Goal: Communication & Community: Answer question/provide support

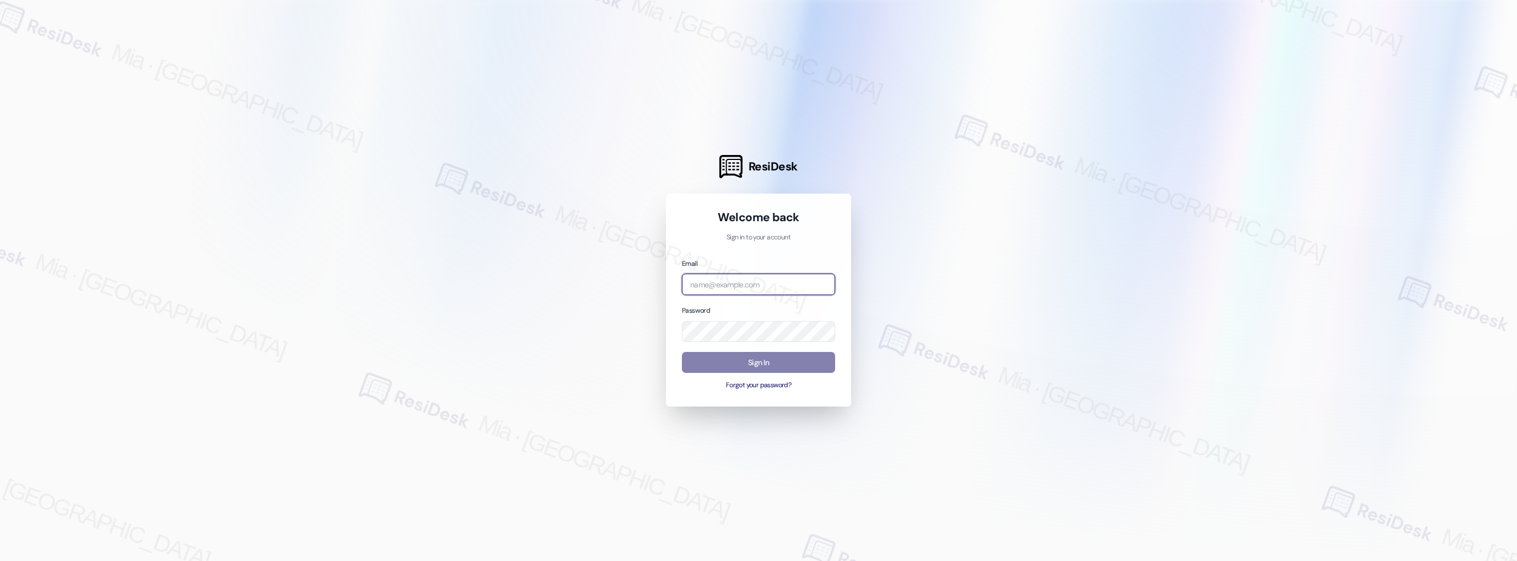
click at [729, 289] on input "email" at bounding box center [758, 284] width 153 height 22
drag, startPoint x: 711, startPoint y: 285, endPoint x: 694, endPoint y: 286, distance: 17.1
click at [694, 286] on input "amer" at bounding box center [758, 284] width 153 height 22
type input "automated-surveys-apartment_management_pros-mia.caampued@apartment_management_p…"
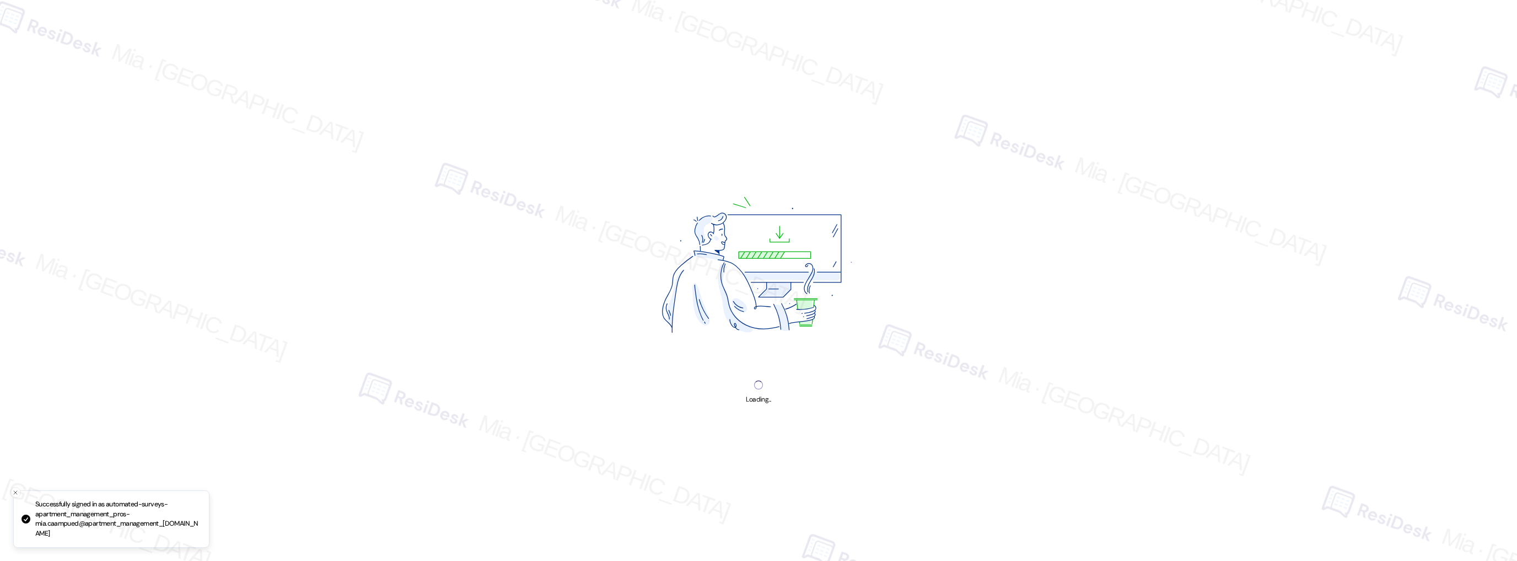
click at [763, 360] on img at bounding box center [758, 268] width 299 height 224
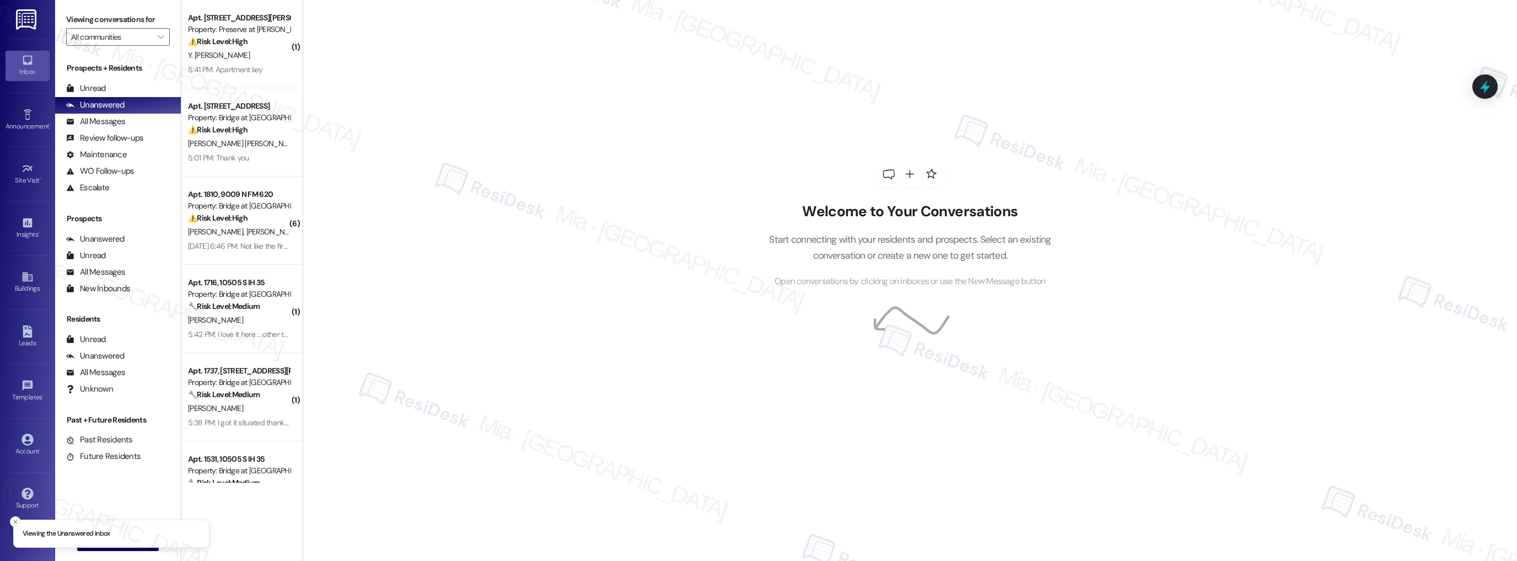
click at [303, 44] on div "Welcome to Your Conversations Start connecting with your residents and prospect…" at bounding box center [910, 280] width 1215 height 561
click at [158, 35] on icon "" at bounding box center [161, 37] width 6 height 9
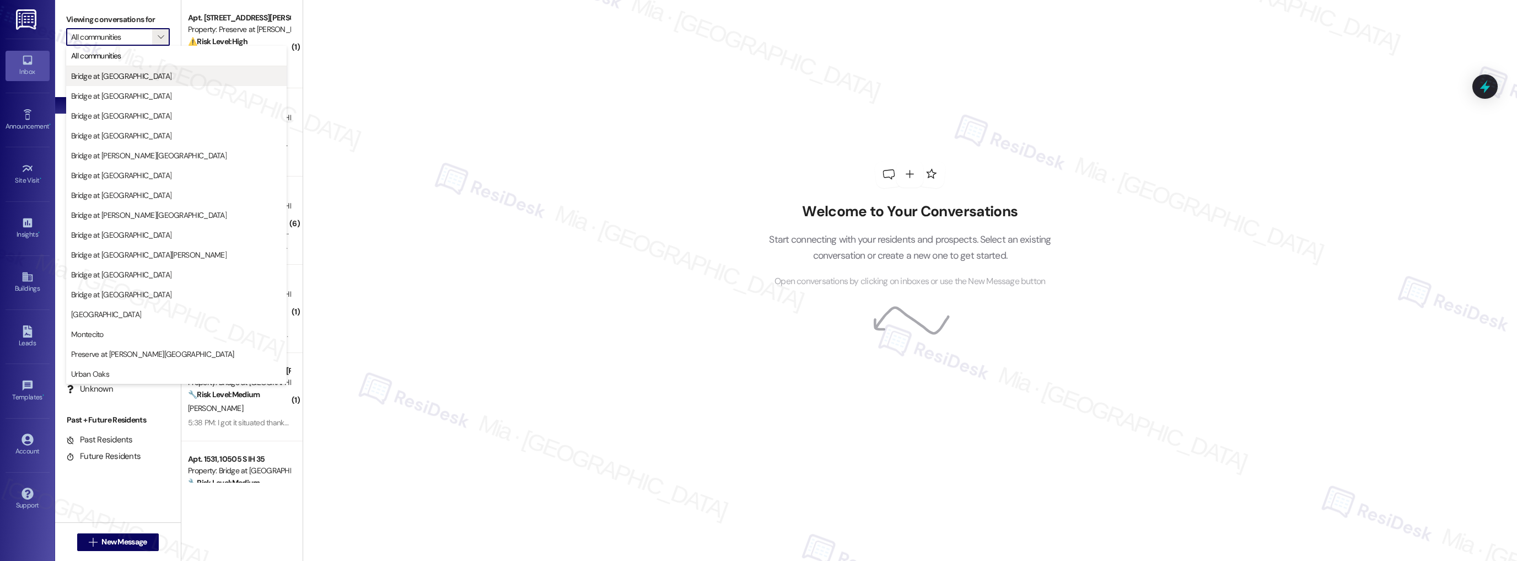
click at [164, 77] on span "Bridge at [GEOGRAPHIC_DATA]" at bounding box center [176, 76] width 211 height 11
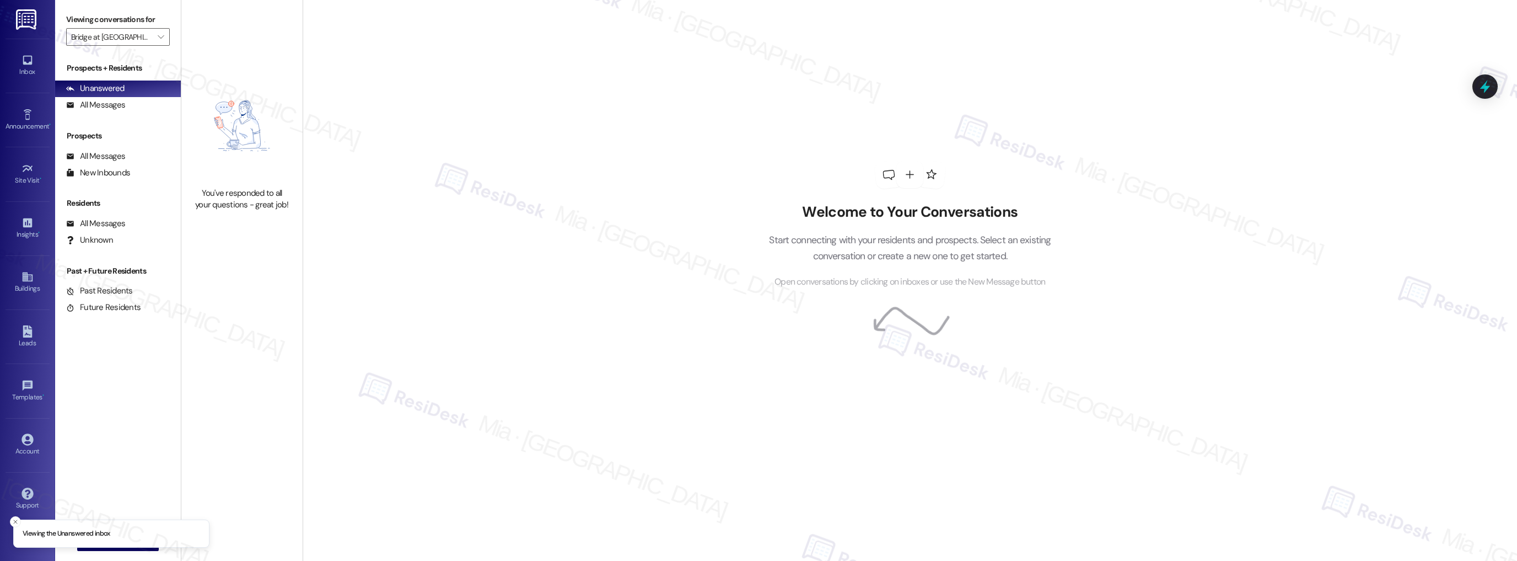
type input "Bridge at [GEOGRAPHIC_DATA]"
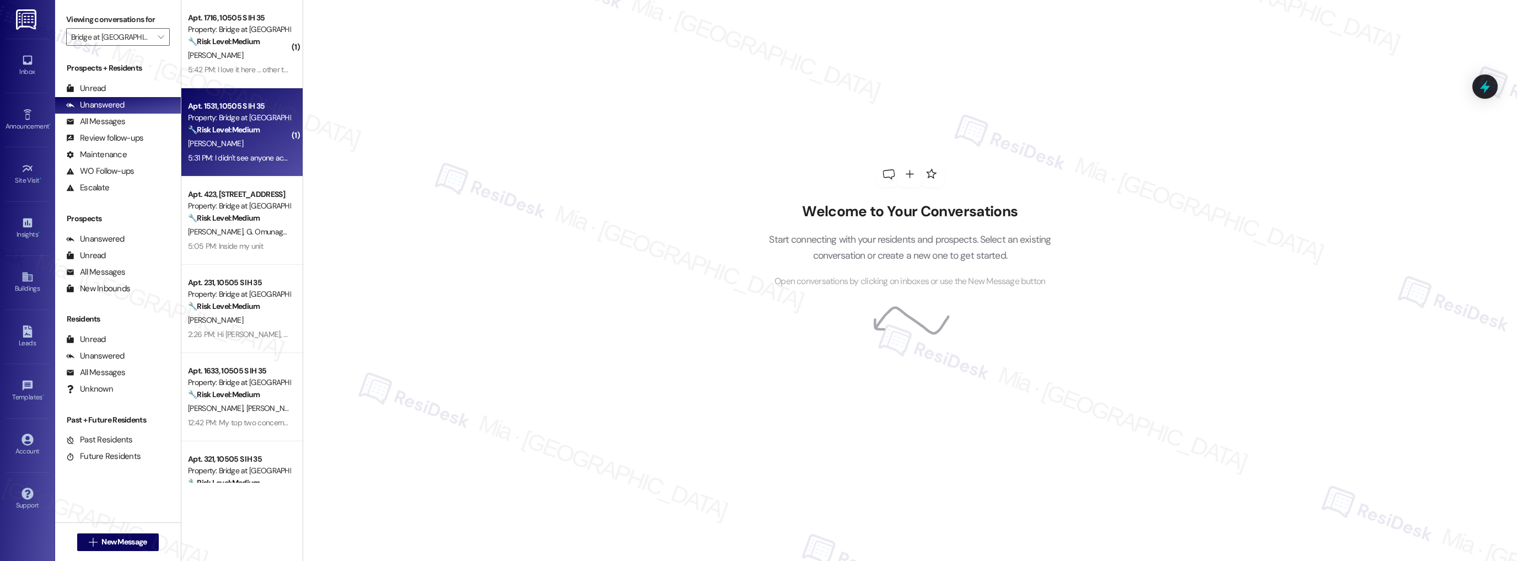
drag, startPoint x: 291, startPoint y: 89, endPoint x: 289, endPoint y: 100, distance: 11.1
click at [289, 100] on div "Apt. 1531, 10505 S IH 35 Property: Bridge at Asher 🔧 Risk Level: Medium The res…" at bounding box center [241, 132] width 121 height 88
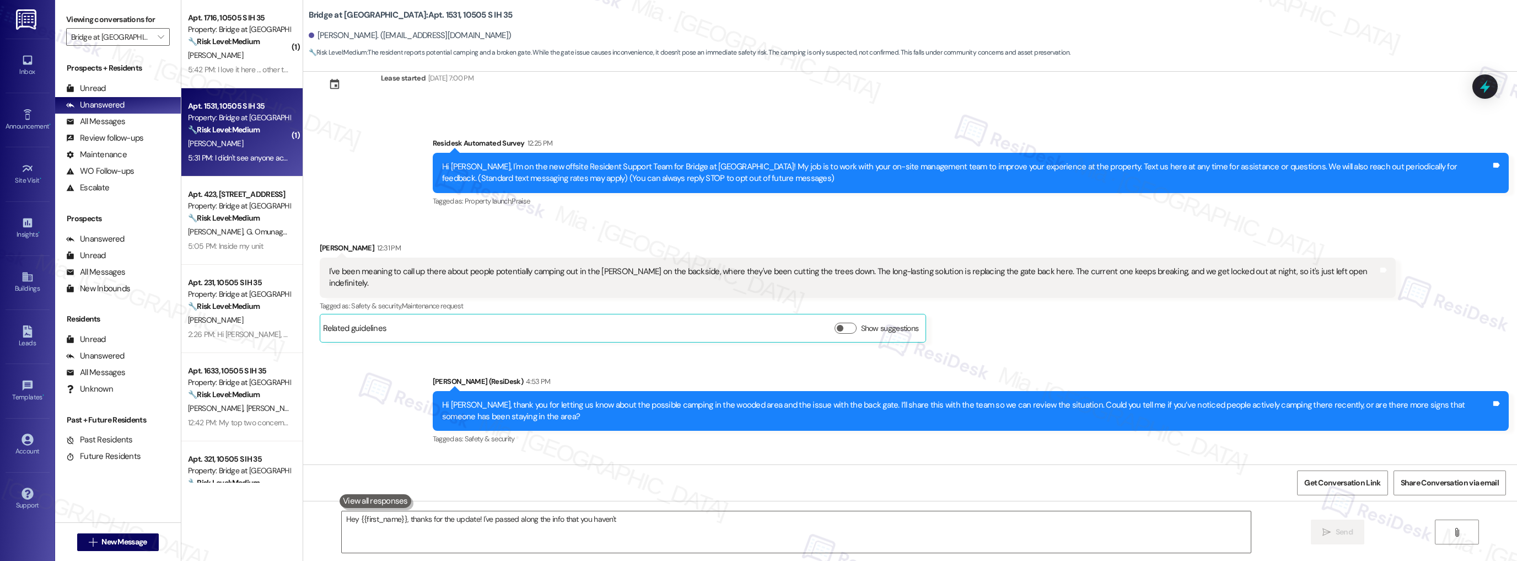
scroll to position [105, 0]
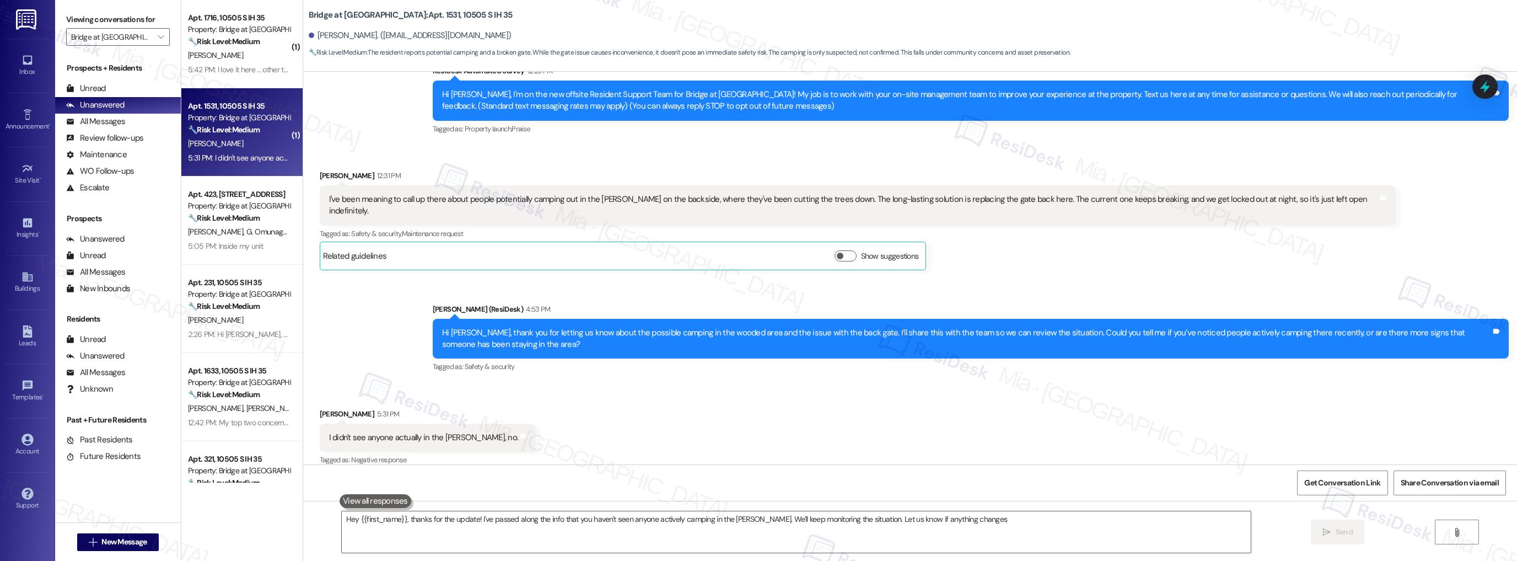
type textarea "Hey {{first_name}}, thanks for the update! I've passed along the info that you …"
click at [309, 77] on div "Survey, sent via SMS Residesk Automated Survey 12:25 PM Hi Velton, I'm on the n…" at bounding box center [910, 92] width 1214 height 105
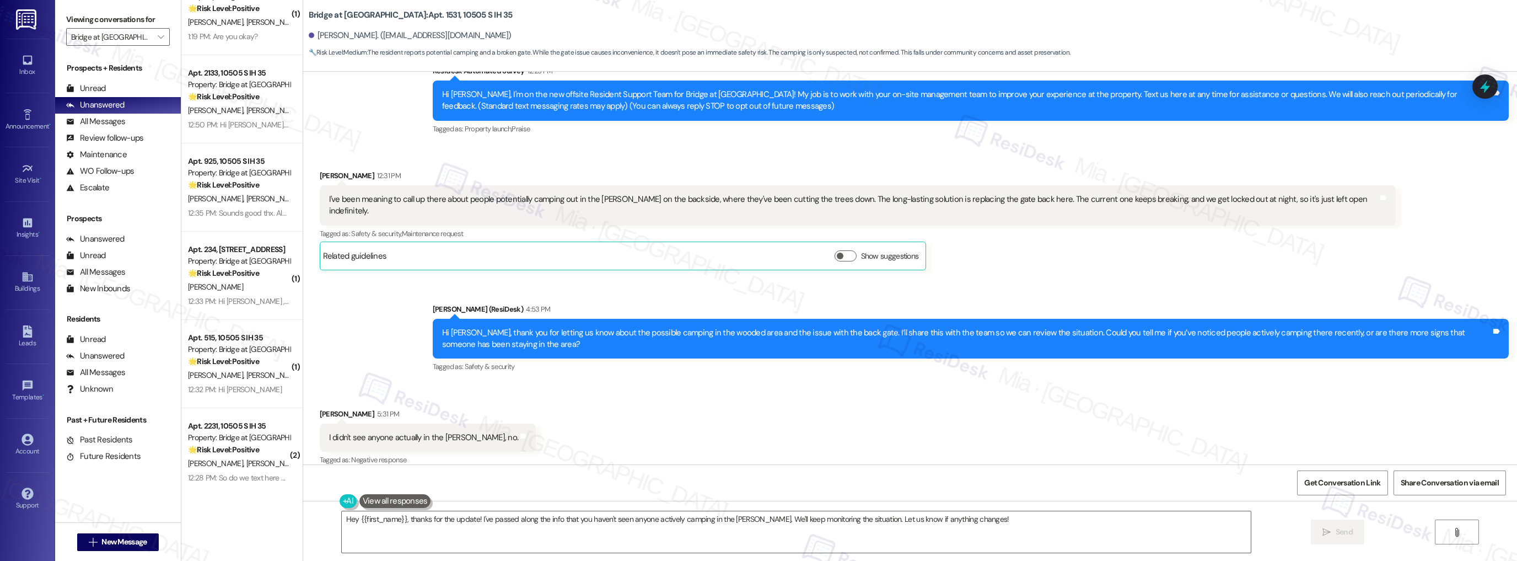
scroll to position [1017, 0]
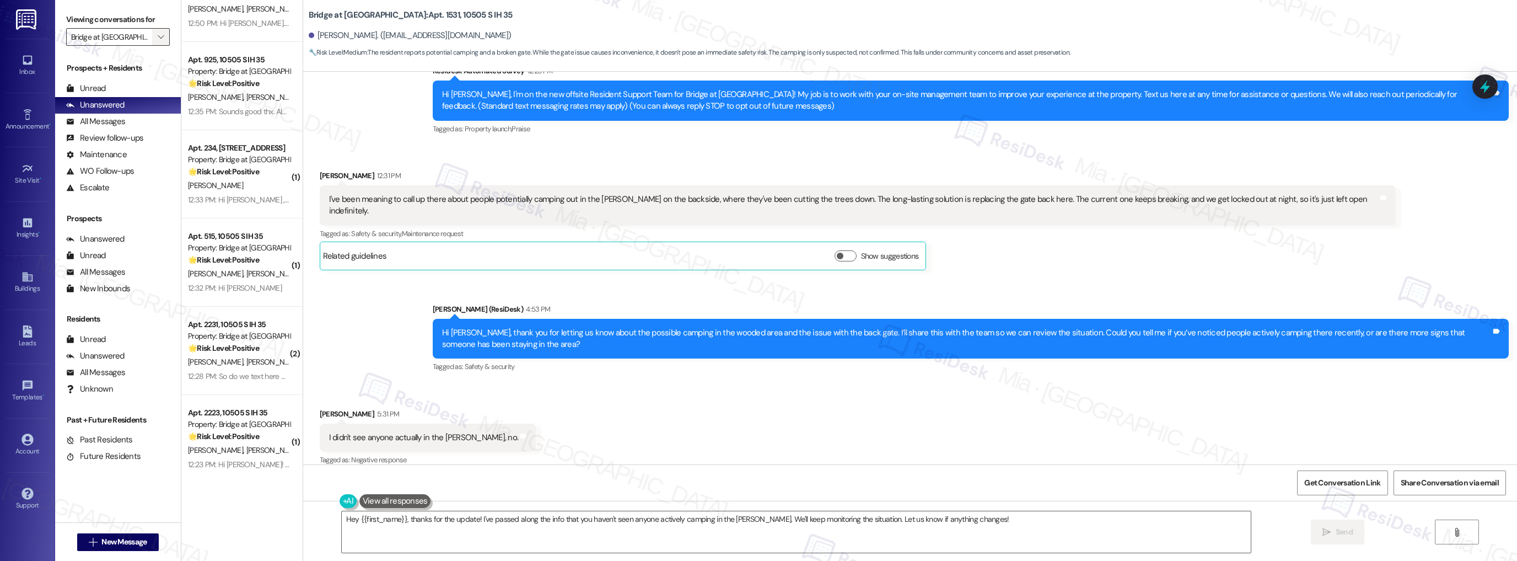
click at [158, 38] on icon "" at bounding box center [161, 37] width 6 height 9
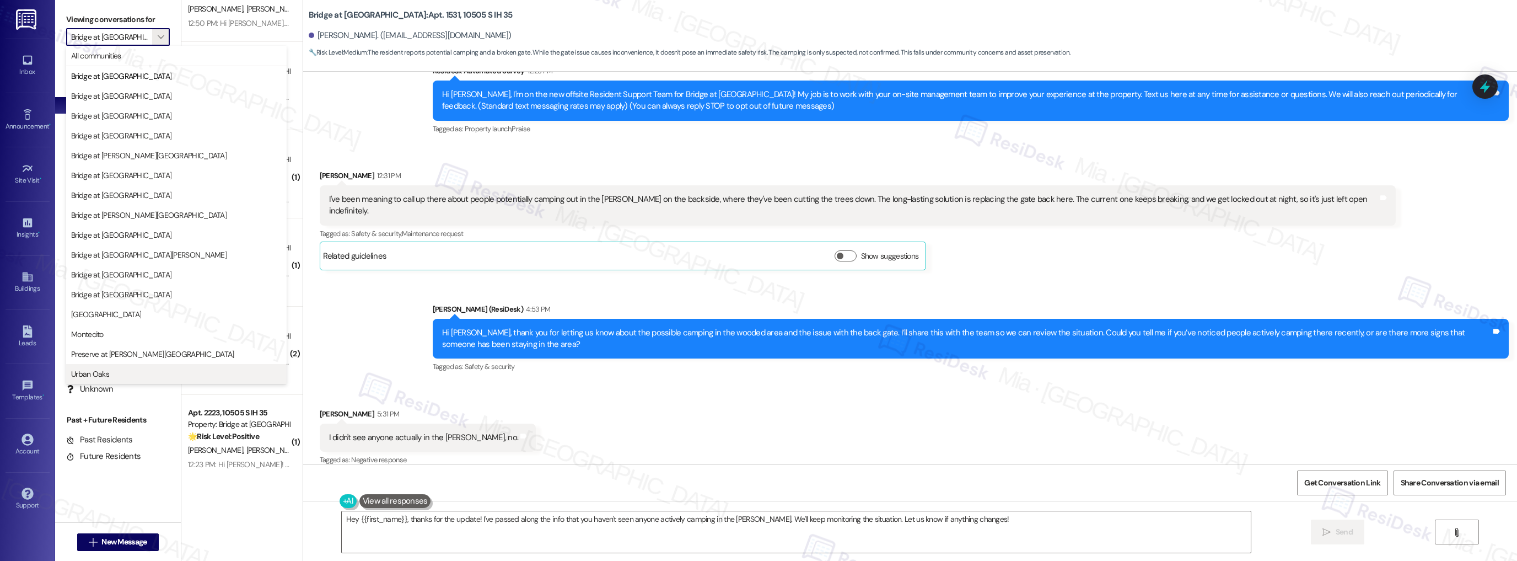
click at [196, 377] on span "Urban Oaks" at bounding box center [176, 373] width 211 height 11
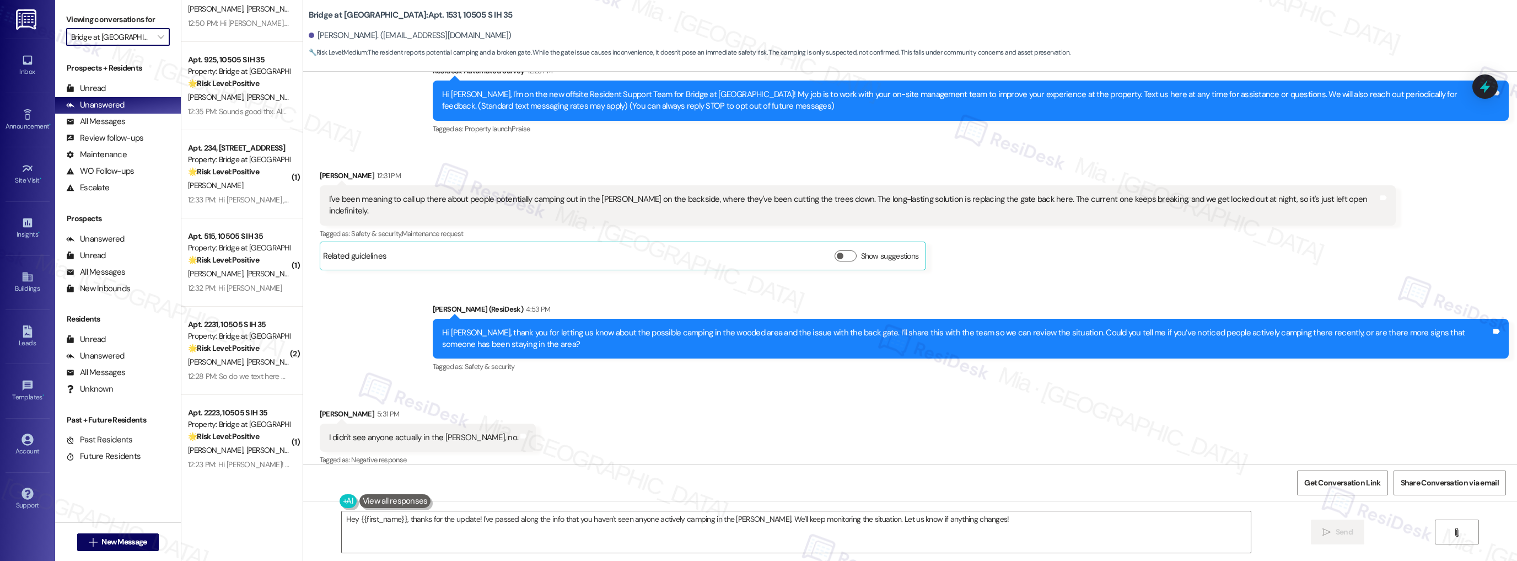
type input "Urban Oaks"
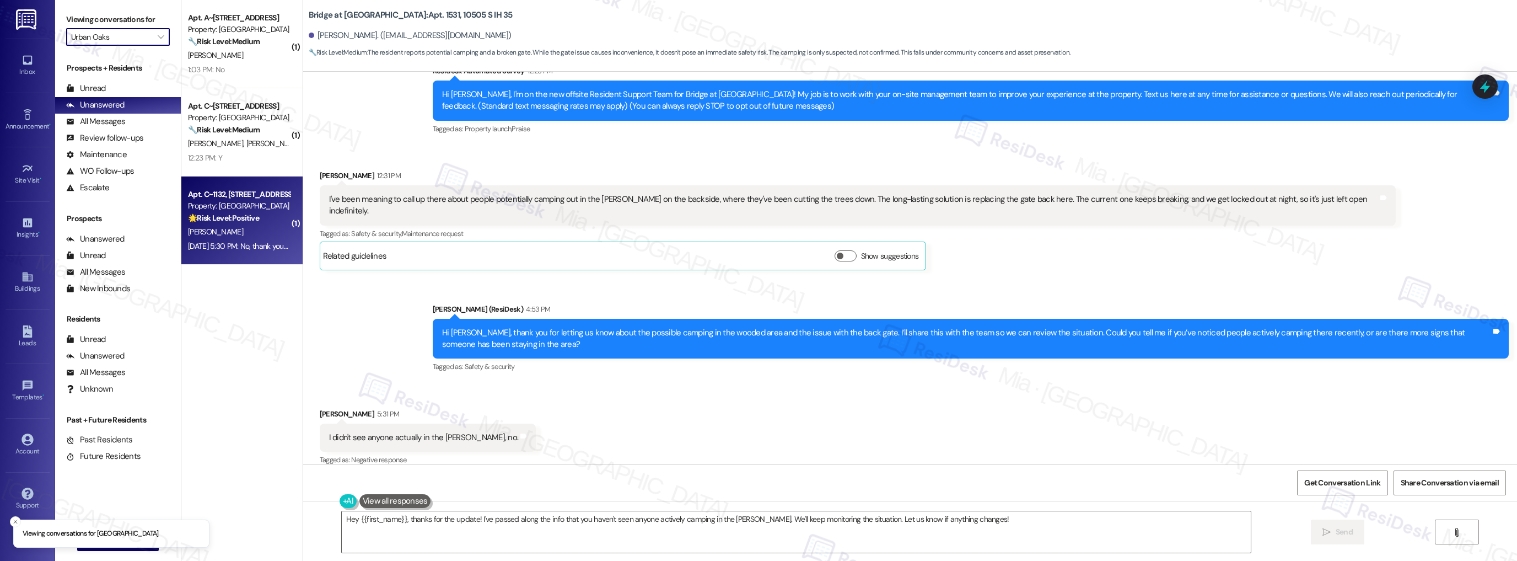
click at [229, 204] on div "Property: Urban Oaks" at bounding box center [239, 206] width 102 height 12
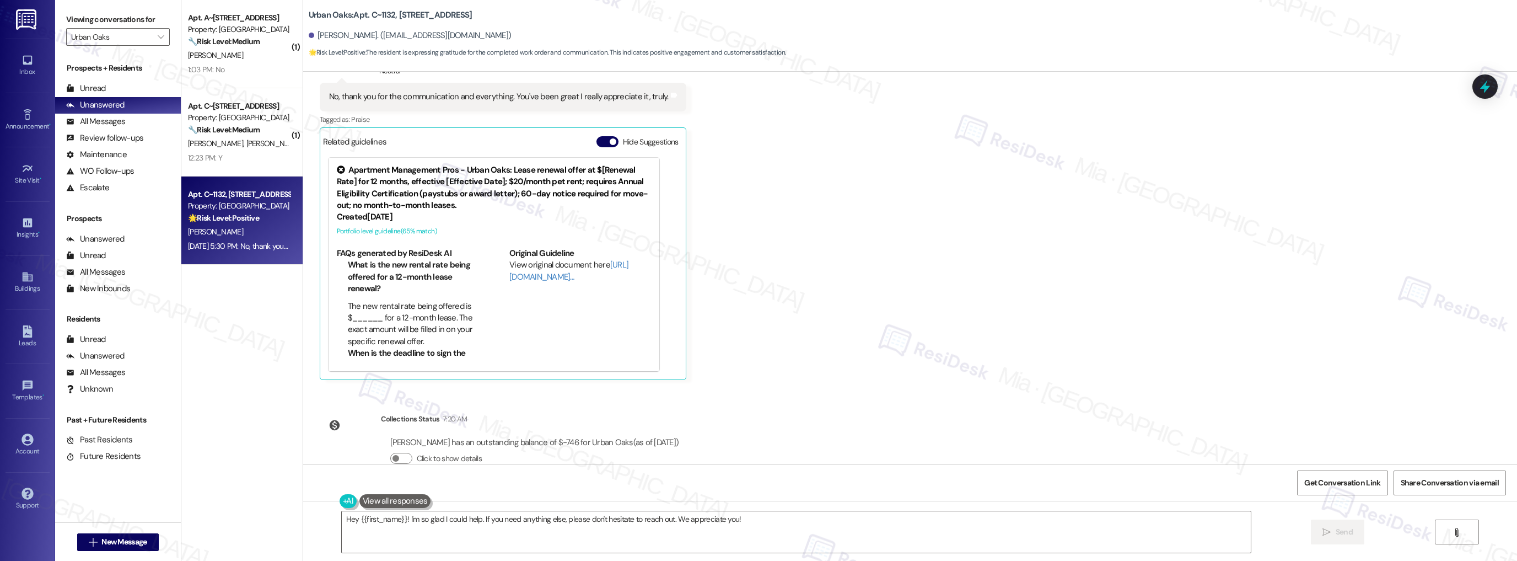
scroll to position [1938, 0]
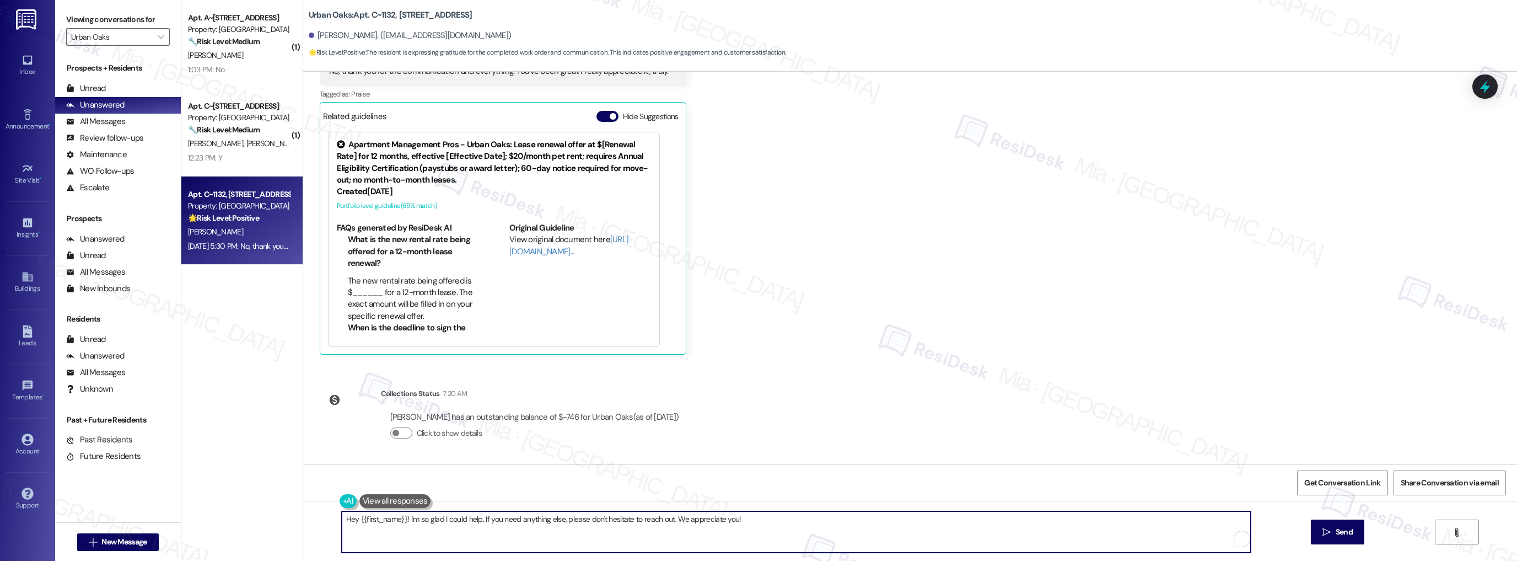
drag, startPoint x: 717, startPoint y: 519, endPoint x: 772, endPoint y: 518, distance: 54.6
click at [772, 518] on textarea "Hey {{first_name}}! I'm so glad I could help. If you need anything else, please…" at bounding box center [797, 531] width 910 height 41
type textarea "Hey {{first_name}}! I'm so glad I could help. If you need anything else, please…"
click at [1336, 531] on span "Send" at bounding box center [1344, 532] width 17 height 12
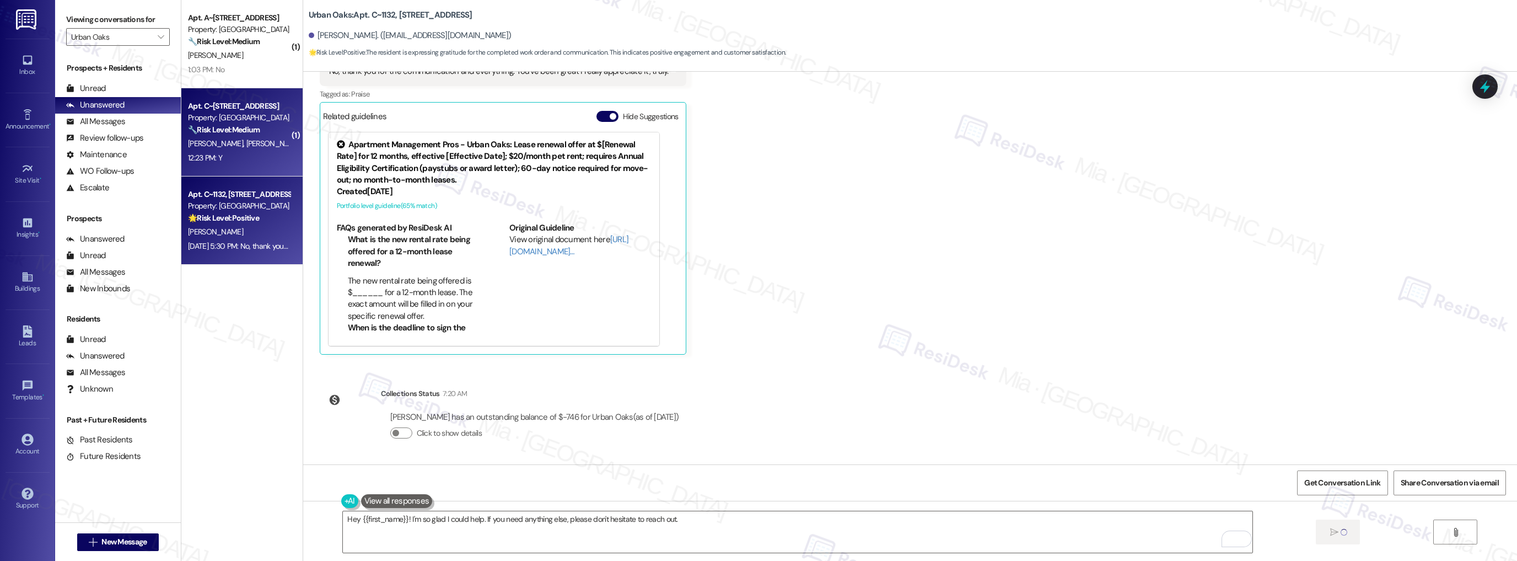
click at [271, 141] on div "G. Gosnell C. Wilcoxen" at bounding box center [239, 144] width 104 height 14
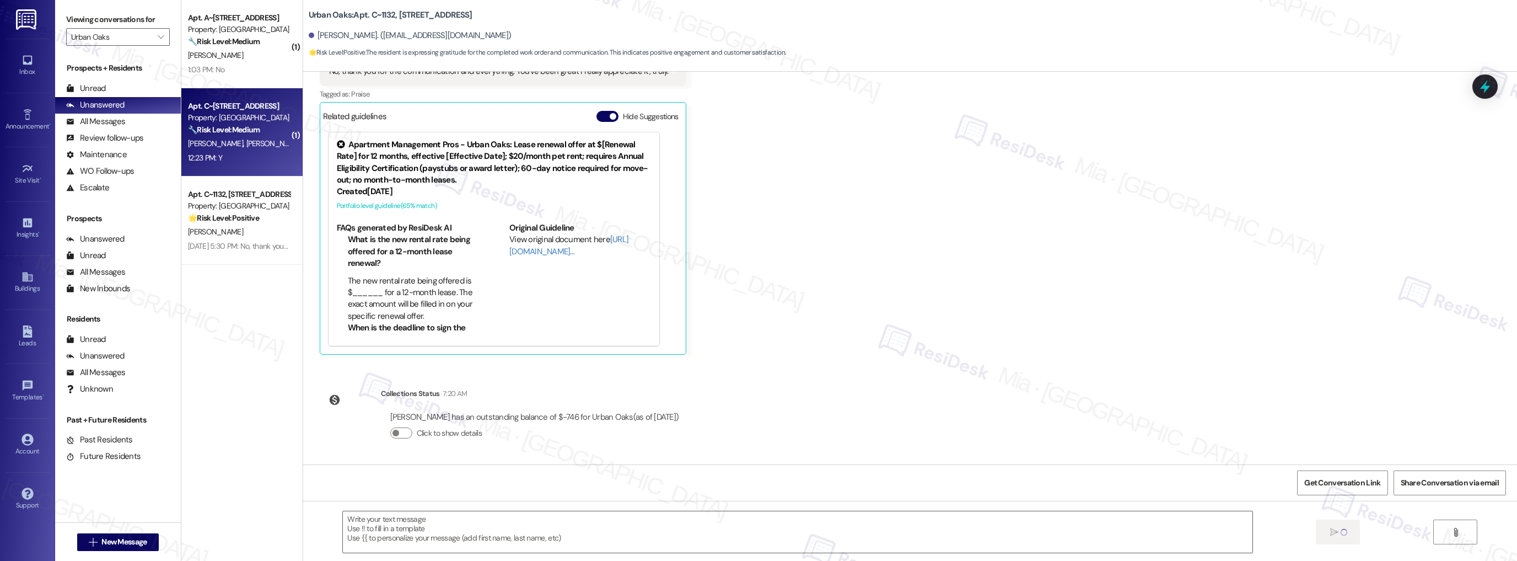
type textarea "Fetching suggested responses. Please feel free to read through the conversation…"
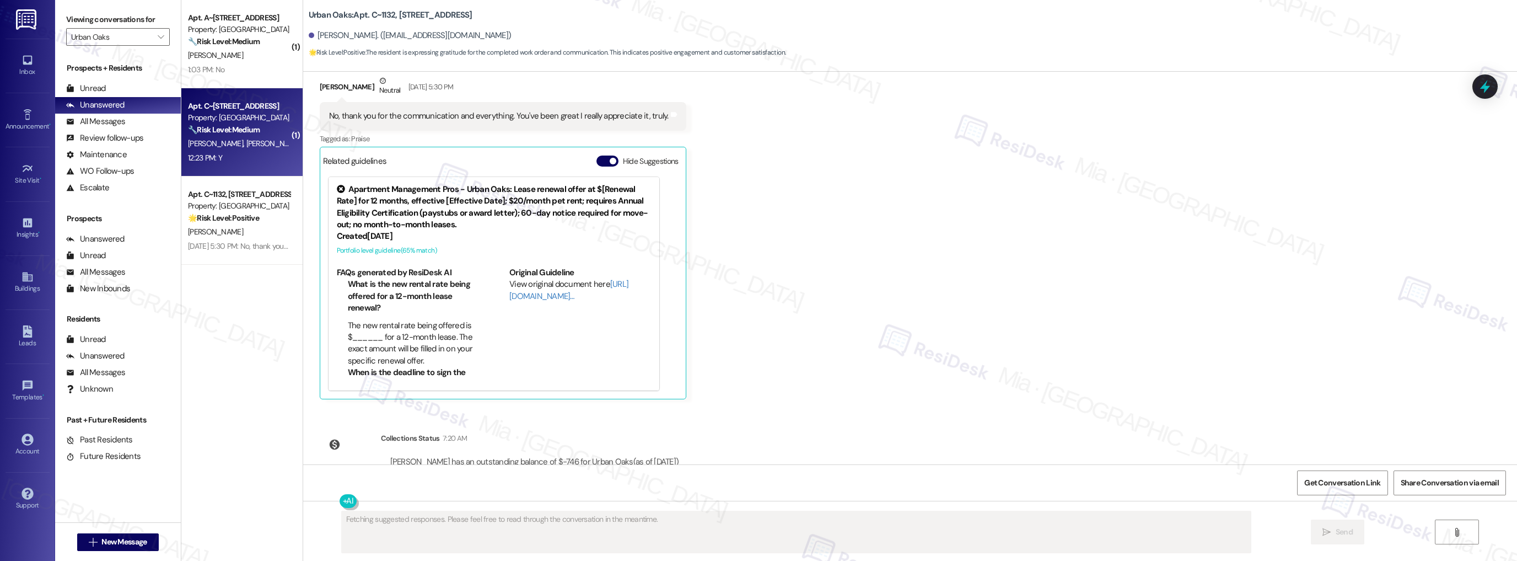
scroll to position [0, 0]
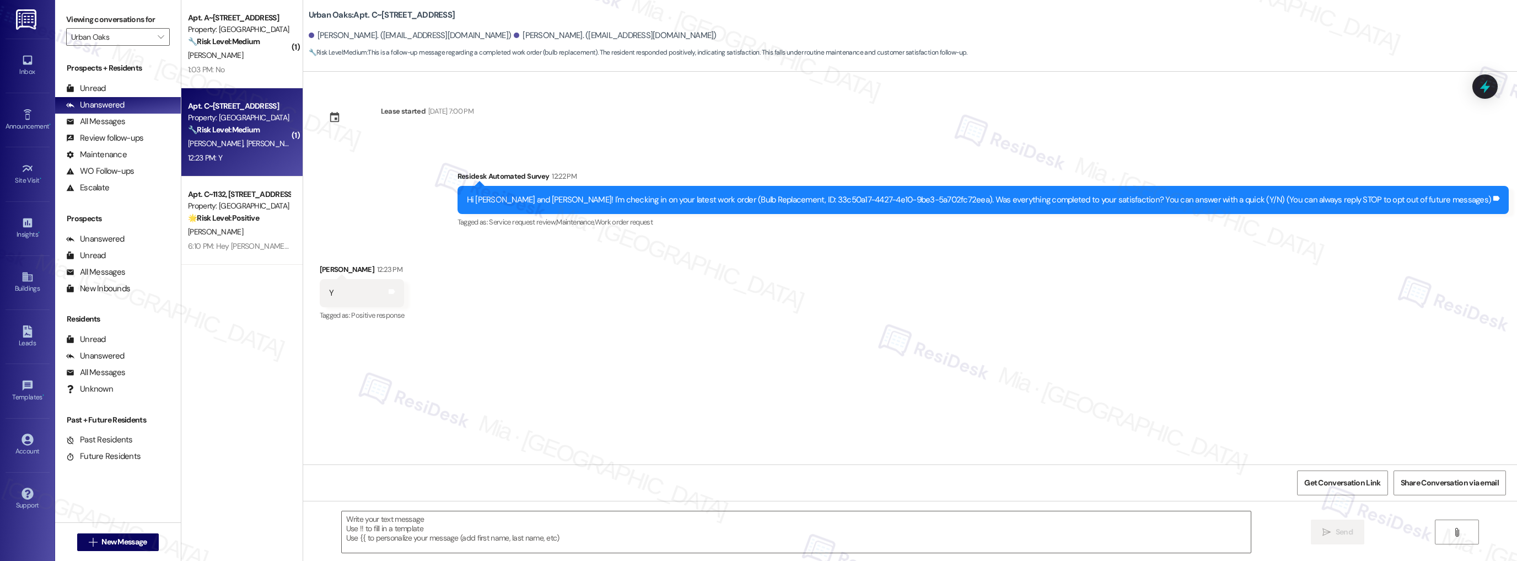
type textarea "Fetching suggested responses. Please feel free to read through the conversation…"
click at [554, 527] on textarea at bounding box center [797, 531] width 910 height 41
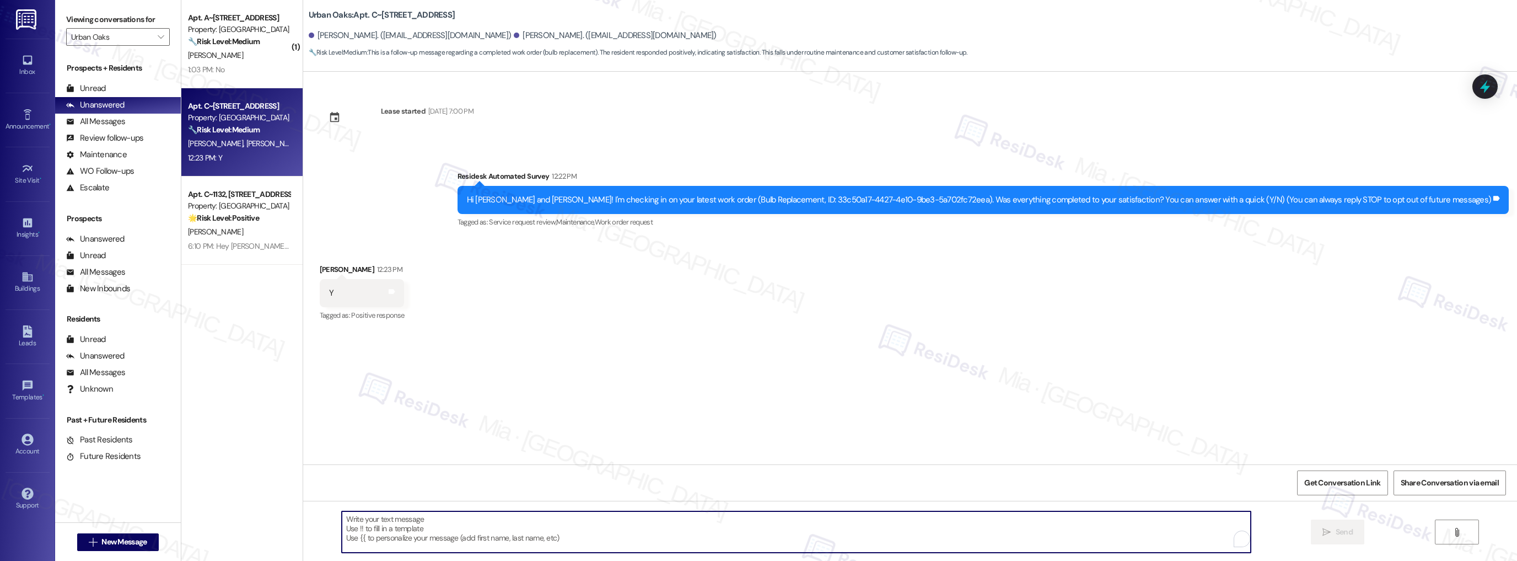
paste textarea "Thank you so much for sharing your feedback! I’m so glad to know you’re satisfi…"
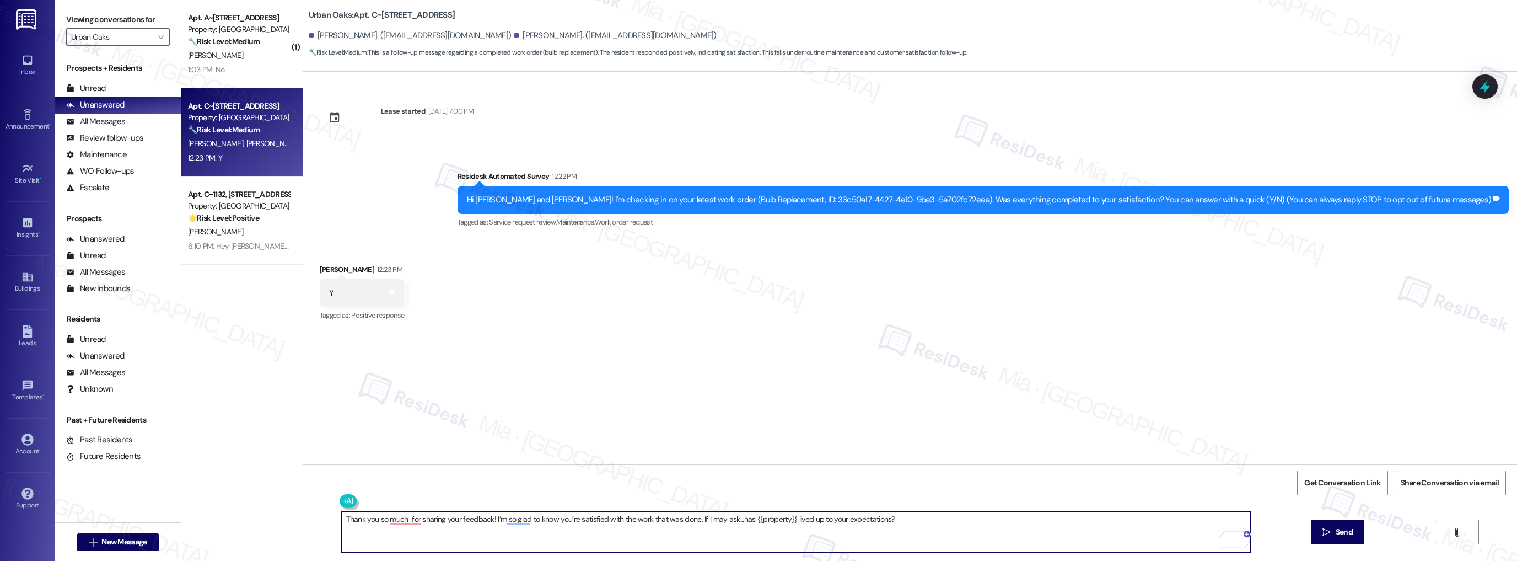
click at [401, 521] on textarea "Thank you so much for sharing your feedback! I’m so glad to know you’re satisfi…" at bounding box center [797, 531] width 910 height 41
drag, startPoint x: 432, startPoint y: 518, endPoint x: 501, endPoint y: 519, distance: 68.4
click at [501, 519] on textarea "Thank you so much, Glyn for sharing your feedback! I’m so glad to know you’re s…" at bounding box center [797, 531] width 910 height 41
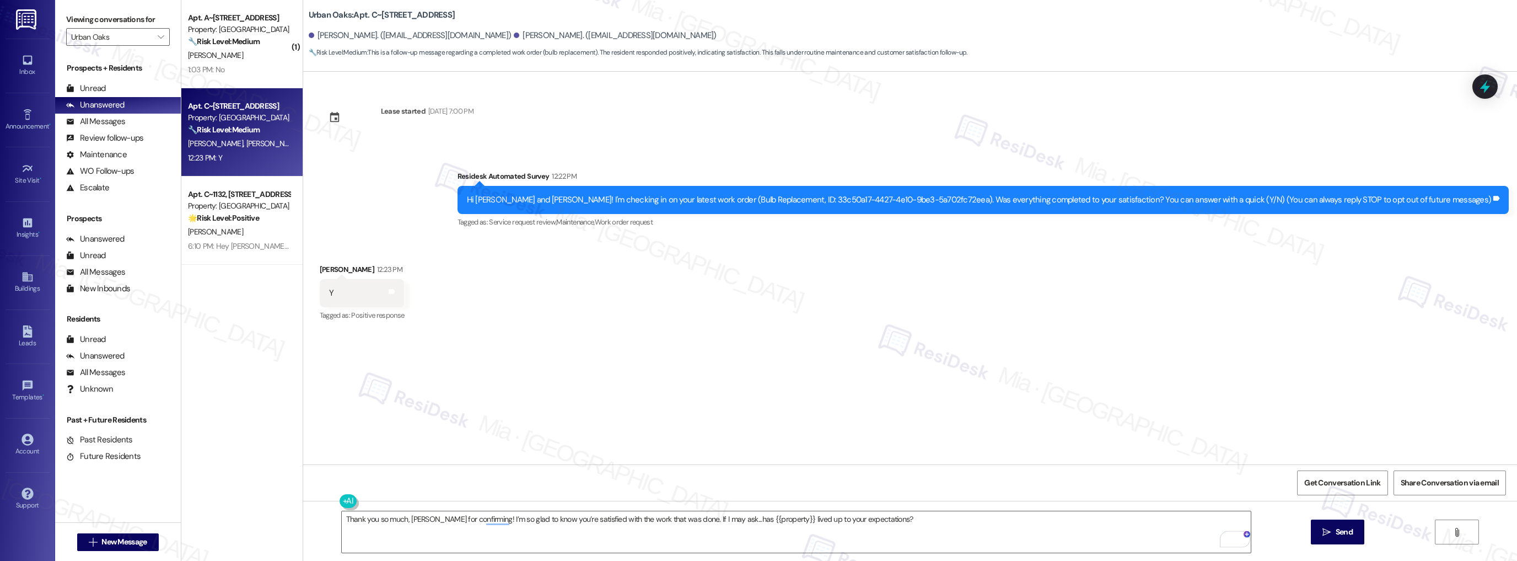
click at [809, 395] on div "Lease started Jan 31, 2025 at 7:00 PM Survey, sent via SMS Residesk Automated S…" at bounding box center [910, 268] width 1214 height 393
click at [432, 487] on span "for" at bounding box center [432, 484] width 10 height 9
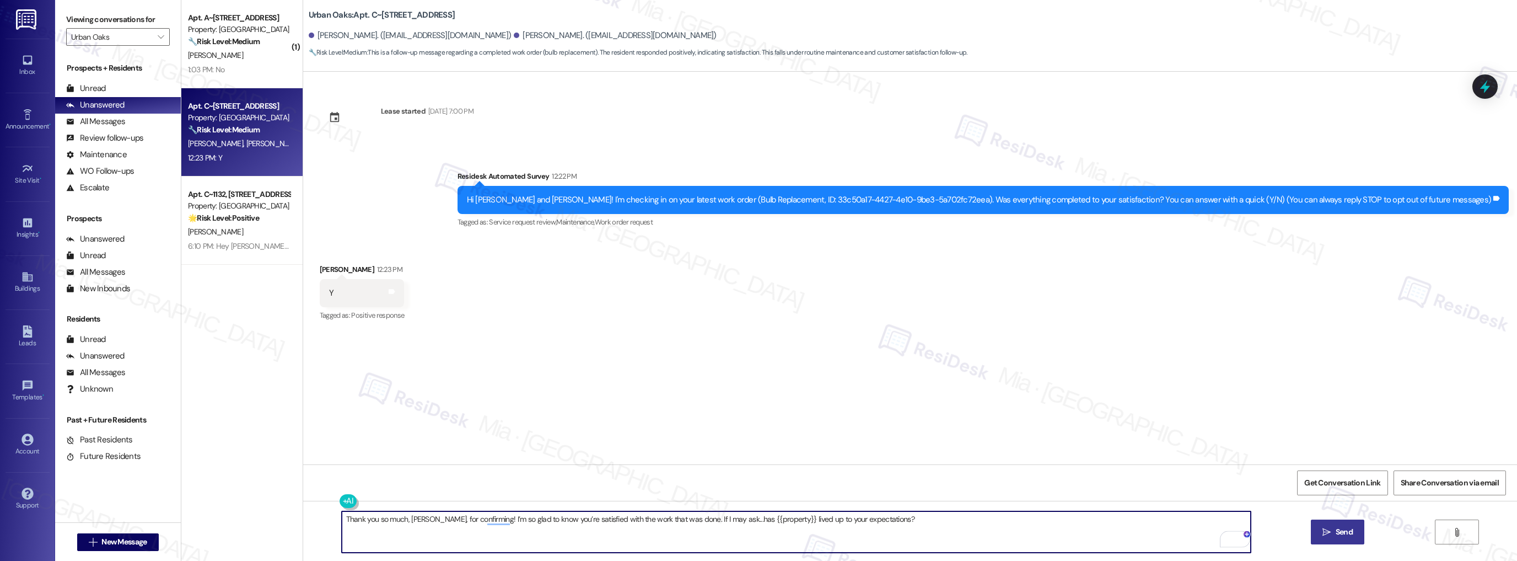
type textarea "Thank you so much, Glyn, for confirming! I’m so glad to know you’re satisfied w…"
click at [1336, 528] on span "Send" at bounding box center [1344, 532] width 17 height 12
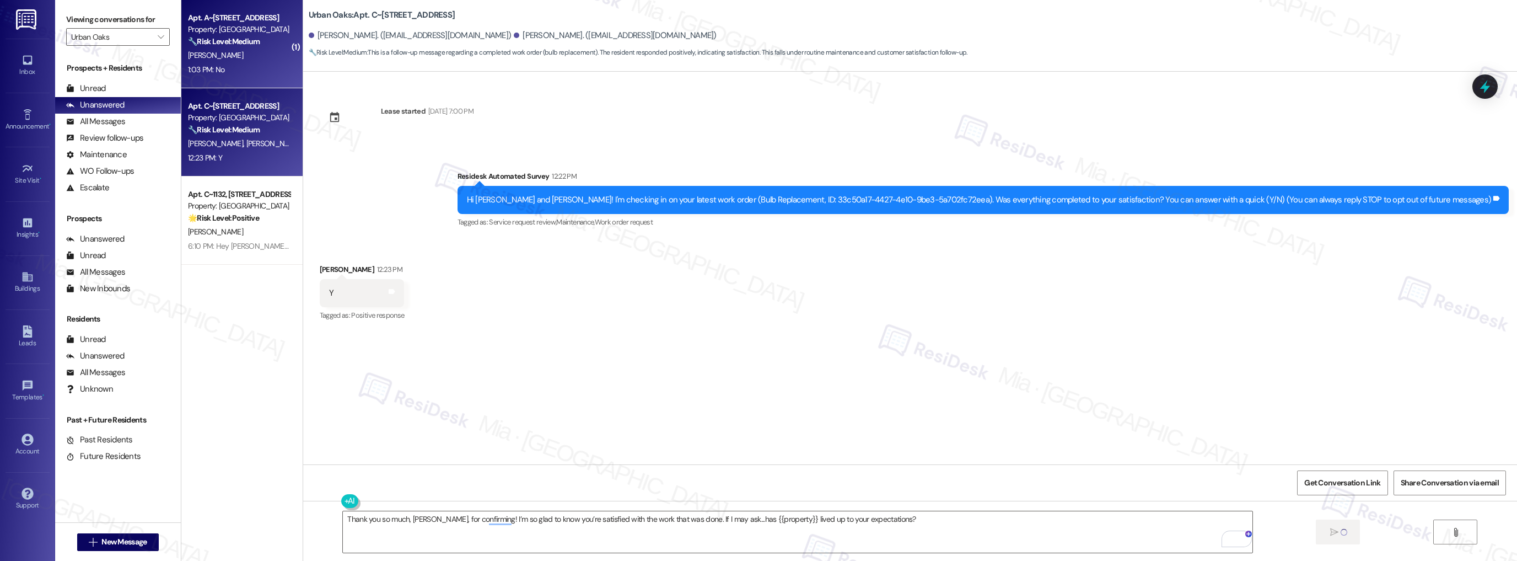
click at [256, 64] on div "1:03 PM: No 1:03 PM: No" at bounding box center [239, 70] width 104 height 14
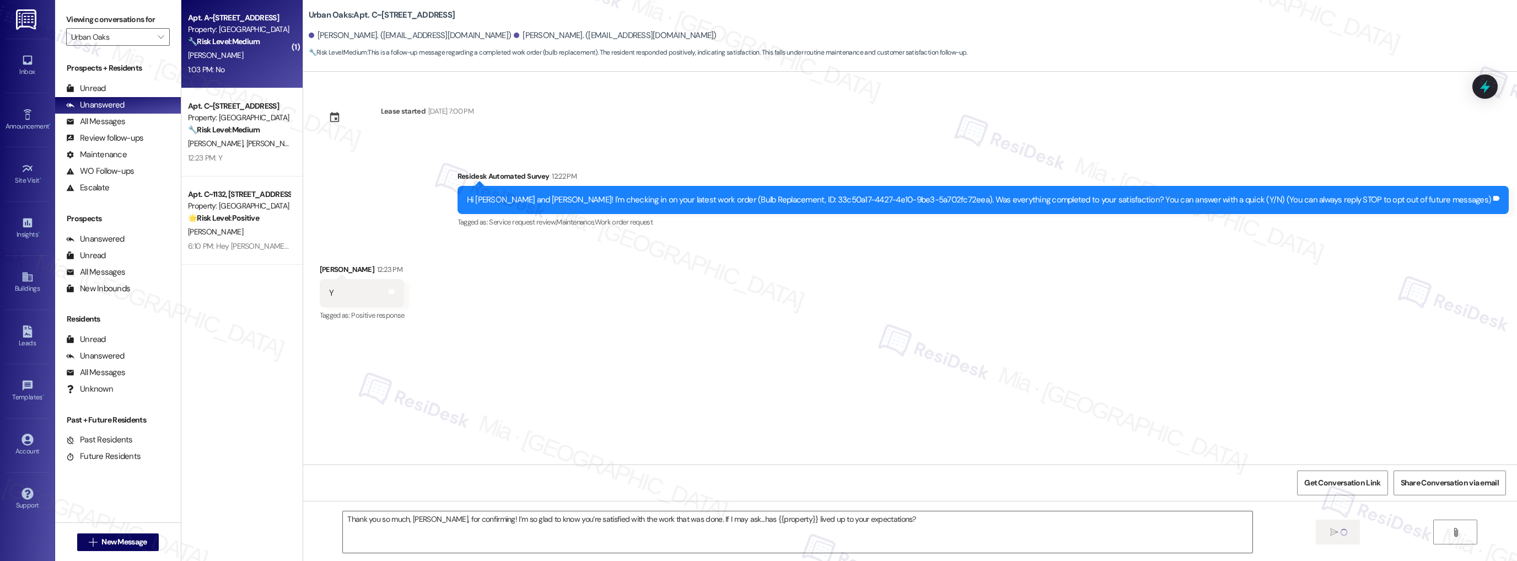
type textarea "Fetching suggested responses. Please feel free to read through the conversation…"
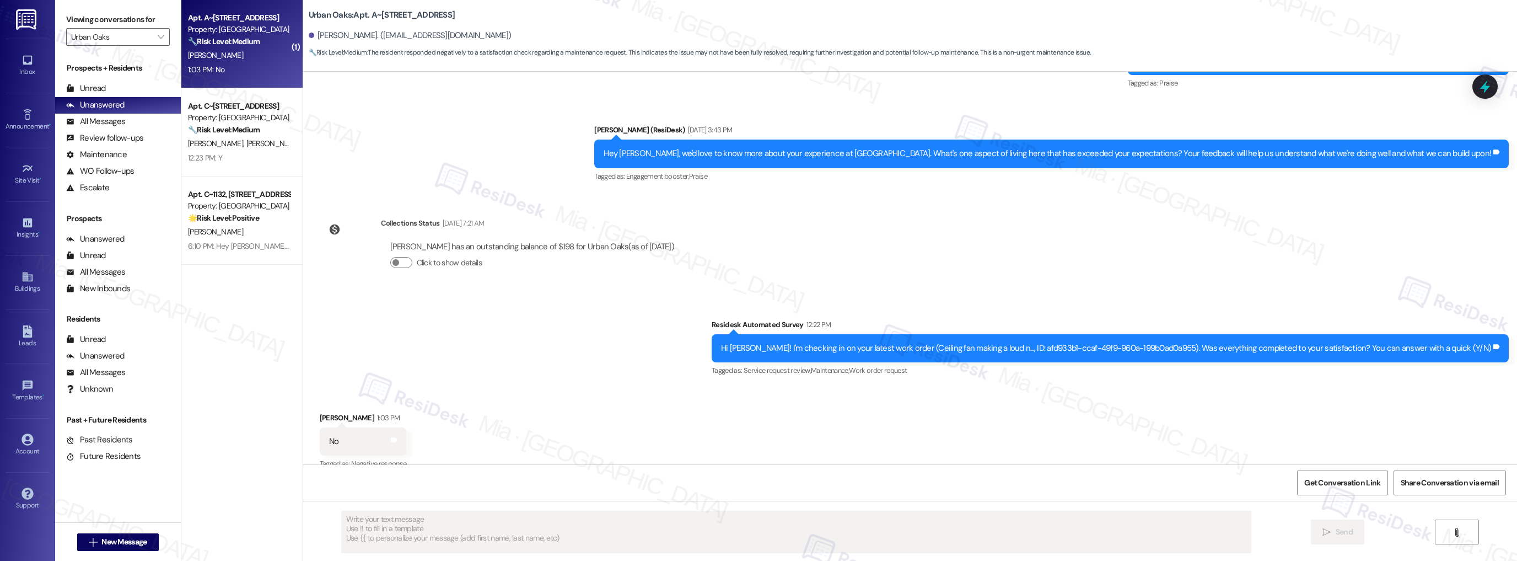
scroll to position [430, 0]
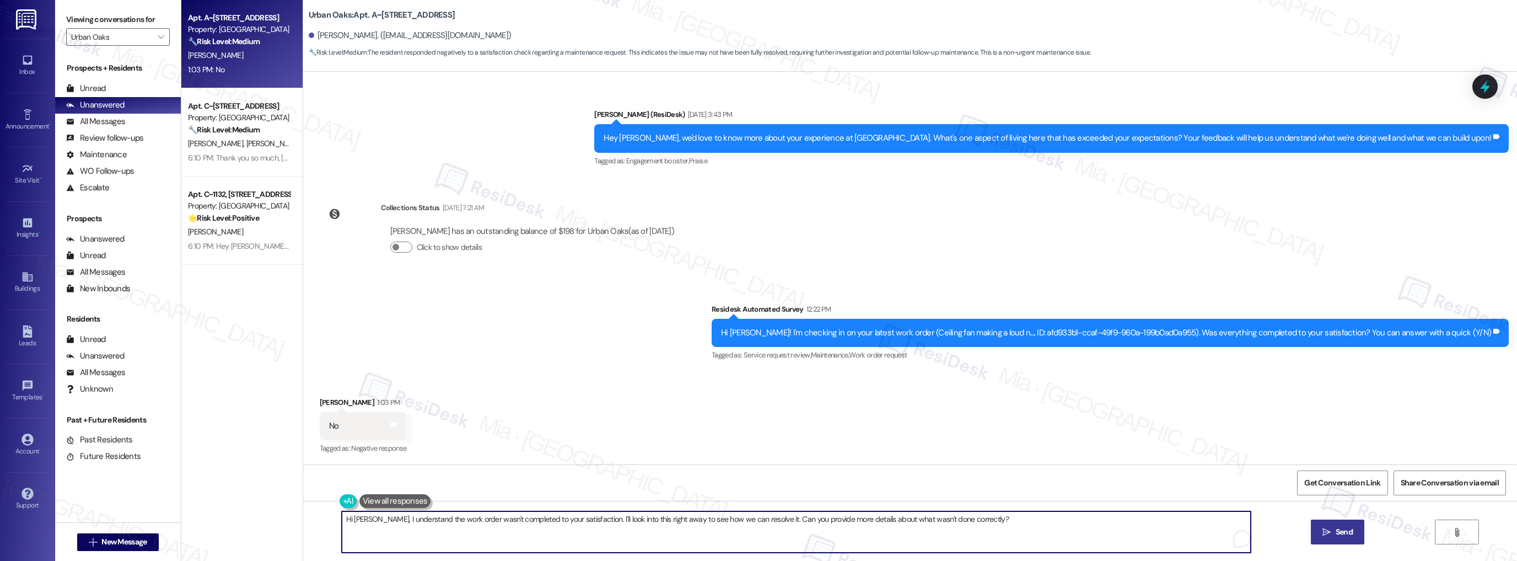
click at [371, 525] on textarea "Hi Phillip, I understand the work order wasn't completed to your satisfaction. …" at bounding box center [797, 531] width 910 height 41
drag, startPoint x: 582, startPoint y: 517, endPoint x: 963, endPoint y: 517, distance: 381.0
click at [963, 517] on textarea "Hi Phillip, I understand the work order wasn't completed to your satisfaction. …" at bounding box center [797, 531] width 910 height 41
paste textarea "Hi {{first_name}}, thank you for your reply. Could you let me know what’s still…"
drag, startPoint x: 715, startPoint y: 518, endPoint x: 581, endPoint y: 518, distance: 133.4
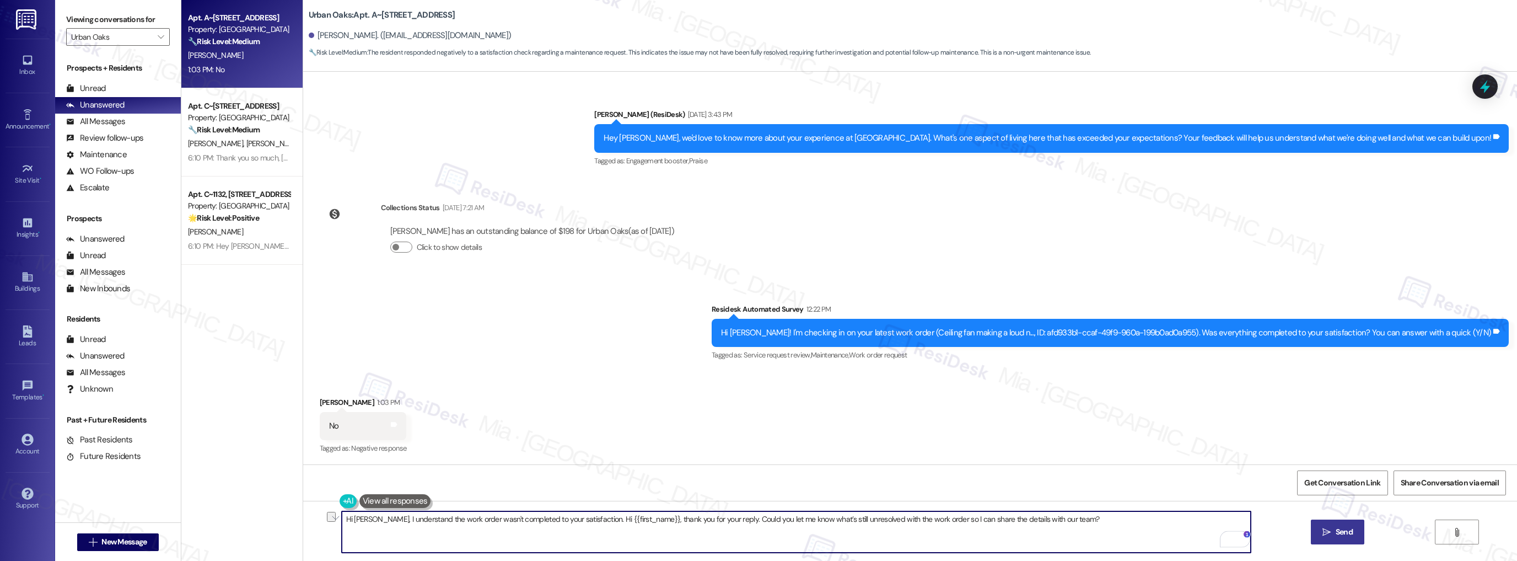
click at [581, 518] on textarea "Hi Phillip, I understand the work order wasn't completed to your satisfaction. …" at bounding box center [797, 531] width 910 height 41
type textarea "Hi Phillip, I understand the work order wasn't completed to your satisfaction. …"
click at [1343, 528] on span "Send" at bounding box center [1344, 532] width 17 height 12
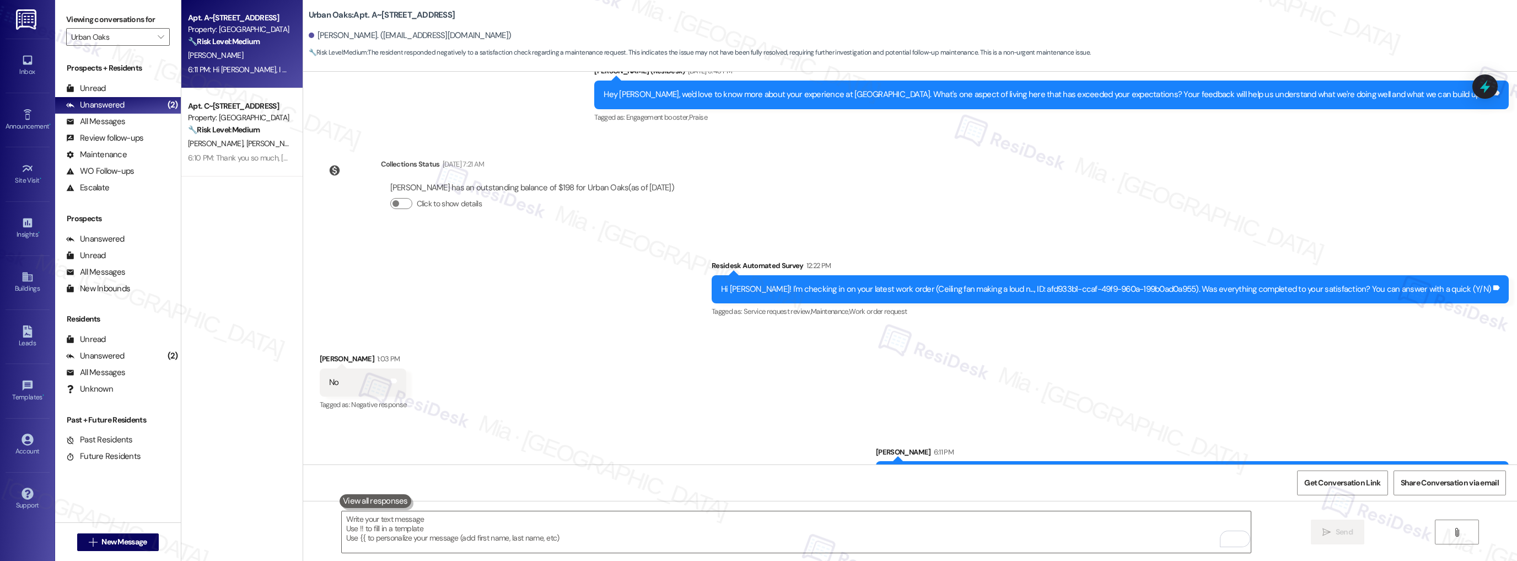
scroll to position [507, 0]
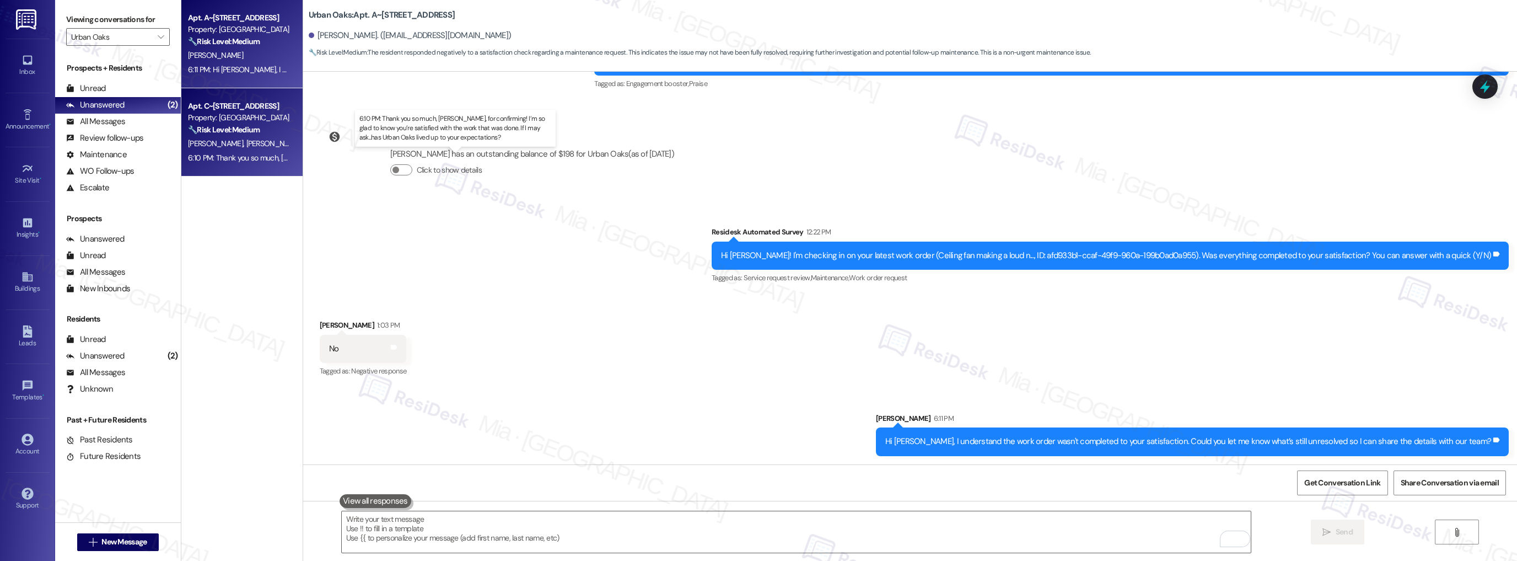
click at [251, 159] on div "6:10 PM: Thank you so much, Glyn, for confirming! I’m so glad to know you’re sa…" at bounding box center [485, 158] width 595 height 10
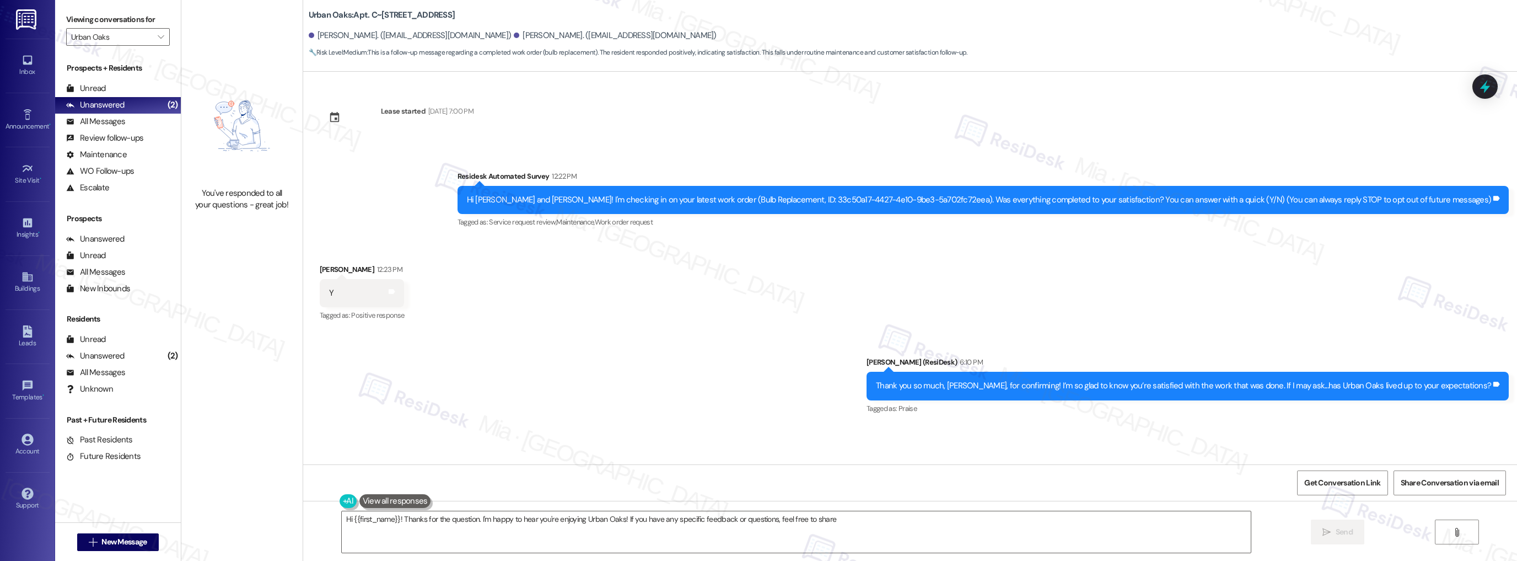
type textarea "Hi {{first_name}}! Thanks for the question. I'm happy to hear you're enjoying U…"
click at [158, 39] on icon "" at bounding box center [161, 37] width 6 height 9
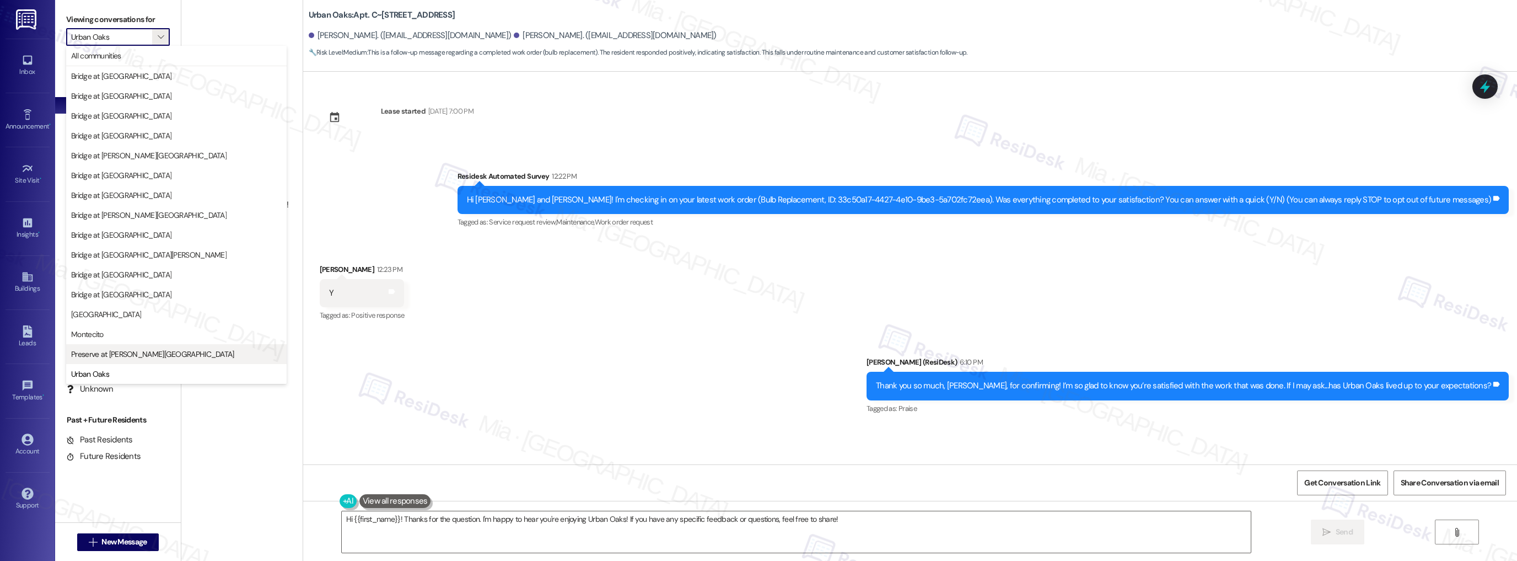
click at [143, 355] on span "Preserve at [PERSON_NAME][GEOGRAPHIC_DATA]" at bounding box center [152, 353] width 163 height 11
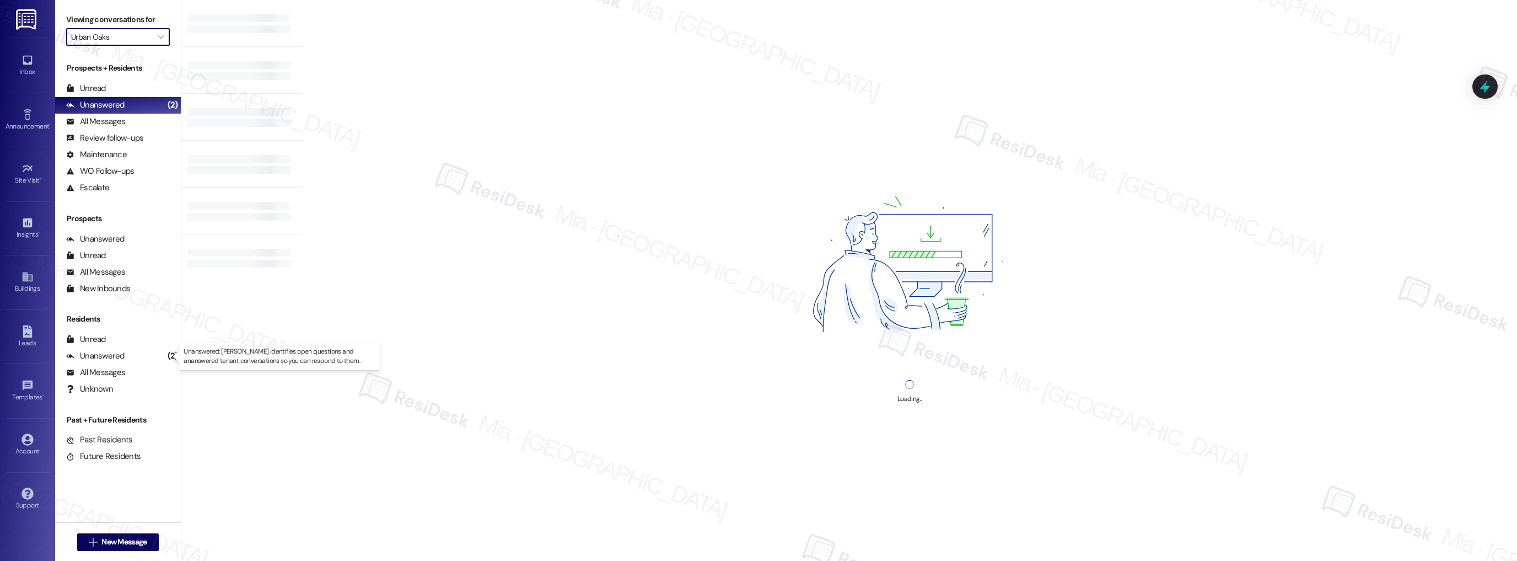
type input "Preserve at [PERSON_NAME][GEOGRAPHIC_DATA]"
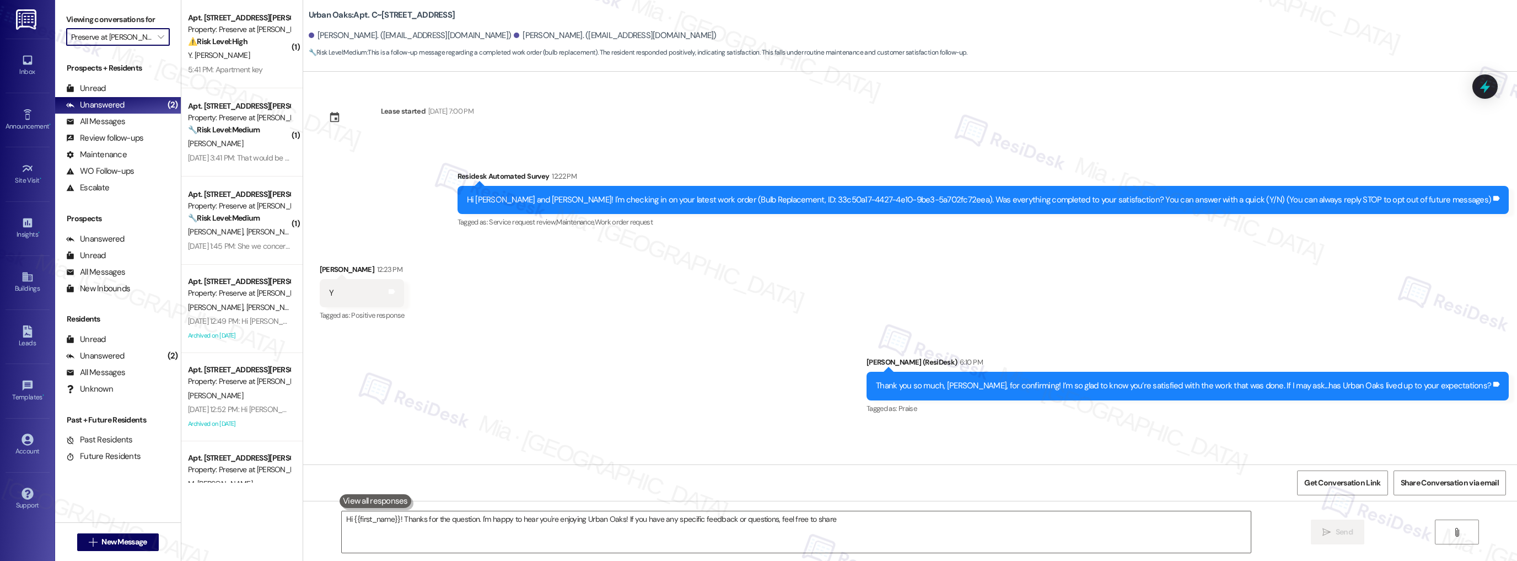
type textarea "Hi {{first_name}}! Thanks for the question. I'm happy to hear you're enjoying U…"
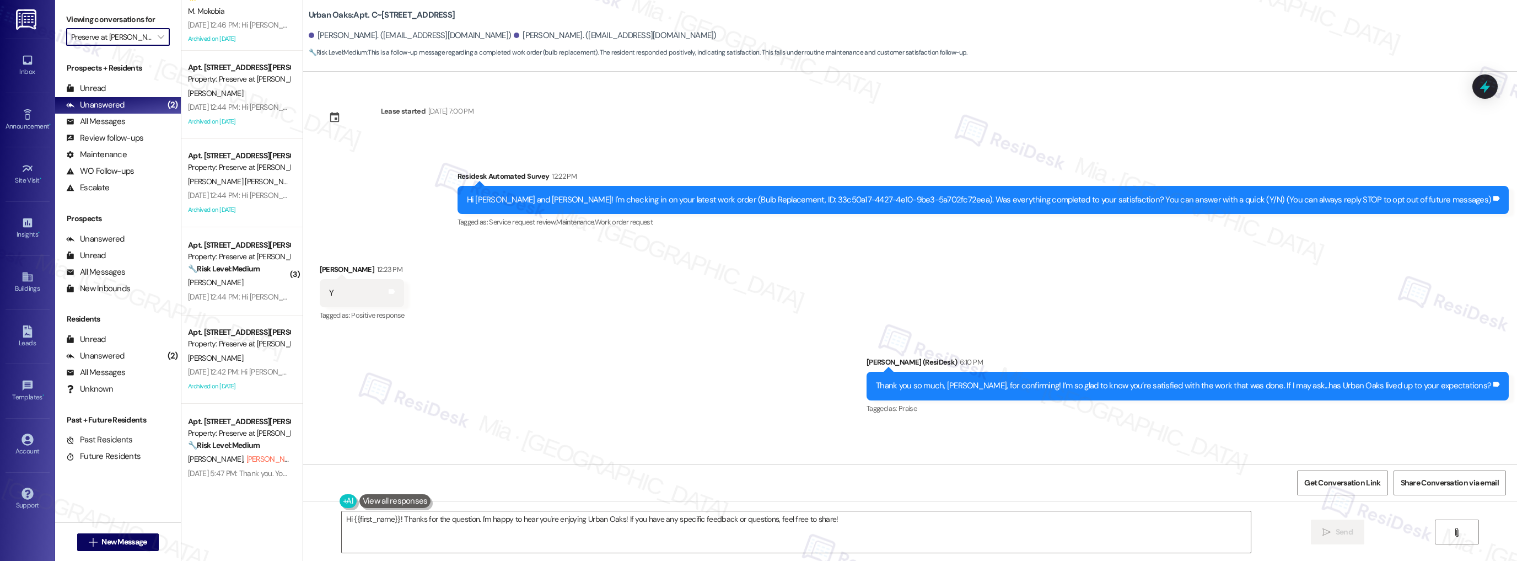
scroll to position [929, 0]
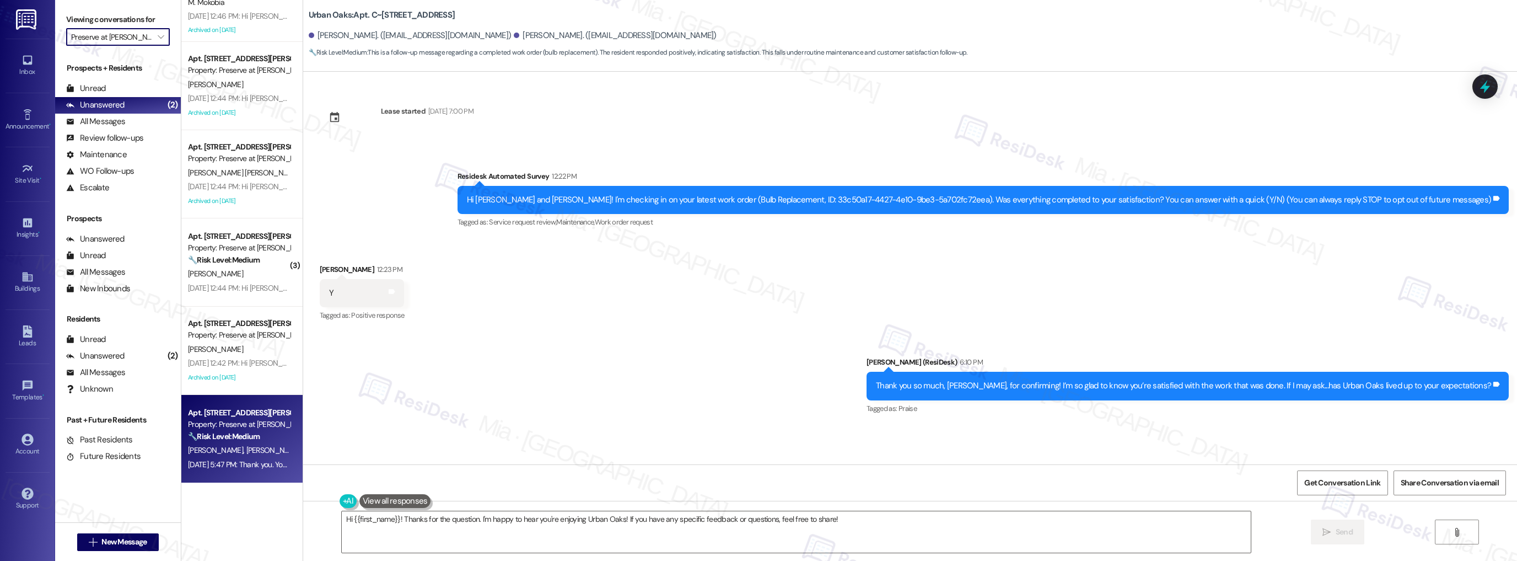
click at [248, 451] on span "J. Mason (Opted Out)" at bounding box center [293, 450] width 94 height 10
type textarea "Hi {{first_name}}! Thanks for the question. I'm happy to hear you're enjoying U…"
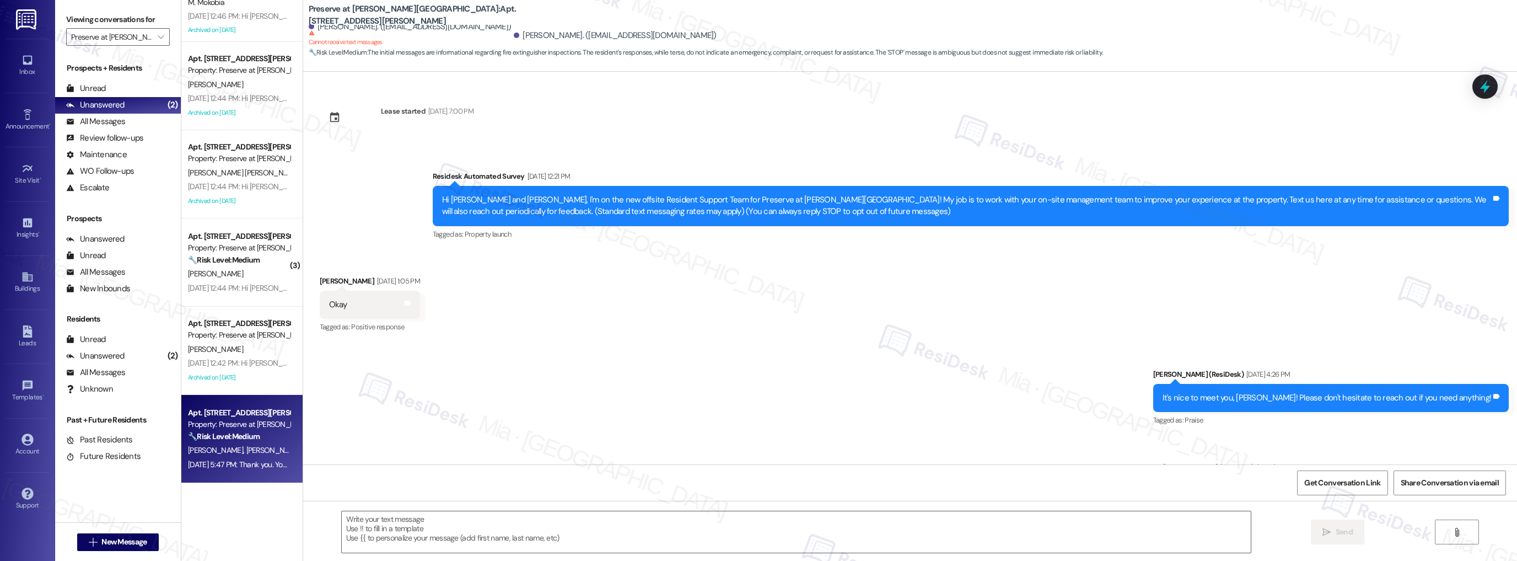
type textarea "Fetching suggested responses. Please feel free to read through the conversation…"
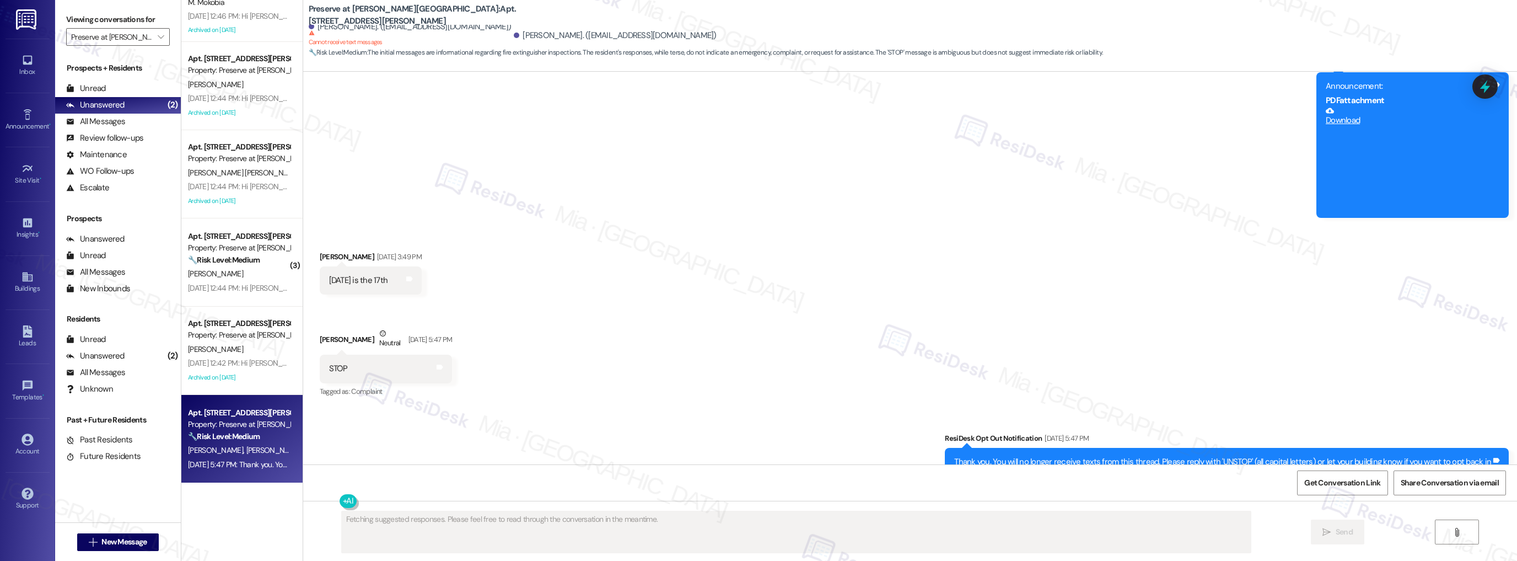
scroll to position [13195, 0]
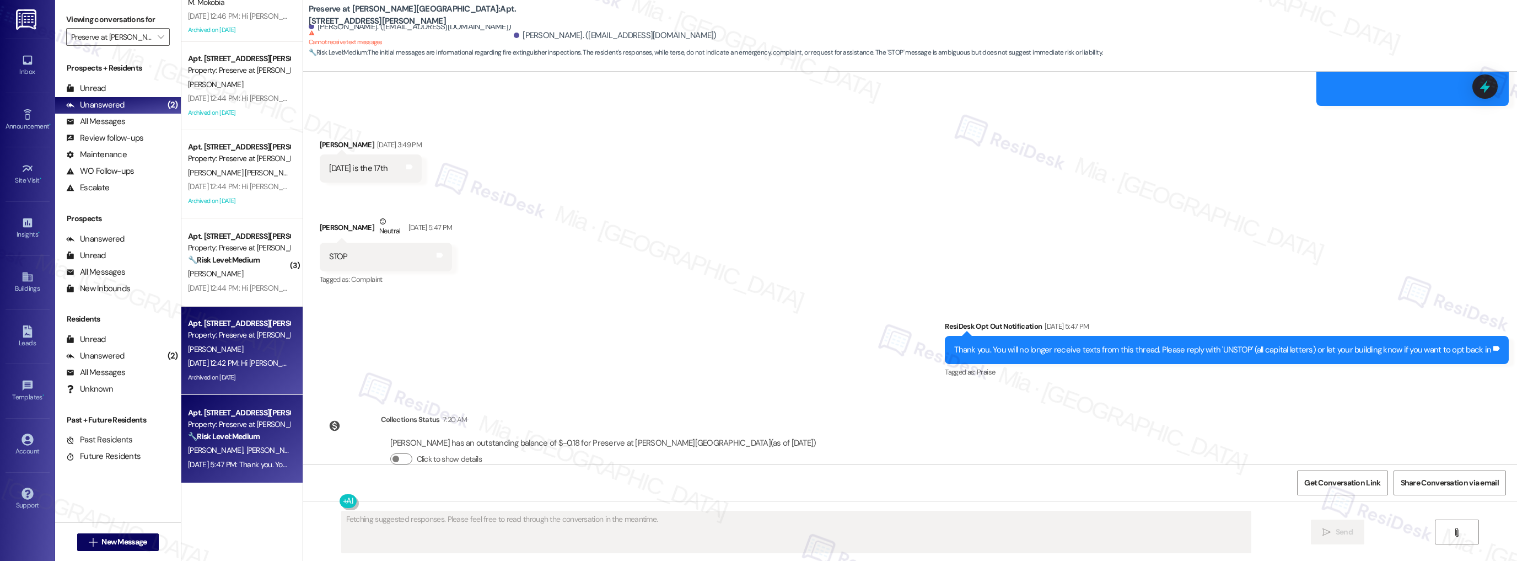
click at [258, 367] on div "Sep 19, 2025 at 12:42 PM: Hi Jessica! Water for Building 11 will be shut off in…" at bounding box center [595, 363] width 814 height 10
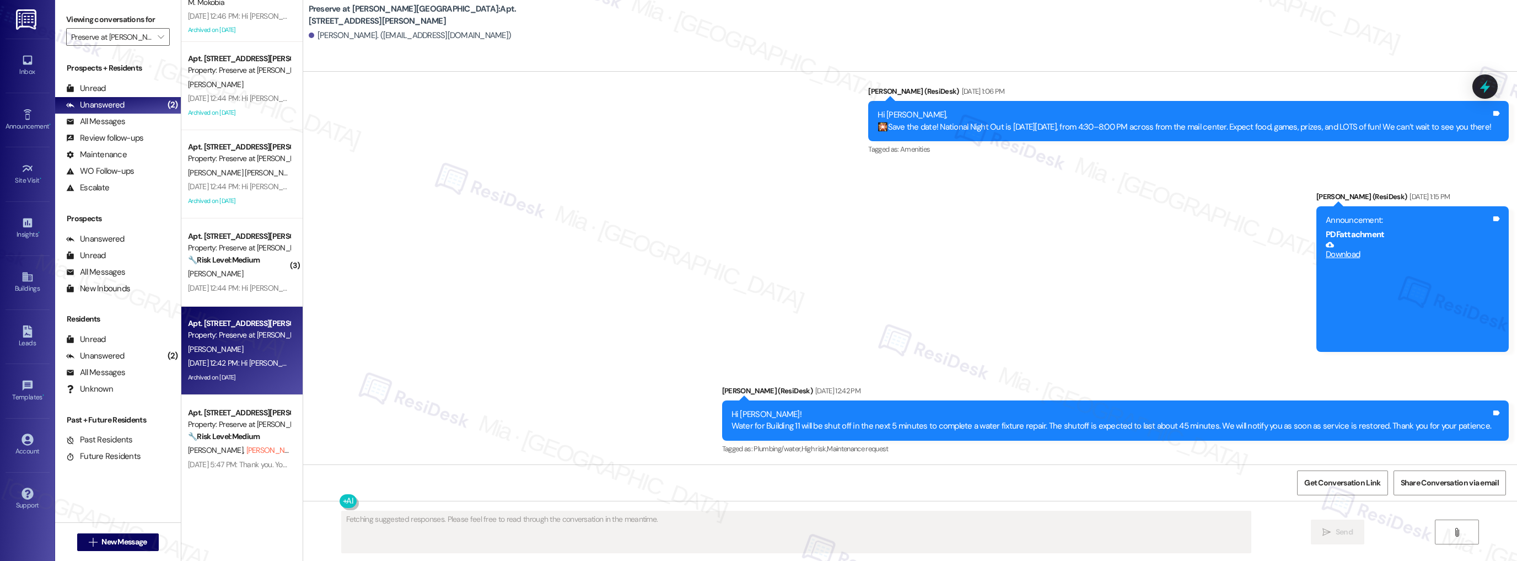
scroll to position [11807, 0]
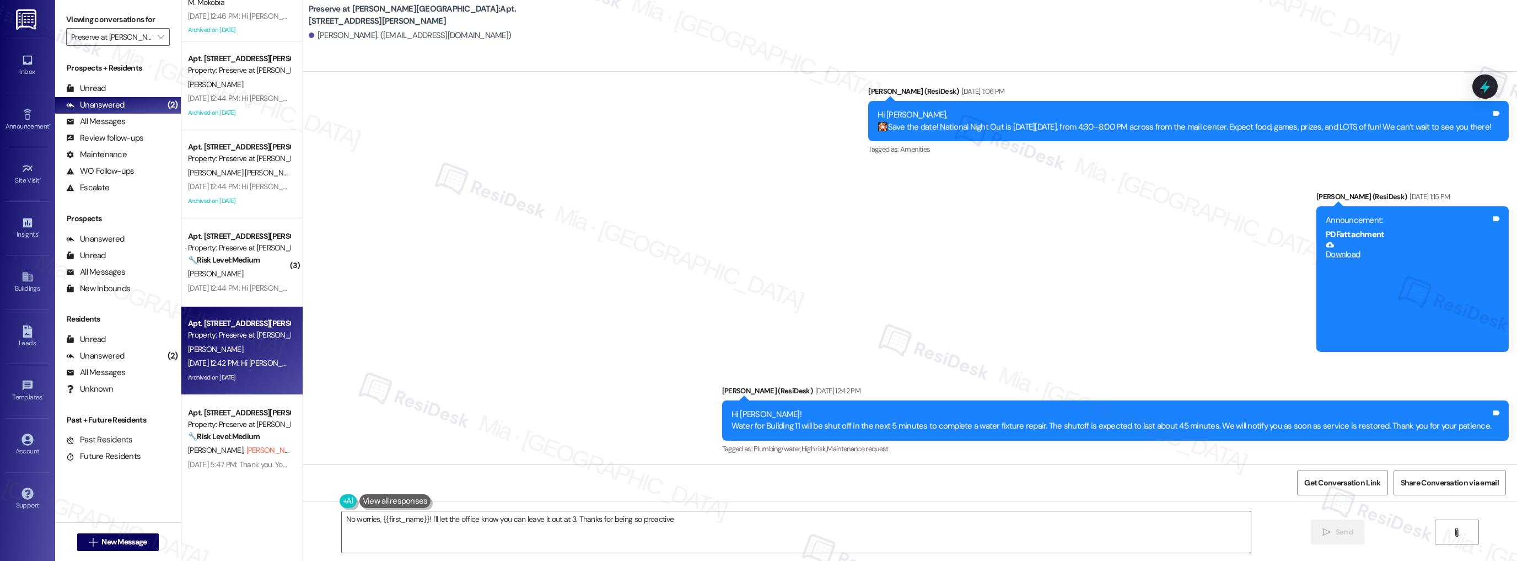
type textarea "No worries, {{first_name}}! I'll let the office know you can leave it out at 3.…"
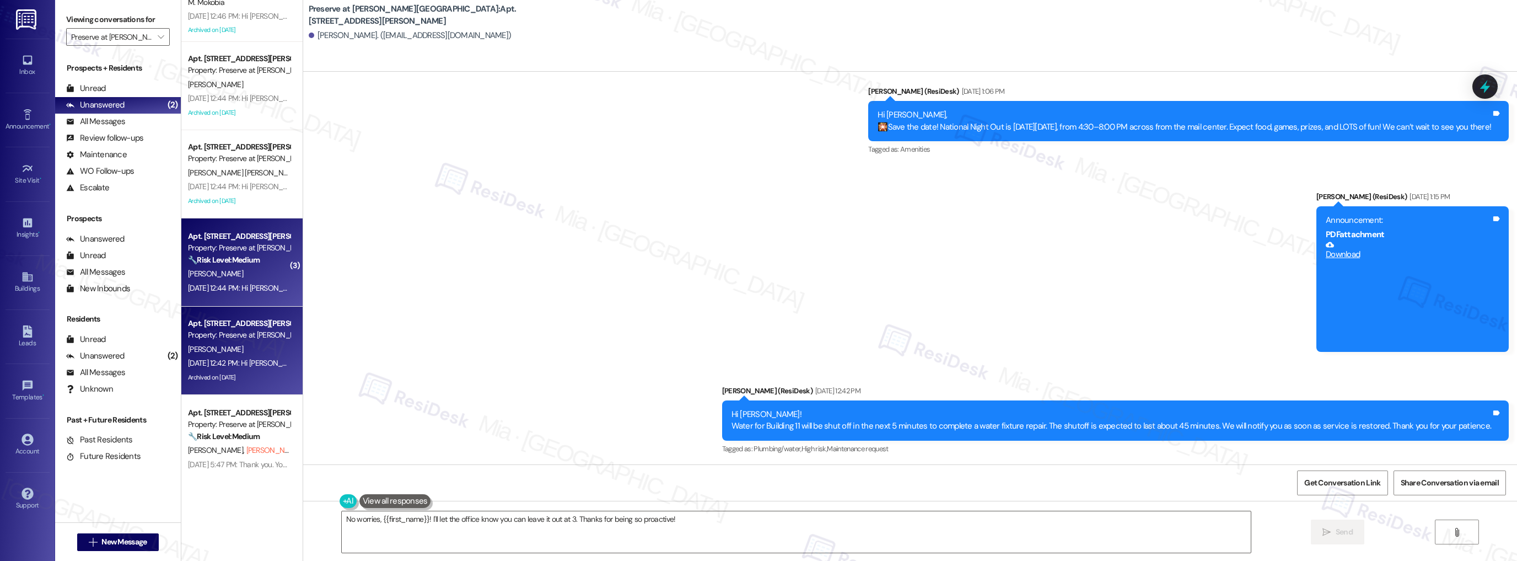
click at [242, 283] on div "Sep 19, 2025 at 12:44 PM: Hi Christopher! Water for Building 11 will be shut of…" at bounding box center [595, 288] width 815 height 10
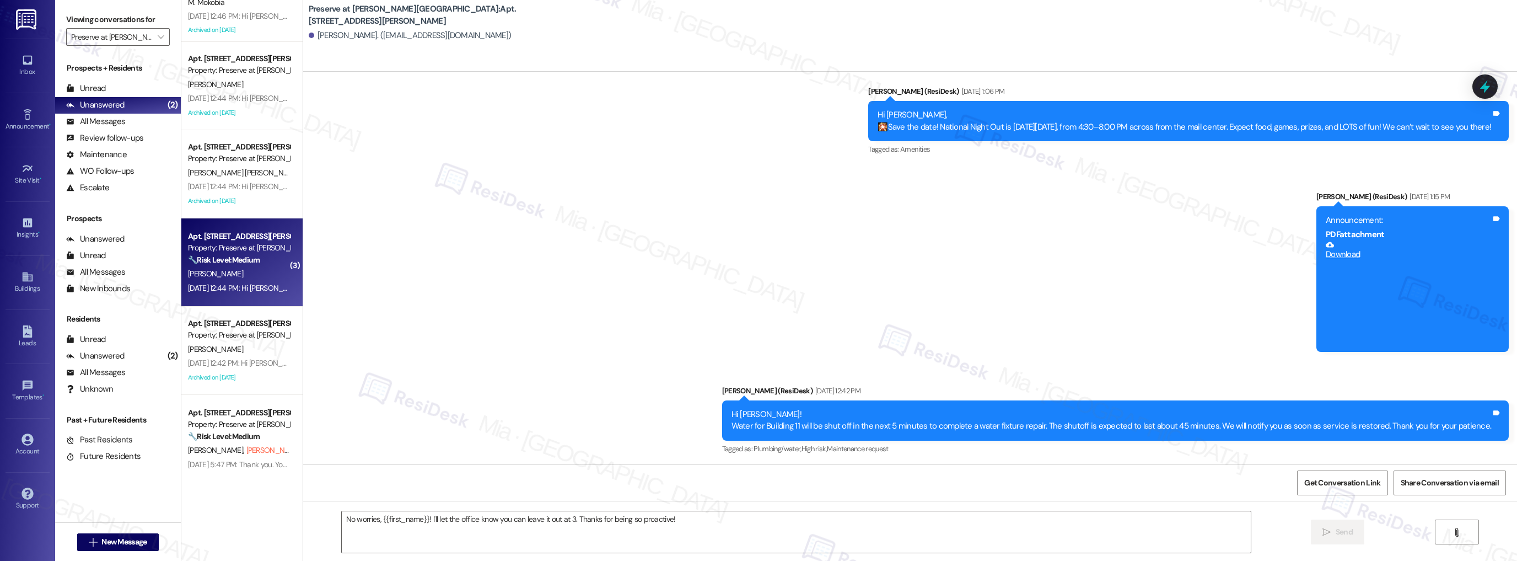
type textarea "Fetching suggested responses. Please feel free to read through the conversation…"
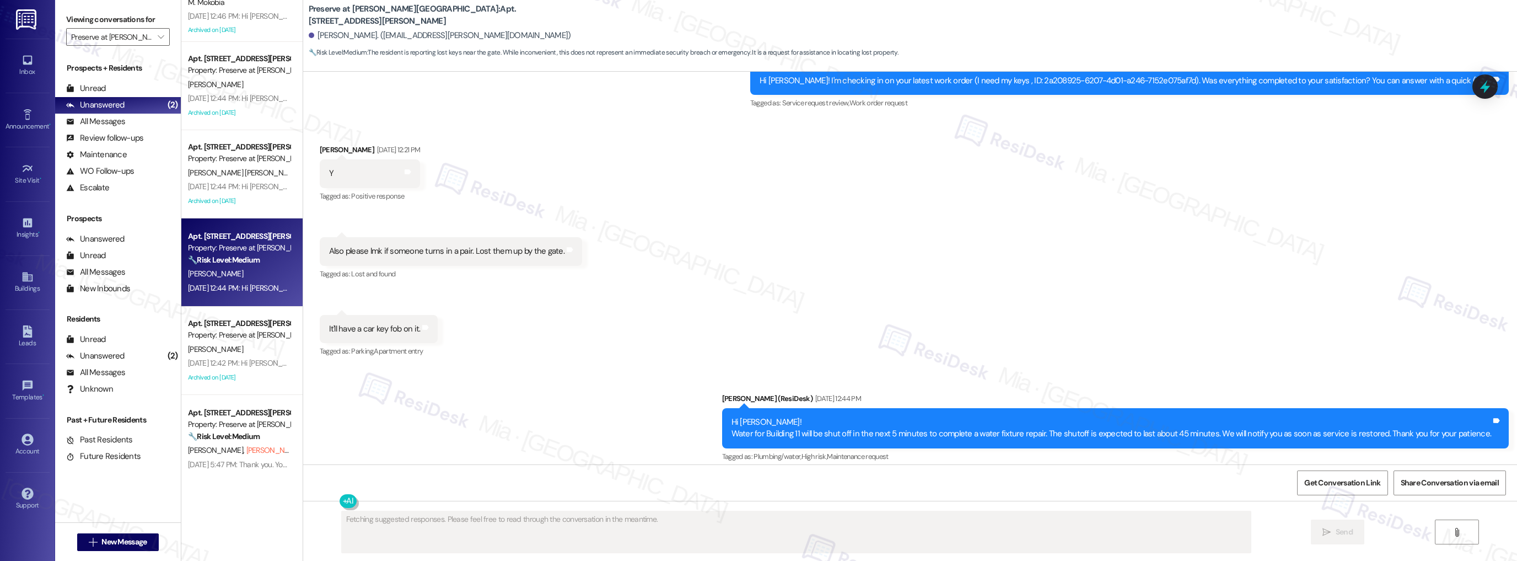
scroll to position [10433, 0]
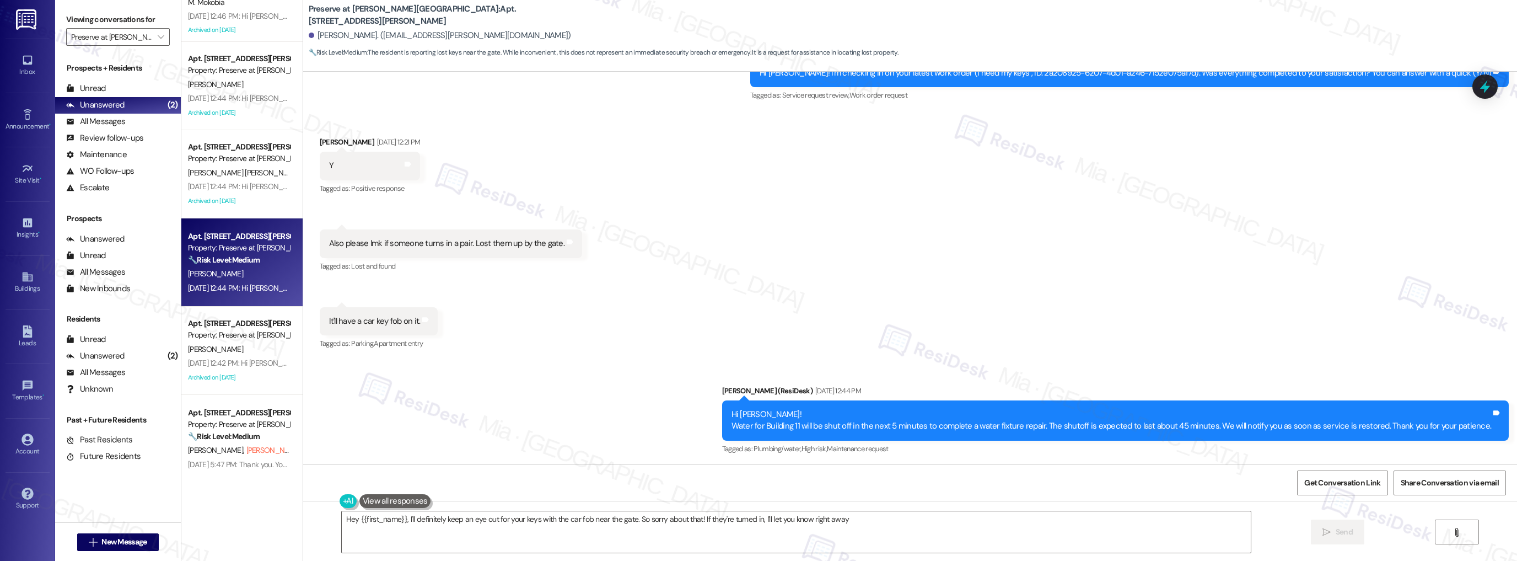
type textarea "Hey {{first_name}}, I'll definitely keep an eye out for your keys with the car …"
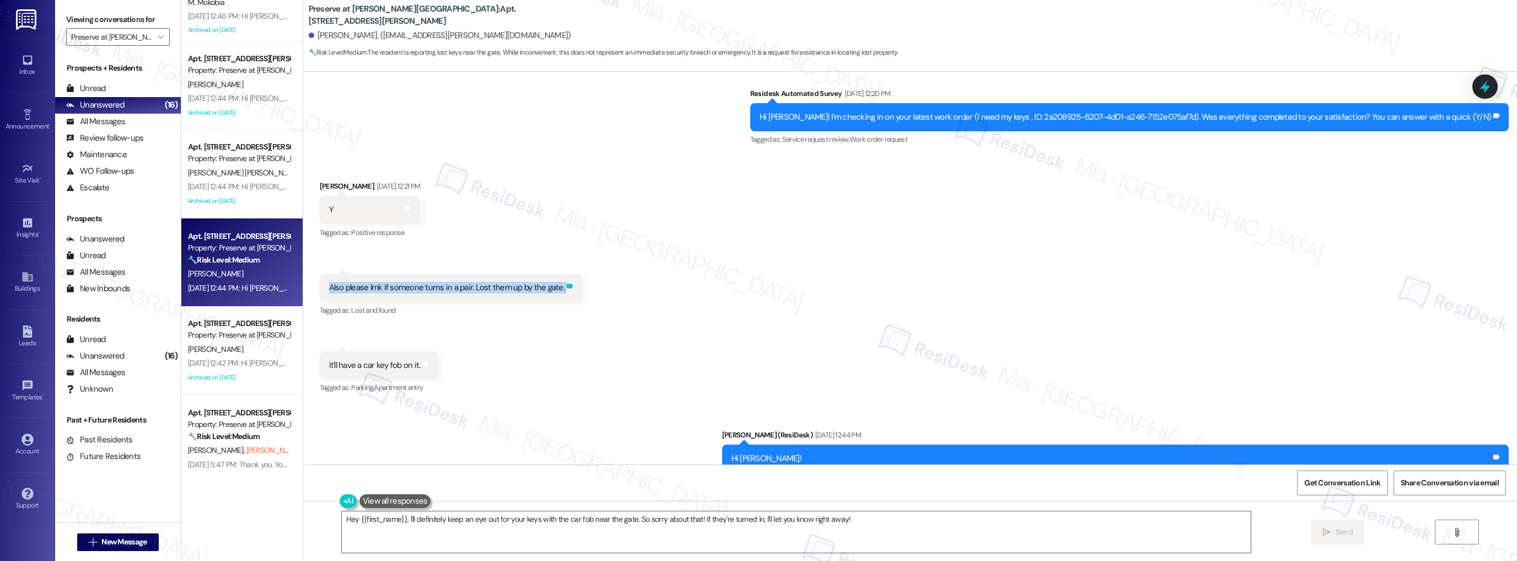
drag, startPoint x: 317, startPoint y: 289, endPoint x: 554, endPoint y: 289, distance: 237.1
click at [554, 289] on div "Also please lmk if someone turns in a pair. Lost them up by the gate. Tags and …" at bounding box center [451, 287] width 262 height 28
copy div "Also please lmk if someone turns in a pair. Lost them up by the gate. Tags and …"
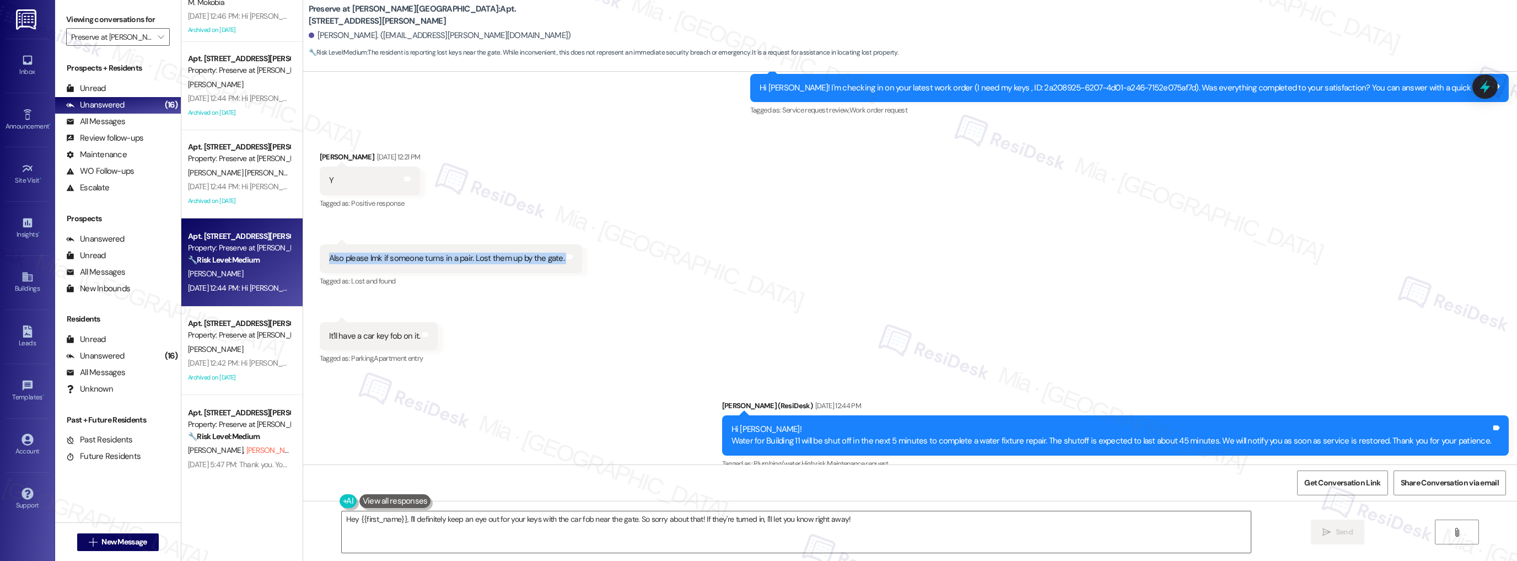
scroll to position [10433, 0]
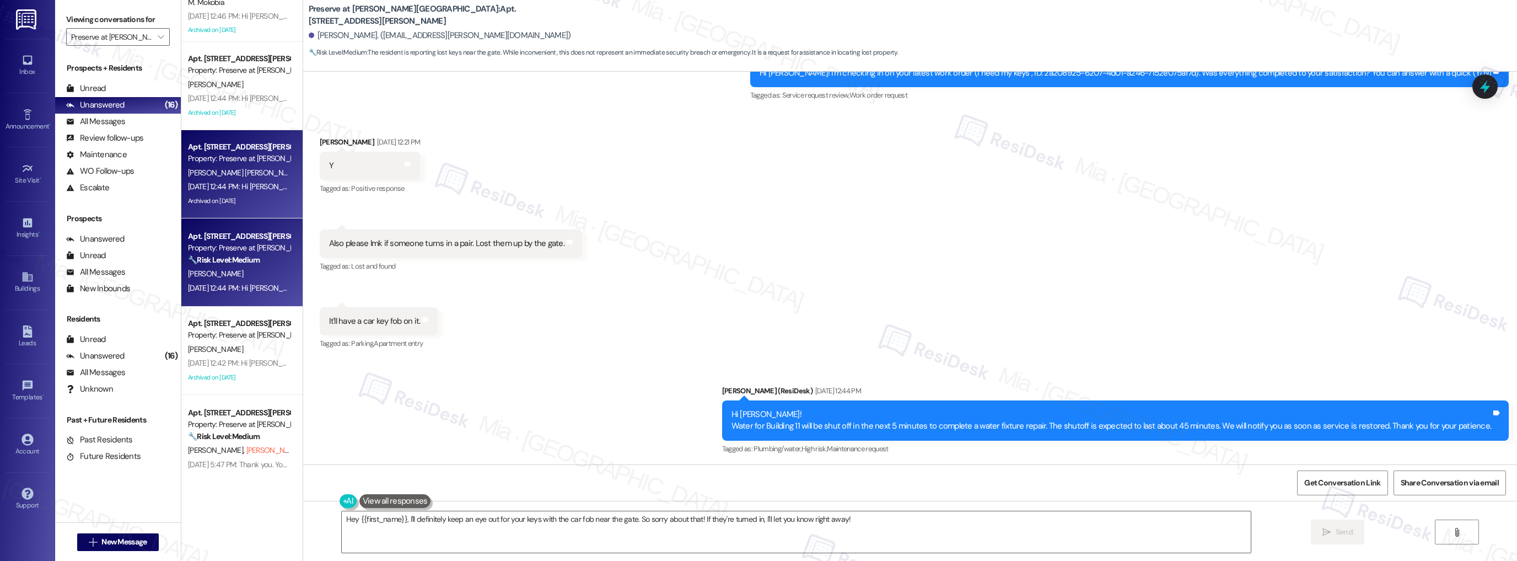
click at [256, 185] on div "[DATE] 12:44 PM: Hi [PERSON_NAME] and [PERSON_NAME]! Water for Building 11 will…" at bounding box center [631, 186] width 887 height 10
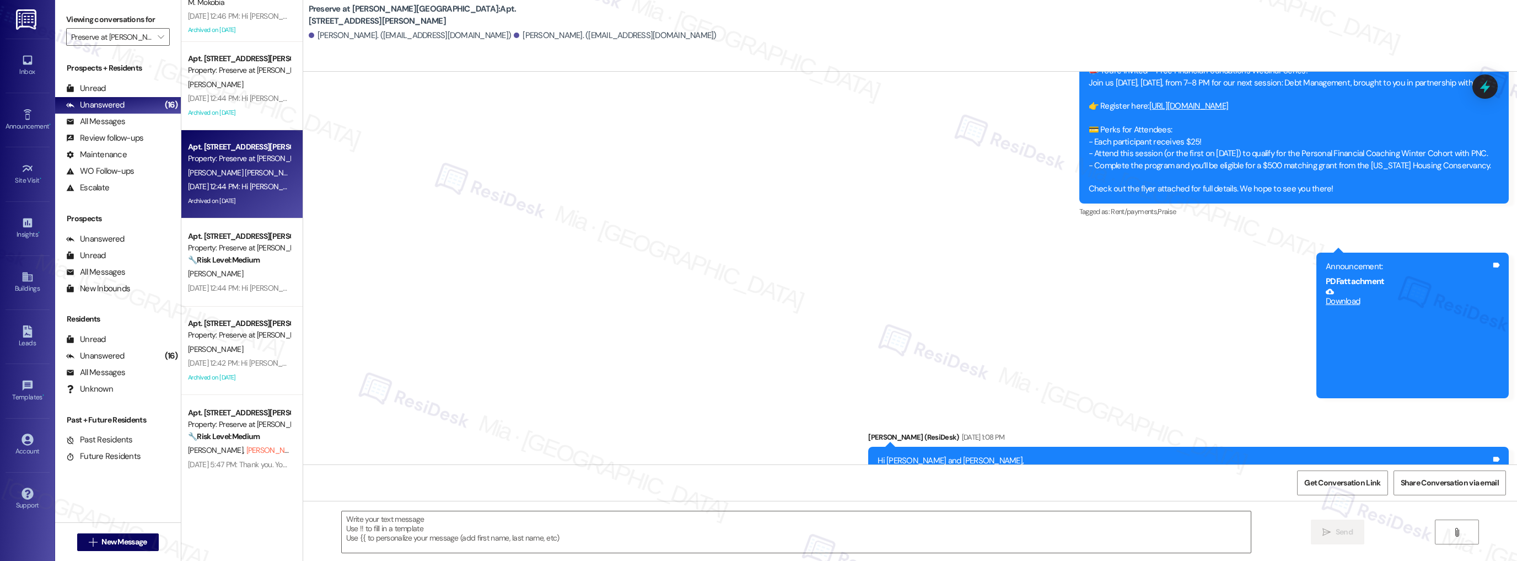
type textarea "Fetching suggested responses. Please feel free to read through the conversation…"
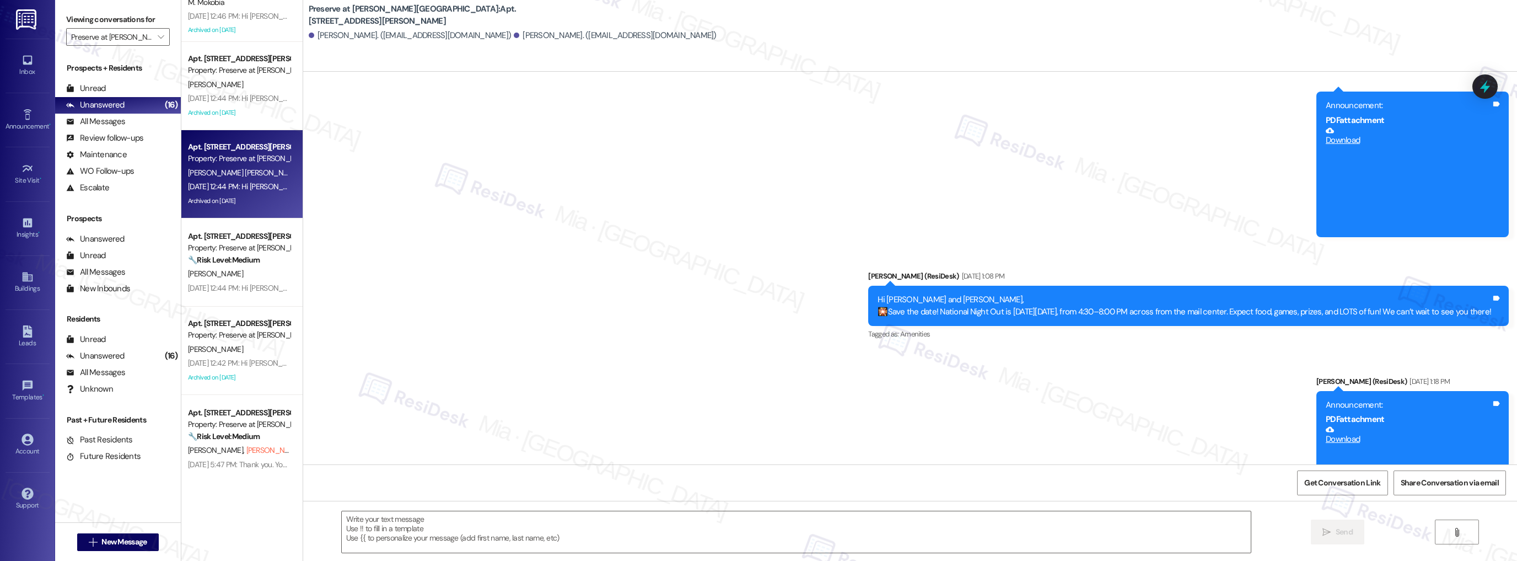
scroll to position [4458, 0]
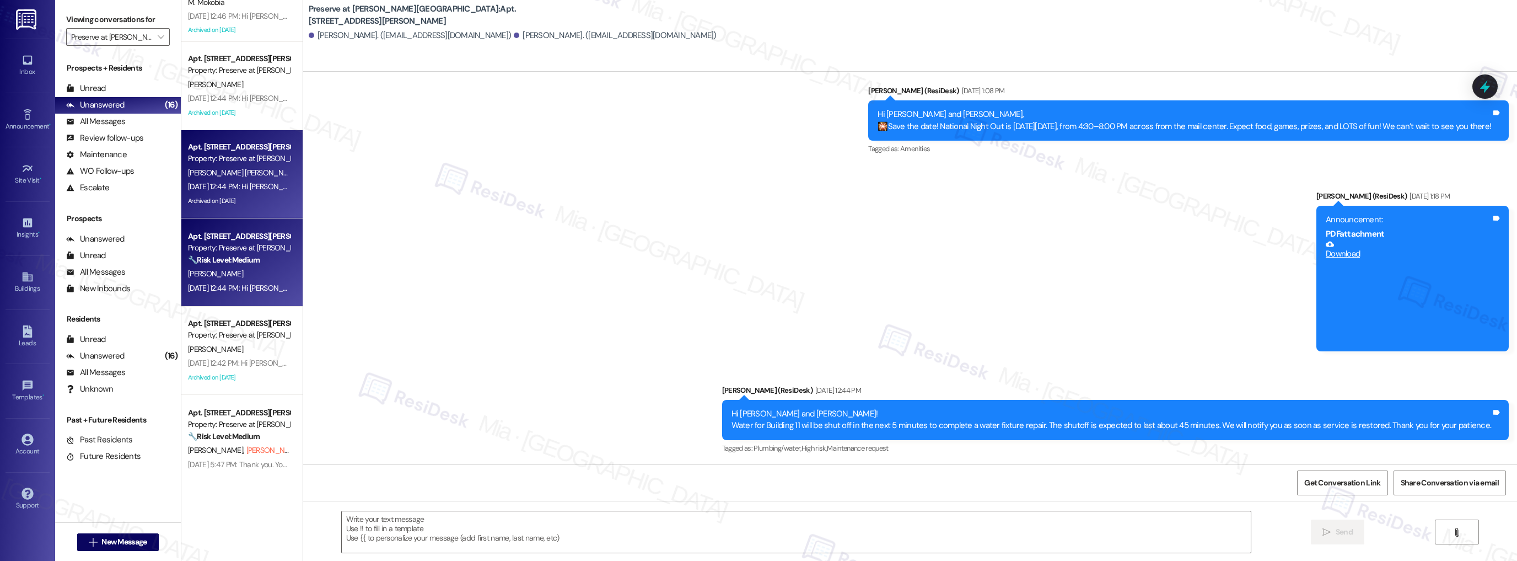
click at [246, 240] on div "Apt. [STREET_ADDRESS][PERSON_NAME]" at bounding box center [239, 236] width 102 height 12
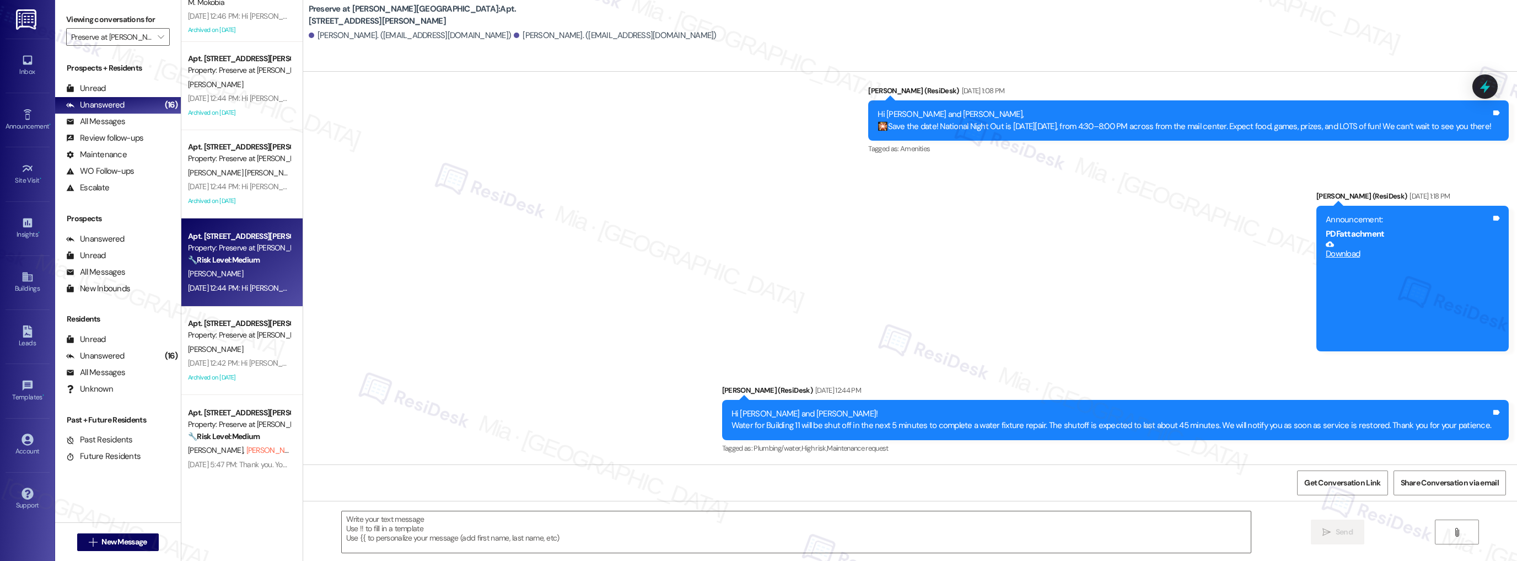
type textarea "Fetching suggested responses. Please feel free to read through the conversation…"
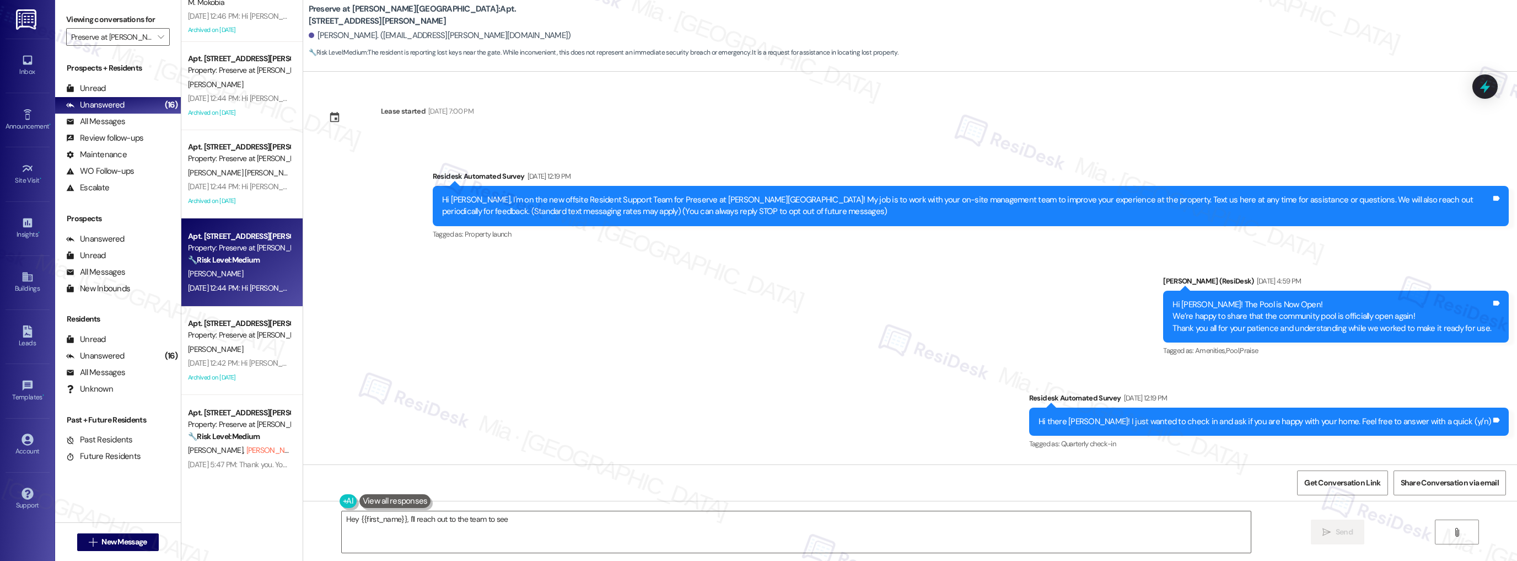
scroll to position [10433, 0]
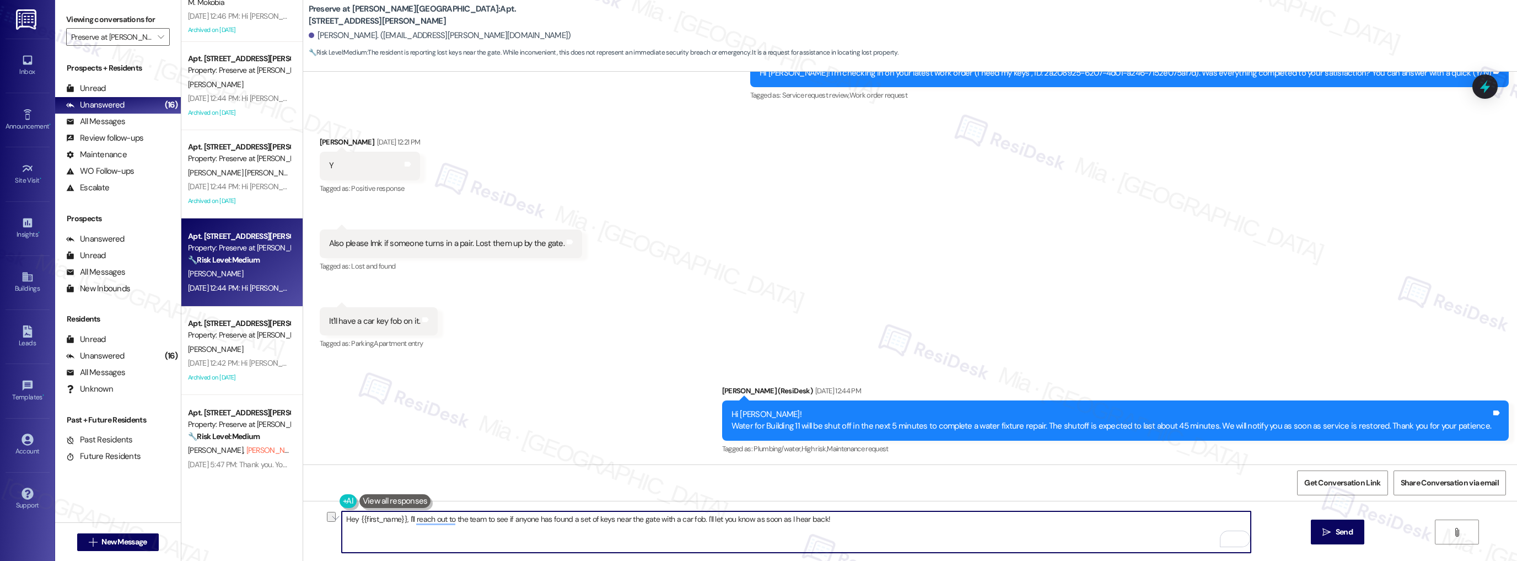
drag, startPoint x: 345, startPoint y: 518, endPoint x: 400, endPoint y: 518, distance: 54.6
click at [400, 518] on textarea "Hey {{first_name}}, I'll reach out to the team to see if anyone has found a set…" at bounding box center [797, 531] width 910 height 41
click at [342, 521] on textarea "I'll reach out to the team to see if anyone has found a set of keys near the ga…" at bounding box center [797, 531] width 910 height 41
click at [414, 449] on div "Announcement, sent via SMS Sarah (ResiDesk) Sep 19, 2025 at 12:44 PM Hi Christo…" at bounding box center [910, 412] width 1214 height 105
click at [514, 521] on textarea "Hi Christopher, apologies for the delay in my response. I'll reach out to the t…" at bounding box center [797, 531] width 910 height 41
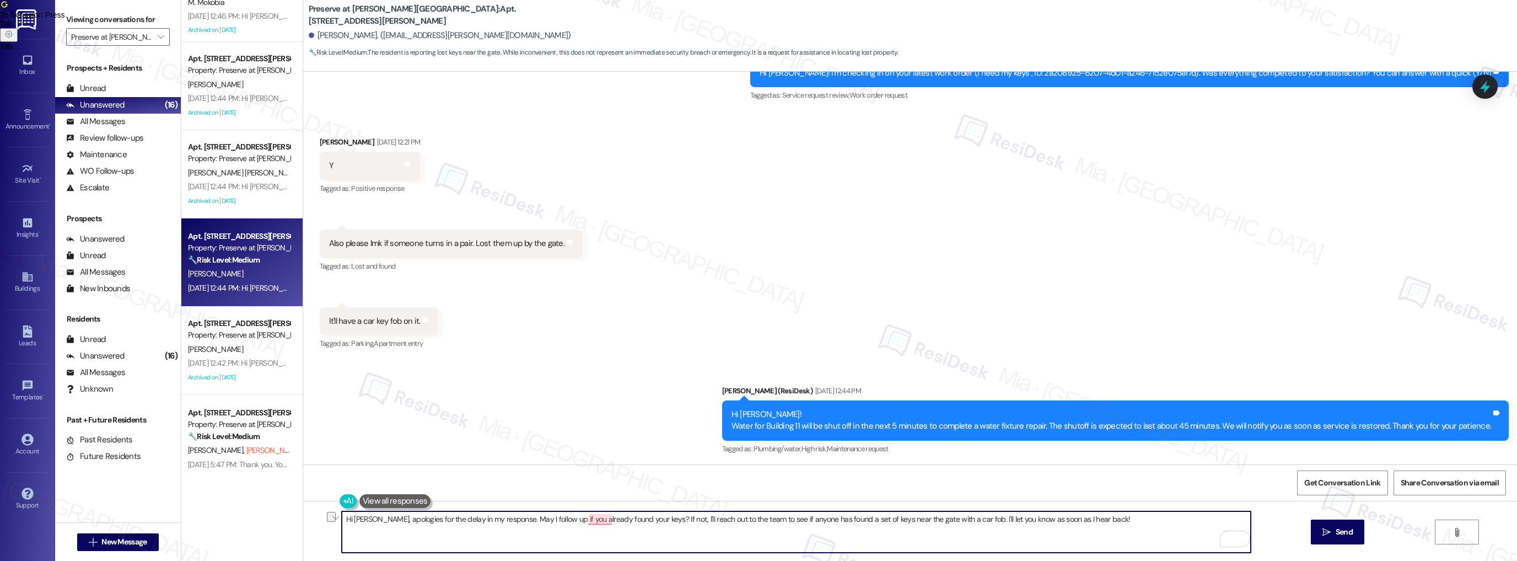
drag, startPoint x: 1026, startPoint y: 519, endPoint x: 1052, endPoint y: 519, distance: 26.5
click at [1052, 519] on textarea "Hi Christopher, apologies for the delay in my response. May I follow up if you …" at bounding box center [797, 531] width 910 height 41
drag, startPoint x: 759, startPoint y: 518, endPoint x: 1094, endPoint y: 518, distance: 334.7
click at [1094, 518] on textarea "Hi Christopher, apologies for the delay in my response. May I follow up if you …" at bounding box center [797, 531] width 910 height 41
click at [635, 337] on div "Received via SMS Christopher Bright Sep 19, 2025 at 12:21 PM Y Tags and notes T…" at bounding box center [910, 235] width 1214 height 248
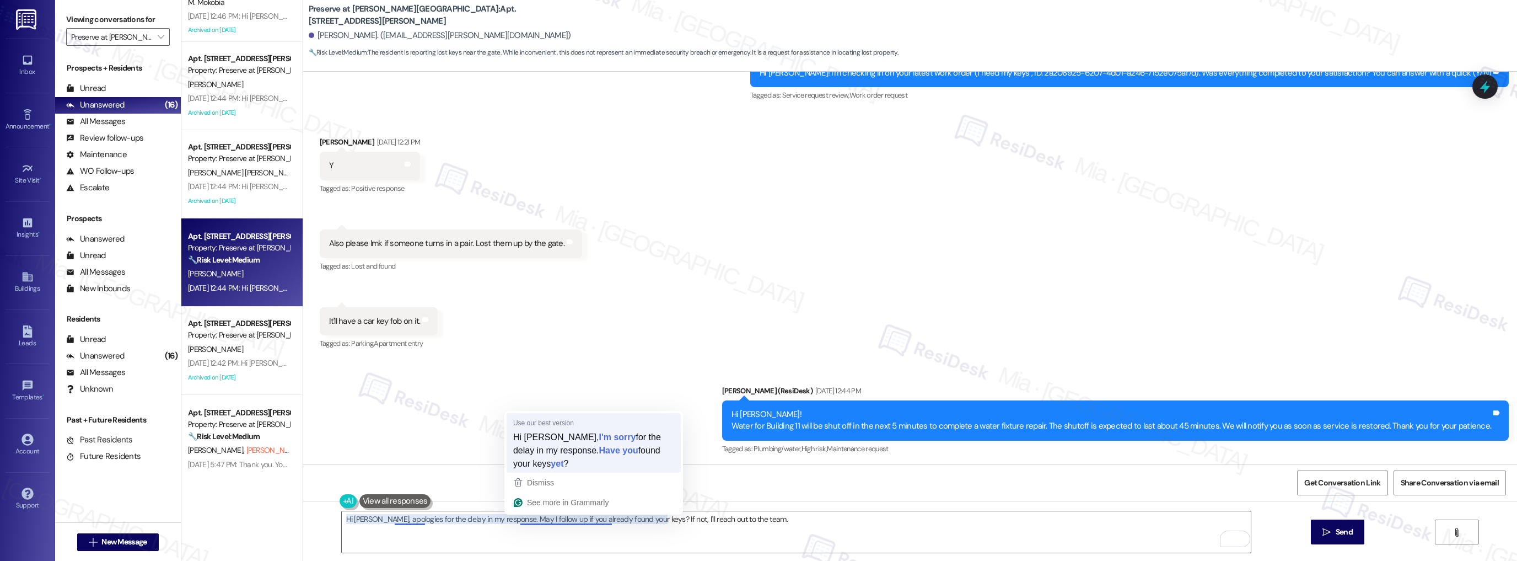
type textarea "Hi Christopher, I'm sorry for the delay in my response. Have you found your key…"
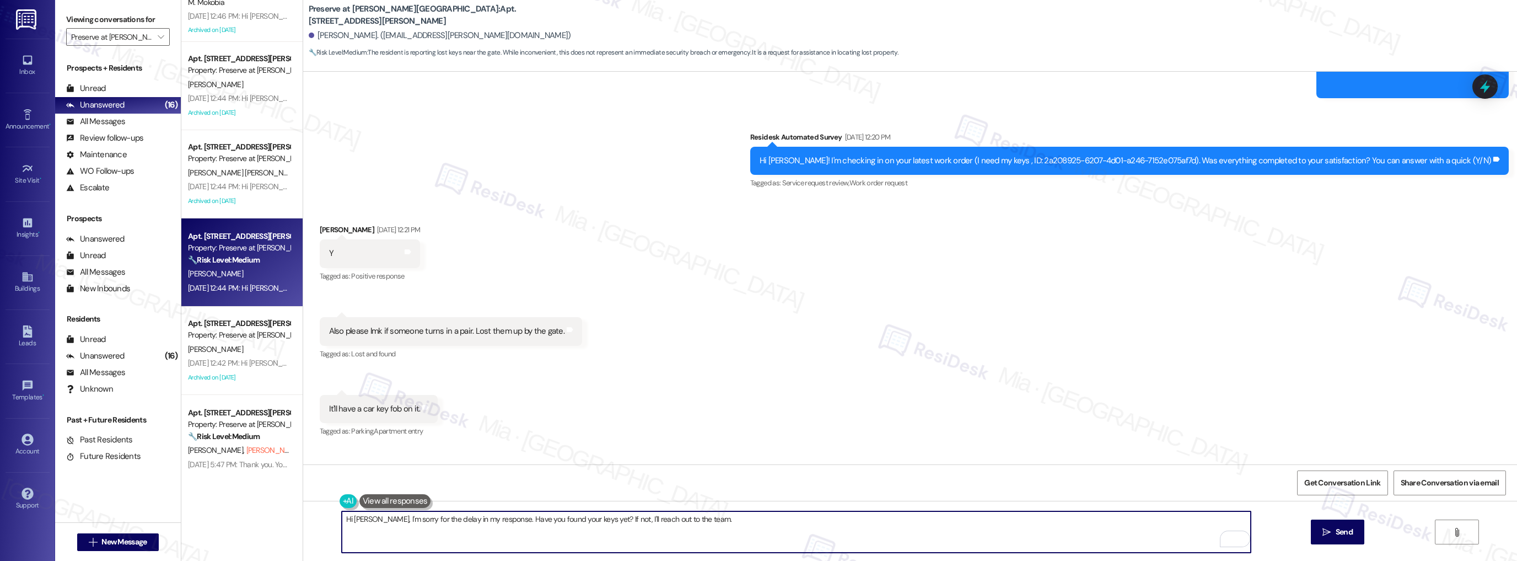
scroll to position [10433, 0]
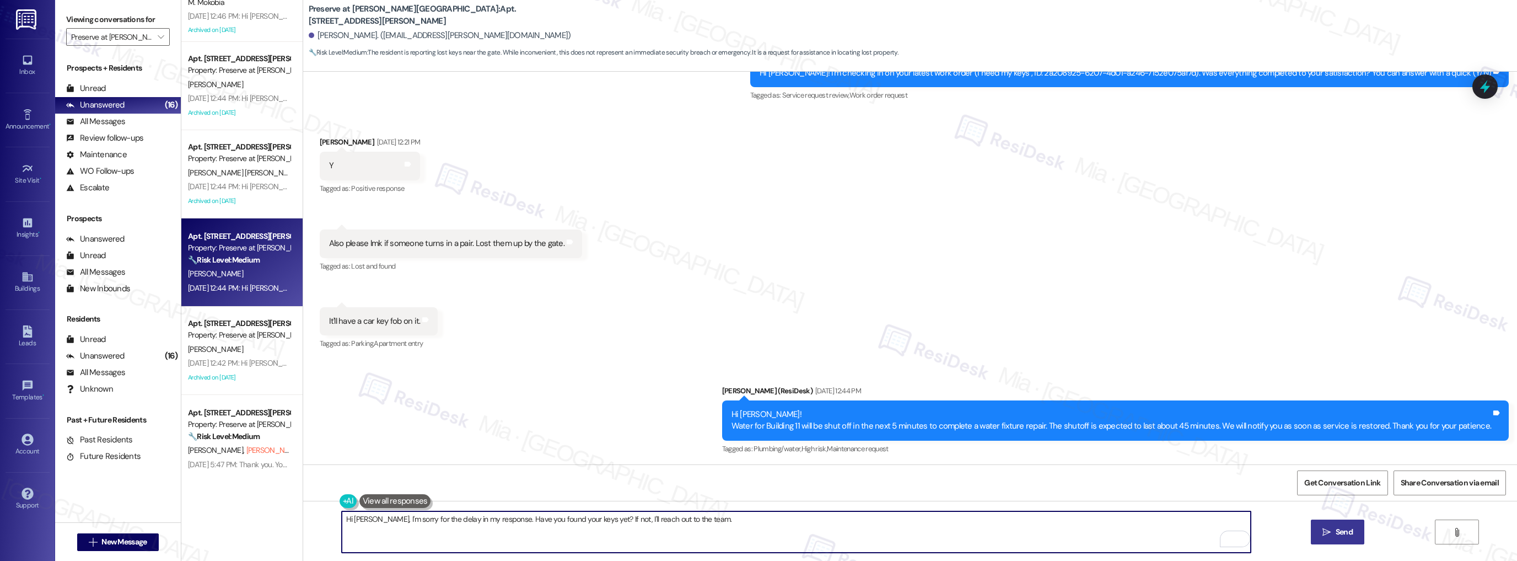
type textarea "Hi Christopher, I'm sorry for the delay in my response. Have you found your key…"
click at [1342, 538] on button " Send" at bounding box center [1337, 531] width 53 height 25
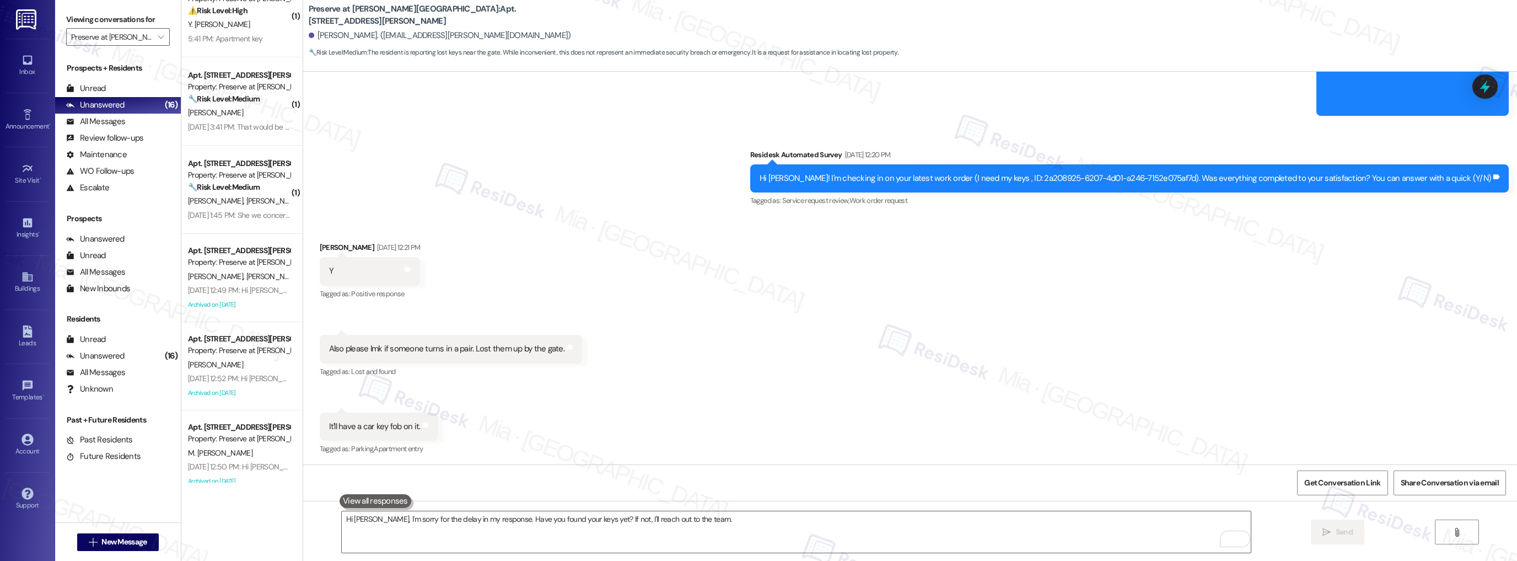
scroll to position [0, 0]
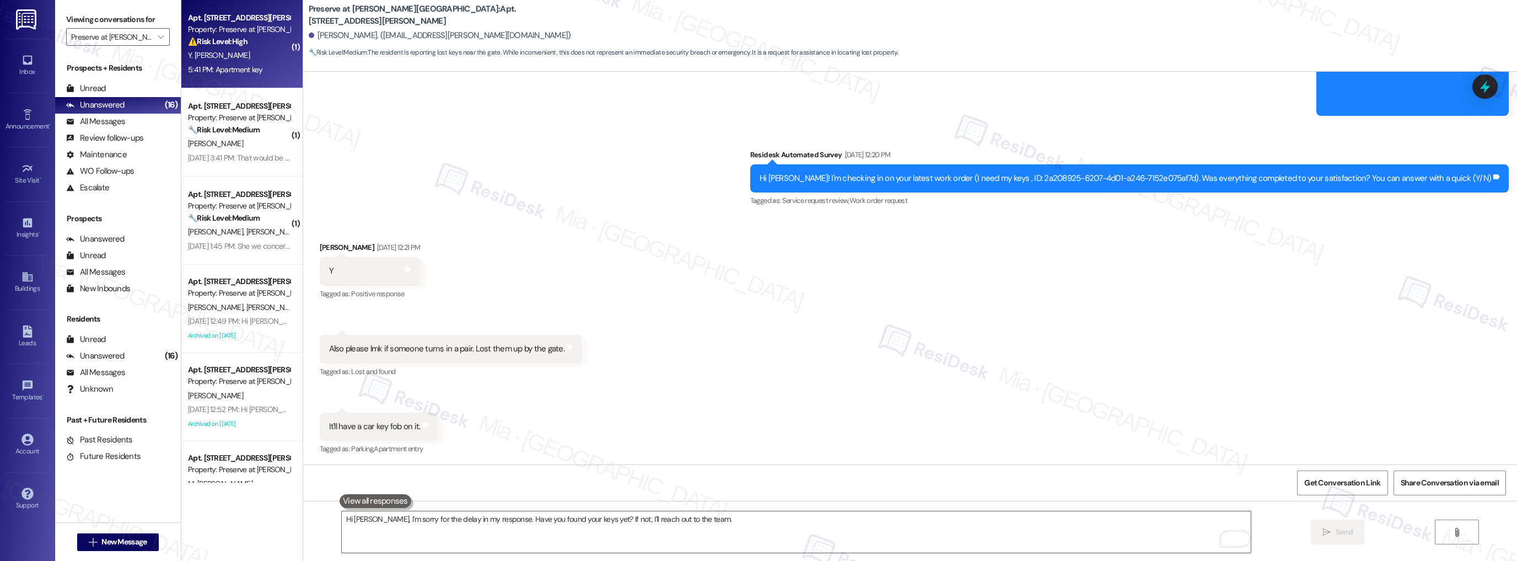
click at [280, 73] on div "Apt. 702, 1773 Wells Branch Pkwy Property: Preserve at Wells Branch ⚠️ Risk Lev…" at bounding box center [241, 44] width 121 height 88
type textarea "Fetching suggested responses. Please feel free to read through the conversation…"
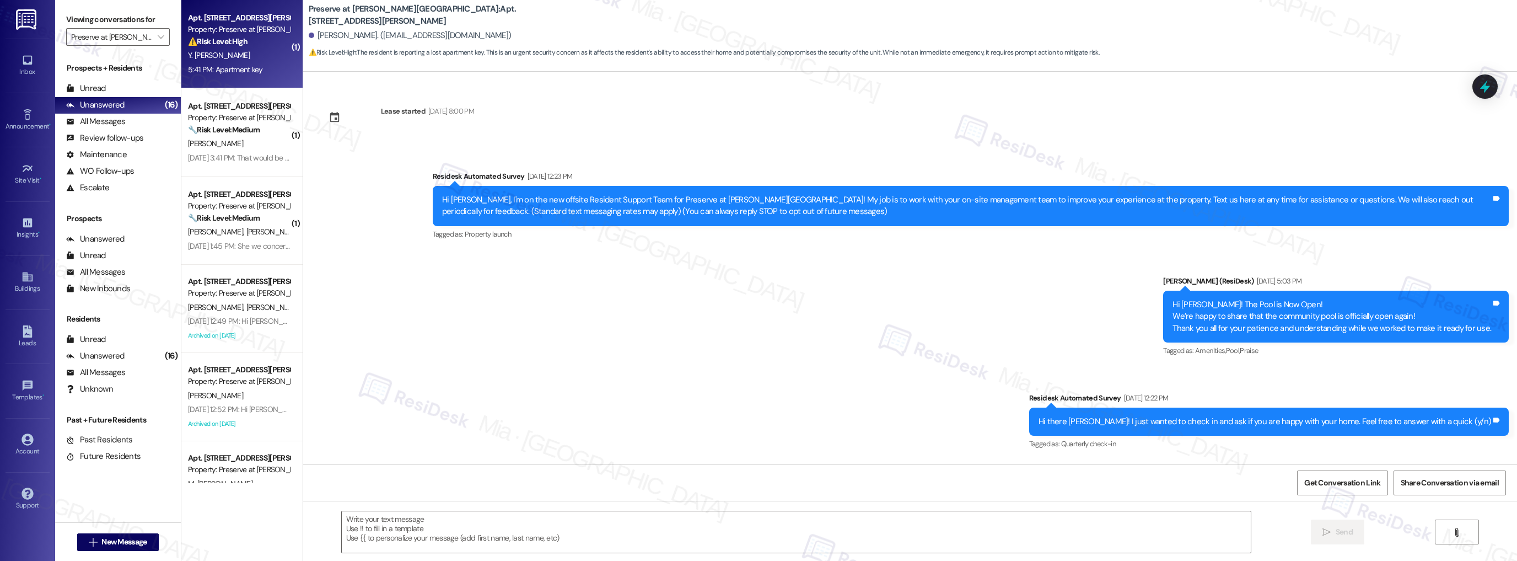
scroll to position [10141, 0]
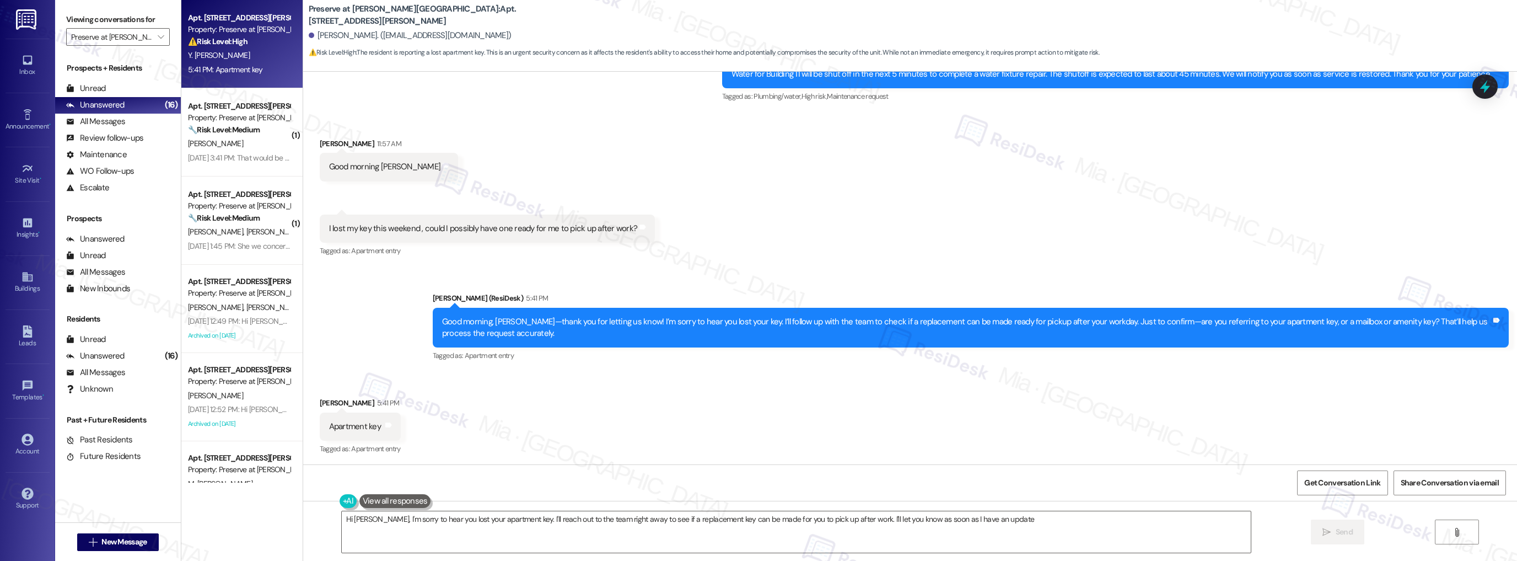
type textarea "Hi Yesenia, I'm sorry to hear you lost your apartment key. I'll reach out to th…"
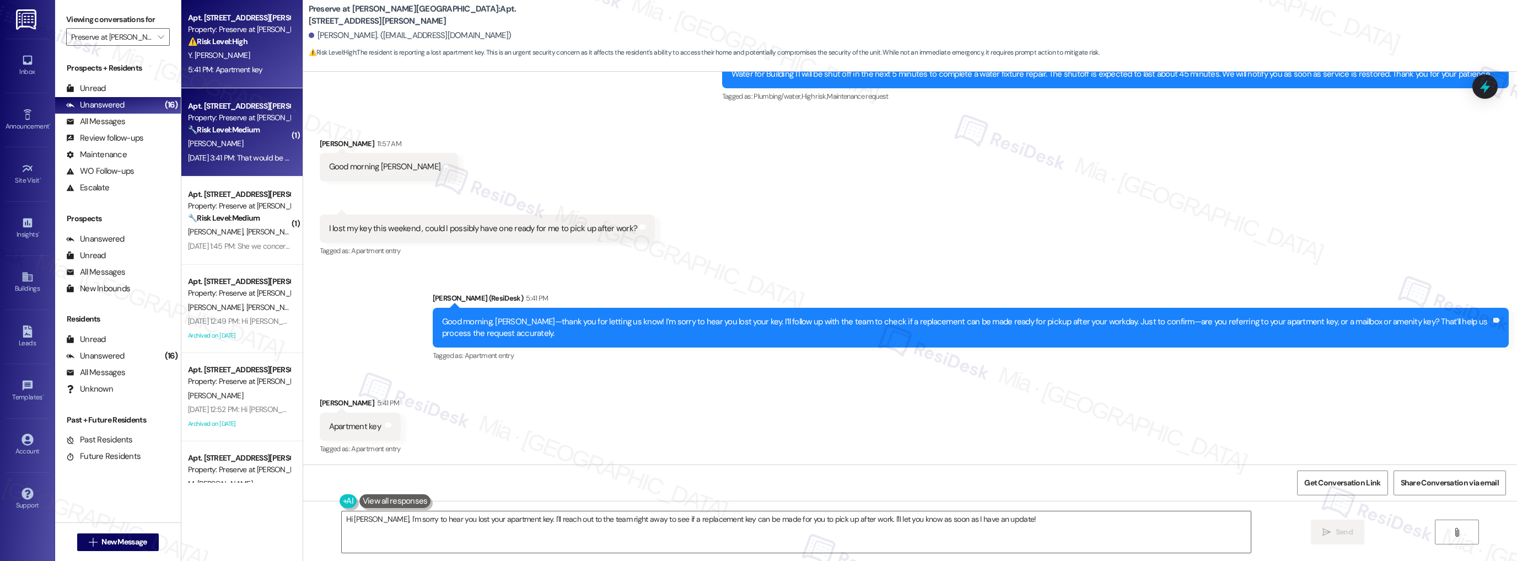
click at [234, 151] on div "Sep 19, 2025 at 3:41 PM: That would be great! Um, spiders, roaches and recently…" at bounding box center [239, 158] width 104 height 14
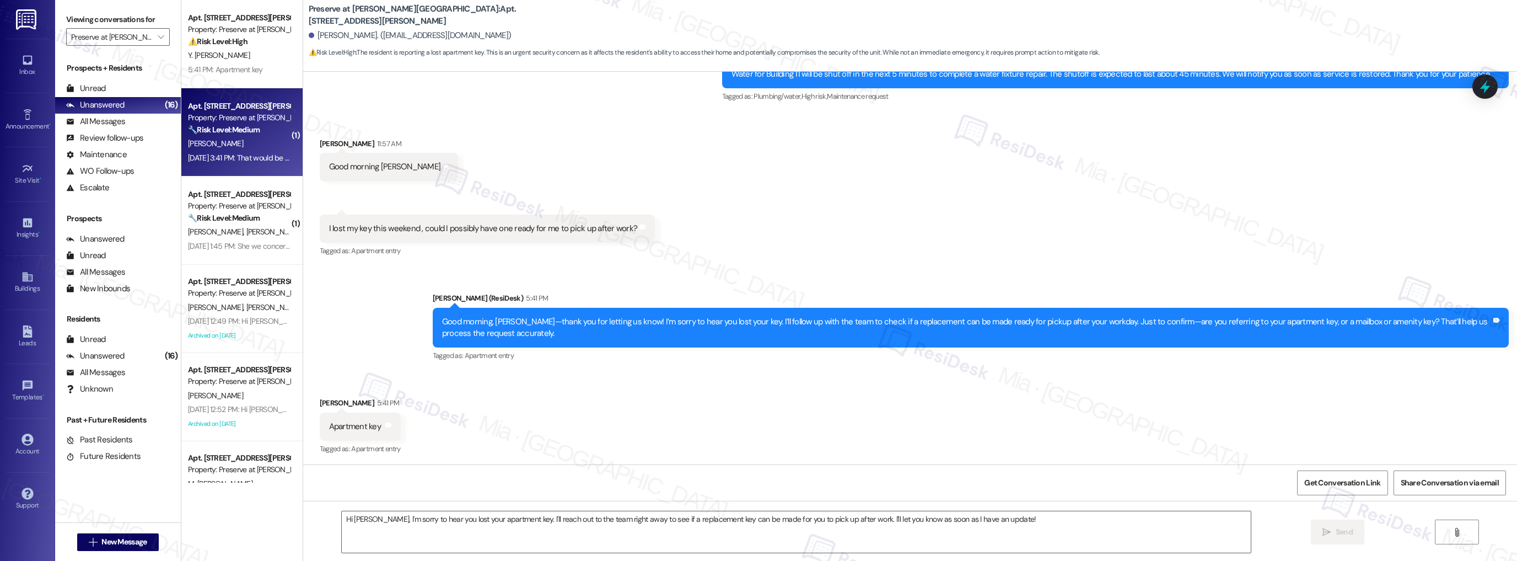
type textarea "Fetching suggested responses. Please feel free to read through the conversation…"
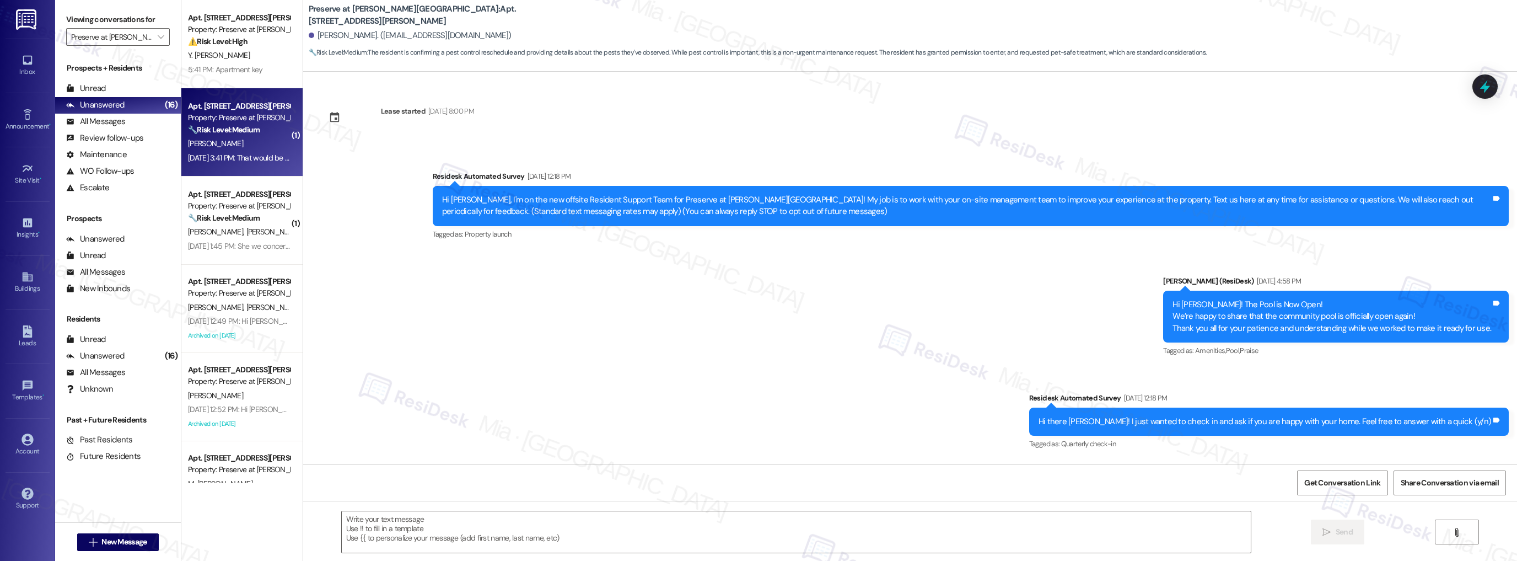
scroll to position [12146, 0]
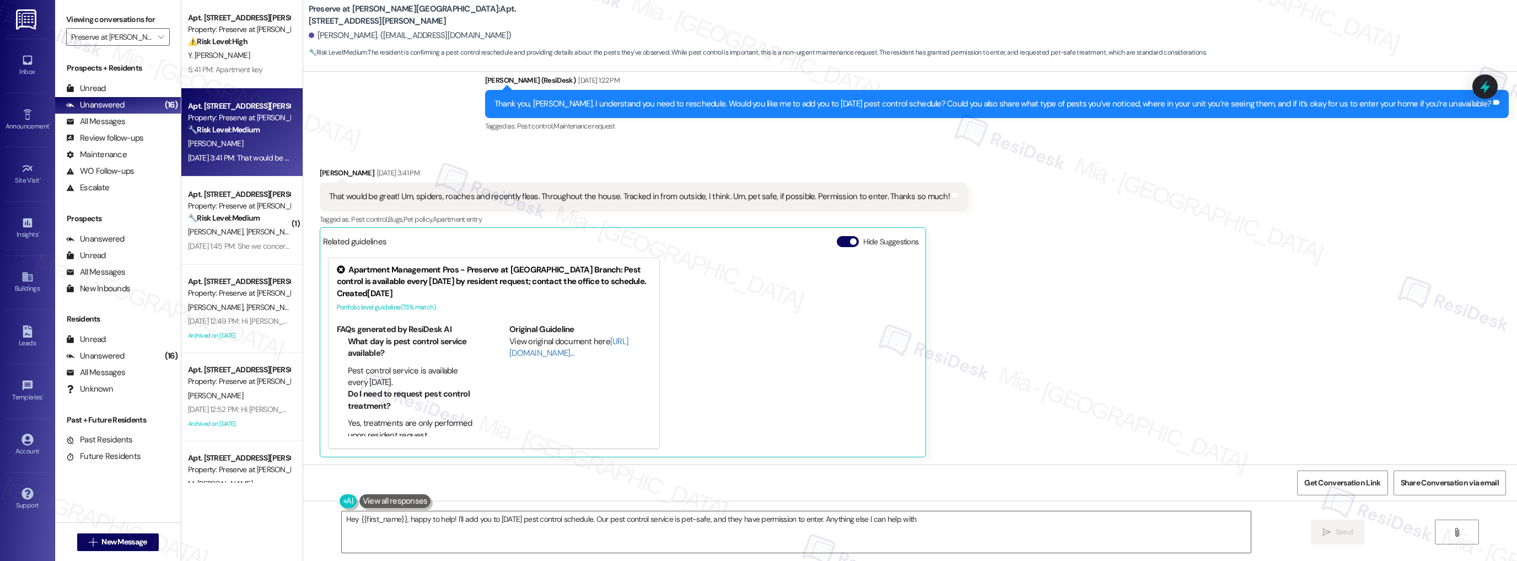
type textarea "Hey {{first_name}}, happy to help! I'll add you to next Tuesday's pest control …"
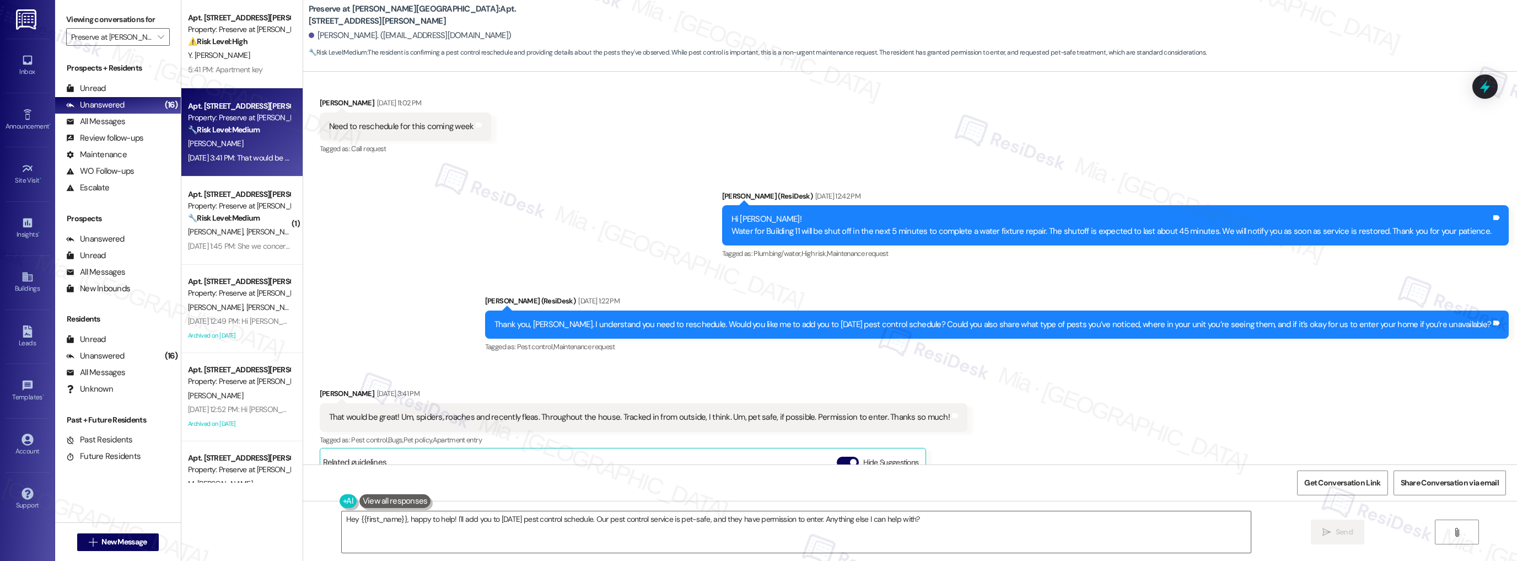
scroll to position [11970, 0]
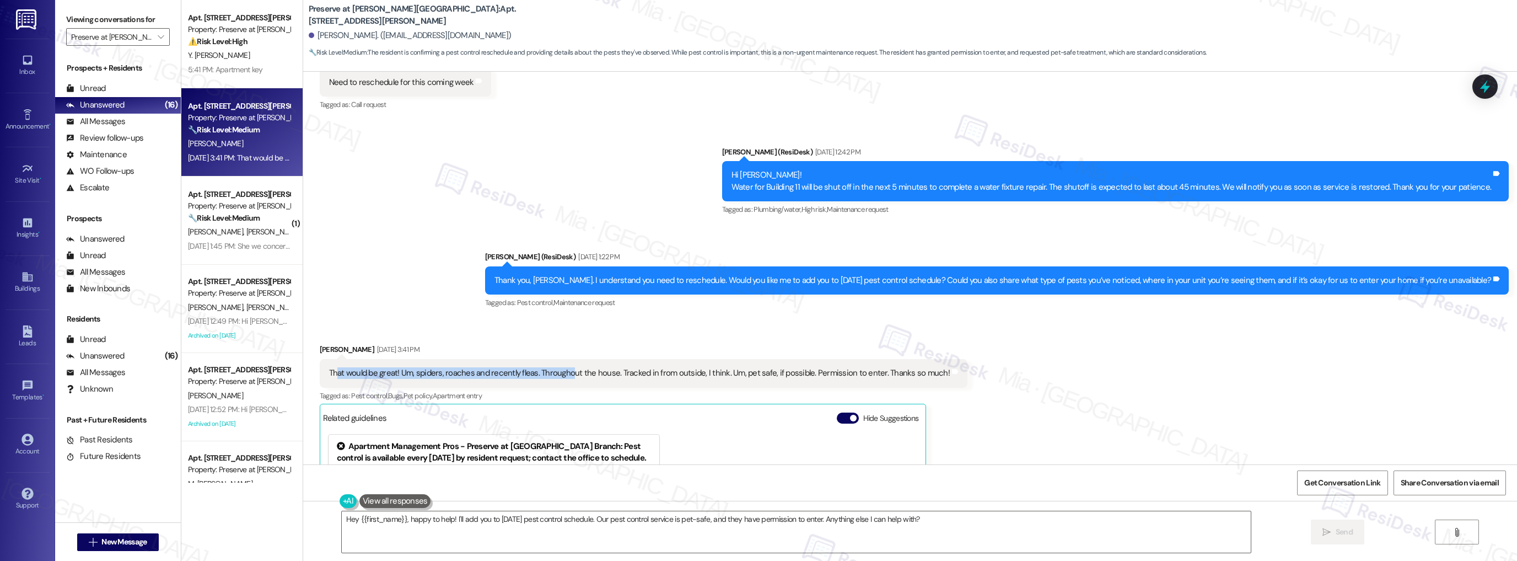
drag, startPoint x: 328, startPoint y: 371, endPoint x: 368, endPoint y: 371, distance: 39.7
click at [558, 371] on div "That would be great! Um, spiders, roaches and recently fleas. Throughout the ho…" at bounding box center [639, 373] width 621 height 12
drag, startPoint x: 317, startPoint y: 370, endPoint x: 864, endPoint y: 375, distance: 547.0
click at [864, 375] on div "That would be great! Um, spiders, roaches and recently fleas. Throughout the ho…" at bounding box center [644, 373] width 648 height 28
copy div "That would be great! Um, spiders, roaches and recently fleas. Throughout the ho…"
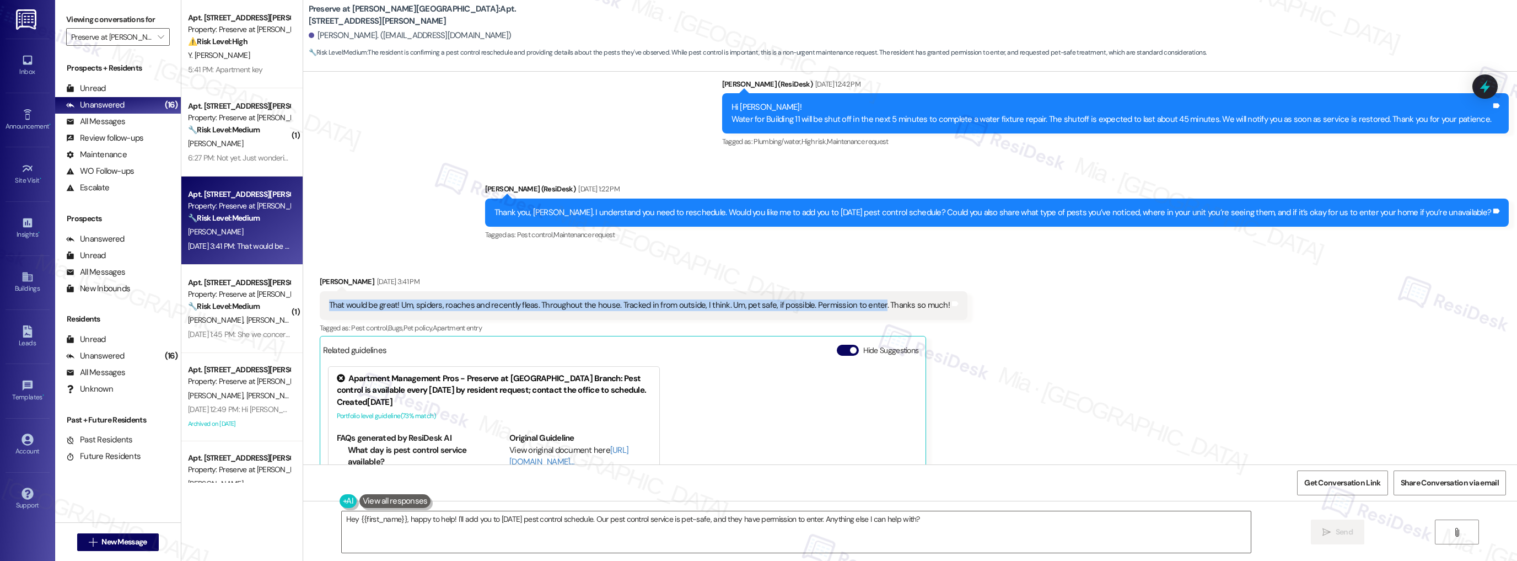
scroll to position [12058, 0]
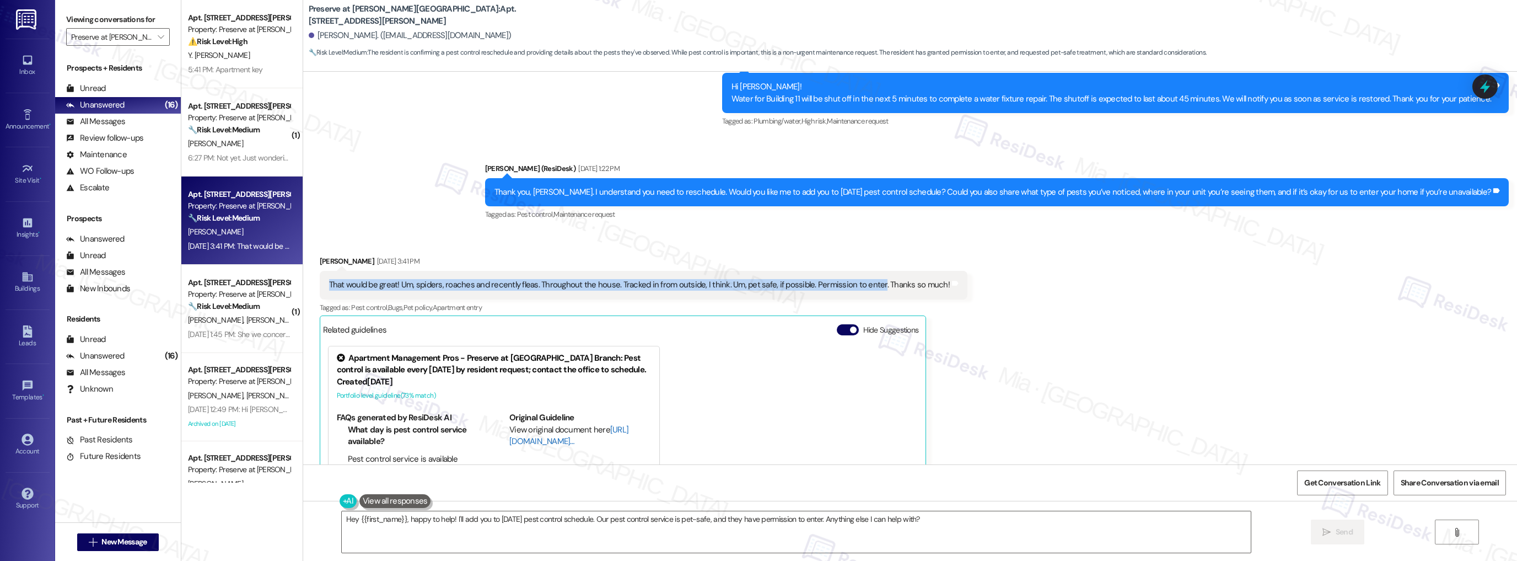
click at [516, 440] on link "[URL][DOMAIN_NAME]…" at bounding box center [568, 435] width 119 height 23
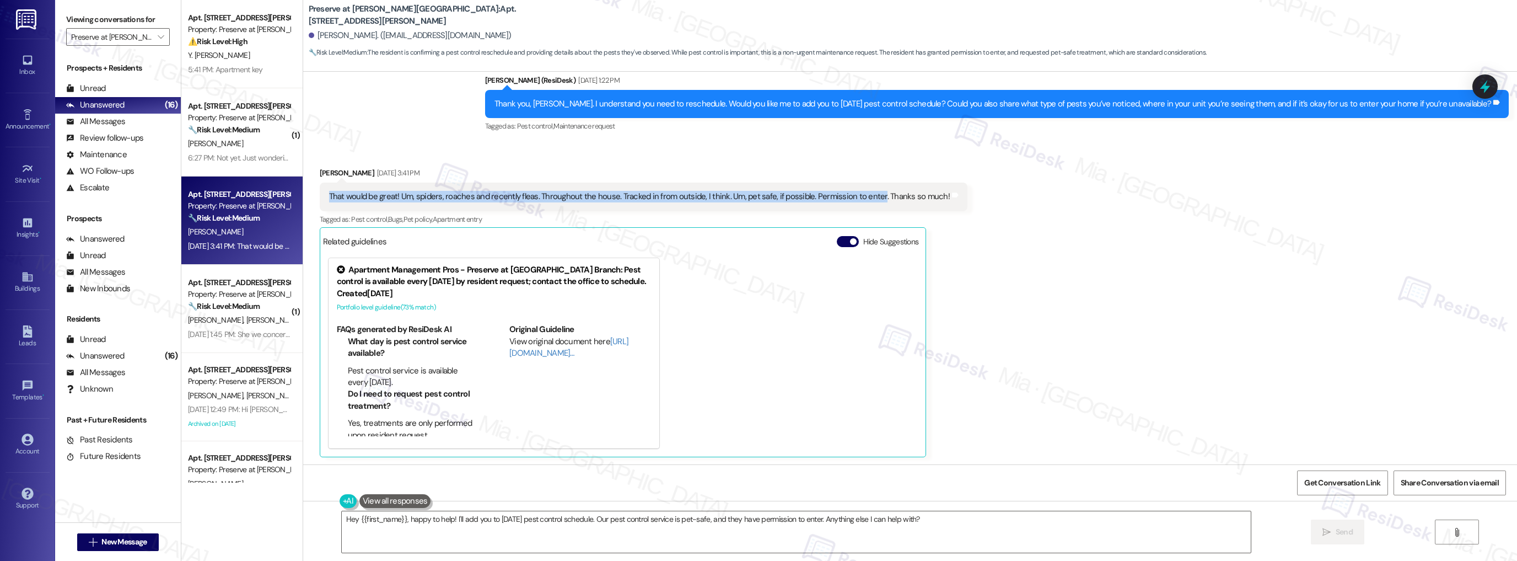
scroll to position [12147, 0]
click at [1491, 90] on icon at bounding box center [1485, 86] width 19 height 19
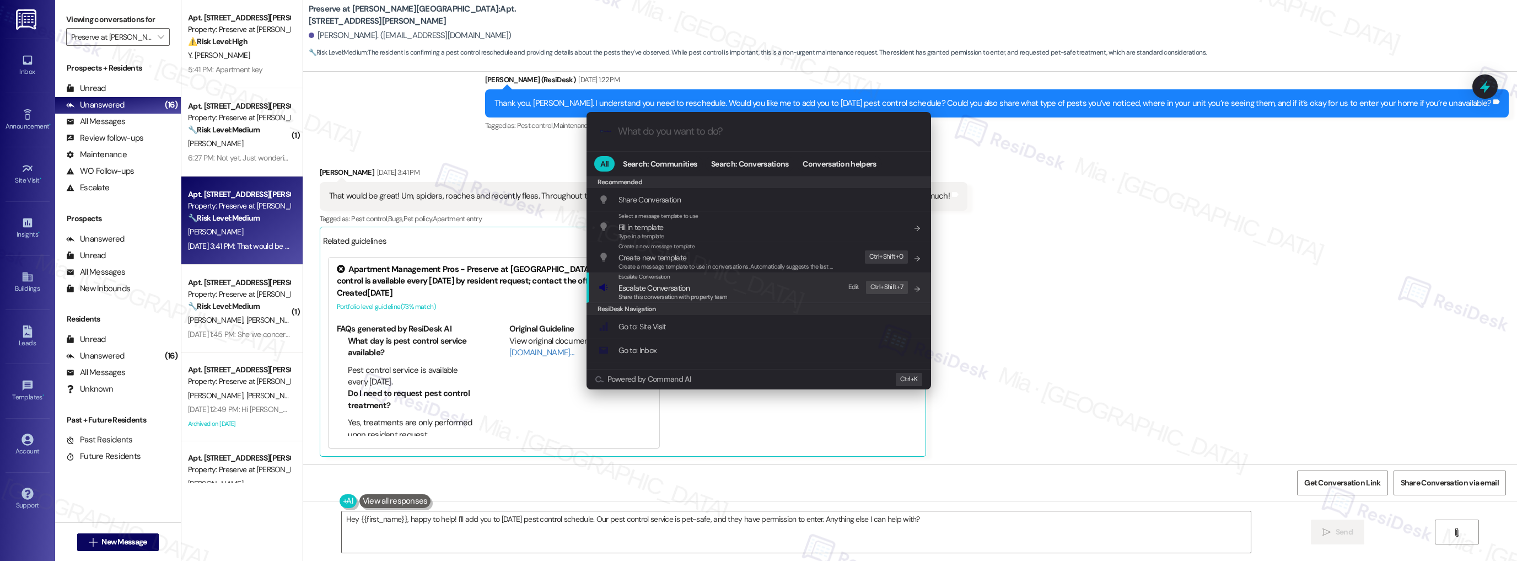
click at [650, 291] on span "Escalate Conversation" at bounding box center [654, 288] width 71 height 10
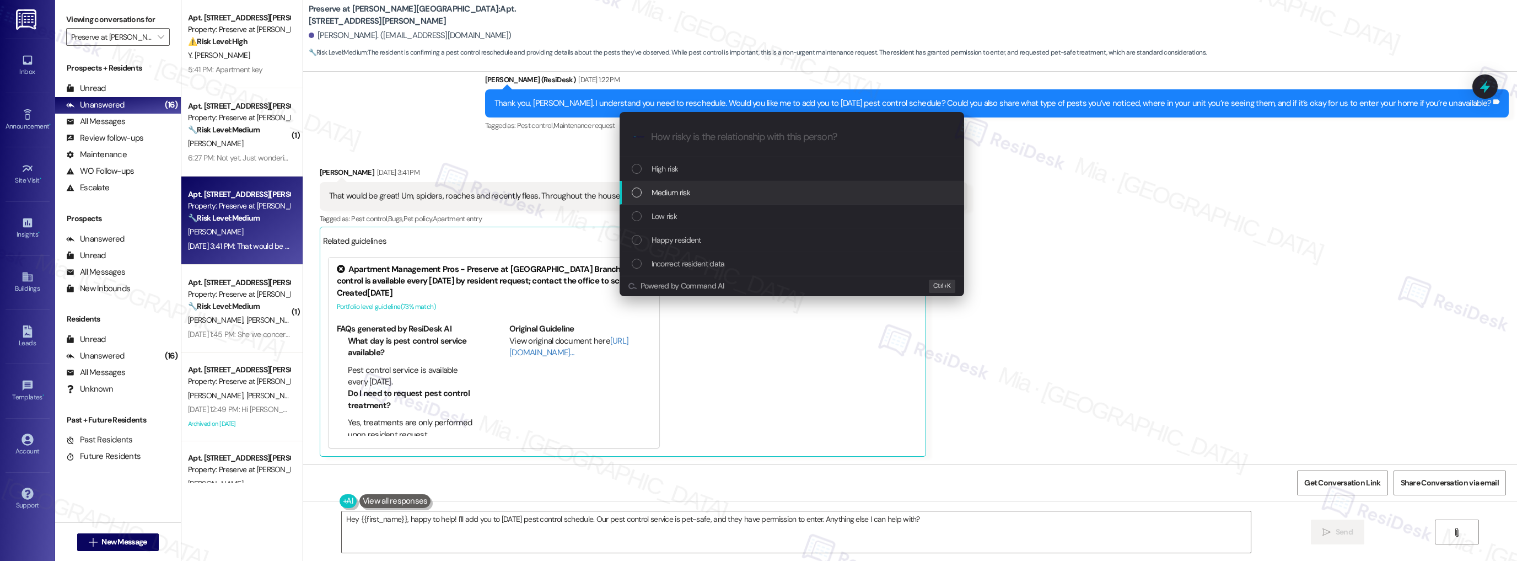
click at [658, 194] on span "Medium risk" at bounding box center [671, 192] width 39 height 12
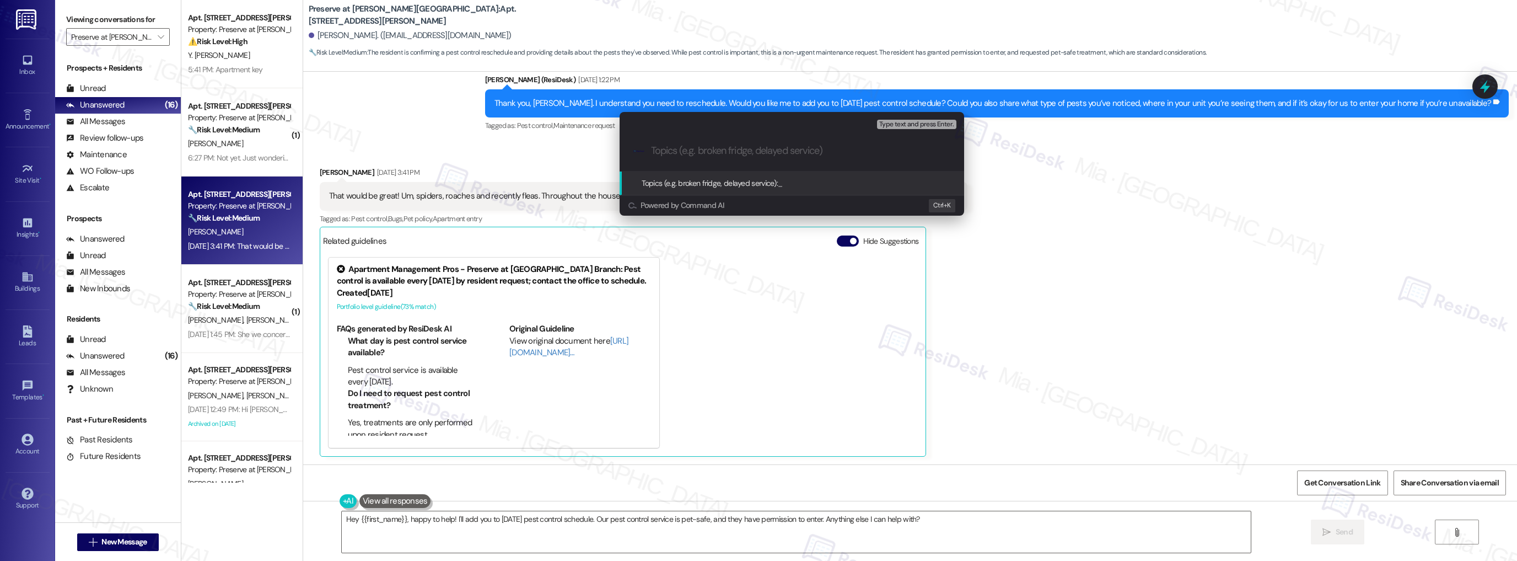
paste input "add to Tuesday Pest Control Schedule"
drag, startPoint x: 651, startPoint y: 152, endPoint x: 643, endPoint y: 152, distance: 8.3
click at [643, 152] on div ".cls-1{fill:#0a055f;}.cls-2{fill:#0cc4c4;} resideskLogoBlueOrange add to Tuesda…" at bounding box center [792, 150] width 345 height 39
click at [728, 154] on input "Request to be add to Tuesday Pest Control Schedule" at bounding box center [796, 151] width 291 height 12
type input "Request to be added to Tuesday Pest Control Schedule"
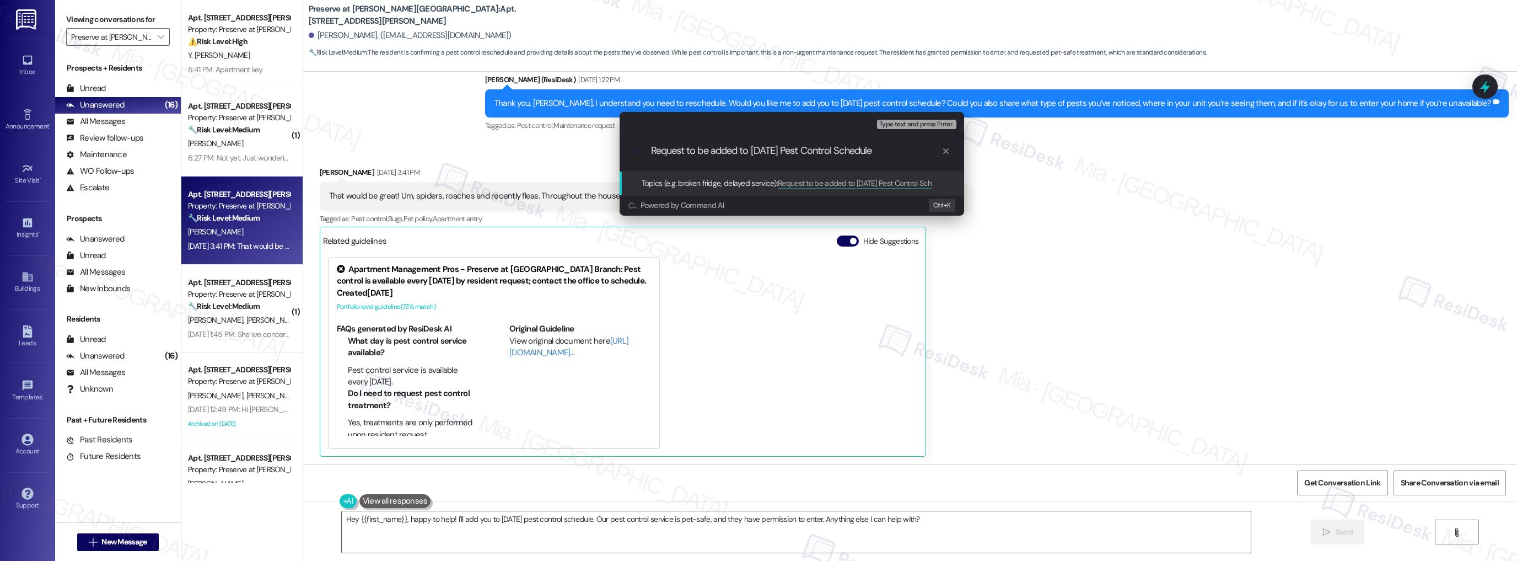
drag, startPoint x: 887, startPoint y: 152, endPoint x: 651, endPoint y: 151, distance: 236.0
click at [651, 151] on input "Request to be added to Tuesday Pest Control Schedule" at bounding box center [796, 151] width 291 height 12
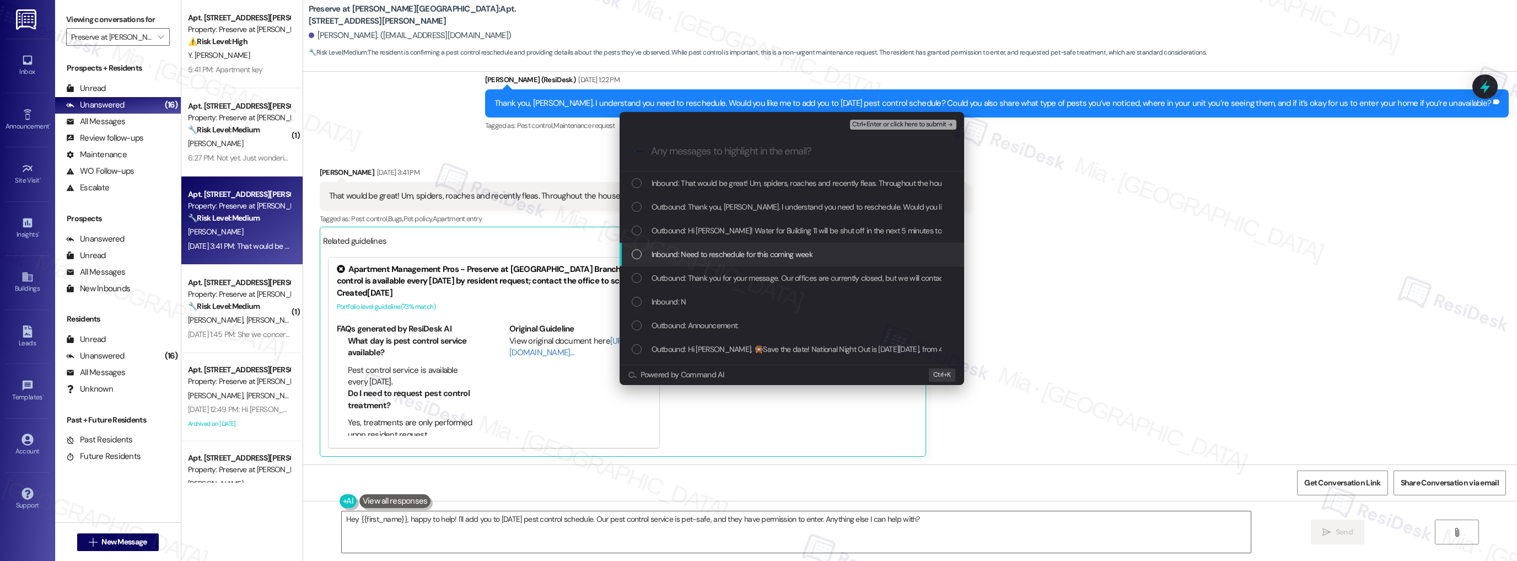
click at [632, 246] on div "Inbound: Need to reschedule for this coming week" at bounding box center [792, 255] width 345 height 24
click at [639, 183] on div "List of options" at bounding box center [637, 183] width 10 height 10
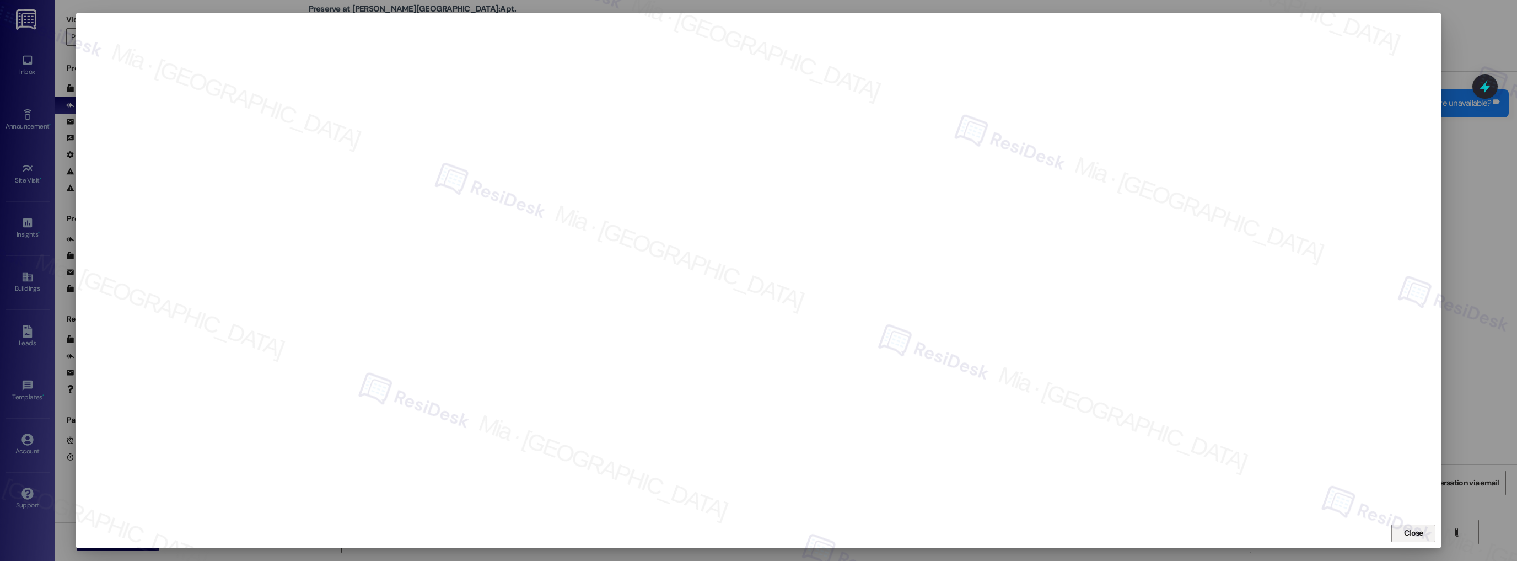
click at [1416, 533] on span "Close" at bounding box center [1413, 533] width 19 height 12
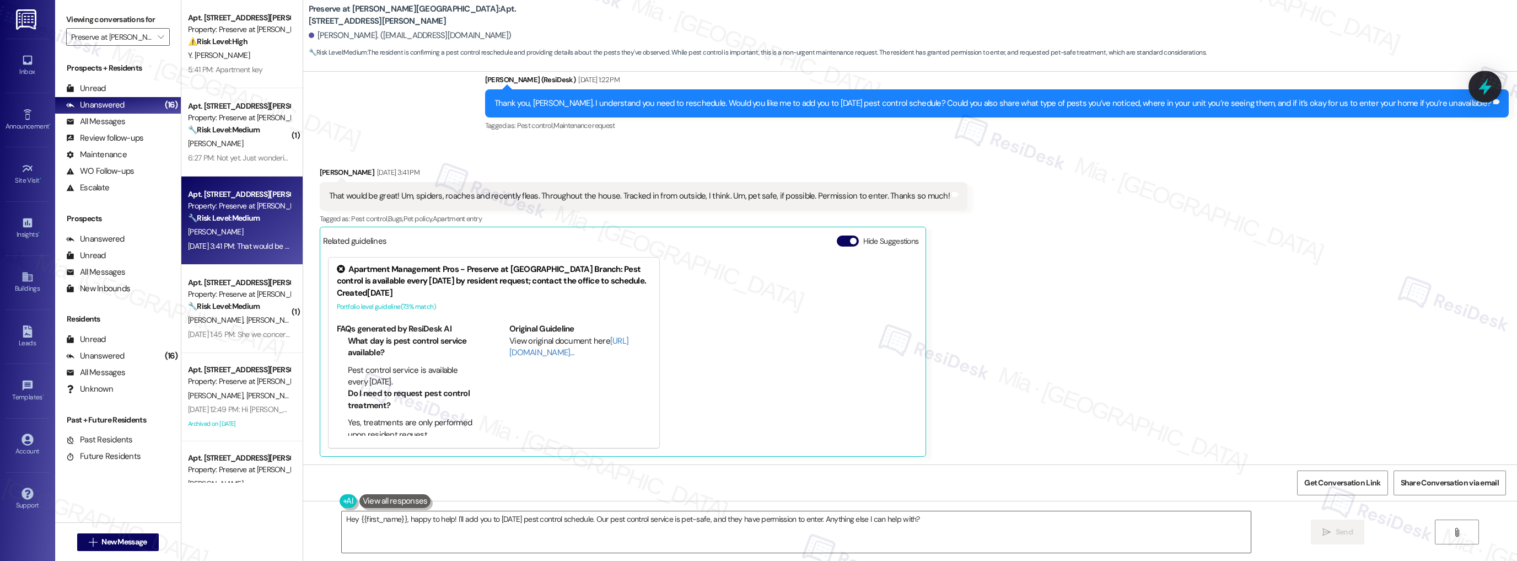
click at [1493, 88] on icon at bounding box center [1485, 86] width 19 height 19
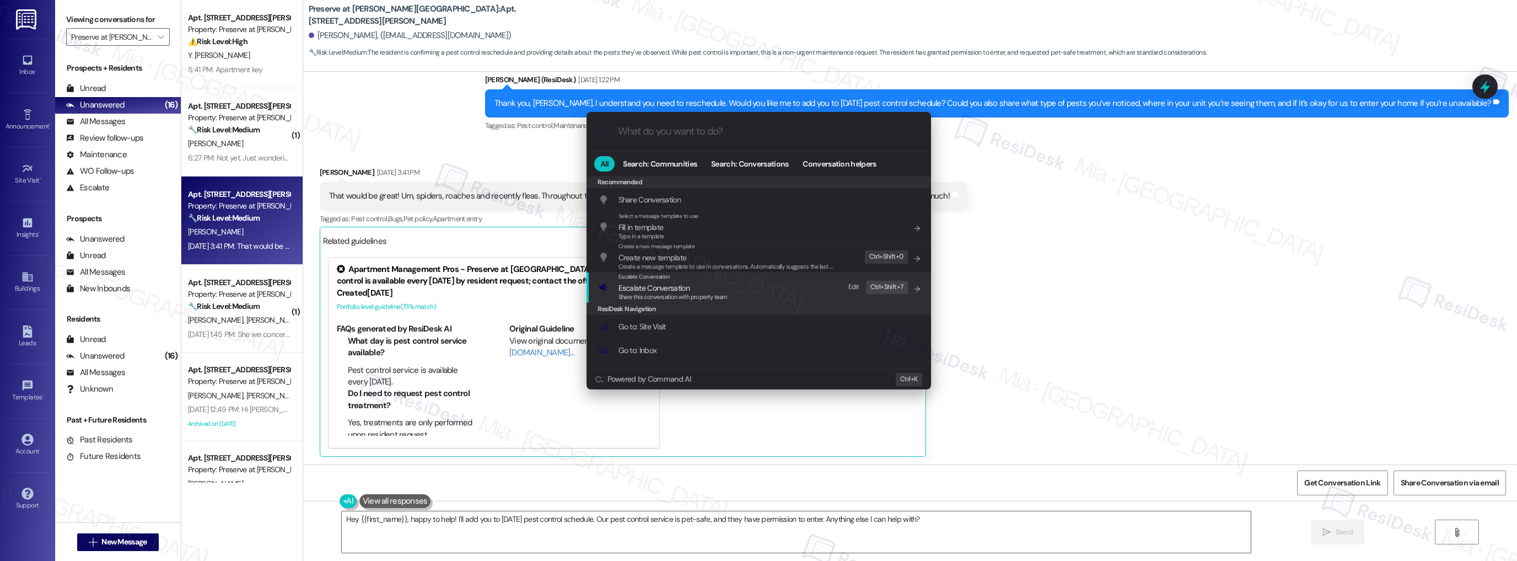
click at [669, 293] on span "Share this conversation with property team" at bounding box center [673, 297] width 109 height 8
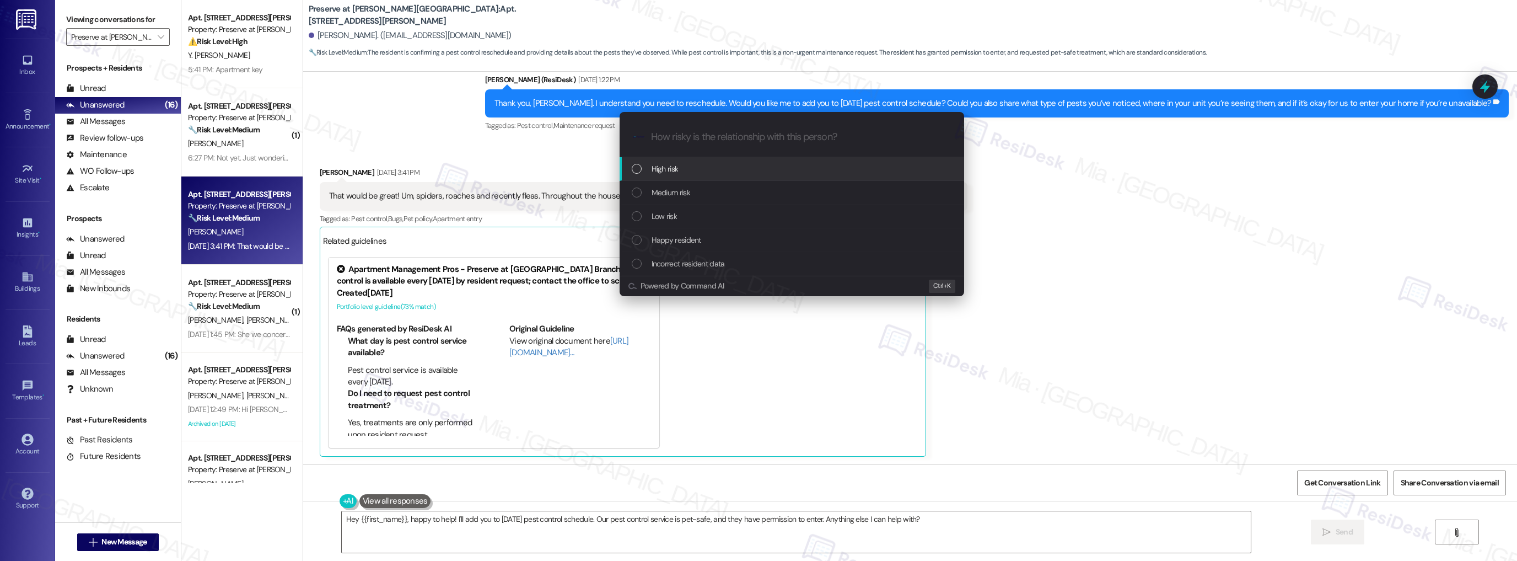
paste input "Request to be added to Tuesday Pest Control Schedule (WO 5429)"
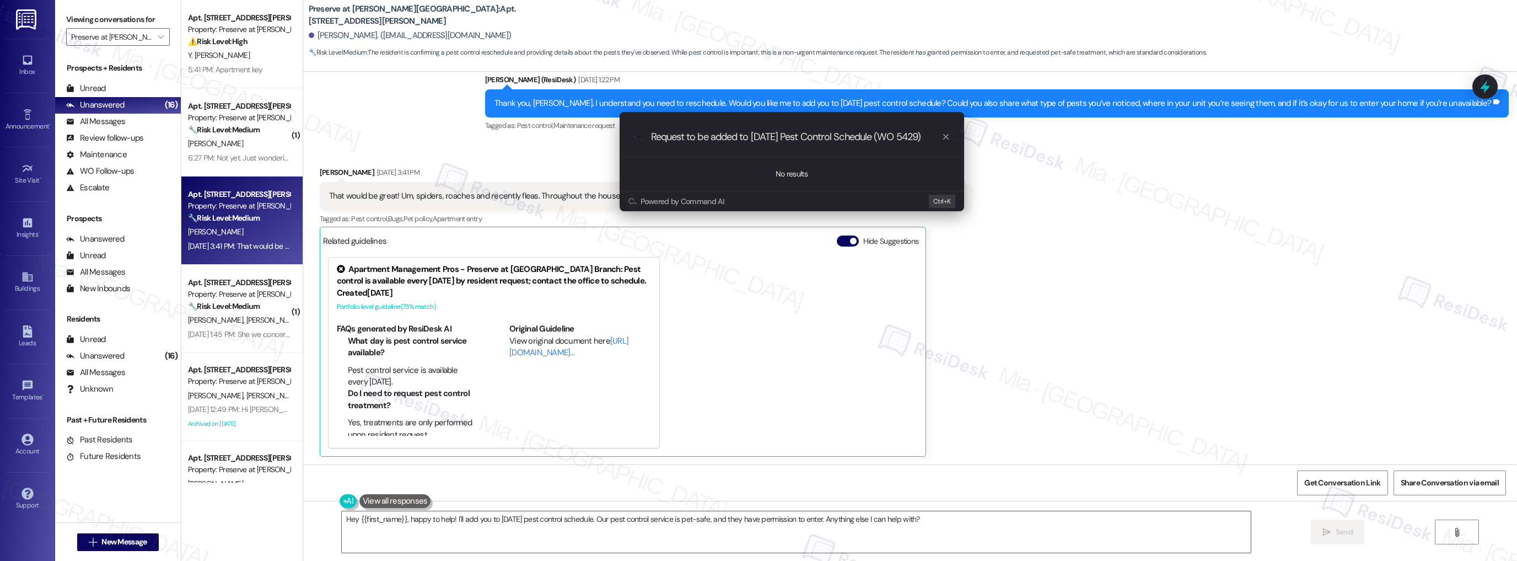
type input "Request to be added to Tuesday Pest Control Schedule (WO 5429)"
click at [951, 137] on div ".cls-1{fill:#0a055f;}.cls-2{fill:#0cc4c4;} resideskLogoBlueOrange Request to be…" at bounding box center [792, 136] width 345 height 39
click at [947, 137] on icon "progress bar" at bounding box center [946, 136] width 9 height 9
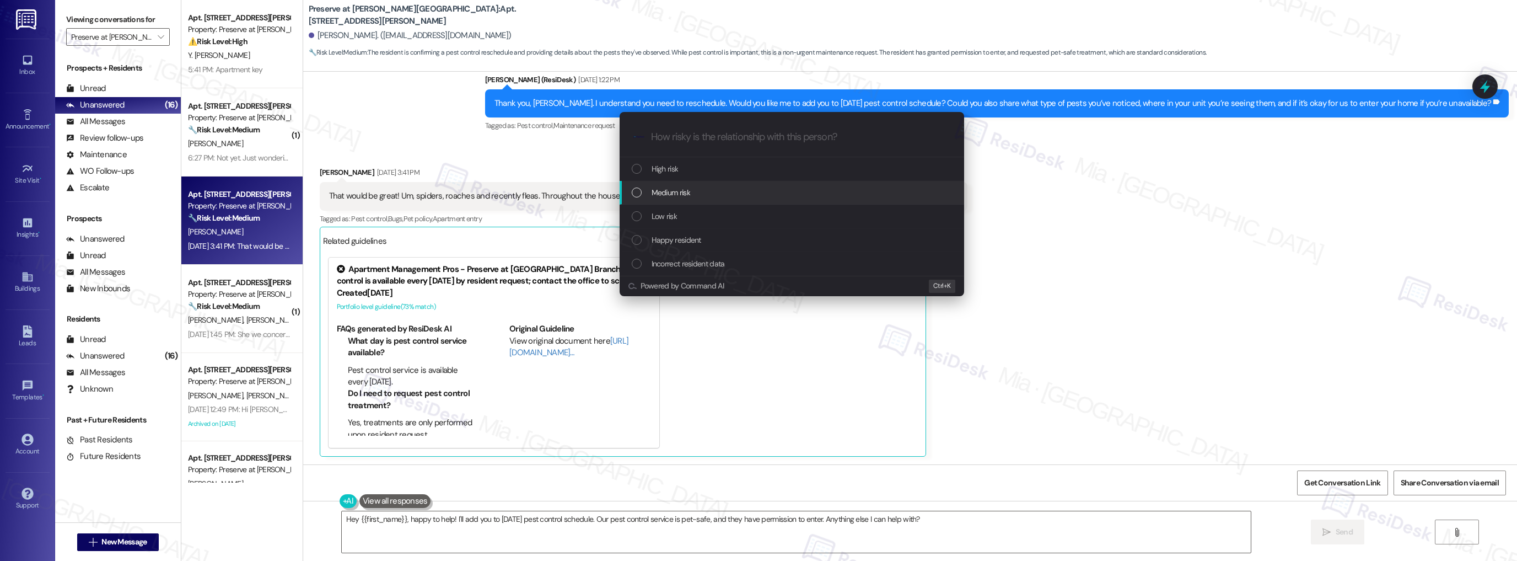
click at [649, 196] on div "Medium risk" at bounding box center [793, 192] width 323 height 12
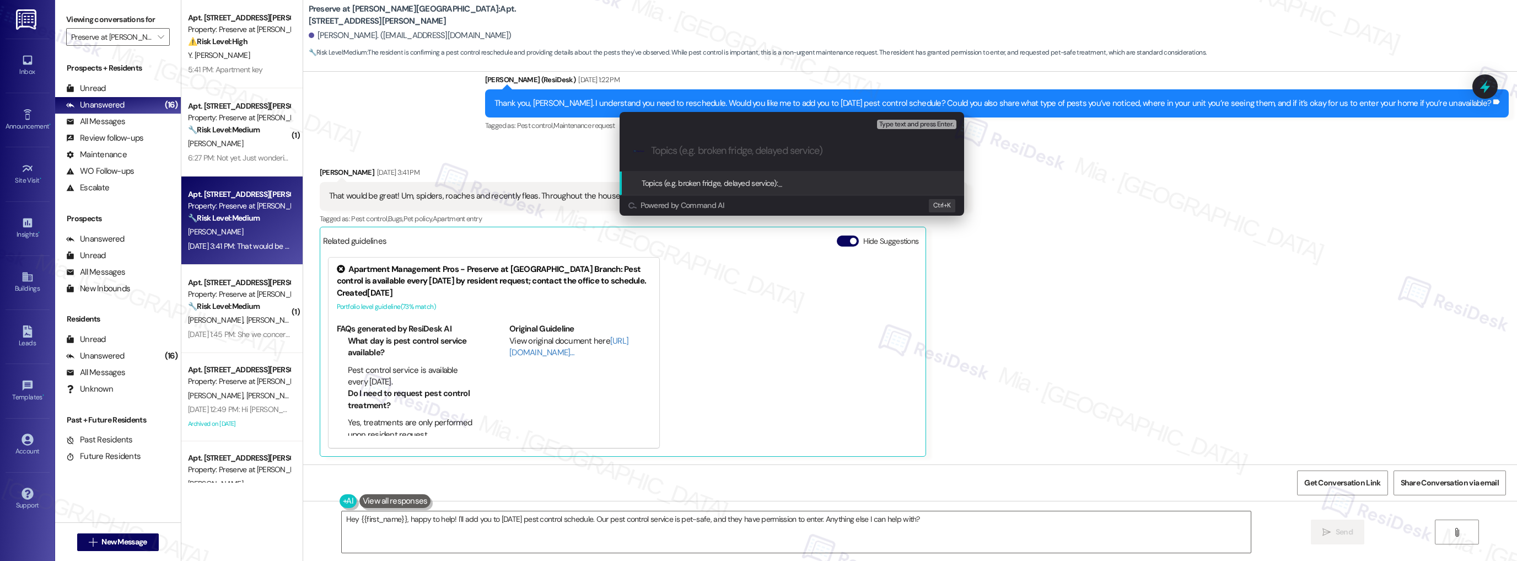
paste input "Request to be added to Tuesday Pest Control Schedule (WO 5429)"
type input "Request to be added to Tuesday Pest Control Schedule (WO 5429)"
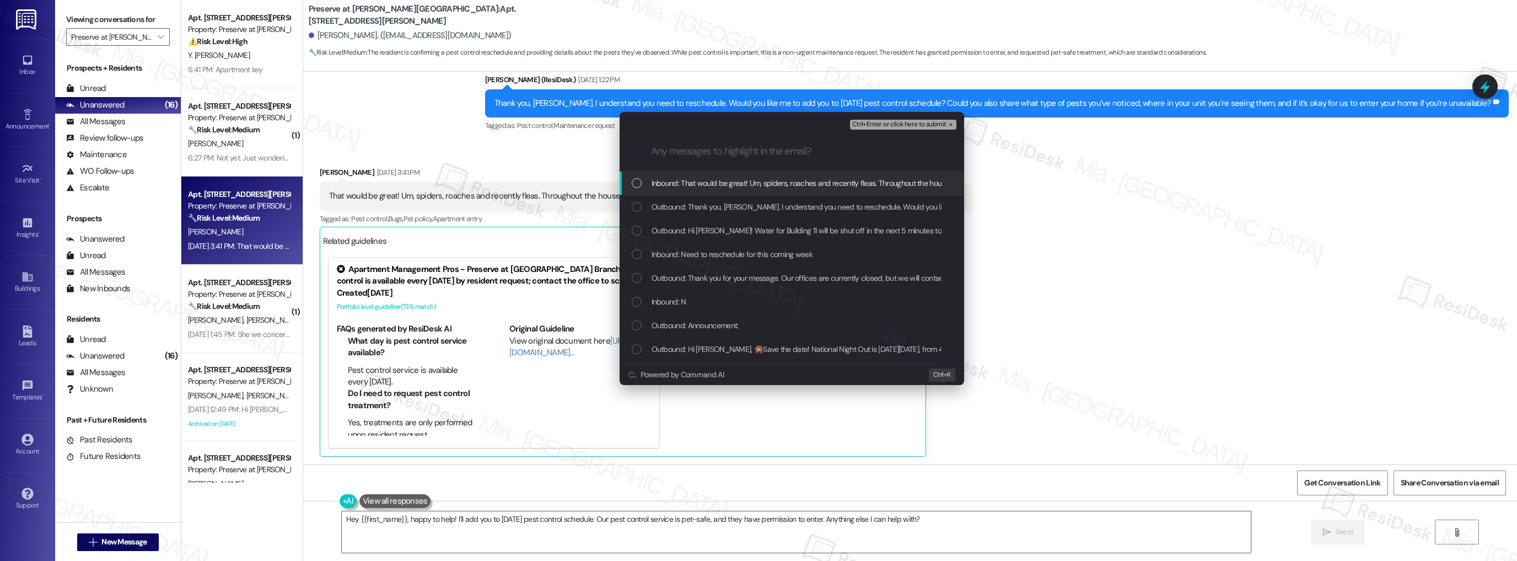
click at [652, 187] on span "Inbound: That would be great! Um, spiders, roaches and recently fleas. Througho…" at bounding box center [950, 183] width 597 height 12
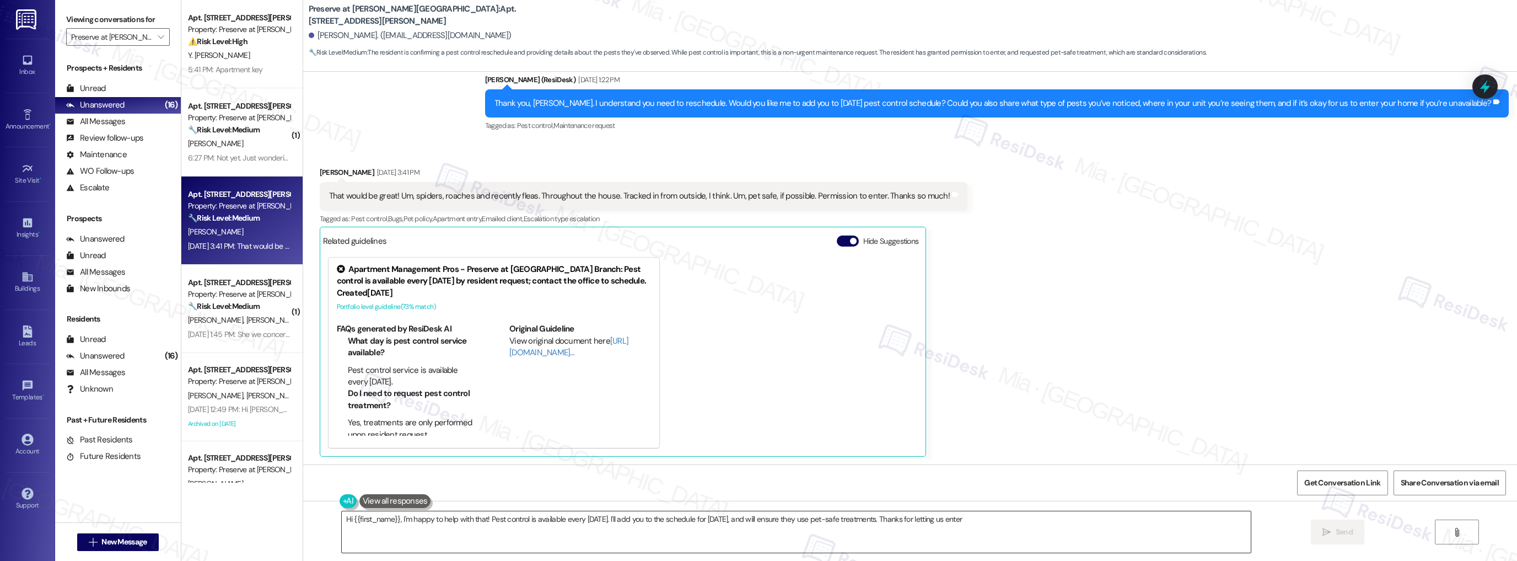
type textarea "Hi {{first_name}}, I'm happy to help with that! Pest control is available every…"
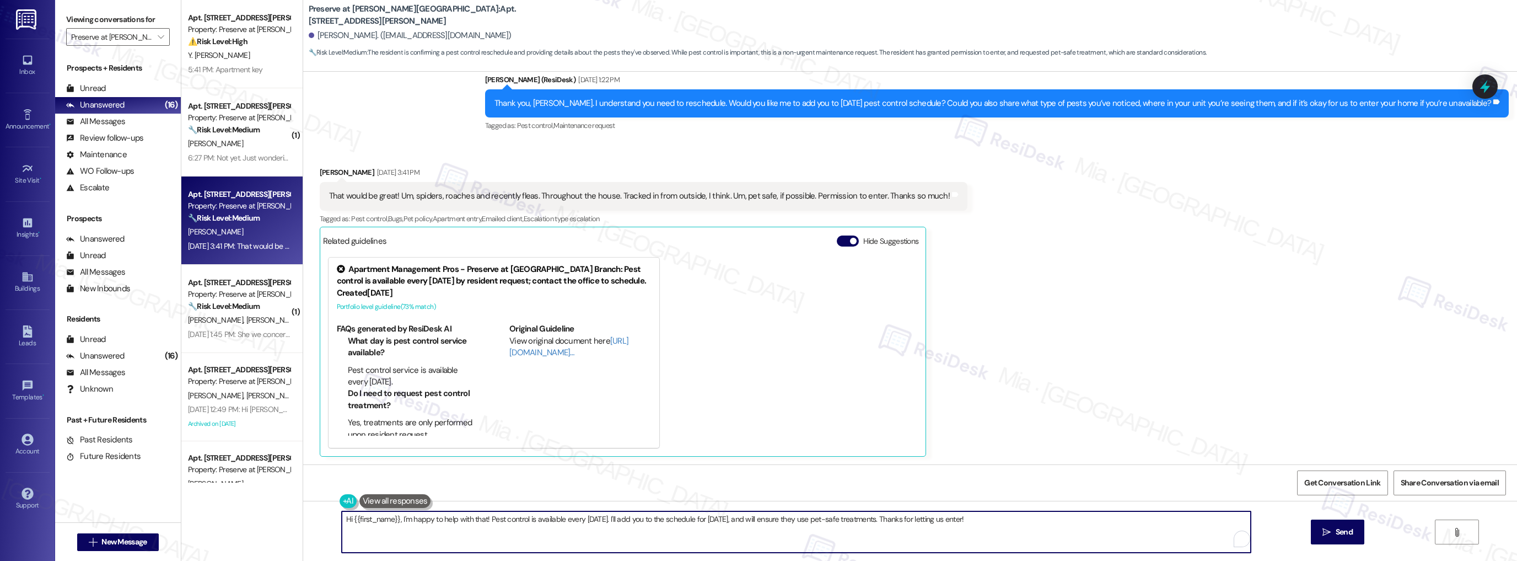
click at [394, 519] on textarea "Hi {{first_name}}, I'm happy to help with that! Pest control is available every…" at bounding box center [797, 531] width 910 height 41
drag, startPoint x: 482, startPoint y: 518, endPoint x: 343, endPoint y: 516, distance: 139.5
click at [343, 516] on textarea "Hi {{first_name}}, I'm happy to help with that! Pest control is available every…" at bounding box center [797, 531] width 910 height 41
click at [237, 218] on strong "🔧 Risk Level: Medium" at bounding box center [224, 218] width 72 height 10
drag, startPoint x: 963, startPoint y: 520, endPoint x: 268, endPoint y: 512, distance: 695.4
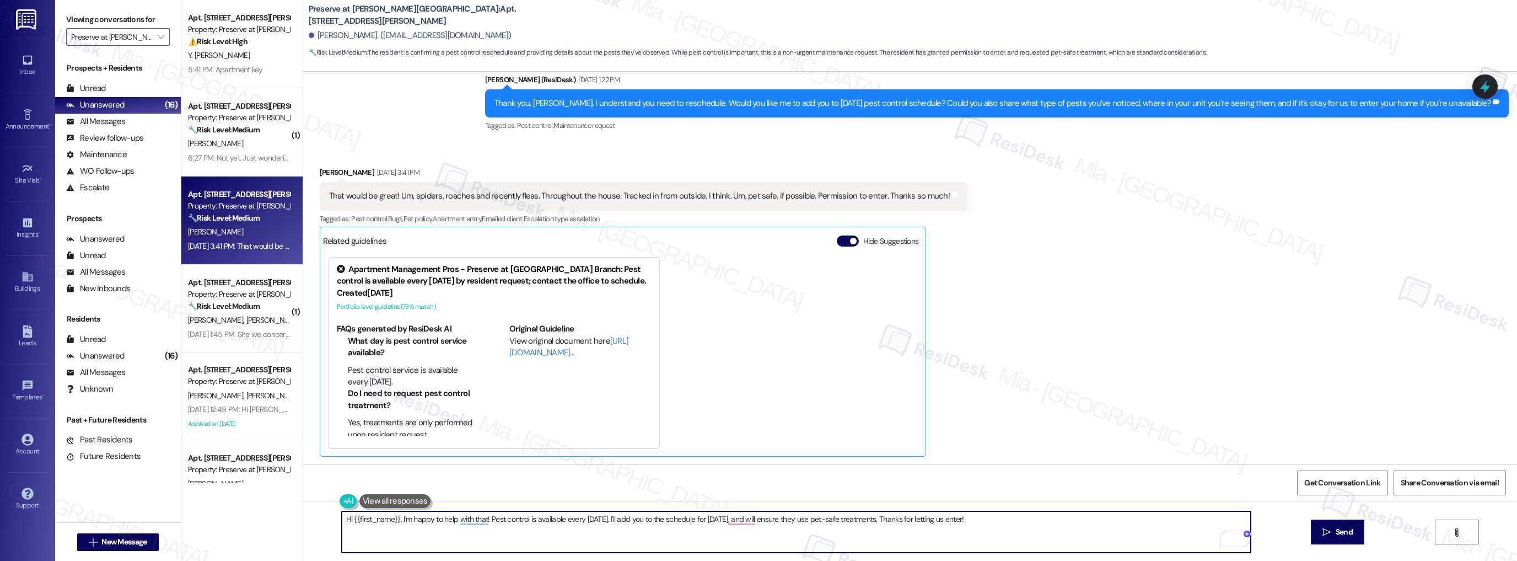
click at [268, 512] on div "Apt. 702, 1773 Wells Branch Pkwy Property: Preserve at Wells Branch ⚠️ Risk Lev…" at bounding box center [849, 280] width 1336 height 561
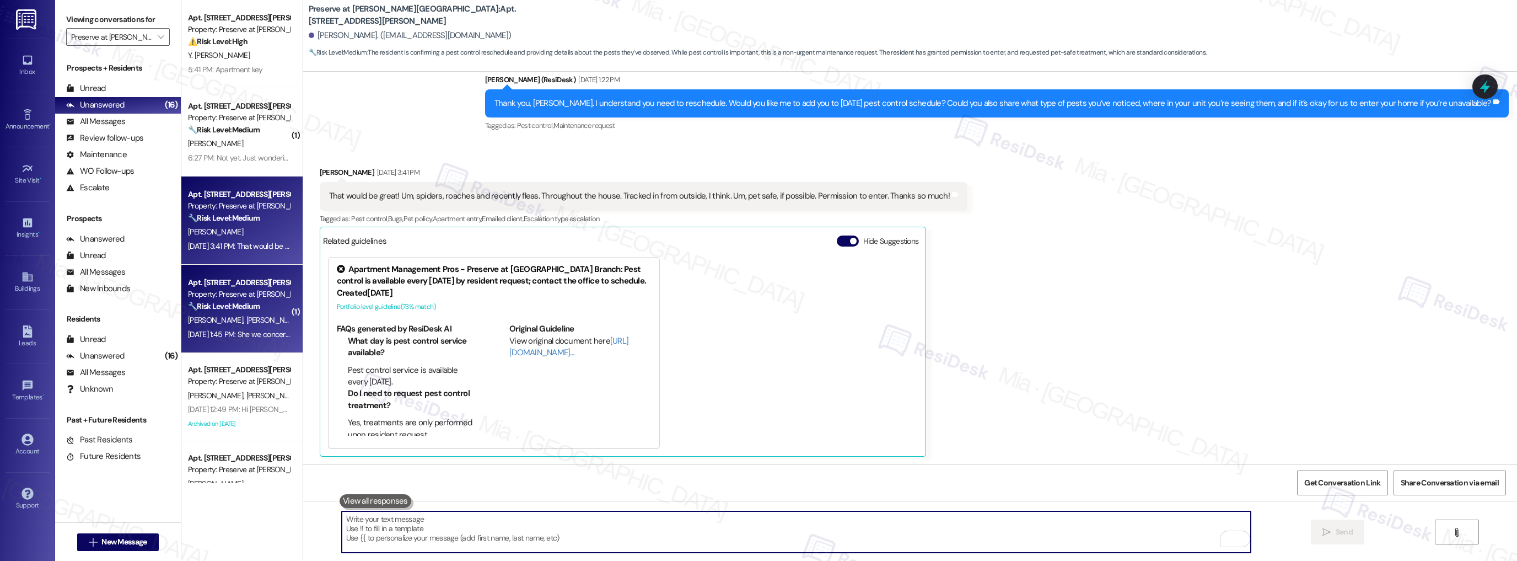
click at [188, 320] on span "[PERSON_NAME]" at bounding box center [217, 320] width 58 height 10
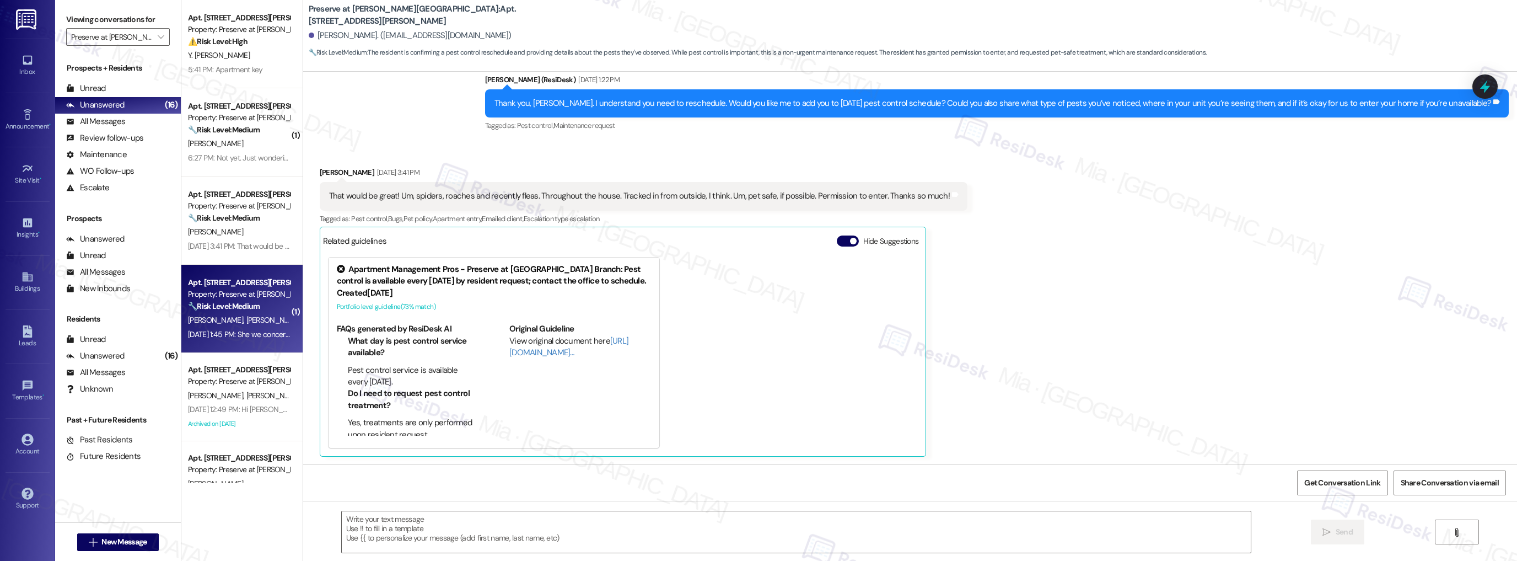
type textarea "Fetching suggested responses. Please feel free to read through the conversation…"
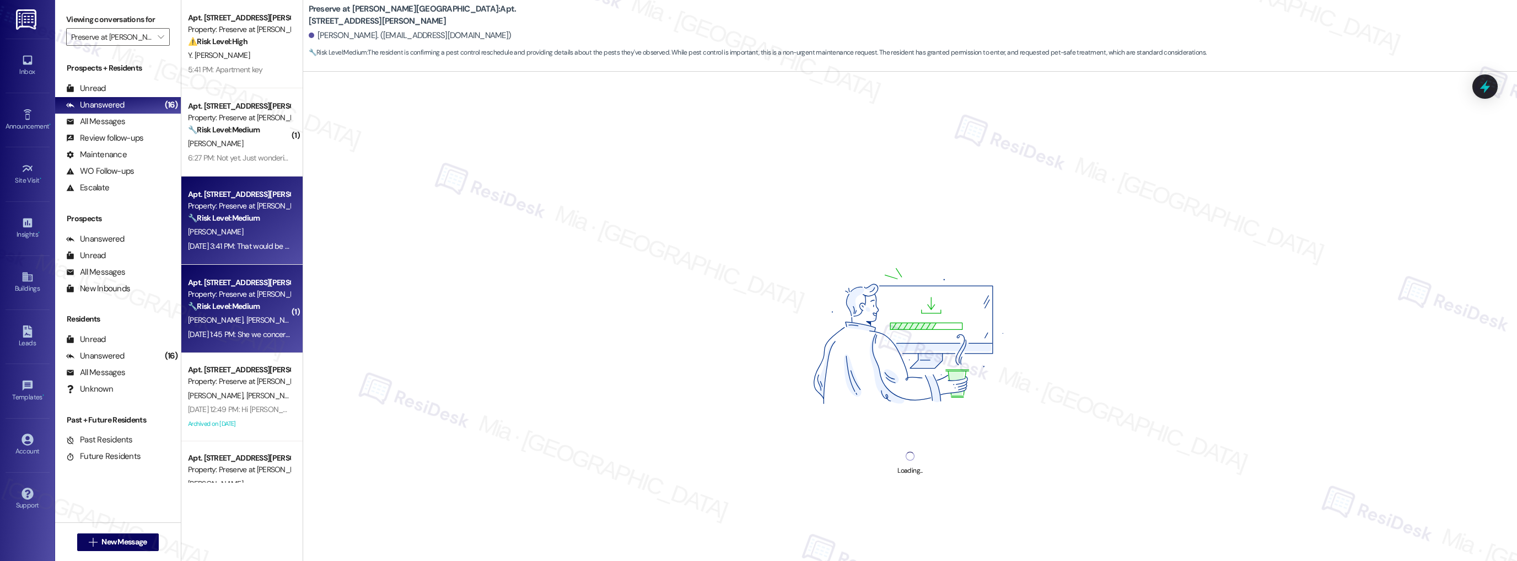
click at [213, 246] on div "Sep 19, 2025 at 3:41 PM: That would be great! Um, spiders, roaches and recently…" at bounding box center [496, 246] width 616 height 10
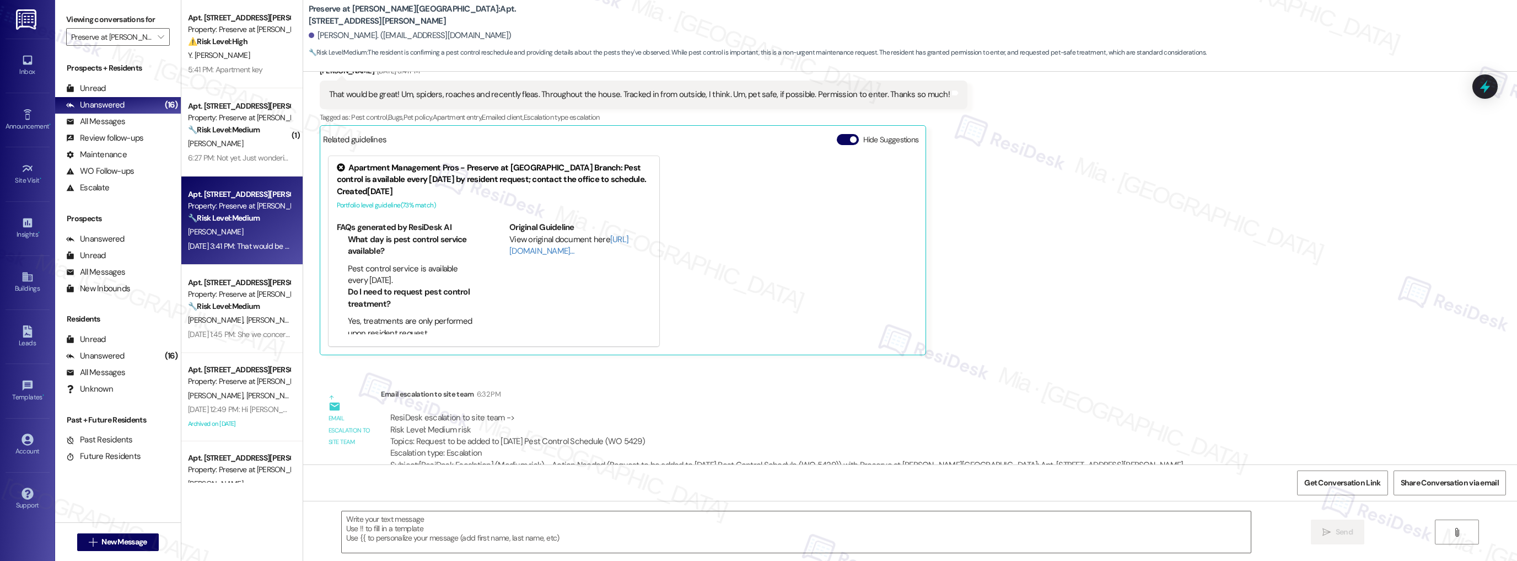
scroll to position [12271, 0]
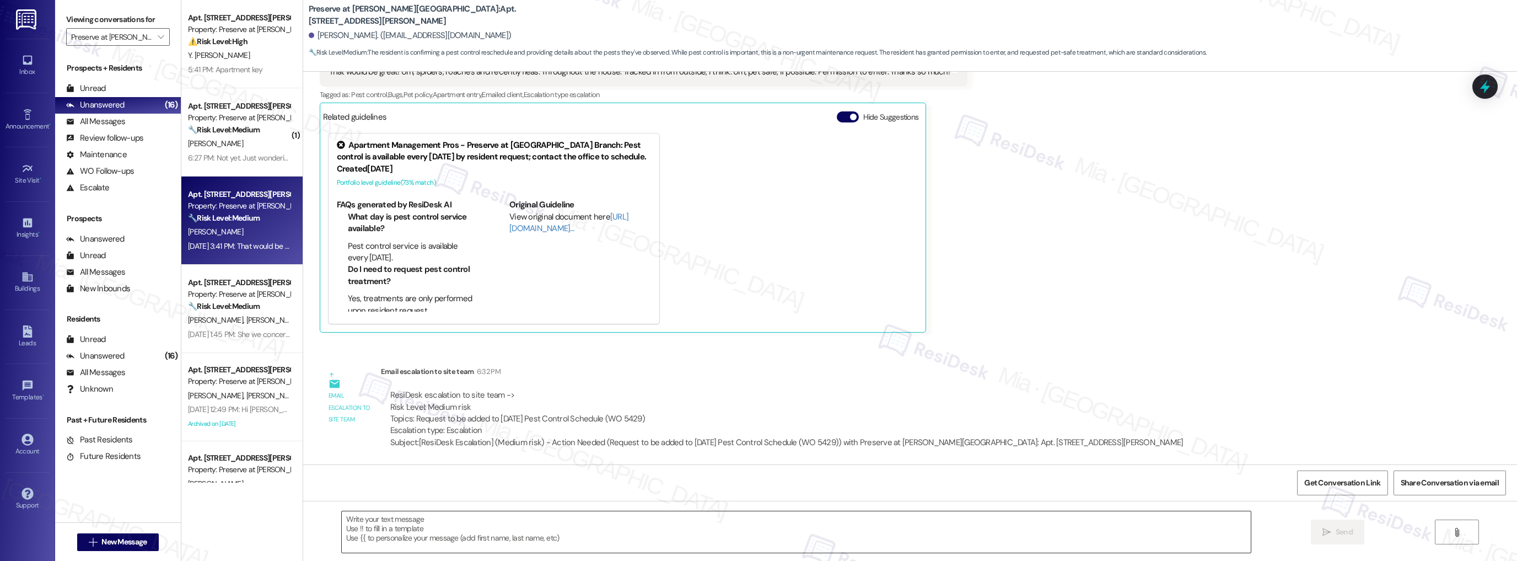
click at [378, 518] on textarea at bounding box center [797, 531] width 910 height 41
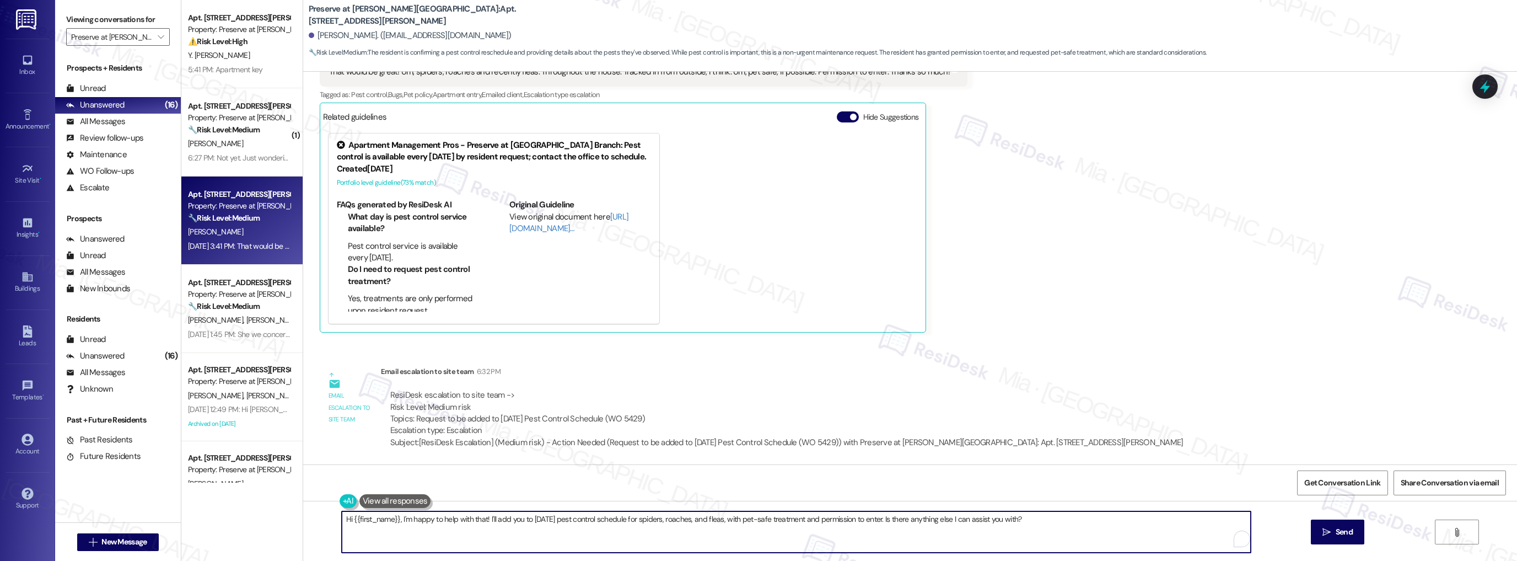
drag, startPoint x: 490, startPoint y: 518, endPoint x: 322, endPoint y: 518, distance: 167.6
click at [322, 518] on div "Hi {{first_name}}, I'm happy to help with that! I'll add you to next Tuesday's …" at bounding box center [910, 542] width 1214 height 83
click at [517, 519] on textarea "Thank you Rudy. I created a work order to add you to next Tuesday's pest contro…" at bounding box center [797, 531] width 910 height 41
drag, startPoint x: 625, startPoint y: 520, endPoint x: 866, endPoint y: 512, distance: 240.5
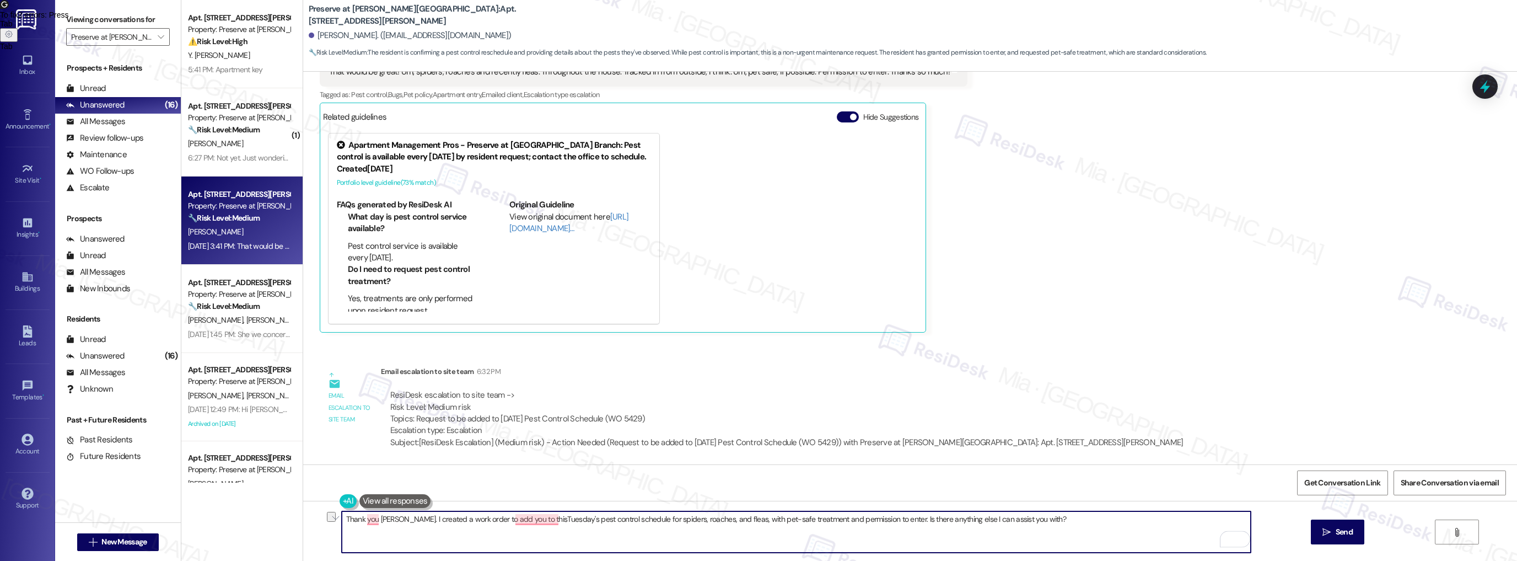
click at [866, 512] on textarea "Thank you Rudy. I created a work order to add you to thisTuesday's pest control…" at bounding box center [797, 531] width 910 height 41
drag, startPoint x: 880, startPoint y: 520, endPoint x: 594, endPoint y: 522, distance: 286.2
click at [594, 522] on textarea "Thank you Rudy. I created a work order to add you to this Tuesday's pest contro…" at bounding box center [797, 531] width 910 height 41
click at [599, 518] on textarea "Thank you Rudy. I created a work order to add you to this Tuesday's pest contro…" at bounding box center [797, 531] width 910 height 41
click at [598, 518] on textarea "Thank you Rudy. I created a work order to add you to this Tuesday's pest contro…" at bounding box center [797, 531] width 910 height 41
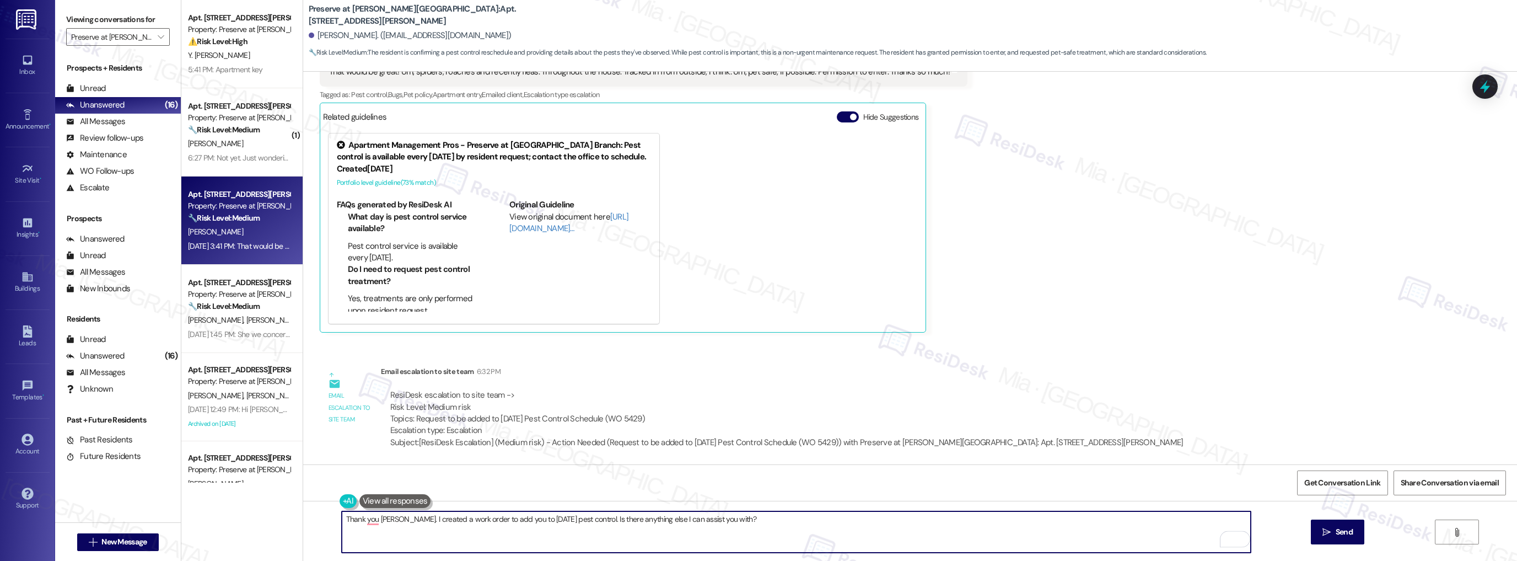
click at [598, 518] on textarea "Thank you Rudy. I created a work order to add you to this Tuesday's pest contro…" at bounding box center [797, 531] width 910 height 41
click at [662, 523] on textarea "Thank you Rudy. I created a work order to add you to this Tuesday's pest contro…" at bounding box center [797, 531] width 910 height 41
click at [788, 517] on textarea "Thank you Rudy. I created a work order to add you to this Tuesday's pest contro…" at bounding box center [797, 531] width 910 height 41
click at [376, 487] on span "," at bounding box center [376, 484] width 4 height 9
type textarea "Thank you, Rudy. I created a work order to add you to this Tuesday's pest contr…"
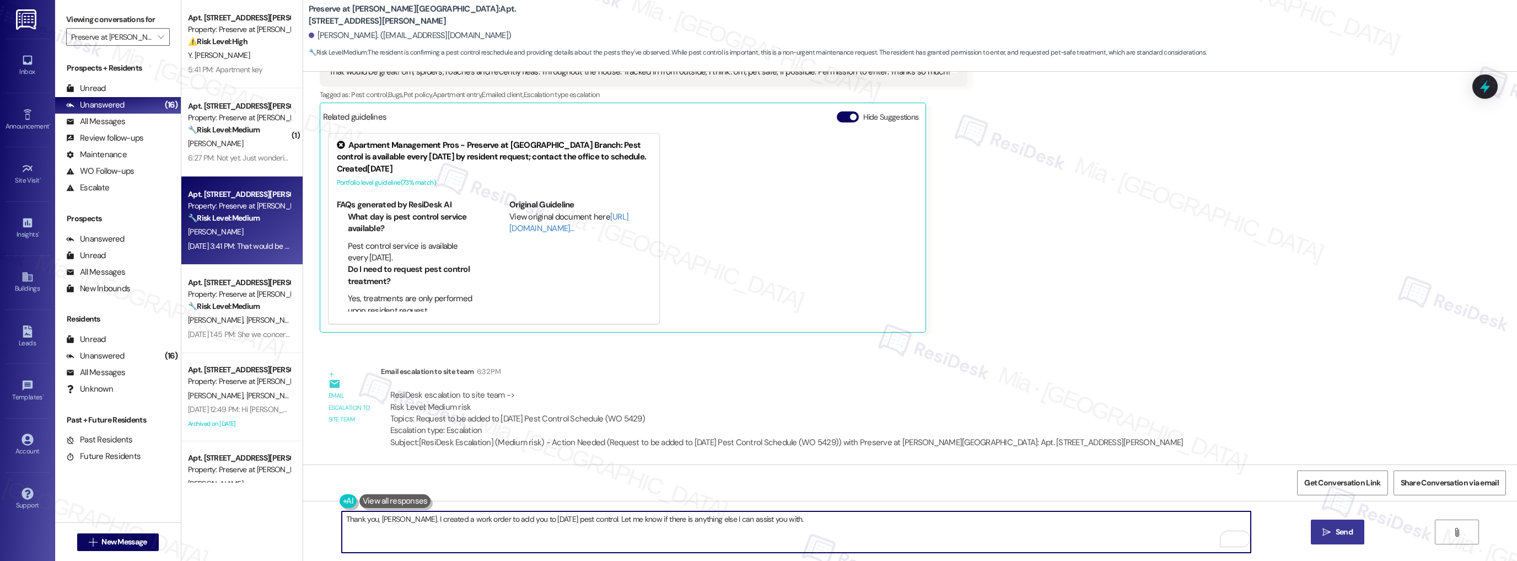
click at [1331, 534] on span " Send" at bounding box center [1338, 532] width 35 height 12
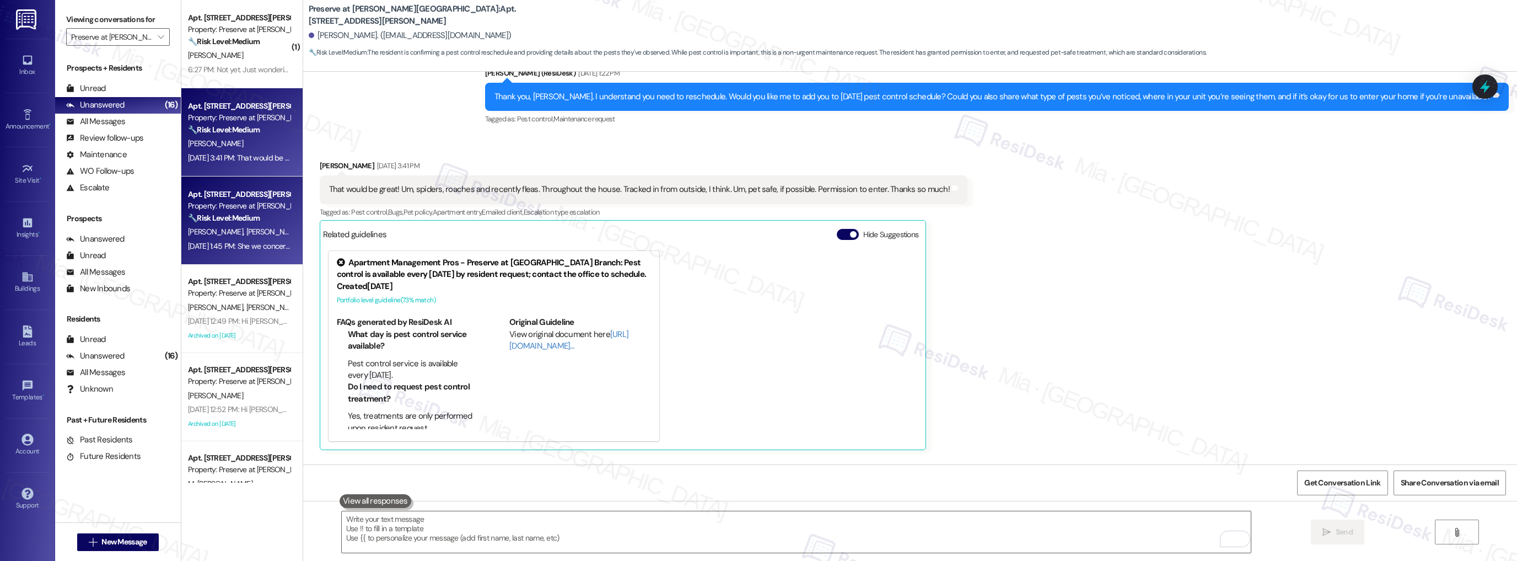
scroll to position [12146, 0]
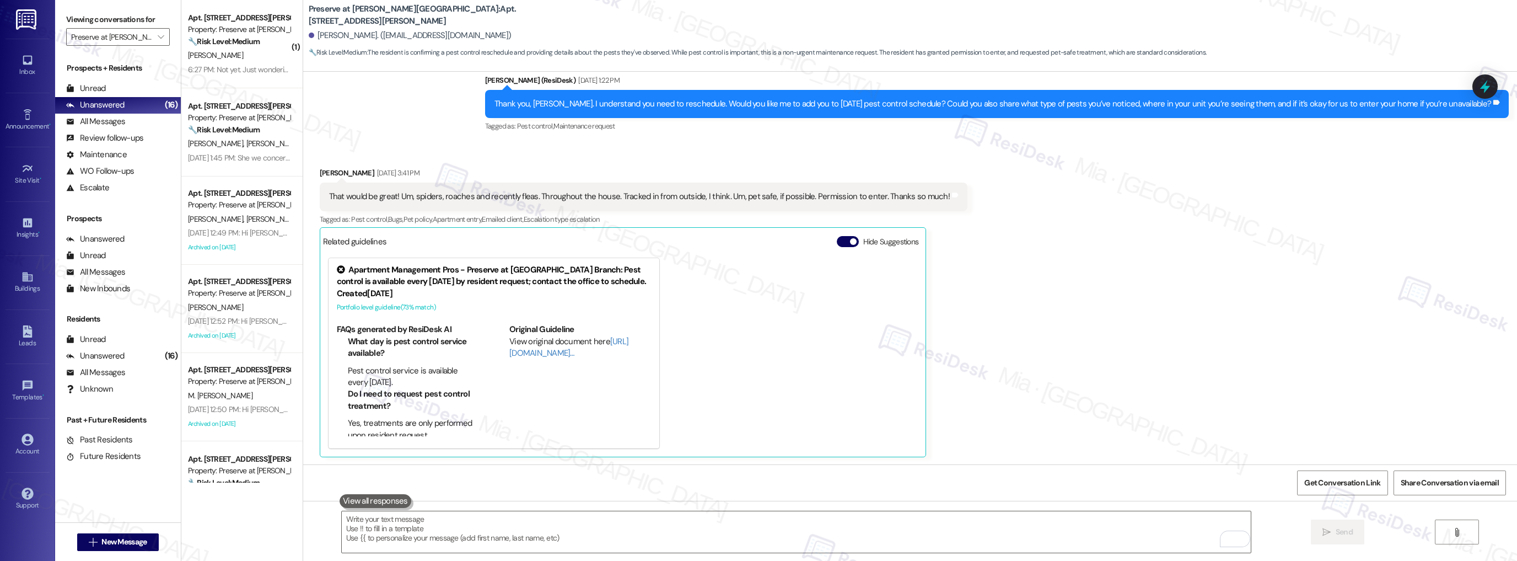
click at [254, 228] on div "Sep 19, 2025 at 12:49 PM: Hi Marisa and Jennifer! Water for Building 11 will be…" at bounding box center [631, 233] width 887 height 10
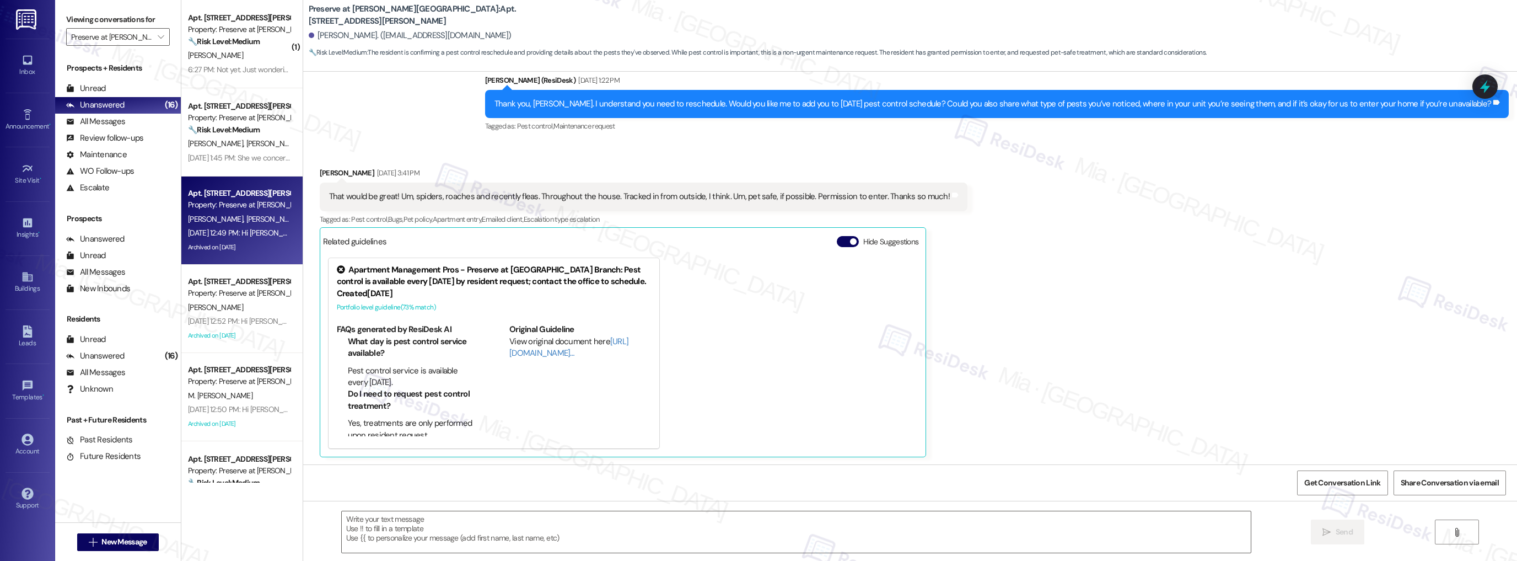
type textarea "Fetching suggested responses. Please feel free to read through the conversation…"
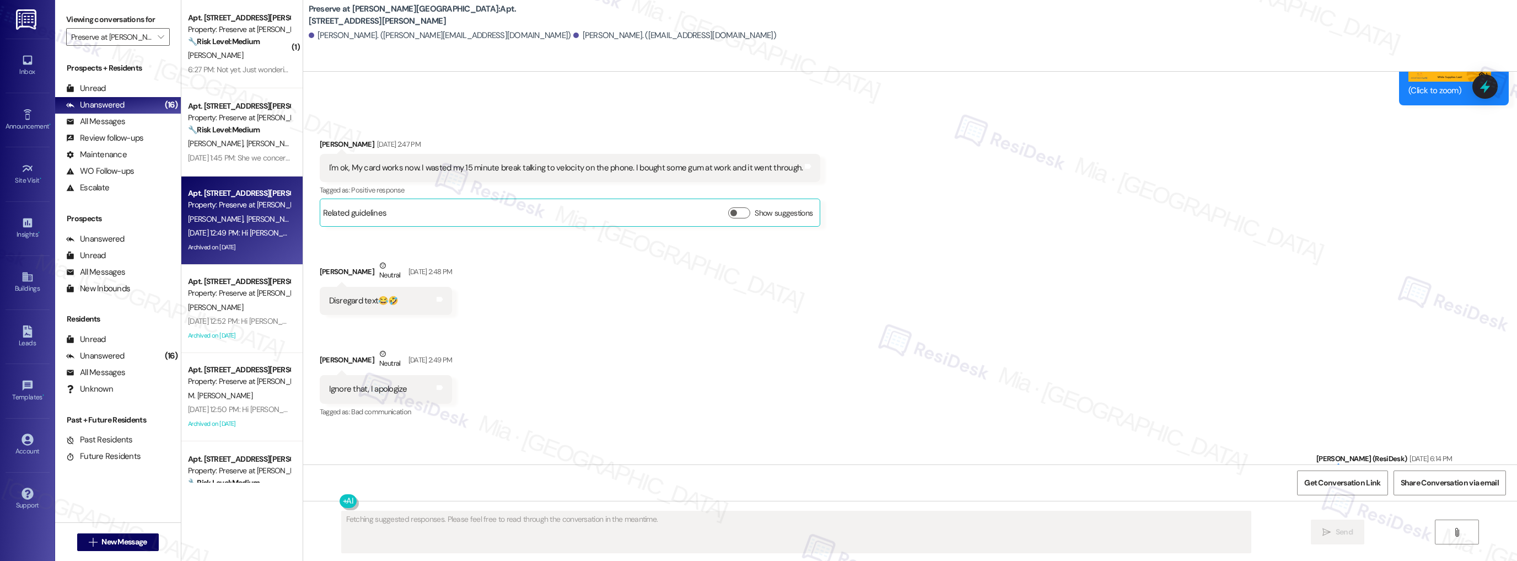
scroll to position [8575, 0]
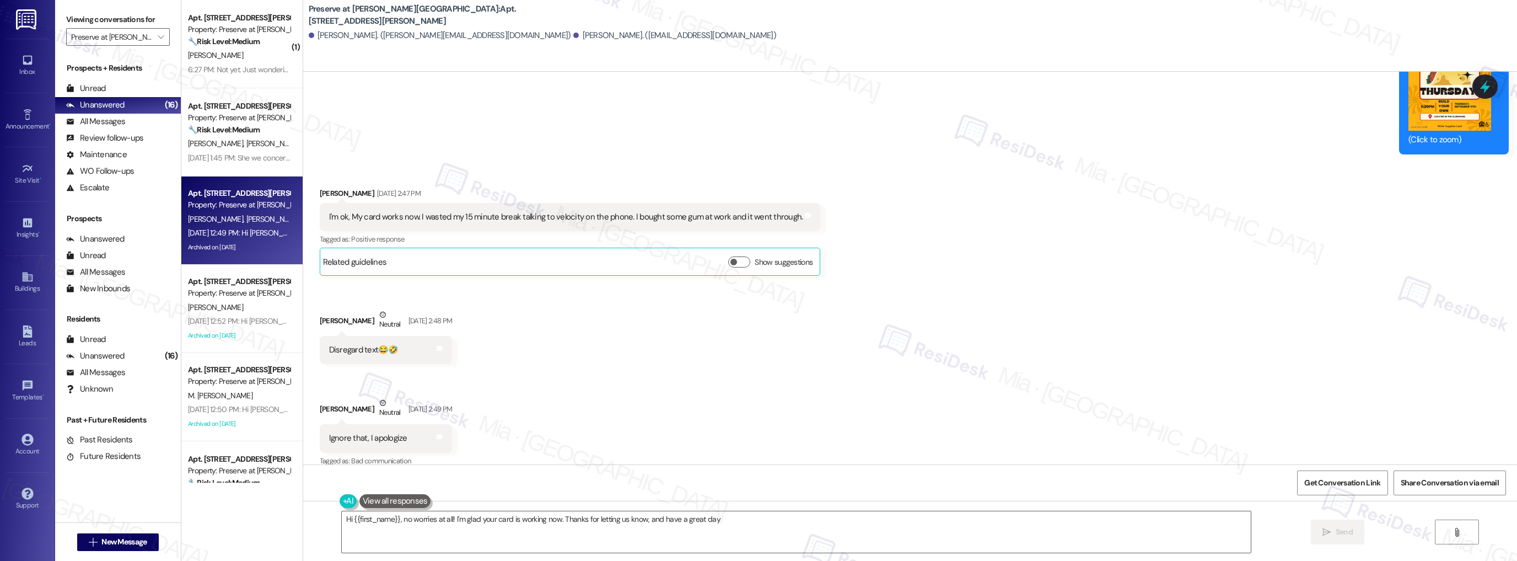
type textarea "Hi {{first_name}}, no worries at all! I'm glad your card is working now. Thanks…"
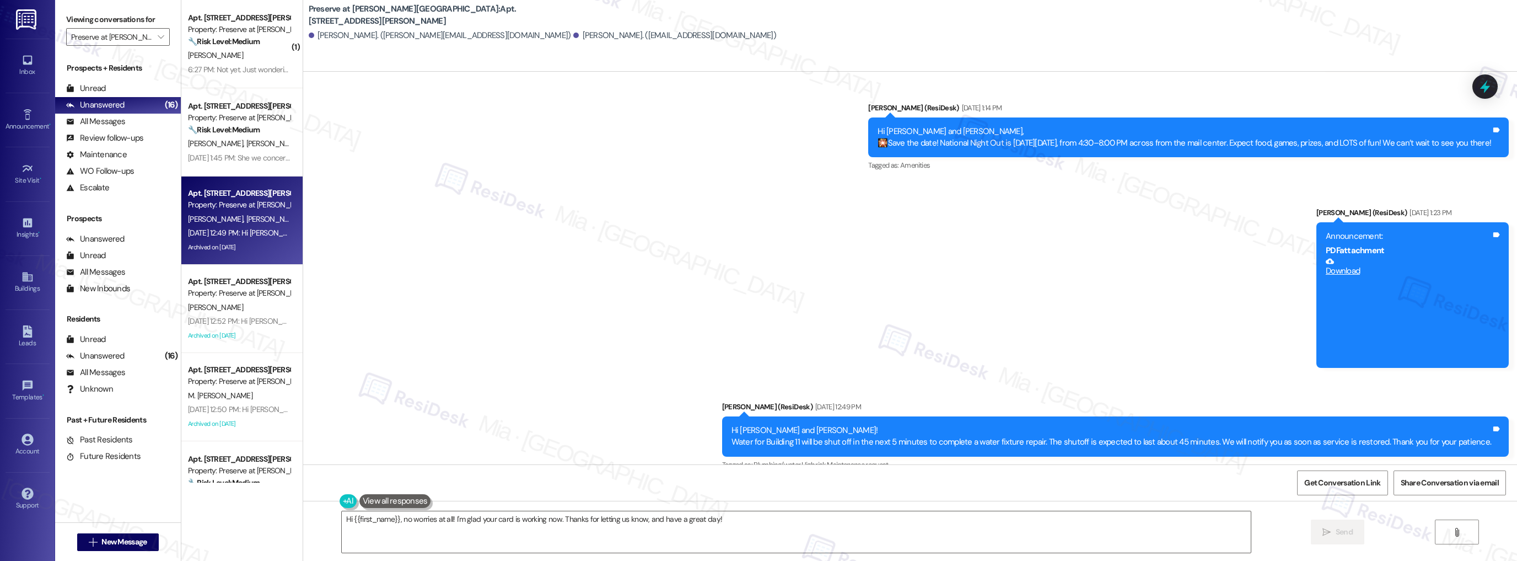
scroll to position [10300, 0]
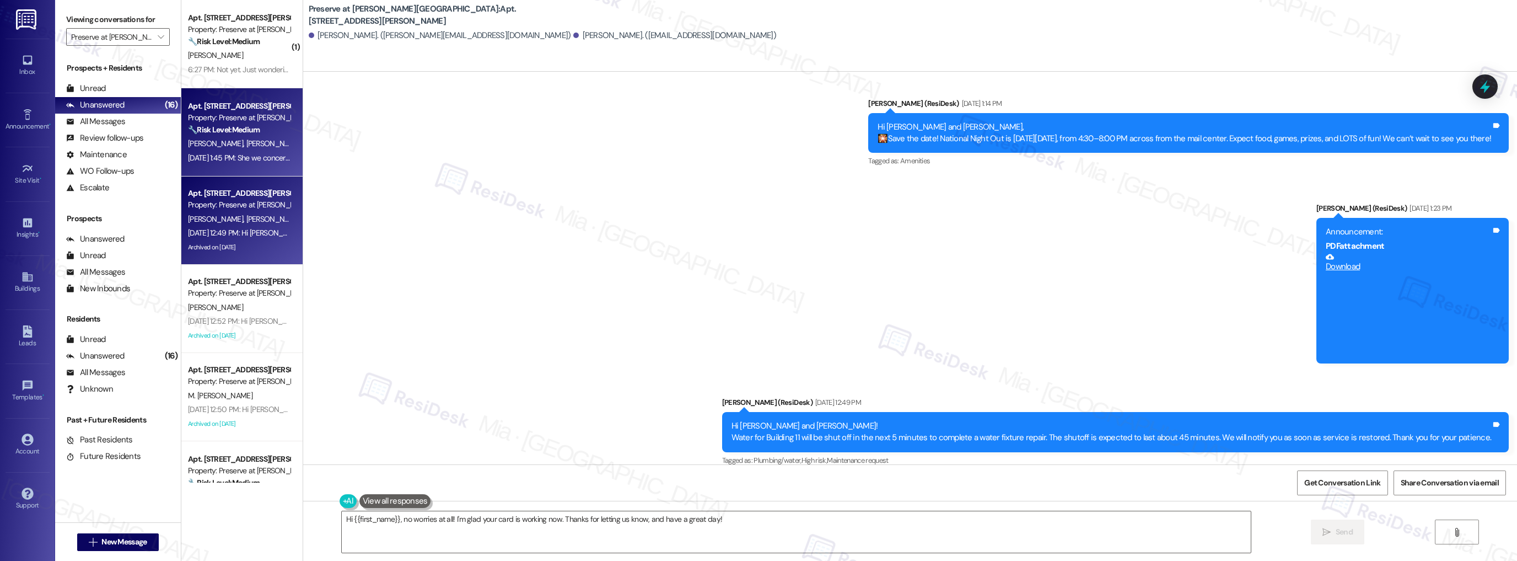
click at [260, 163] on div "Sep 19, 2025 at 1:45 PM: She we concerned ? We live in Building 5 Sep 19, 2025 …" at bounding box center [239, 158] width 104 height 14
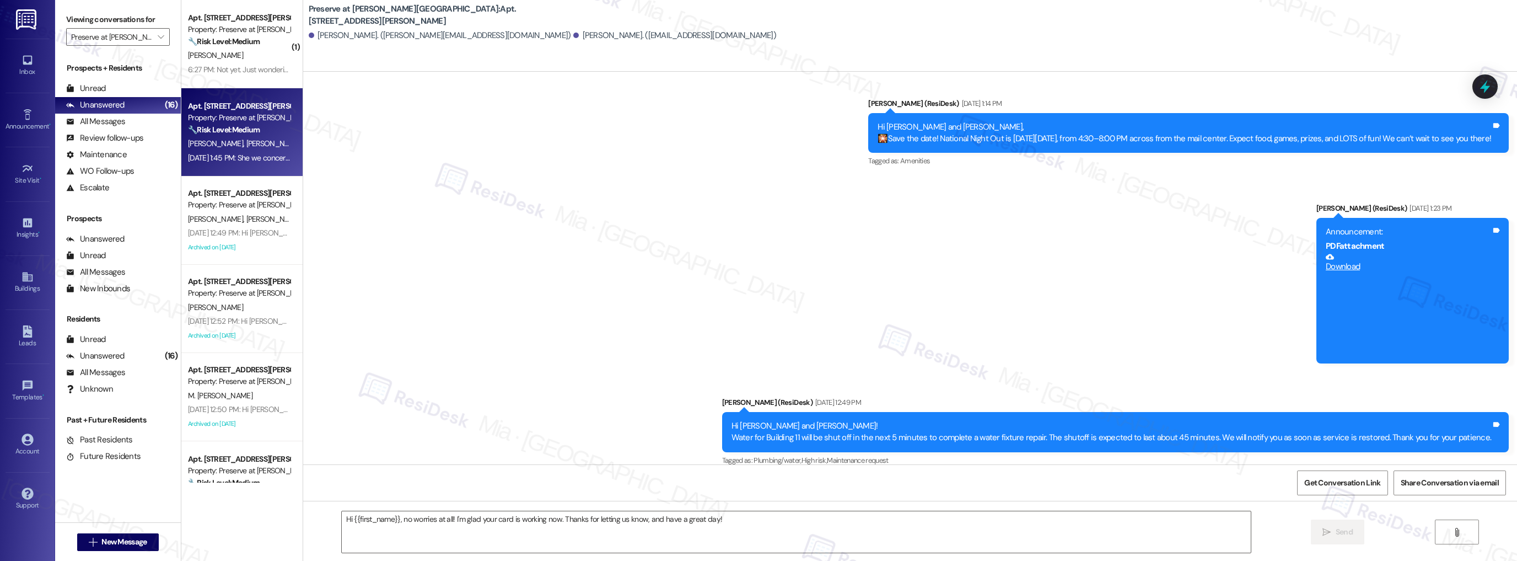
type textarea "Fetching suggested responses. Please feel free to read through the conversation…"
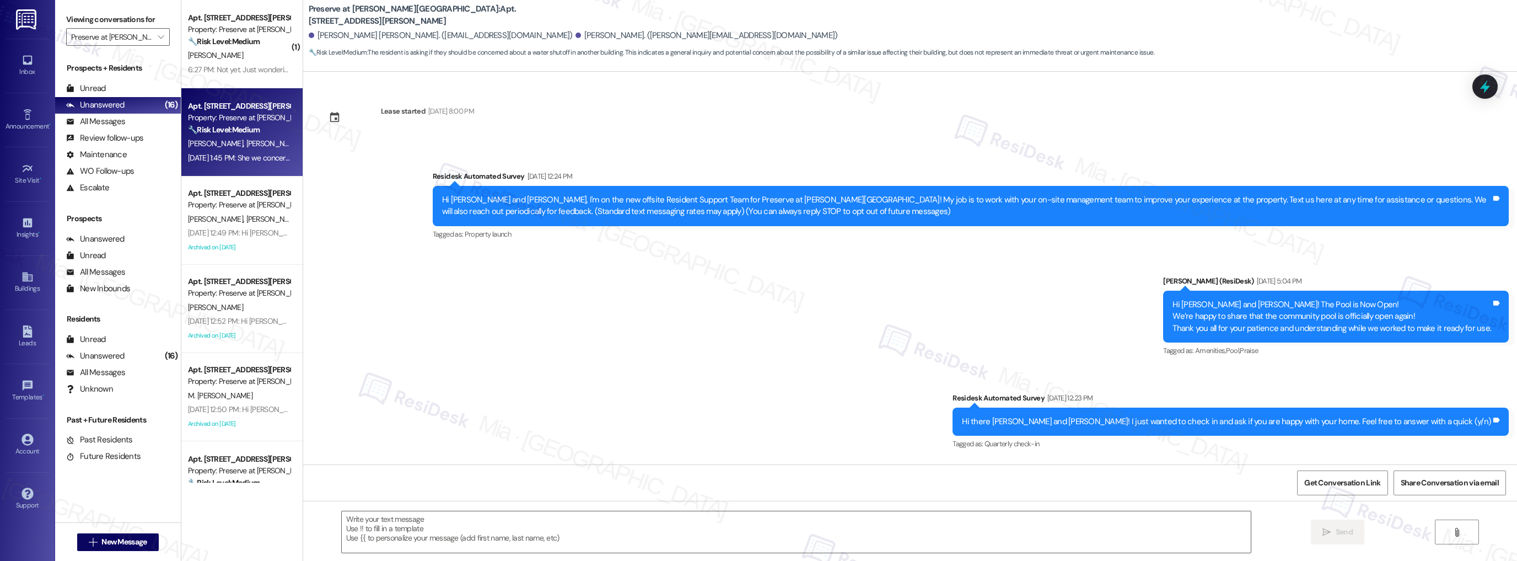
scroll to position [9564, 0]
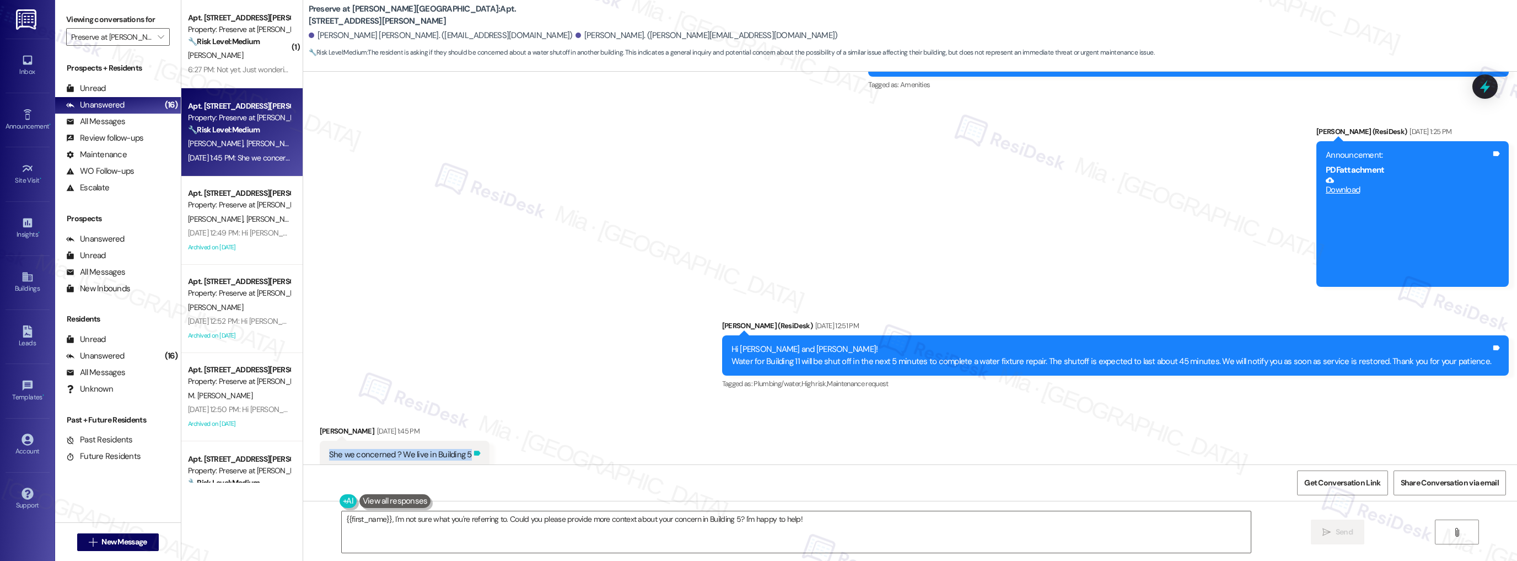
drag, startPoint x: 320, startPoint y: 442, endPoint x: 461, endPoint y: 445, distance: 141.2
click at [461, 445] on div "She we concerned ? We live in Building 5 Tags and notes" at bounding box center [405, 455] width 170 height 28
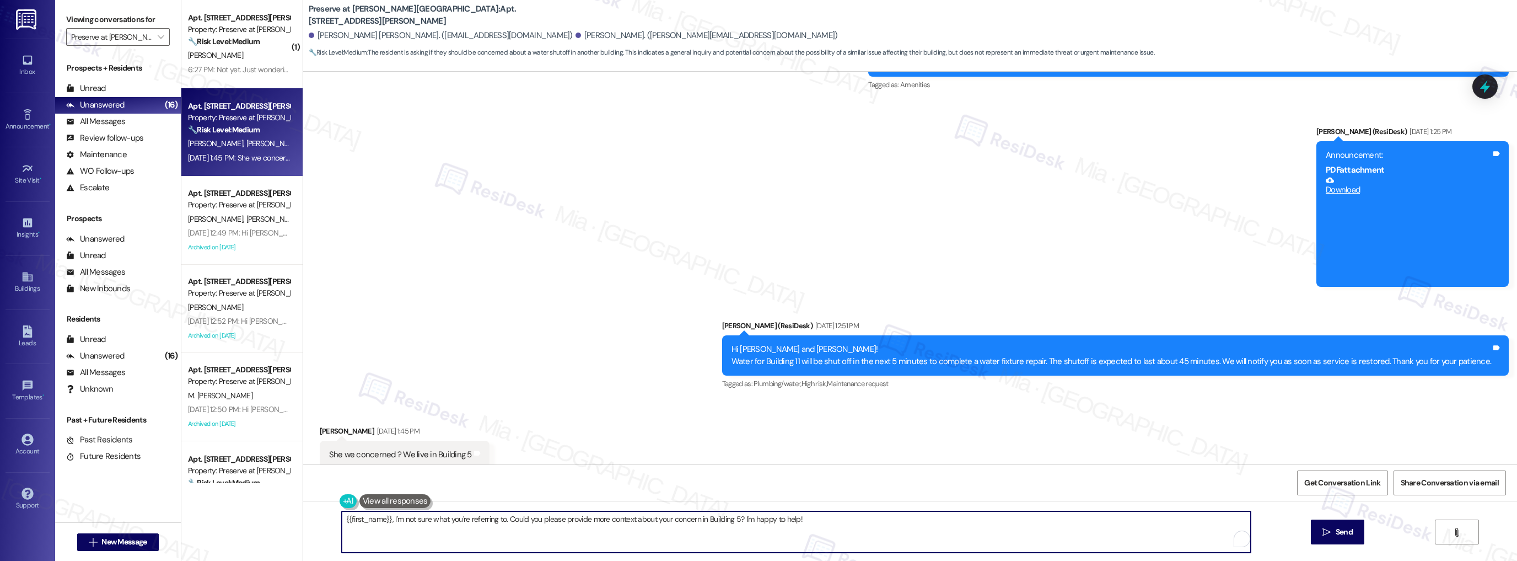
drag, startPoint x: 338, startPoint y: 521, endPoint x: 813, endPoint y: 519, distance: 475.3
click at [813, 519] on textarea "{{first_name}}, I'm not sure what you're referring to. Could you please provide…" at bounding box center [797, 531] width 910 height 41
drag, startPoint x: 340, startPoint y: 521, endPoint x: 661, endPoint y: 519, distance: 320.4
click at [661, 519] on textarea "Thanks for asking Christopher. Please disregard the announcement if your buildi…" at bounding box center [797, 531] width 910 height 41
click at [653, 520] on textarea "Thanks for asking Christopher. Please disregard the announcement if your buildi…" at bounding box center [797, 531] width 910 height 41
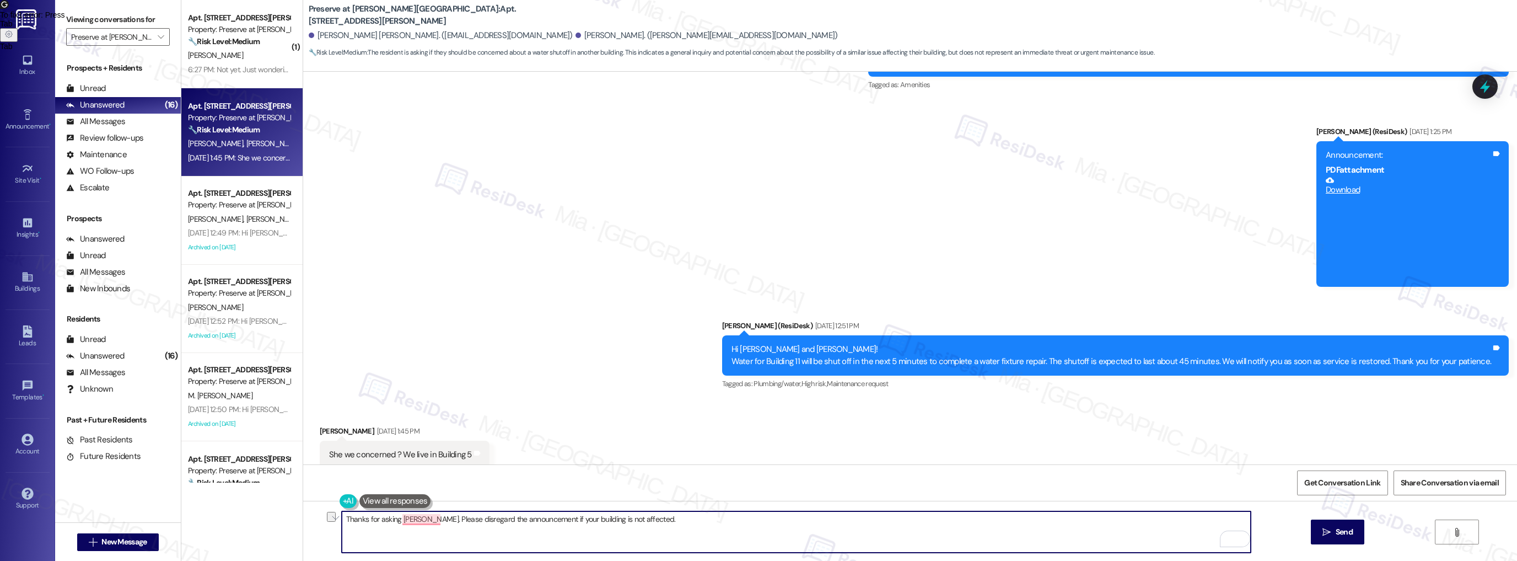
drag, startPoint x: 591, startPoint y: 517, endPoint x: 325, endPoint y: 517, distance: 265.8
click at [325, 517] on div "Thanks for asking Christopher. Please disregard the announcement if your buildi…" at bounding box center [910, 542] width 1214 height 83
paste textarea ", Christopher. If your building is not affected, please feel free to disregard …"
type textarea "Thanks for asking, Christopher. If your building is not affected, please disreg…"
click at [1343, 538] on button " Send" at bounding box center [1337, 531] width 53 height 25
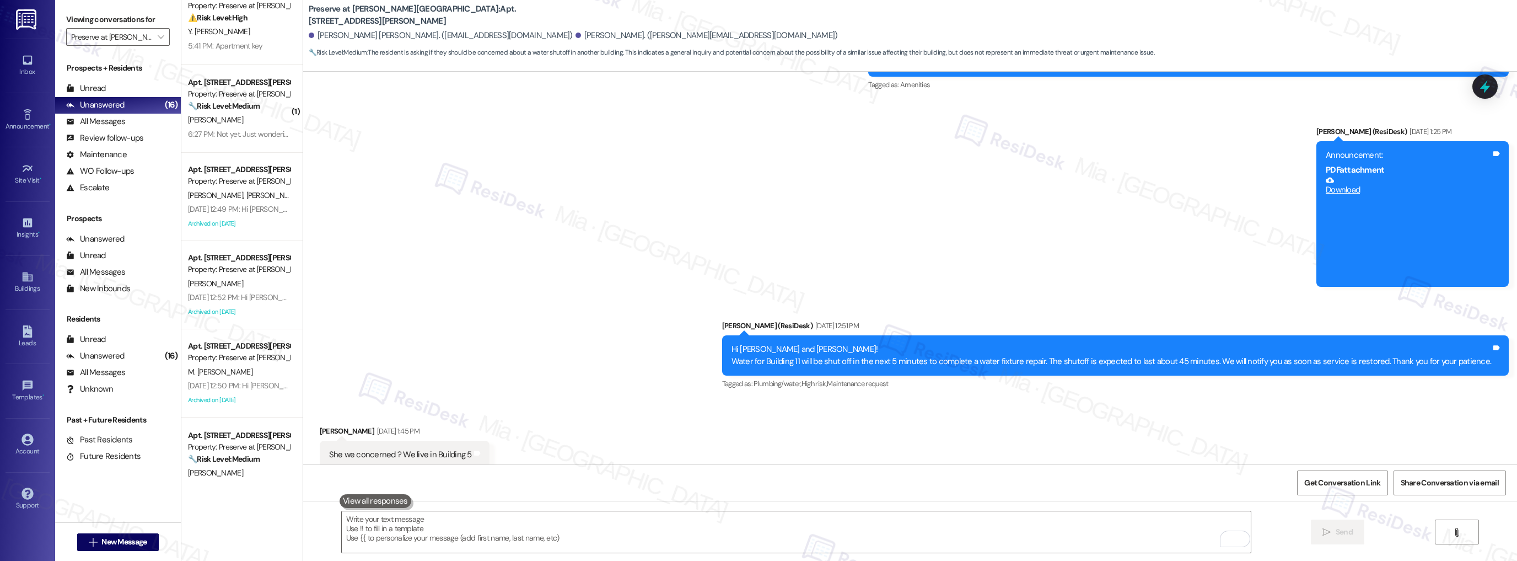
scroll to position [44, 0]
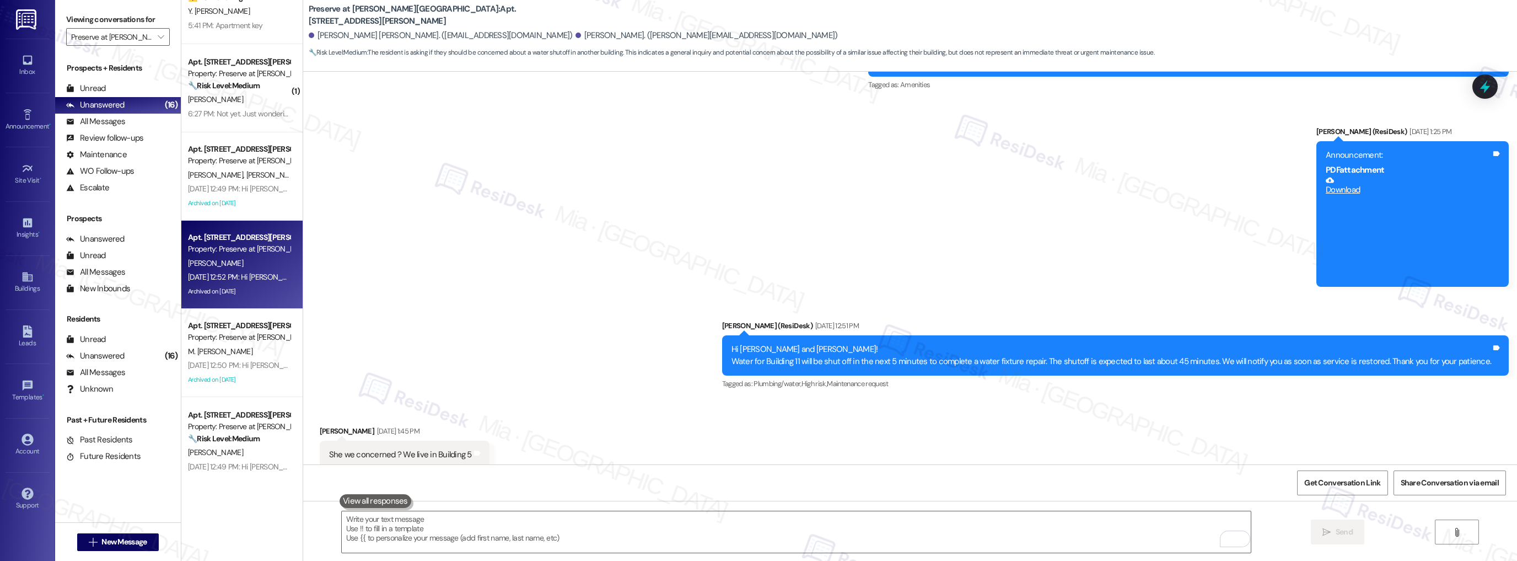
click at [258, 251] on div "Property: Preserve at Wells Branch" at bounding box center [239, 249] width 102 height 12
type textarea "Fetching suggested responses. Please feel free to read through the conversation…"
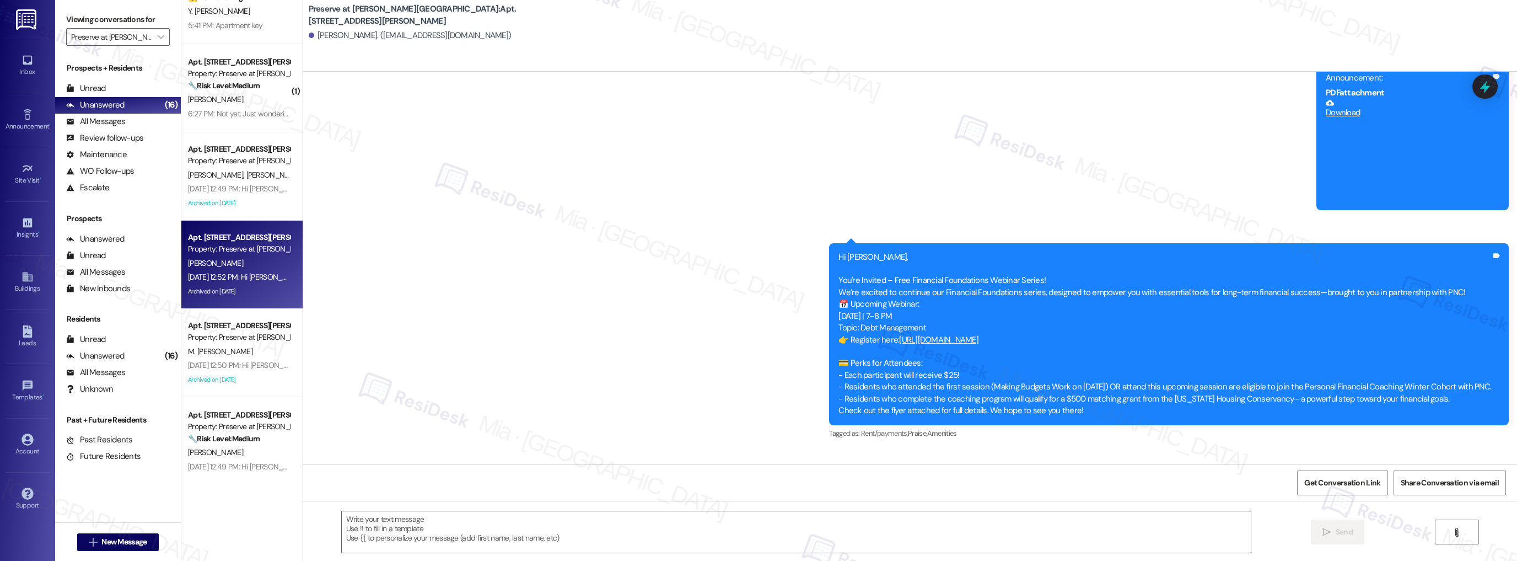
type textarea "Fetching suggested responses. Please feel free to read through the conversation…"
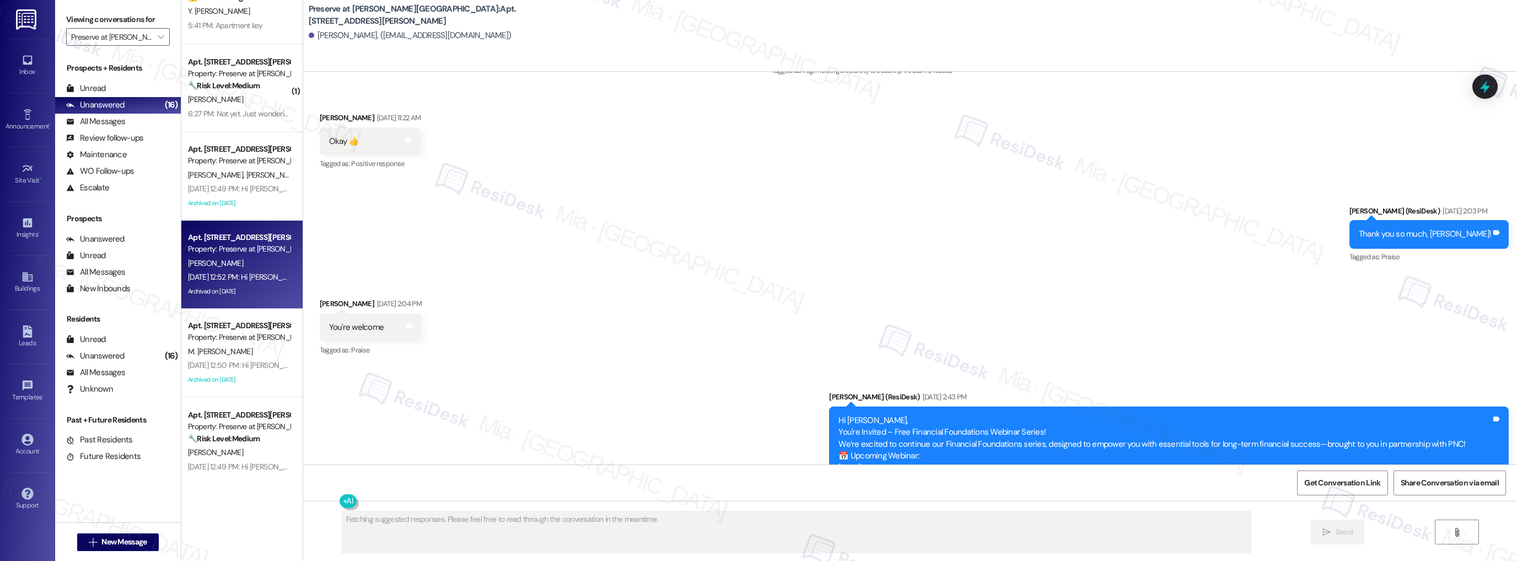
scroll to position [7500, 0]
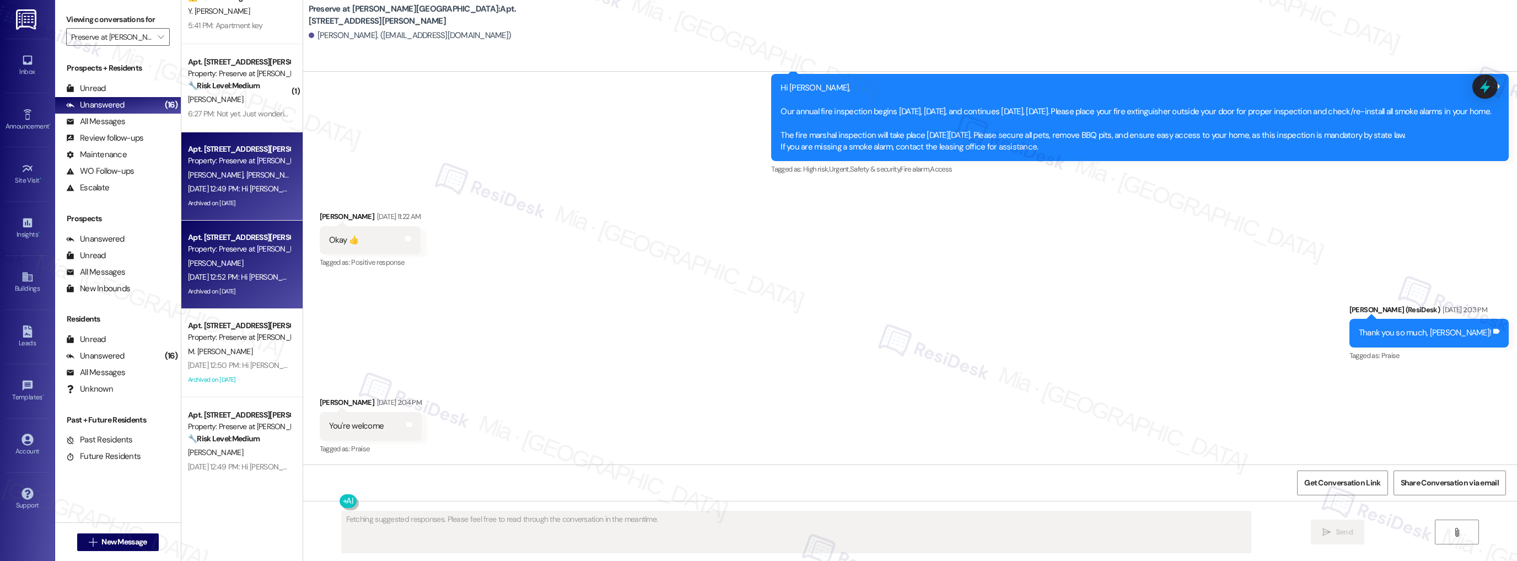
click at [259, 196] on div "Archived on 09/12/2025" at bounding box center [239, 203] width 104 height 14
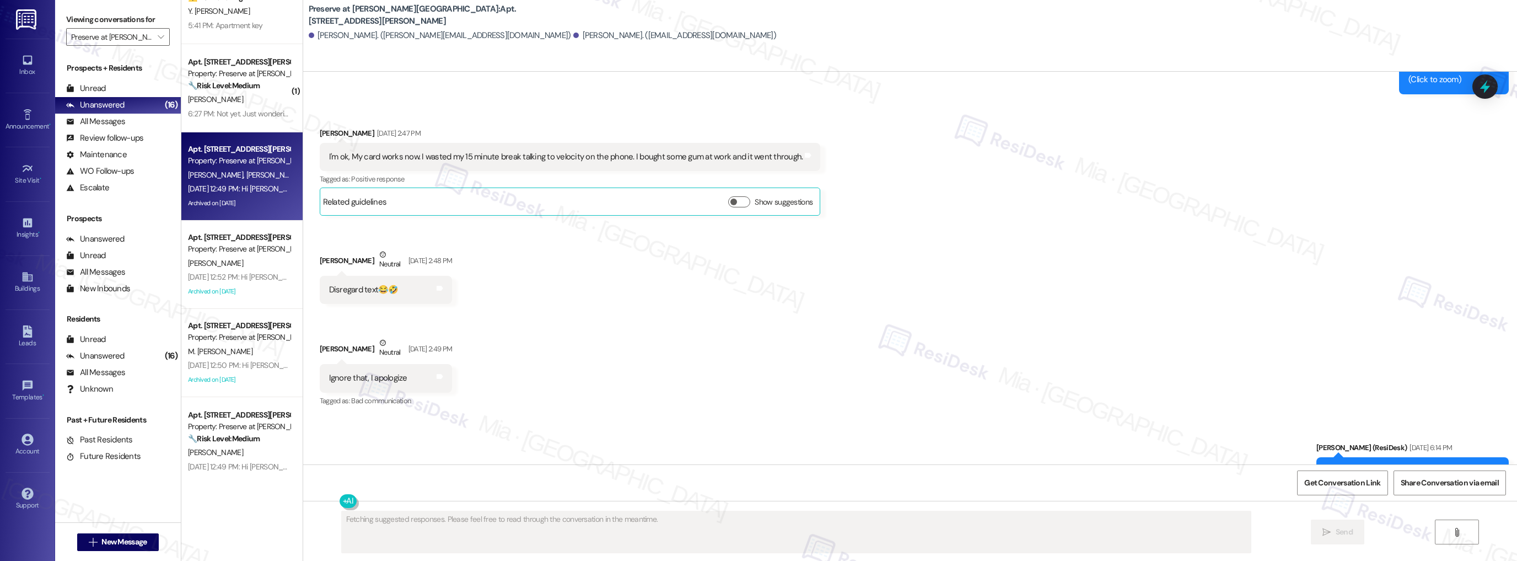
scroll to position [8575, 0]
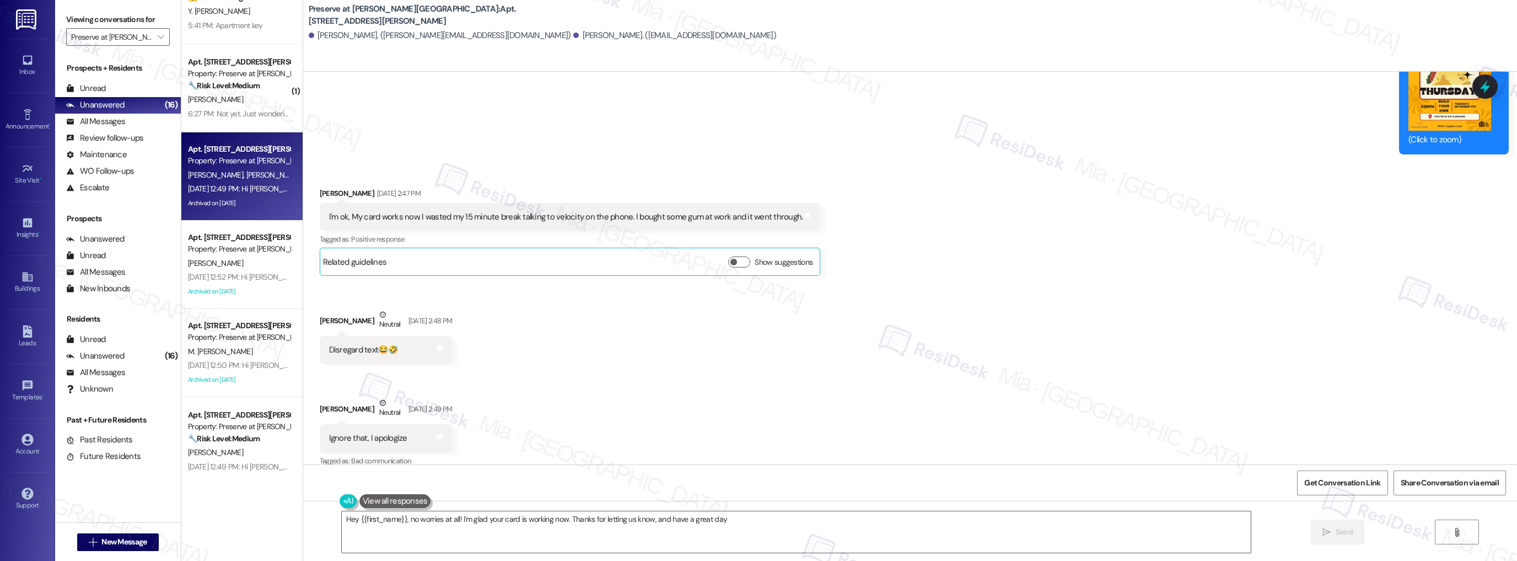
type textarea "Hey {{first_name}}, no worries at all! I'm glad your card is working now. Thank…"
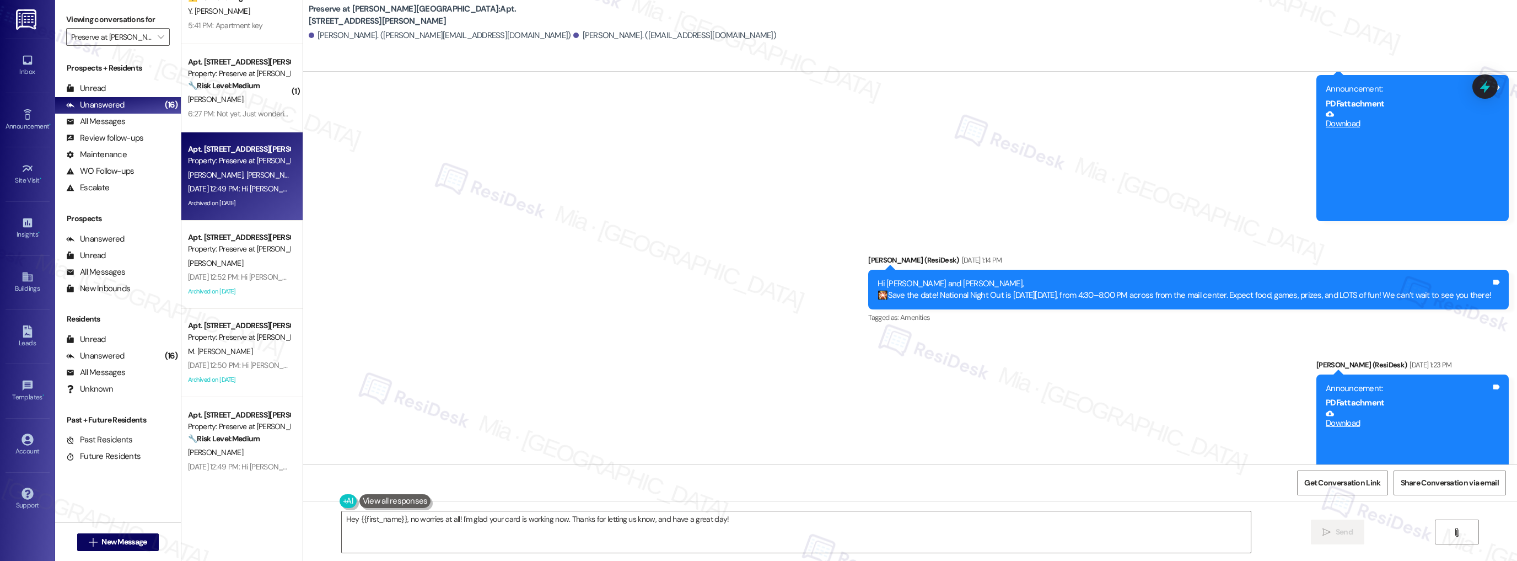
scroll to position [10300, 0]
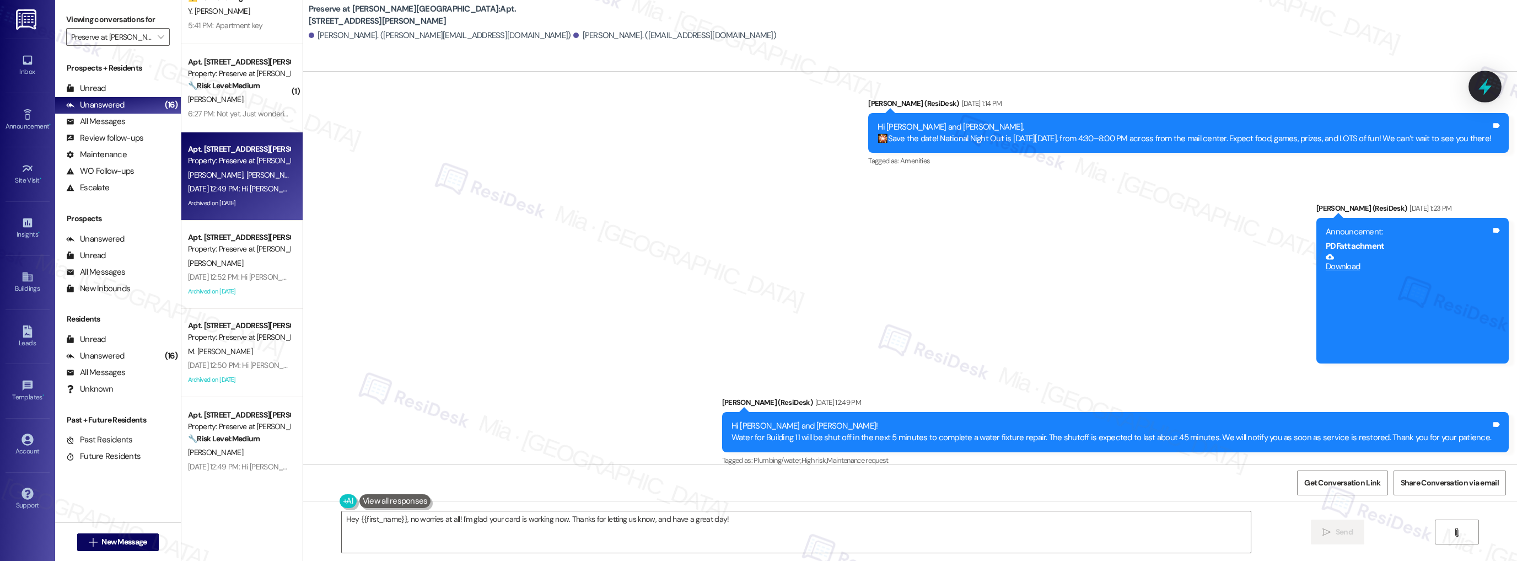
click at [1477, 89] on icon at bounding box center [1485, 86] width 19 height 19
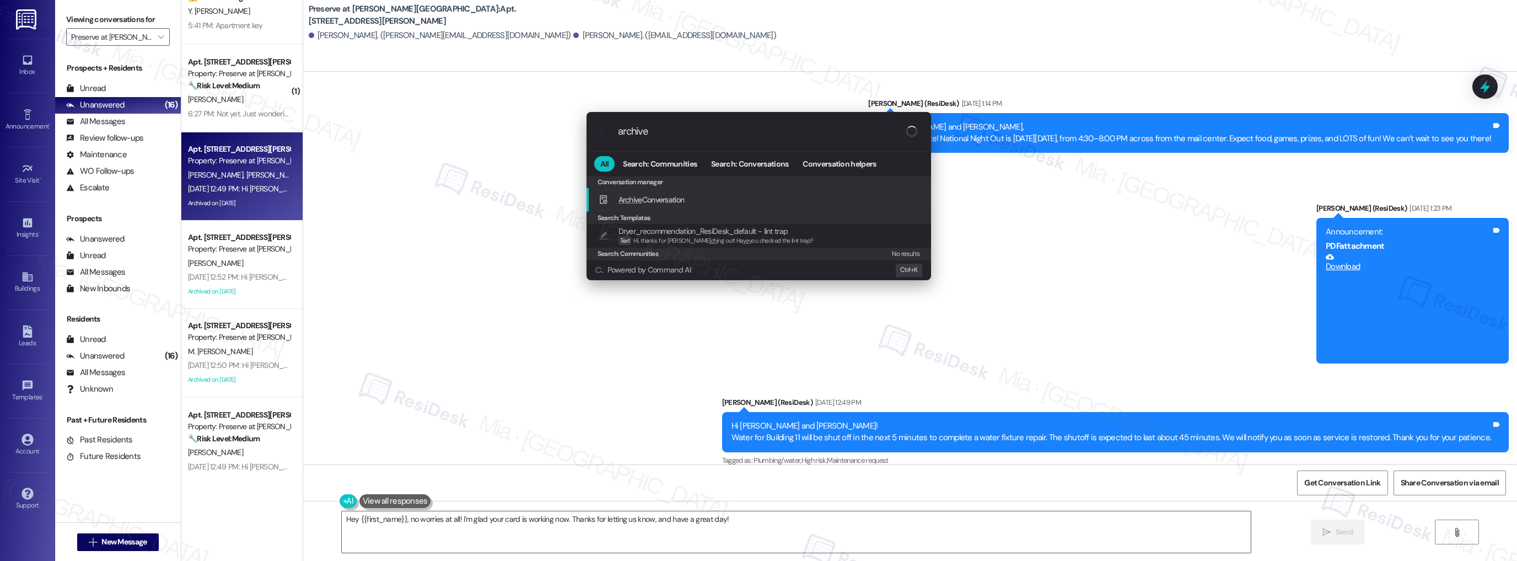
type input "archive"
click at [685, 196] on span "Archive Conversation" at bounding box center [652, 200] width 66 height 10
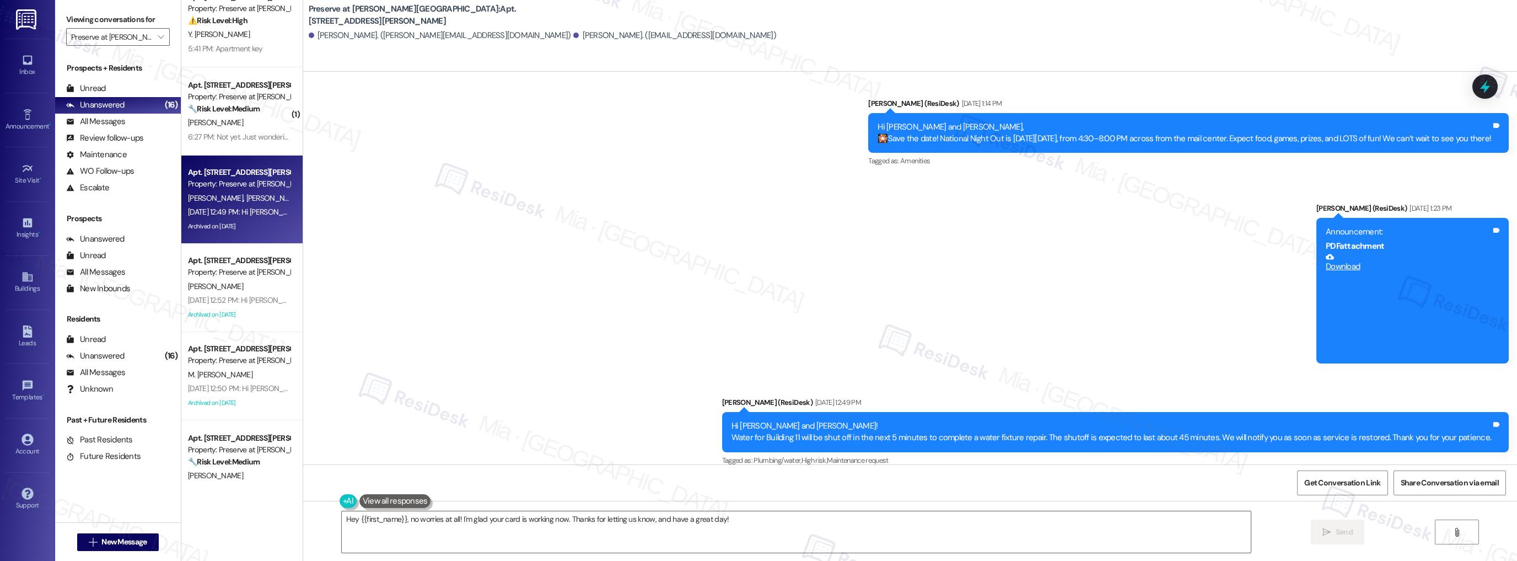
scroll to position [0, 0]
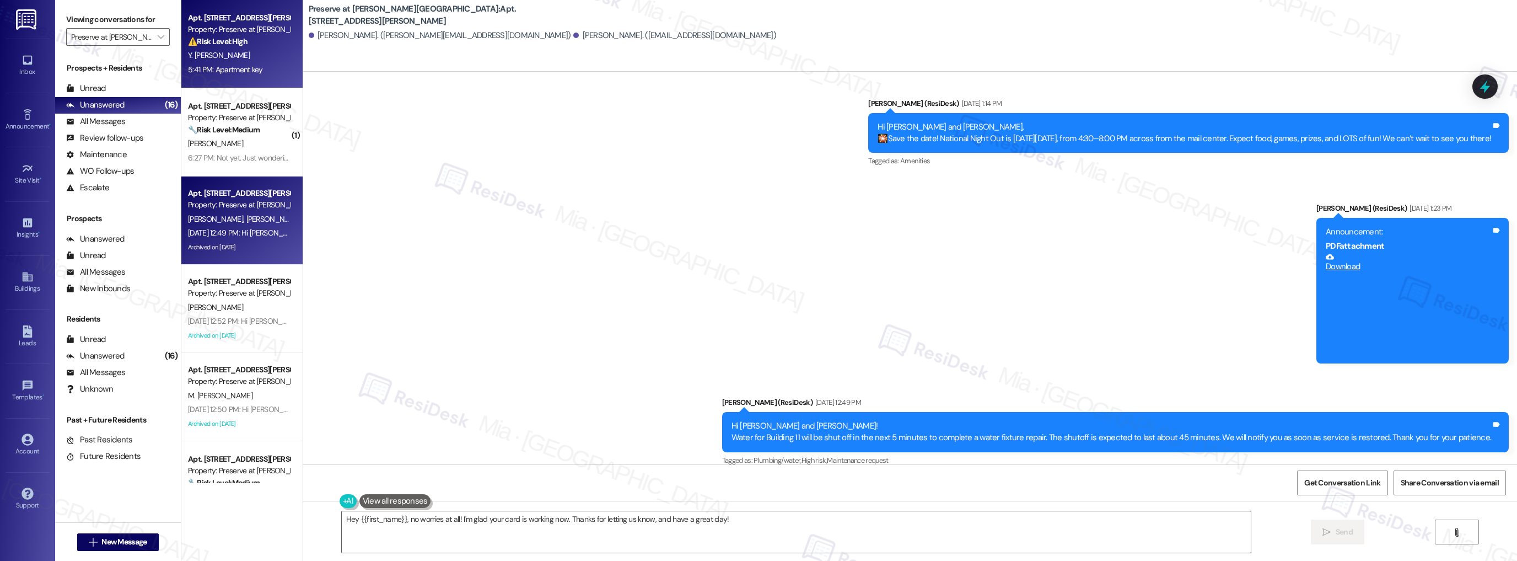
click at [264, 68] on div "5:41 PM: Apartment key 5:41 PM: Apartment key" at bounding box center [239, 70] width 104 height 14
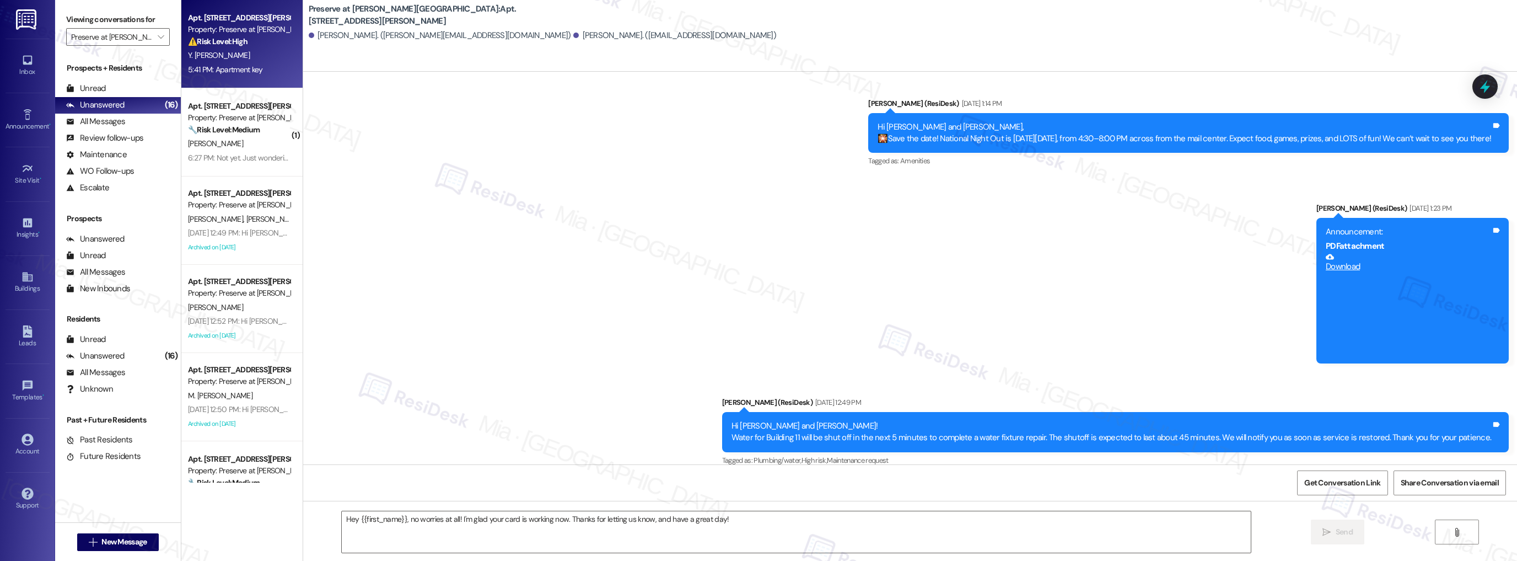
type textarea "Fetching suggested responses. Please feel free to read through the conversation…"
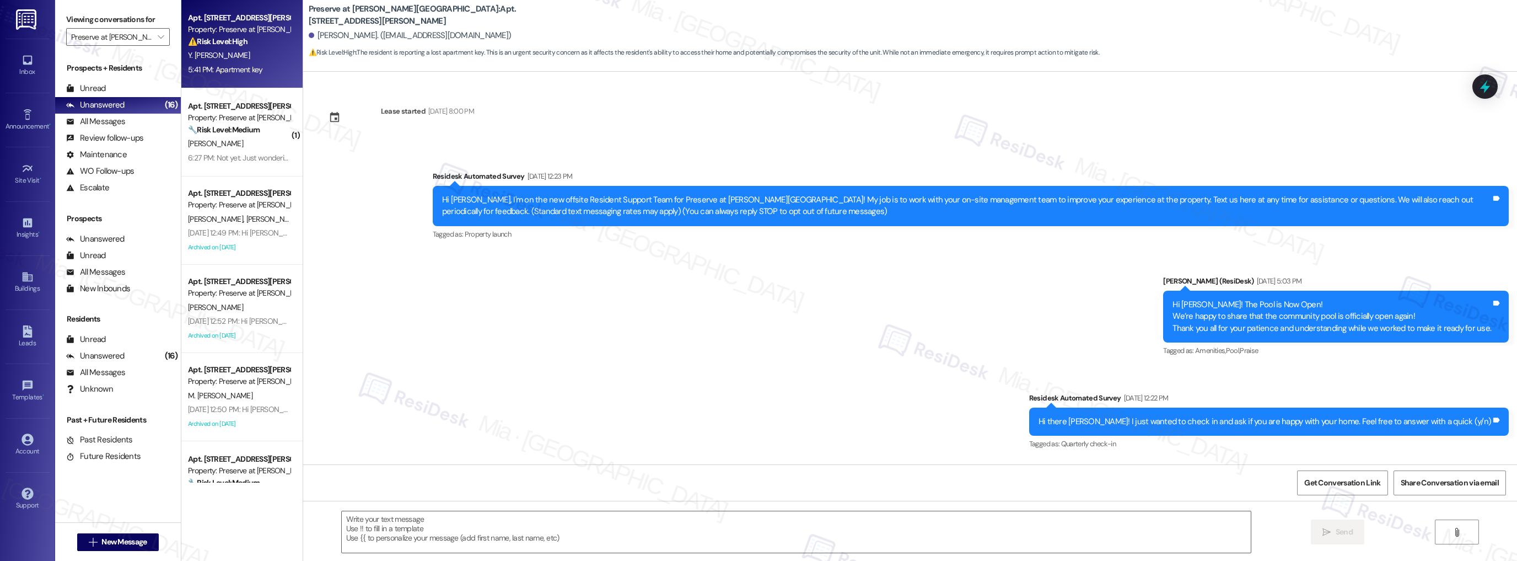
scroll to position [10141, 0]
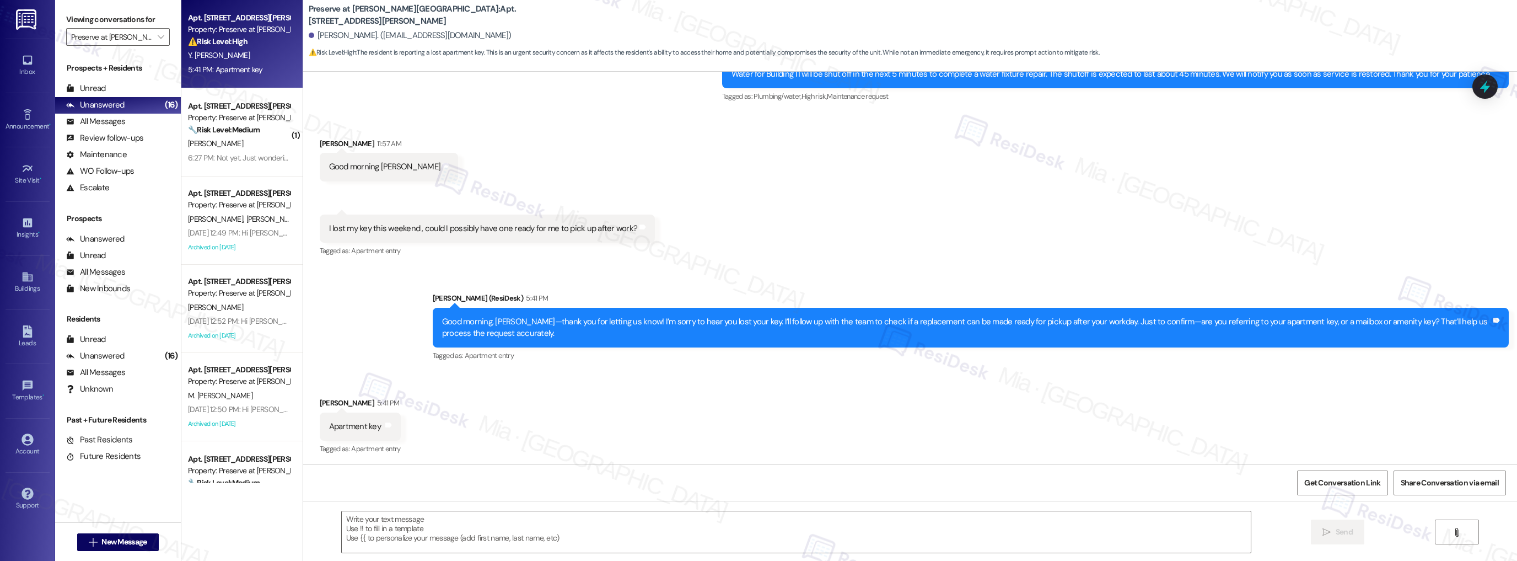
type textarea "Fetching suggested responses. Please feel free to read through the conversation…"
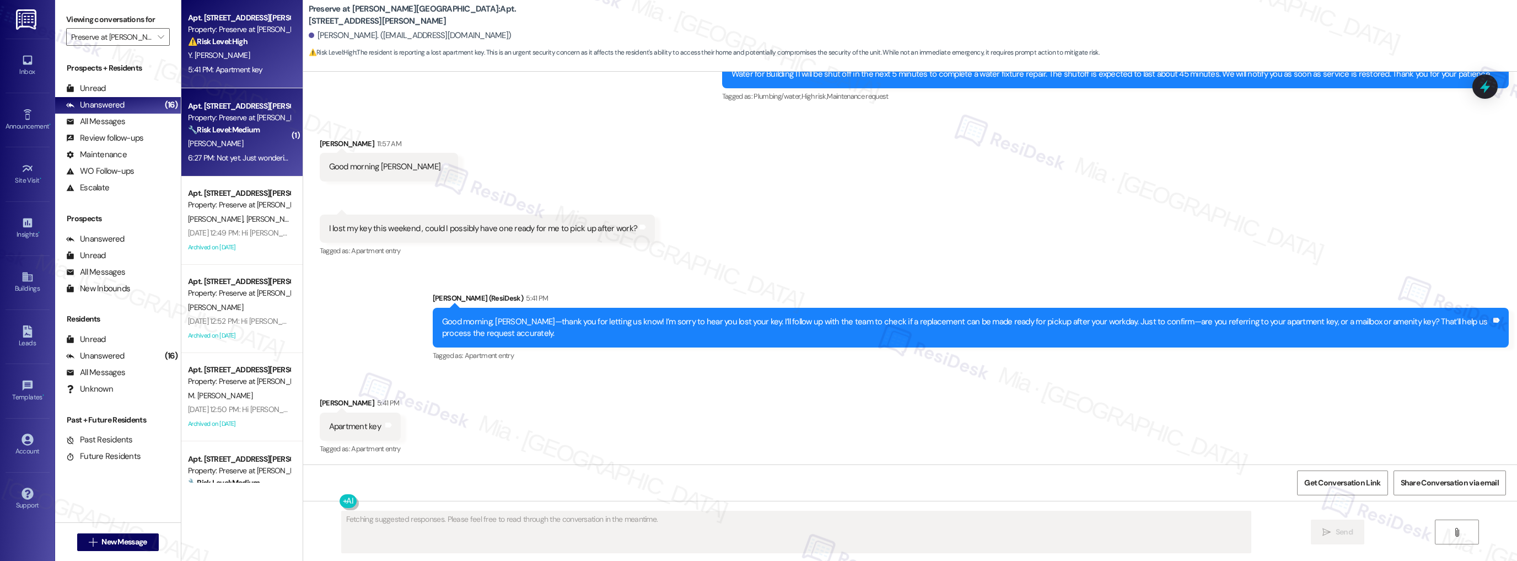
click at [265, 110] on div "Apt. 1211, 1773 Wells Branch Pkwy" at bounding box center [239, 106] width 102 height 12
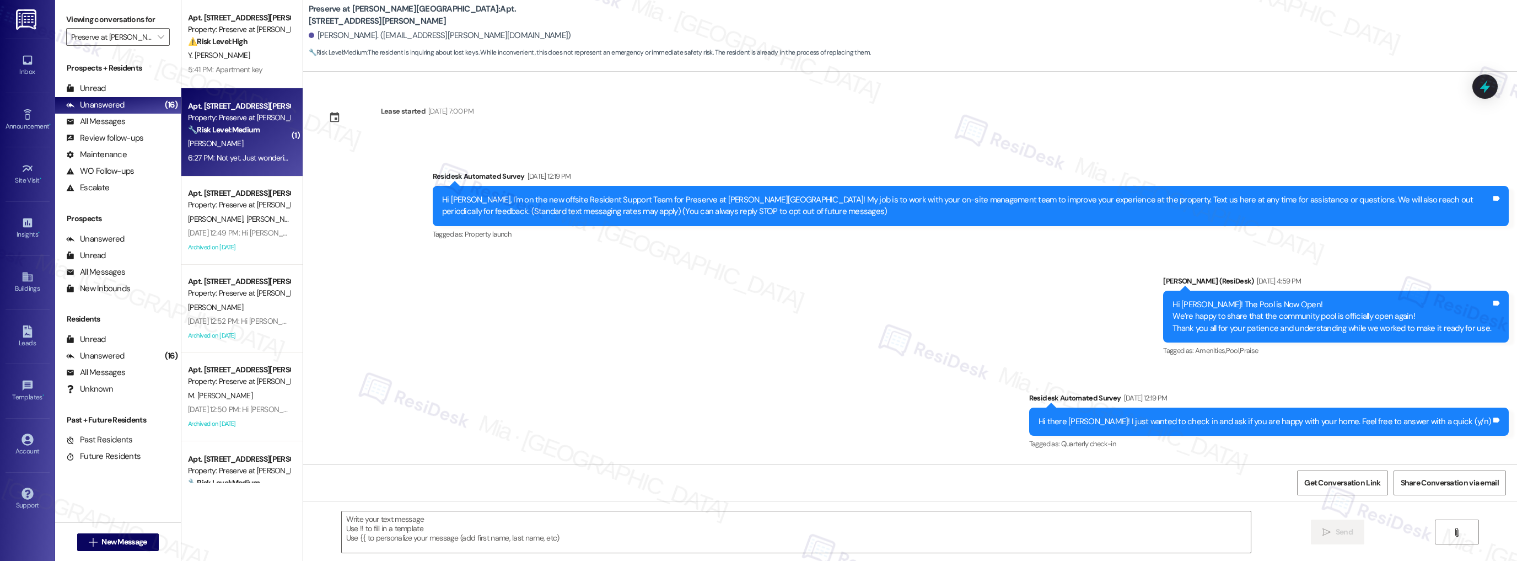
scroll to position [10630, 0]
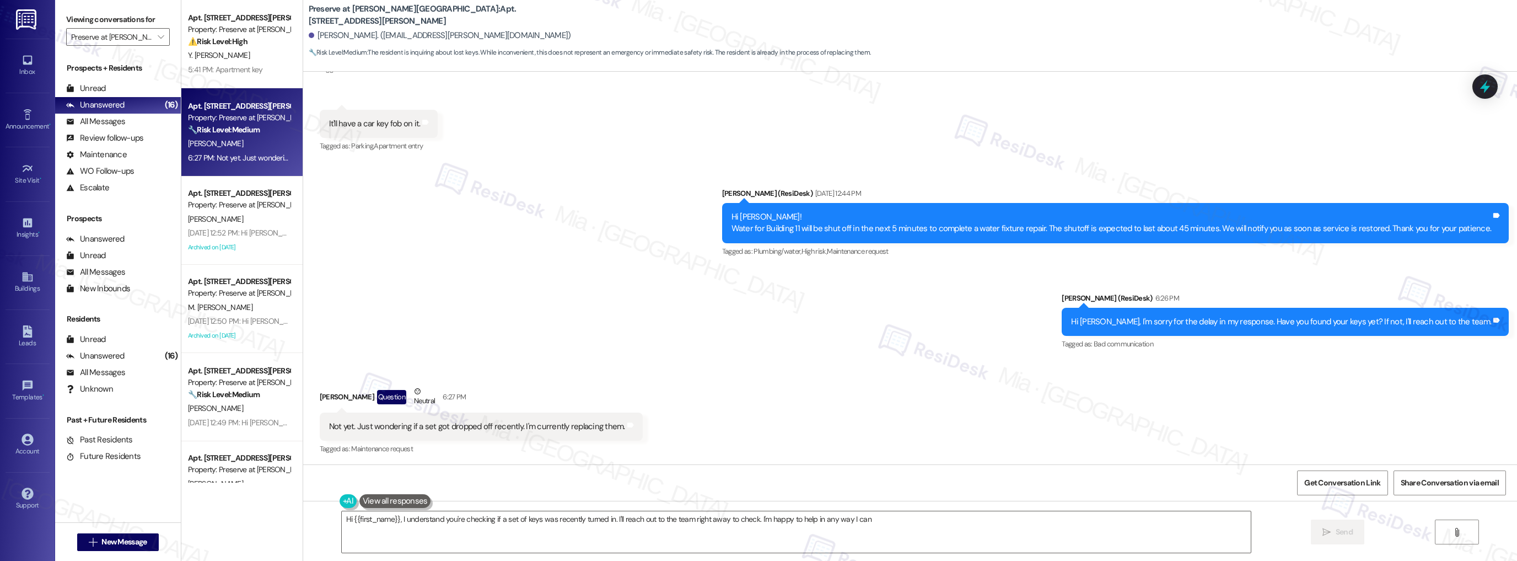
type textarea "Hi {{first_name}}, I understand you're checking if a set of keys was recently t…"
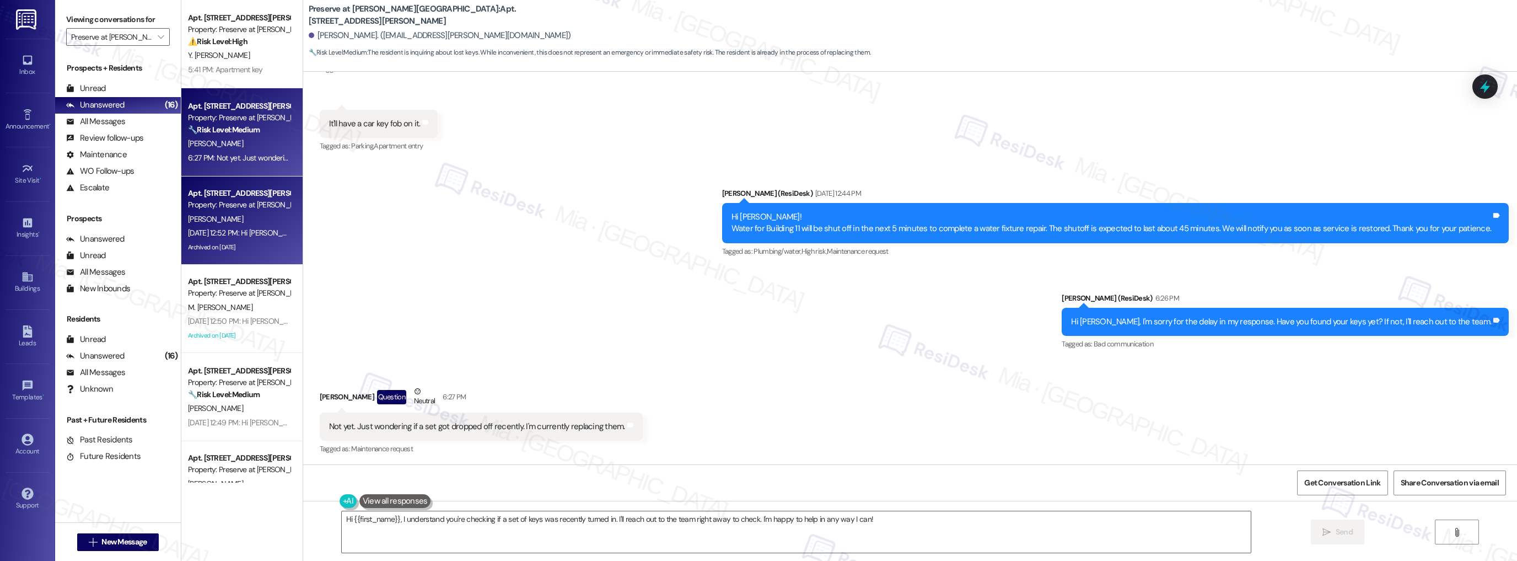
click at [256, 191] on div "Apt. 301, 1773 Wells Branch Pkwy" at bounding box center [239, 193] width 102 height 12
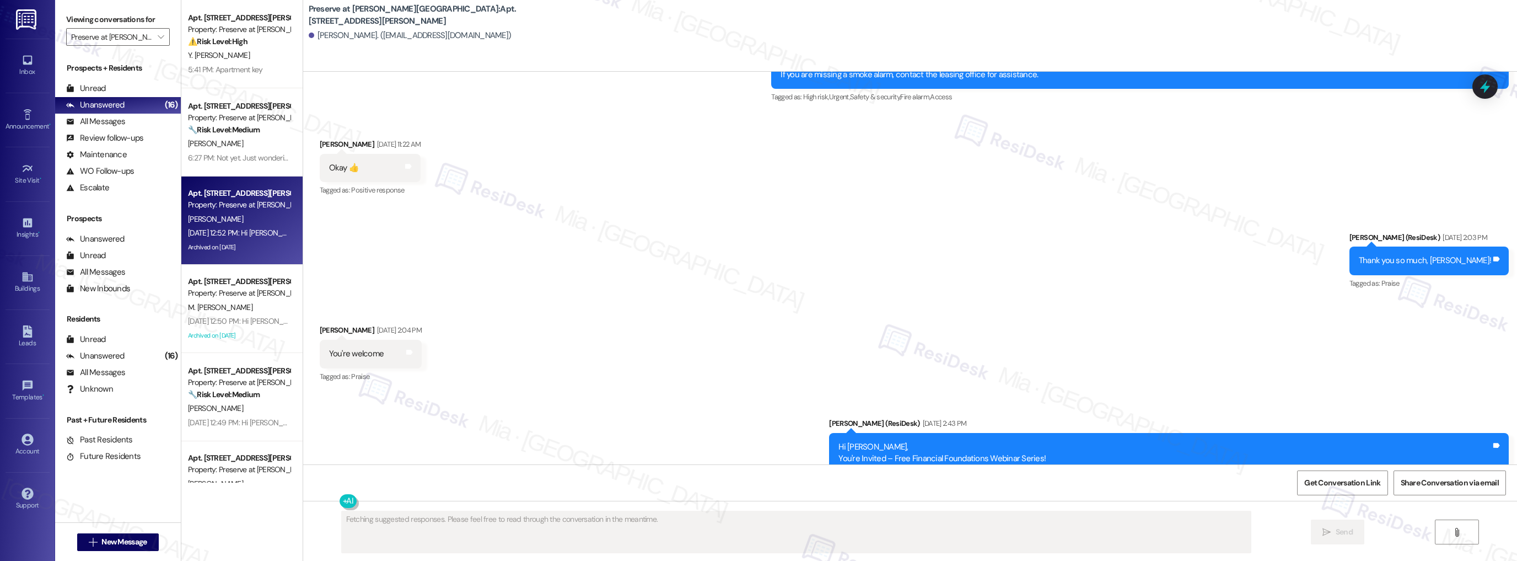
scroll to position [7588, 0]
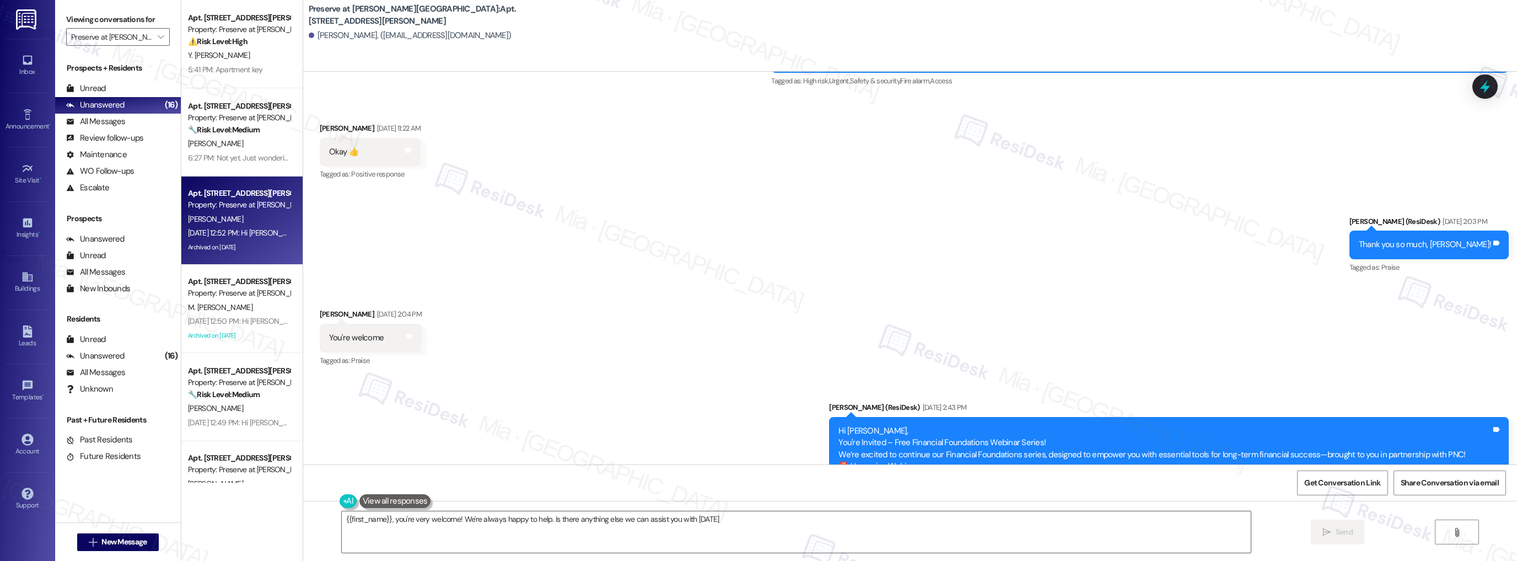
type textarea "{{first_name}}, you're very welcome! We're always happy to help. Is there anyth…"
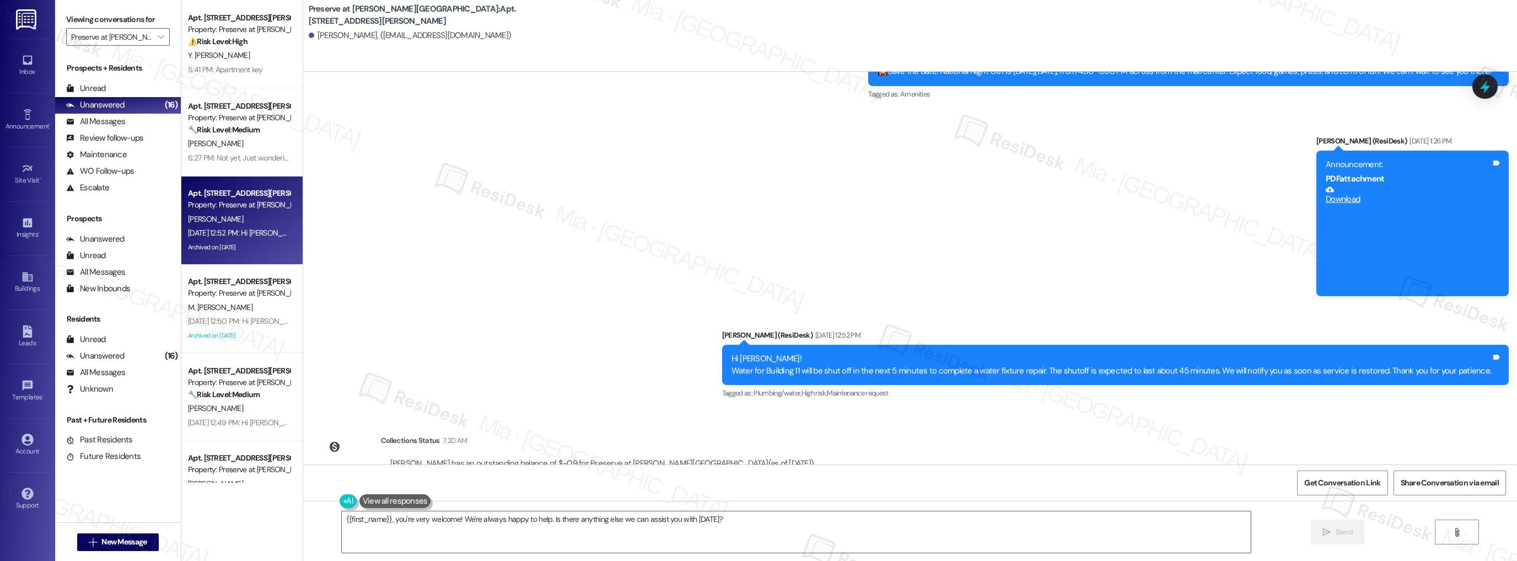
scroll to position [9884, 0]
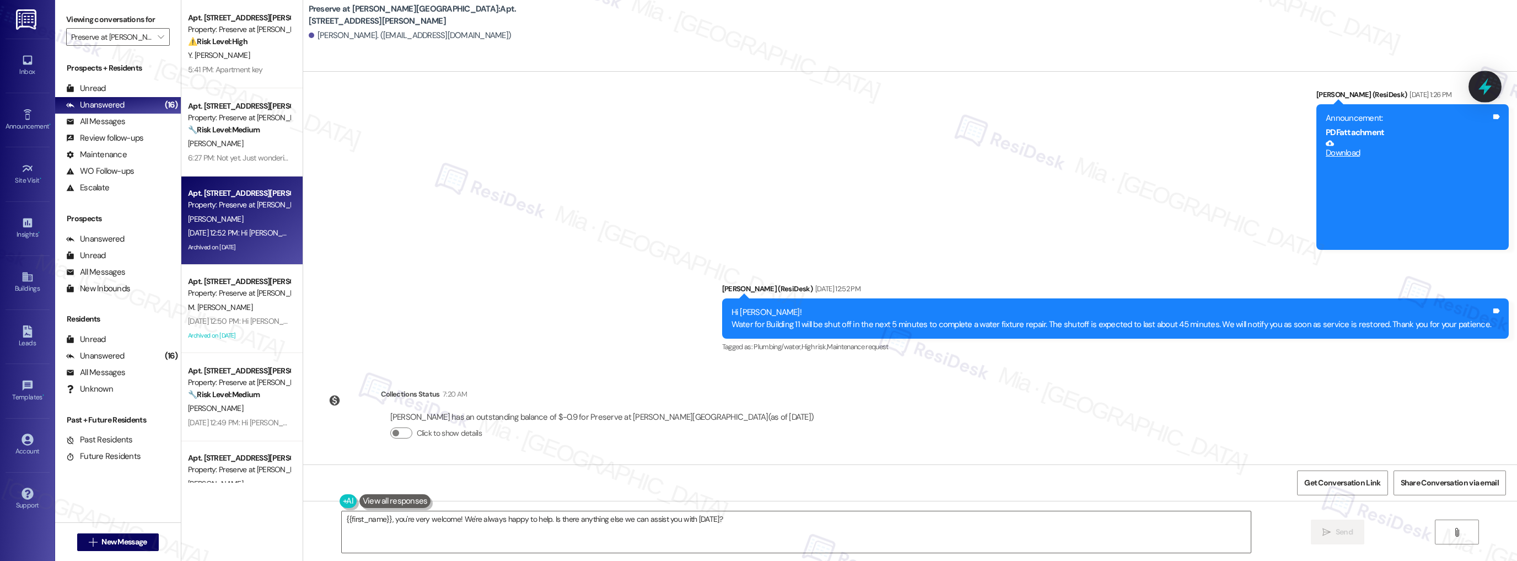
click at [1495, 90] on div at bounding box center [1485, 86] width 33 height 31
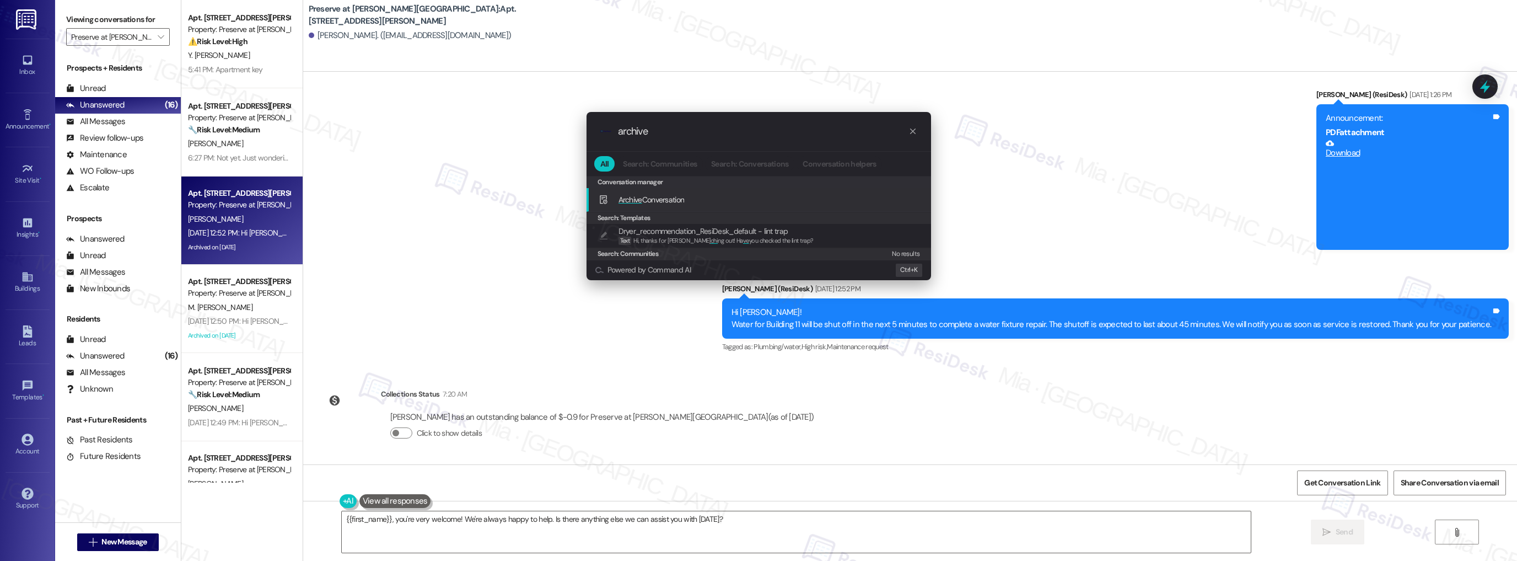
type input "archive"
click at [650, 203] on span "Archive Conversation" at bounding box center [652, 200] width 66 height 10
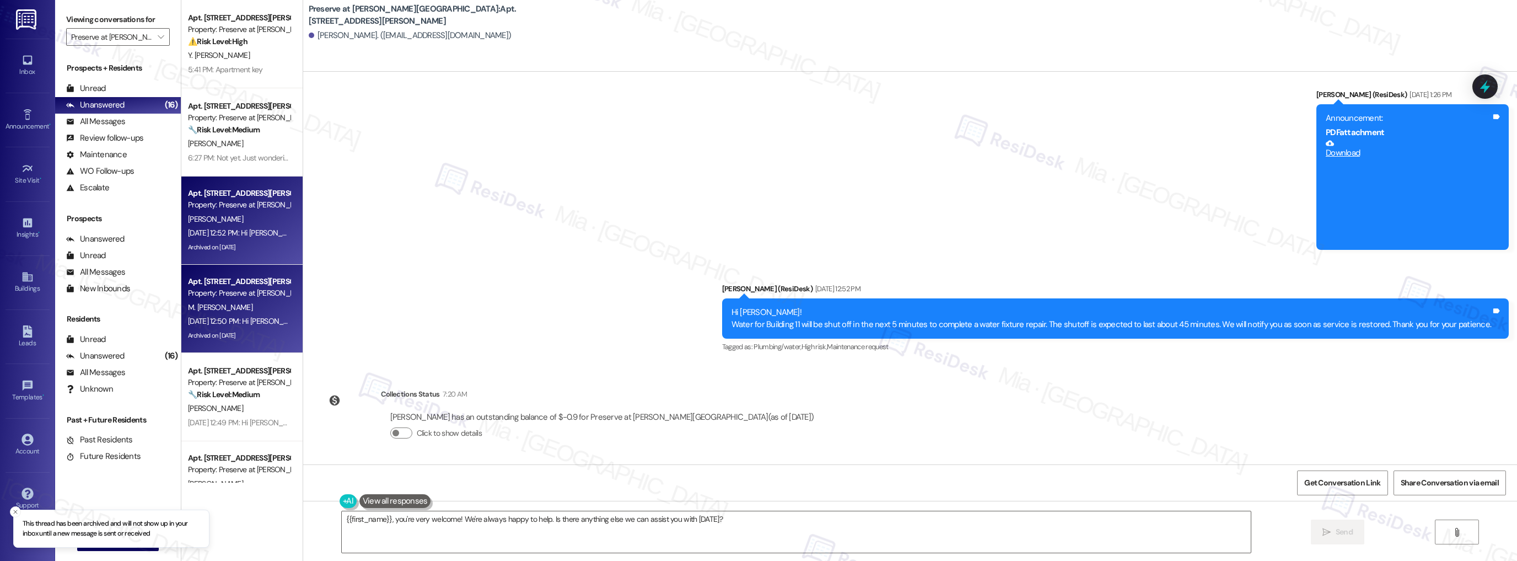
click at [258, 331] on div "Archived on 09/12/2025" at bounding box center [239, 336] width 104 height 14
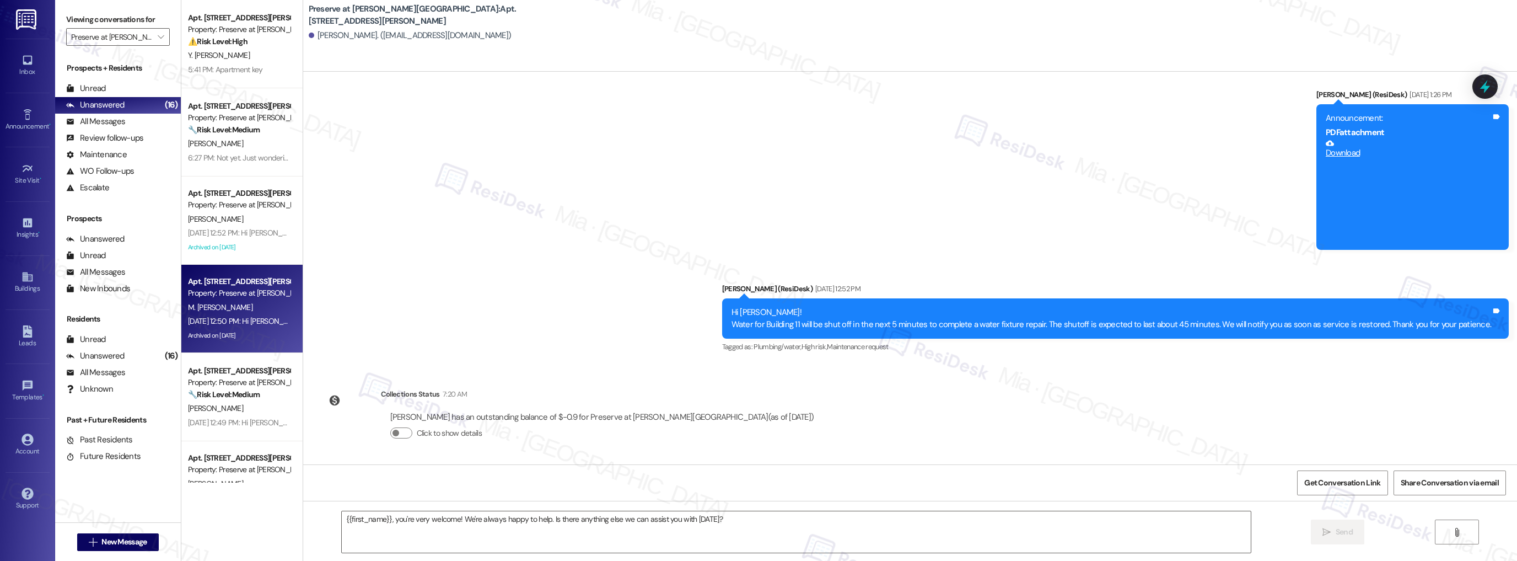
type textarea "Fetching suggested responses. Please feel free to read through the conversation…"
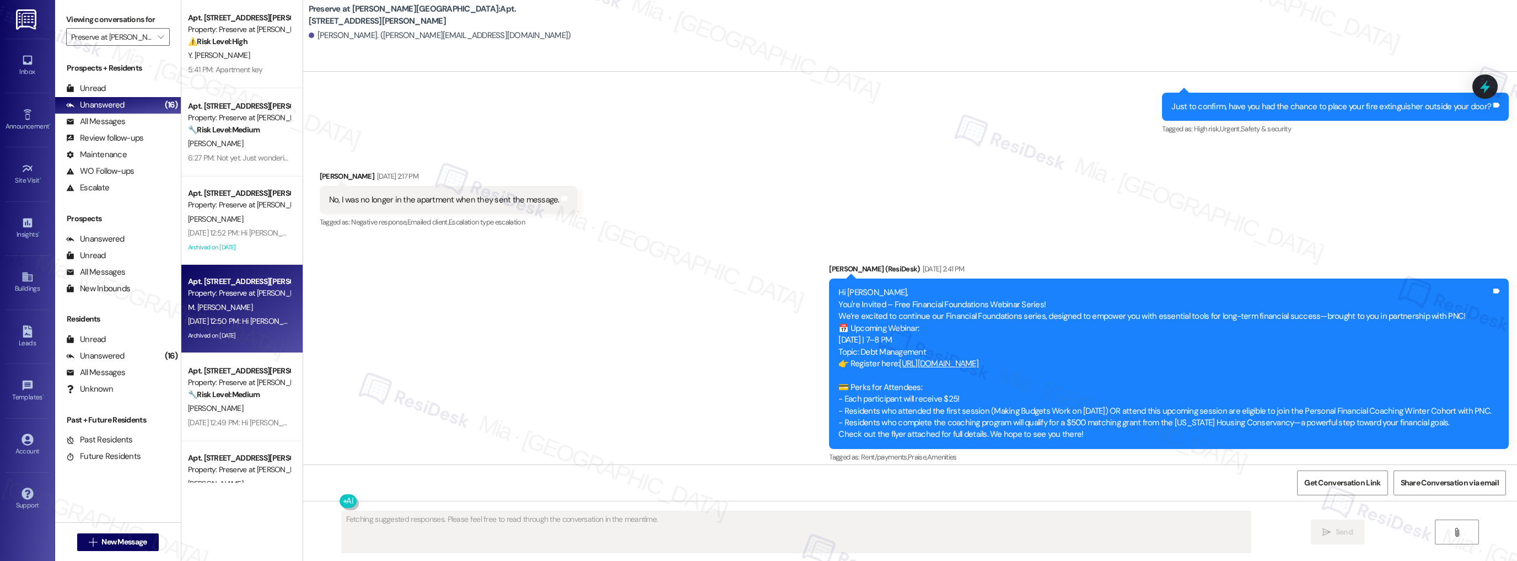
scroll to position [9118, 0]
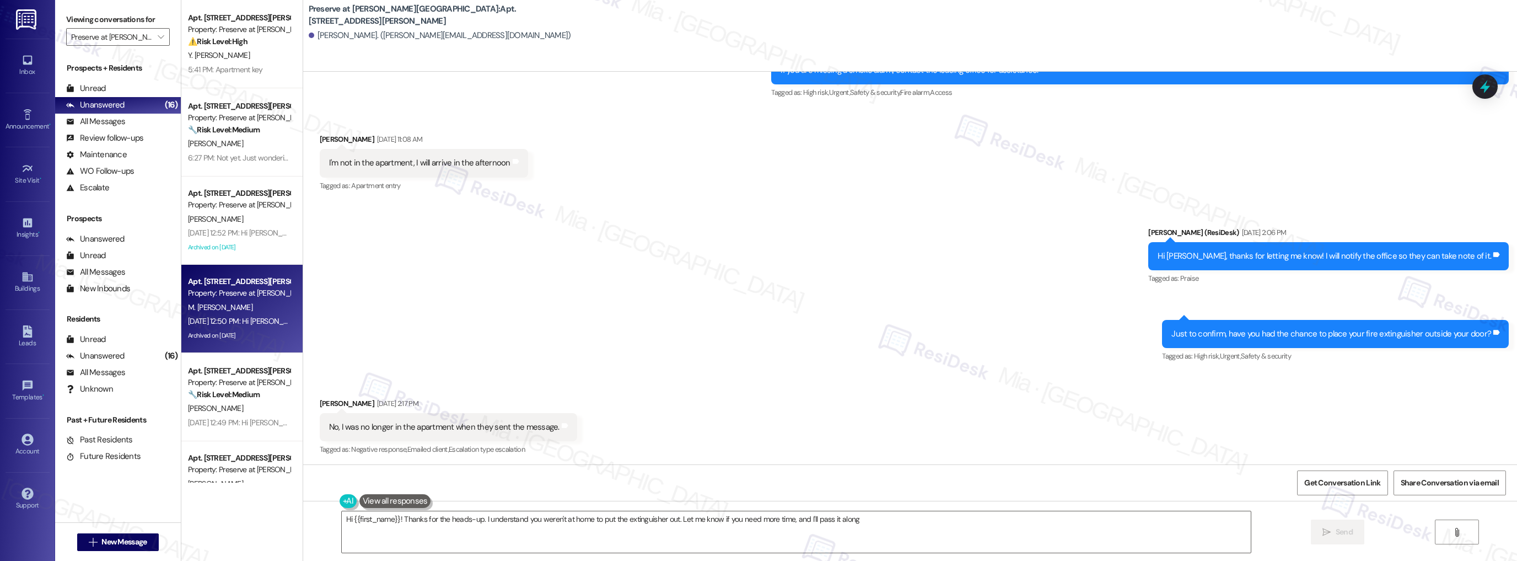
type textarea "Hi {{first_name}}! Thanks for the heads-up. I understand you weren't at home to…"
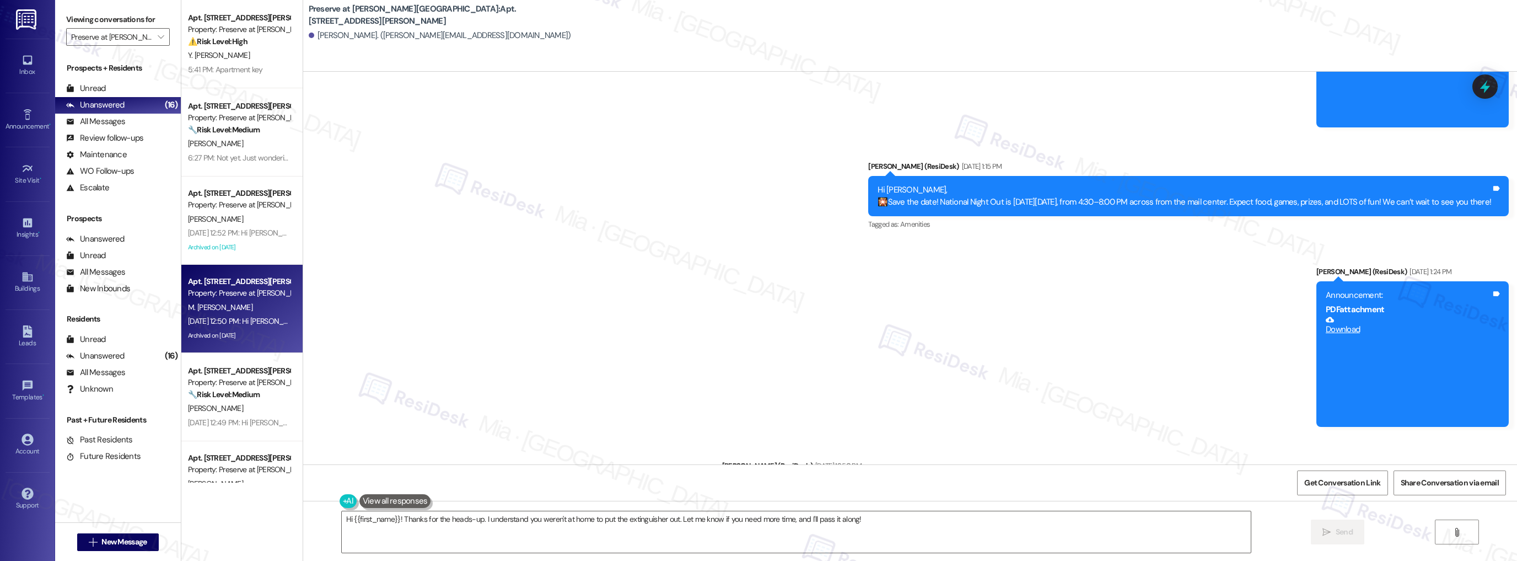
scroll to position [11525, 0]
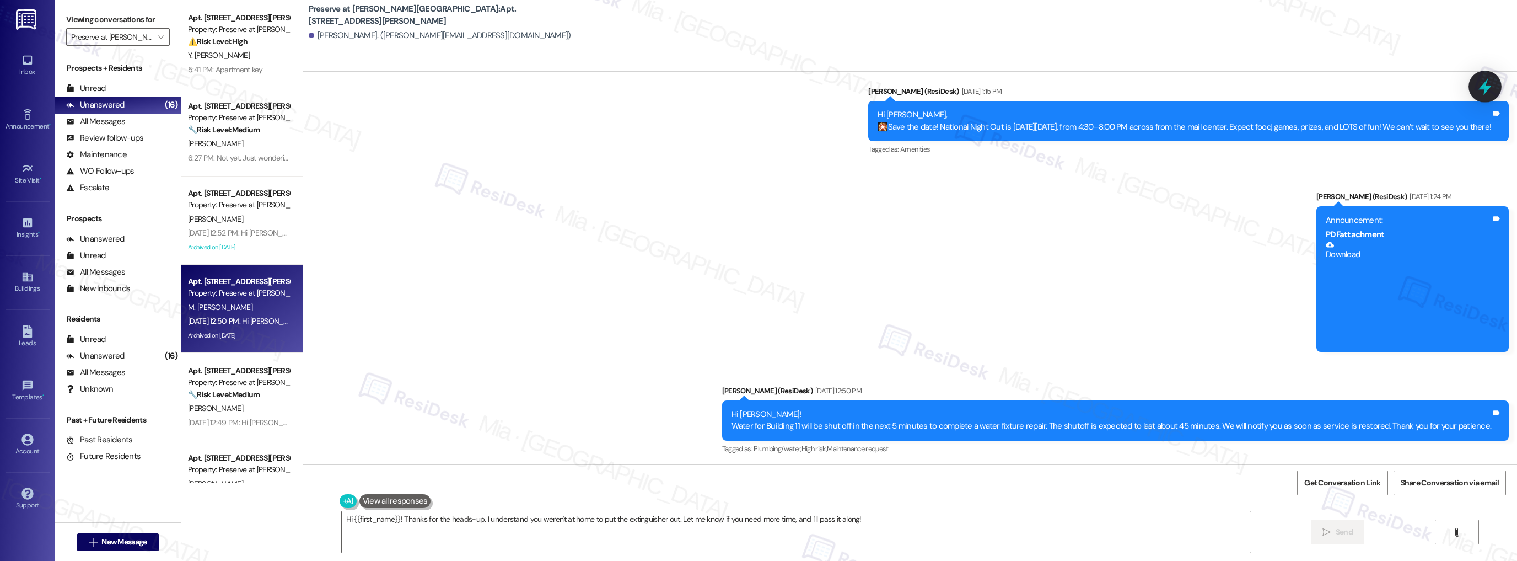
click at [1482, 90] on icon at bounding box center [1485, 86] width 19 height 19
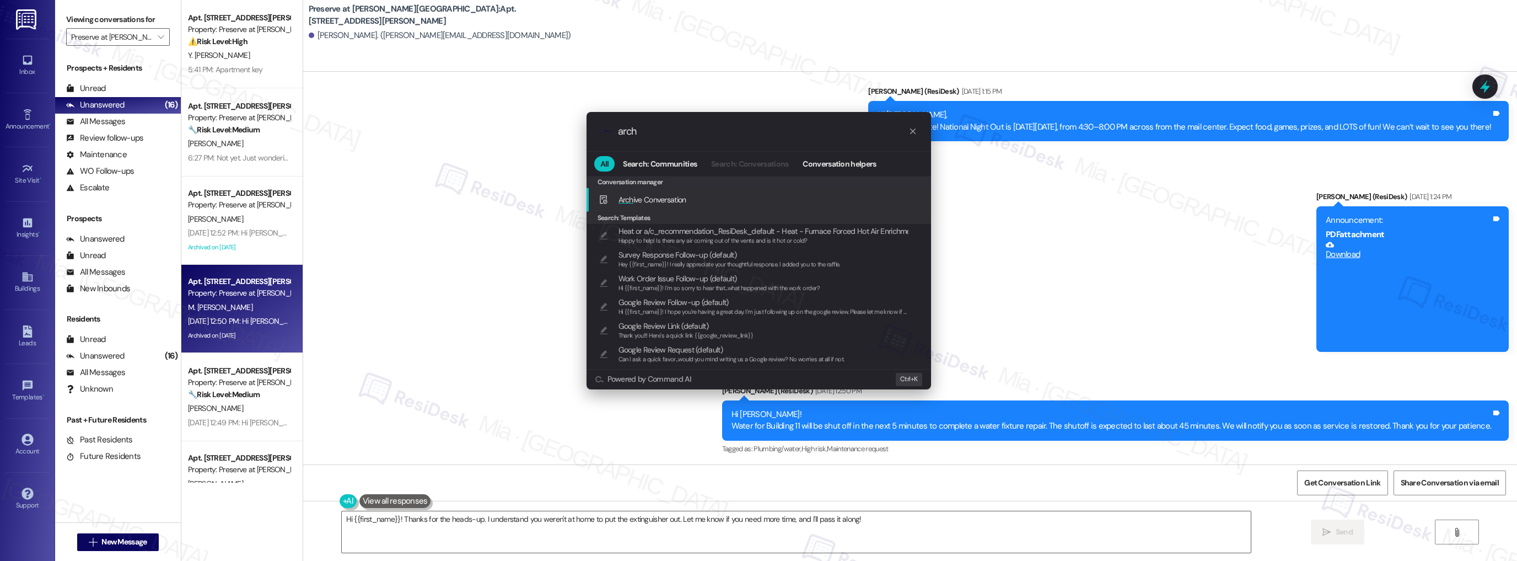
type input "arch"
click at [679, 197] on span "Arch ive Conversation" at bounding box center [653, 200] width 68 height 10
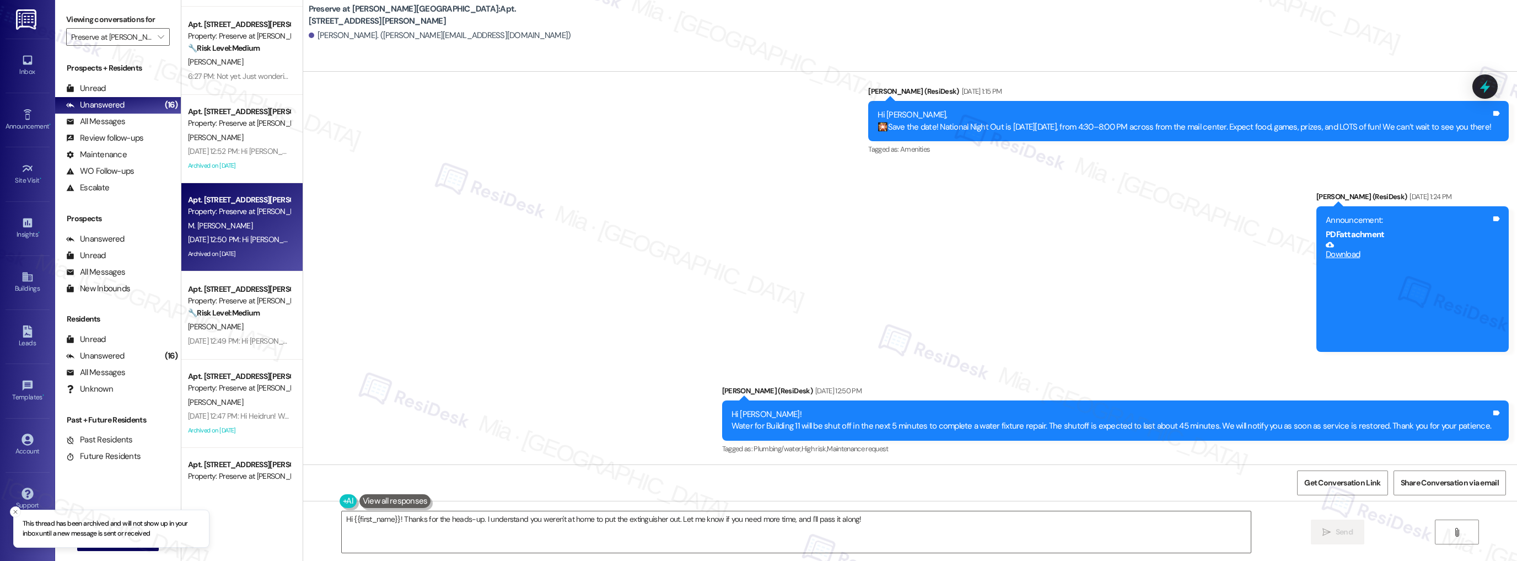
scroll to position [88, 0]
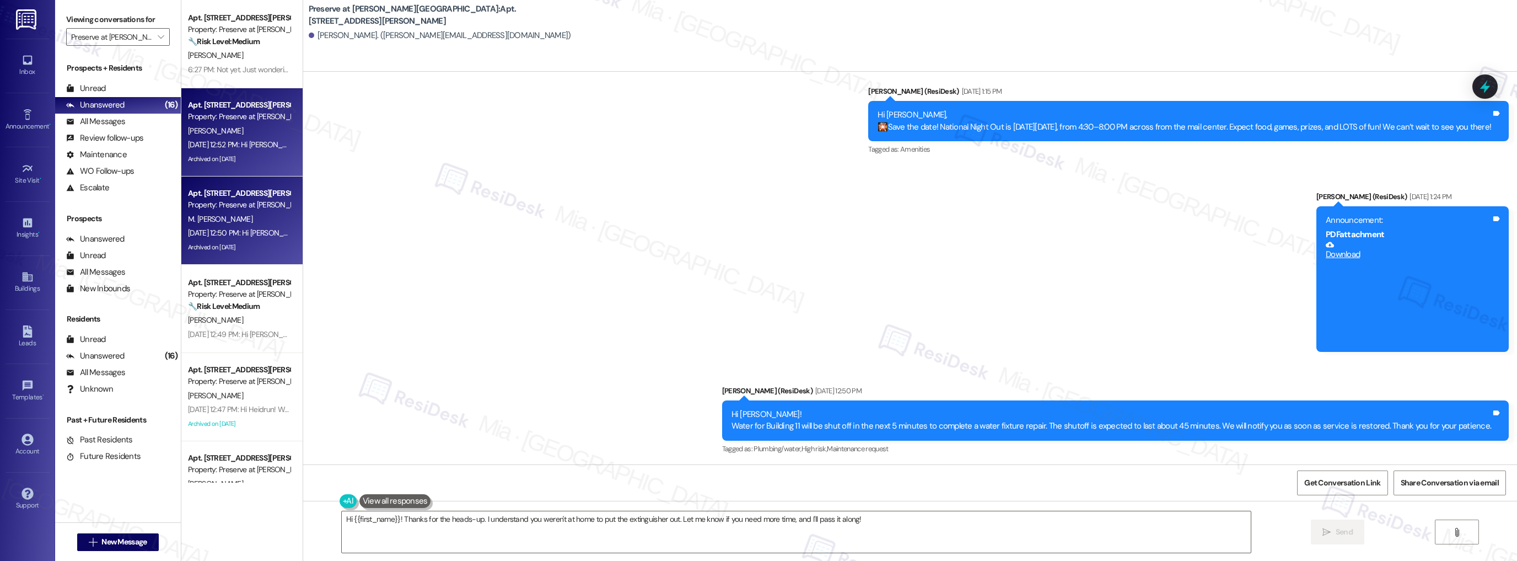
click at [266, 163] on div "Archived on 09/12/2025" at bounding box center [239, 159] width 104 height 14
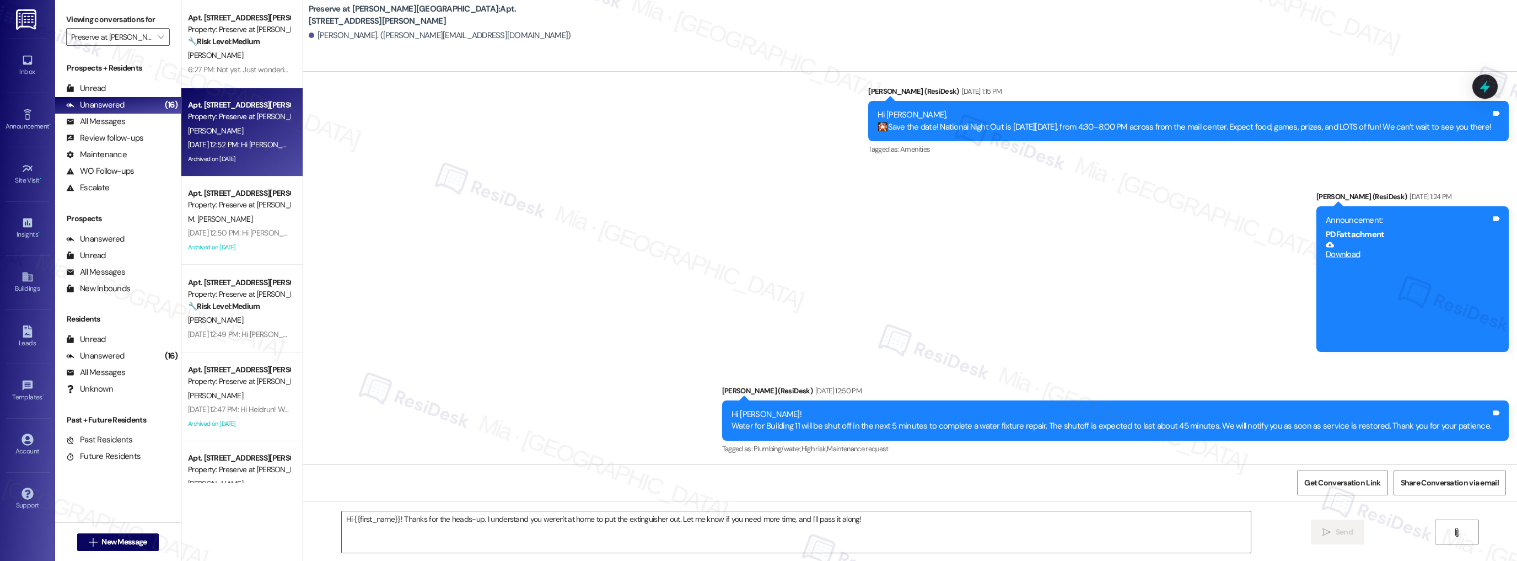
type textarea "Fetching suggested responses. Please feel free to read through the conversation…"
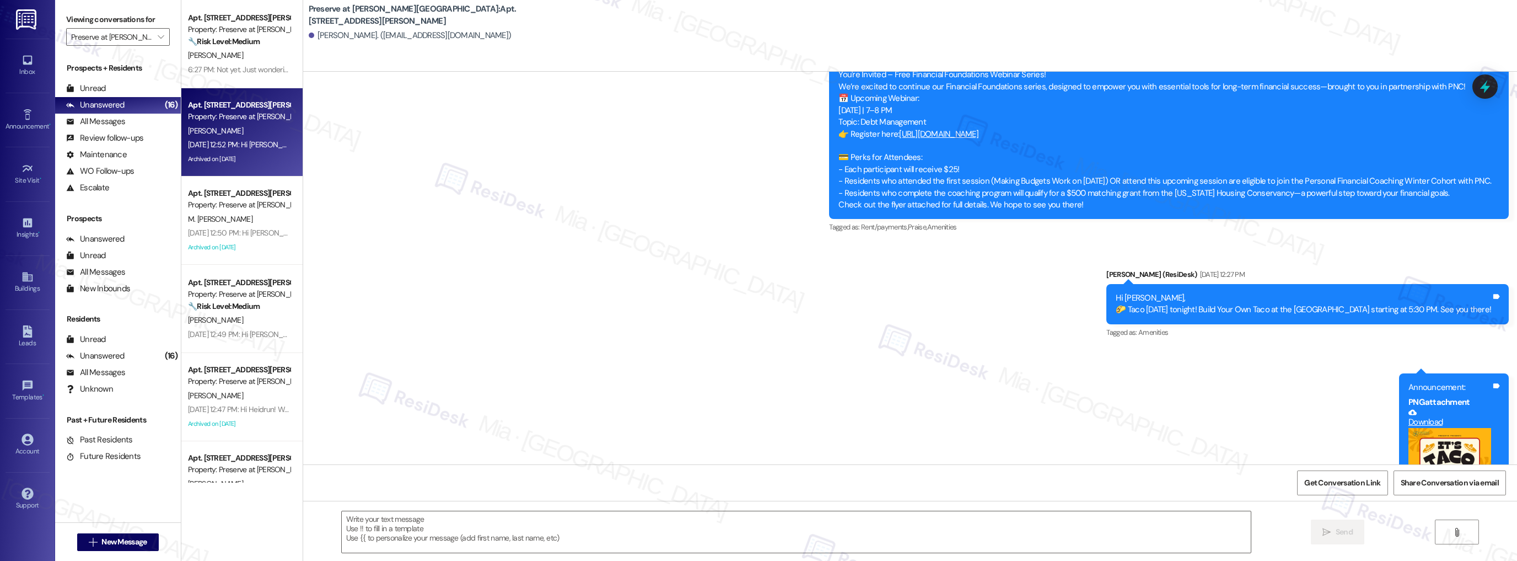
type textarea "Fetching suggested responses. Please feel free to read through the conversation…"
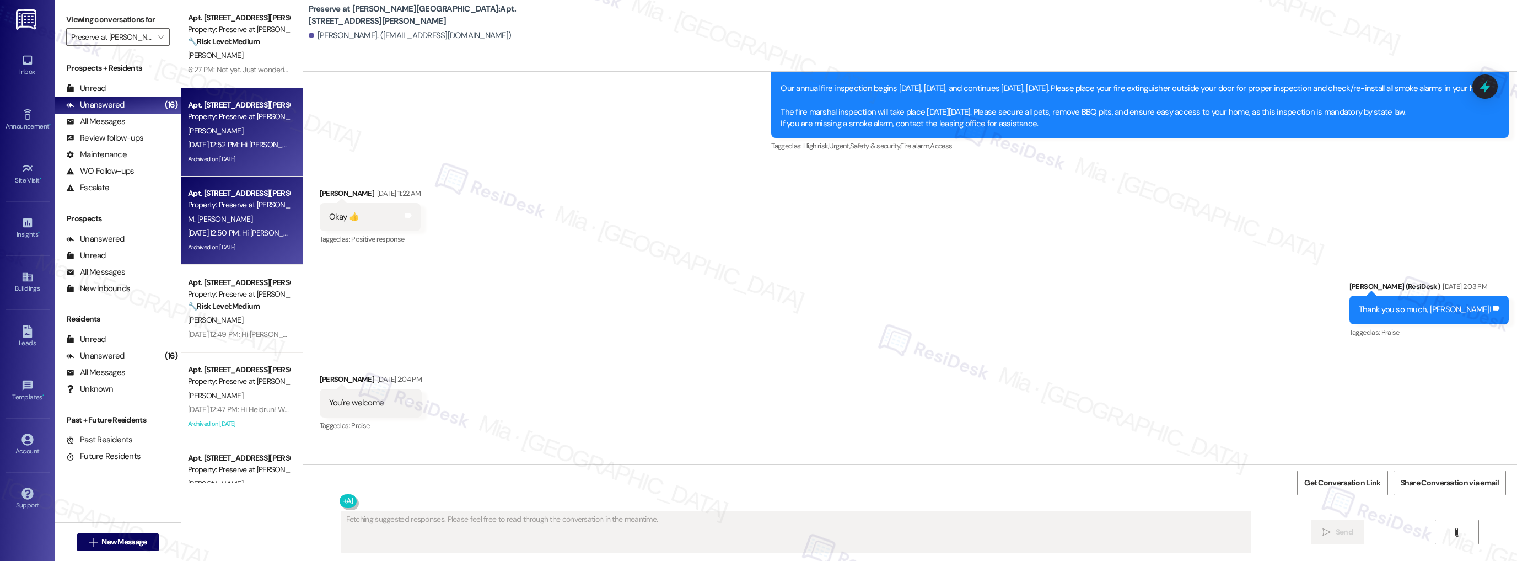
scroll to position [7500, 0]
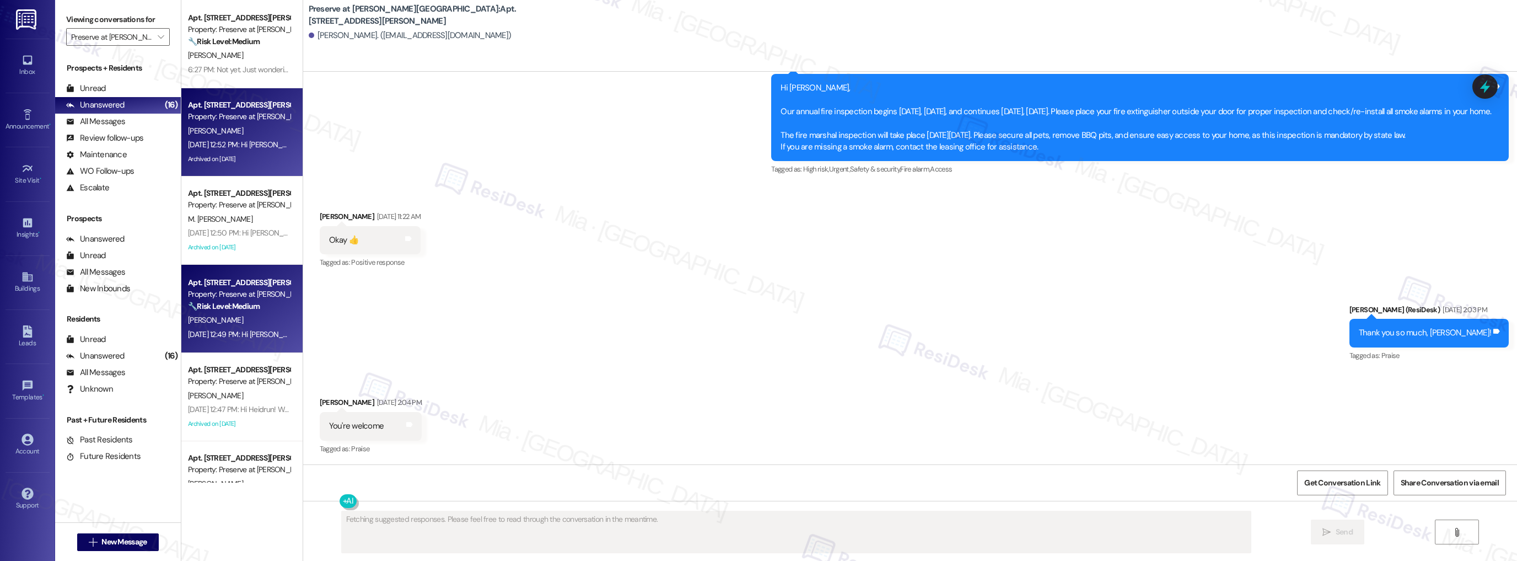
click at [261, 304] on div "🔧 Risk Level: Medium The resident responded 'Y' to a work order satisfaction ch…" at bounding box center [239, 307] width 102 height 12
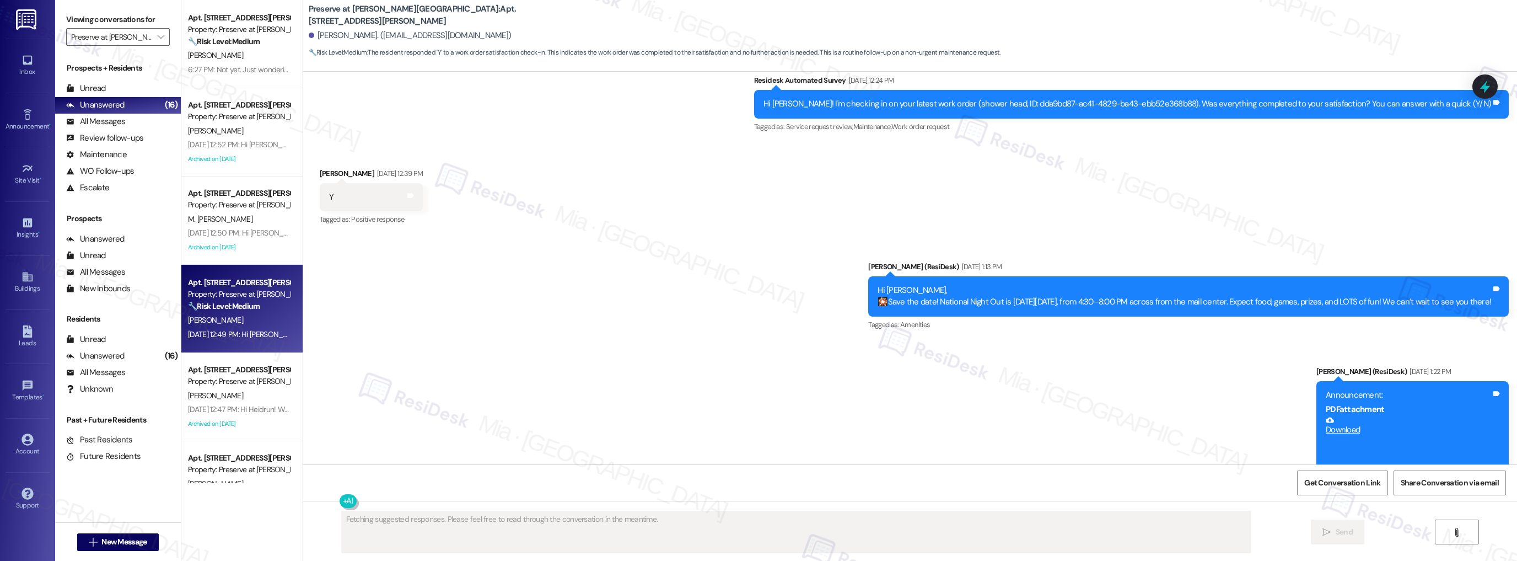
scroll to position [1762, 0]
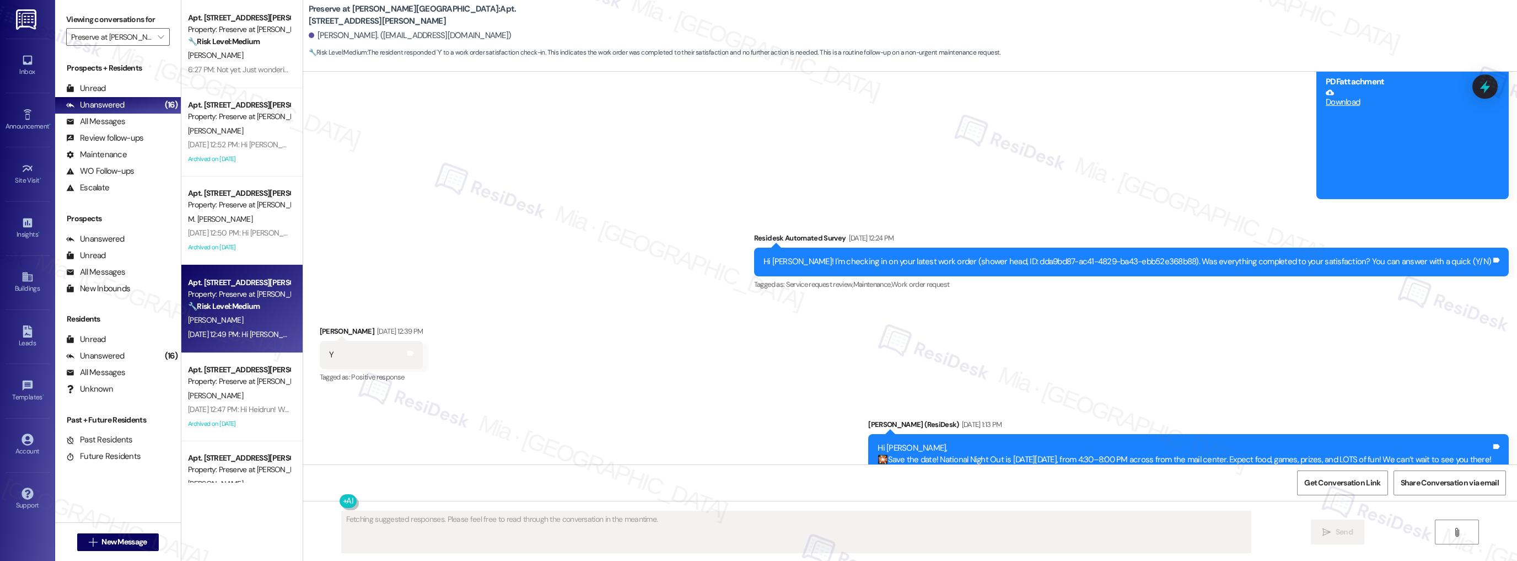
type textarea "Fetching suggested responses. Please feel free to read through the conversation…"
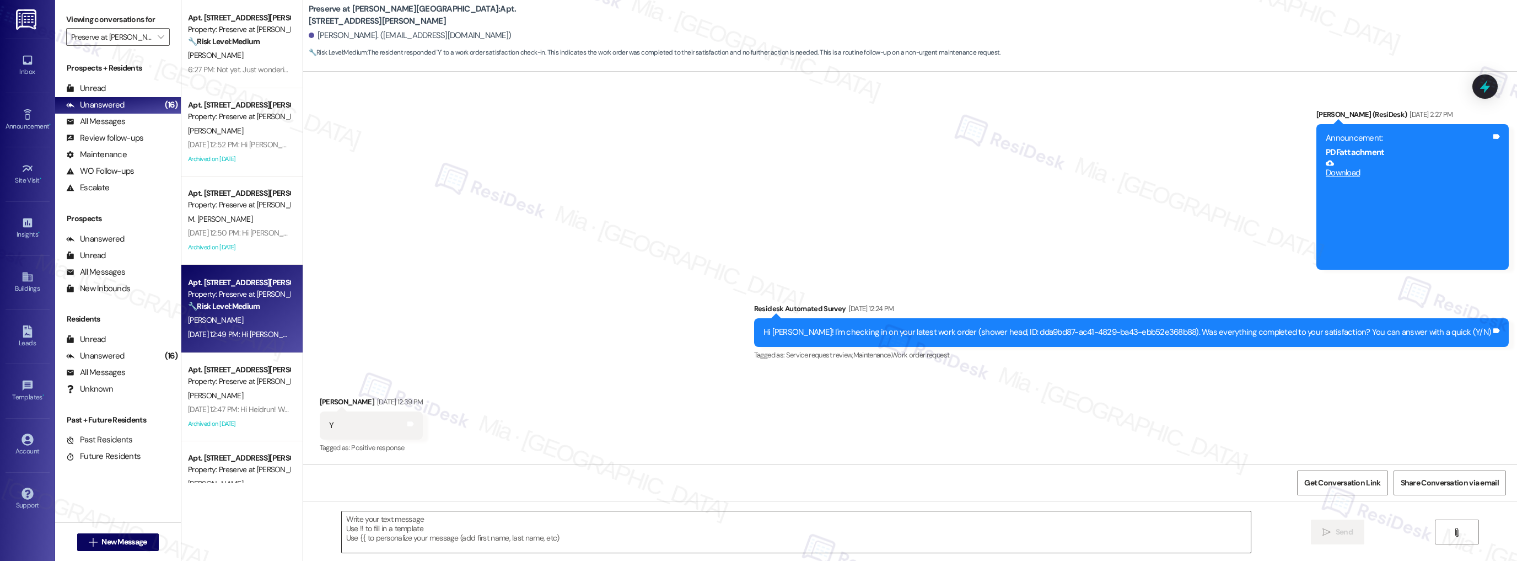
click at [425, 514] on textarea at bounding box center [797, 531] width 910 height 41
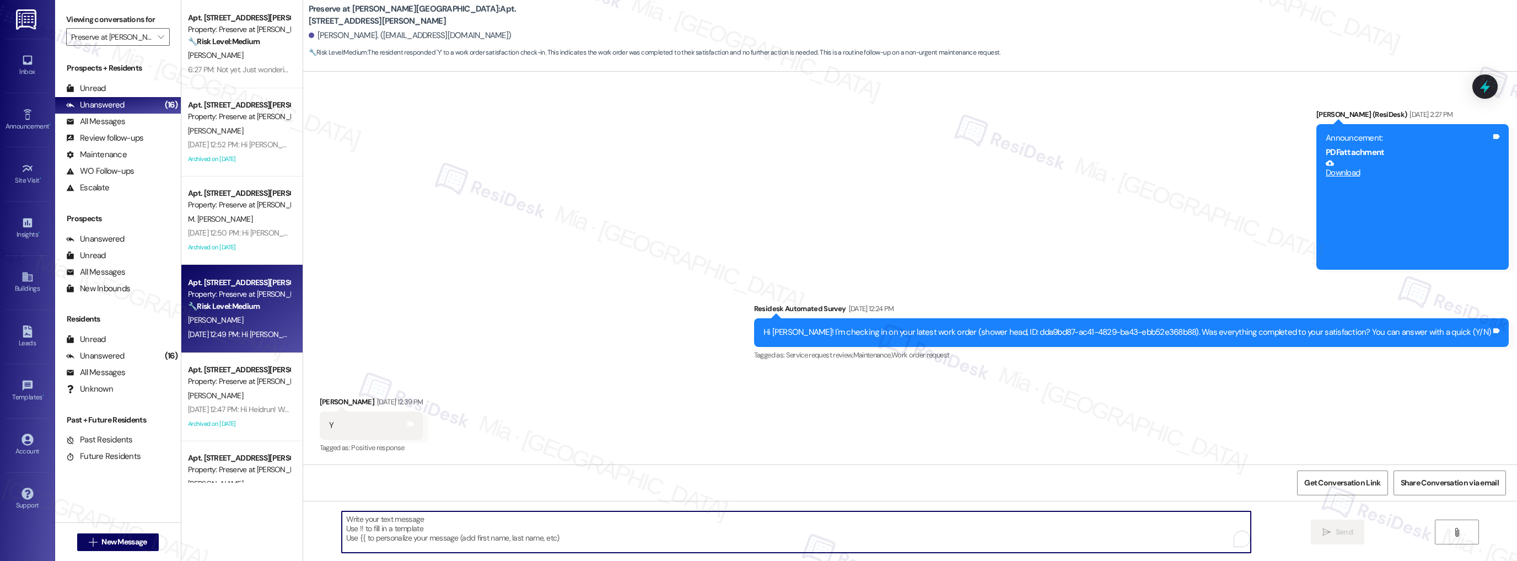
paste textarea "Thank you so much for sharing your feedback! I’m so glad to know you’re satisfi…"
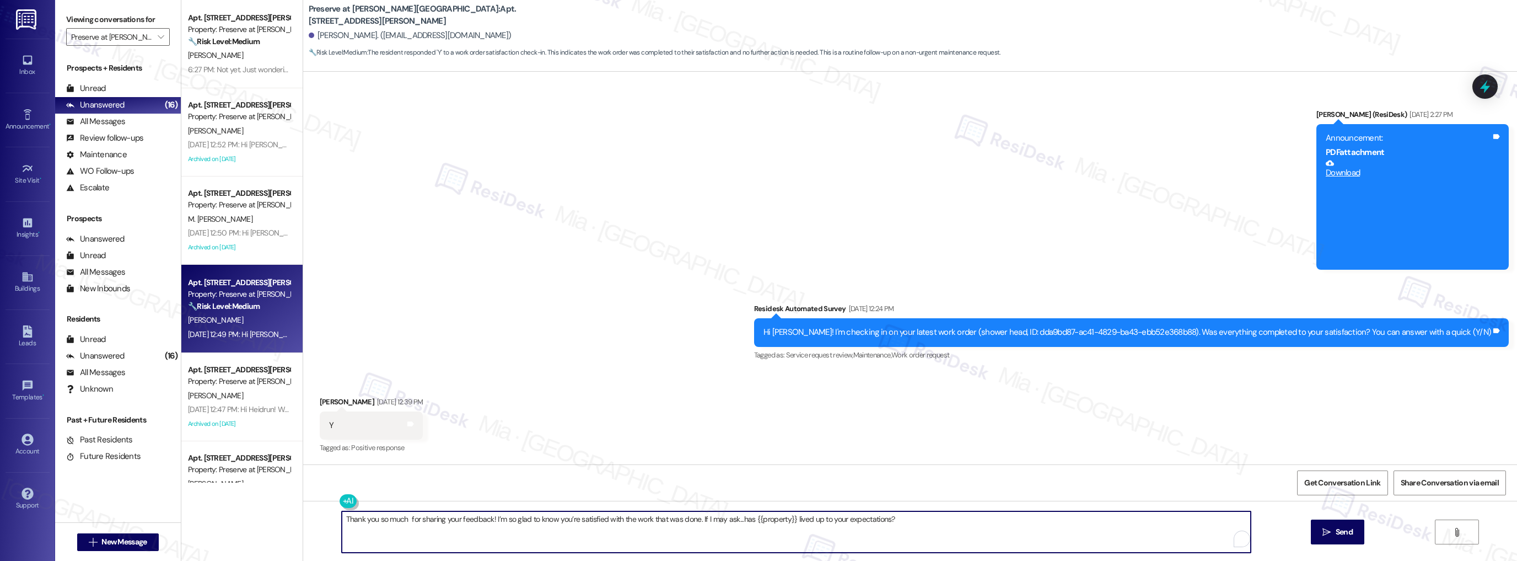
click at [401, 518] on textarea "Thank you so much for sharing your feedback! I’m so glad to know you’re satisfi…" at bounding box center [797, 531] width 910 height 41
drag, startPoint x: 441, startPoint y: 519, endPoint x: 521, endPoint y: 517, distance: 80.0
click at [521, 517] on textarea "Thank you so much. Demetrick, for sharing your feedback! I’m so glad to know yo…" at bounding box center [797, 531] width 910 height 41
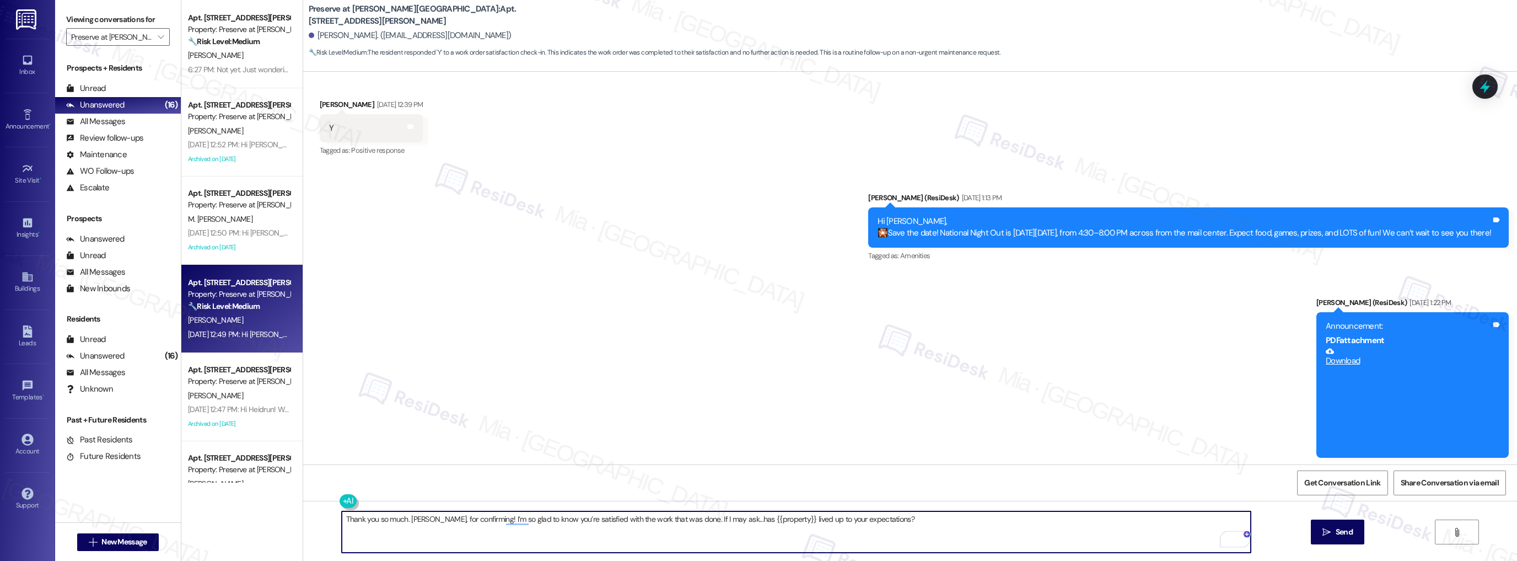
scroll to position [2166, 0]
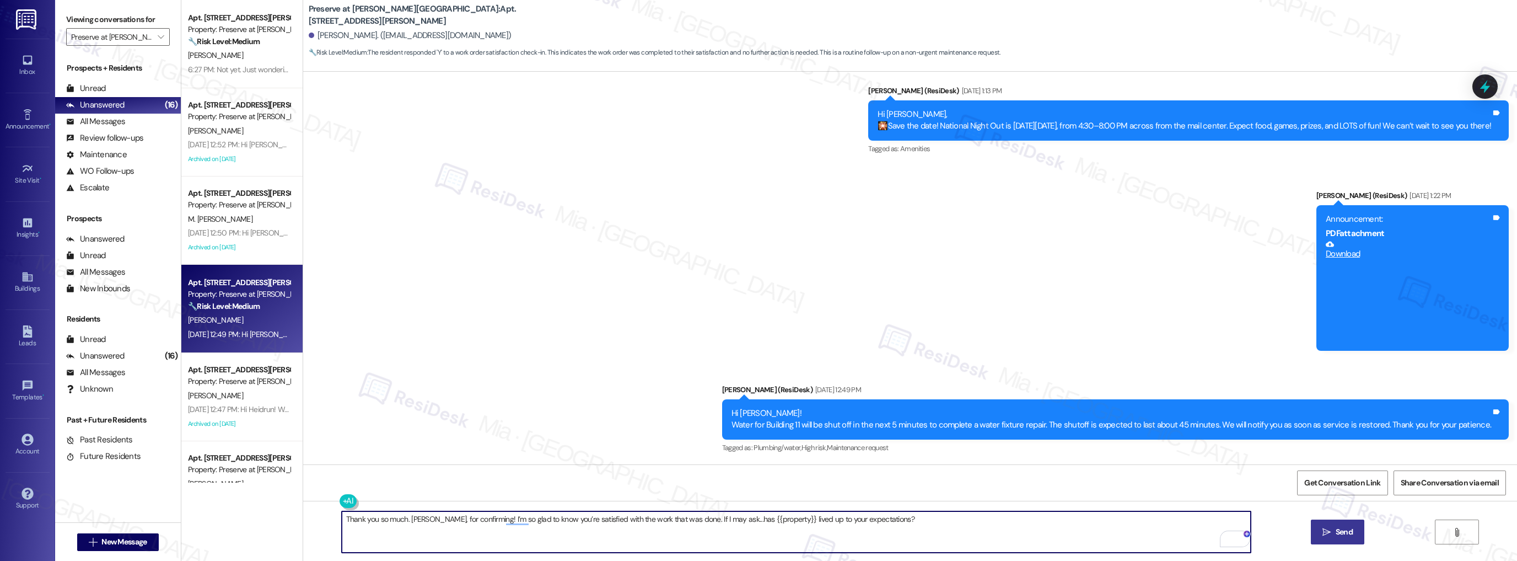
type textarea "Thank you so much. Demetrick, for confirming! I’m so glad to know you’re satisf…"
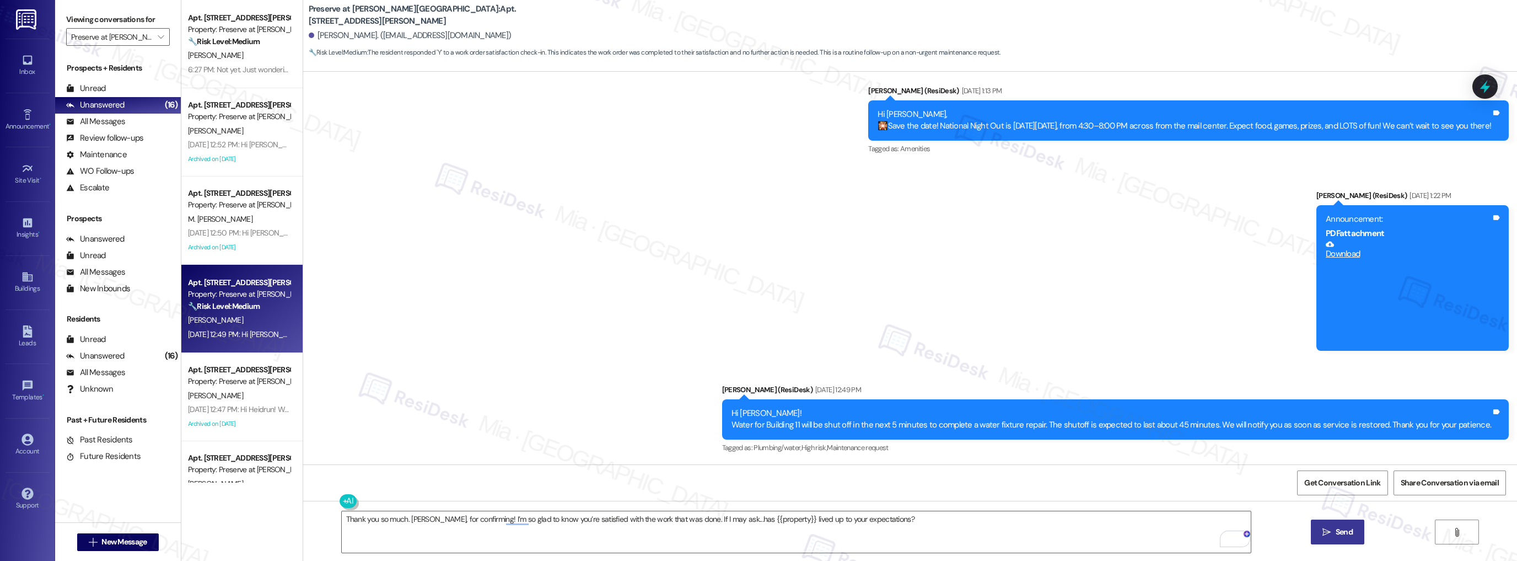
click at [1321, 527] on span " Send" at bounding box center [1338, 532] width 35 height 12
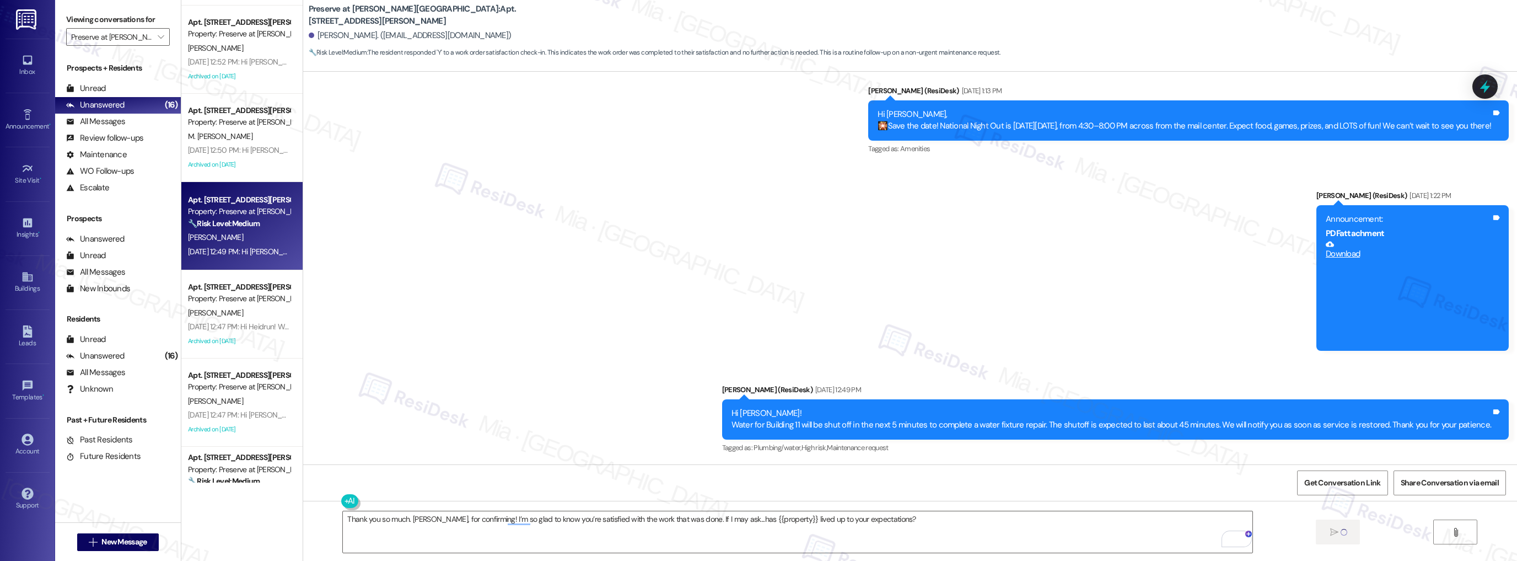
scroll to position [176, 0]
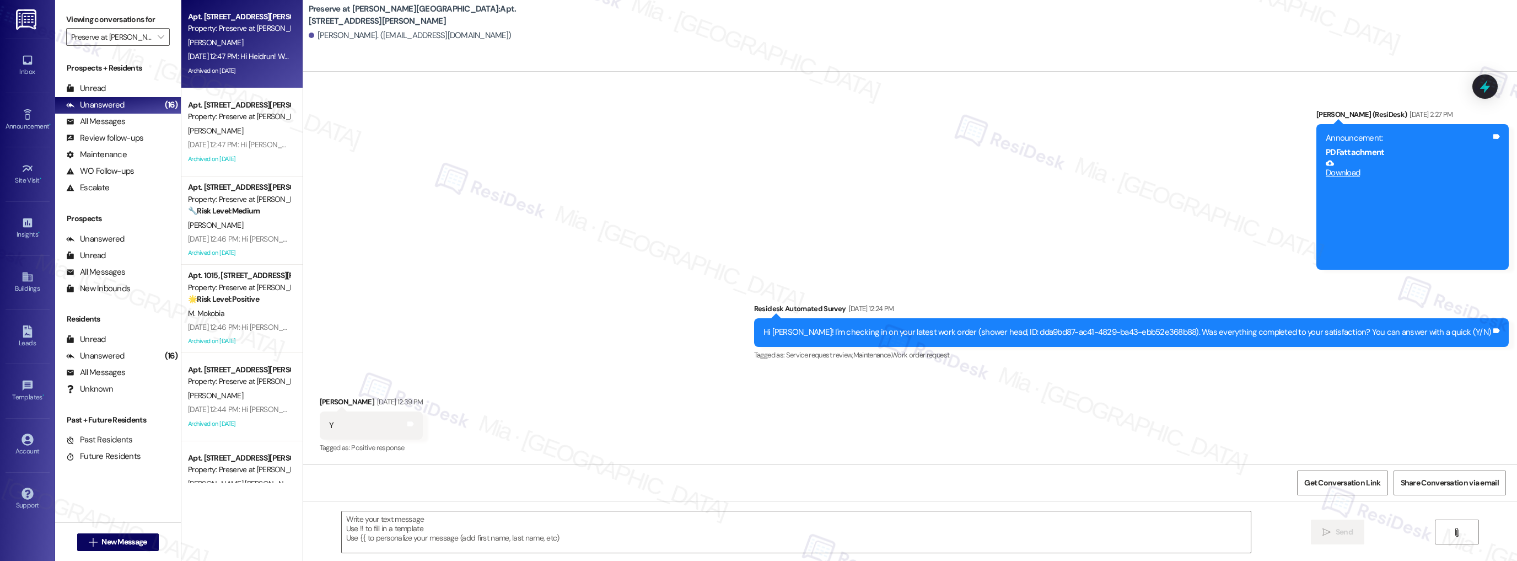
type textarea "Fetching suggested responses. Please feel free to read through the conversation…"
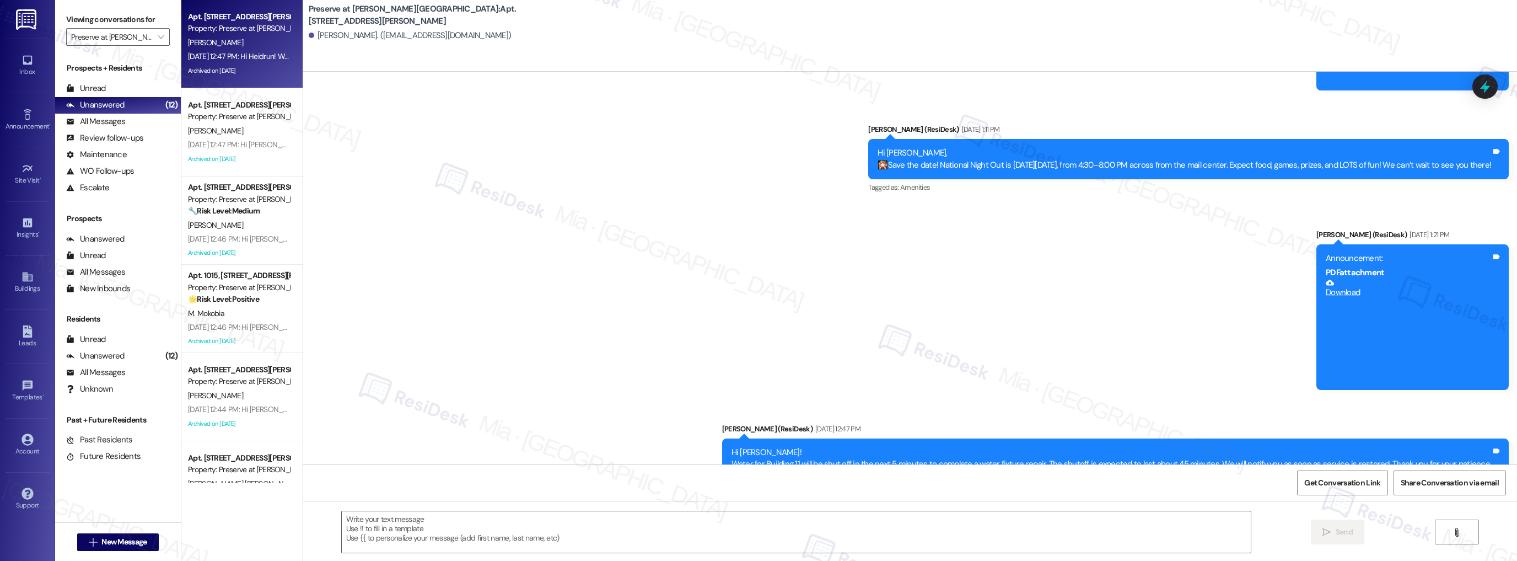
scroll to position [2481, 0]
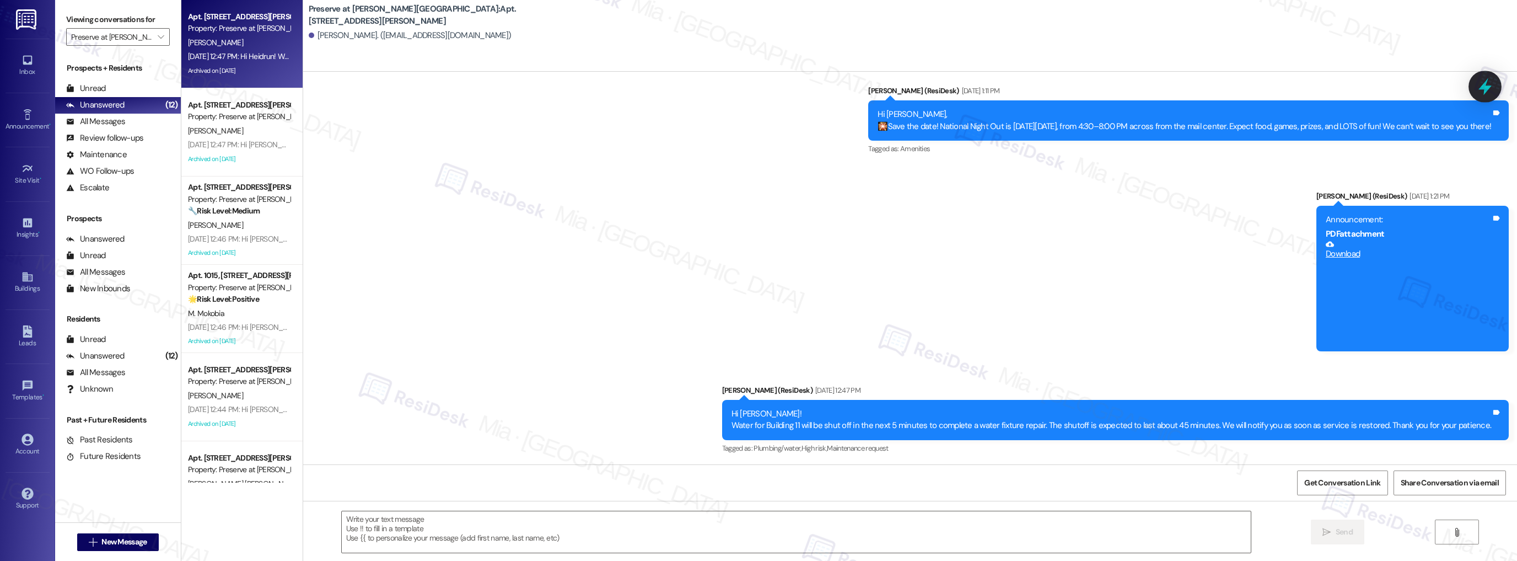
click at [1488, 81] on icon at bounding box center [1485, 86] width 19 height 19
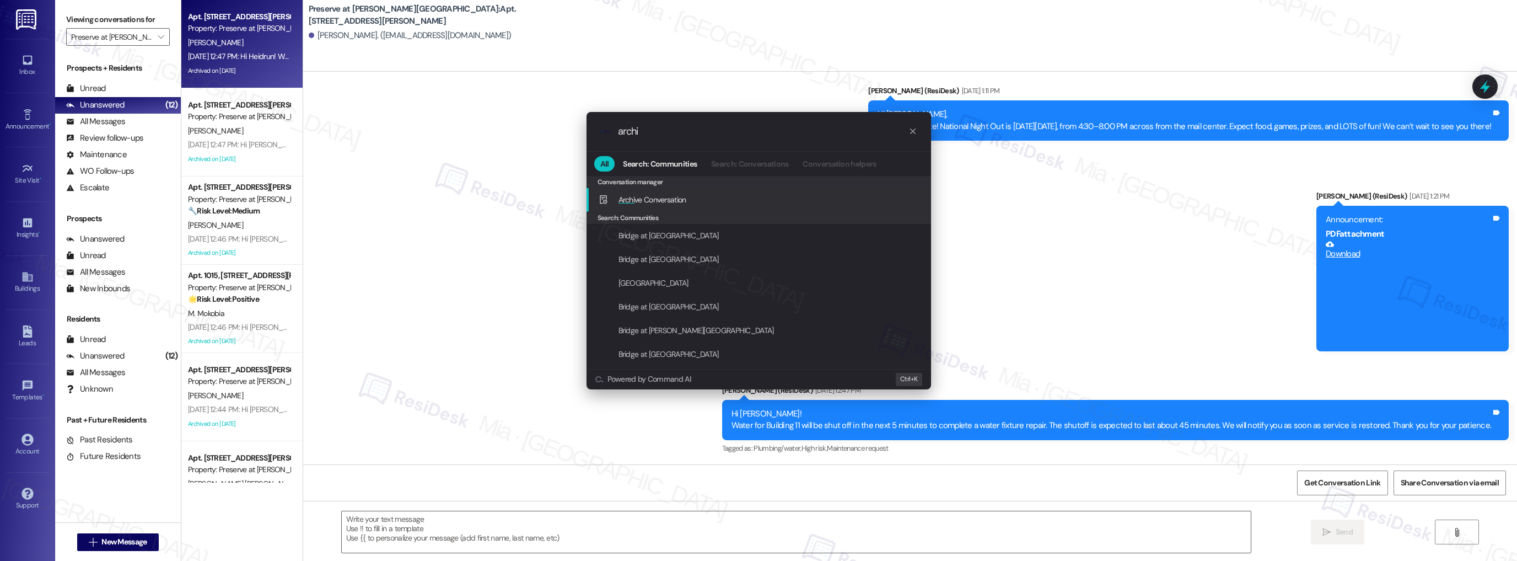
type input "archi"
click at [737, 200] on div "Archi ve Conversation Add shortcut" at bounding box center [760, 200] width 323 height 12
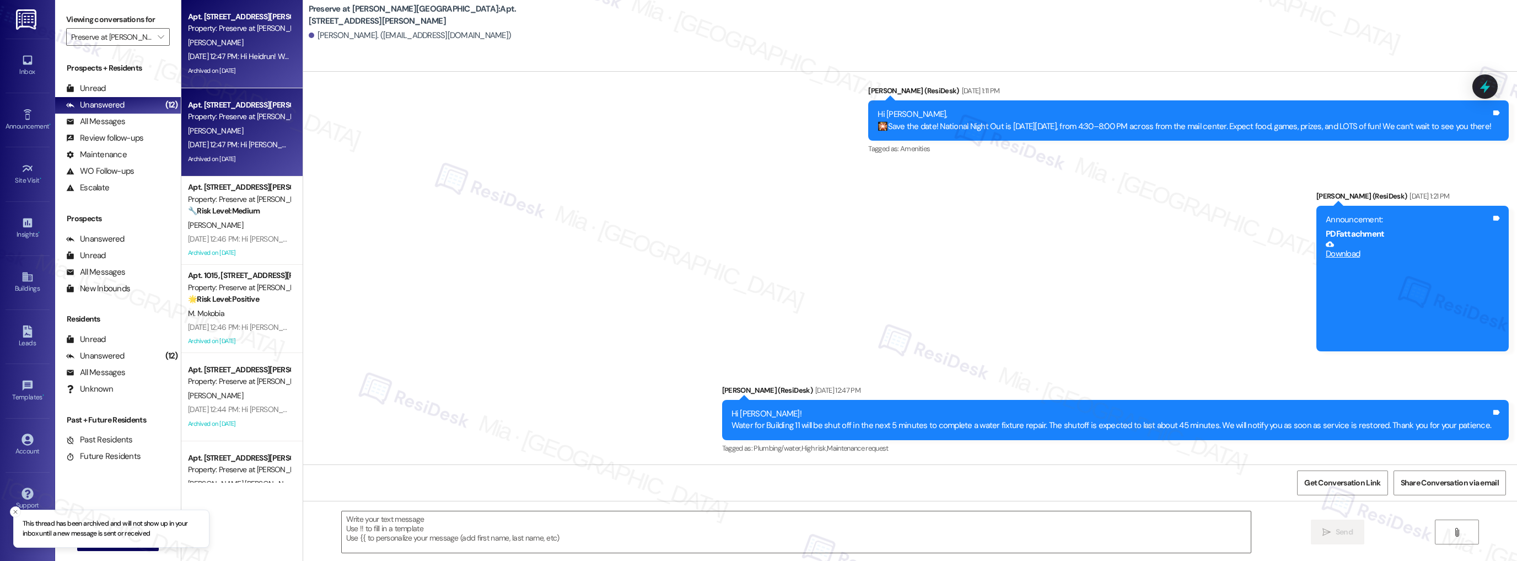
click at [252, 117] on div "Property: Preserve at Wells Branch" at bounding box center [239, 117] width 102 height 12
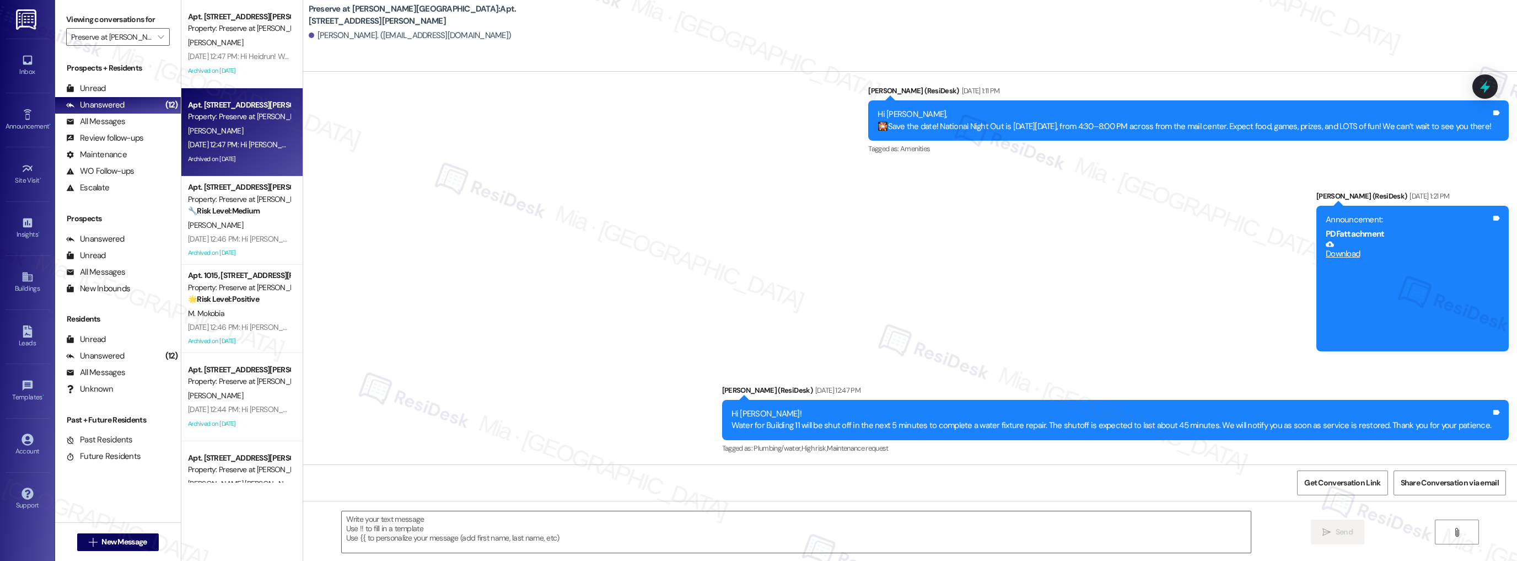
type textarea "Fetching suggested responses. Please feel free to read through the conversation…"
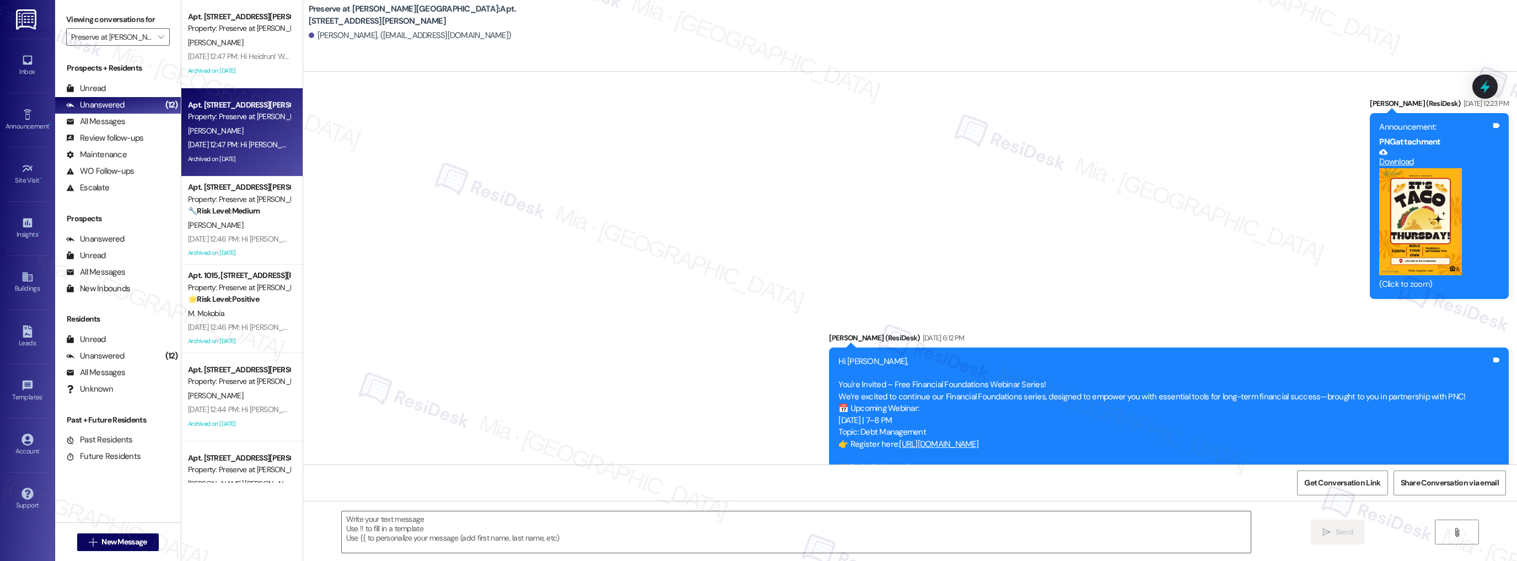
type textarea "Fetching suggested responses. Please feel free to read through the conversation…"
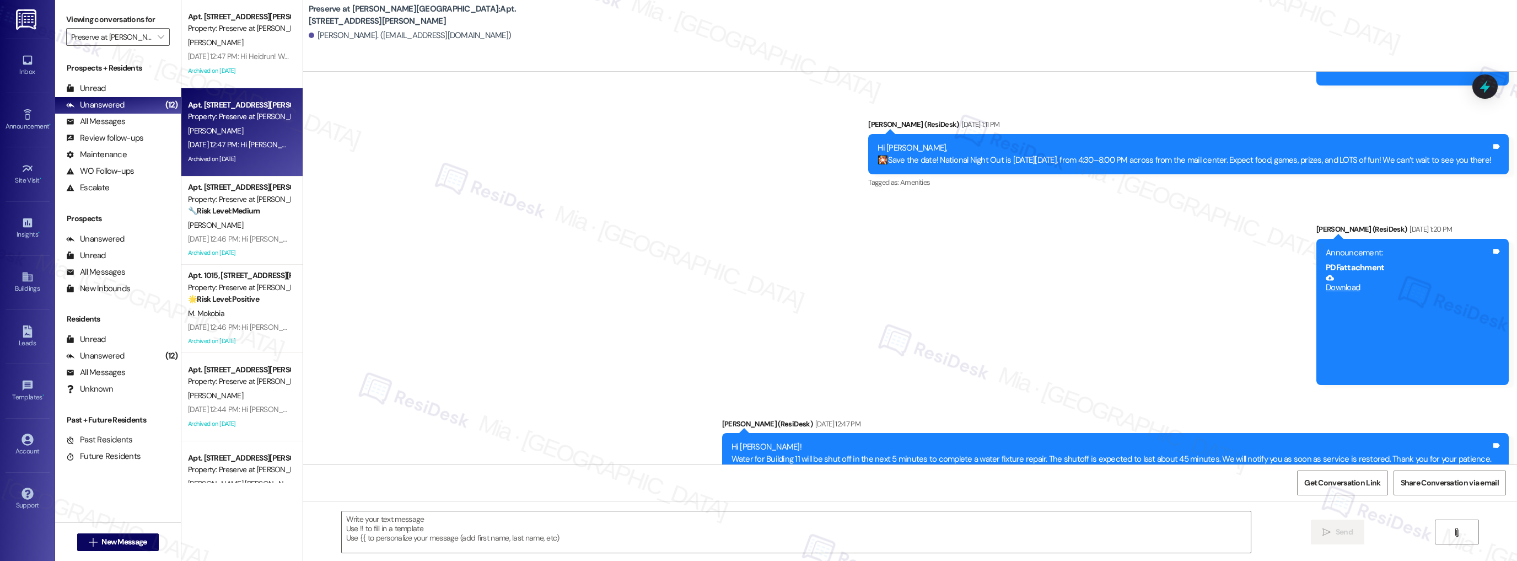
scroll to position [9511, 0]
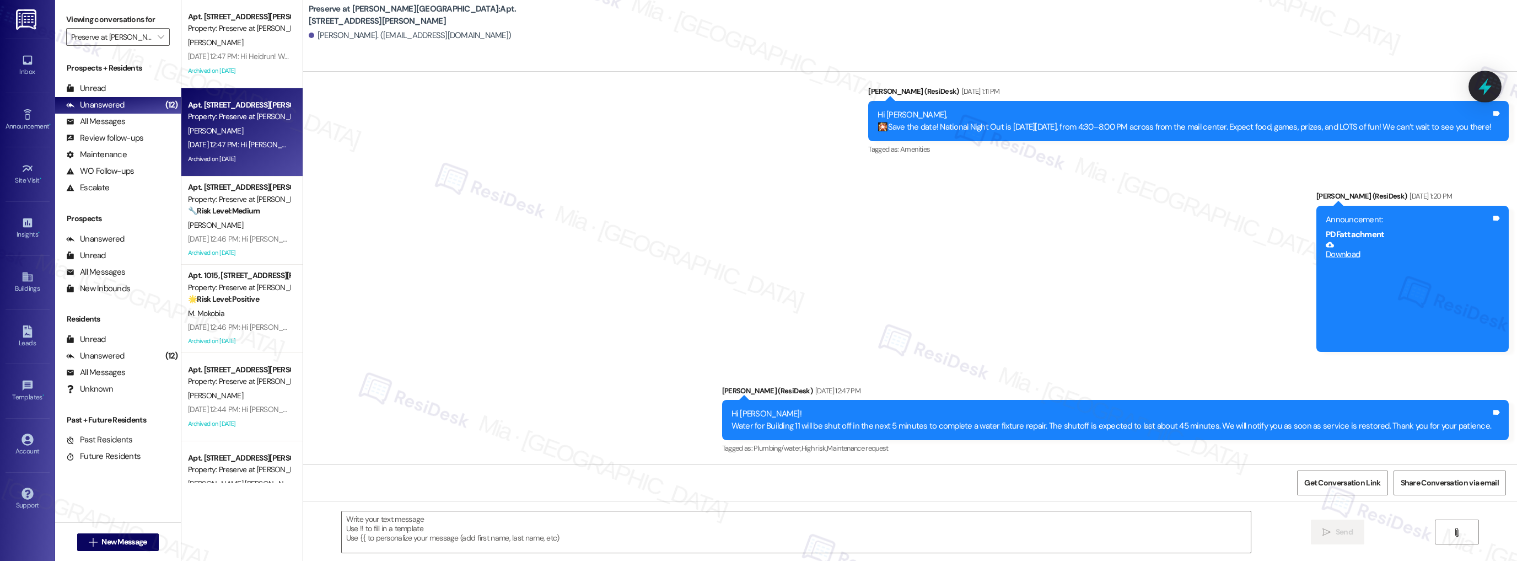
click at [1493, 93] on icon at bounding box center [1485, 86] width 19 height 19
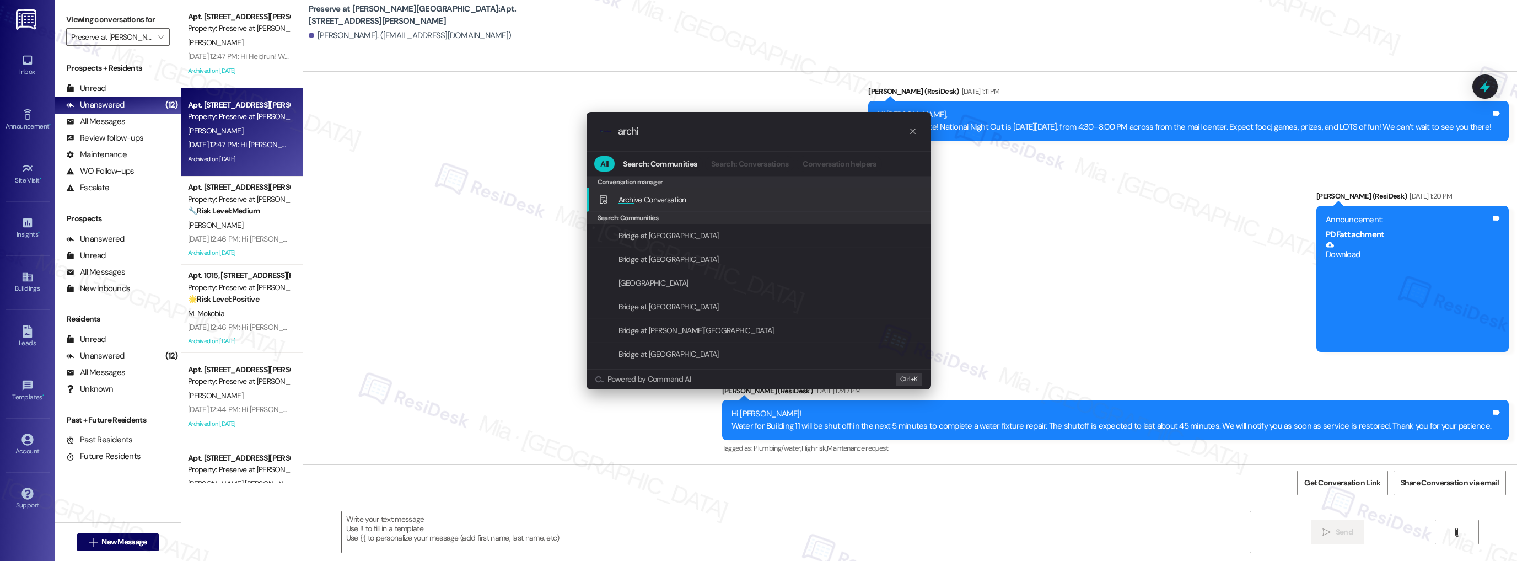
type input "archi"
click at [635, 195] on span "Archi ve Conversation" at bounding box center [653, 200] width 68 height 10
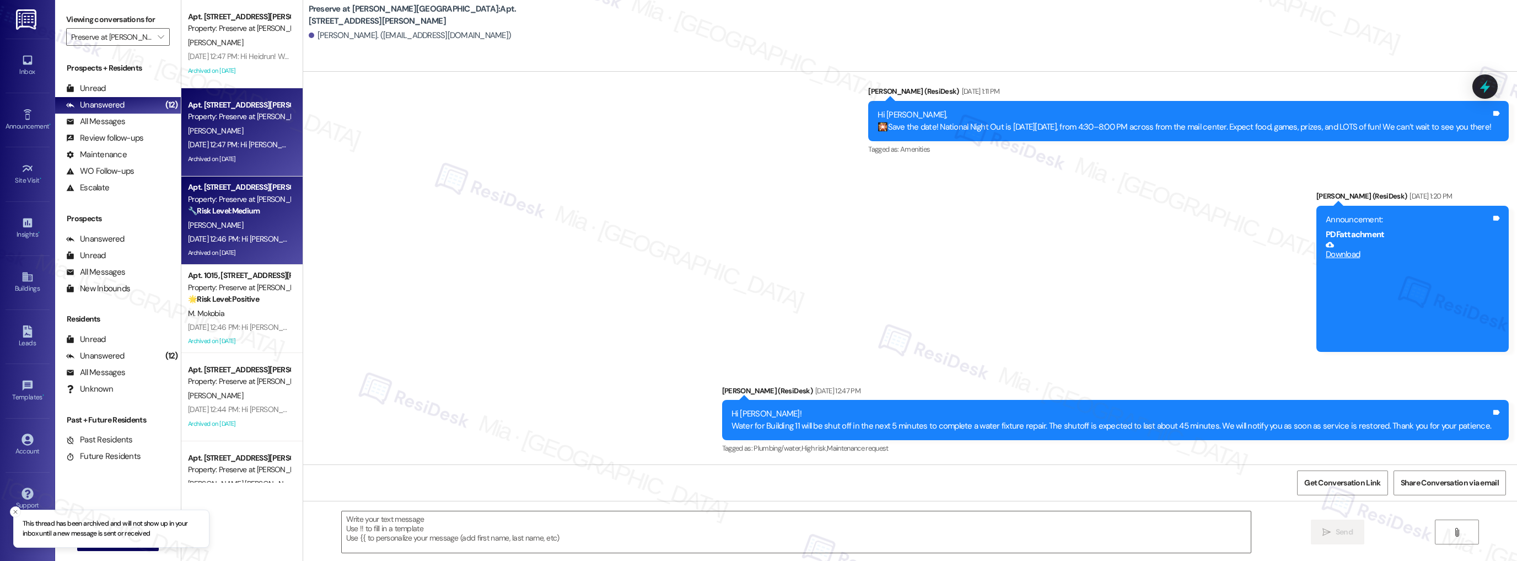
click at [227, 223] on div "J. Tinsley" at bounding box center [239, 225] width 104 height 14
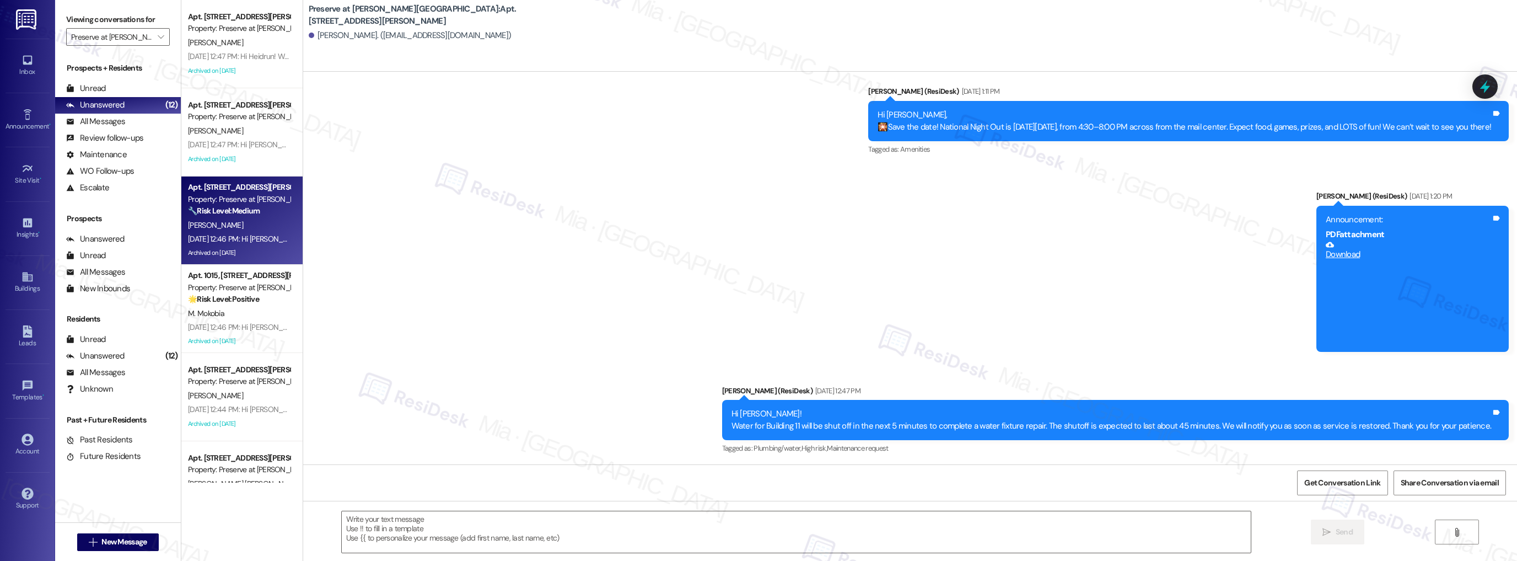
type textarea "Fetching suggested responses. Please feel free to read through the conversation…"
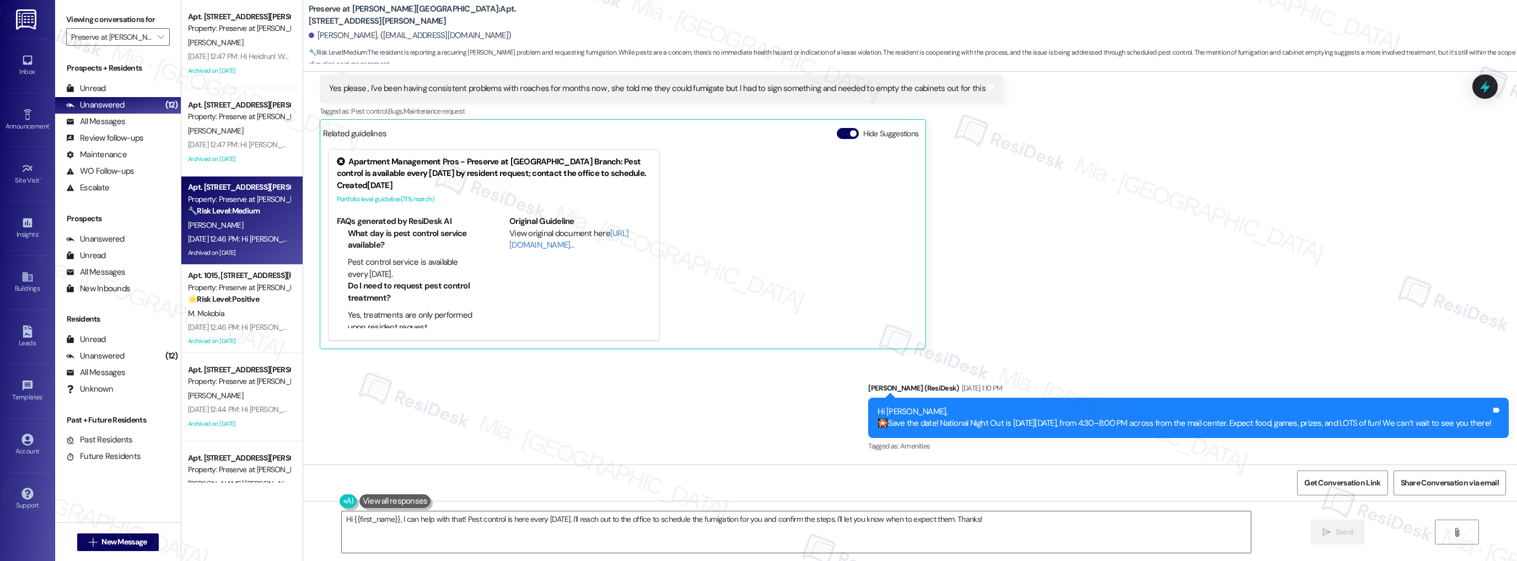
scroll to position [13458, 0]
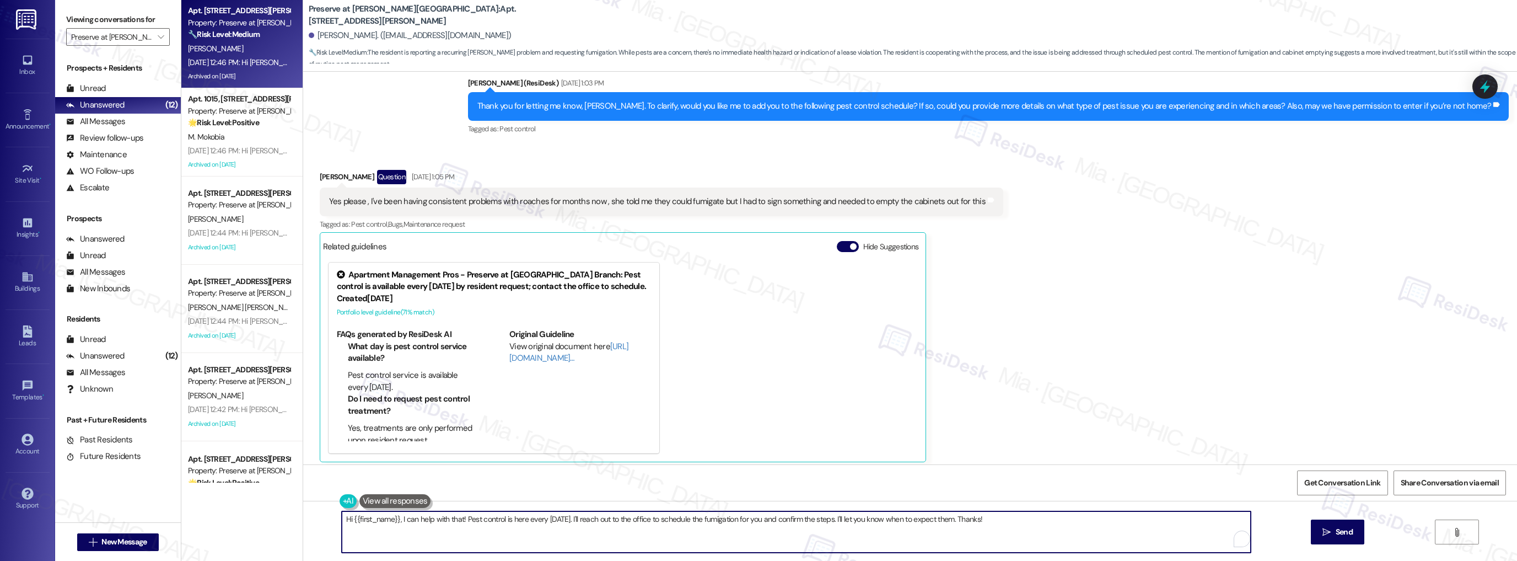
drag, startPoint x: 340, startPoint y: 521, endPoint x: 396, endPoint y: 519, distance: 56.3
click at [396, 519] on textarea "Hi {{first_name}}, I can help with that! Pest control is here every Tuesday. I'…" at bounding box center [797, 531] width 910 height 41
type textarea "I can help with that! Pest control is here every Tuesday. I'll reach out to the…"
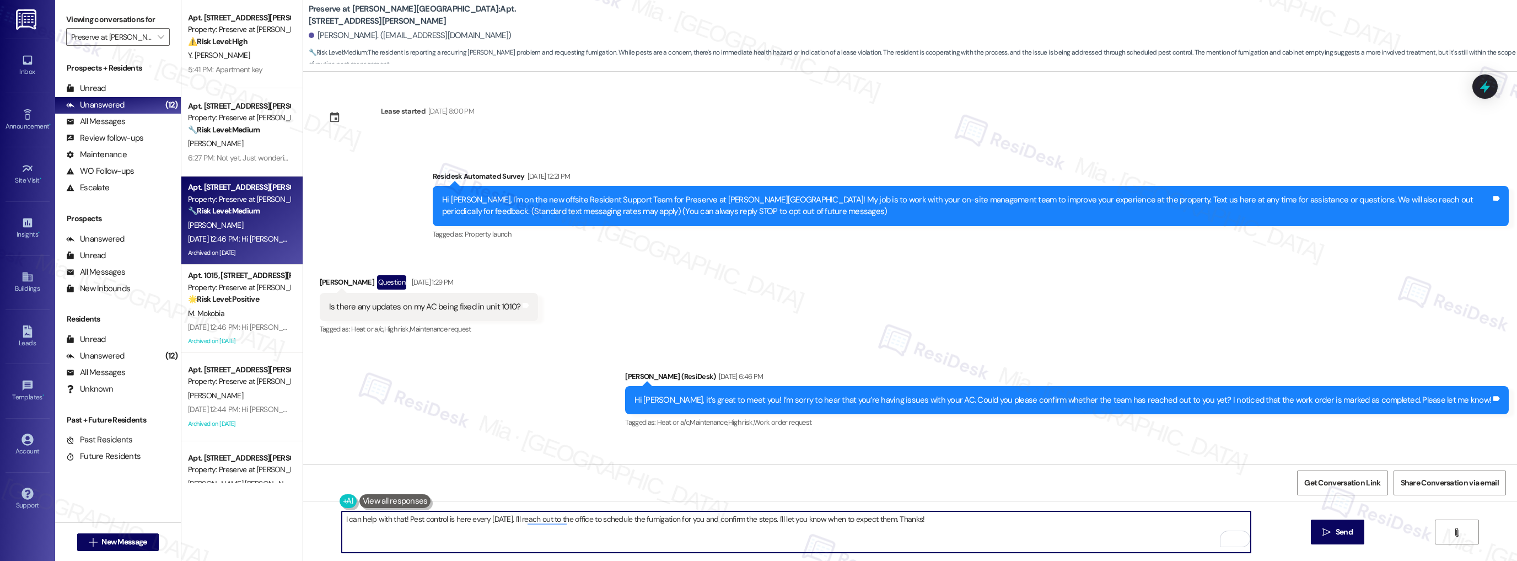
scroll to position [13458, 0]
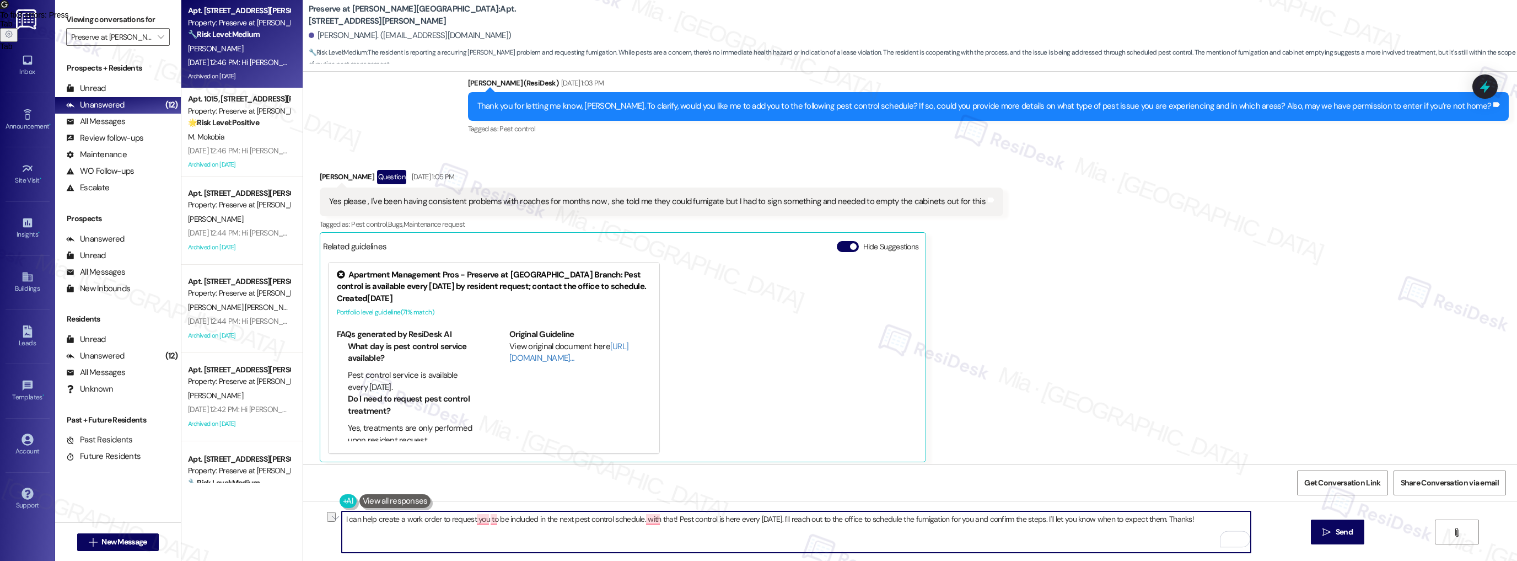
drag, startPoint x: 642, startPoint y: 520, endPoint x: 670, endPoint y: 520, distance: 28.1
click at [670, 520] on textarea "I can help create a work order to request you to be included in the next pest c…" at bounding box center [797, 531] width 910 height 41
click at [682, 518] on textarea "I can help create a work order to request you to be included in the next pest c…" at bounding box center [797, 531] width 910 height 41
drag, startPoint x: 679, startPoint y: 520, endPoint x: 699, endPoint y: 520, distance: 20.4
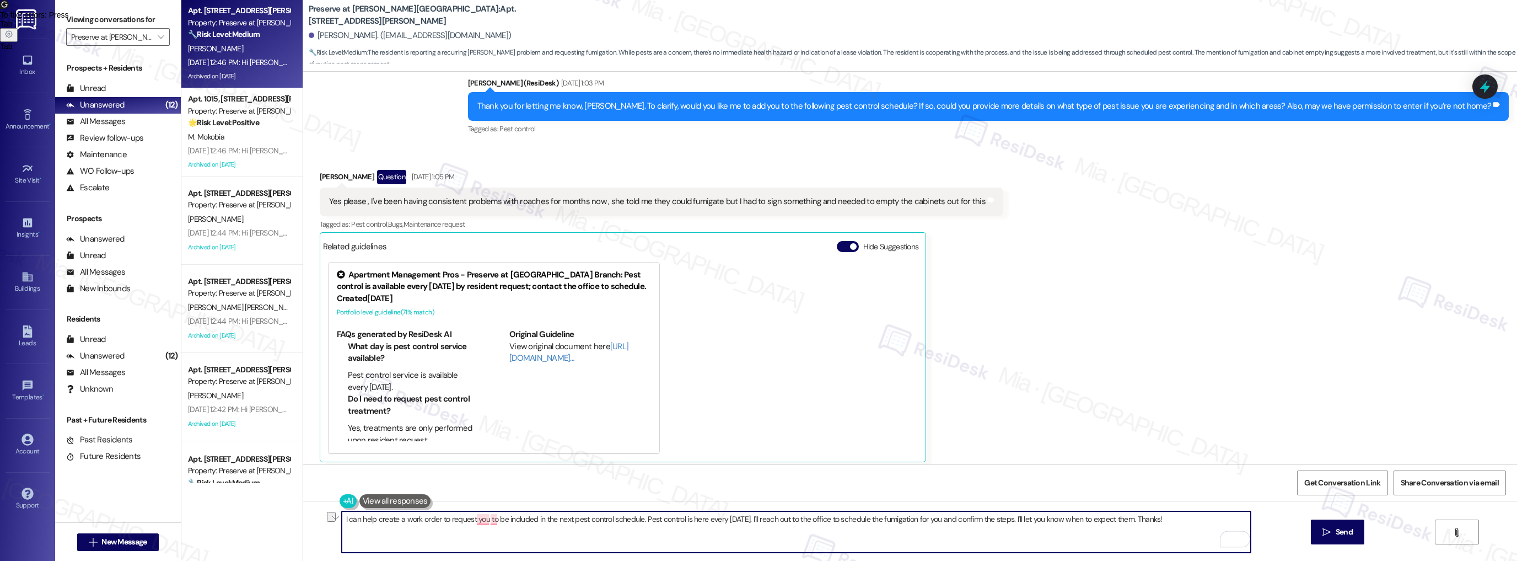
click at [699, 520] on textarea "I can help create a work order to request you to be included in the next pest c…" at bounding box center [797, 531] width 910 height 41
drag, startPoint x: 765, startPoint y: 520, endPoint x: 1173, endPoint y: 520, distance: 408.0
click at [1173, 520] on textarea "I can help create a work order to request you to be included in the next pest c…" at bounding box center [797, 531] width 910 height 41
drag, startPoint x: 339, startPoint y: 519, endPoint x: 1118, endPoint y: 519, distance: 779.7
click at [1118, 519] on textarea "I can help create a work order to request you to be included in the next pest c…" at bounding box center [797, 531] width 910 height 41
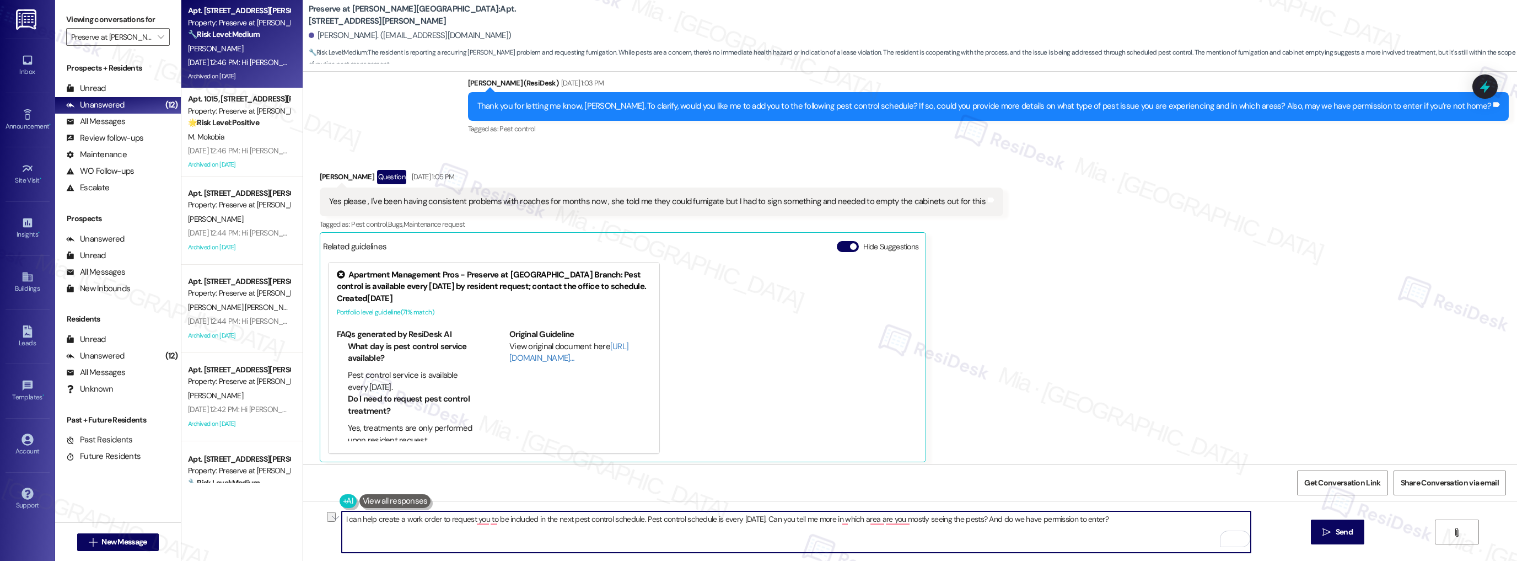
paste textarea "’d be happy to create a work order to include your unit in the next pest contro…"
click at [342, 518] on textarea "I’d be happy to create a work order to include your unit in the next pest contr…" at bounding box center [797, 531] width 910 height 41
click at [753, 519] on textarea "Apologies for the delay in my response, [PERSON_NAME]. I’d be happy to create a…" at bounding box center [797, 531] width 910 height 41
click at [1092, 421] on div "Received via SMS [PERSON_NAME] Question [DATE] 1:05 PM Yes please , I've been h…" at bounding box center [910, 307] width 1214 height 325
click at [532, 535] on textarea "Apologies for the delay in my response, [PERSON_NAME]. I’d be happy to create a…" at bounding box center [797, 531] width 910 height 41
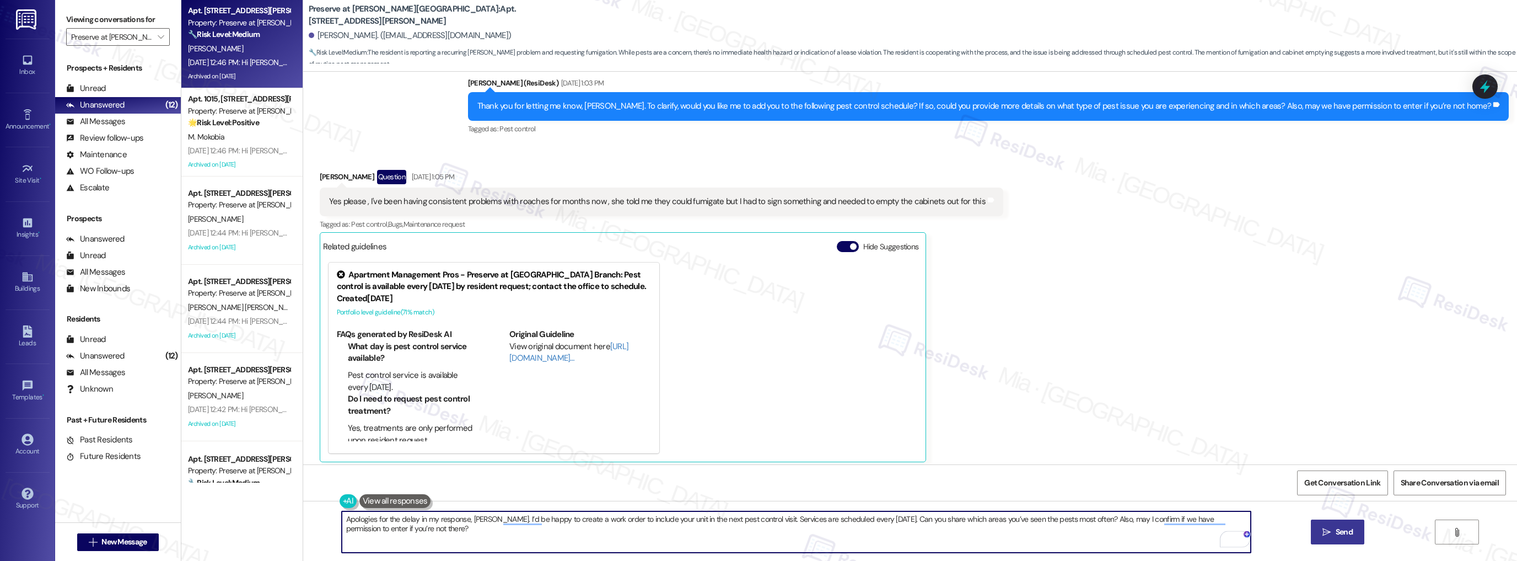
type textarea "Apologies for the delay in my response, [PERSON_NAME]. I’d be happy to create a…"
click at [1328, 529] on icon "" at bounding box center [1327, 532] width 8 height 9
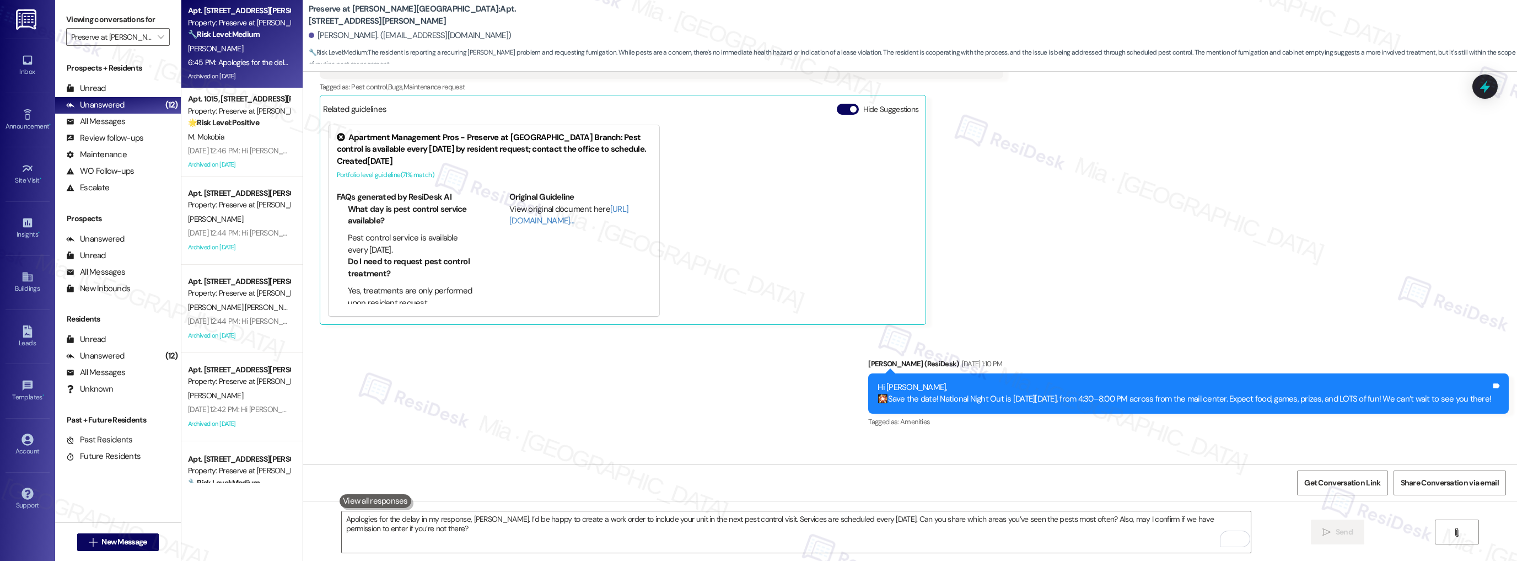
scroll to position [13627, 0]
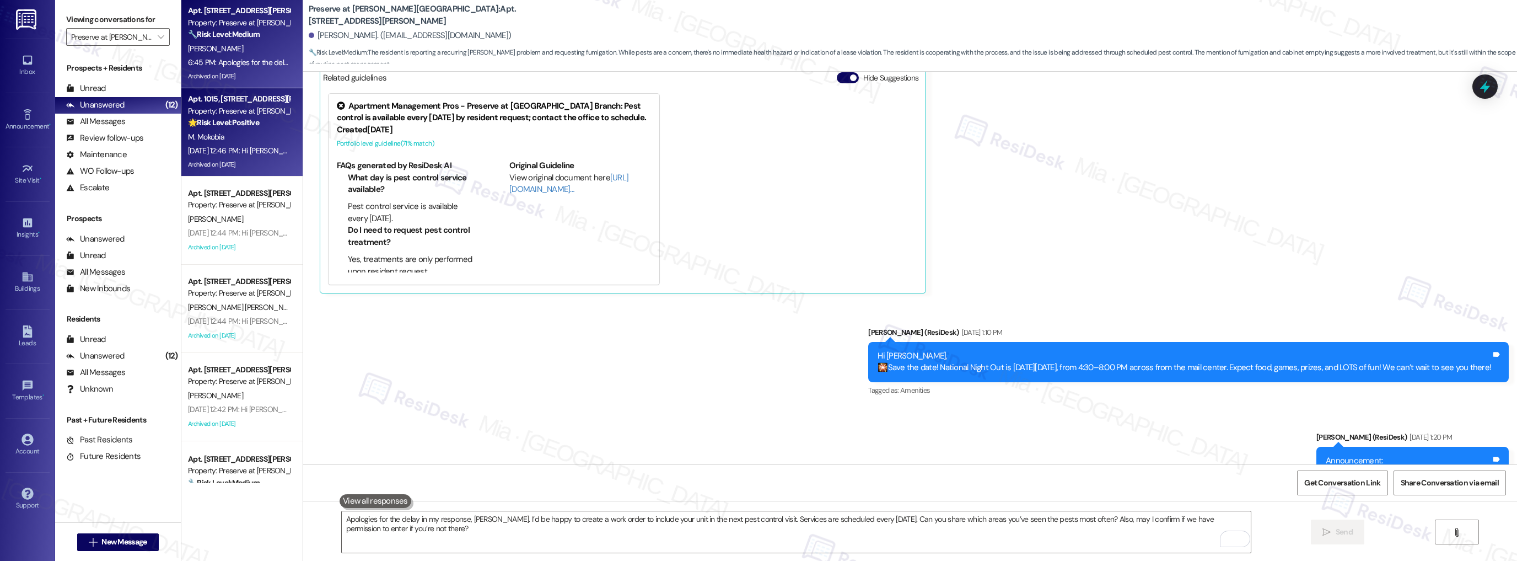
click at [245, 147] on div "[DATE] 12:46 PM: Hi [PERSON_NAME]! Water for Building 11 will be shut off in th…" at bounding box center [595, 151] width 815 height 10
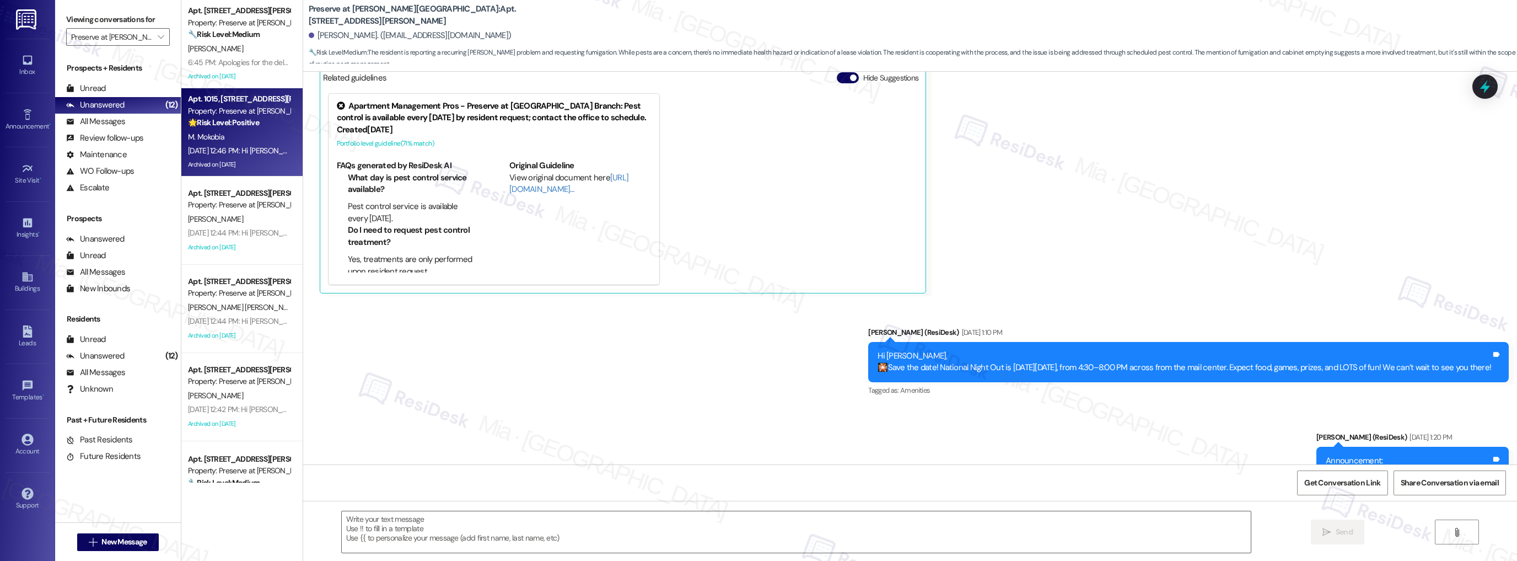
type textarea "Fetching suggested responses. Please feel free to read through the conversation…"
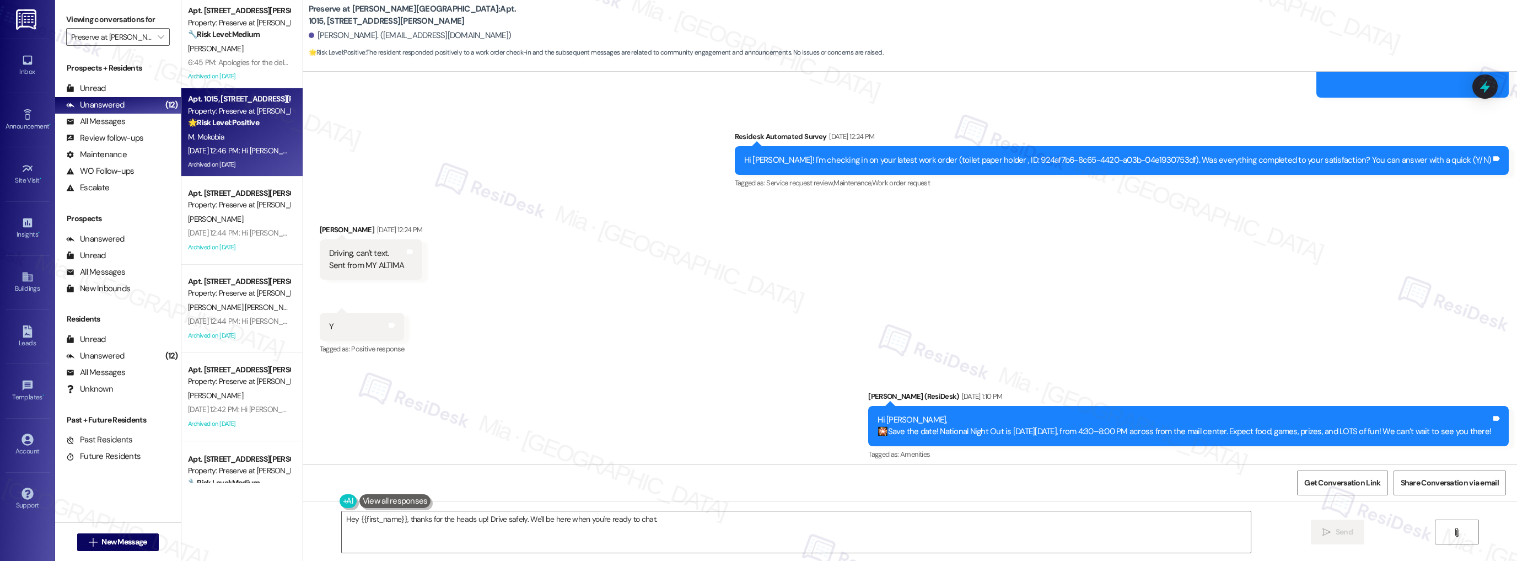
scroll to position [9299, 0]
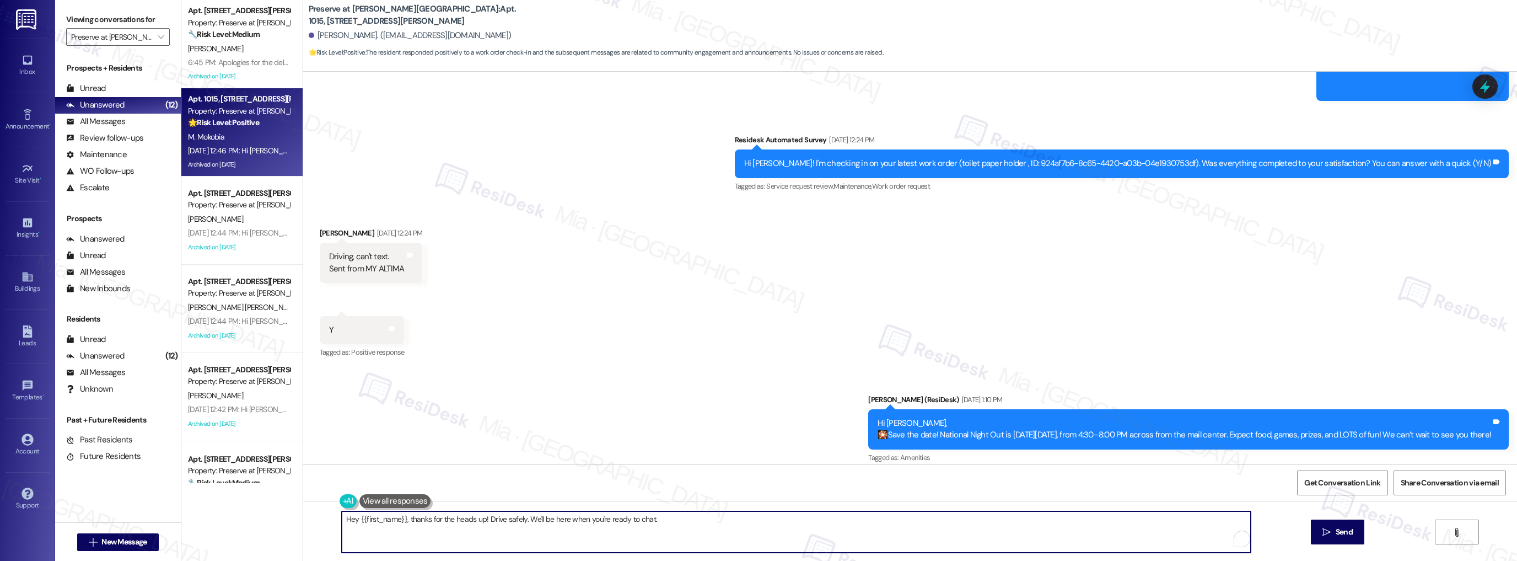
drag, startPoint x: 648, startPoint y: 522, endPoint x: 302, endPoint y: 521, distance: 346.8
click at [303, 521] on div "Hey {{first_name}}, thanks for the heads up! Drive safely. We'll be here when y…" at bounding box center [910, 542] width 1214 height 83
paste textarea "Thank you so much for sharing your feedback! I’m so glad to know you’re satisfi…"
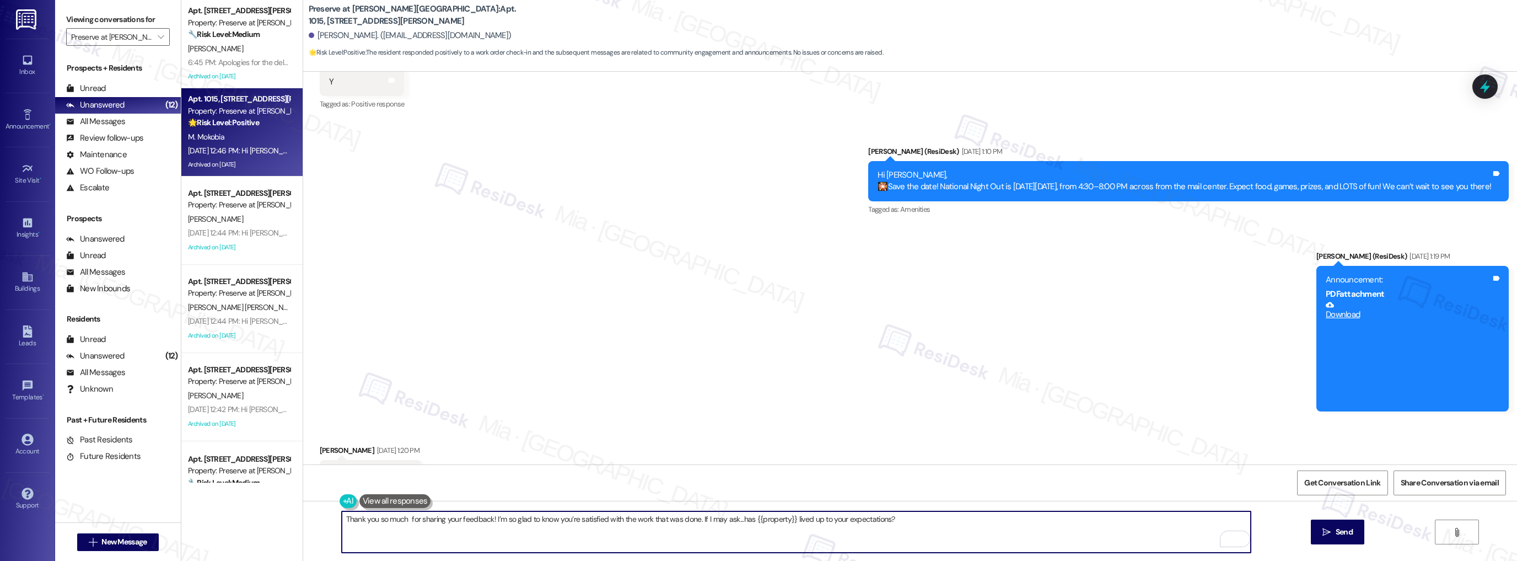
scroll to position [9696, 0]
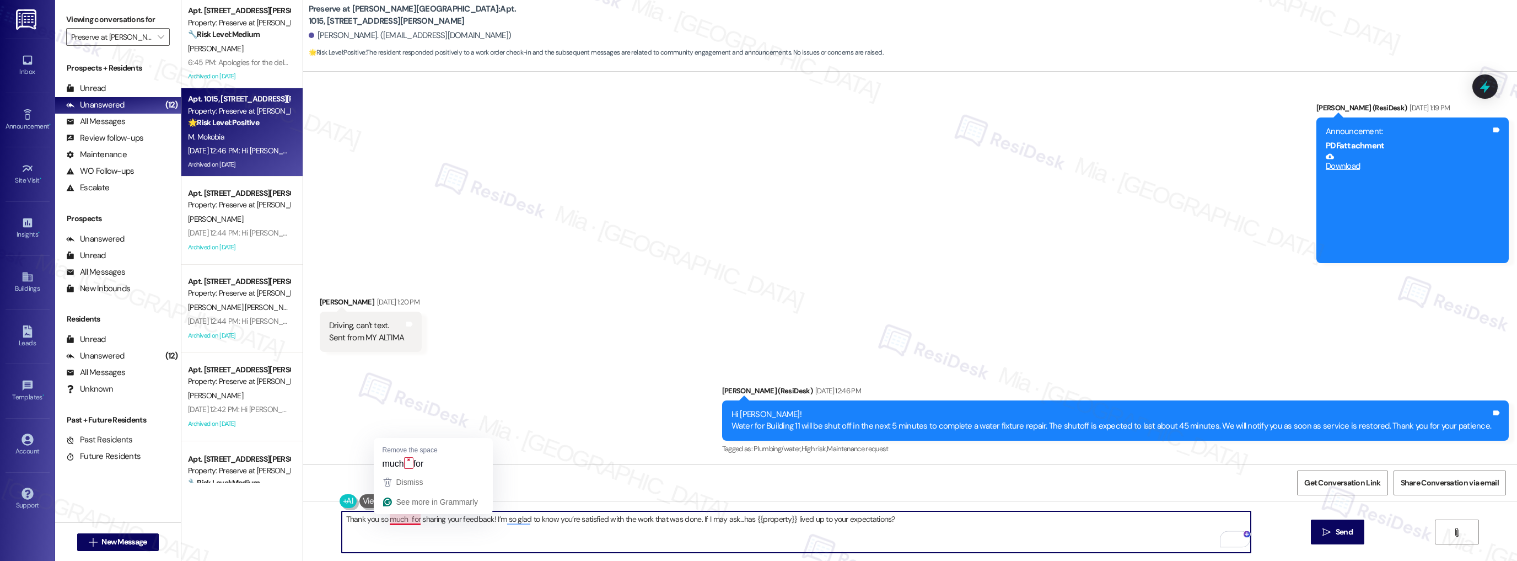
click at [399, 519] on textarea "Thank you so much for sharing your feedback! I’m so glad to know you’re satisfi…" at bounding box center [797, 531] width 910 height 41
click at [437, 517] on textarea "Thank you so much, [PERSON_NAME], for sharing your feedback! I’m so glad to kno…" at bounding box center [797, 531] width 910 height 41
drag, startPoint x: 446, startPoint y: 520, endPoint x: 515, endPoint y: 519, distance: 69.5
click at [515, 519] on textarea "Thank you so much, [PERSON_NAME], for sharing your feedback! I’m so glad to kno…" at bounding box center [797, 531] width 910 height 41
type textarea "Thank you so much, [PERSON_NAME], for confirming! I’m so glad to know you’re sa…"
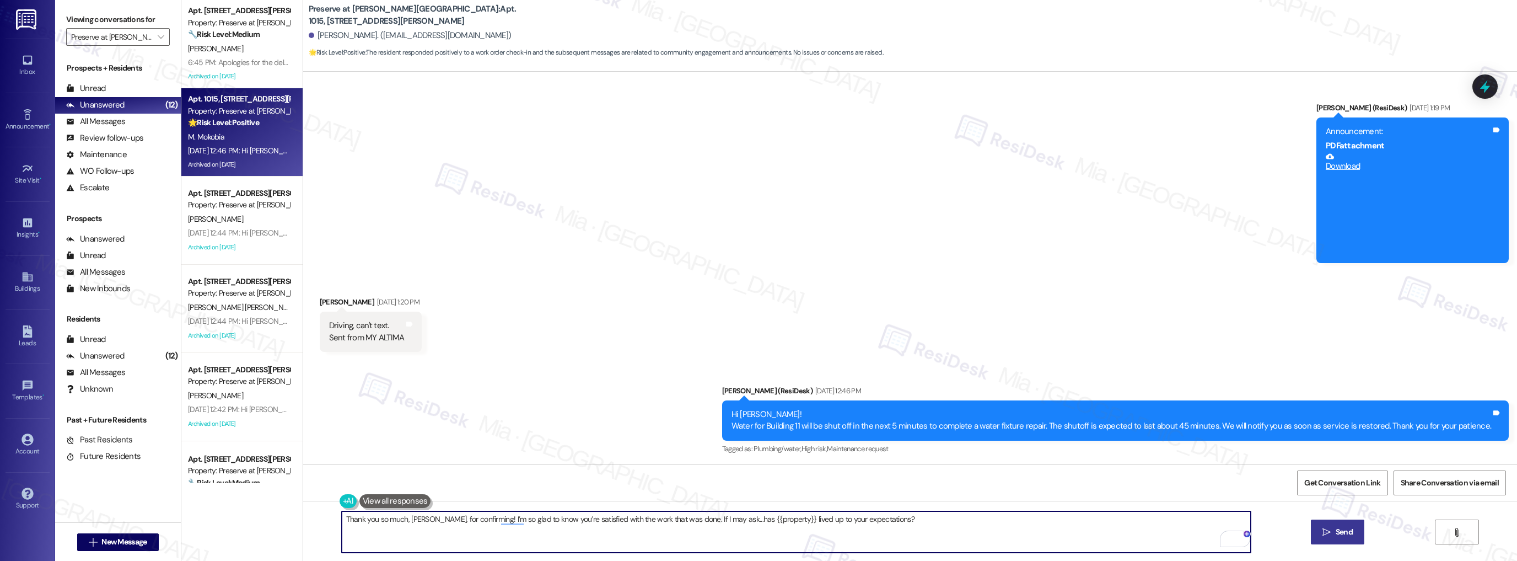
click at [1331, 529] on span " Send" at bounding box center [1338, 532] width 35 height 12
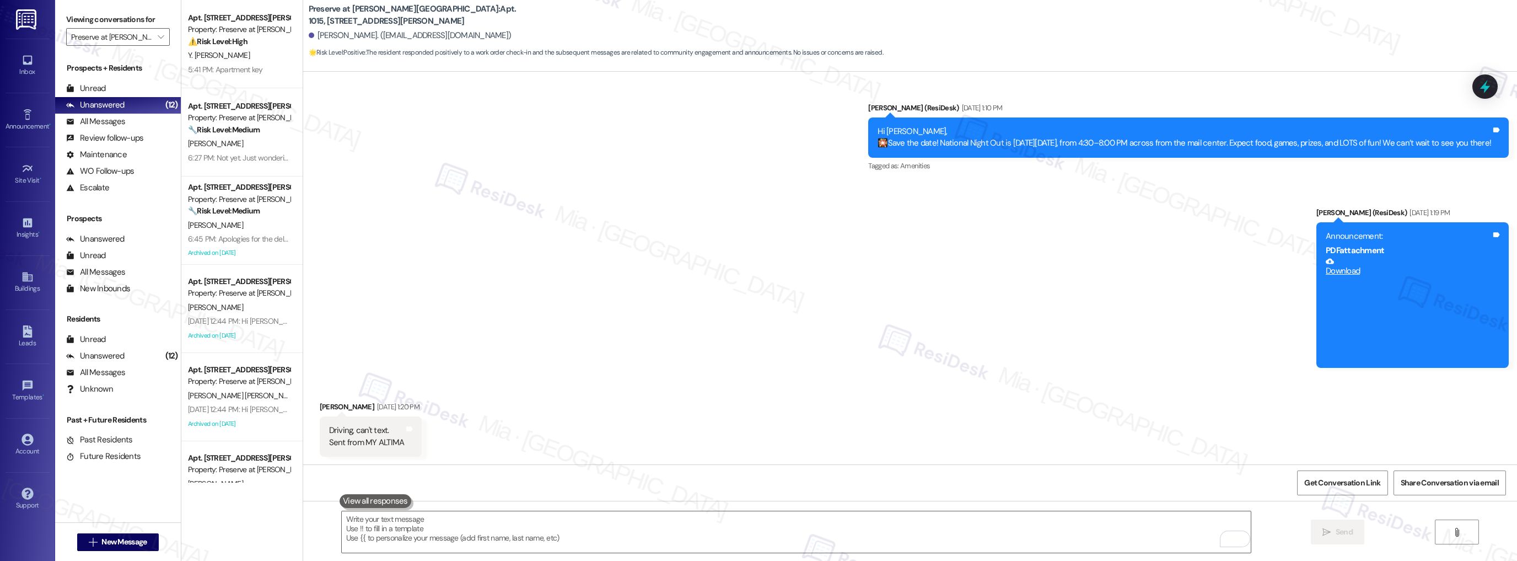
scroll to position [223, 0]
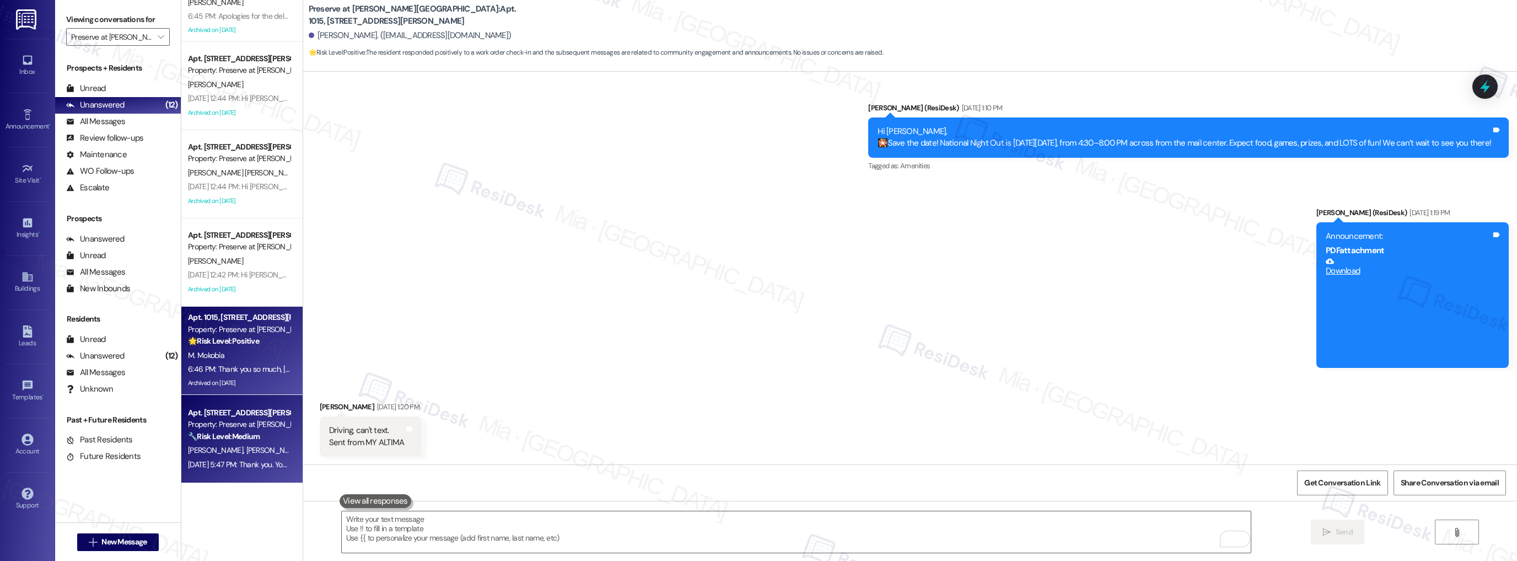
click at [247, 438] on strong "🔧 Risk Level: Medium" at bounding box center [224, 436] width 72 height 10
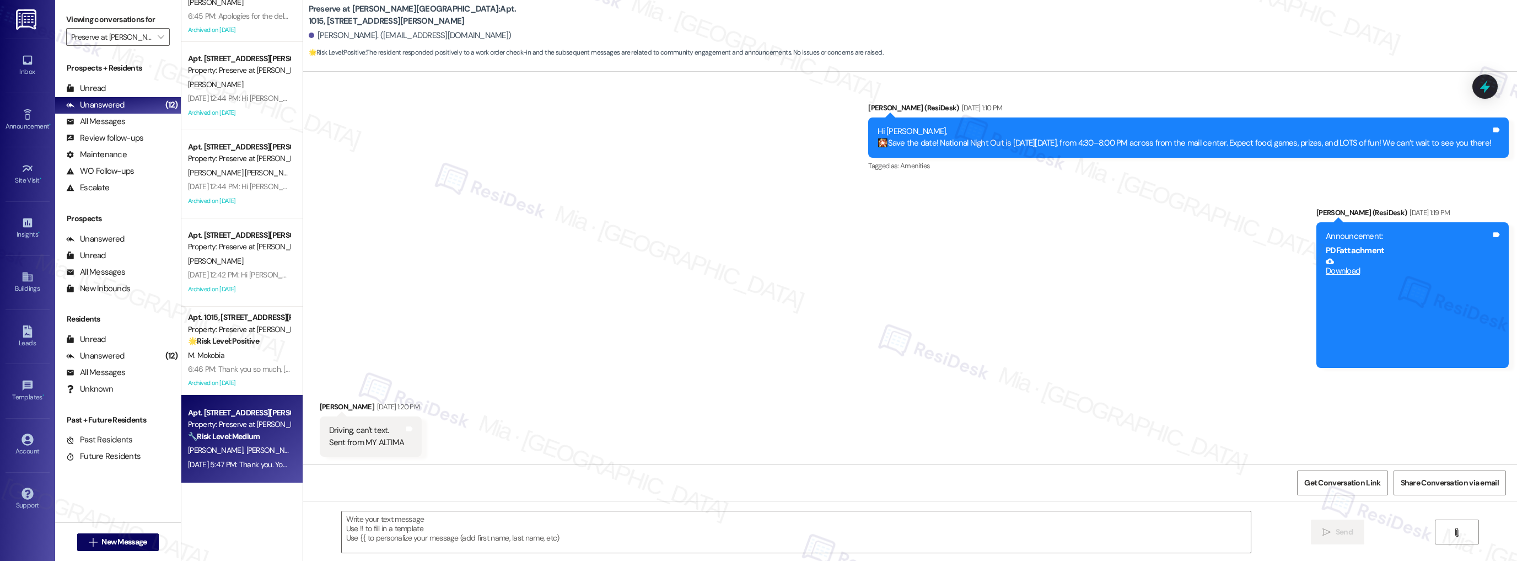
type textarea "Fetching suggested responses. Please feel free to read through the conversation…"
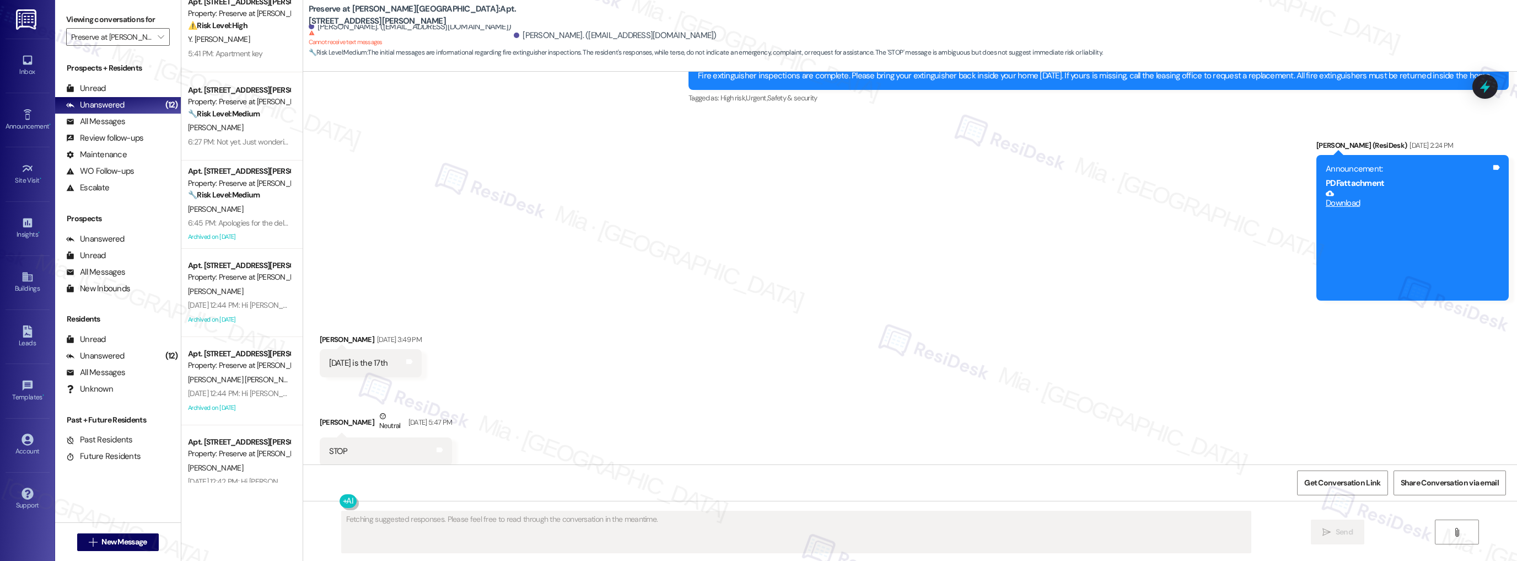
scroll to position [0, 0]
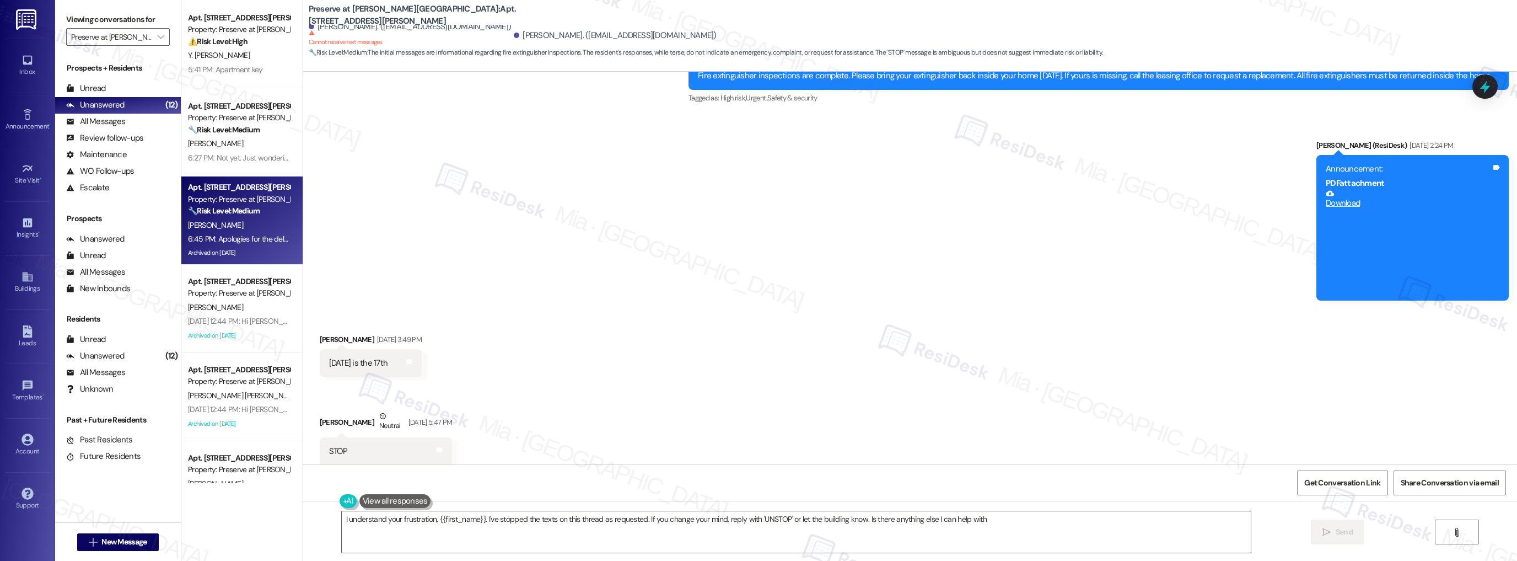
type textarea "I understand your frustration, {{first_name}}. I've stopped the texts on this t…"
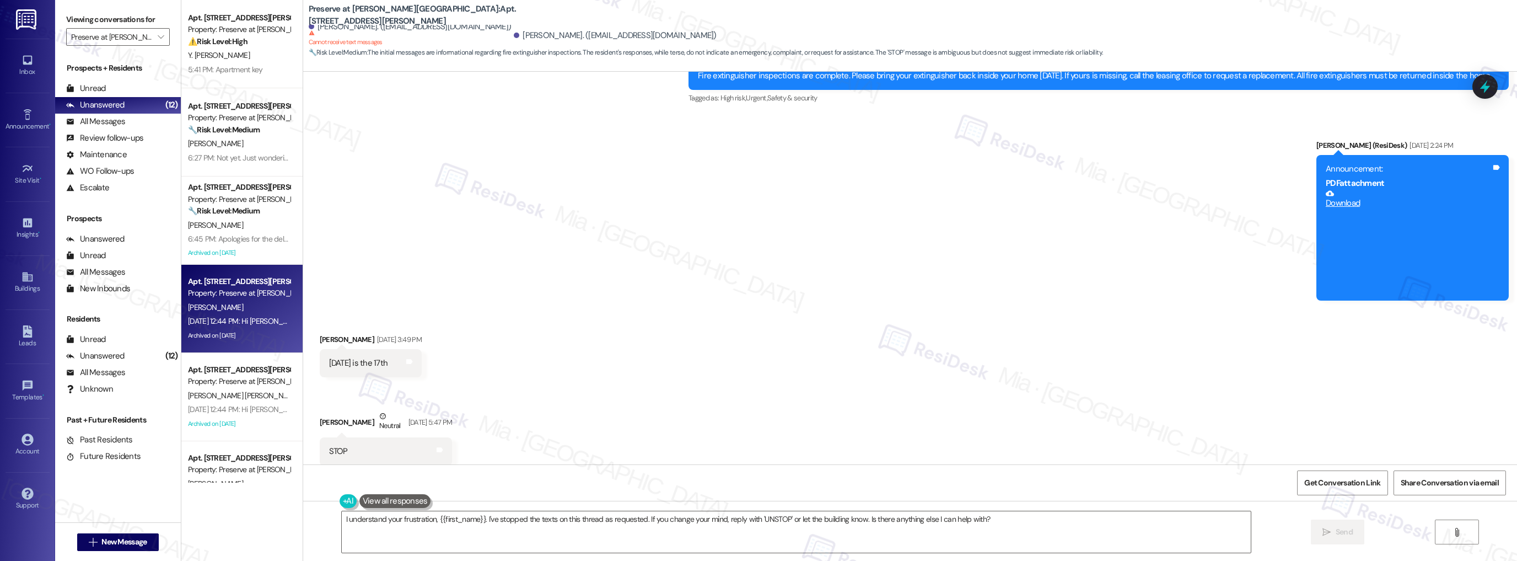
click at [258, 313] on div "[PERSON_NAME]" at bounding box center [239, 308] width 104 height 14
type textarea "Fetching suggested responses. Please feel free to read through the conversation…"
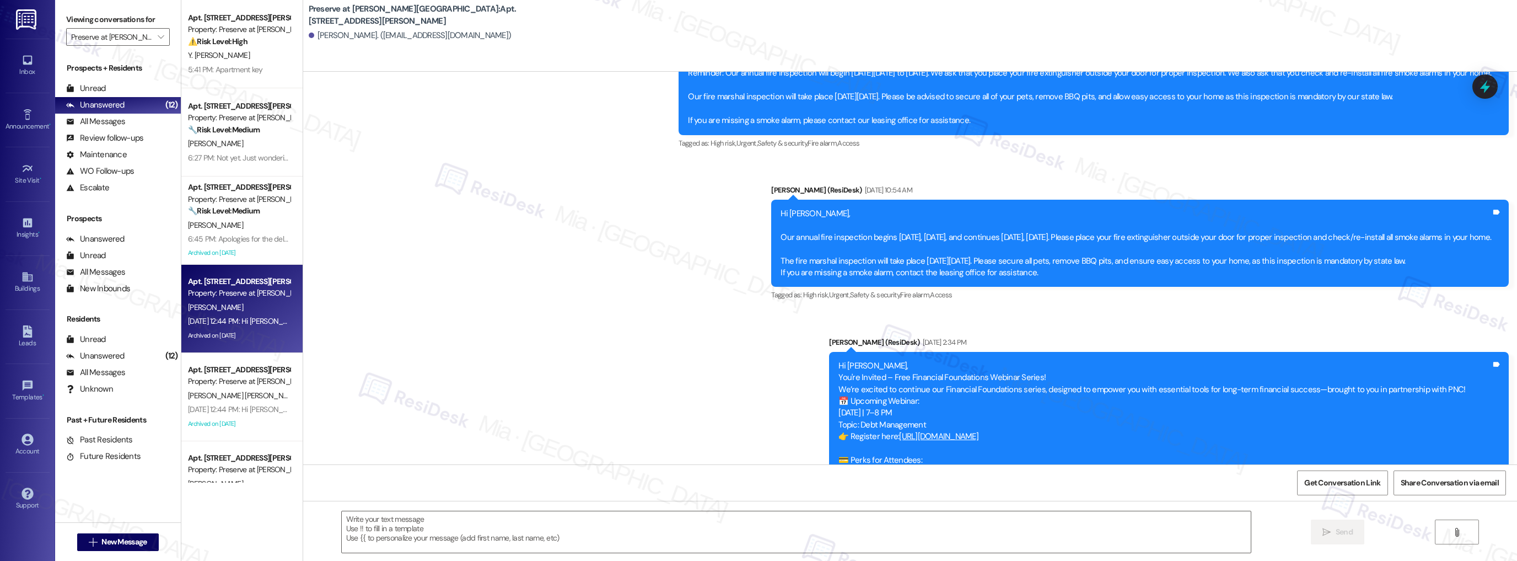
type textarea "Fetching suggested responses. Please feel free to read through the conversation…"
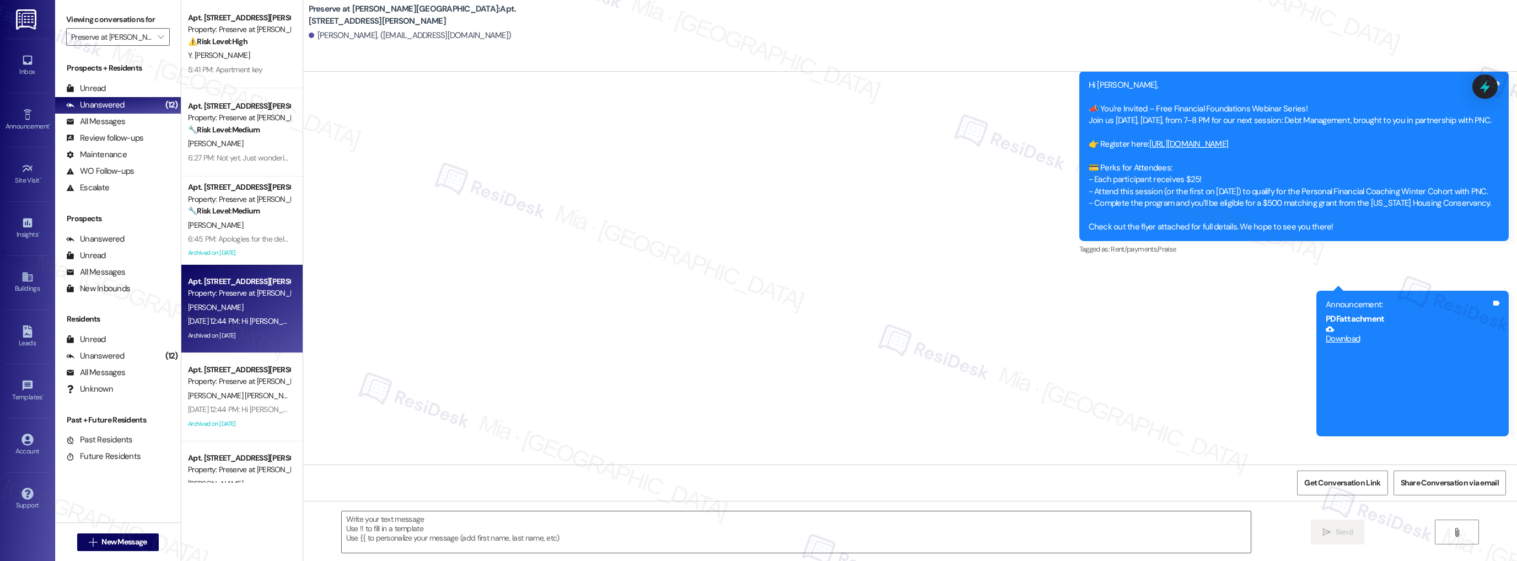
scroll to position [9977, 0]
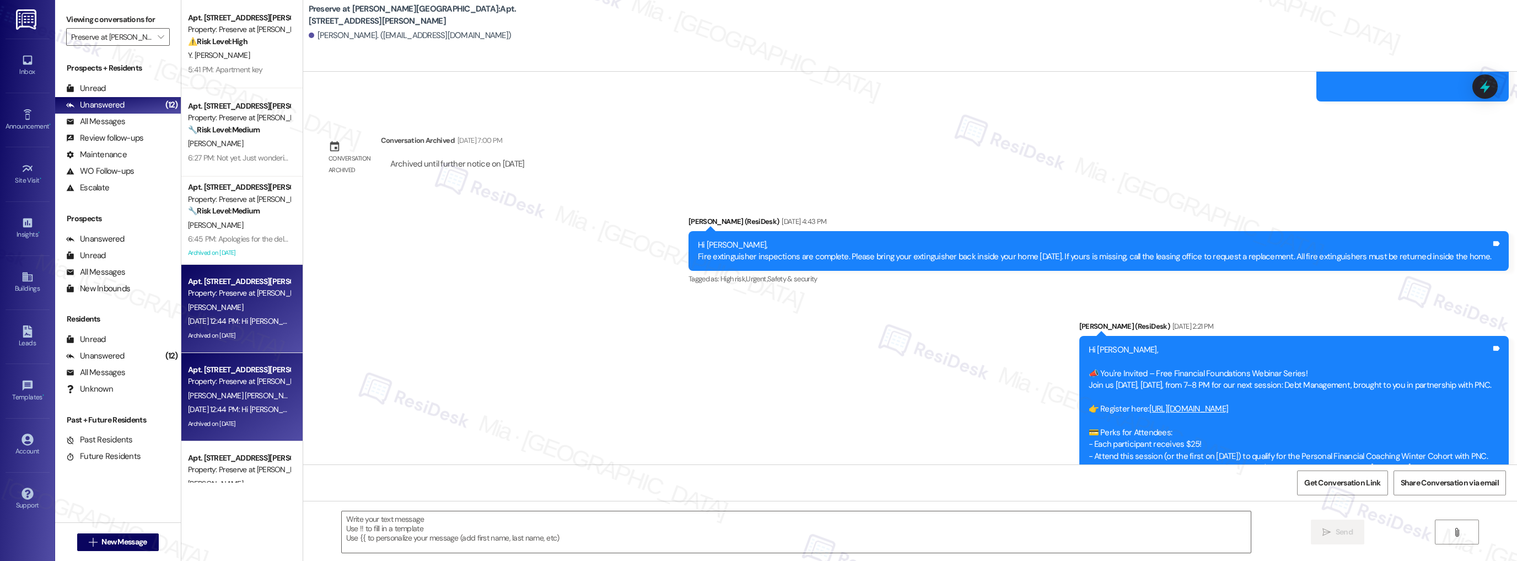
click at [242, 409] on div "[DATE] 12:44 PM: Hi [PERSON_NAME] and [PERSON_NAME]! Water for Building 11 will…" at bounding box center [631, 409] width 887 height 10
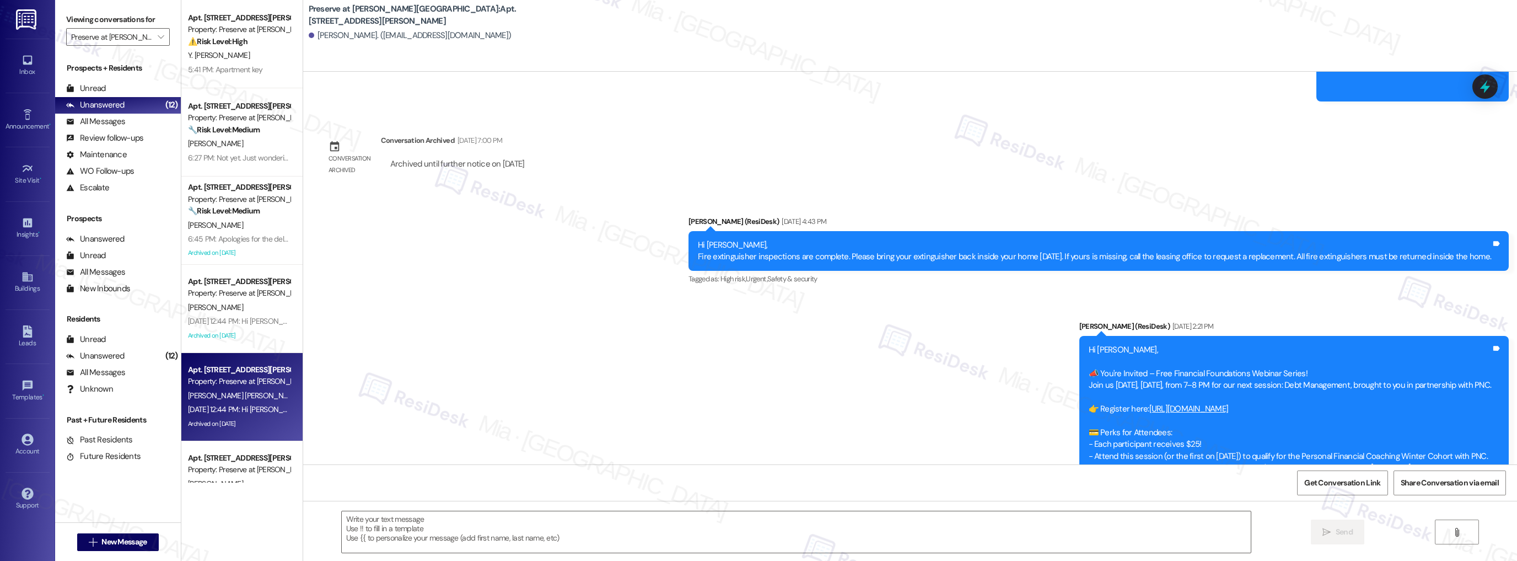
type textarea "Fetching suggested responses. Please feel free to read through the conversation…"
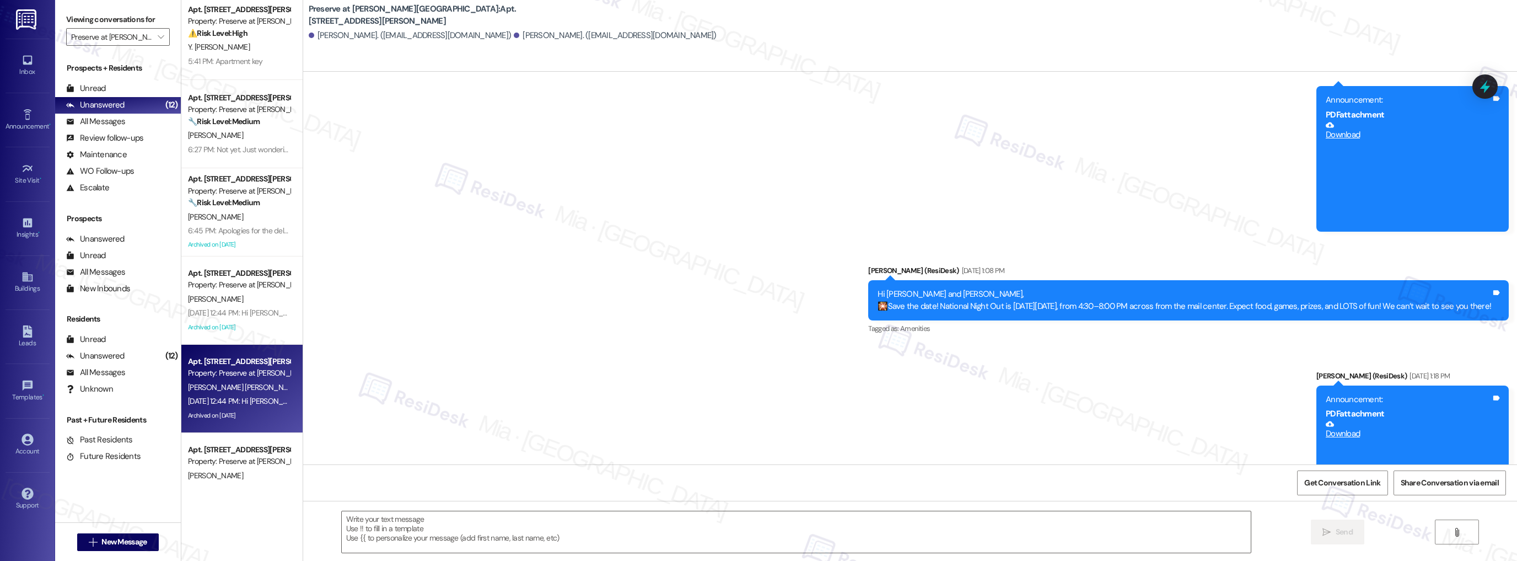
scroll to position [4458, 0]
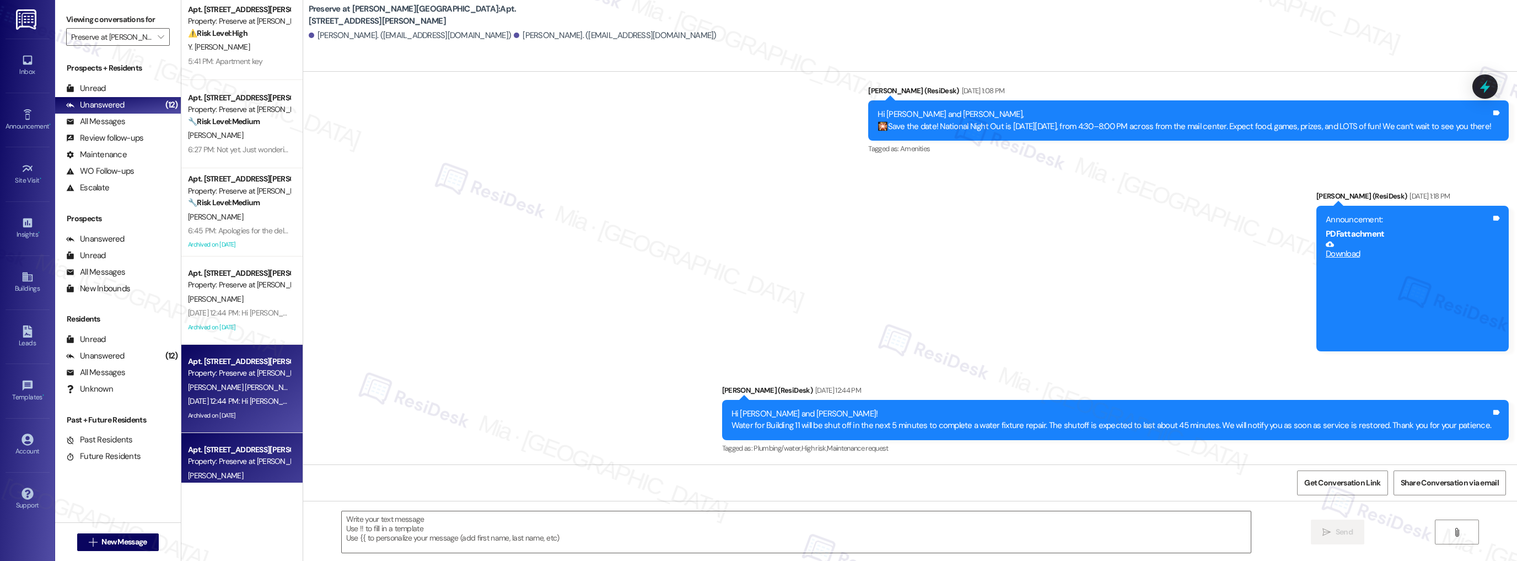
click at [240, 451] on div "Apt. [STREET_ADDRESS][PERSON_NAME]" at bounding box center [239, 450] width 102 height 12
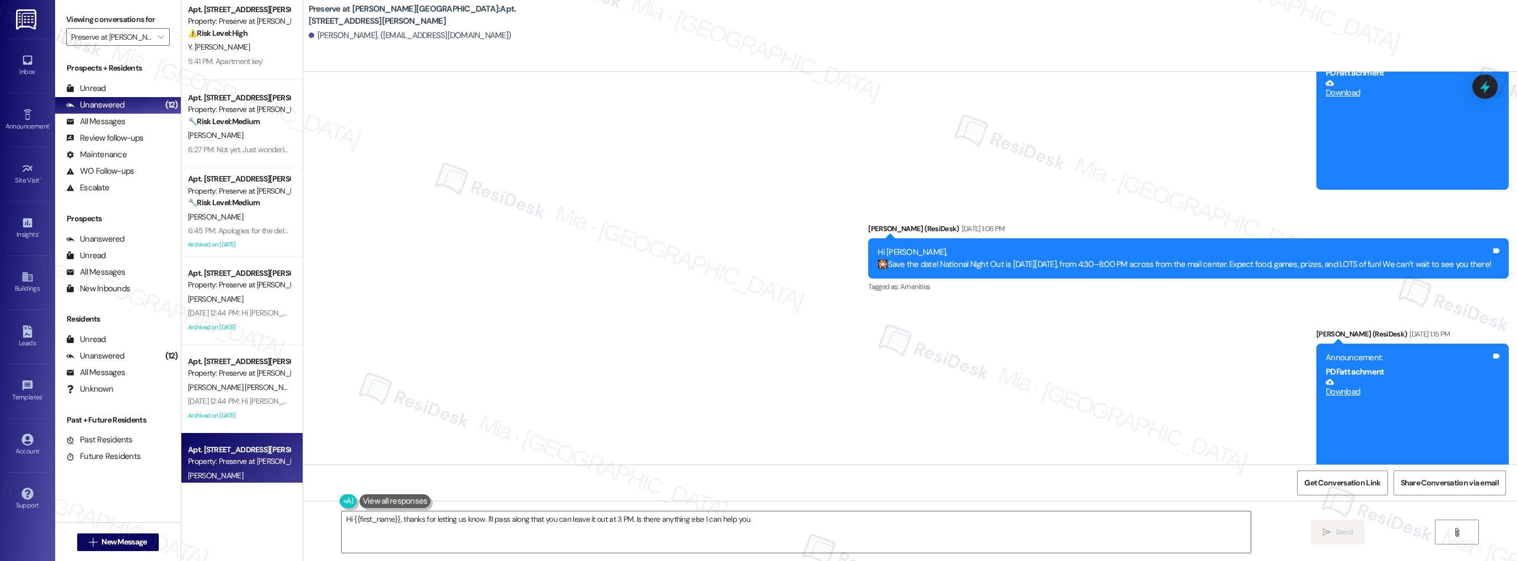
scroll to position [11807, 0]
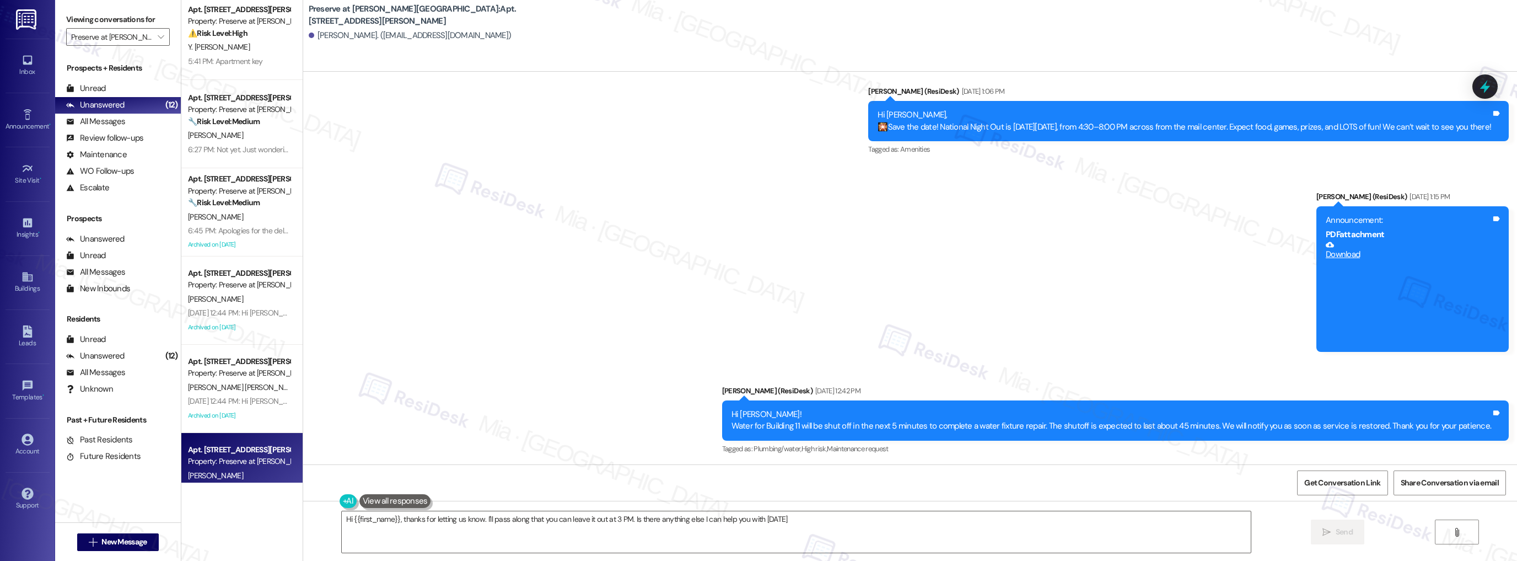
type textarea "Hi {{first_name}}, thanks for letting us know. I'll pass along that you can lea…"
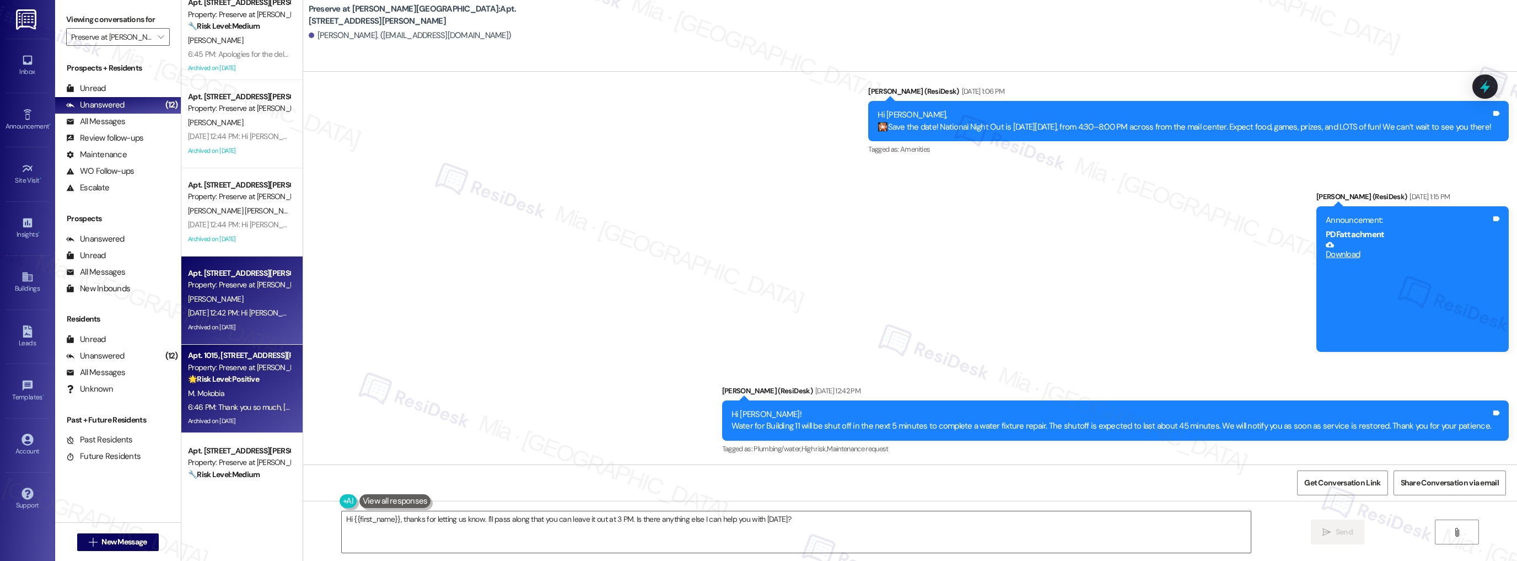
click at [240, 387] on div "M. Mokobia" at bounding box center [239, 394] width 104 height 14
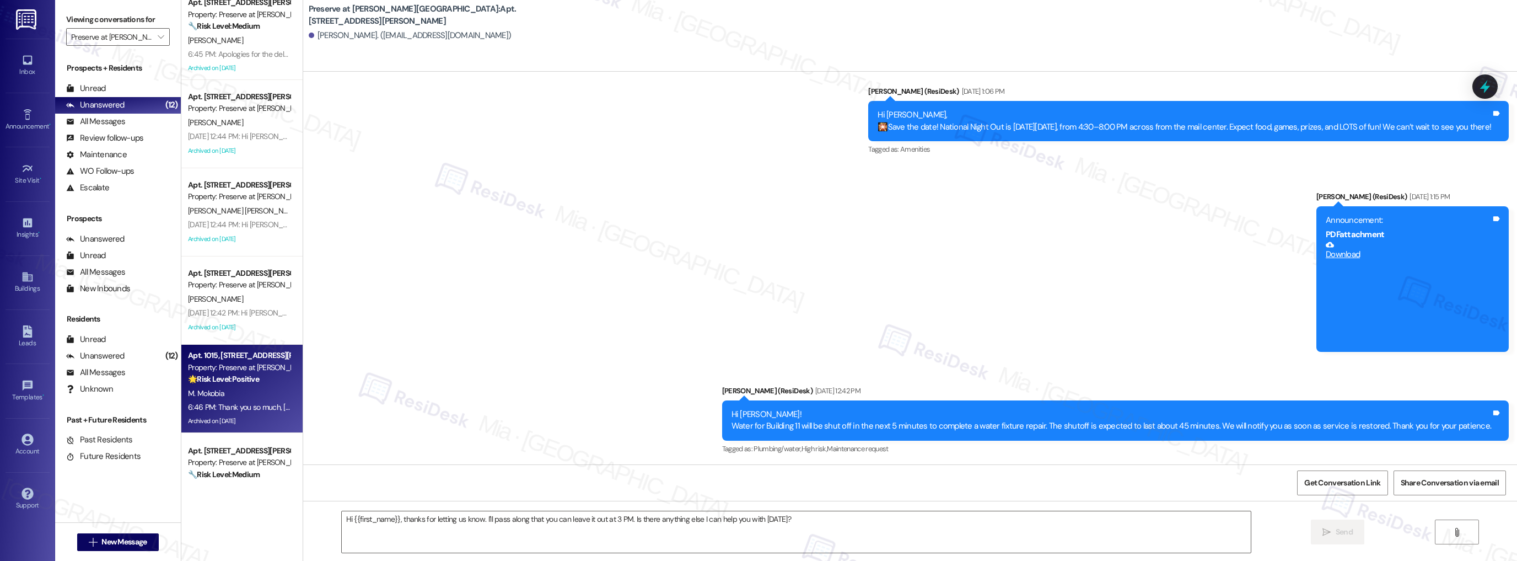
type textarea "Fetching suggested responses. Please feel free to read through the conversation…"
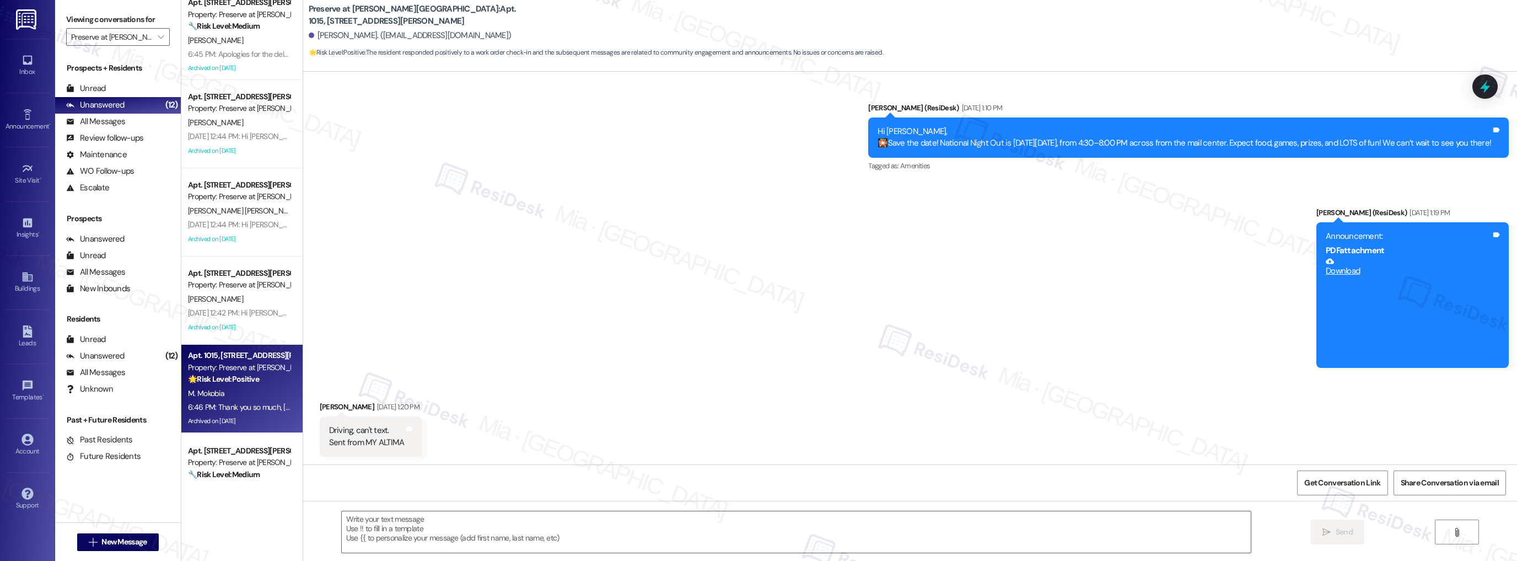
type textarea "Fetching suggested responses. Please feel free to read through the conversation…"
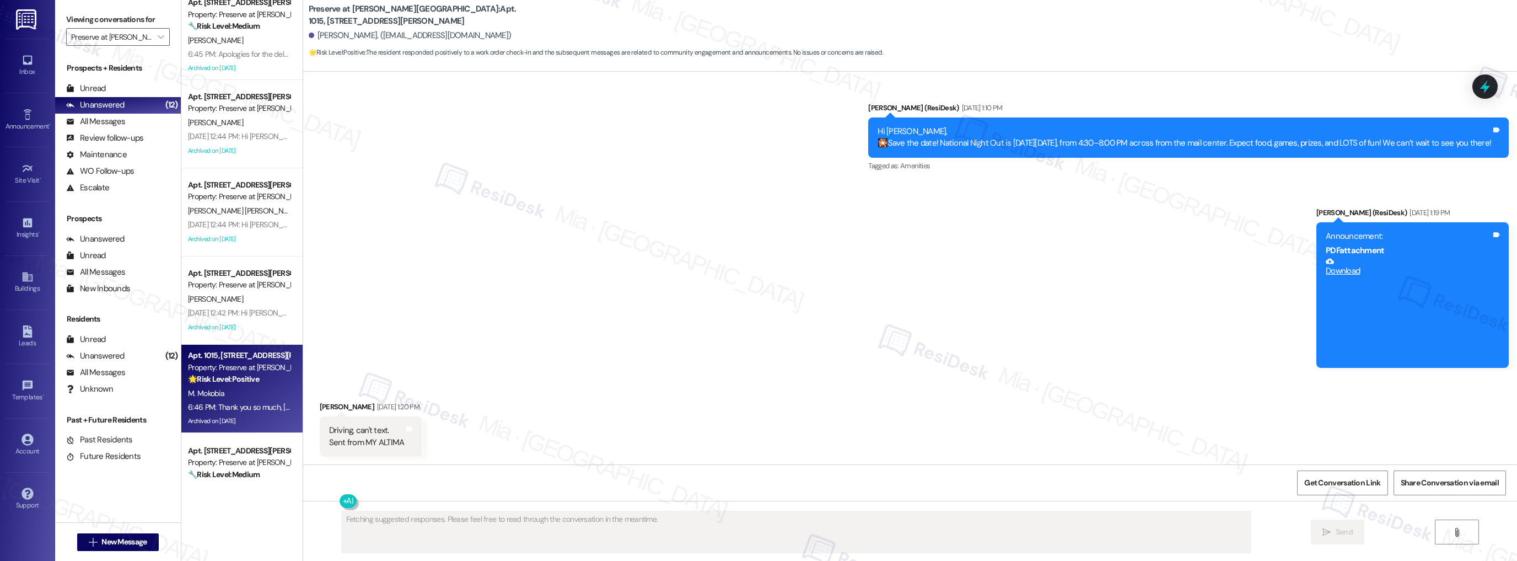
scroll to position [9789, 0]
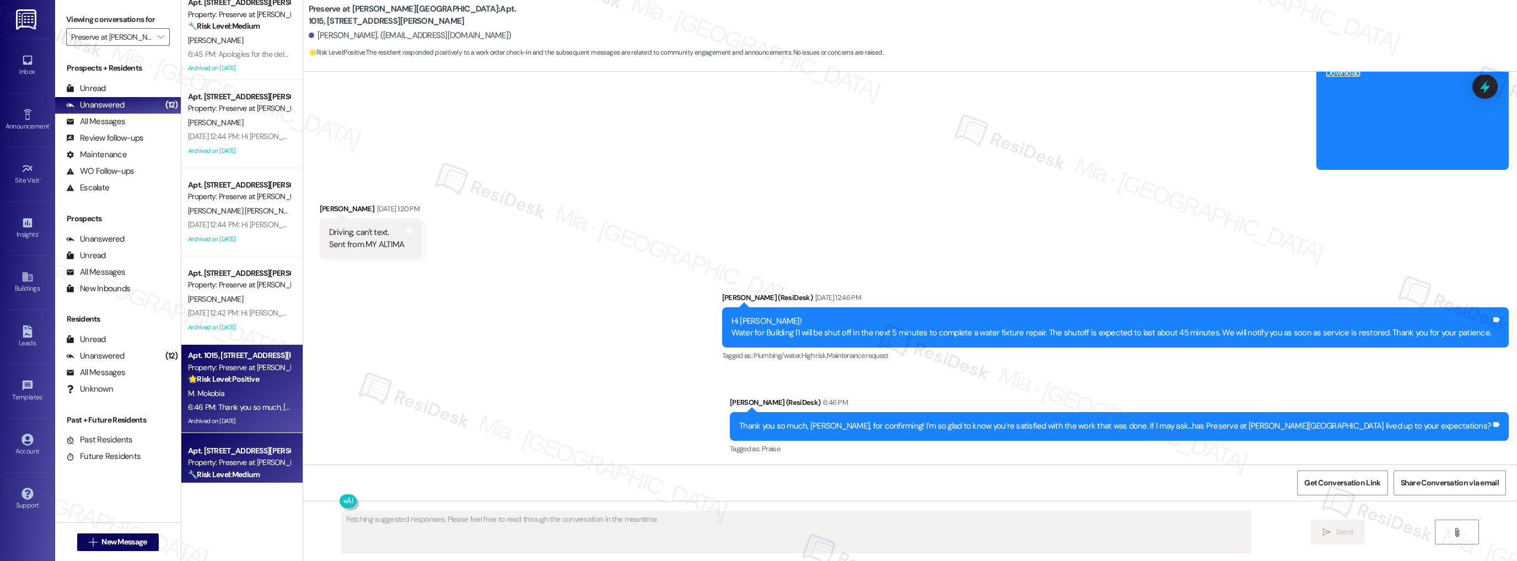
click at [237, 459] on div "Property: Preserve at Wells Branch" at bounding box center [239, 463] width 102 height 12
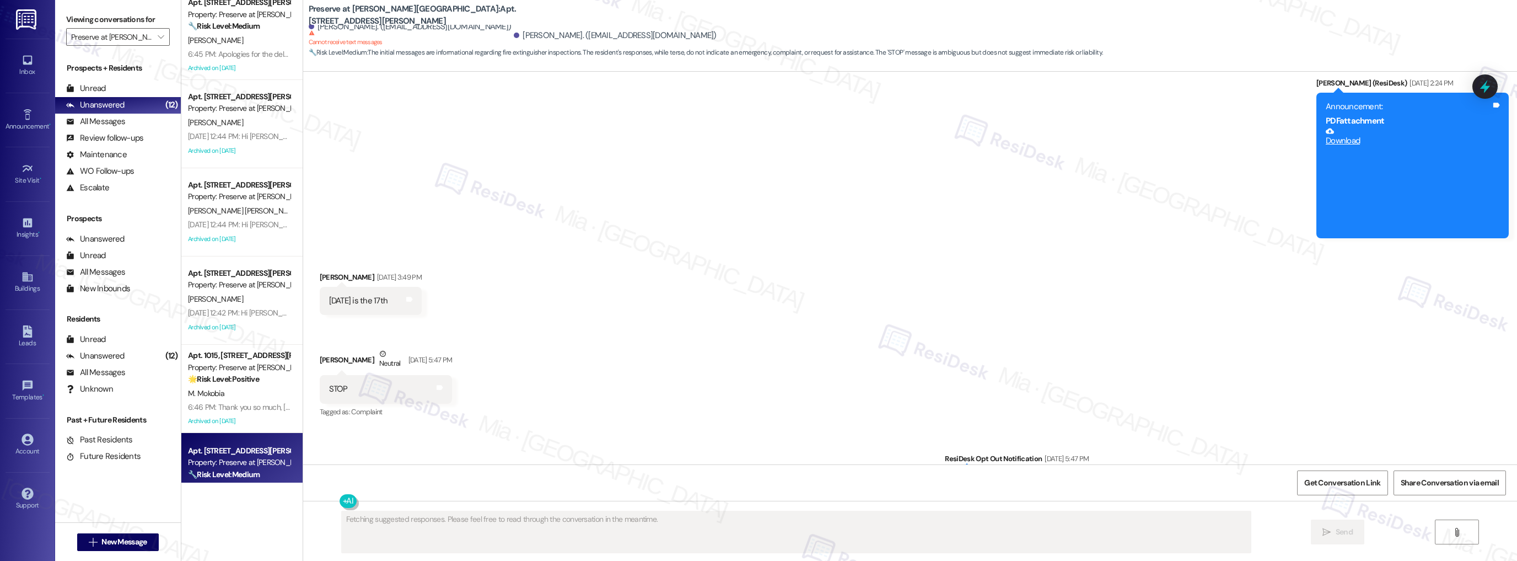
scroll to position [13195, 0]
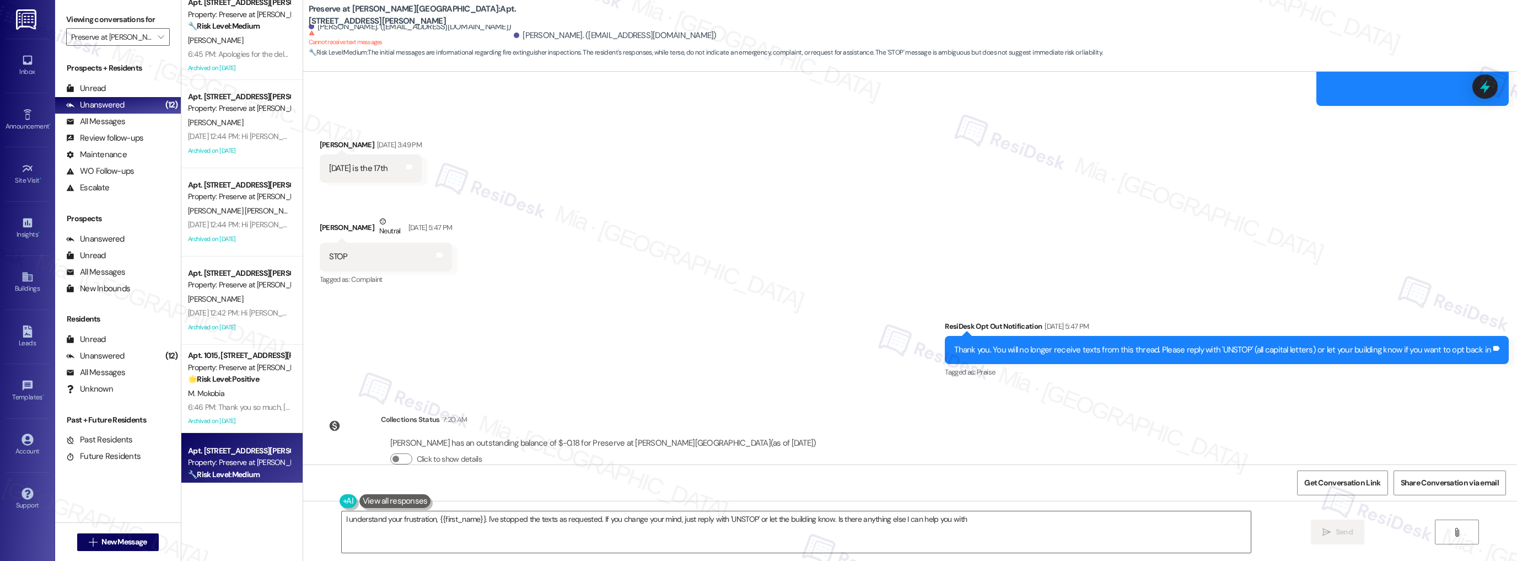
type textarea "I understand your frustration, {{first_name}}. I've stopped the texts as reques…"
click at [157, 36] on span "" at bounding box center [160, 37] width 10 height 18
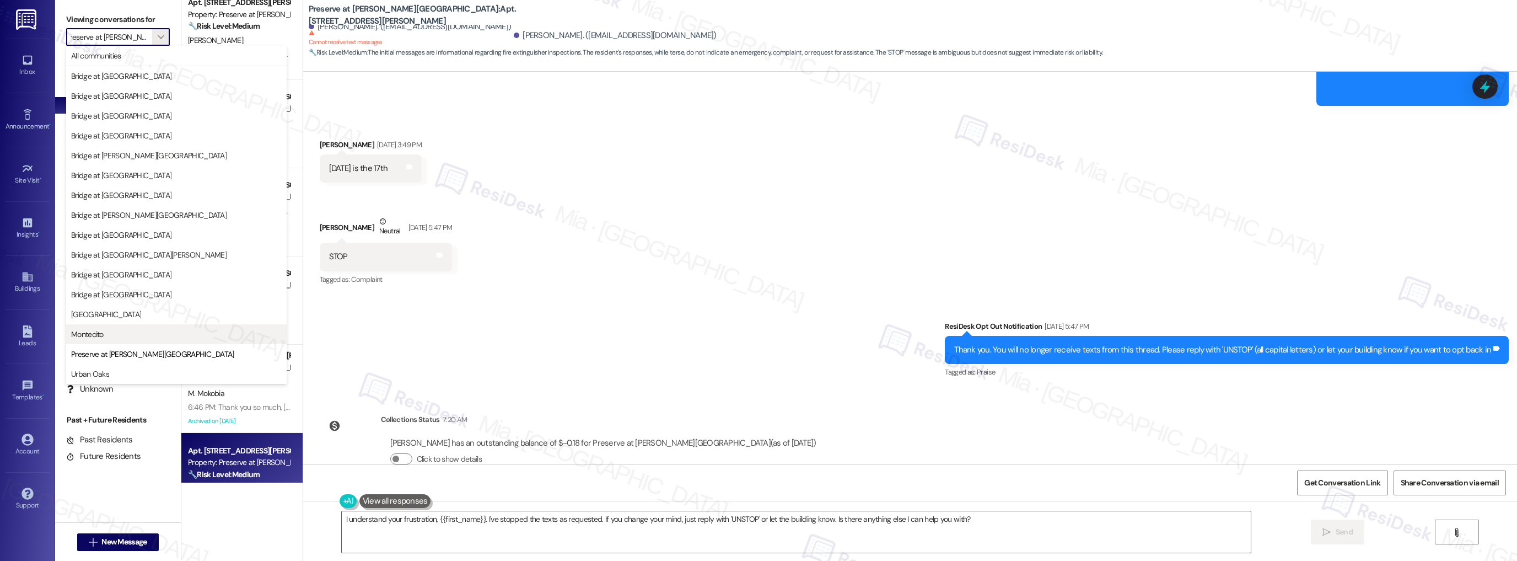
click at [152, 331] on span "Montecito" at bounding box center [176, 334] width 211 height 11
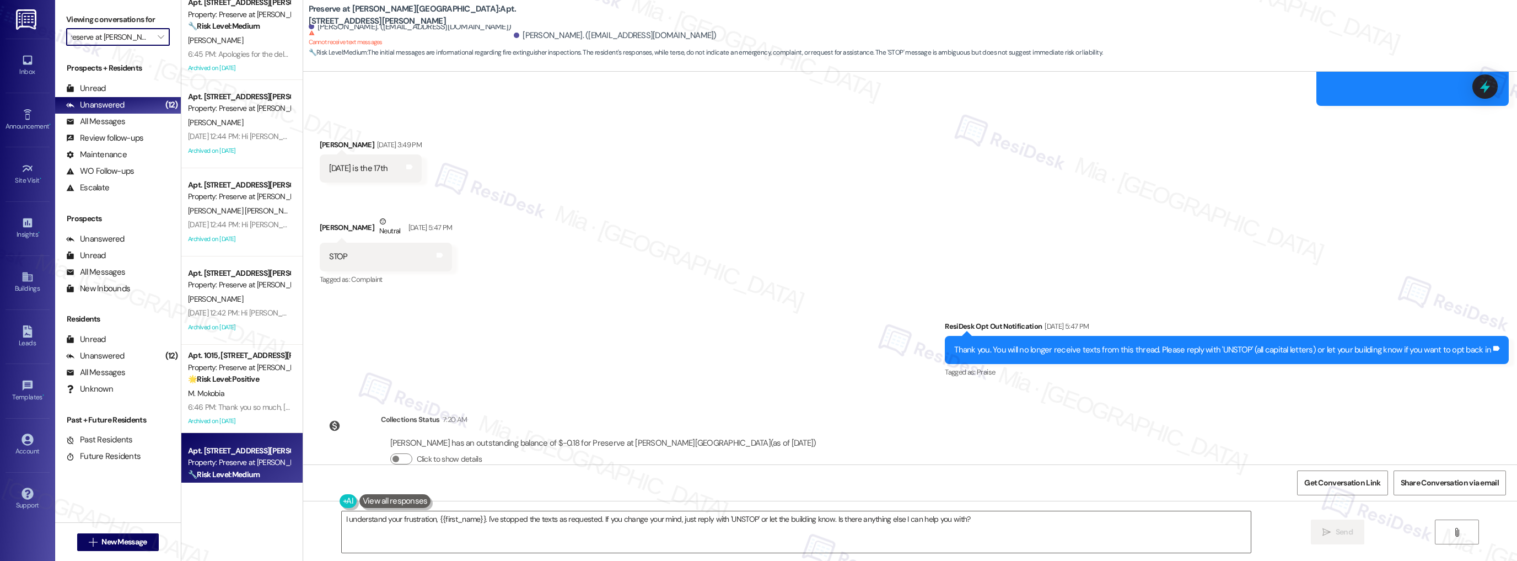
type input "Montecito"
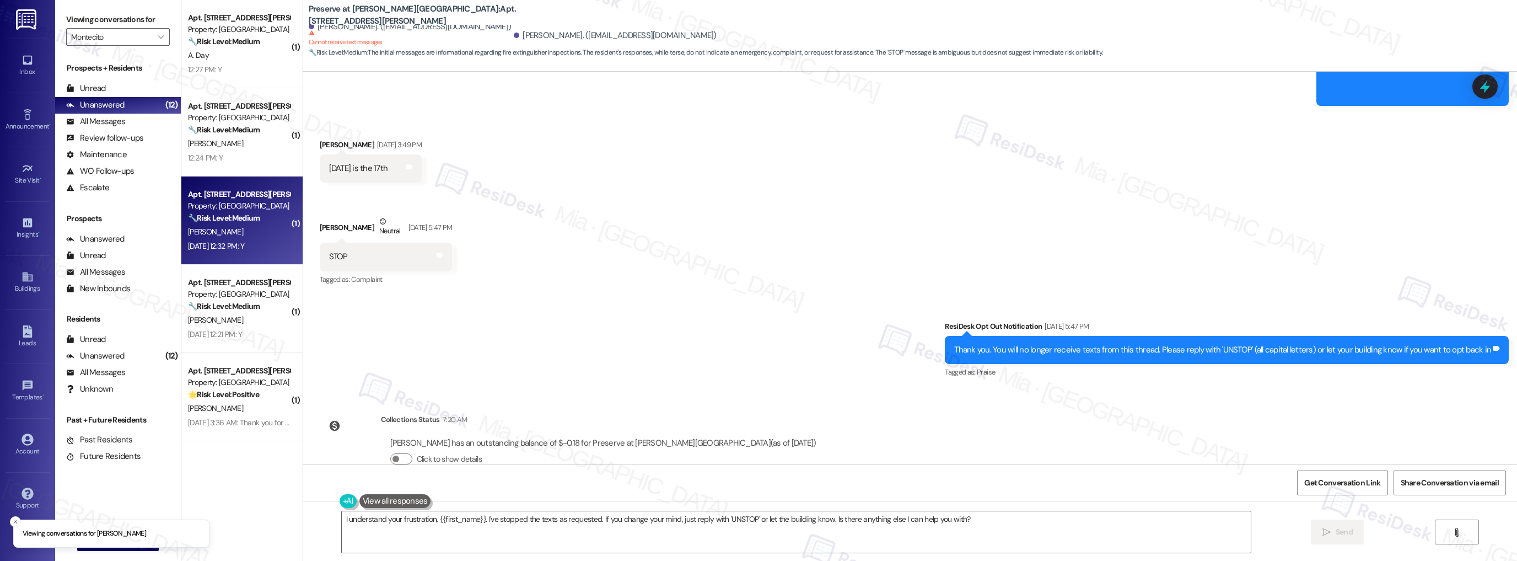
click at [253, 233] on div "E. Martinez" at bounding box center [239, 232] width 104 height 14
type textarea "Fetching suggested responses. Please feel free to read through the conversation…"
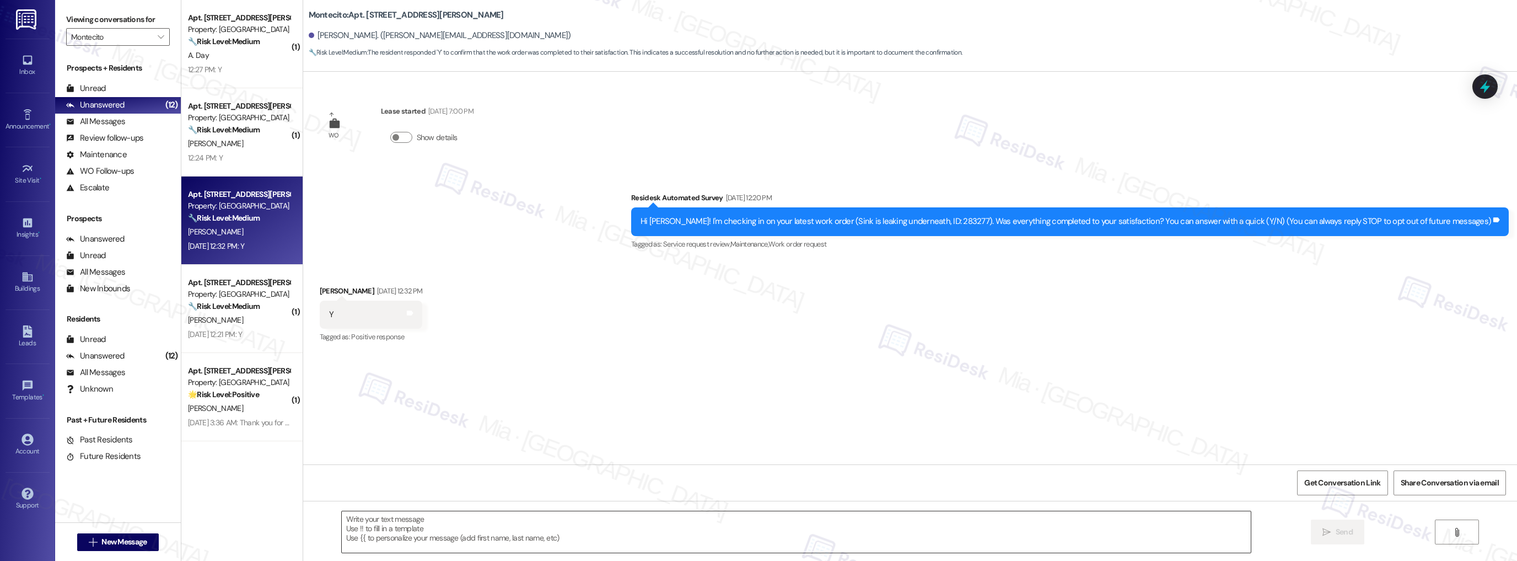
click at [416, 524] on textarea at bounding box center [797, 531] width 910 height 41
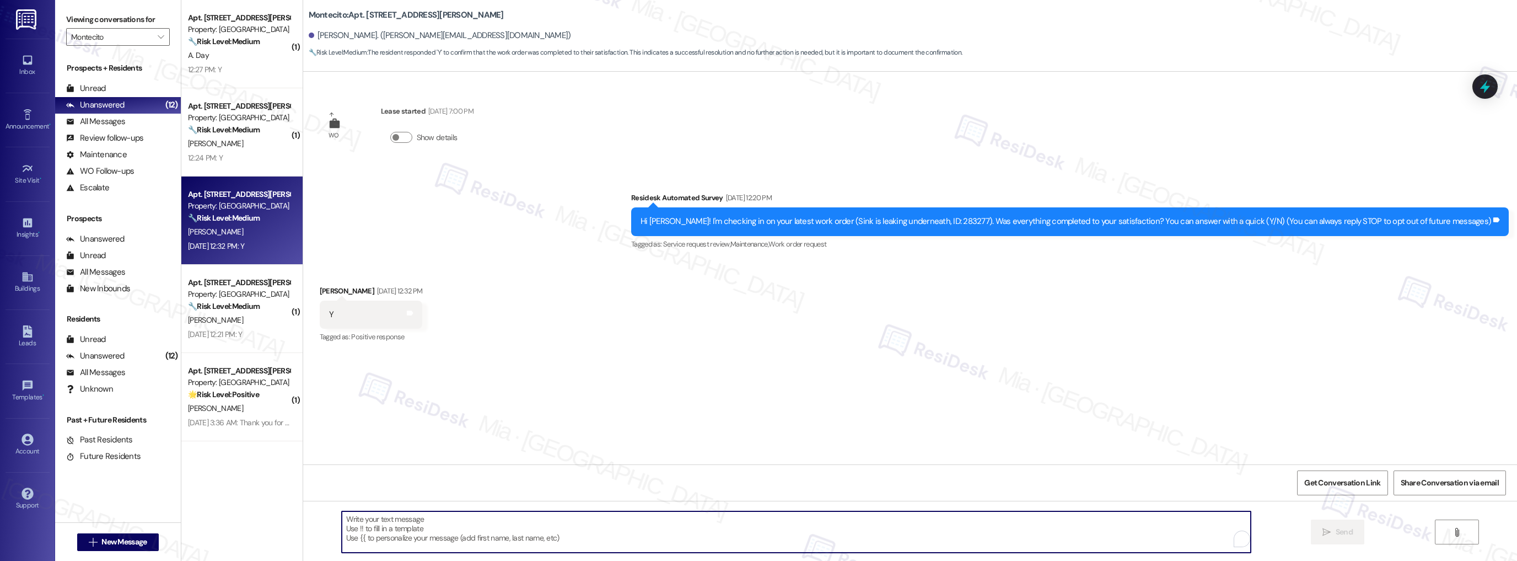
paste textarea "Thank you so much for sharing your feedback! I’m so glad to know you’re satisfi…"
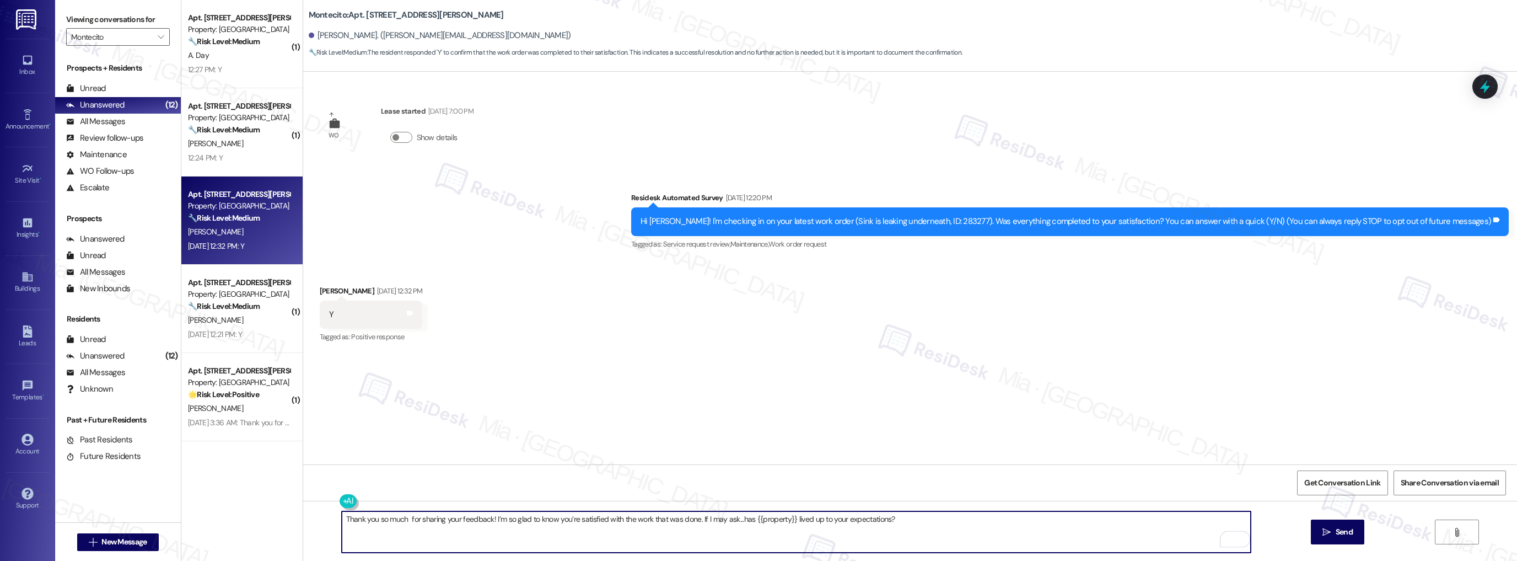
click at [399, 518] on textarea "Thank you so much for sharing your feedback! I’m so glad to know you’re satisfi…" at bounding box center [797, 531] width 910 height 41
click at [454, 516] on textarea "Thank you so much, Edward, for sharing your feedback! I’m so glad to know you’r…" at bounding box center [797, 531] width 910 height 41
drag, startPoint x: 481, startPoint y: 521, endPoint x: 525, endPoint y: 521, distance: 44.7
click at [525, 521] on textarea "Thank you so much, Edward, for confirming. your feedback! I’m so glad to know y…" at bounding box center [797, 531] width 910 height 41
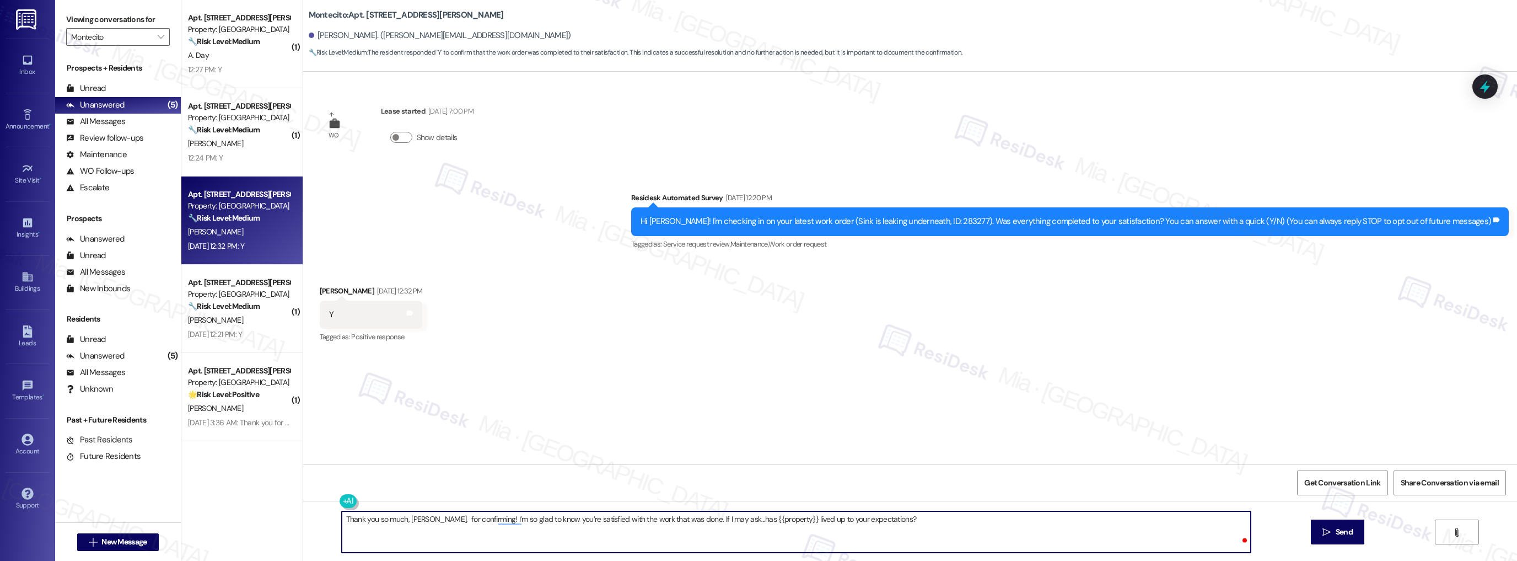
click at [432, 518] on textarea "Thank you so much, Edward, for confirming! I’m so glad to know you’re satisfied…" at bounding box center [797, 531] width 910 height 41
drag, startPoint x: 341, startPoint y: 518, endPoint x: 675, endPoint y: 519, distance: 334.2
click at [675, 519] on textarea "Thank you so much, Edward, for confirming! I’m so glad to know you’re satisfied…" at bounding box center [797, 531] width 910 height 41
drag, startPoint x: 886, startPoint y: 520, endPoint x: 320, endPoint y: 520, distance: 565.7
click at [320, 520] on div "Thank you so much, Edward, for confirming! I’m so glad to know you’re satisfied…" at bounding box center [910, 542] width 1214 height 83
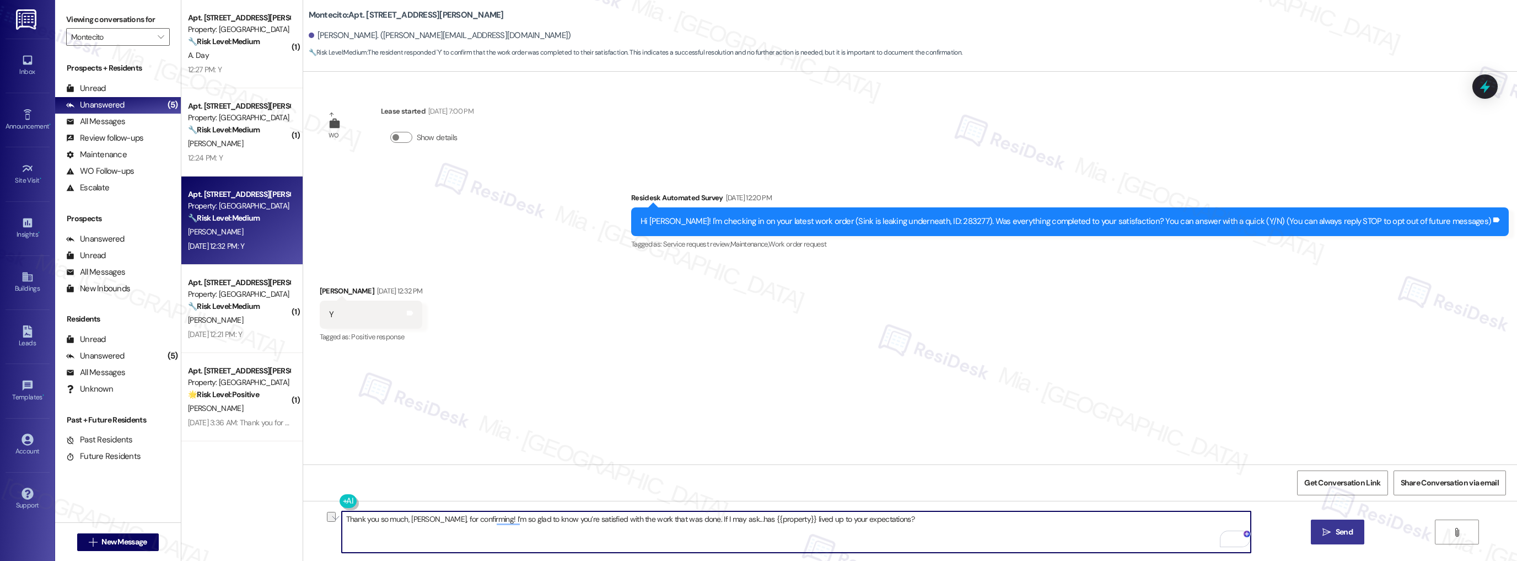
type textarea "Thank you so much, Edward, for confirming! I’m so glad to know you’re satisfied…"
click at [1342, 527] on span "Send" at bounding box center [1344, 532] width 17 height 12
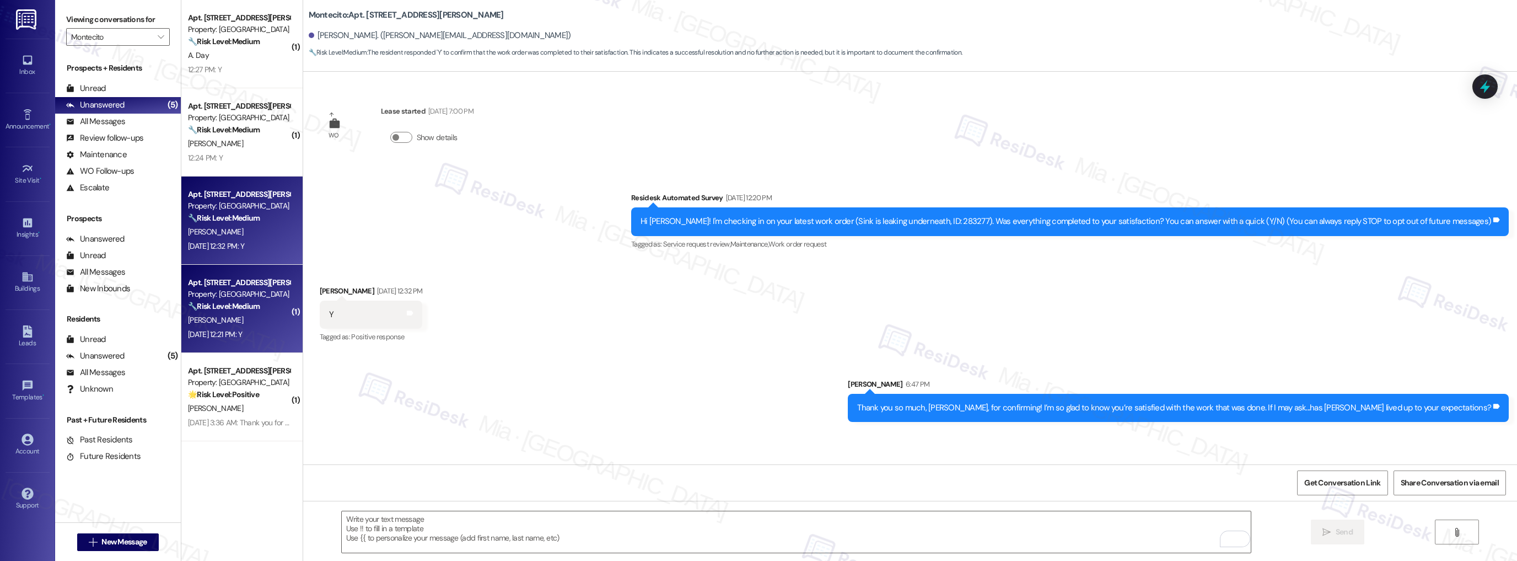
click at [251, 312] on div "Apt. 340, 3111 Parker Lane Property: Montecito 🔧 Risk Level: Medium The residen…" at bounding box center [239, 294] width 104 height 37
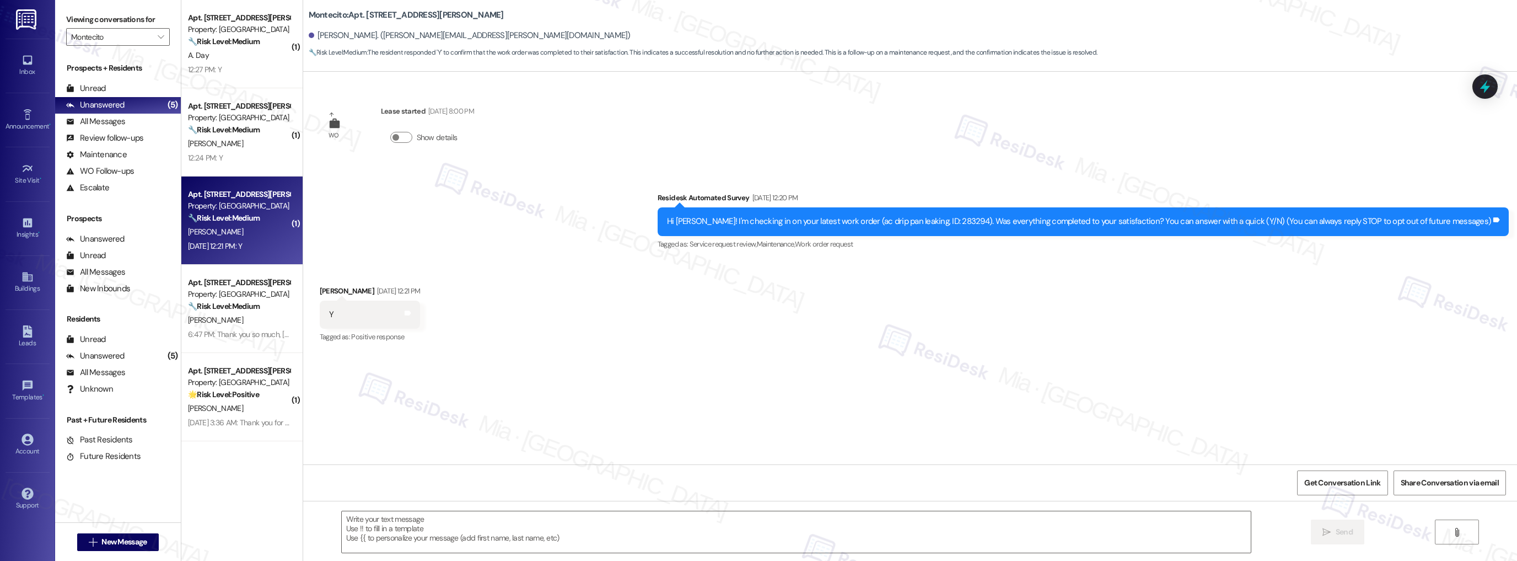
type textarea "Fetching suggested responses. Please feel free to read through the conversation…"
click at [400, 521] on textarea at bounding box center [797, 531] width 910 height 41
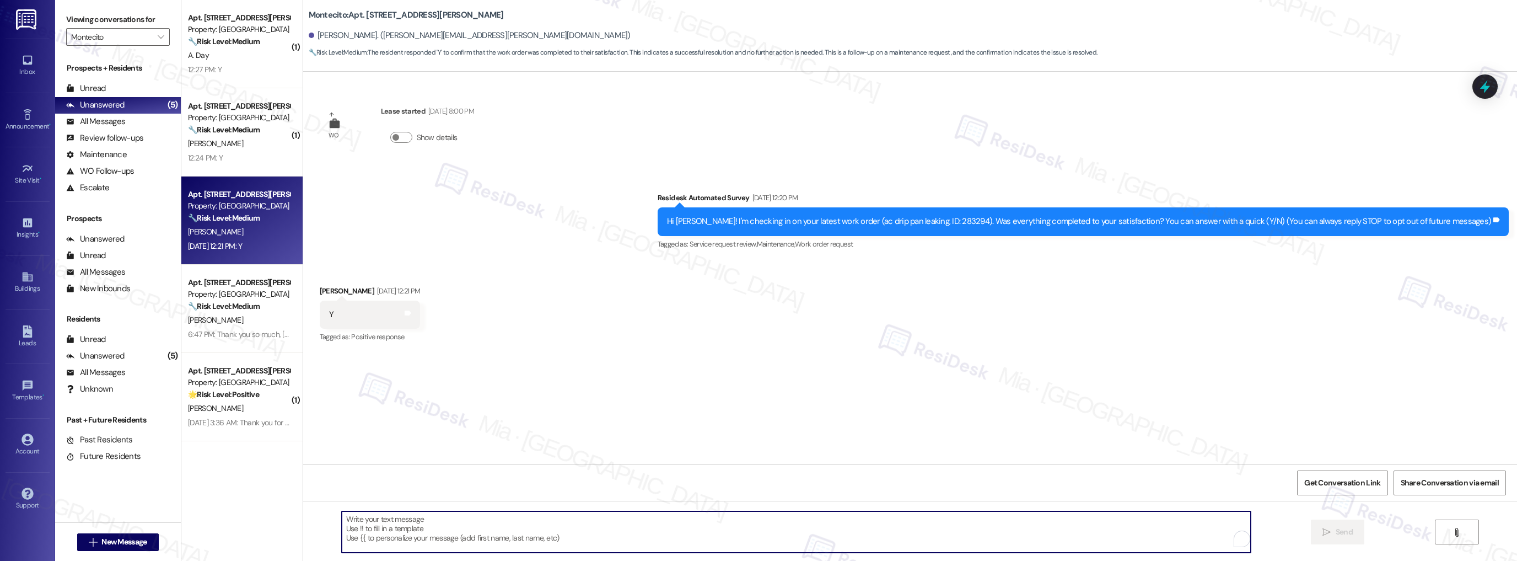
paste textarea "Thank you so much, Edward, for confirming! I’m so glad to know you’re satisfied…"
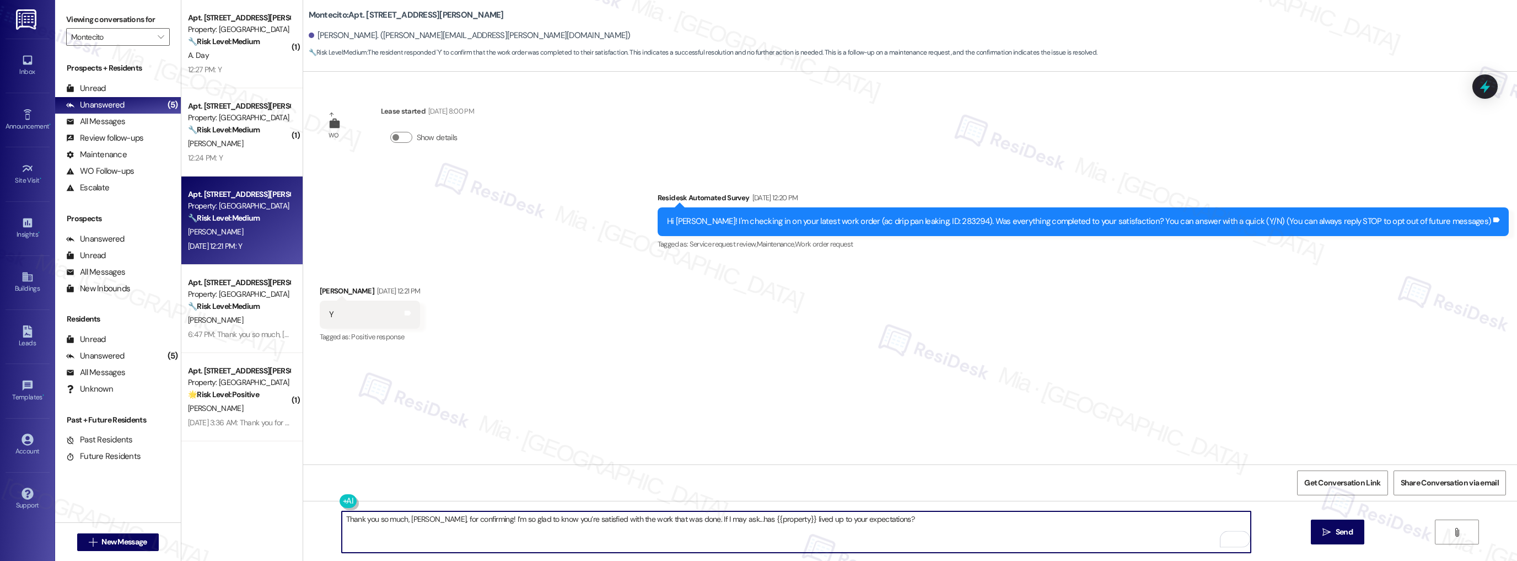
click at [414, 517] on textarea "Thank you so much, Edward, for confirming! I’m so glad to know you’re satisfied…" at bounding box center [797, 531] width 910 height 41
type textarea "Thank you so much, Olivia, for confirming! I’m so glad to know you’re satisfied…"
click at [1339, 525] on button " Send" at bounding box center [1337, 531] width 53 height 25
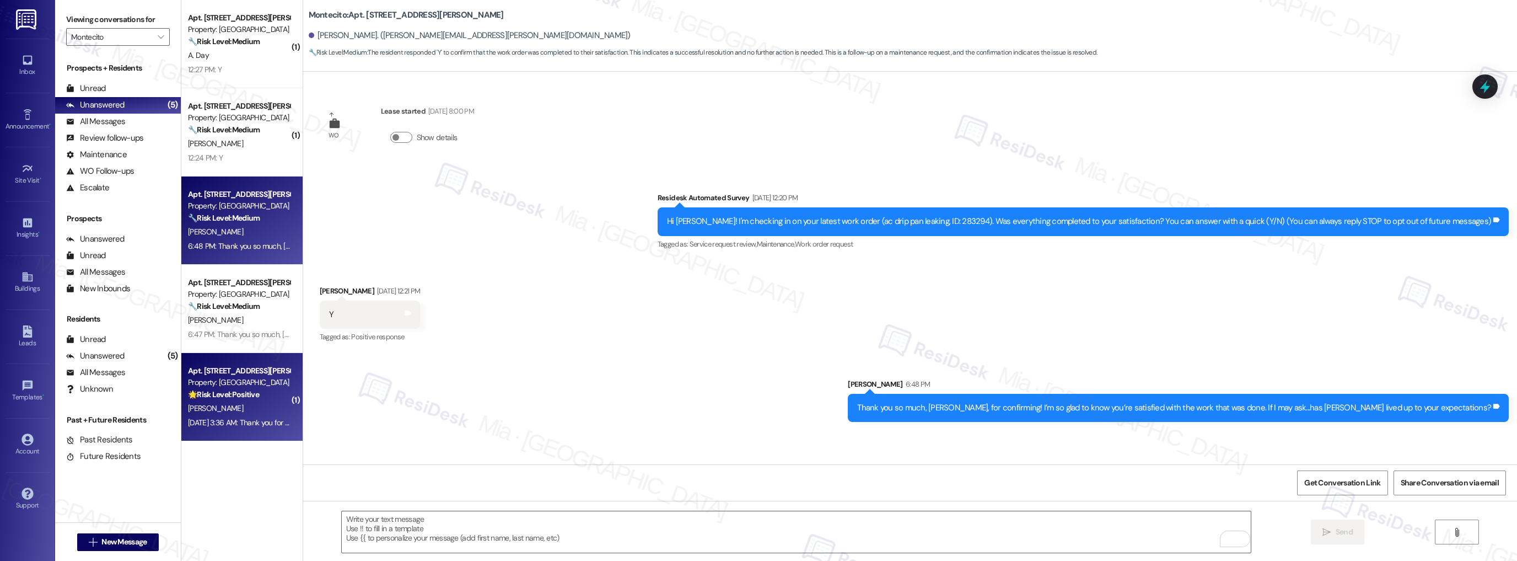
click at [245, 401] on div "Apt. 376, 3111 Parker Lane Property: Montecito 🌟 Risk Level: Positive The resid…" at bounding box center [239, 382] width 104 height 37
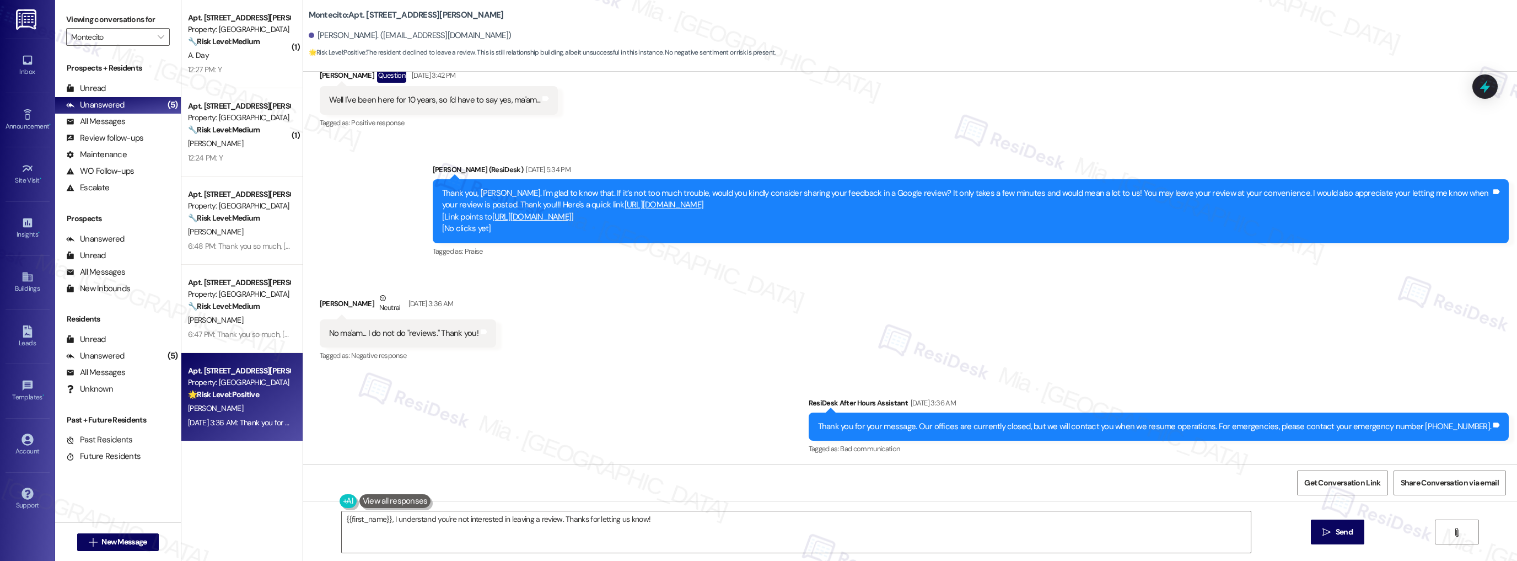
scroll to position [589, 0]
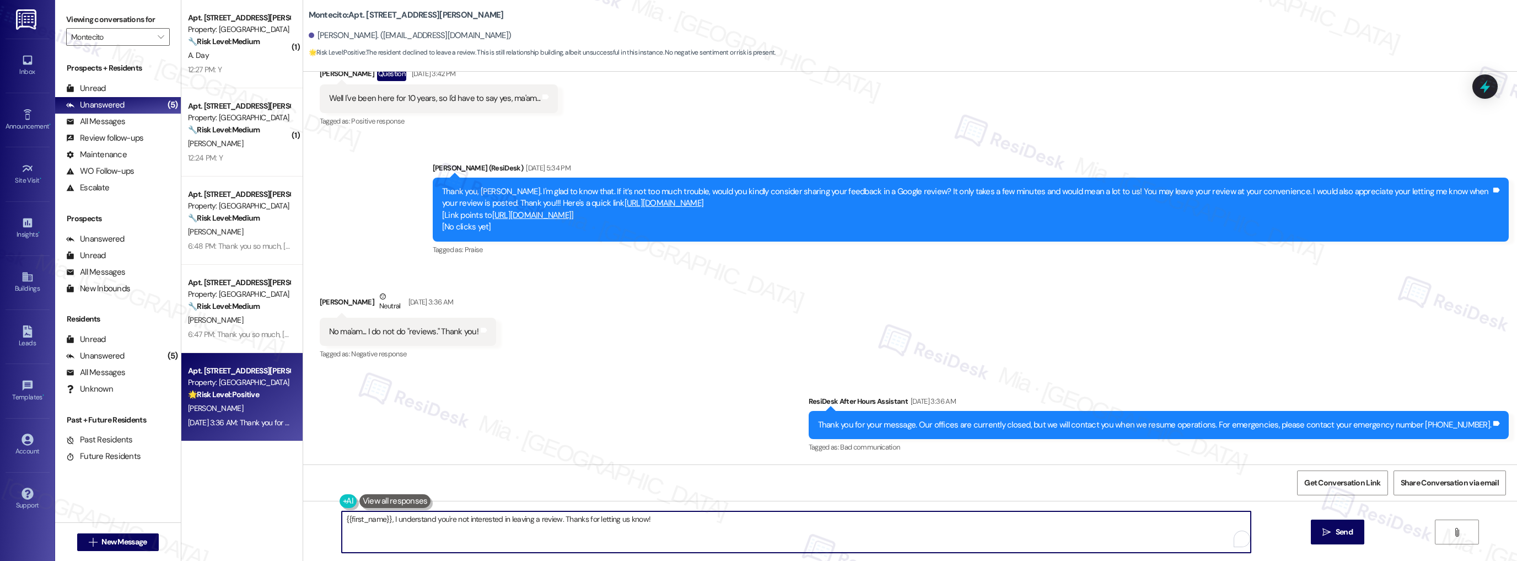
click at [342, 519] on textarea "{{first_name}}, I understand you're not interested in leaving a review. Thanks …" at bounding box center [797, 531] width 910 height 41
drag, startPoint x: 438, startPoint y: 521, endPoint x: 661, endPoint y: 519, distance: 222.2
click at [661, 519] on textarea "Hi {{first_name}}, I understand you're not interested in leaving a review. Than…" at bounding box center [797, 531] width 910 height 41
type textarea "Hi {{first_name}}, I understand. No worries at all! 😊"
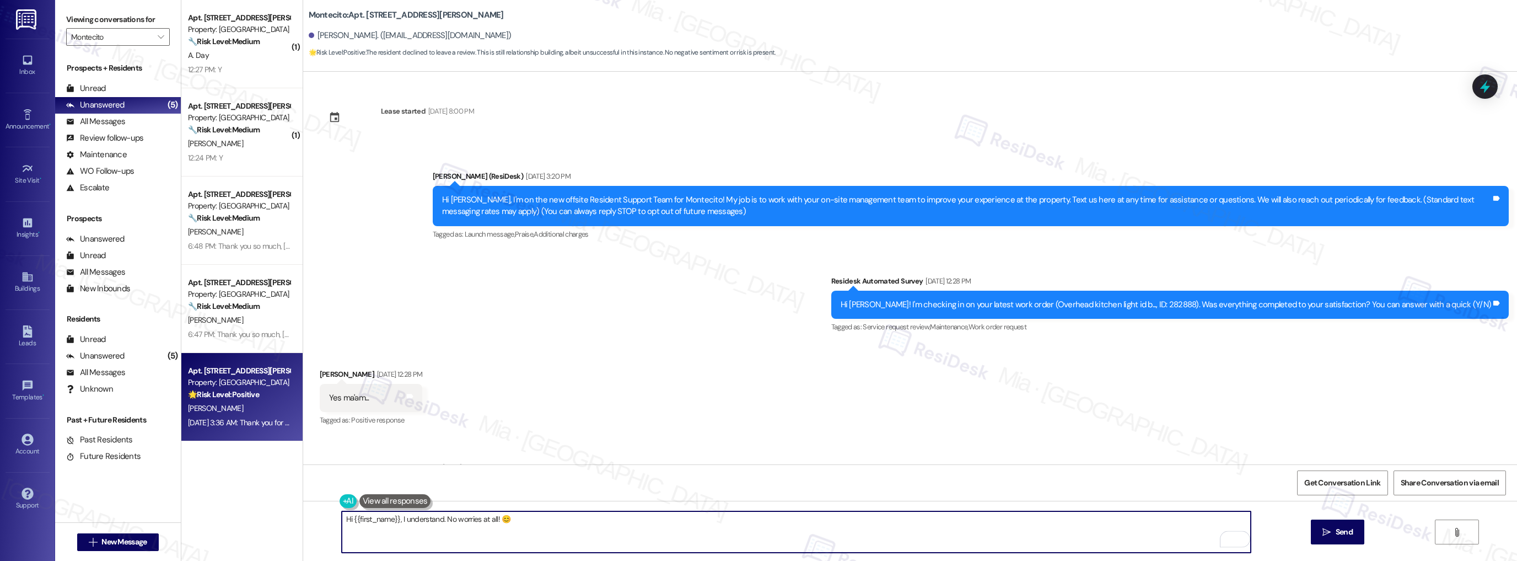
scroll to position [589, 0]
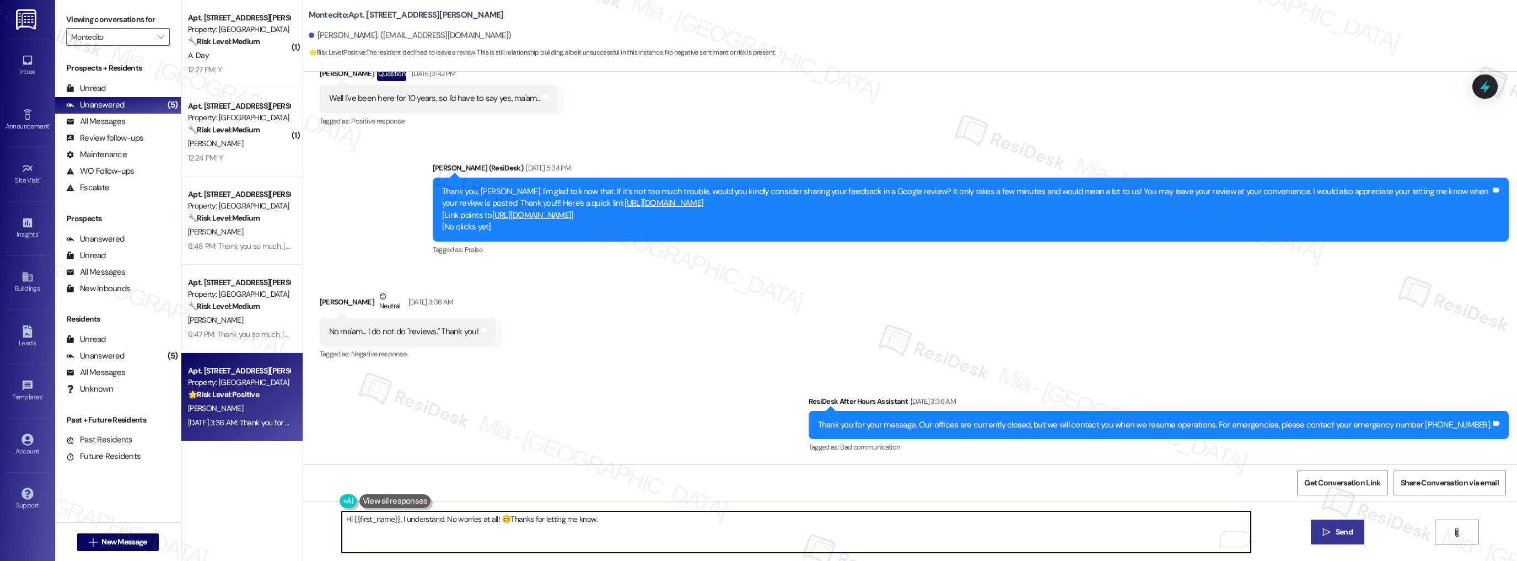
type textarea "Hi {{first_name}}, I understand. No worries at all! 😊Thanks for letting me know."
click at [1321, 532] on span " Send" at bounding box center [1338, 532] width 35 height 12
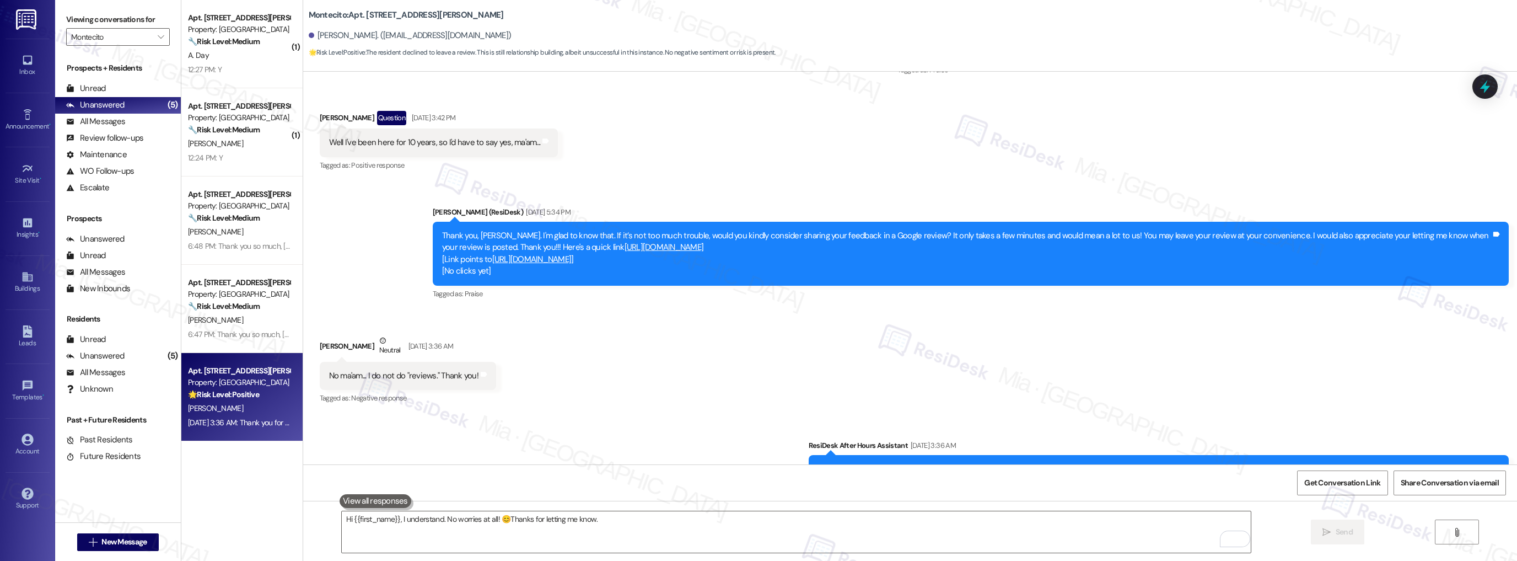
scroll to position [495, 0]
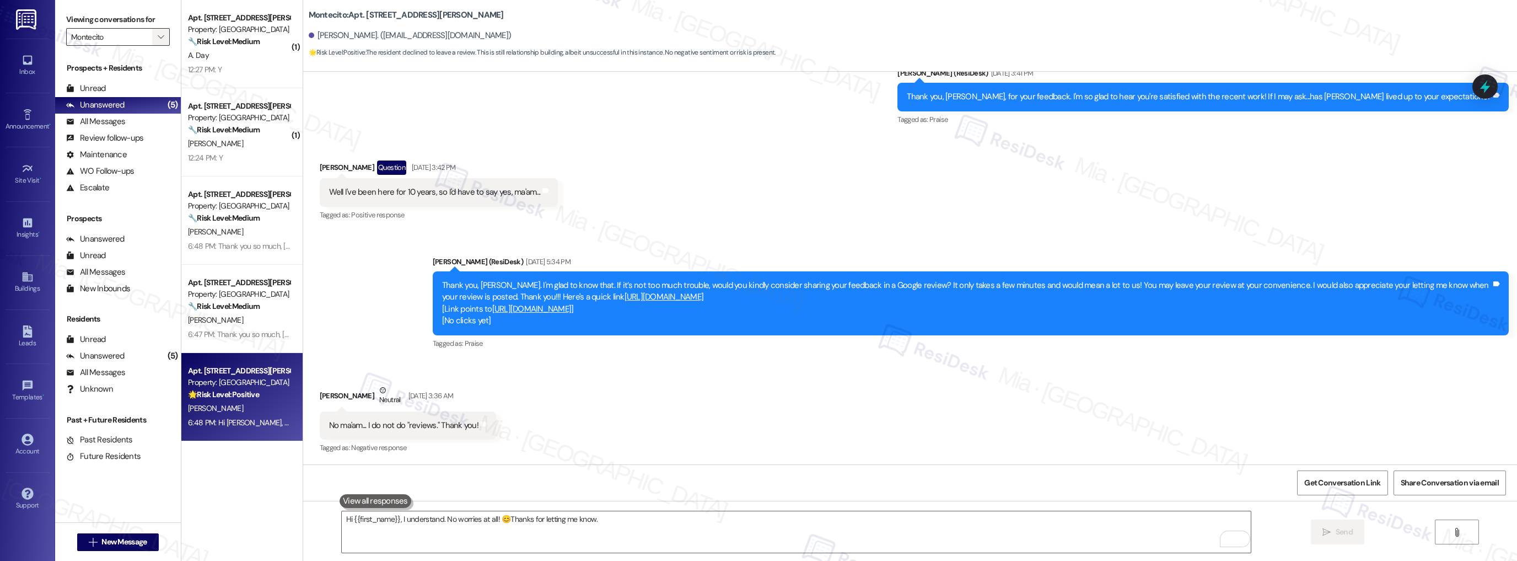
click at [158, 38] on icon "" at bounding box center [161, 37] width 6 height 9
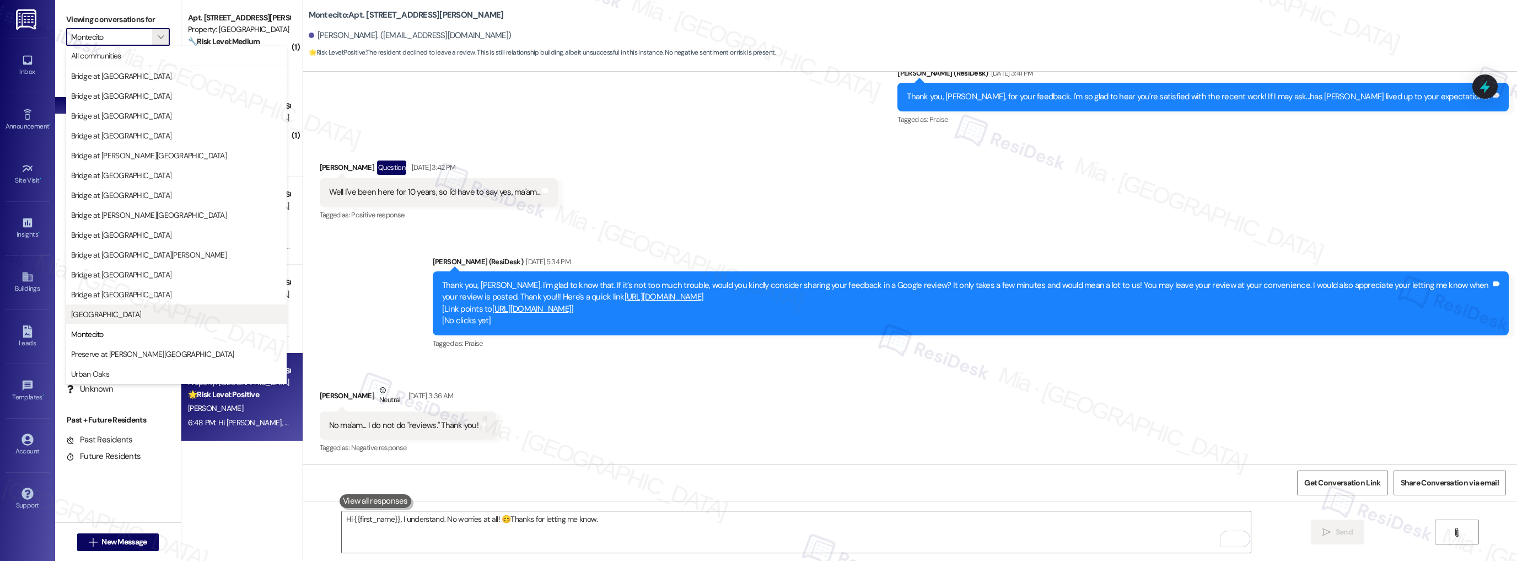
click at [143, 310] on span "[GEOGRAPHIC_DATA]" at bounding box center [176, 314] width 211 height 11
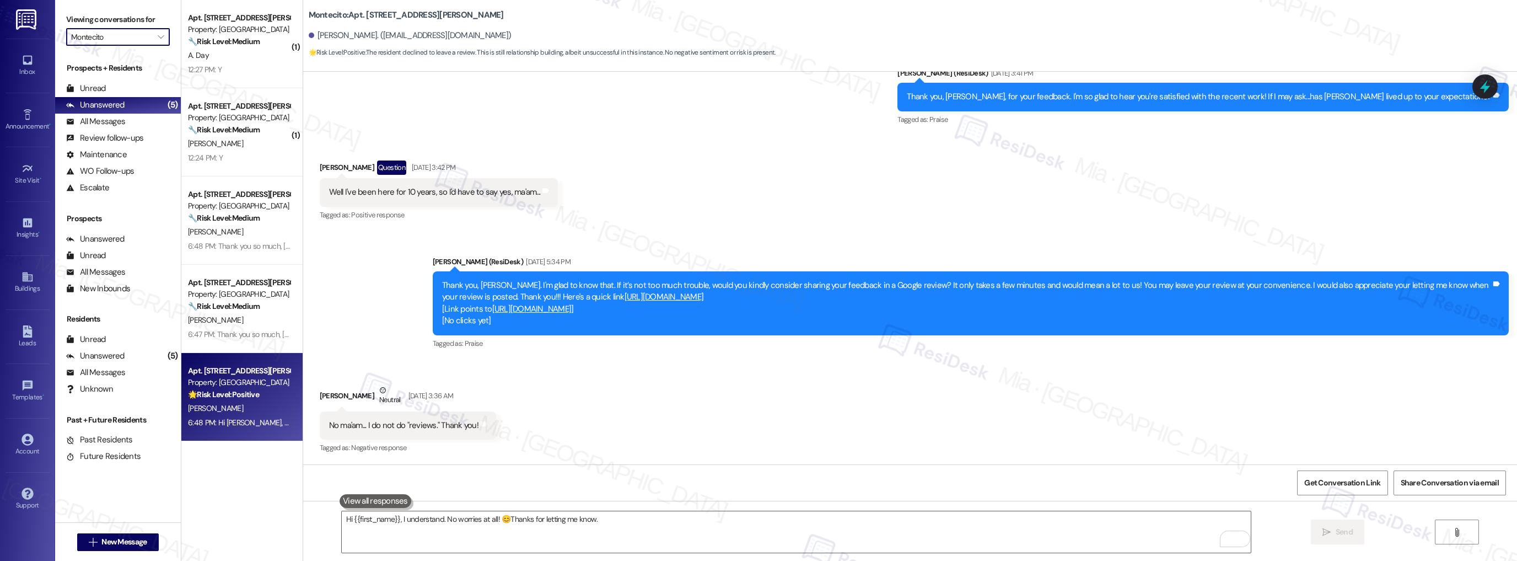
type input "[GEOGRAPHIC_DATA]"
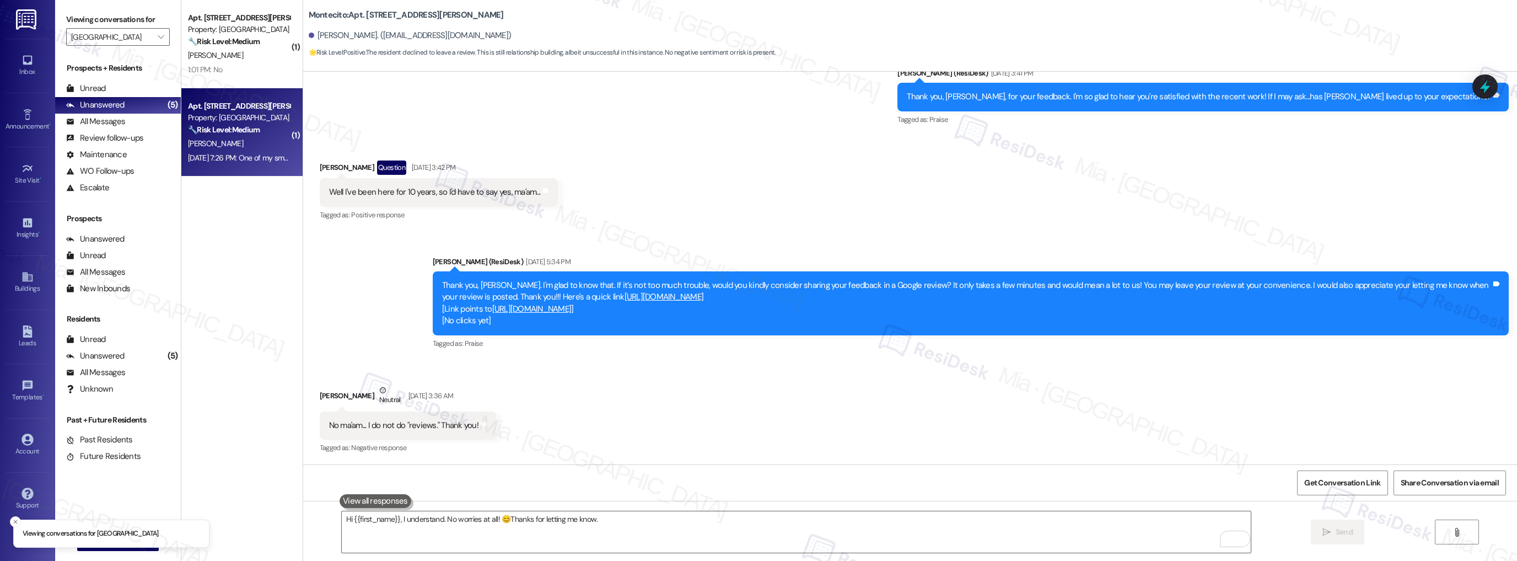
click at [249, 143] on div "K. Rangel" at bounding box center [239, 144] width 104 height 14
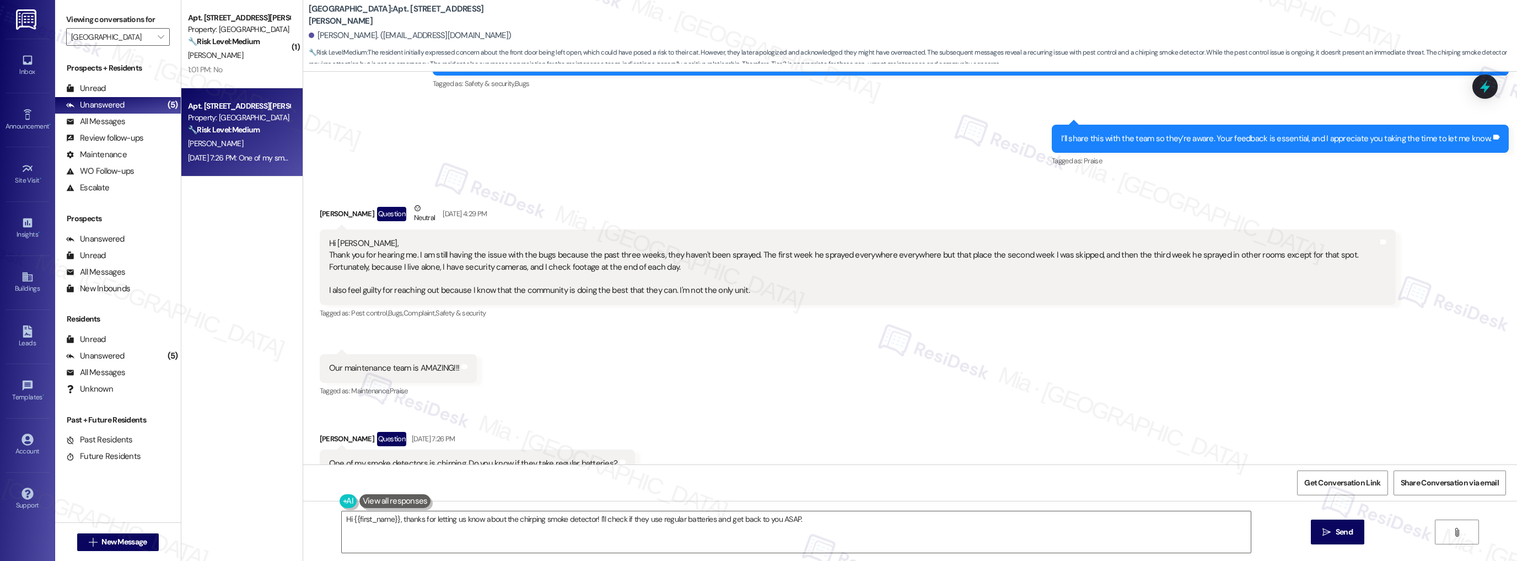
scroll to position [1780, 0]
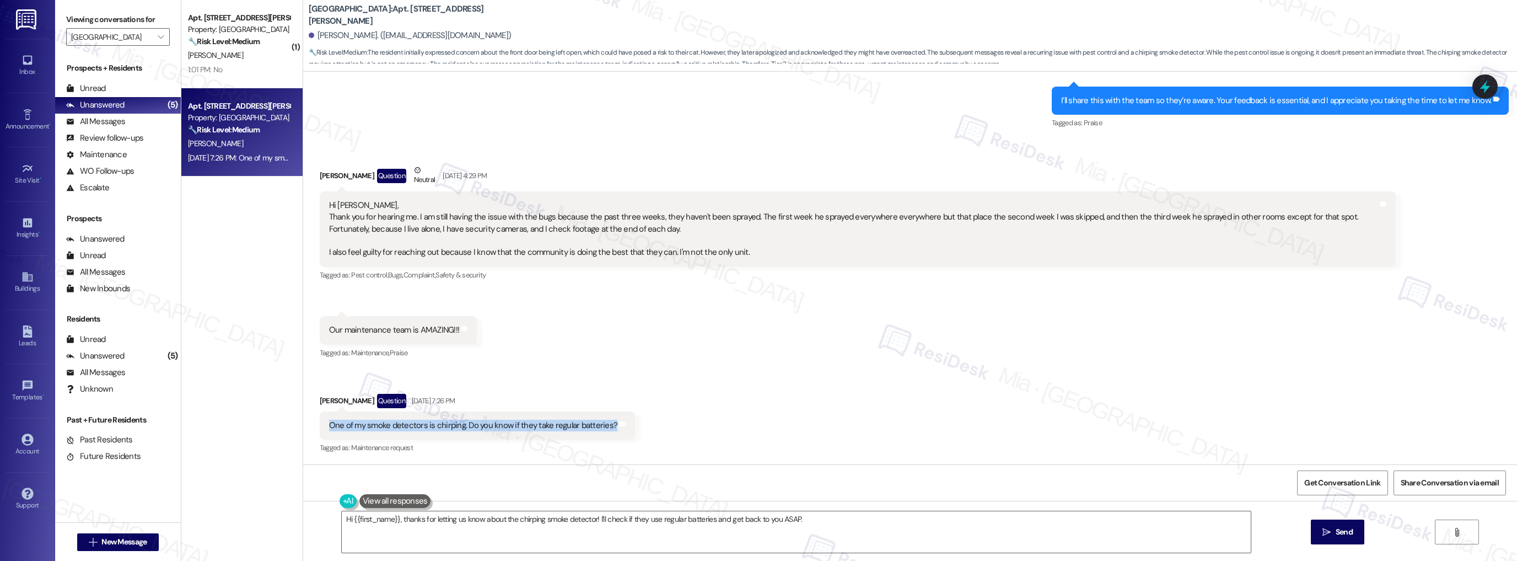
drag, startPoint x: 323, startPoint y: 426, endPoint x: 600, endPoint y: 426, distance: 277.9
click at [600, 426] on div "One of my smoke detectors is chirping. Do you know if they take regular batteri…" at bounding box center [473, 426] width 289 height 12
copy div "One of my smoke detectors is chirping. Do you know if they take regular batteri…"
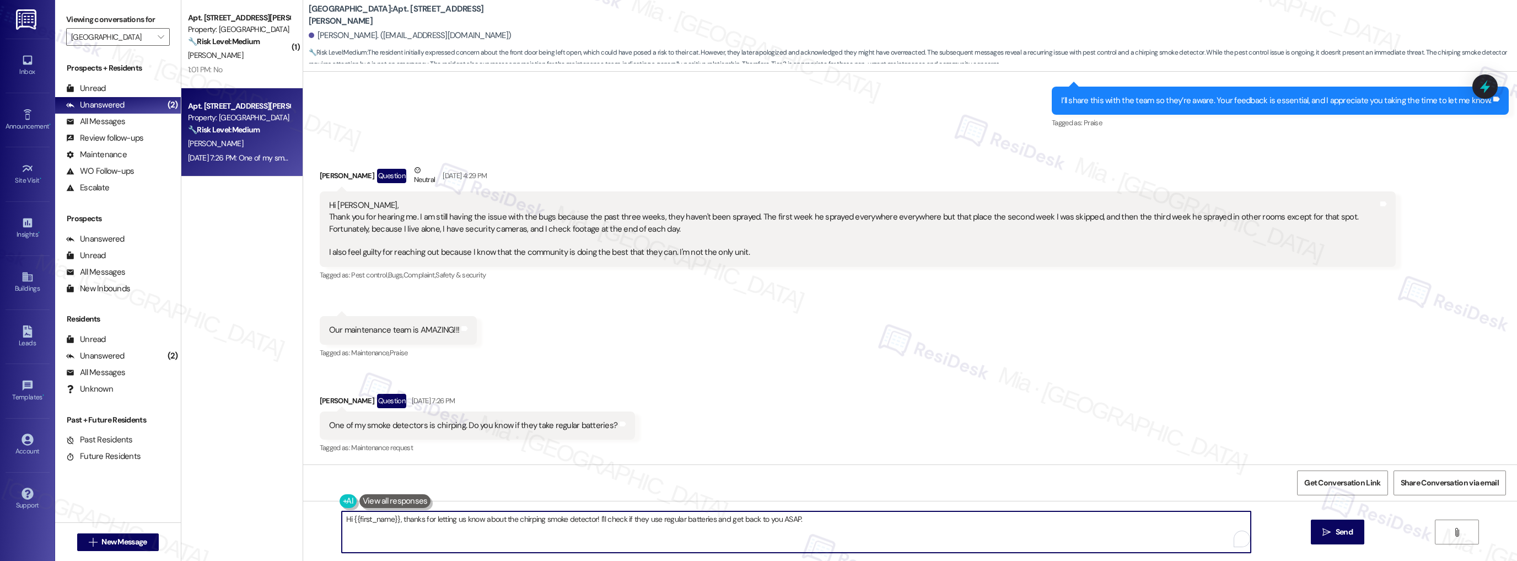
drag, startPoint x: 603, startPoint y: 520, endPoint x: 805, endPoint y: 520, distance: 202.4
click at [805, 520] on textarea "Hi {{first_name}}, thanks for letting us know about the chirping smoke detector…" at bounding box center [797, 531] width 910 height 41
drag, startPoint x: 399, startPoint y: 518, endPoint x: 316, endPoint y: 518, distance: 83.3
click at [316, 518] on div "Hi {{first_name}}, thanks for letting us know about the chirping smoke detector…" at bounding box center [910, 542] width 1214 height 83
click at [652, 512] on textarea "Thanks for letting us know about the chirping smoke detector! I can check this …" at bounding box center [797, 531] width 910 height 41
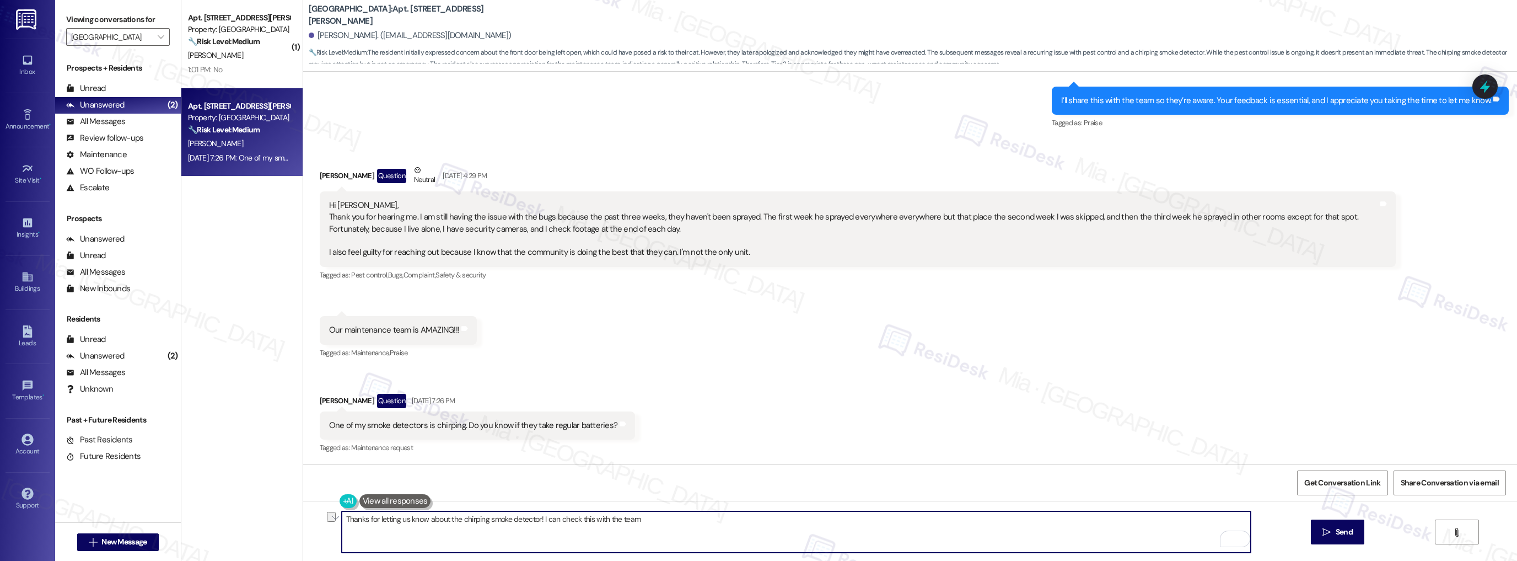
drag, startPoint x: 339, startPoint y: 522, endPoint x: 719, endPoint y: 522, distance: 380.5
click at [719, 522] on textarea "Thanks for letting us know about the chirping smoke detector! I can check this …" at bounding box center [797, 531] width 910 height 41
paste textarea "you for letting me know. Could you confirm how often the smoke detector is chir…"
click at [435, 519] on textarea "Thank you for letting me know. Could you confirm how often the smoke detector i…" at bounding box center [797, 531] width 910 height 41
click at [459, 489] on span "Krystella" at bounding box center [460, 484] width 34 height 9
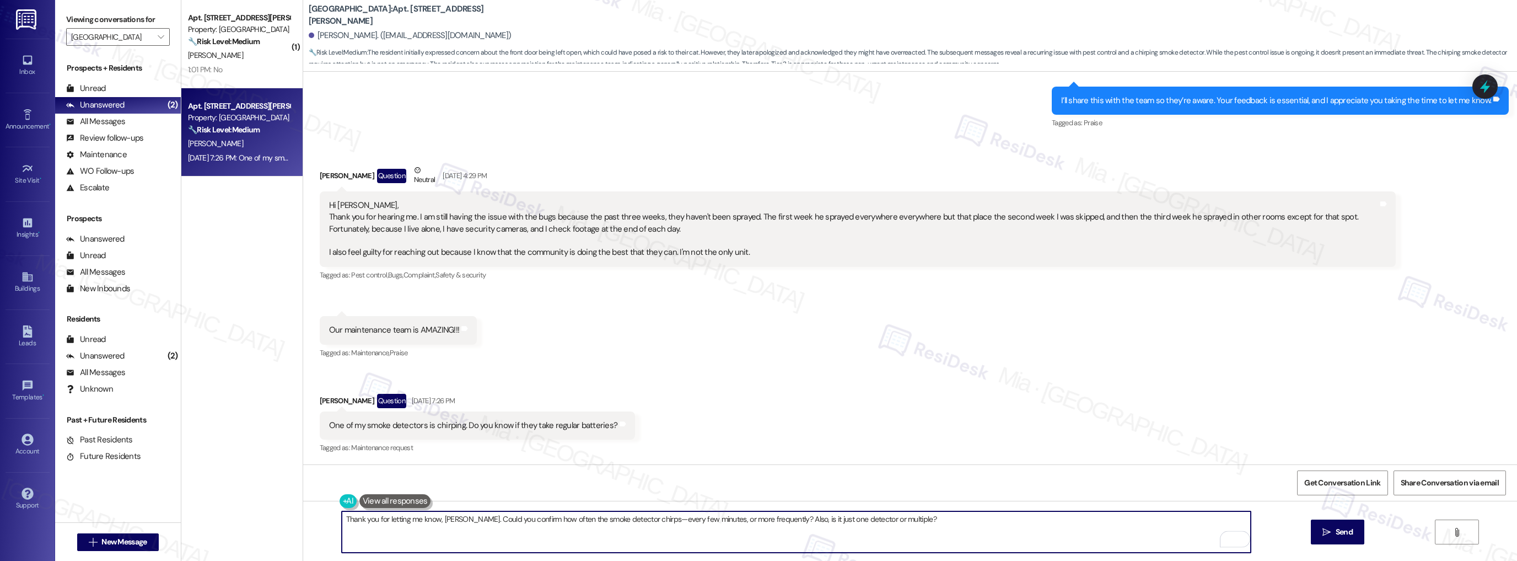
click at [647, 521] on textarea "Thank you for letting me know, Krystella. Could you confirm how often the smoke…" at bounding box center [797, 531] width 910 height 41
click at [906, 518] on textarea "Thank you for letting me know, Krystella. Could you confirm how often the smoke…" at bounding box center [797, 531] width 910 height 41
type textarea "Thank you for letting me know, Krystella. Could you confirm how often the smoke…"
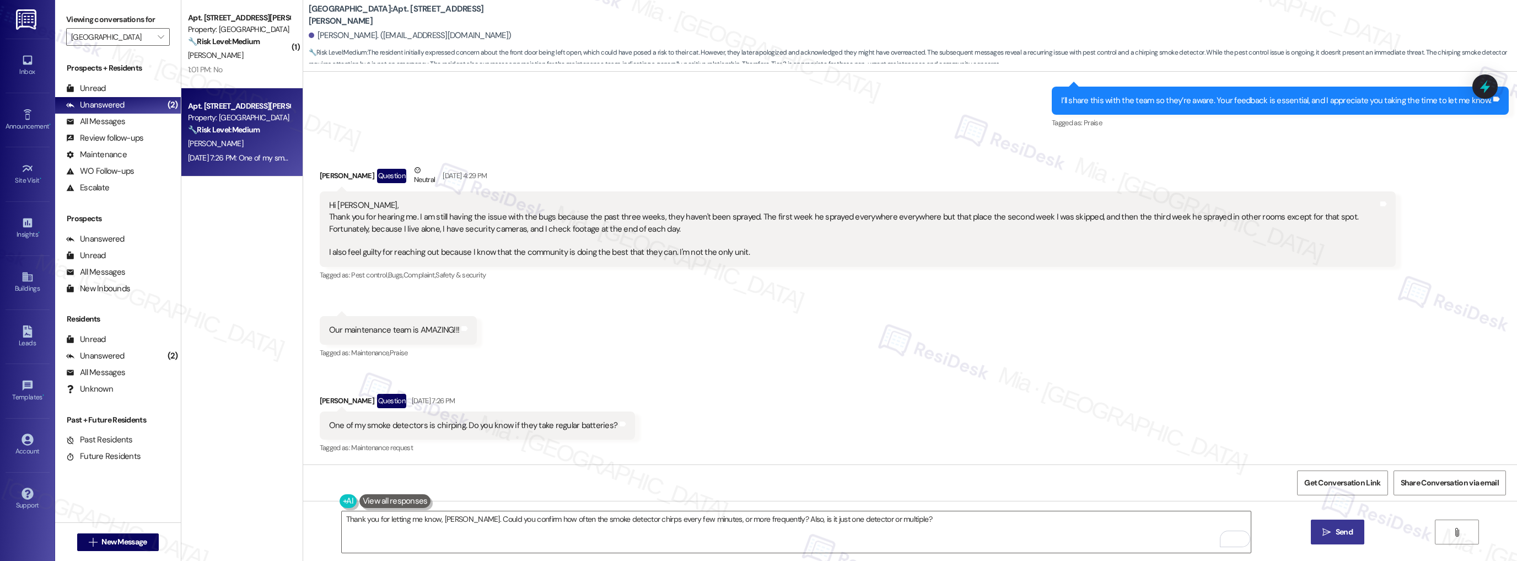
click at [1345, 533] on span "Send" at bounding box center [1344, 532] width 17 height 12
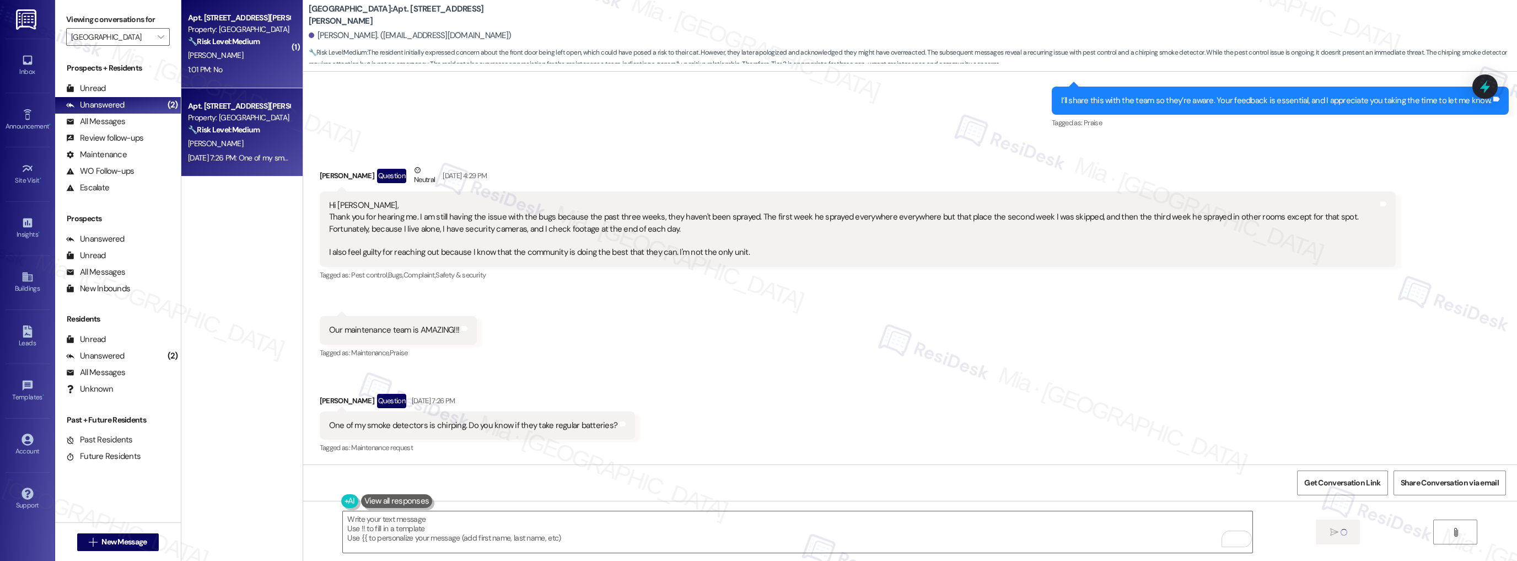
scroll to position [1779, 0]
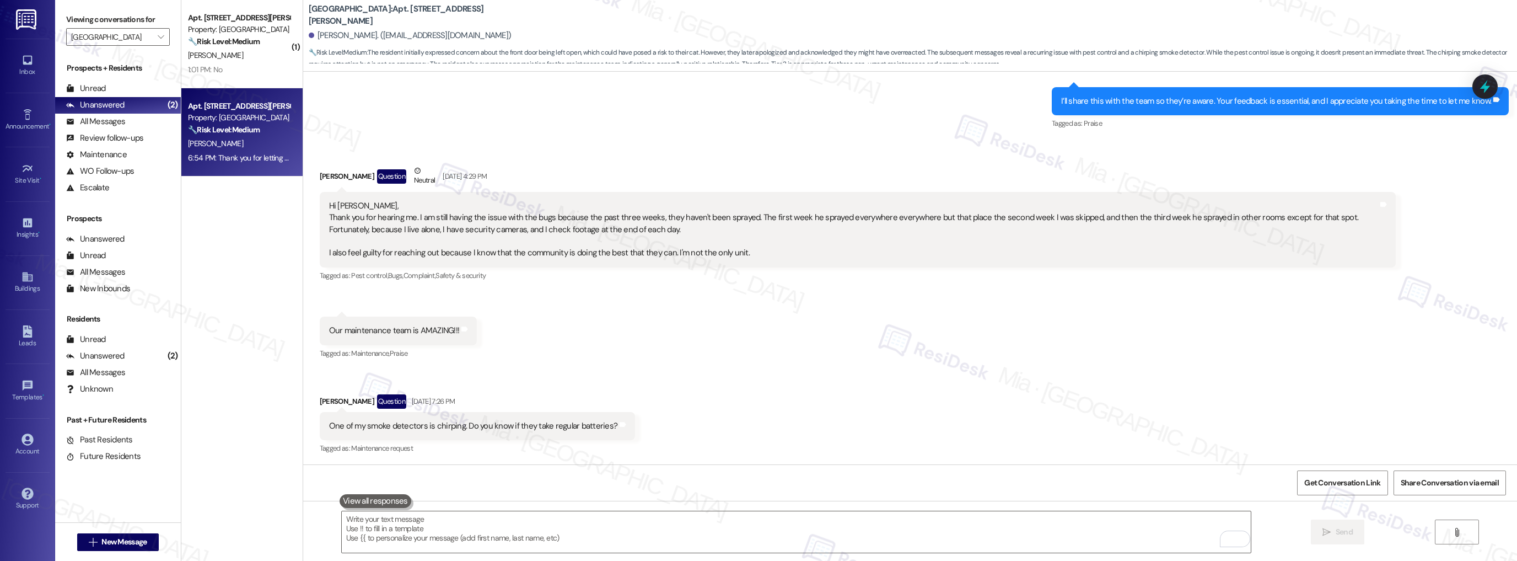
click at [266, 68] on div "1:01 PM: No 1:01 PM: No" at bounding box center [239, 70] width 104 height 14
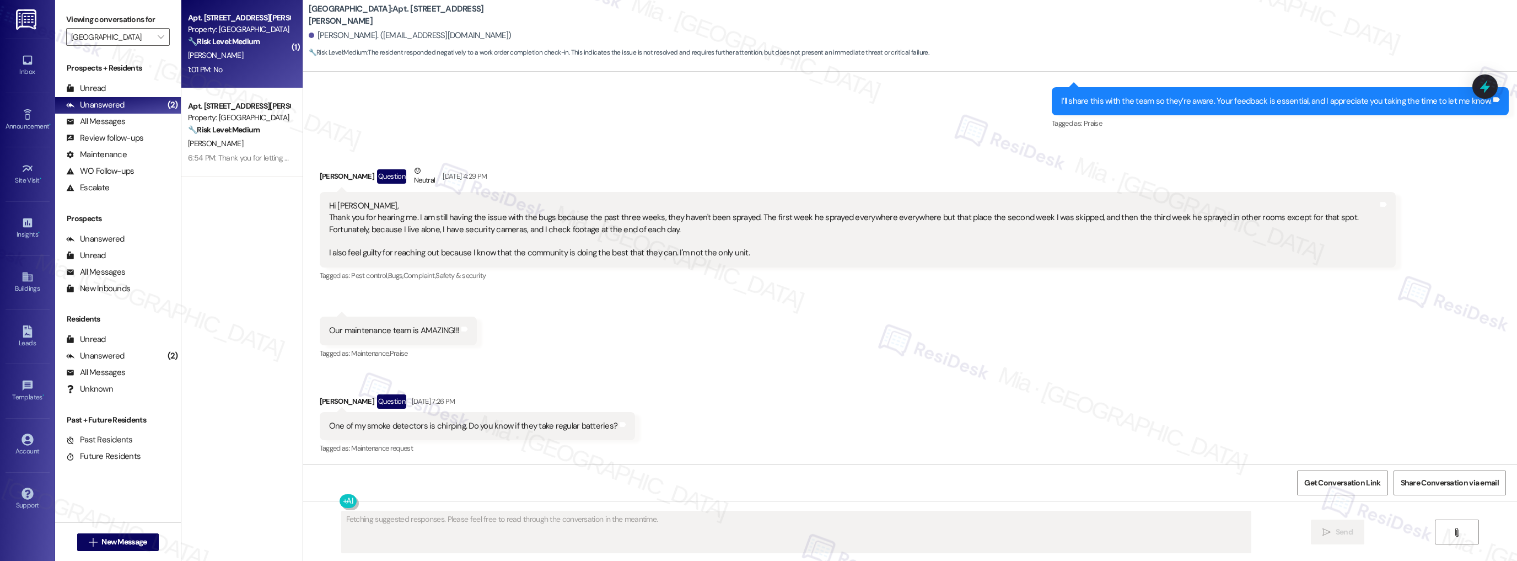
scroll to position [167, 0]
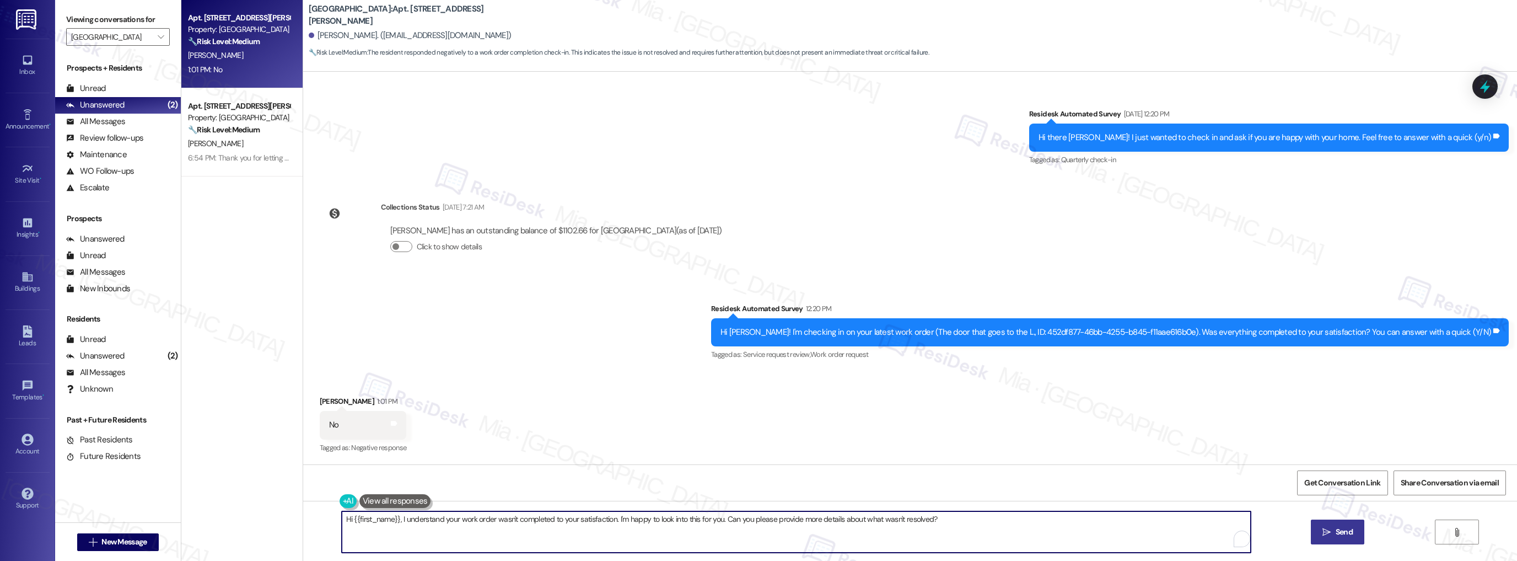
drag, startPoint x: 394, startPoint y: 521, endPoint x: 303, endPoint y: 520, distance: 91.0
click at [305, 521] on div "Hi {{first_name}}, I understand your work order wasn't completed to your satisf…" at bounding box center [910, 542] width 1214 height 83
type textarea "I understand your work order wasn't completed to your satisfaction. I'm happy t…"
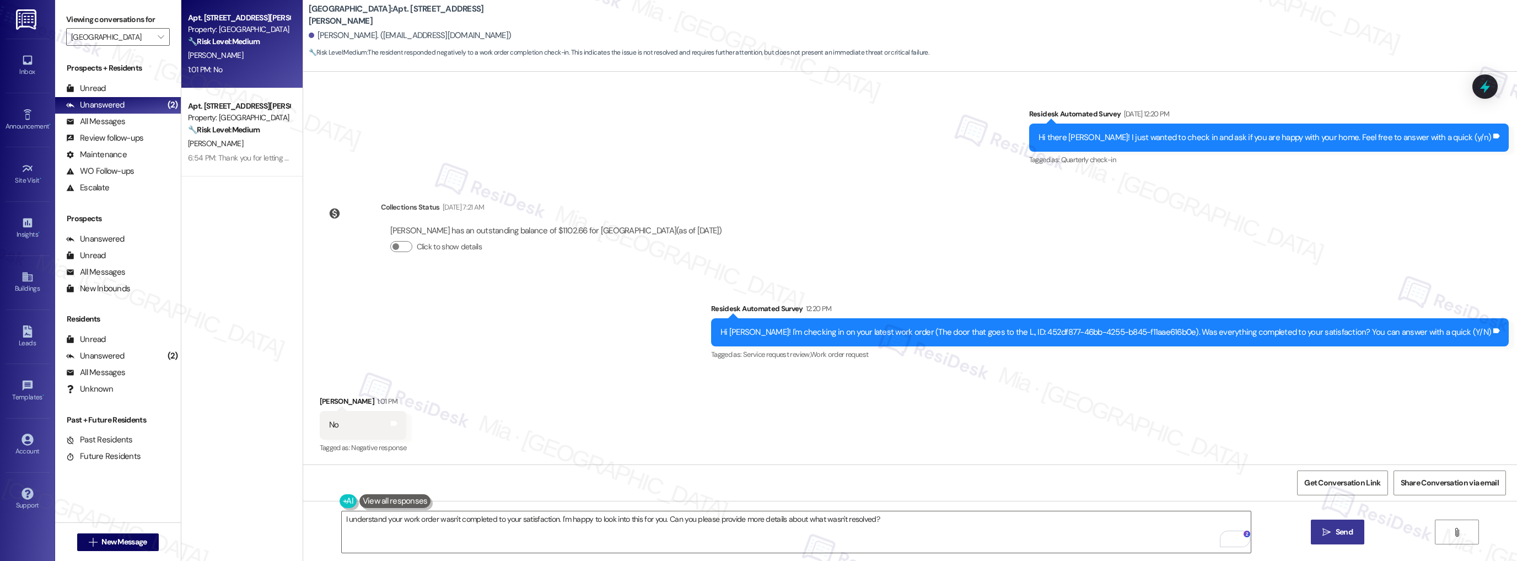
click at [1351, 537] on span "Send" at bounding box center [1344, 532] width 17 height 12
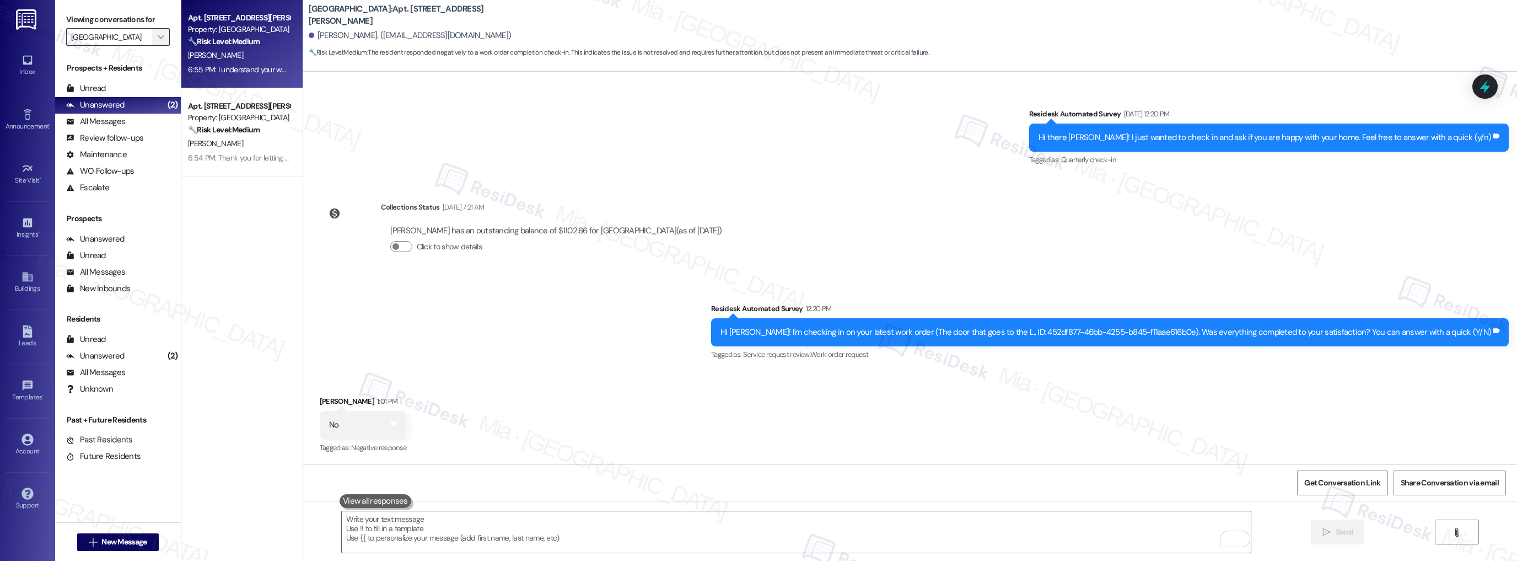
click at [157, 38] on span "" at bounding box center [160, 37] width 10 height 18
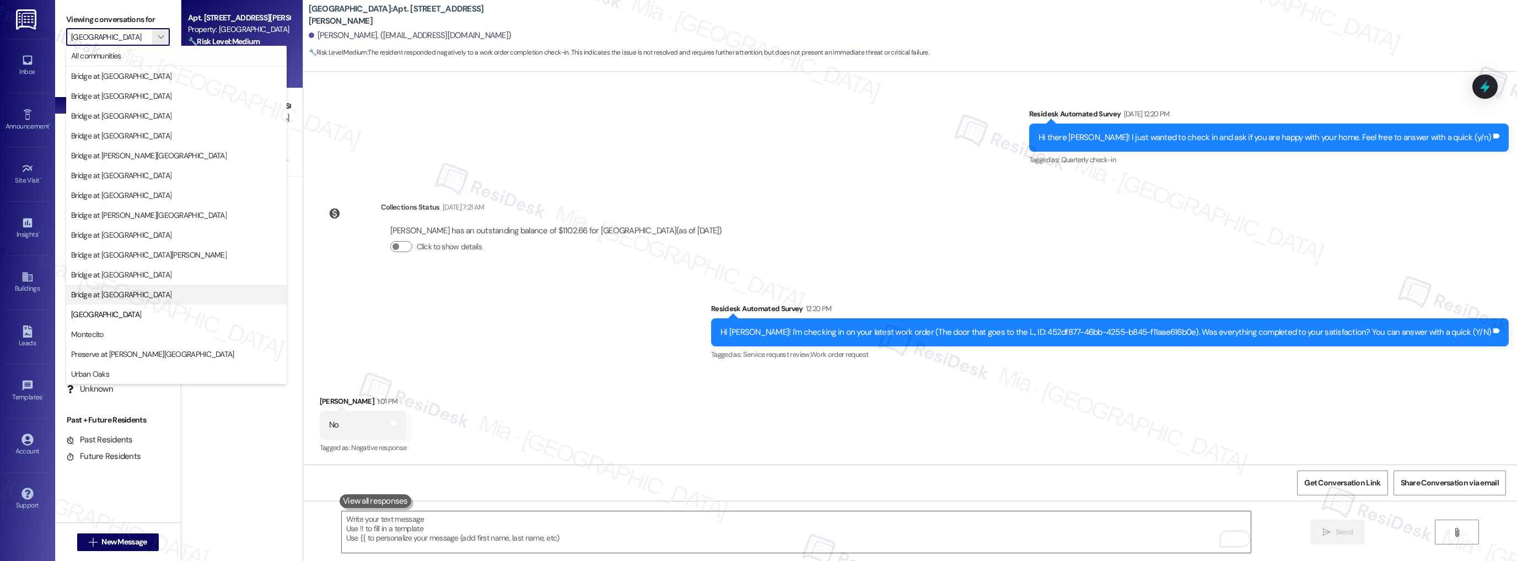
click at [178, 298] on span "Bridge at [GEOGRAPHIC_DATA]" at bounding box center [176, 294] width 211 height 11
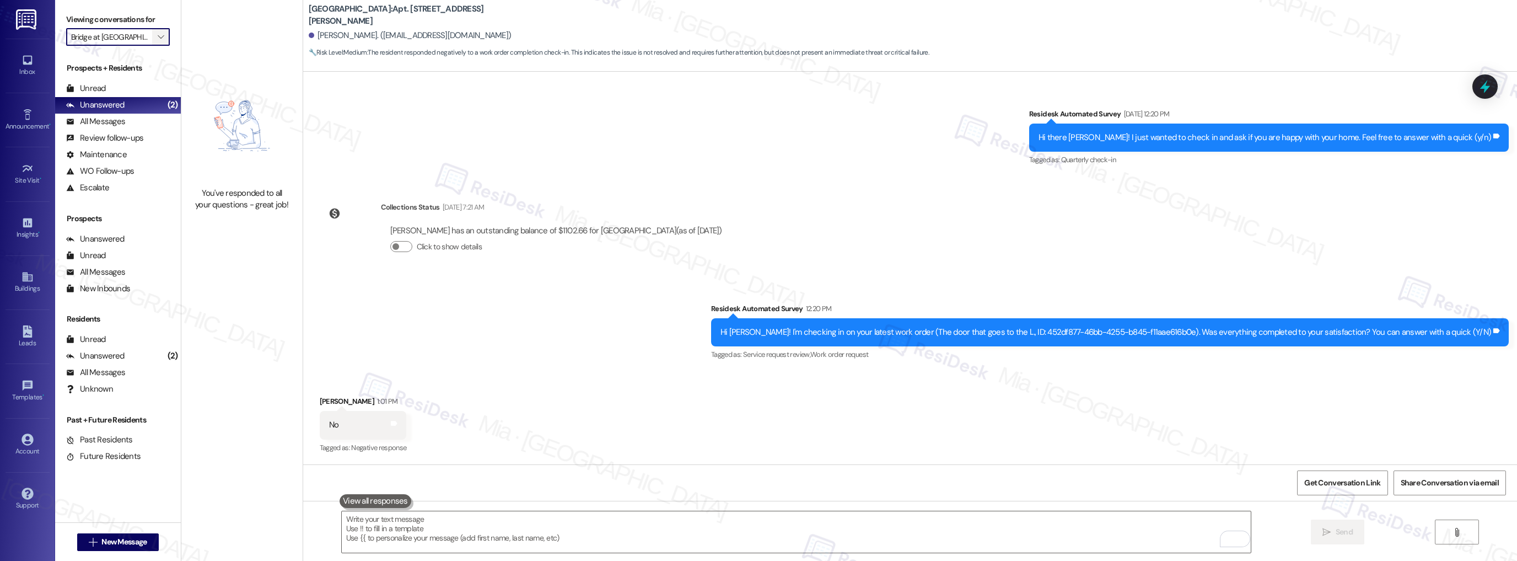
click at [157, 35] on span "" at bounding box center [160, 37] width 10 height 18
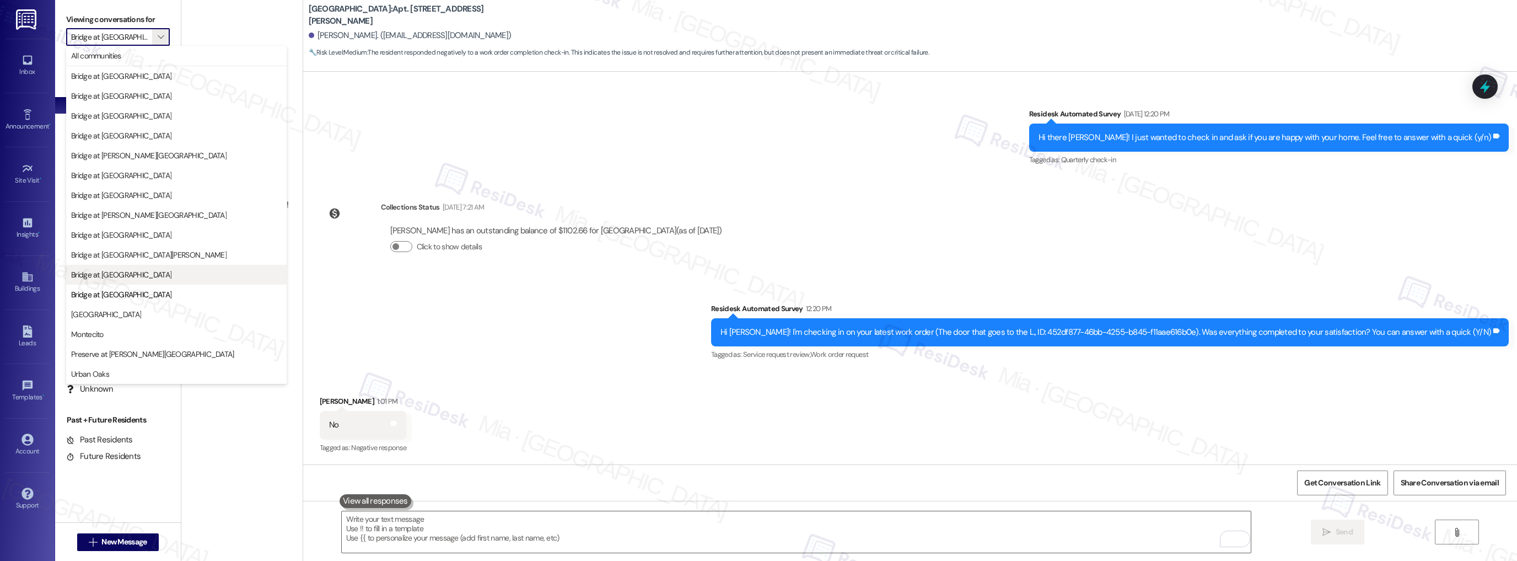
click at [153, 276] on span "Bridge at [GEOGRAPHIC_DATA]" at bounding box center [176, 274] width 211 height 11
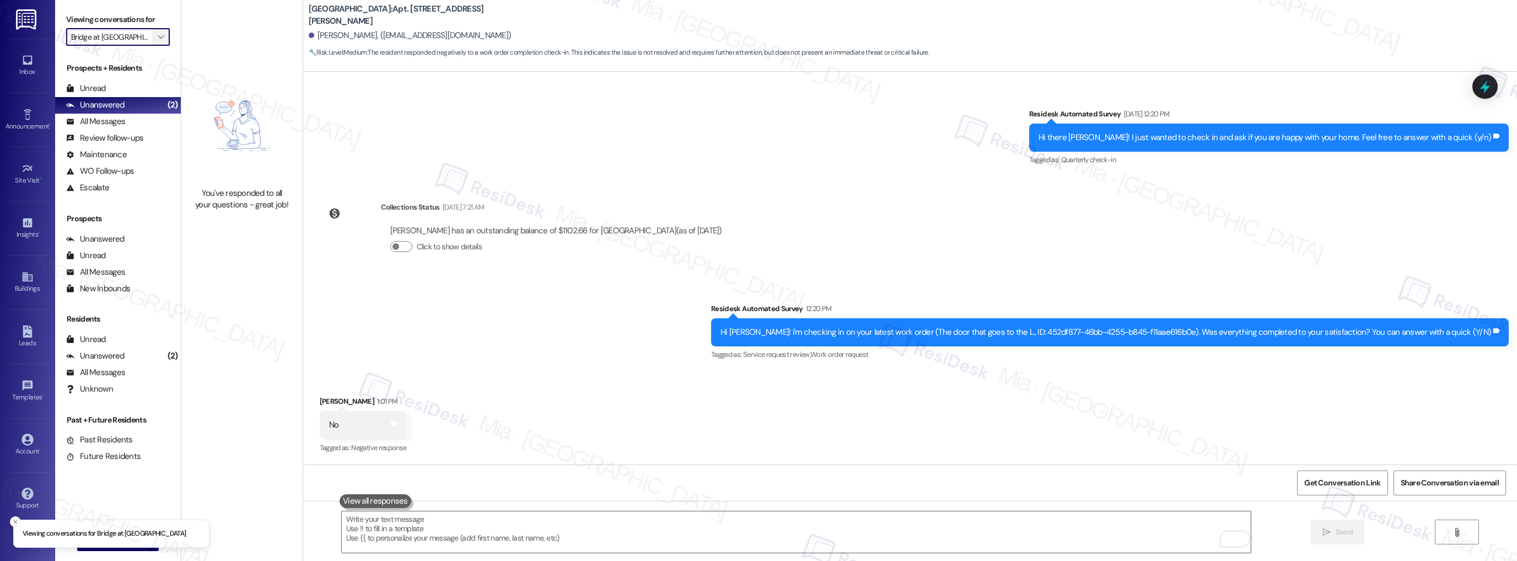
click at [158, 37] on icon "" at bounding box center [161, 37] width 6 height 9
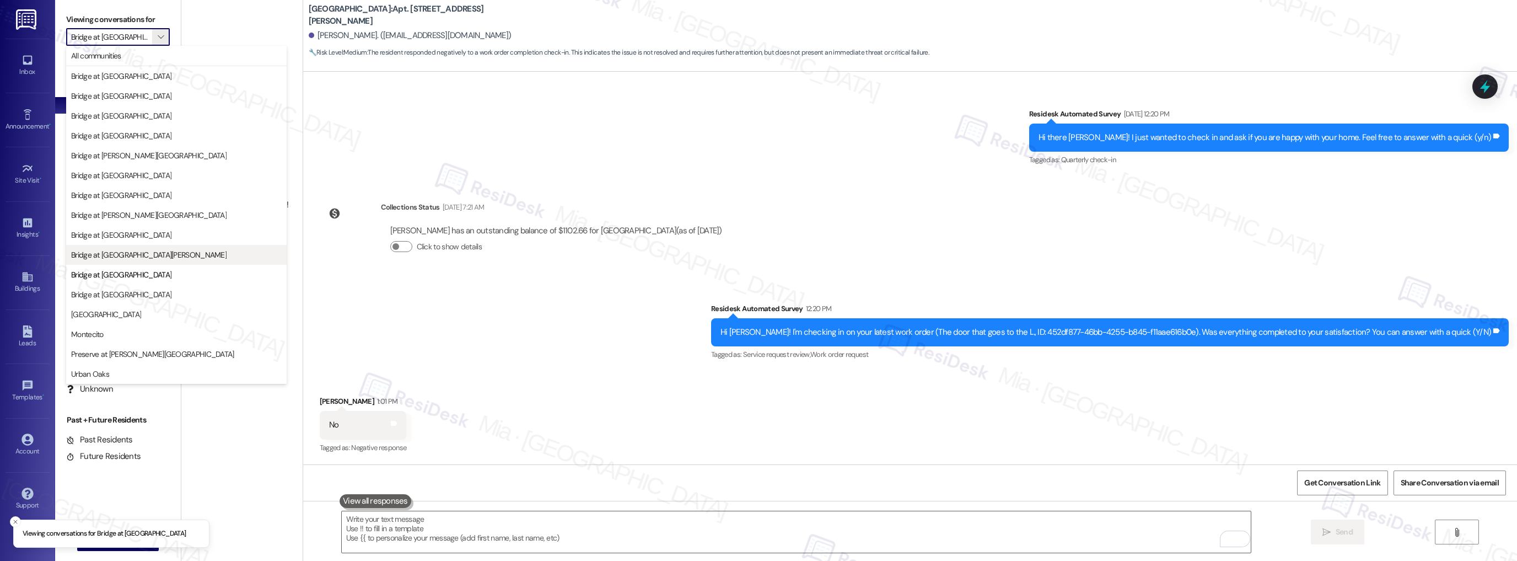
click at [157, 262] on button "Bridge at [GEOGRAPHIC_DATA][PERSON_NAME]" at bounding box center [176, 255] width 221 height 20
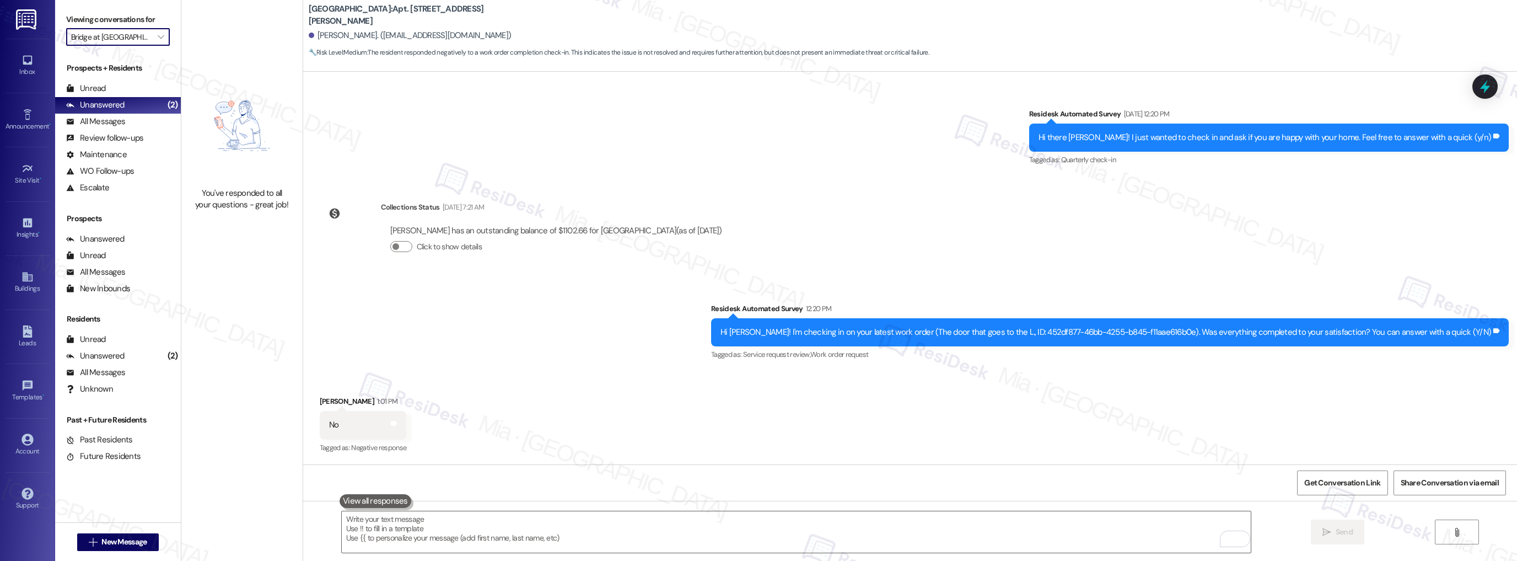
type input "Bridge at [GEOGRAPHIC_DATA][PERSON_NAME]"
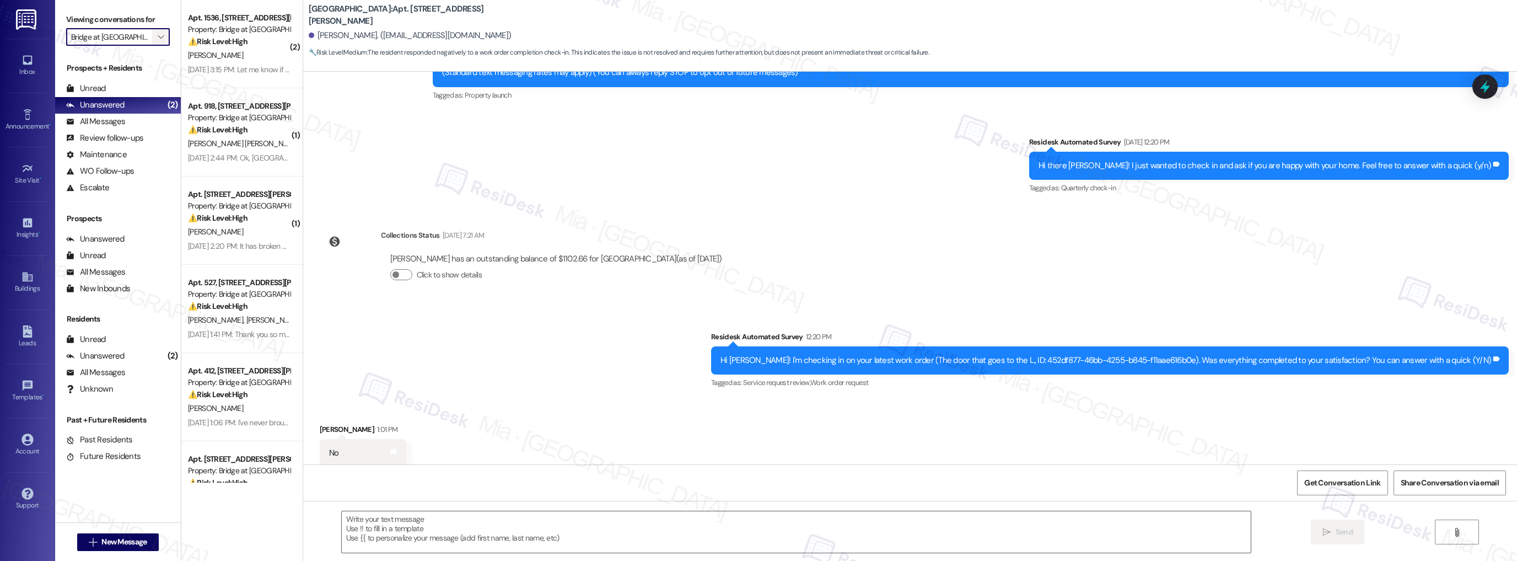
scroll to position [167, 0]
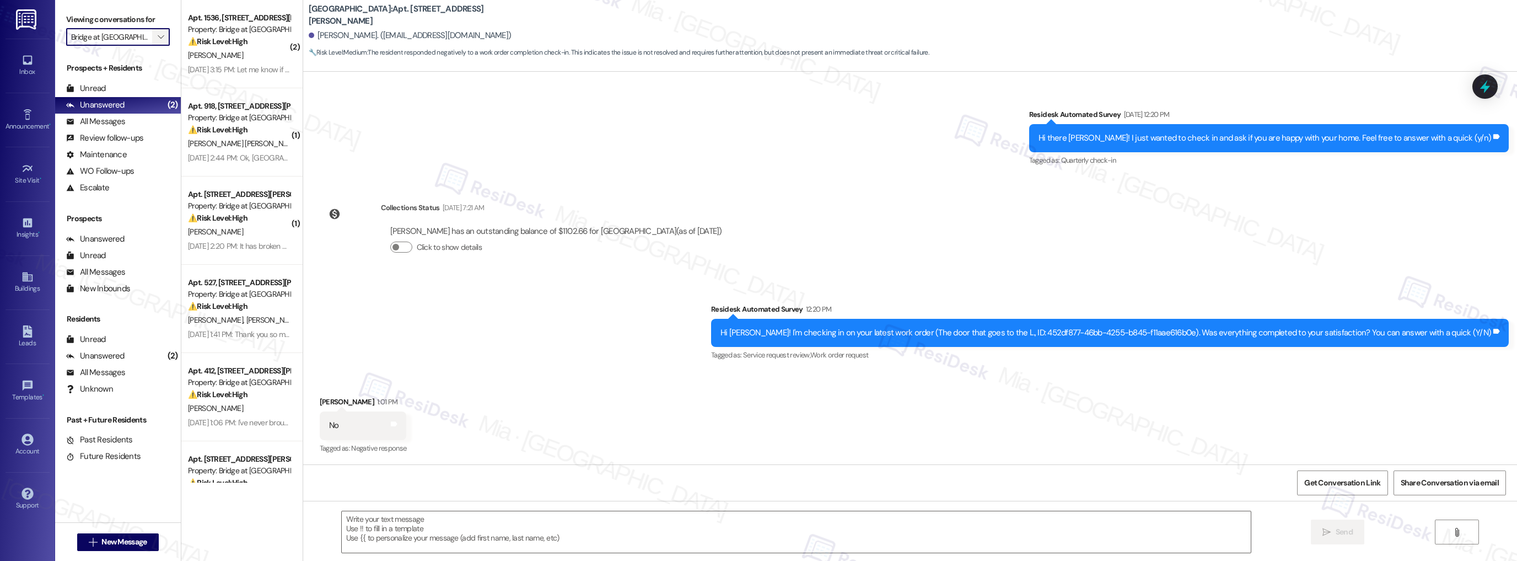
type textarea "Fetching suggested responses. Please feel free to read through the conversation…"
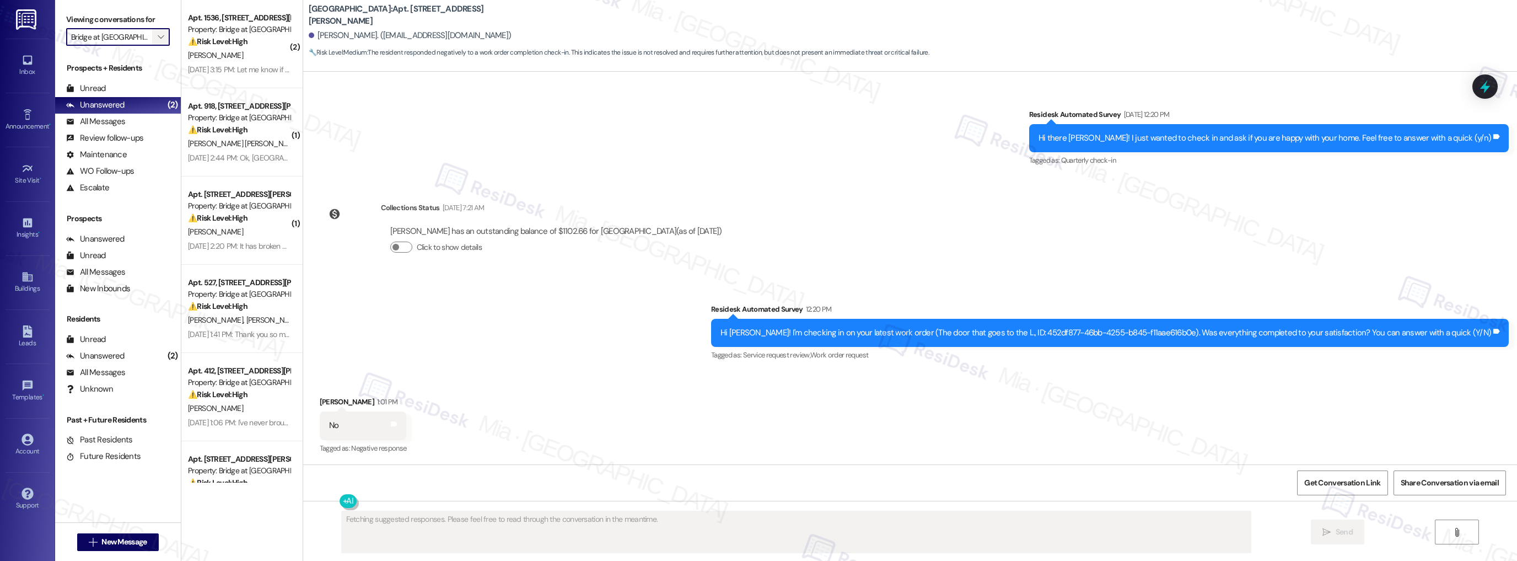
click at [158, 37] on icon "" at bounding box center [161, 37] width 6 height 9
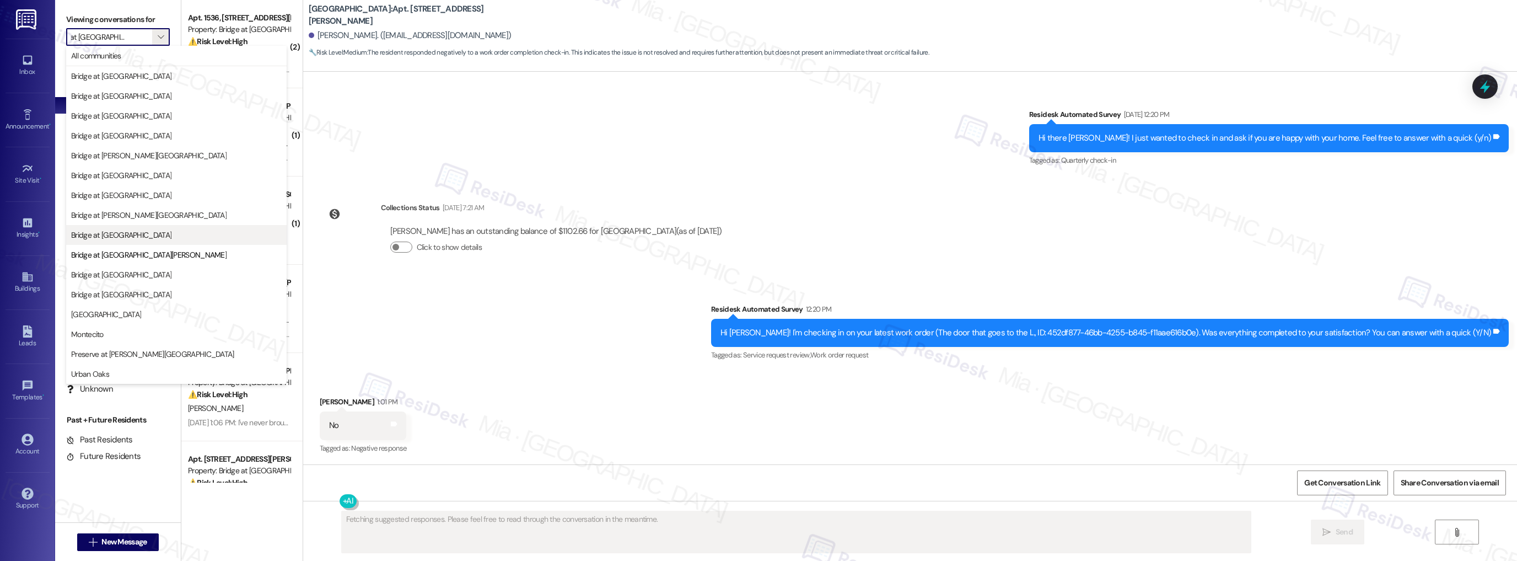
click at [168, 235] on span "Bridge at [GEOGRAPHIC_DATA]" at bounding box center [176, 234] width 211 height 11
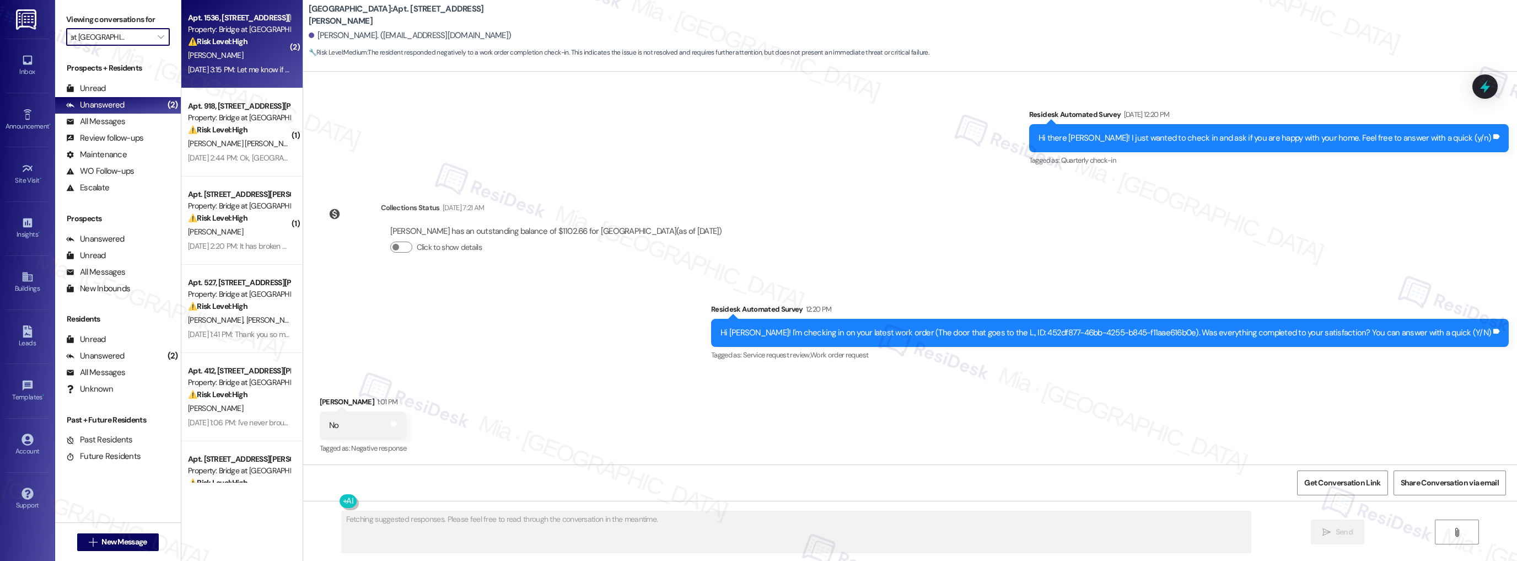
type input "Bridge at [GEOGRAPHIC_DATA]"
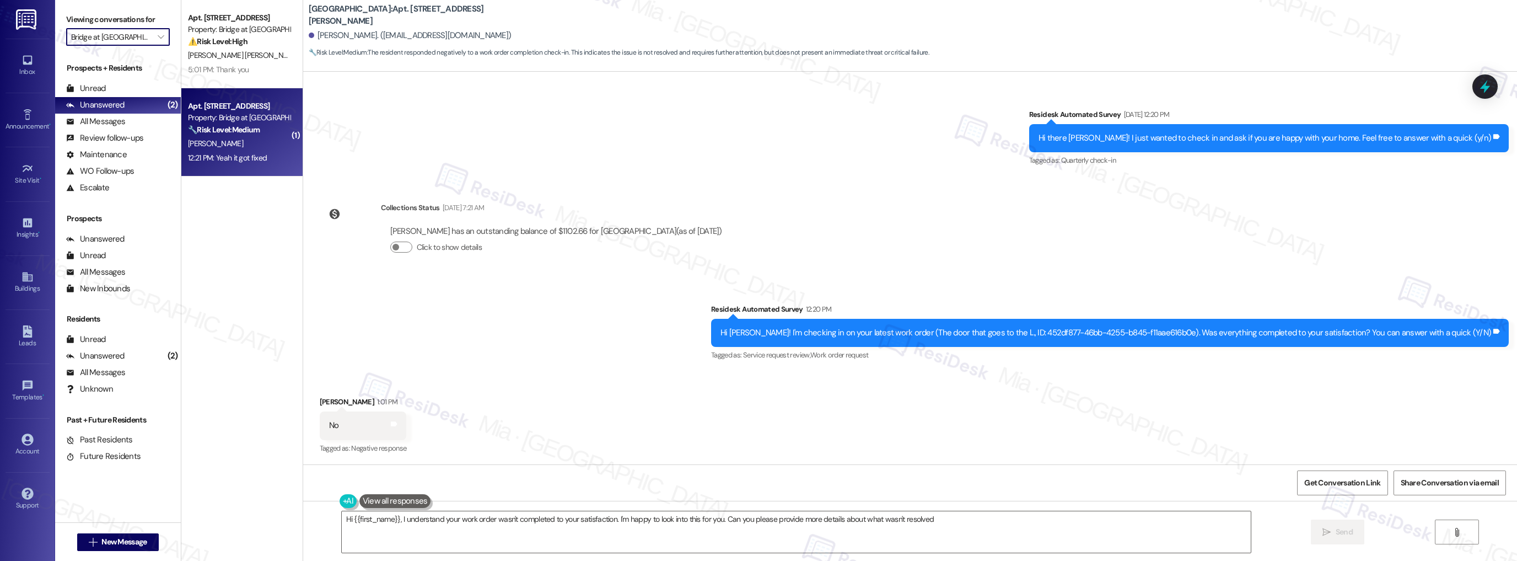
type textarea "Hi {{first_name}}, I understand your work order wasn't completed to your satisf…"
click at [262, 138] on div "O. Ocasio" at bounding box center [239, 144] width 104 height 14
type textarea "Fetching suggested responses. Please feel free to read through the conversation…"
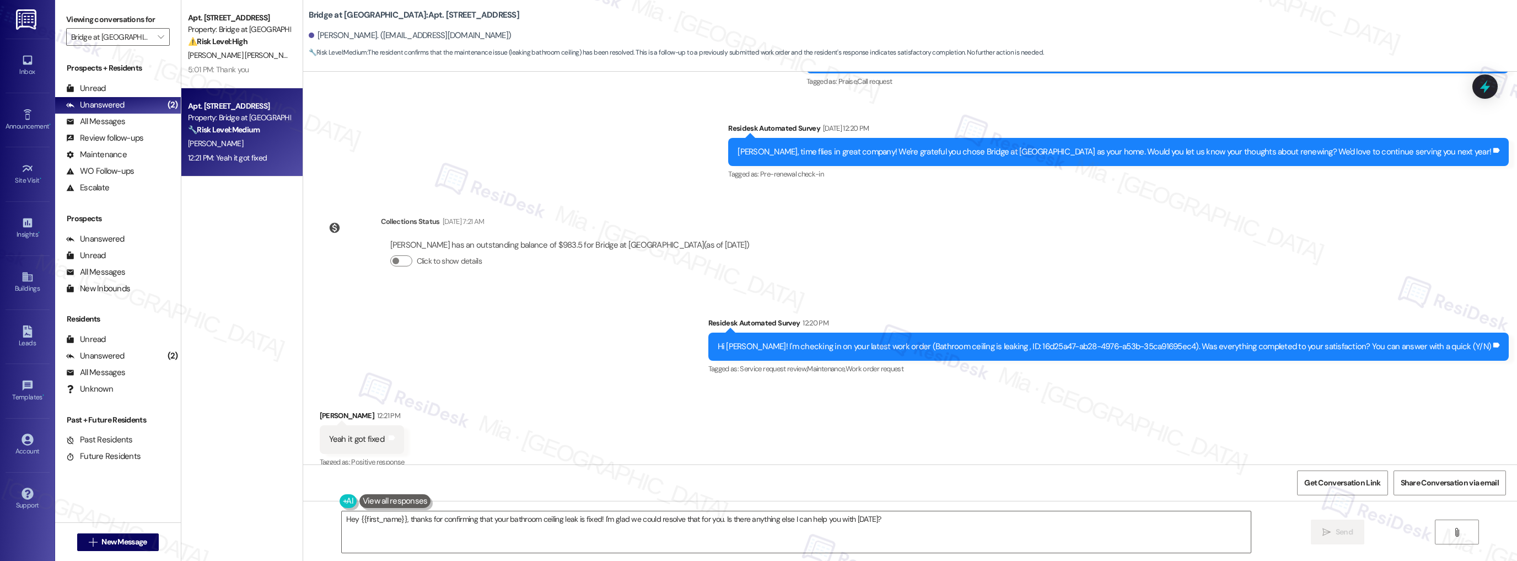
scroll to position [1075, 0]
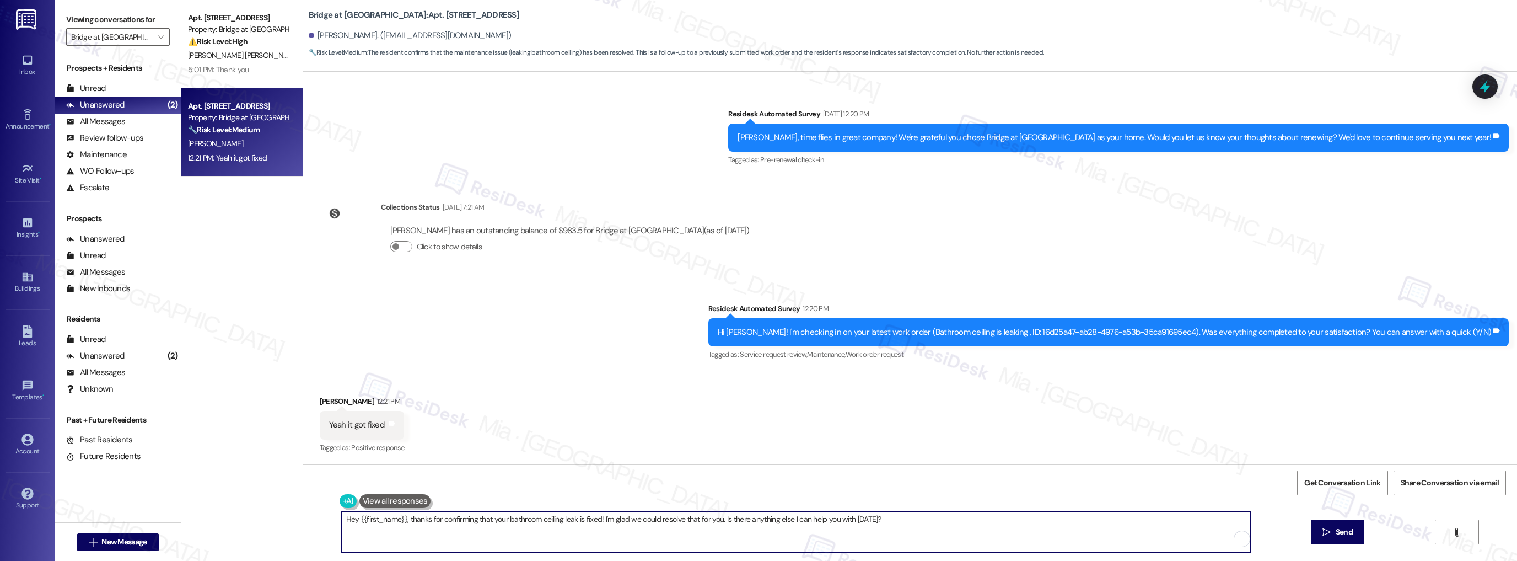
drag, startPoint x: 337, startPoint y: 521, endPoint x: 876, endPoint y: 519, distance: 538.7
click at [876, 519] on textarea "Hey {{first_name}}, thanks for confirming that your bathroom ceiling leak is fi…" at bounding box center [797, 531] width 910 height 41
paste textarea "Thank you,, for your feedback. I'm so glad to hear you're satisfied with the re…"
click at [373, 521] on textarea "Thank you,, for your feedback. I'm so glad to hear you're satisfied with the re…" at bounding box center [797, 531] width 910 height 41
type textarea "Thank you, Omar, for your feedback. I'm so glad to hear you're satisfied with t…"
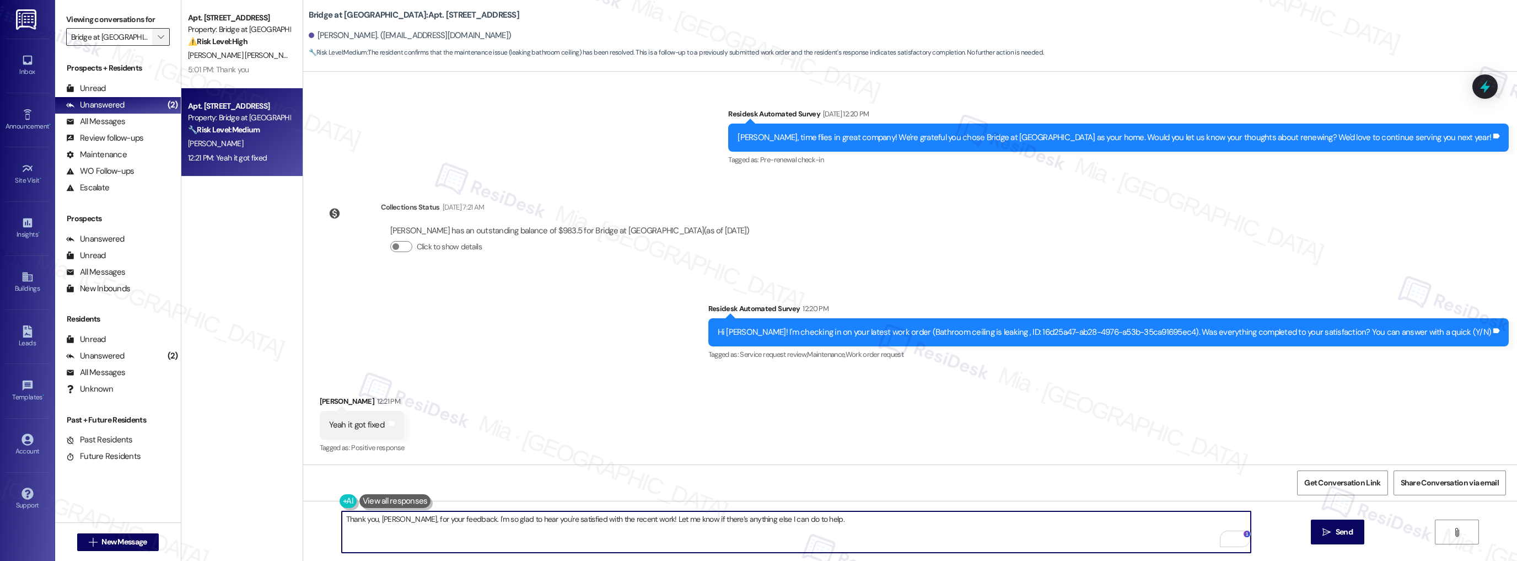
click at [158, 37] on icon "" at bounding box center [161, 37] width 6 height 9
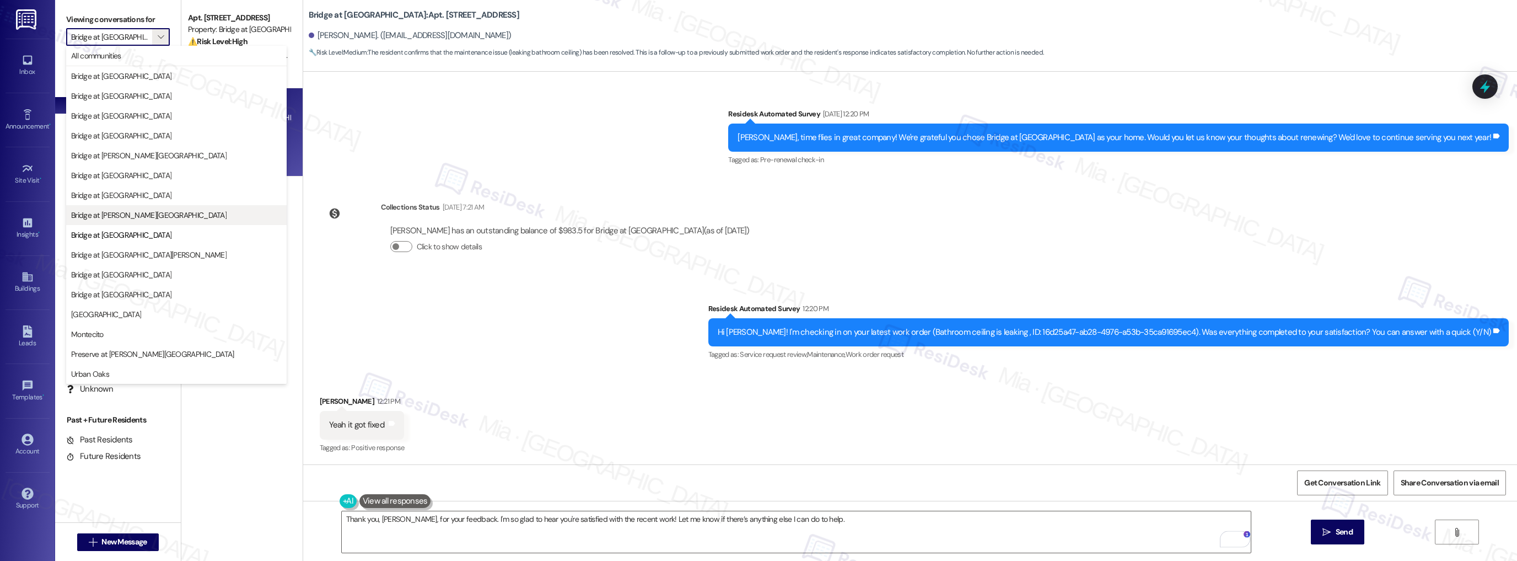
click at [148, 212] on span "Bridge at [PERSON_NAME][GEOGRAPHIC_DATA]" at bounding box center [176, 215] width 211 height 11
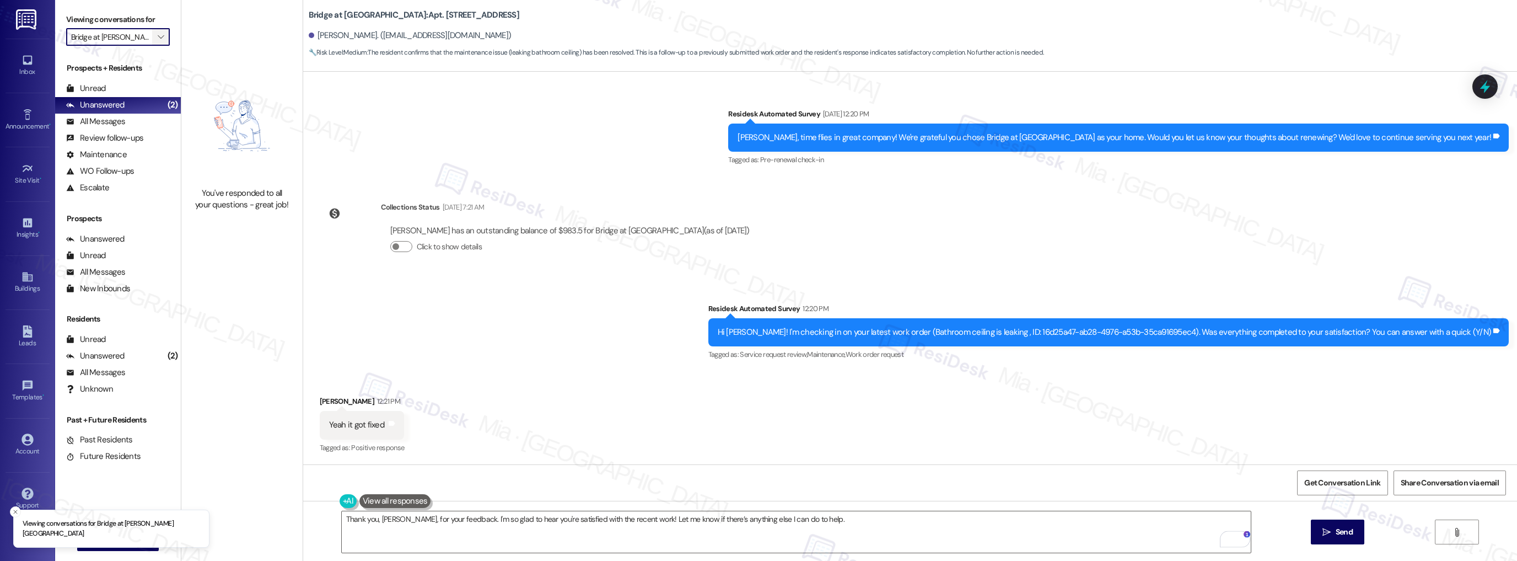
click at [160, 40] on button "" at bounding box center [161, 37] width 18 height 18
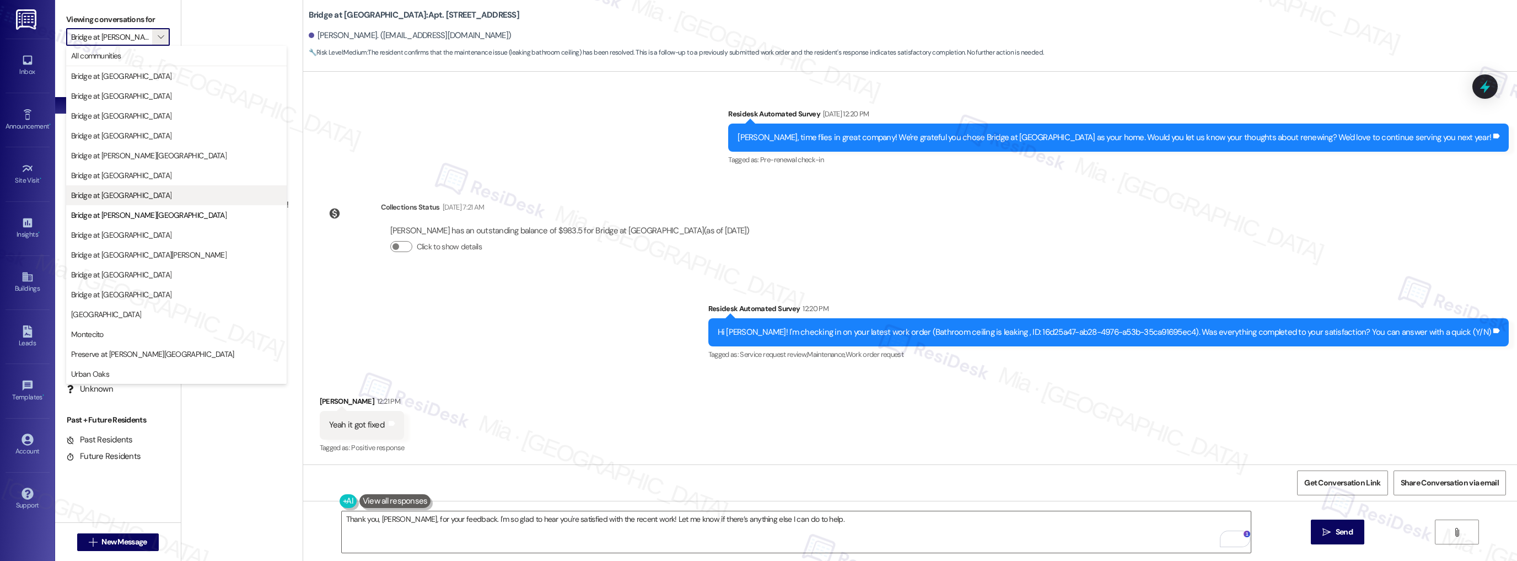
click at [178, 194] on span "Bridge at [GEOGRAPHIC_DATA]" at bounding box center [176, 195] width 211 height 11
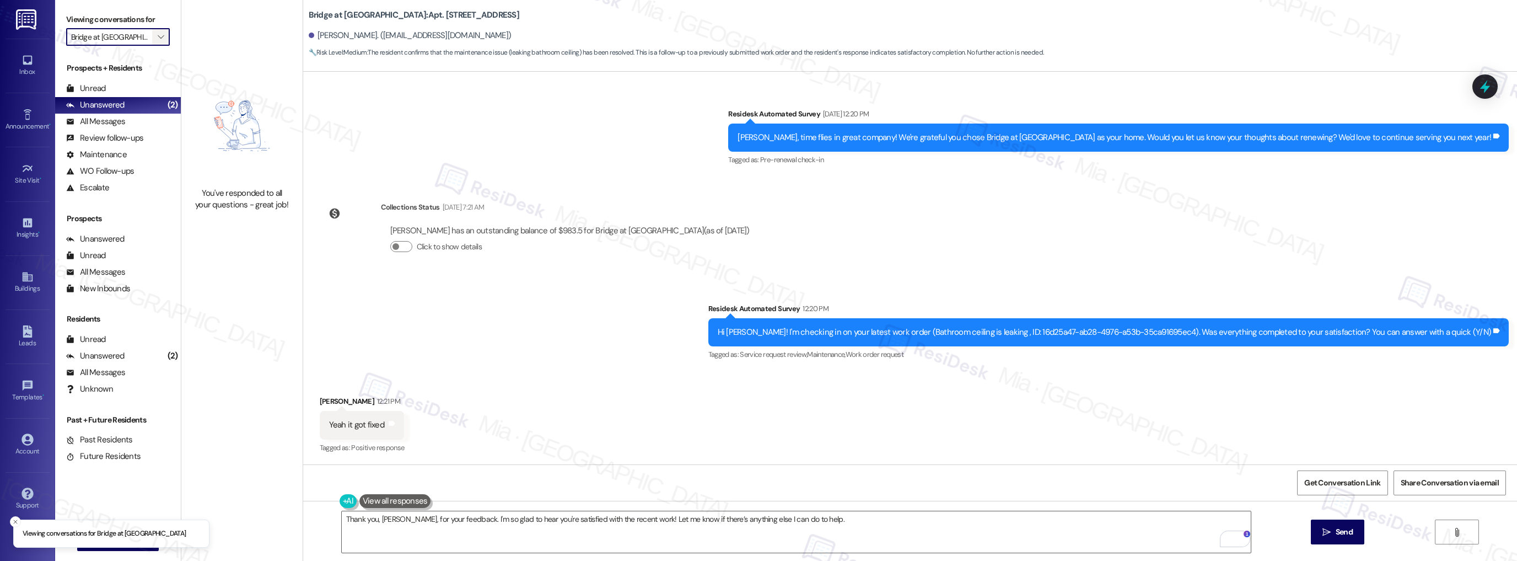
click at [158, 41] on icon "" at bounding box center [161, 37] width 6 height 9
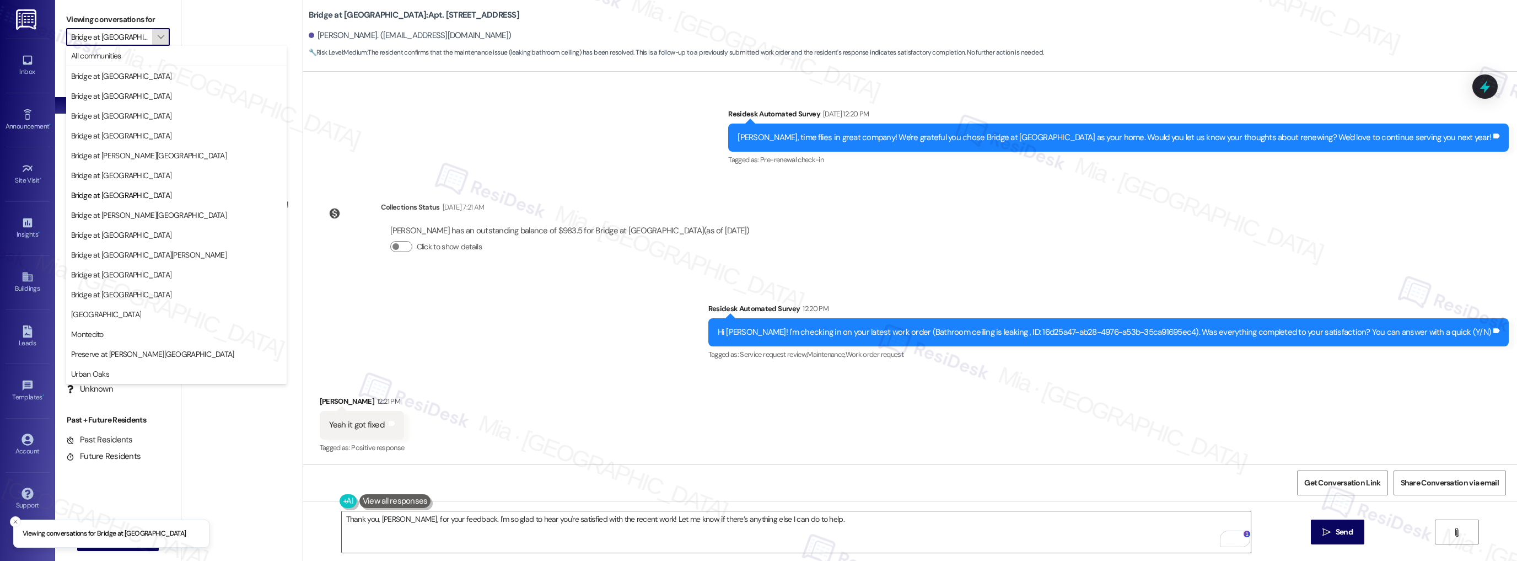
scroll to position [0, 4]
click at [168, 179] on span "Bridge at [GEOGRAPHIC_DATA]" at bounding box center [176, 175] width 211 height 11
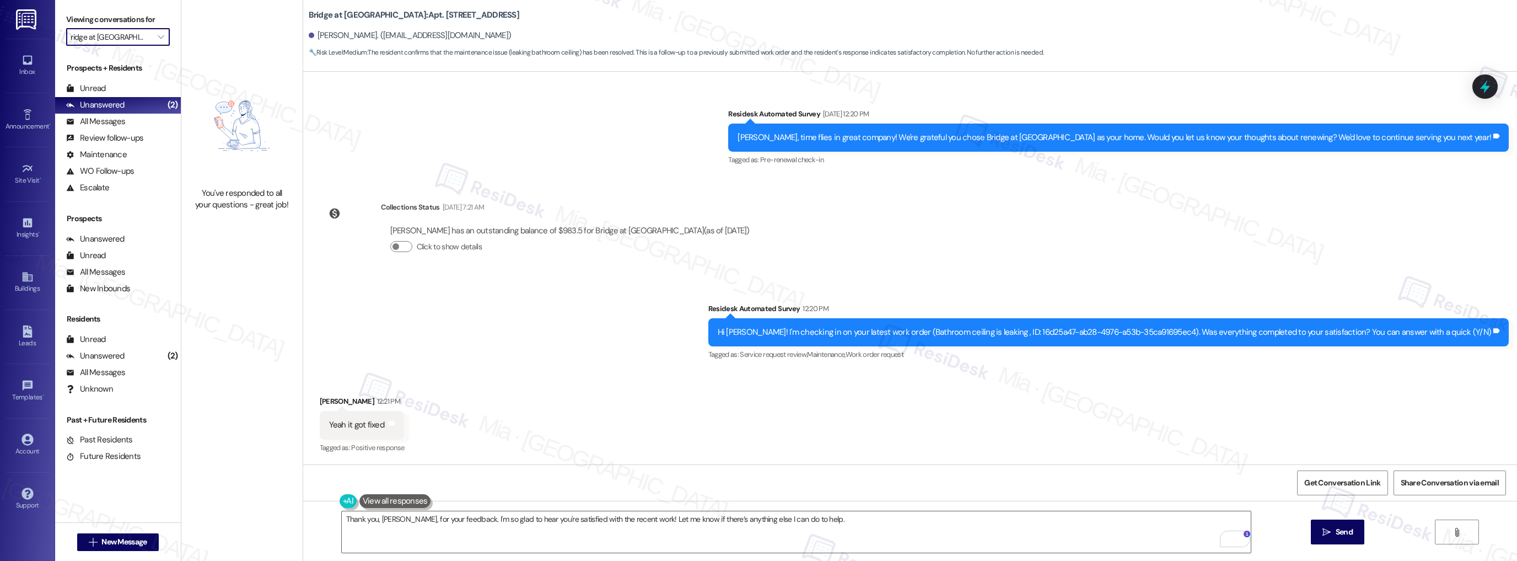
type input "Bridge at [GEOGRAPHIC_DATA]"
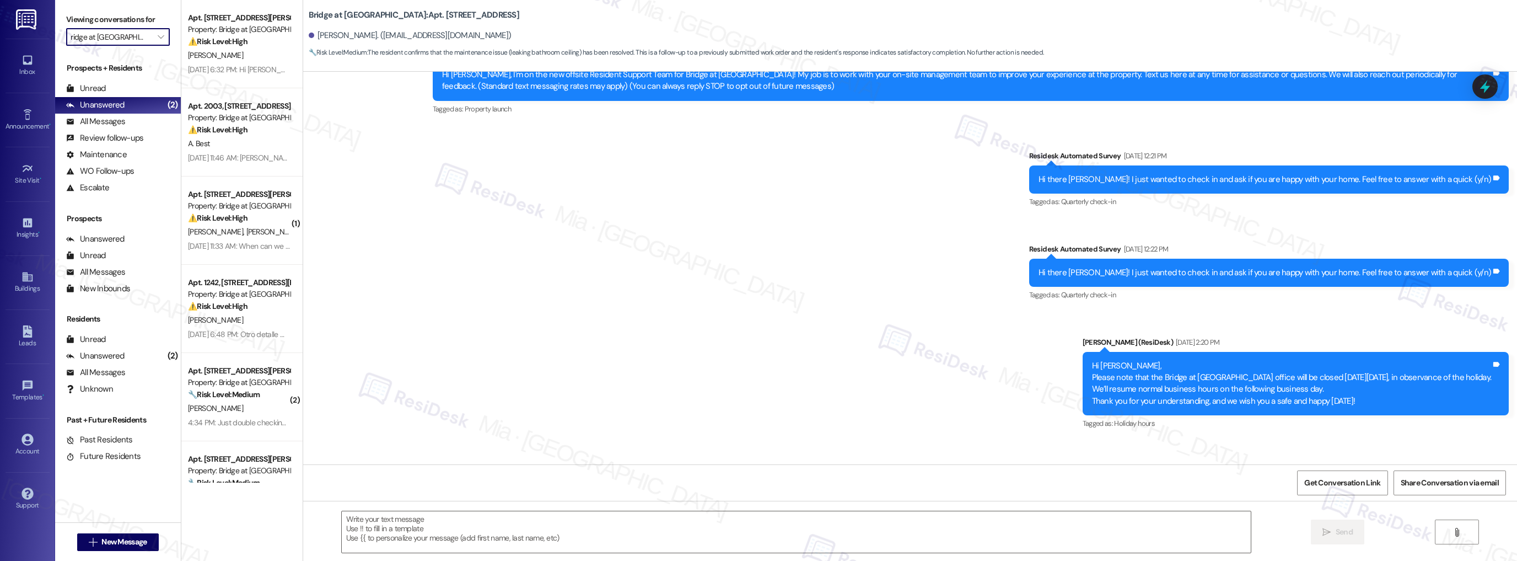
type textarea "Fetching suggested responses. Please feel free to read through the conversation…"
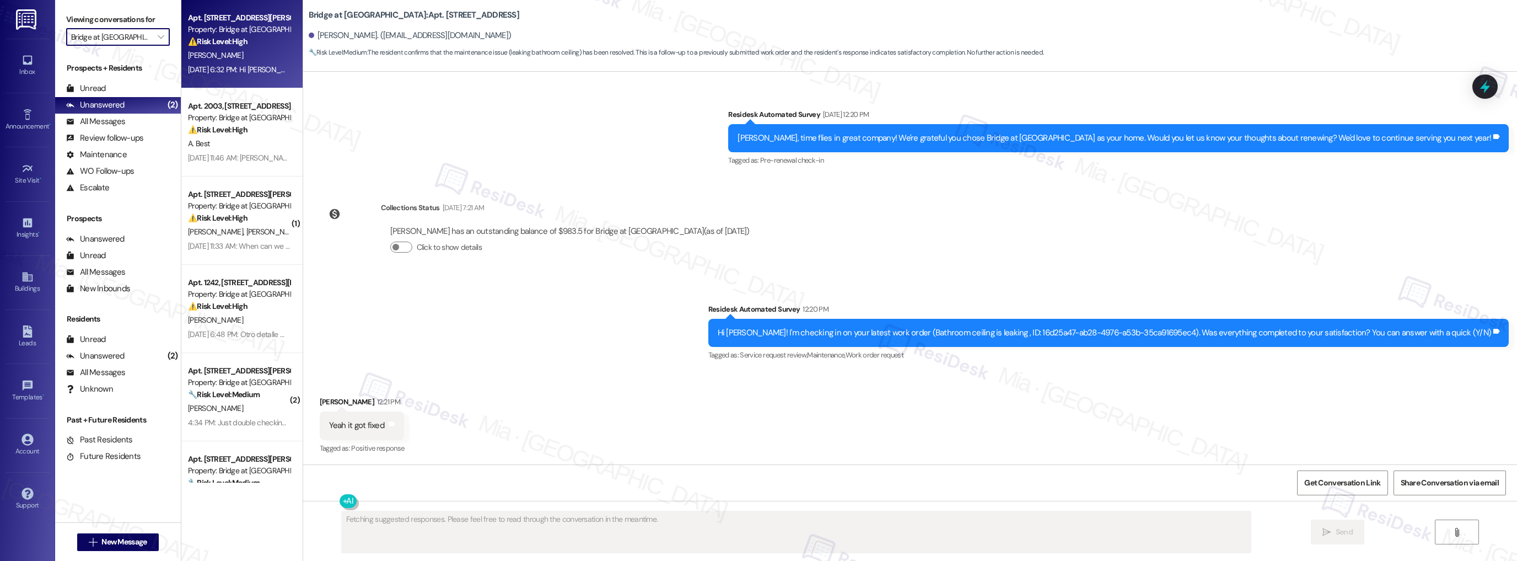
click at [263, 67] on div "Sep 18, 2025 at 6:32 PM: Hi Sarah, the door handle leading from the elevator ro…" at bounding box center [776, 70] width 1176 height 10
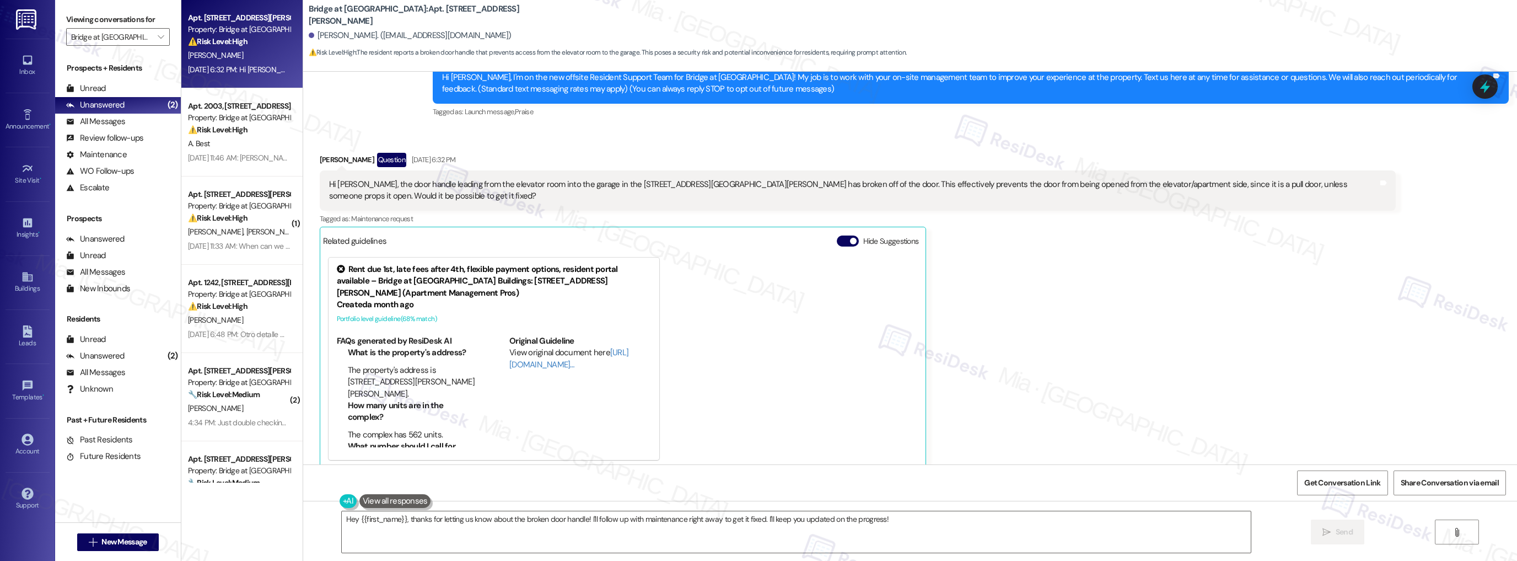
scroll to position [124, 0]
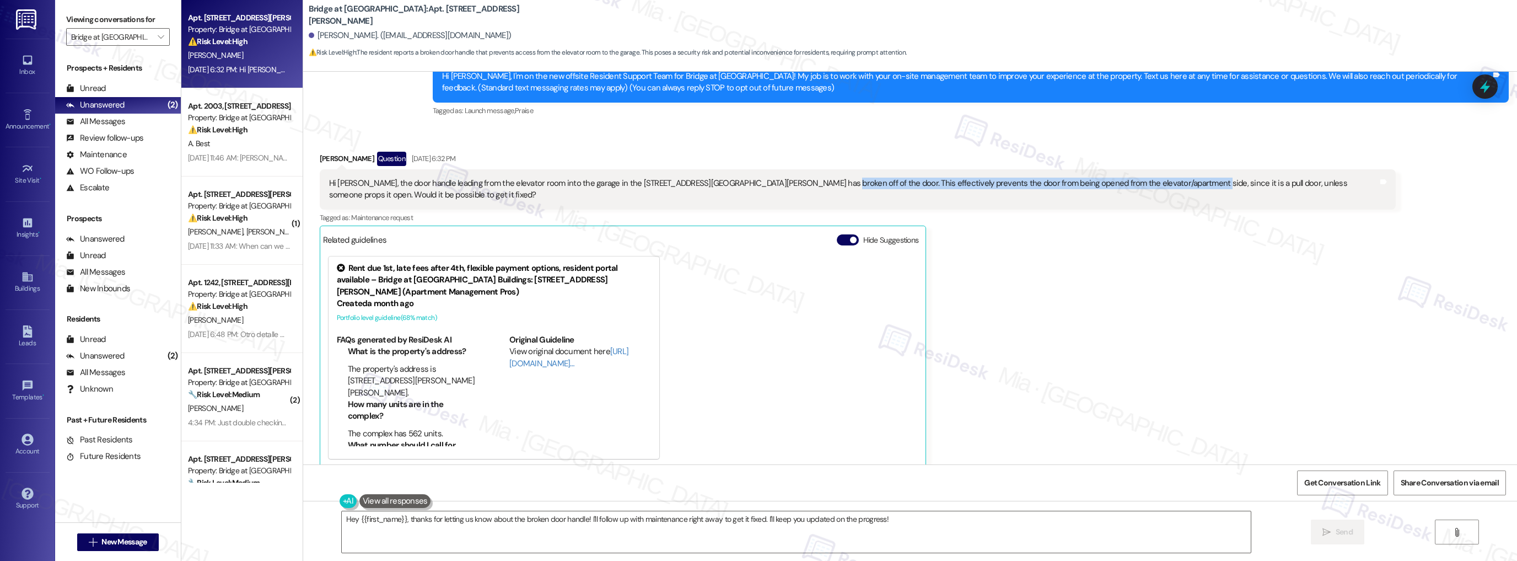
drag, startPoint x: 783, startPoint y: 185, endPoint x: 1138, endPoint y: 188, distance: 354.6
click at [1138, 188] on div "Hi Sarah, the door handle leading from the elevator room into the garage in the…" at bounding box center [853, 190] width 1049 height 24
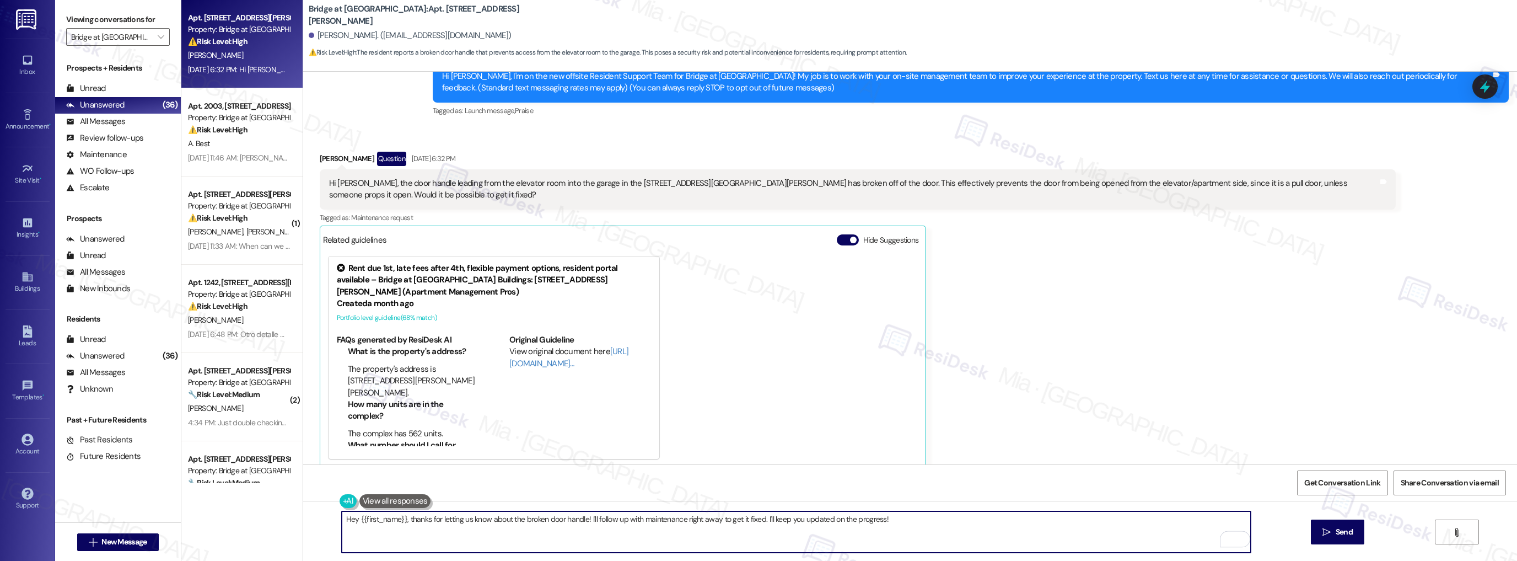
drag, startPoint x: 337, startPoint y: 518, endPoint x: 584, endPoint y: 518, distance: 246.5
click at [584, 518] on textarea "Hey {{first_name}}, thanks for letting us know about the broken door handle! I'…" at bounding box center [797, 531] width 910 height 41
drag, startPoint x: 366, startPoint y: 521, endPoint x: 642, endPoint y: 519, distance: 275.7
click at [642, 519] on textarea "I'll follow up with maintenance right away to get it fixed. I'll keep you updat…" at bounding box center [797, 531] width 910 height 41
type textarea "I"
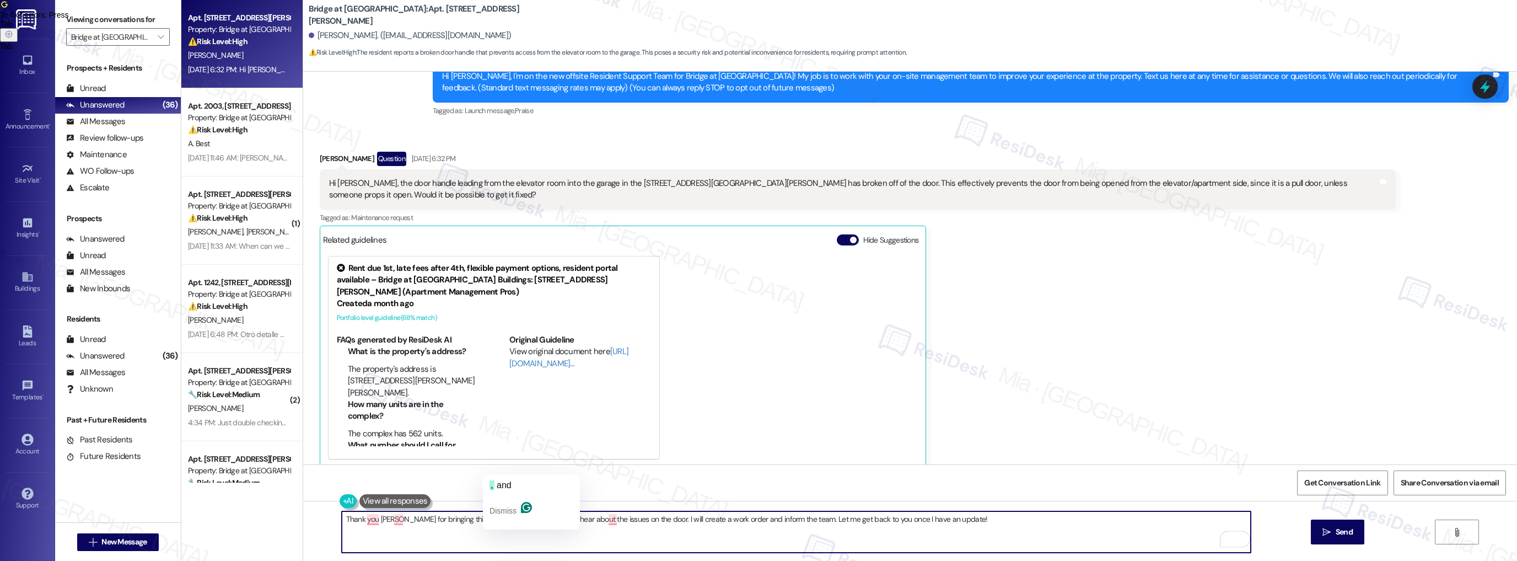
type textarea "Thank you Ellie for bringing this to our attention and sorry to hear about the …"
click at [800, 410] on div "Rent due 1st, late fees after 4th, flexible payment options, resident portal av…" at bounding box center [623, 357] width 600 height 213
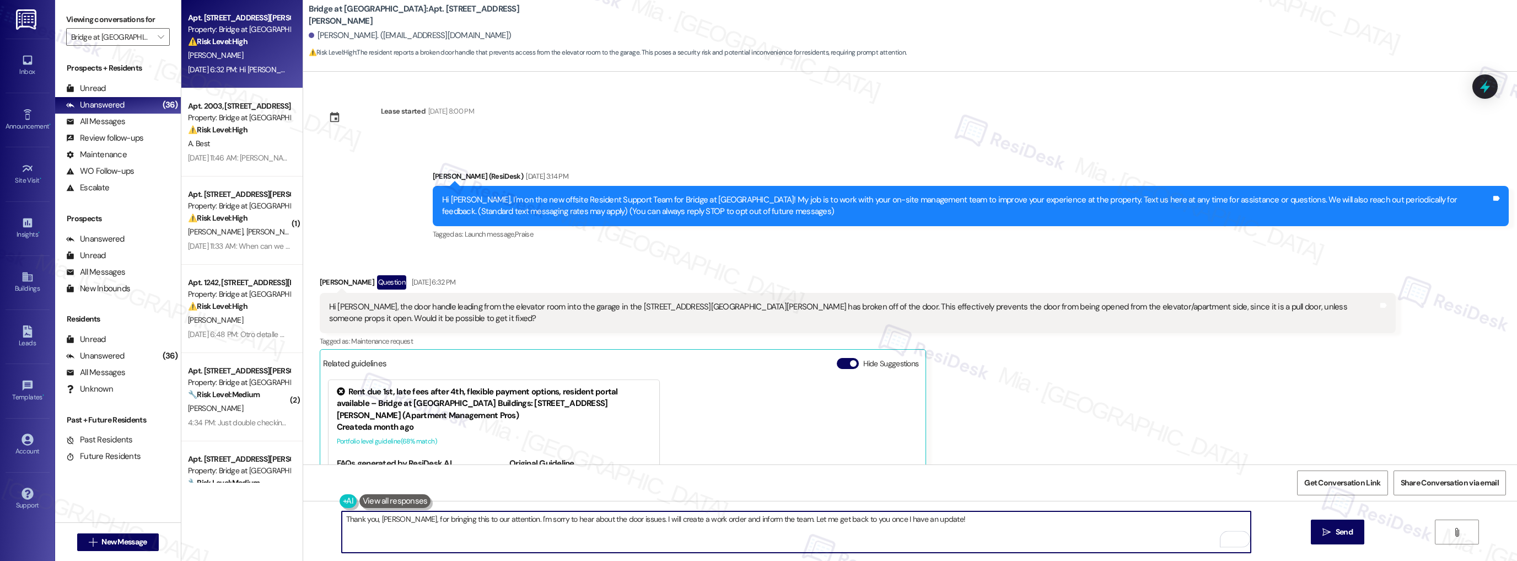
scroll to position [124, 0]
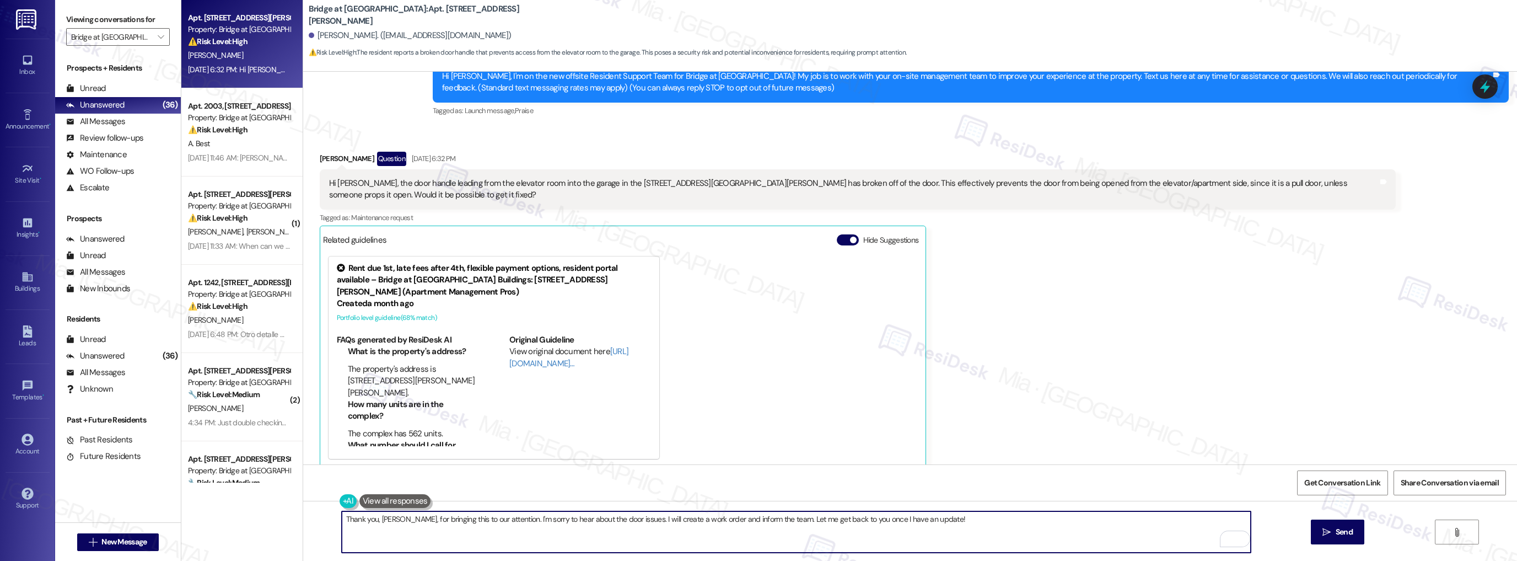
type textarea "Thank you, Ellie, for bringing this to our attention. I'm sorry to hear about t…"
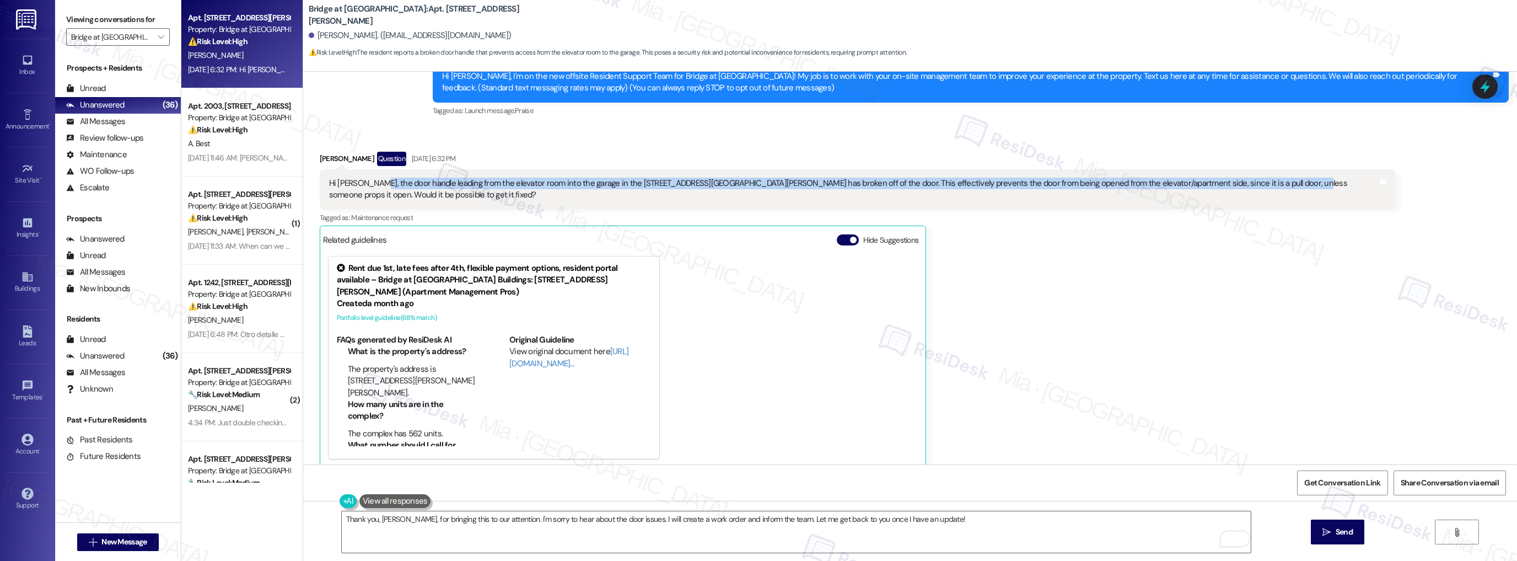
drag, startPoint x: 367, startPoint y: 184, endPoint x: 1252, endPoint y: 189, distance: 884.5
click at [1252, 189] on div "Hi Sarah, the door handle leading from the elevator room into the garage in the…" at bounding box center [853, 190] width 1049 height 24
copy div "door handle leading from the elevator room into the garage in the 811 W. Saint …"
click at [1479, 93] on icon at bounding box center [1485, 86] width 14 height 14
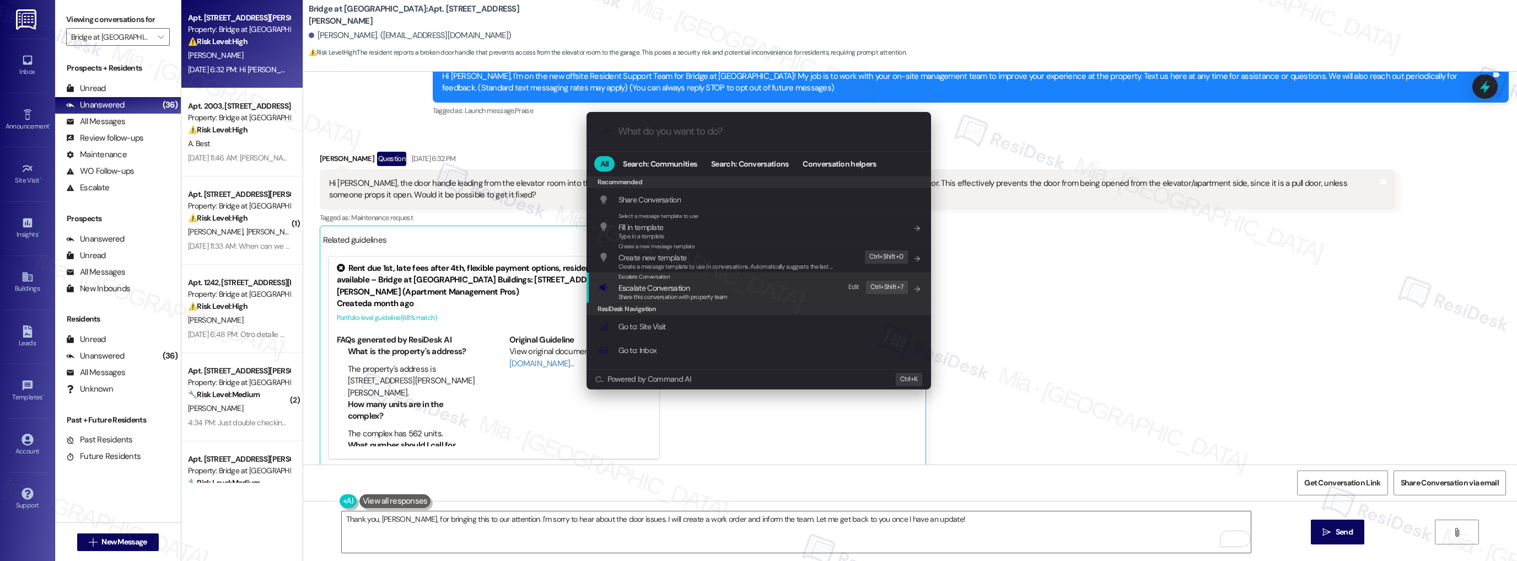
click at [694, 283] on span "Escalate Conversation" at bounding box center [673, 288] width 109 height 12
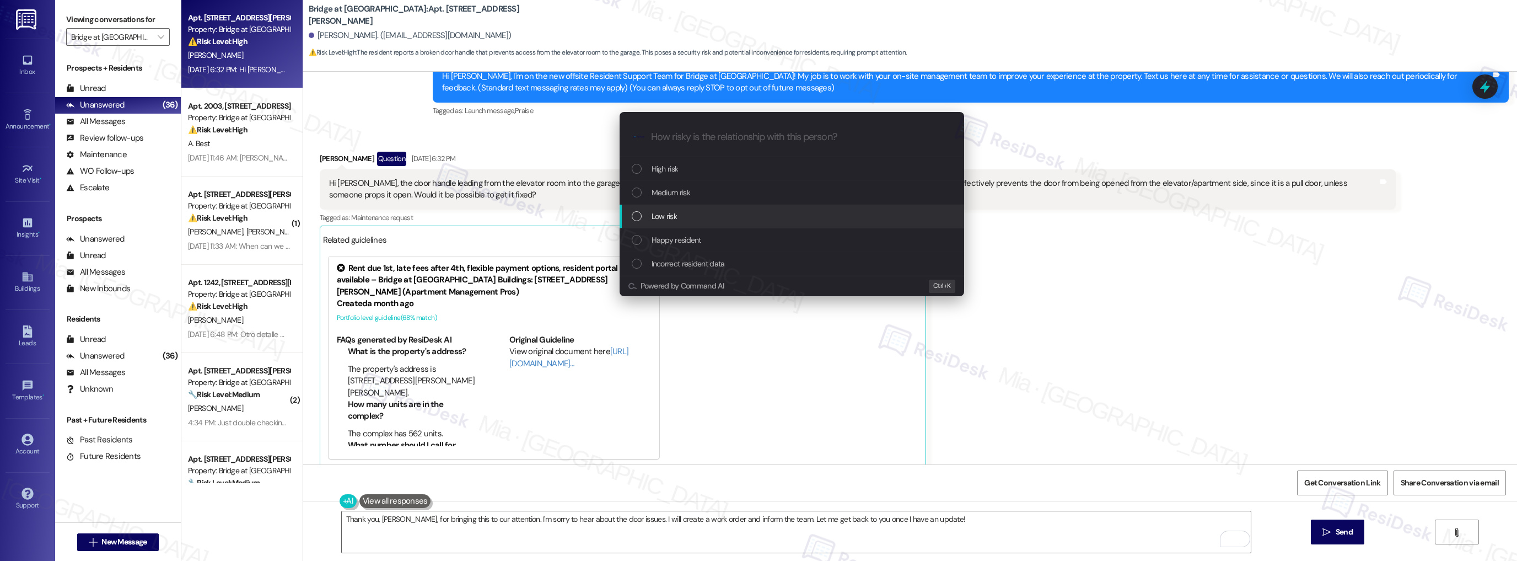
click at [679, 214] on div "Low risk" at bounding box center [793, 216] width 323 height 12
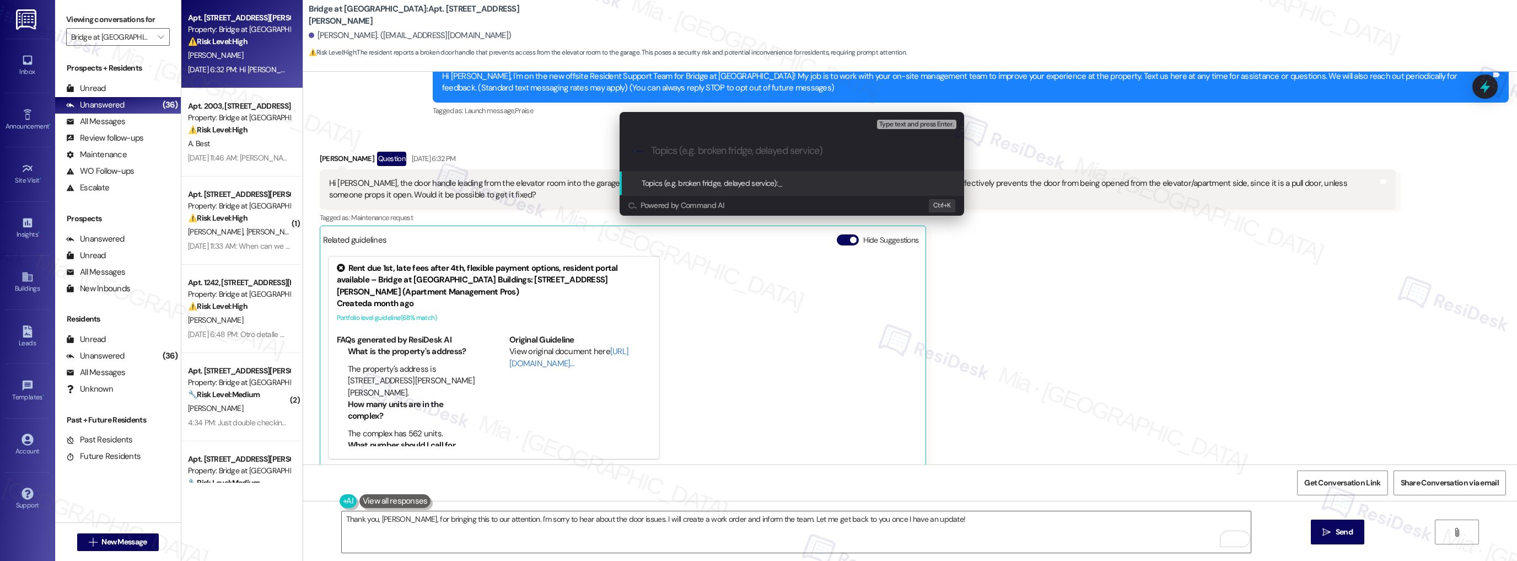
click at [695, 154] on input "Topics (e.g. broken fridge, delayed service)" at bounding box center [800, 151] width 299 height 12
type input "Broken Door"
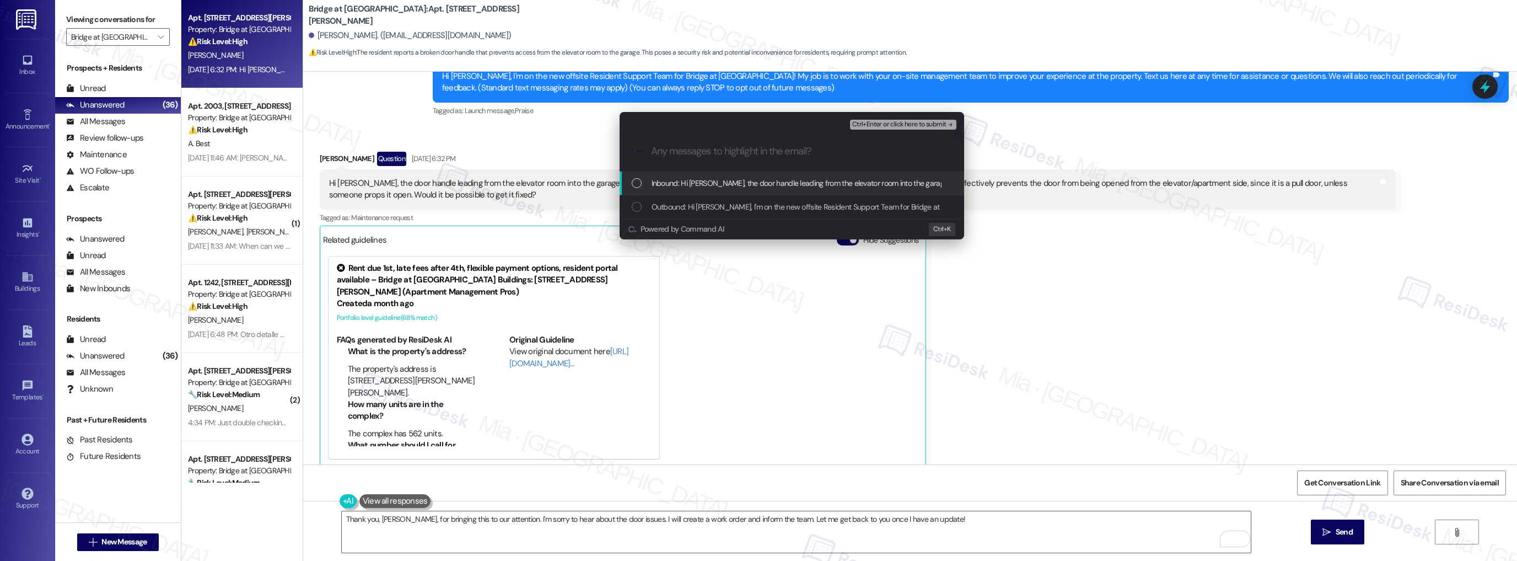
click at [639, 186] on div "List of options" at bounding box center [637, 183] width 10 height 10
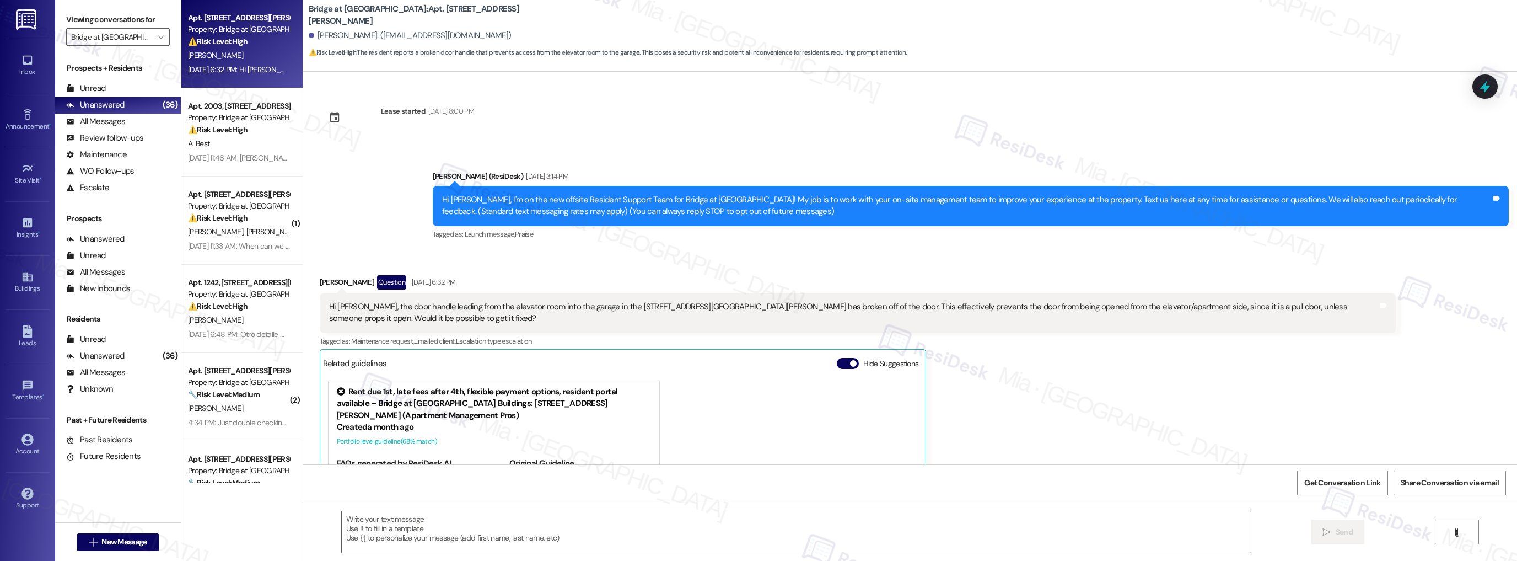
scroll to position [123, 0]
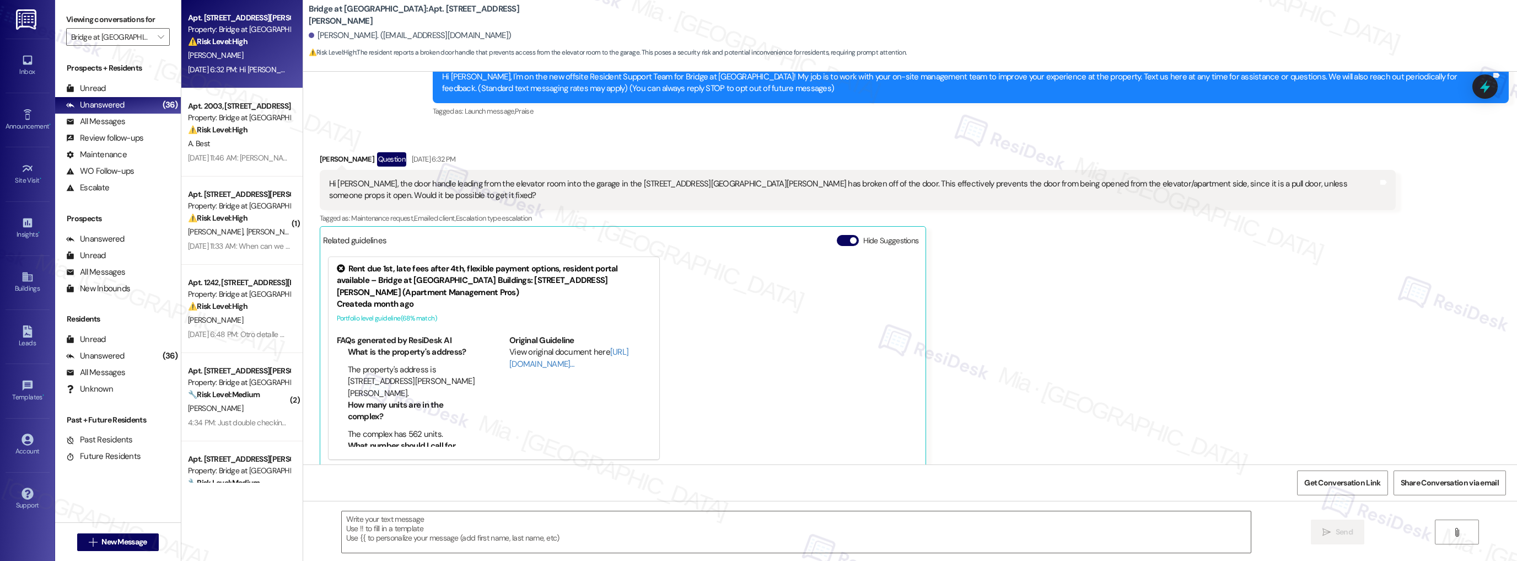
type textarea "Fetching suggested responses. Please feel free to read through the conversation…"
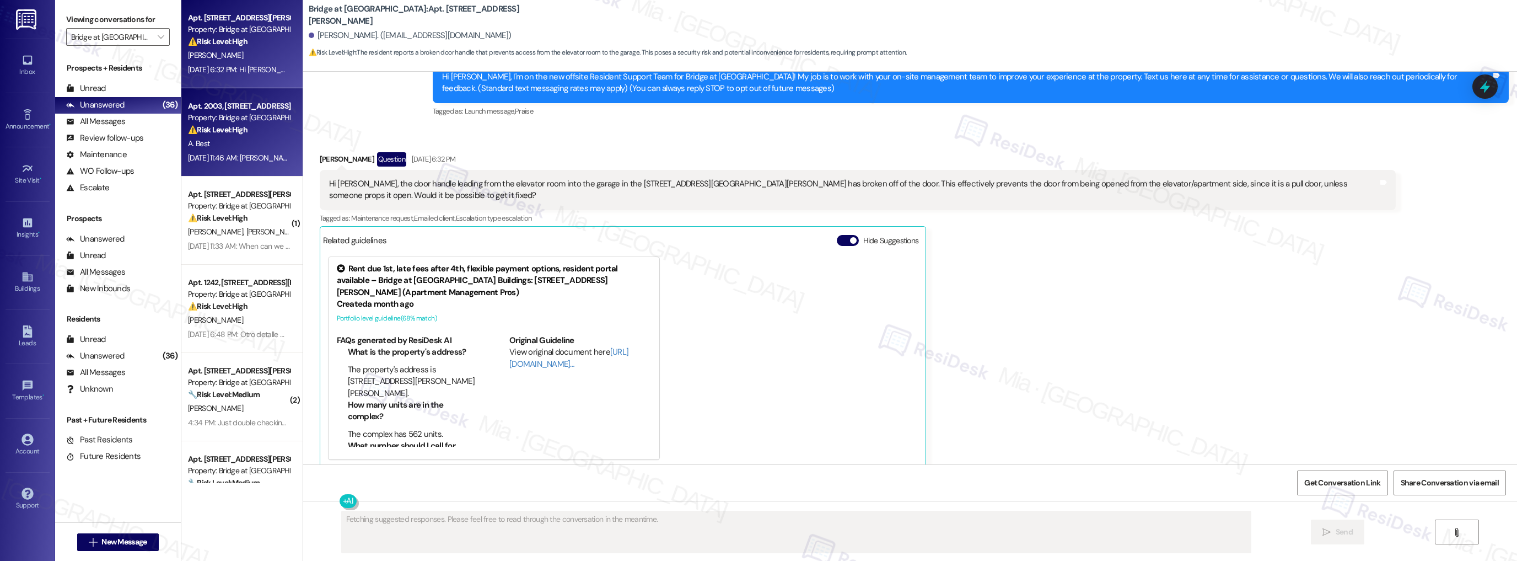
click at [234, 136] on div "Apt. 2003, 810 W St Johns Ave Property: Bridge at Midtown Commons ⚠️ Risk Level…" at bounding box center [239, 117] width 104 height 37
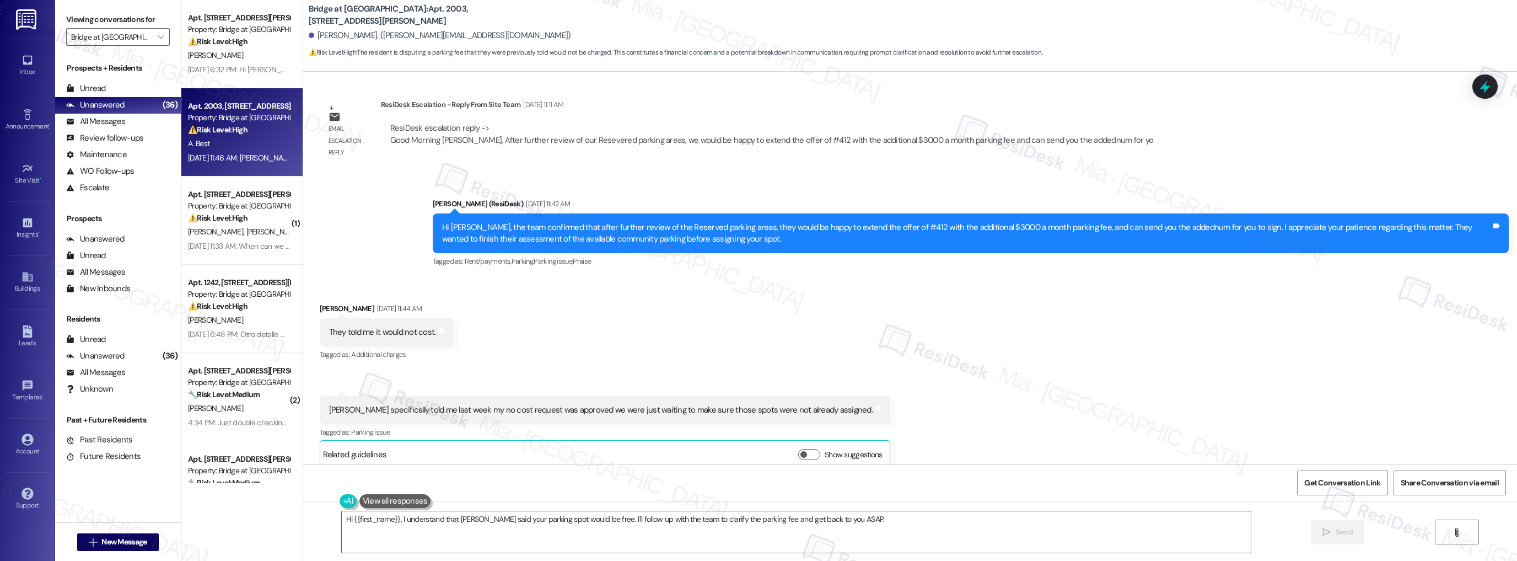
scroll to position [818, 0]
click at [798, 448] on button "Show suggestions" at bounding box center [809, 453] width 22 height 11
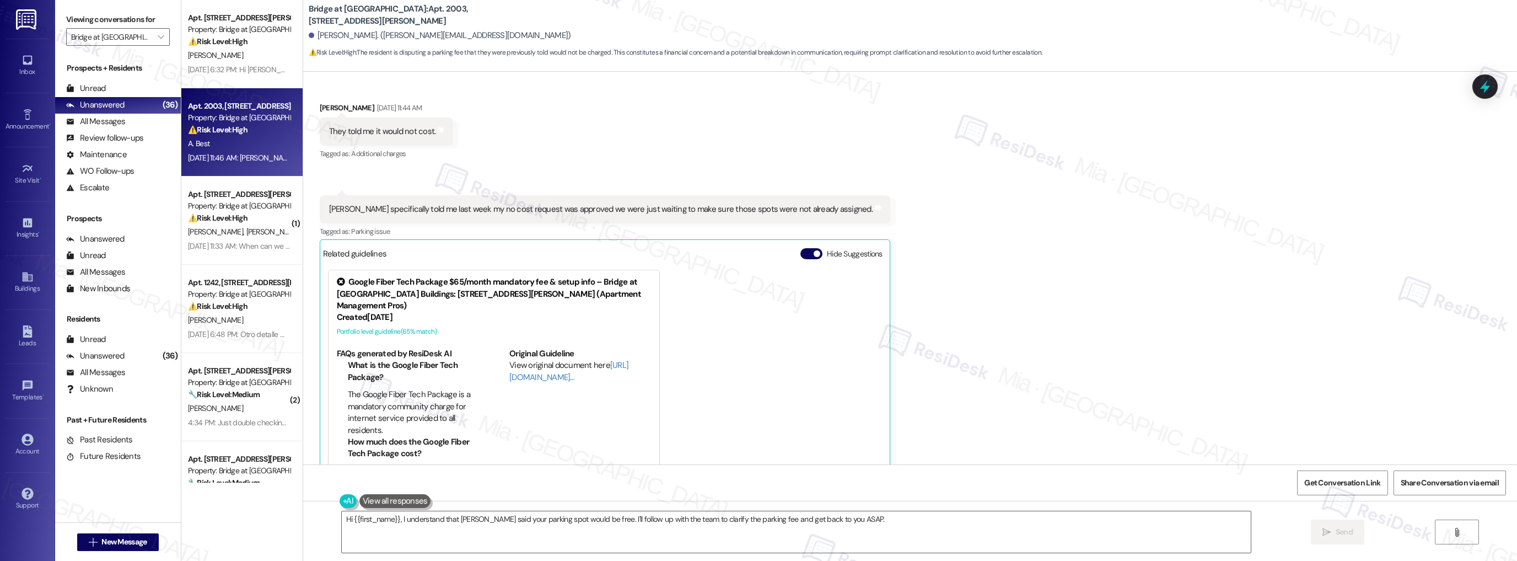
scroll to position [1031, 0]
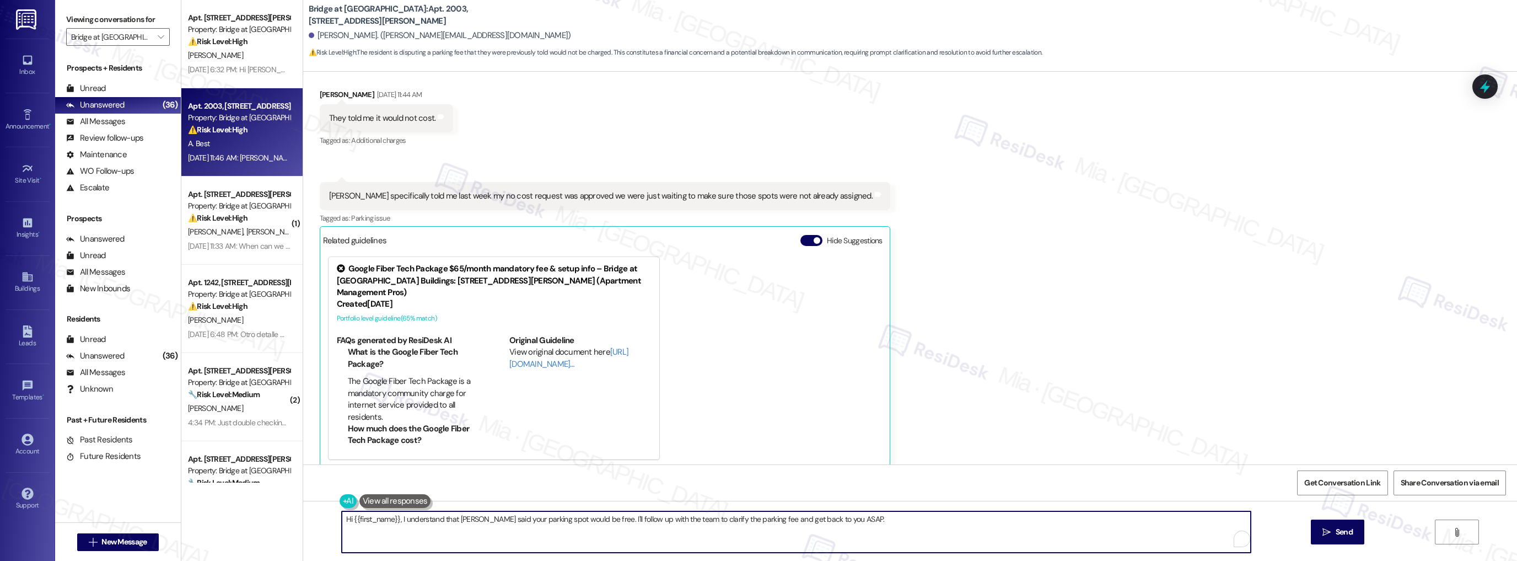
drag, startPoint x: 395, startPoint y: 521, endPoint x: 330, endPoint y: 521, distance: 65.1
click at [336, 521] on div "Hi {{first_name}}, I understand that Kory said your parking spot would be free.…" at bounding box center [791, 532] width 911 height 42
drag, startPoint x: 383, startPoint y: 521, endPoint x: 527, endPoint y: 520, distance: 144.5
click at [527, 520] on textarea "I understand that Kory said your parking spot would be free. I'll follow up wit…" at bounding box center [797, 531] width 910 height 41
click at [452, 520] on textarea "I understand Amy, thank you for clarifying. I'll follow up with the team to cla…" at bounding box center [797, 531] width 910 height 41
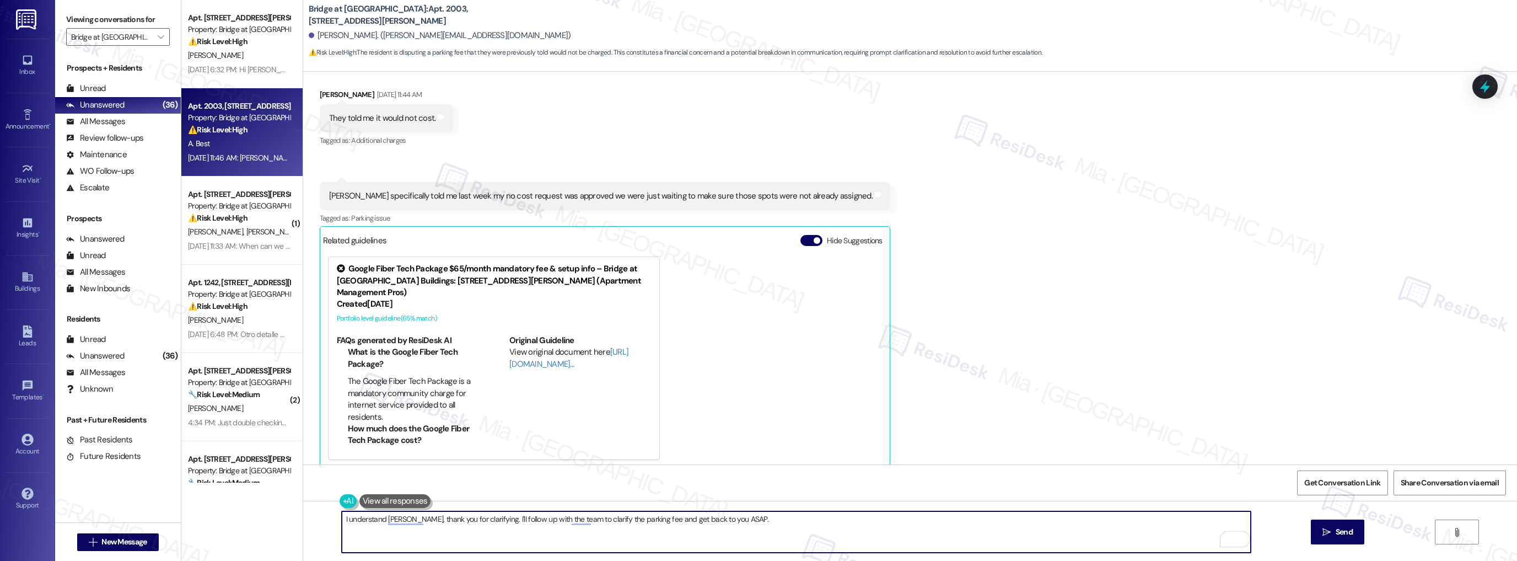
click at [452, 520] on textarea "I understand Amy, thank you for clarifying. I'll follow up with the team to cla…" at bounding box center [797, 531] width 910 height 41
drag, startPoint x: 722, startPoint y: 518, endPoint x: 737, endPoint y: 521, distance: 15.1
click at [737, 521] on textarea "I understand Amy, thank you for the information. I'll follow up with the team t…" at bounding box center [797, 531] width 910 height 41
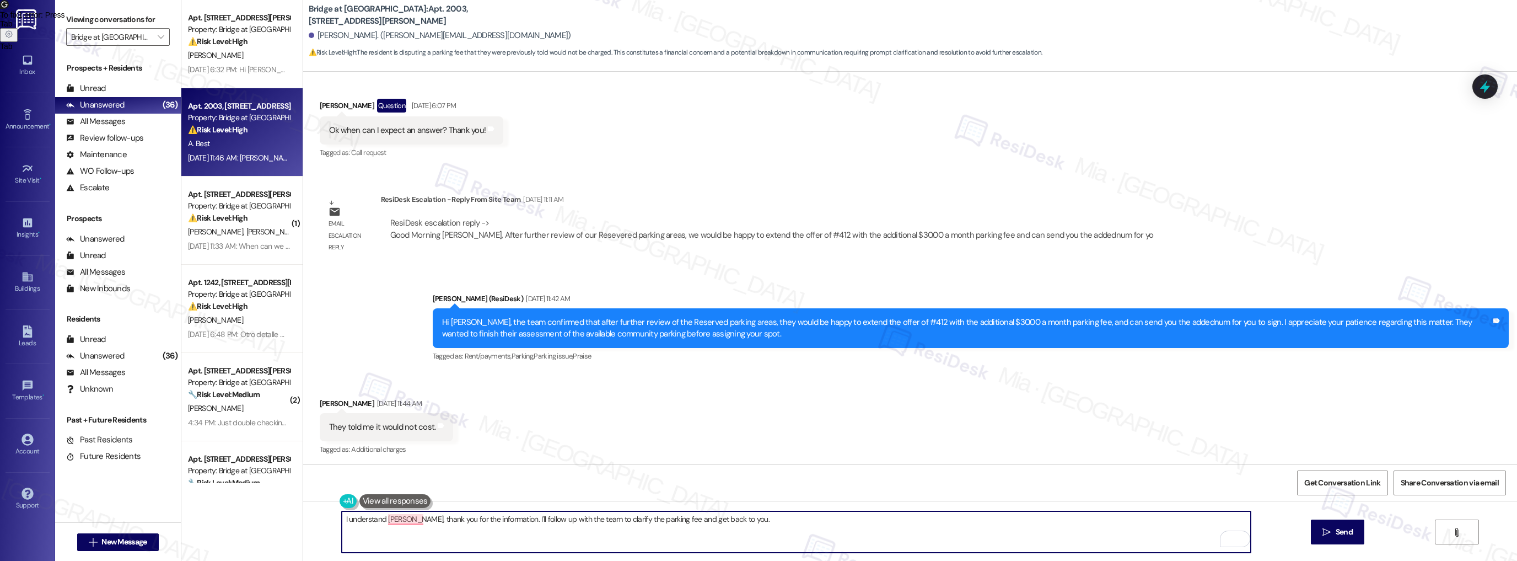
scroll to position [766, 0]
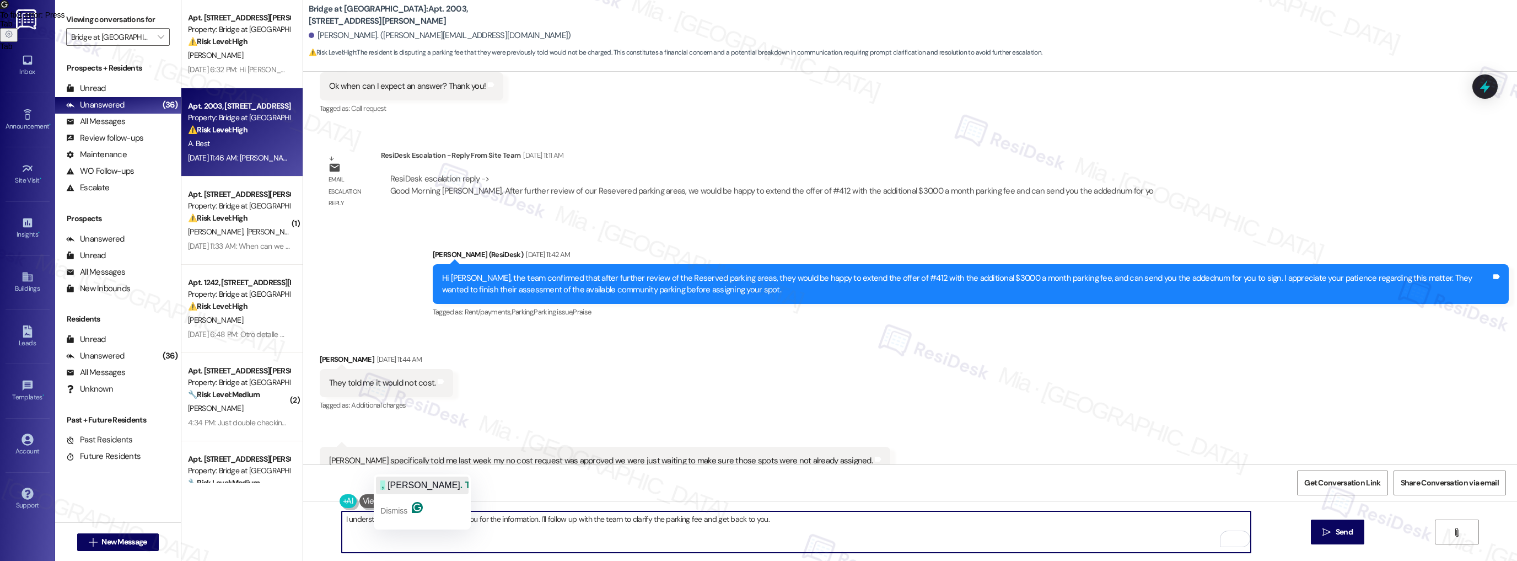
click at [460, 480] on span ". Thank" at bounding box center [475, 484] width 31 height 9
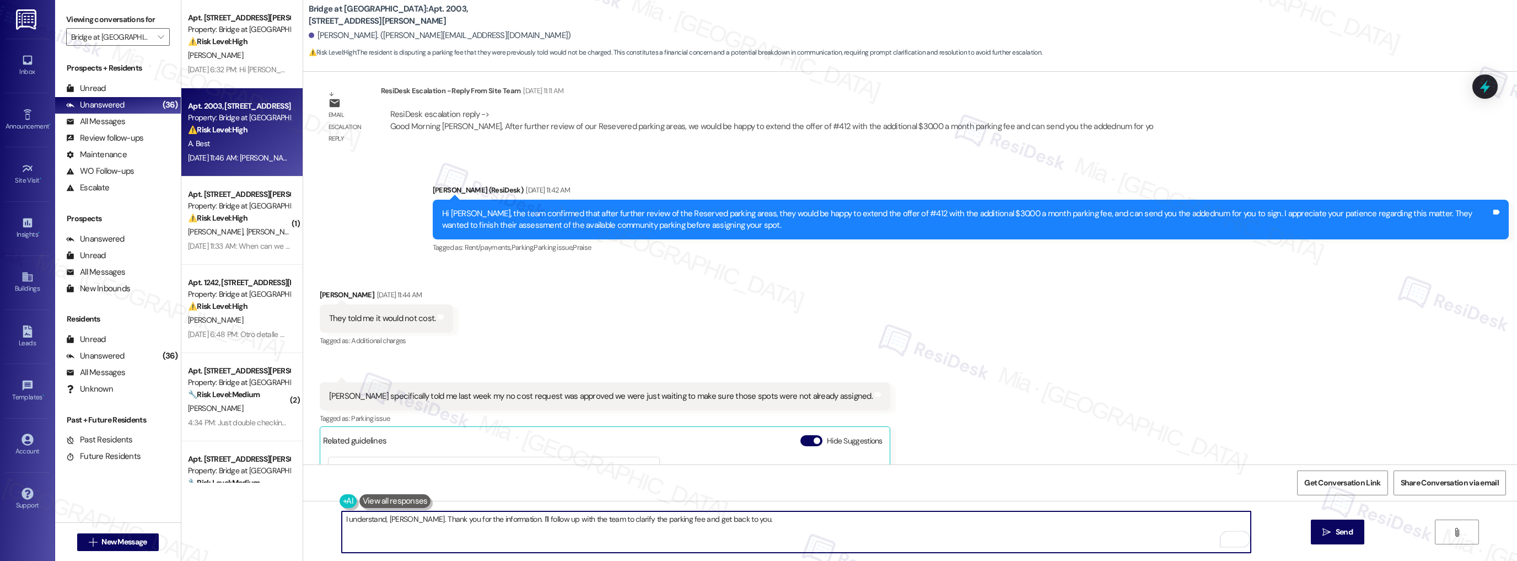
scroll to position [855, 0]
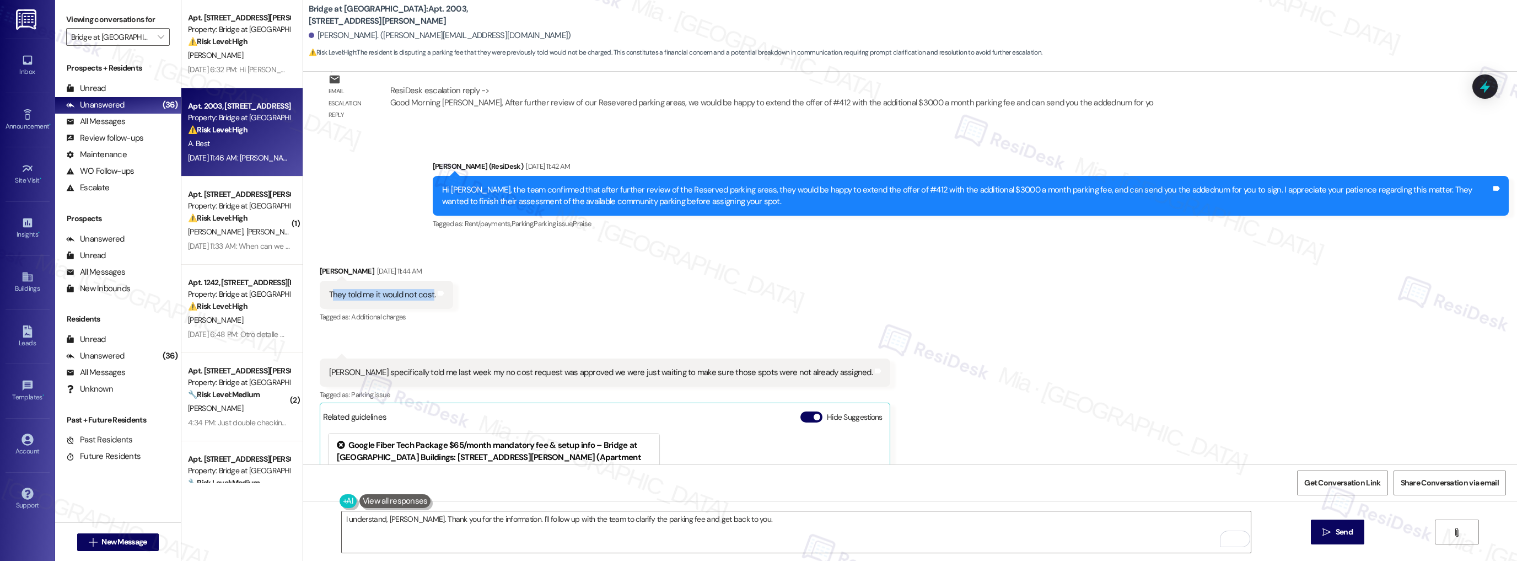
drag, startPoint x: 324, startPoint y: 283, endPoint x: 425, endPoint y: 280, distance: 101.0
click at [425, 289] on div "They told me it would not cost." at bounding box center [382, 295] width 107 height 12
click at [342, 289] on div "They told me it would not cost." at bounding box center [382, 295] width 107 height 12
drag, startPoint x: 321, startPoint y: 283, endPoint x: 426, endPoint y: 285, distance: 104.2
click at [426, 289] on div "They told me it would not cost." at bounding box center [382, 295] width 107 height 12
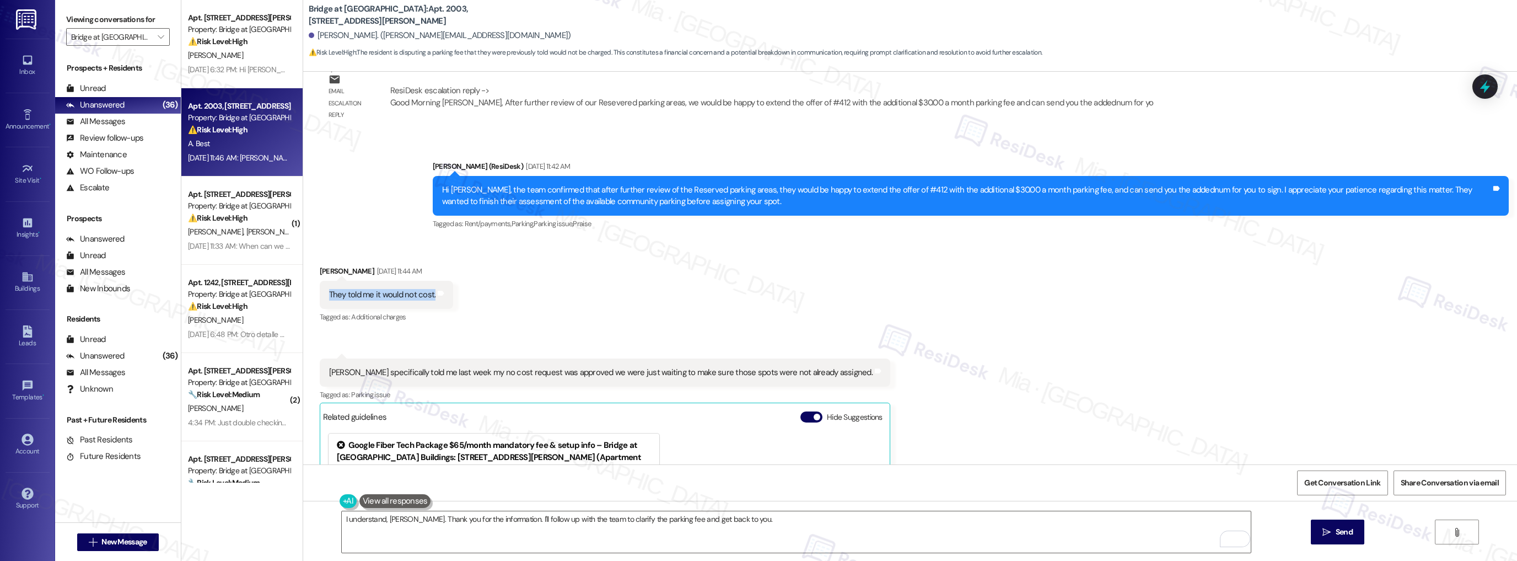
copy div "They told me it would not cost."
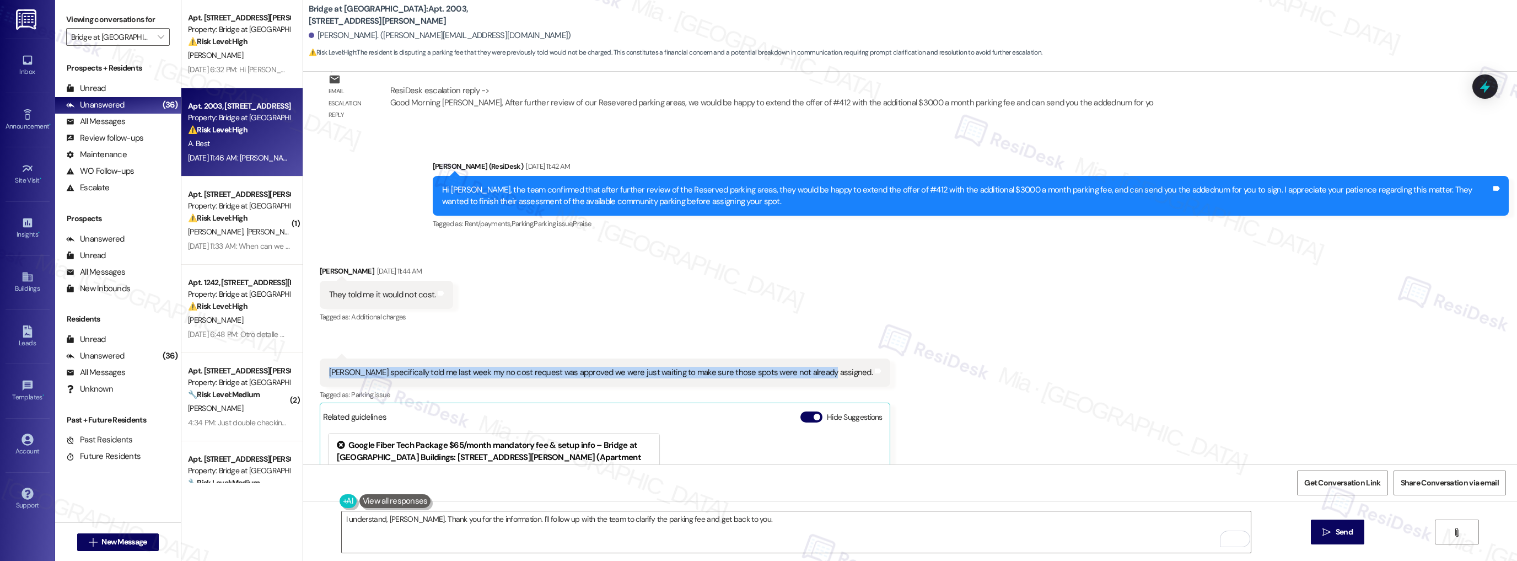
drag, startPoint x: 322, startPoint y: 360, endPoint x: 809, endPoint y: 360, distance: 486.9
click at [809, 367] on div "Kory specifically told me last week my no cost request was approved we were jus…" at bounding box center [601, 373] width 544 height 12
copy div "Kory specifically told me last week my no cost request was approved we were jus…"
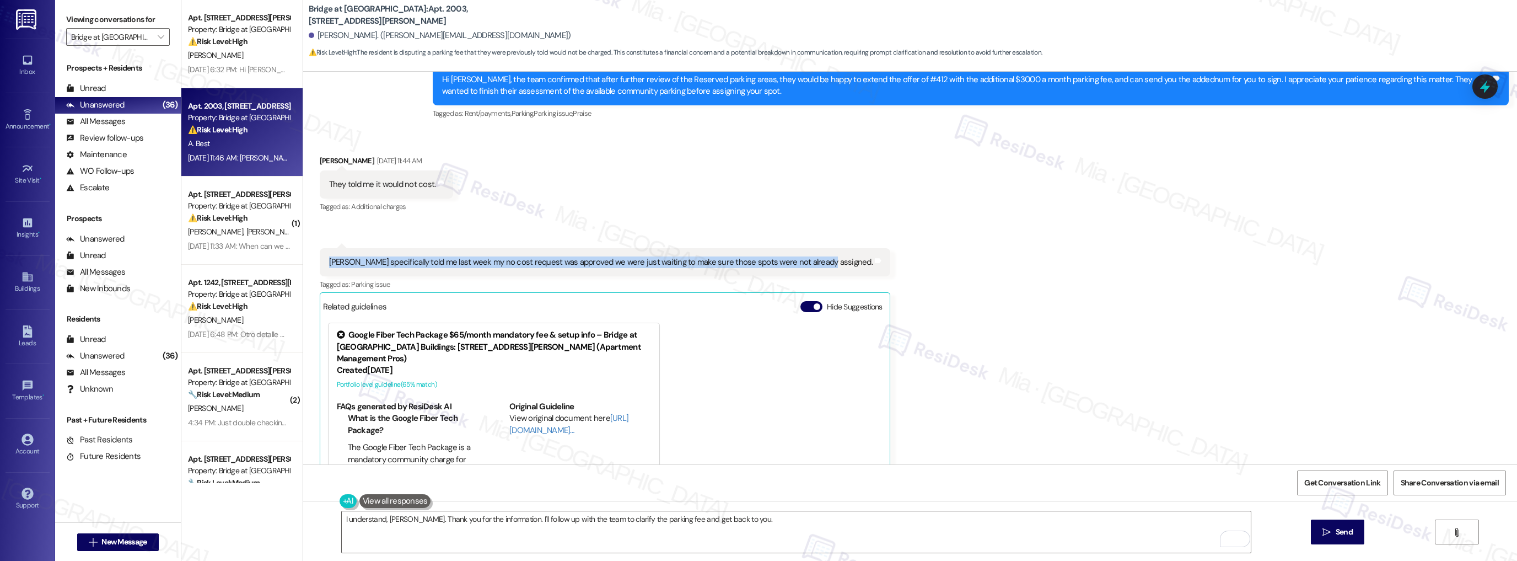
scroll to position [1031, 0]
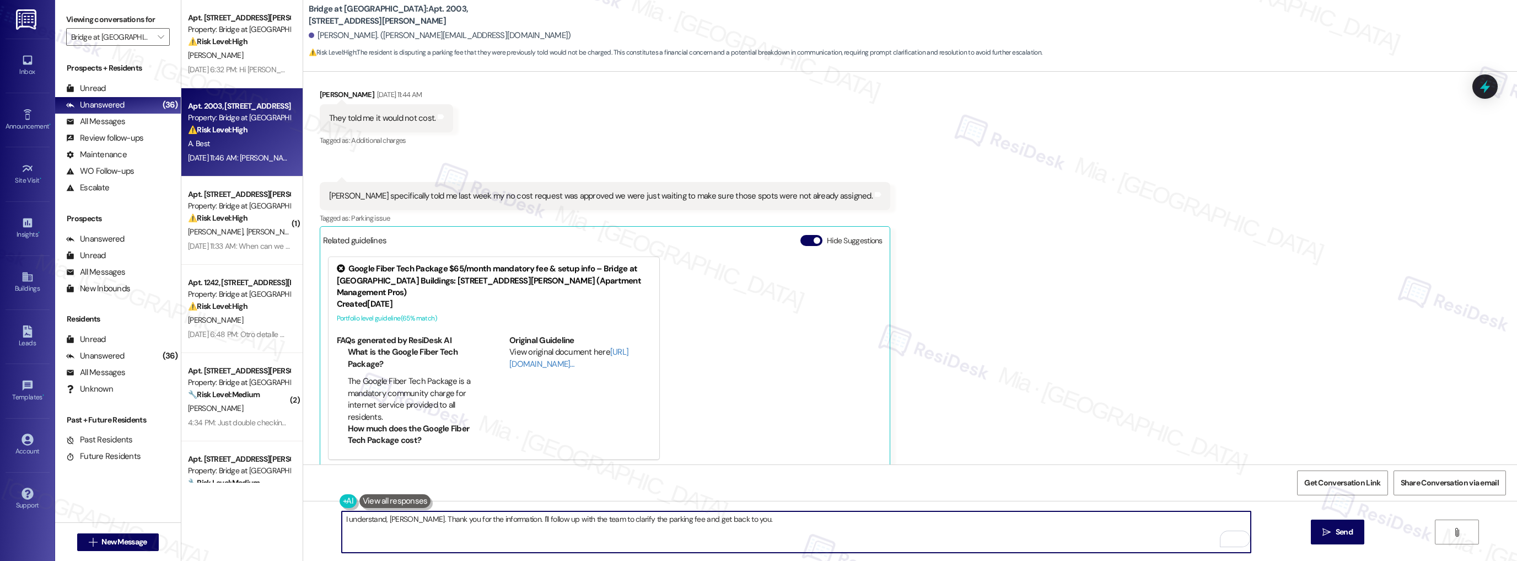
click at [721, 521] on textarea "I understand, Amy. Thank you for the information. I'll follow up with the team …" at bounding box center [797, 531] width 910 height 41
type textarea "I understand, Amy. Thank you for the information. I'll follow up with the team …"
click at [1327, 530] on icon "" at bounding box center [1327, 532] width 8 height 9
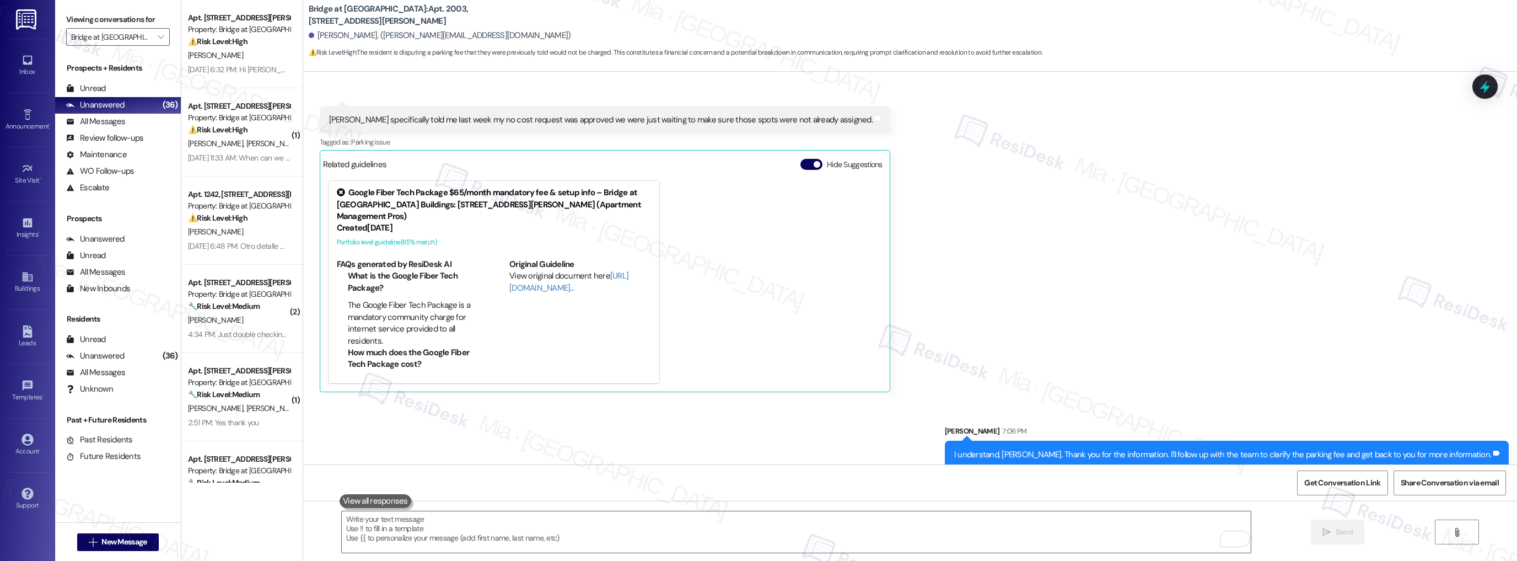
scroll to position [1108, 0]
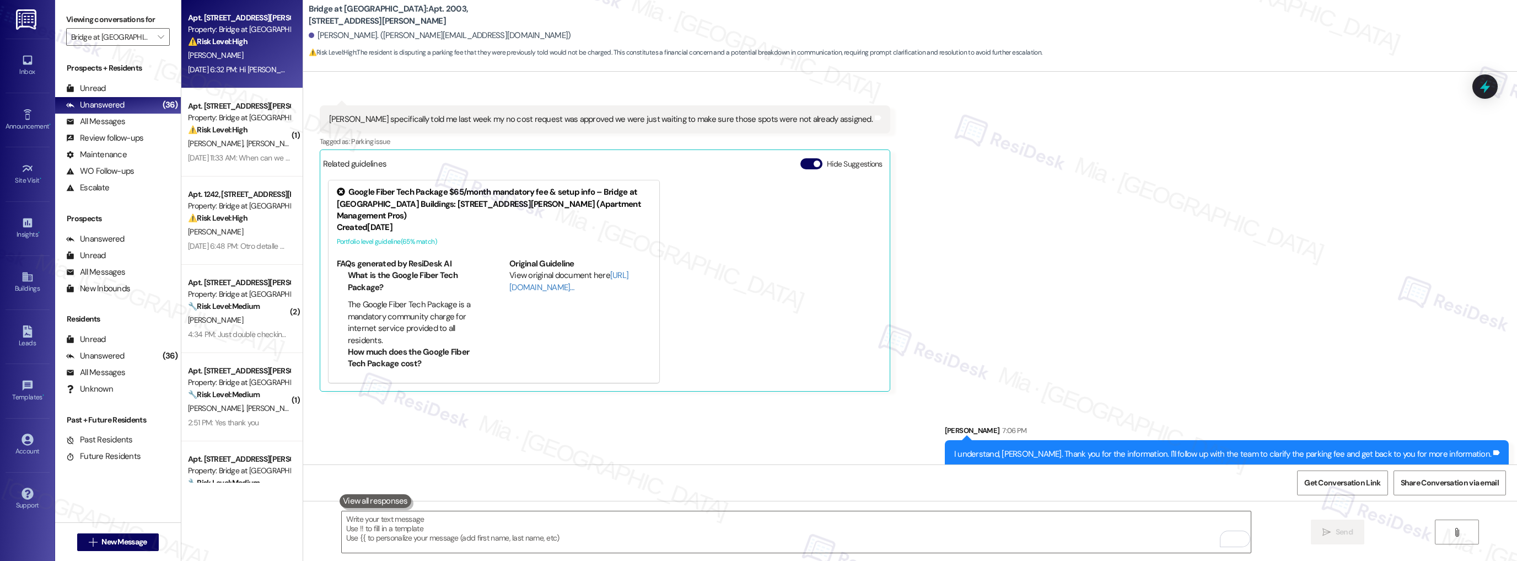
click at [254, 53] on div "E. Wang" at bounding box center [239, 56] width 104 height 14
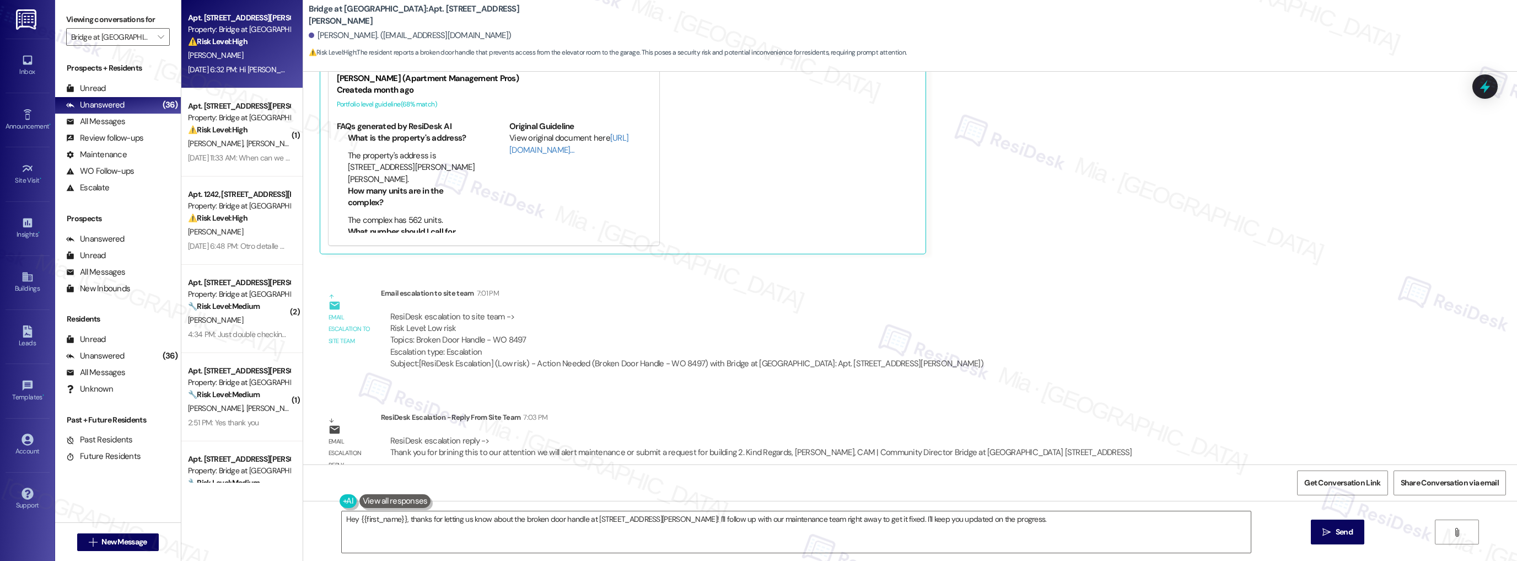
scroll to position [346, 0]
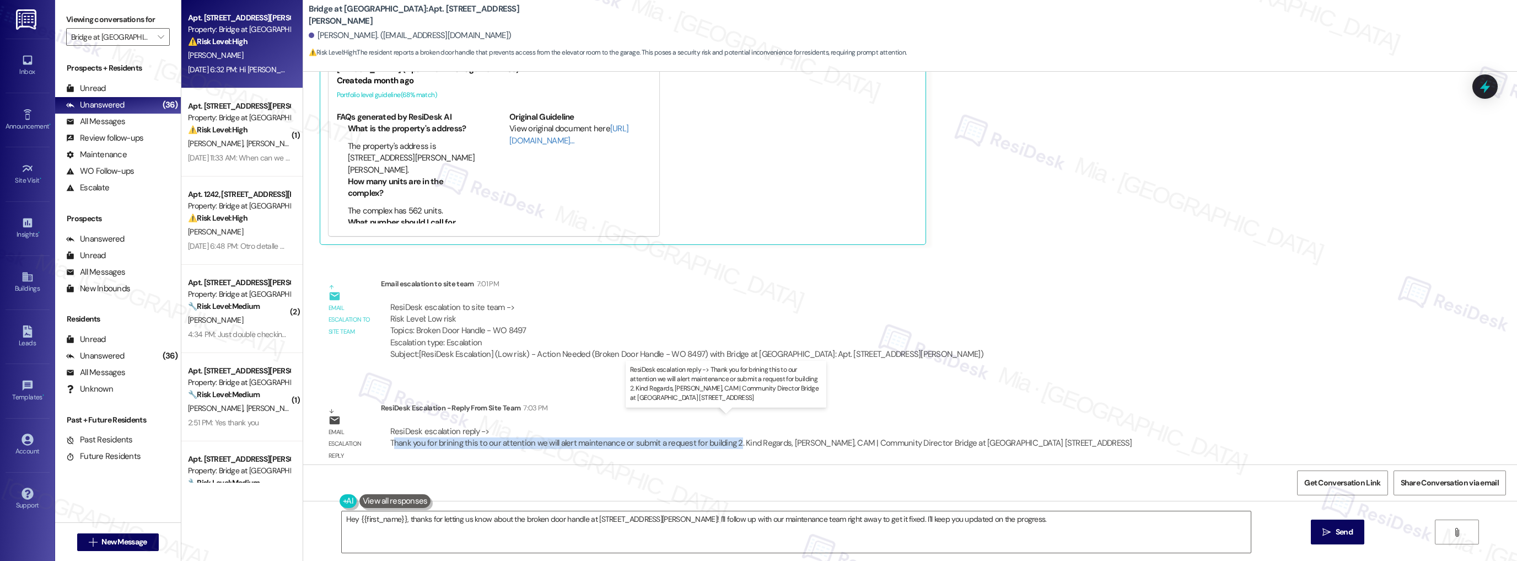
drag, startPoint x: 385, startPoint y: 432, endPoint x: 725, endPoint y: 432, distance: 339.7
click at [725, 432] on div "ResiDesk escalation reply -> Thank you for brining this to our attention we wil…" at bounding box center [761, 437] width 742 height 23
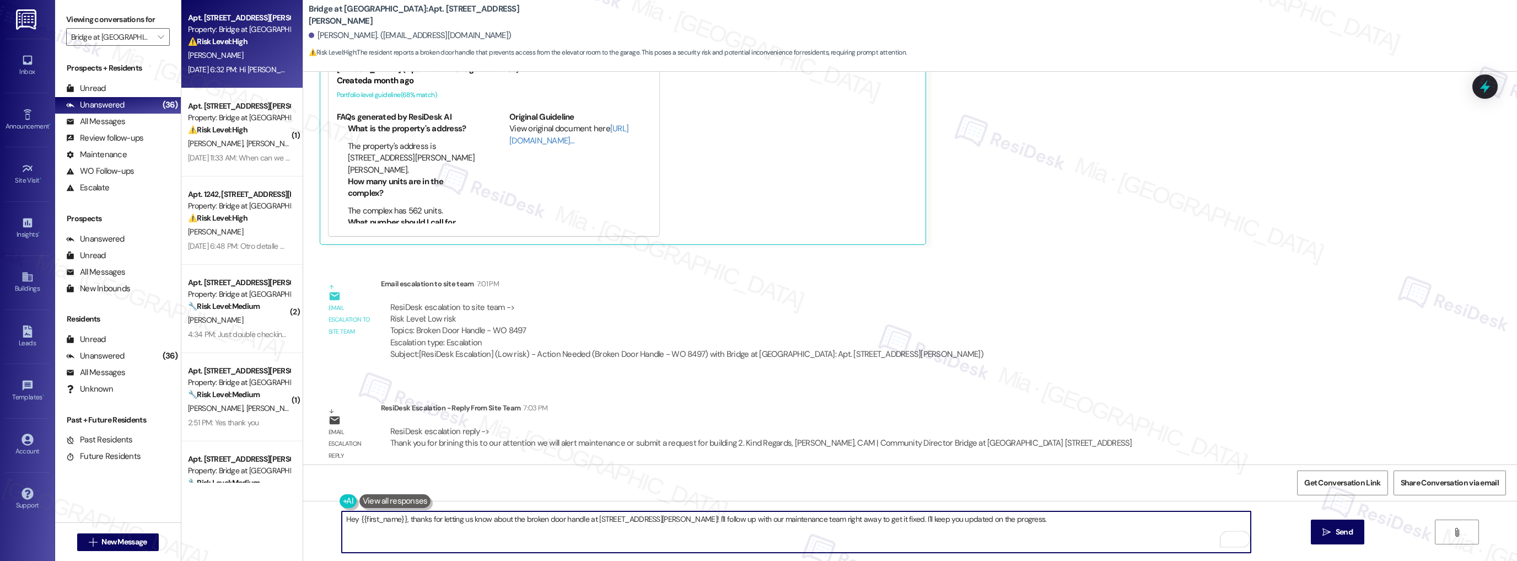
drag, startPoint x: 342, startPoint y: 519, endPoint x: 404, endPoint y: 523, distance: 62.4
click at [404, 523] on textarea "Hey {{first_name}}, thanks for letting us know about the broken door handle at …" at bounding box center [797, 531] width 910 height 41
click at [393, 518] on textarea "The team thanks for letting us know about the broken door handle at 811 W. Sain…" at bounding box center [797, 531] width 910 height 41
drag, startPoint x: 416, startPoint y: 518, endPoint x: 966, endPoint y: 522, distance: 549.8
click at [966, 522] on textarea "The team thanks you for letting us know about the broken door handle at 811 W. …" at bounding box center [797, 531] width 910 height 41
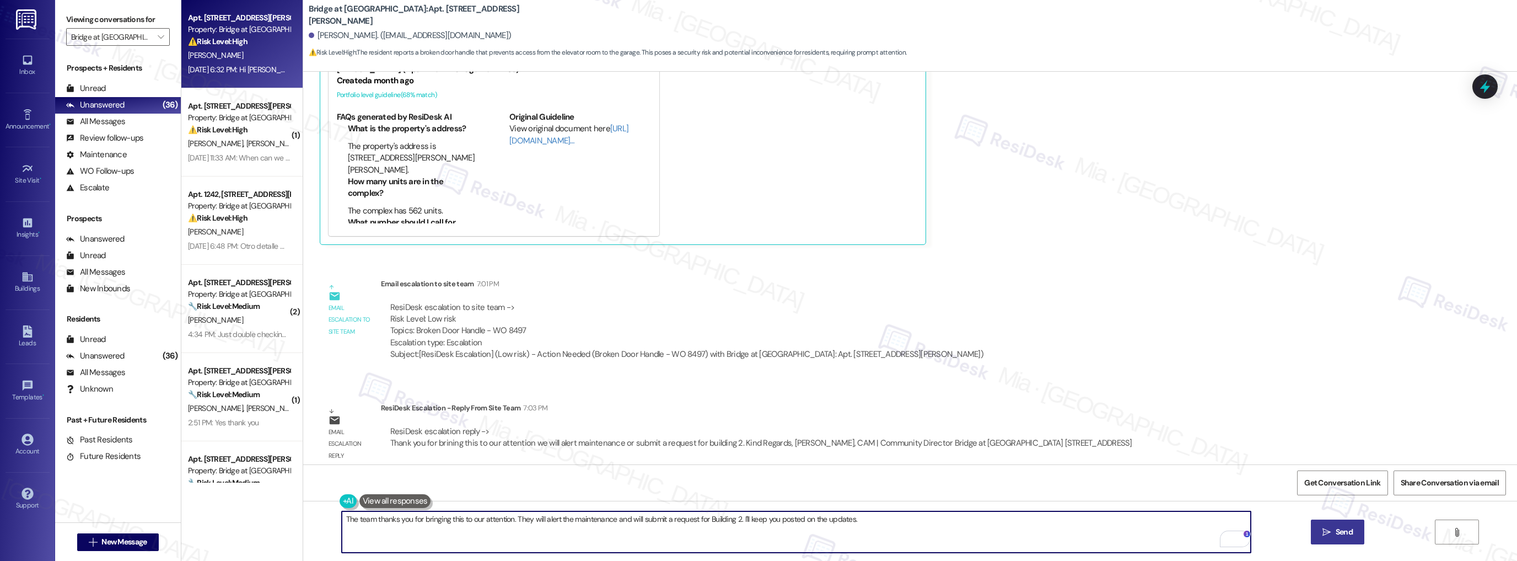
type textarea "The team thanks you for bringing this to our attention. They will alert the mai…"
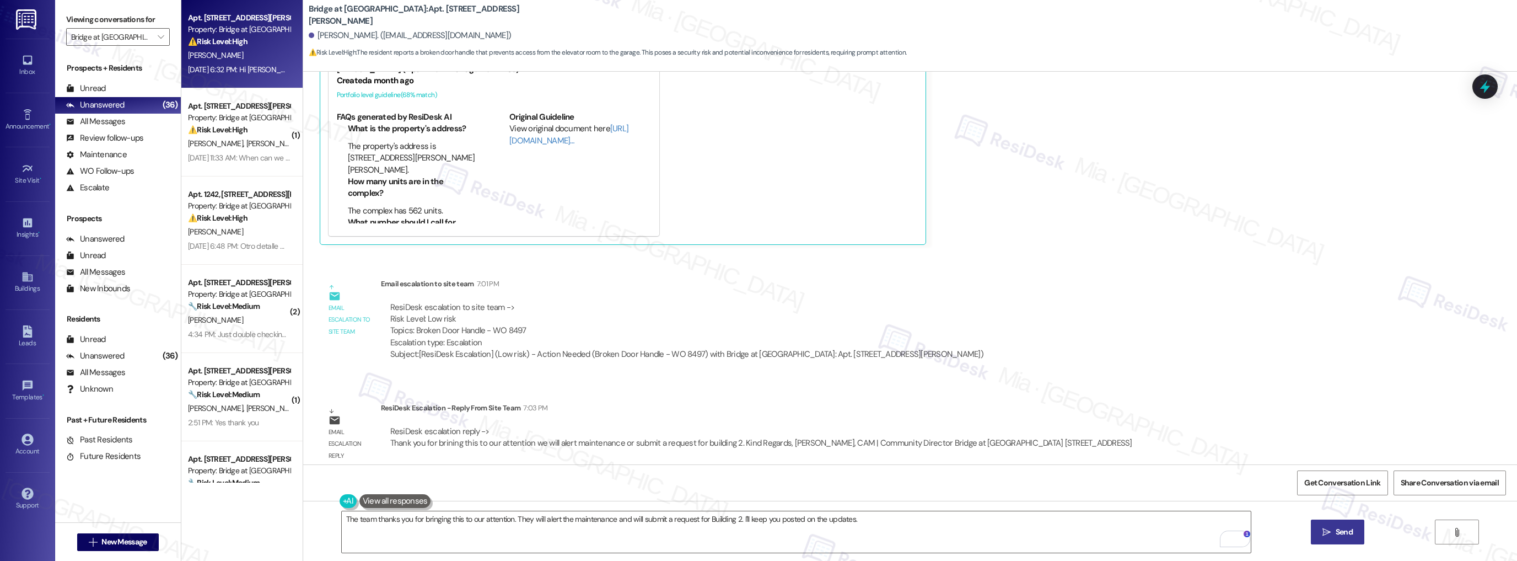
click at [1345, 535] on span "Send" at bounding box center [1344, 532] width 17 height 12
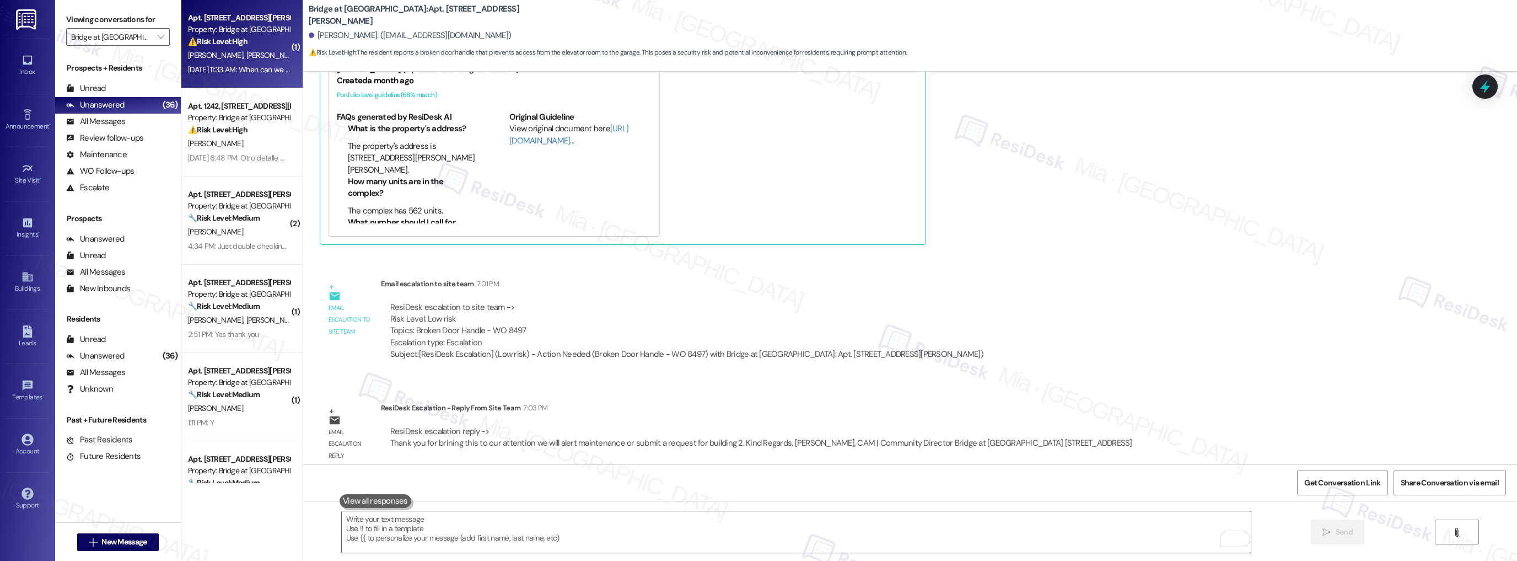
click at [260, 55] on div "J. Breton K. Galindo" at bounding box center [239, 56] width 104 height 14
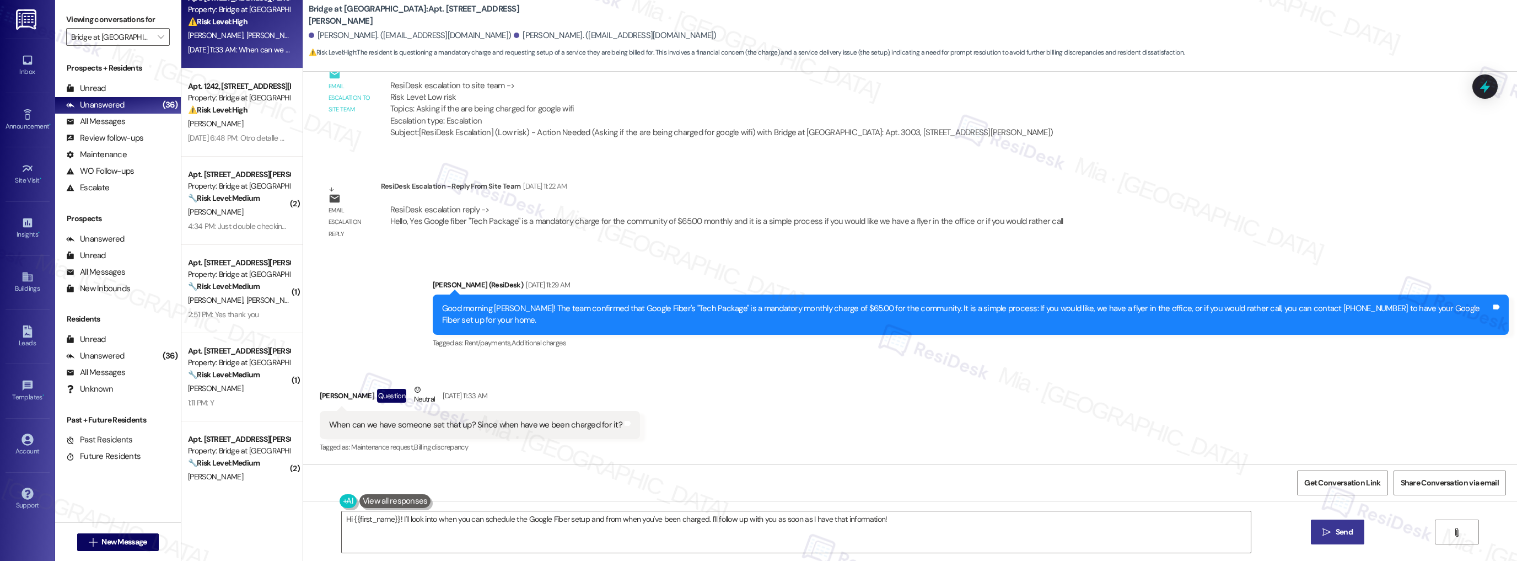
scroll to position [0, 0]
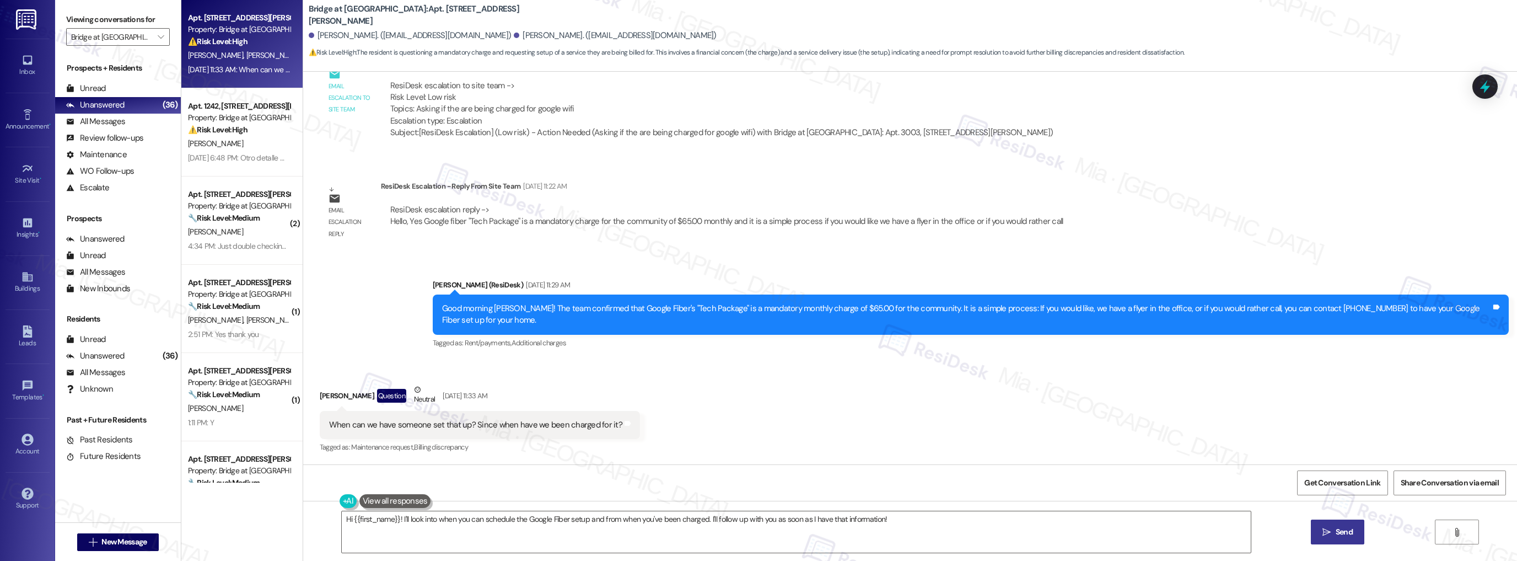
click at [246, 54] on span "K. Galindo" at bounding box center [273, 55] width 55 height 10
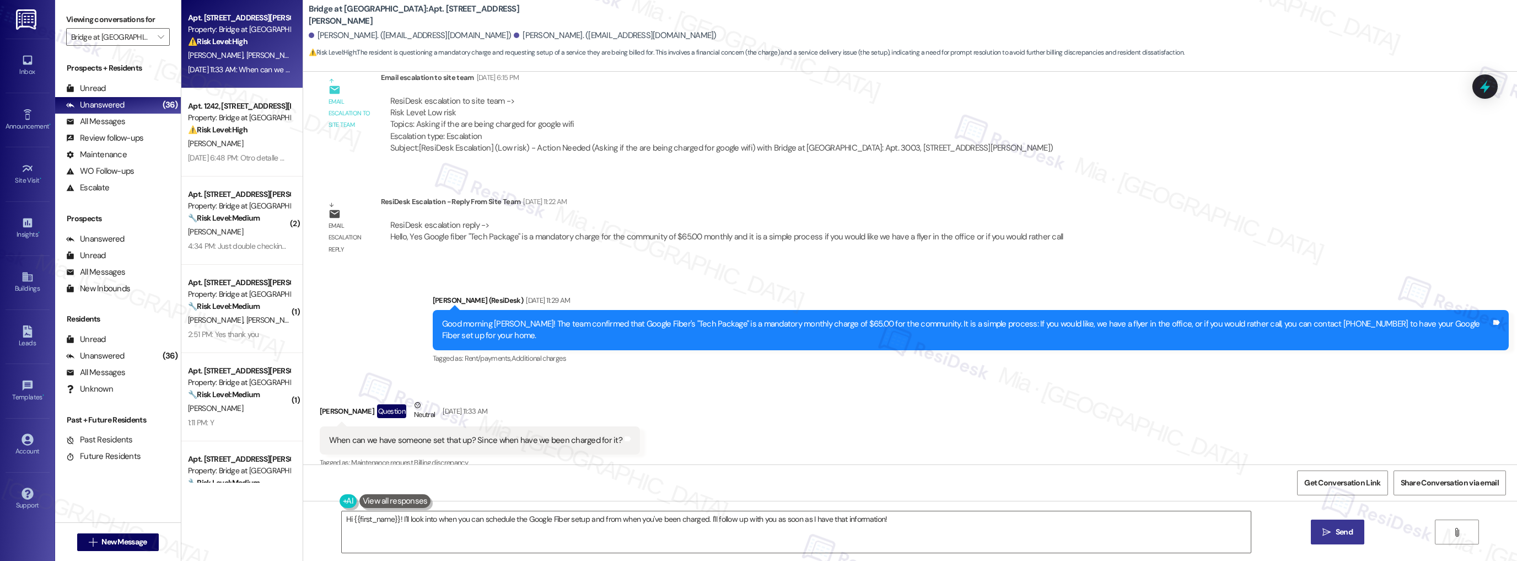
scroll to position [417, 0]
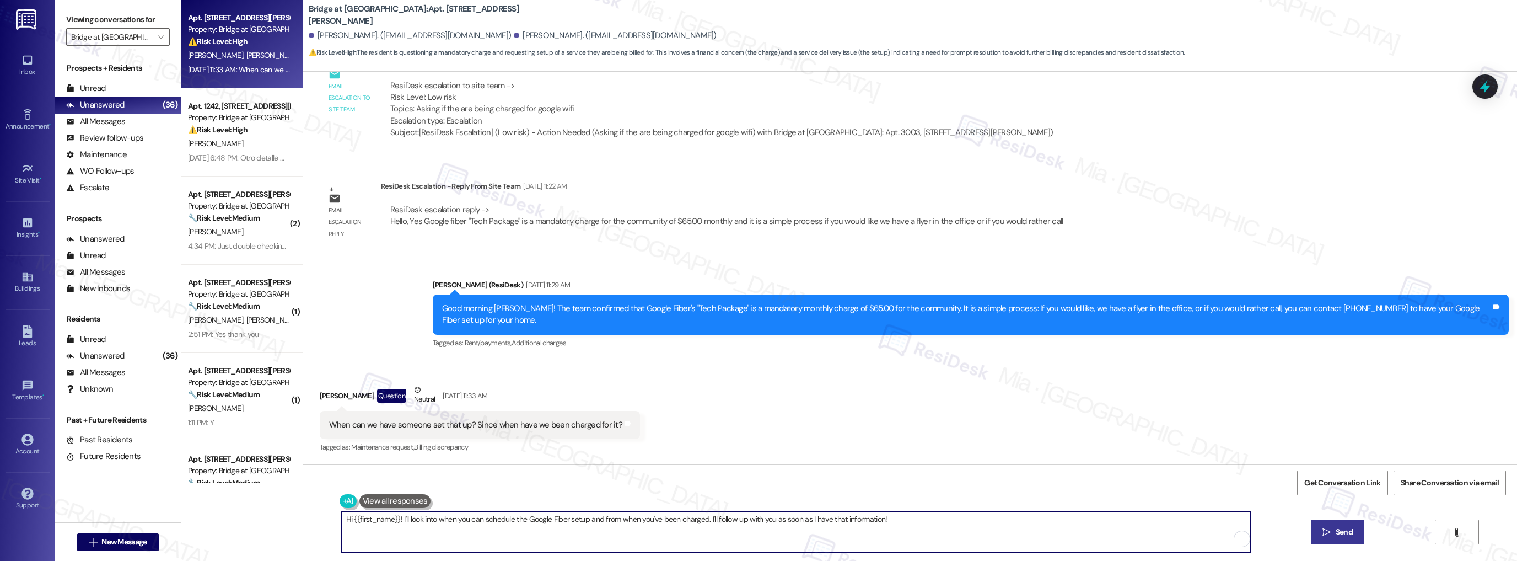
click at [342, 520] on textarea "Hi {{first_name}}! I'll look into when you can schedule the Google Fiber setup …" at bounding box center [797, 531] width 910 height 41
click at [395, 518] on textarea "Hi {{first_name}}! I'll look into when you can schedule the Google Fiber setup …" at bounding box center [797, 531] width 910 height 41
type textarea "Hi {{first_name}}! Apologies for the de I'll look into when you can schedule th…"
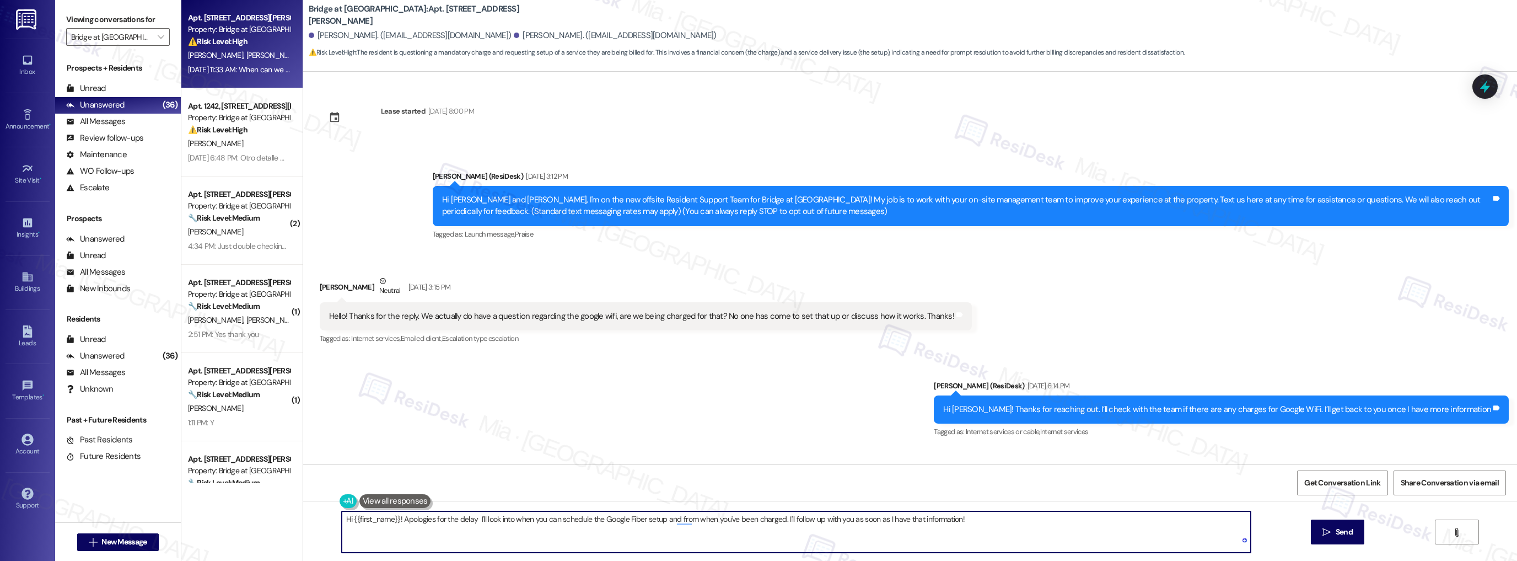
scroll to position [417, 0]
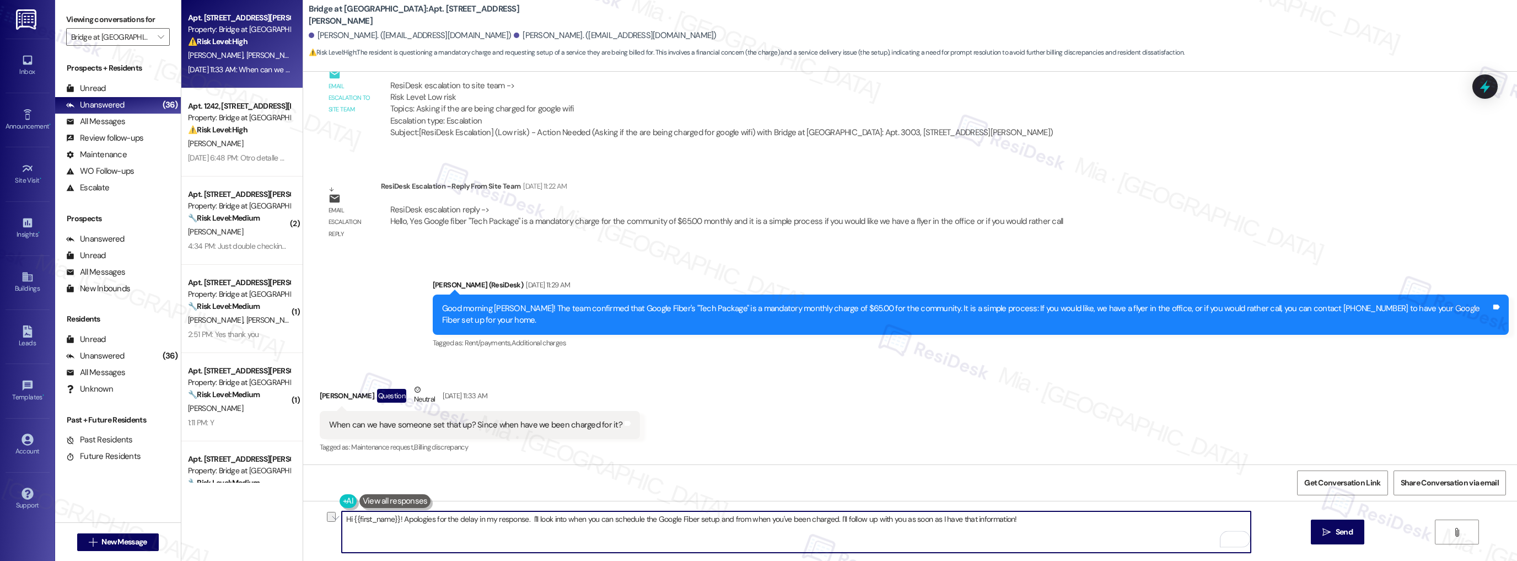
drag, startPoint x: 524, startPoint y: 519, endPoint x: 854, endPoint y: 521, distance: 329.7
click at [844, 519] on textarea "Hi {{first_name}}! Apologies for the delay in my response. I'll look into when …" at bounding box center [797, 531] width 910 height 41
drag, startPoint x: 1006, startPoint y: 519, endPoint x: 524, endPoint y: 520, distance: 481.9
click at [524, 520] on textarea "Hi {{first_name}}! Apologies for the delay in my response. I'll look into when …" at bounding box center [797, 531] width 910 height 41
click at [663, 484] on span "setup" at bounding box center [657, 484] width 24 height 9
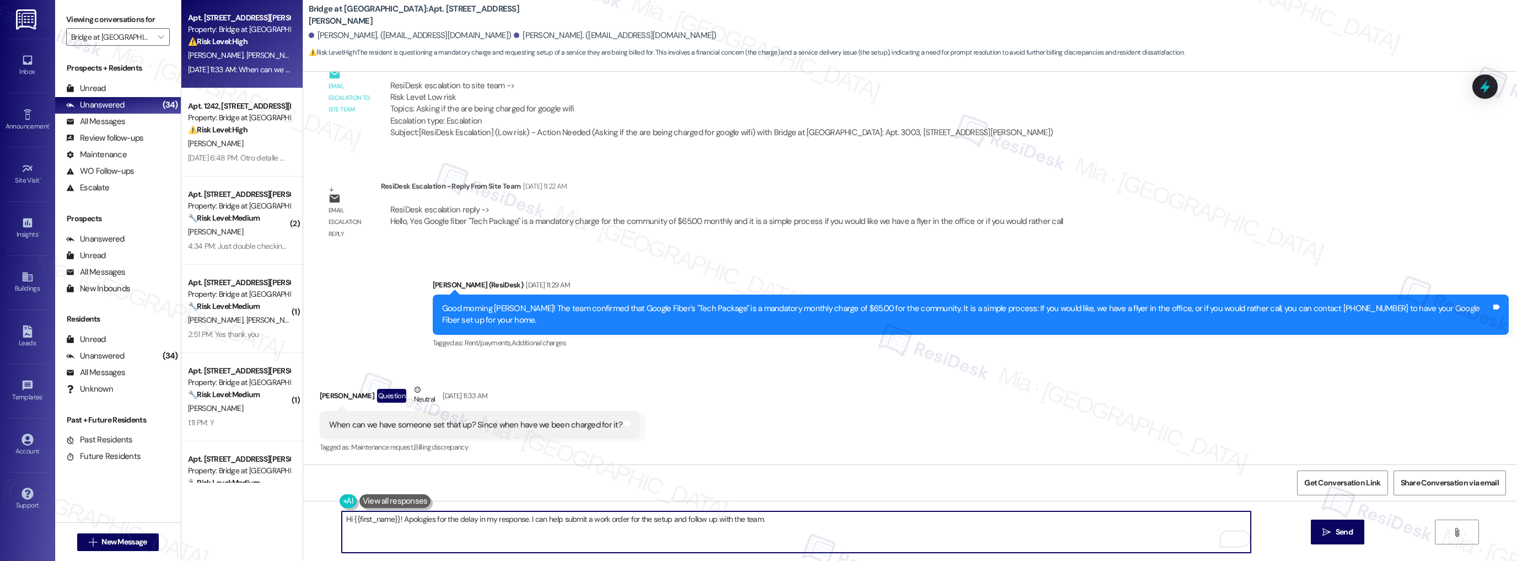
click at [765, 518] on textarea "Hi {{first_name}}! Apologies for the delay in my response. I can help submit a …" at bounding box center [797, 531] width 910 height 41
paste textarea "may I confirm if we have permission to enter if you’re not there?"
click at [755, 521] on textarea "Hi {{first_name}}! Apologies for the delay in my response. I can help submit a …" at bounding box center [797, 531] width 910 height 41
click at [765, 521] on textarea "Hi {{first_name}}! Apologies for the delay in my response. I can help submit a …" at bounding box center [797, 531] width 910 height 41
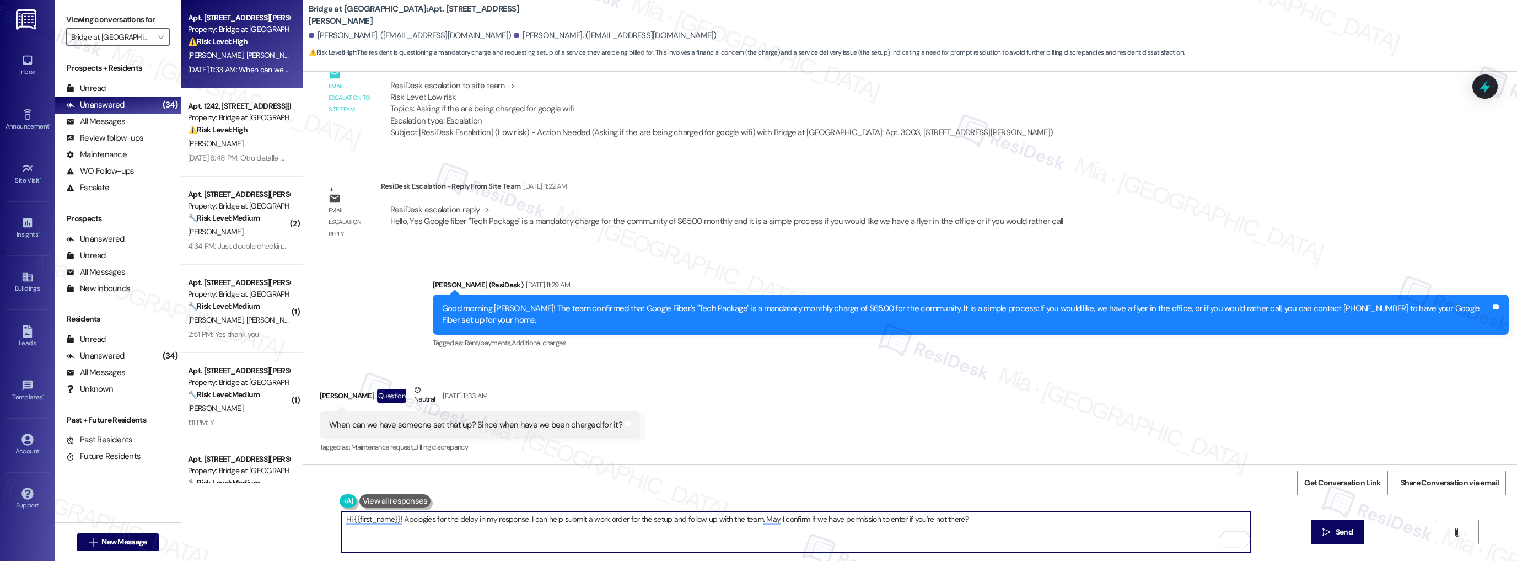
click at [895, 520] on textarea "Hi {{first_name}}! Apologies for the delay in my response. I can help submit a …" at bounding box center [797, 531] width 910 height 41
drag, startPoint x: 769, startPoint y: 488, endPoint x: 807, endPoint y: 490, distance: 38.7
click at [769, 487] on span "May I" at bounding box center [768, 484] width 22 height 9
click at [898, 521] on textarea "Hi {{first_name}}! Apologies for the delay in my response. I can help submit a …" at bounding box center [797, 531] width 910 height 41
type textarea "Hi {{first_name}}! Apologies for the delay in my response. I can help submit a …"
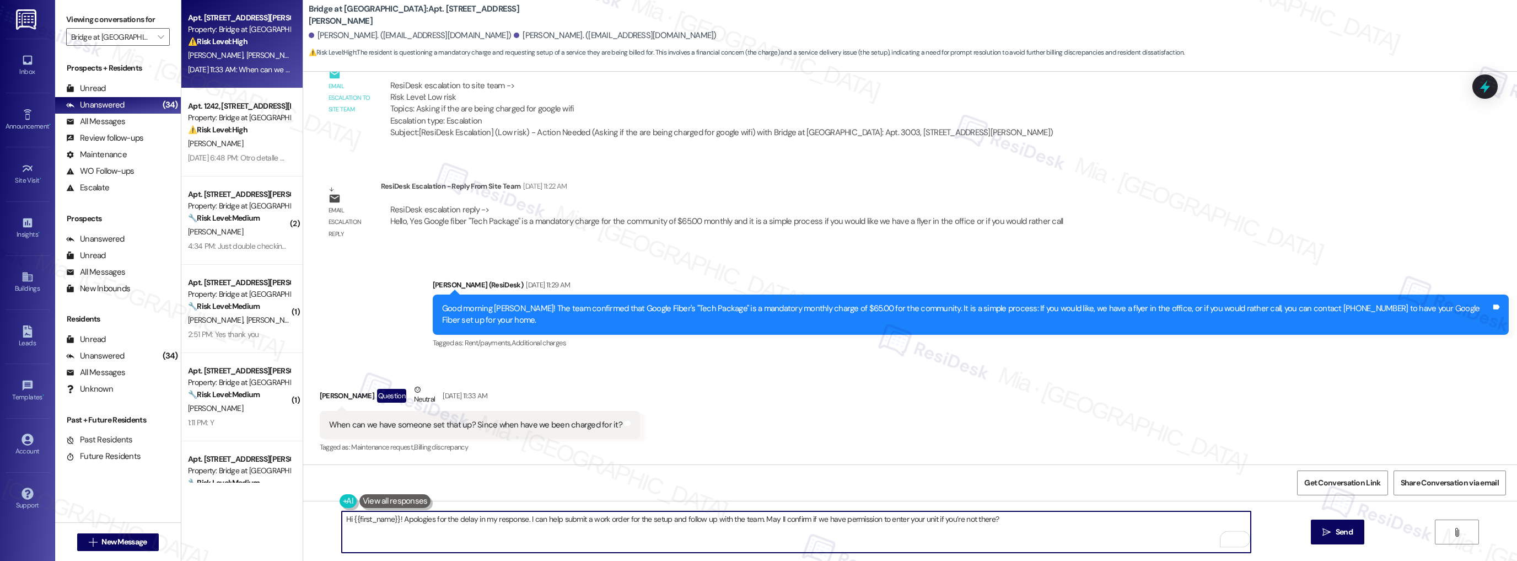
click at [1023, 457] on div "Received via SMS [PERSON_NAME] Question Neutral [DATE] 11:33 AM When can we hav…" at bounding box center [910, 411] width 1214 height 105
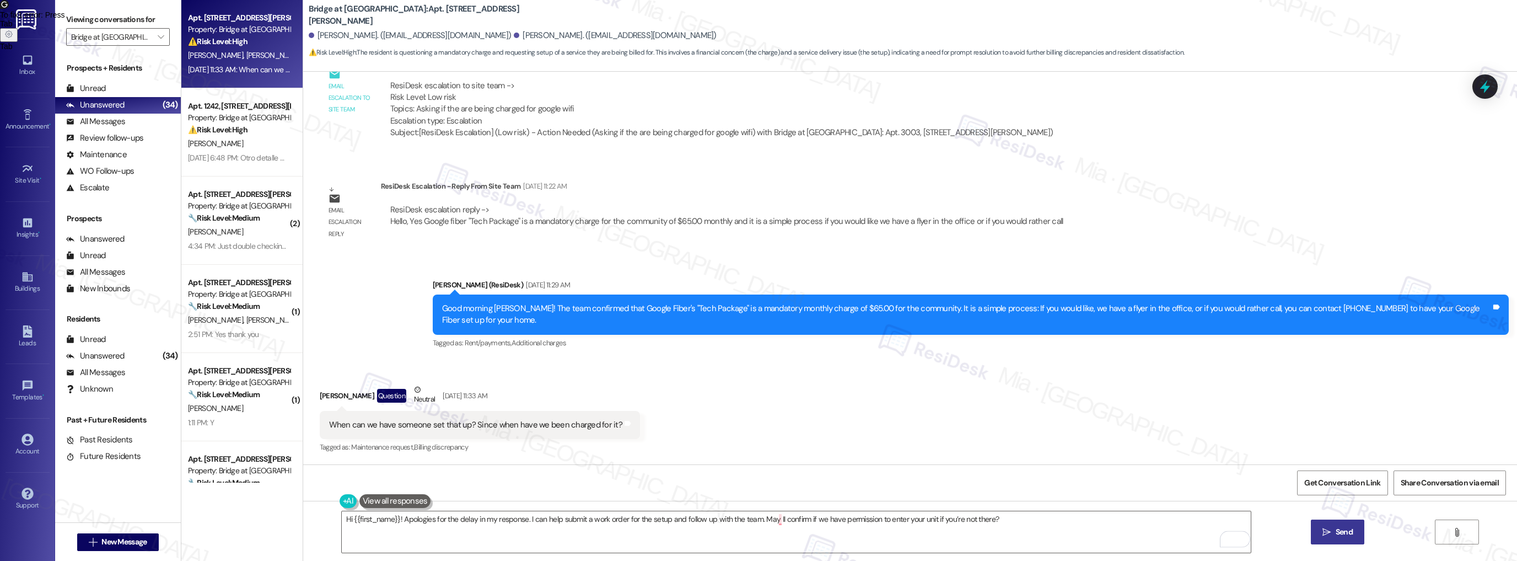
click at [1351, 537] on span "Send" at bounding box center [1344, 532] width 17 height 12
click at [216, 48] on div "Apt. 1242, [STREET_ADDRESS][PERSON_NAME] Property: Bridge at [GEOGRAPHIC_DATA] …" at bounding box center [239, 29] width 104 height 37
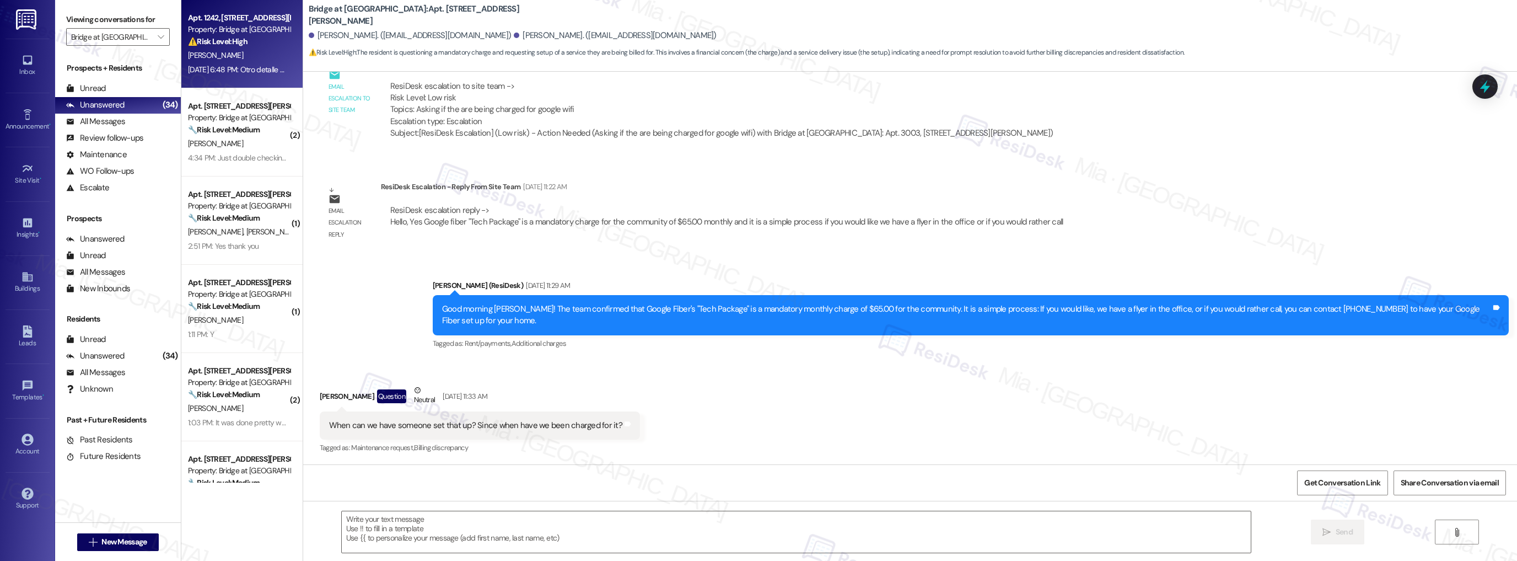
type textarea "Fetching suggested responses. Please feel free to read through the conversation…"
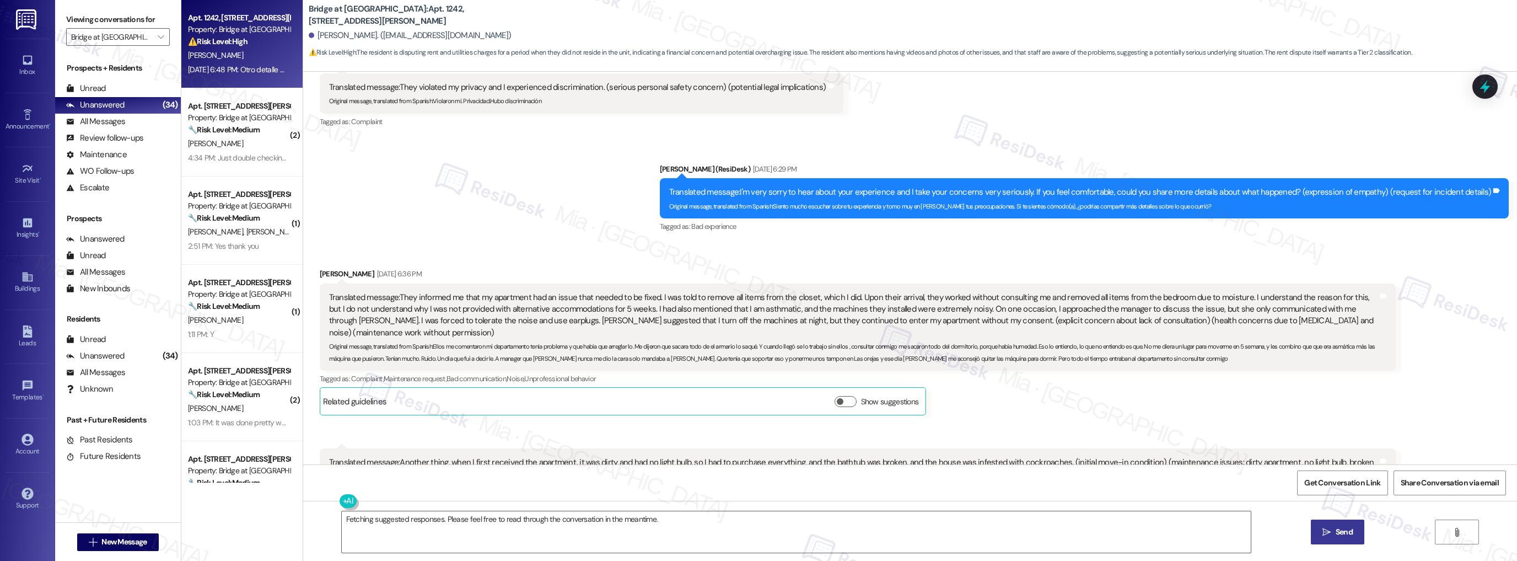
scroll to position [532, 0]
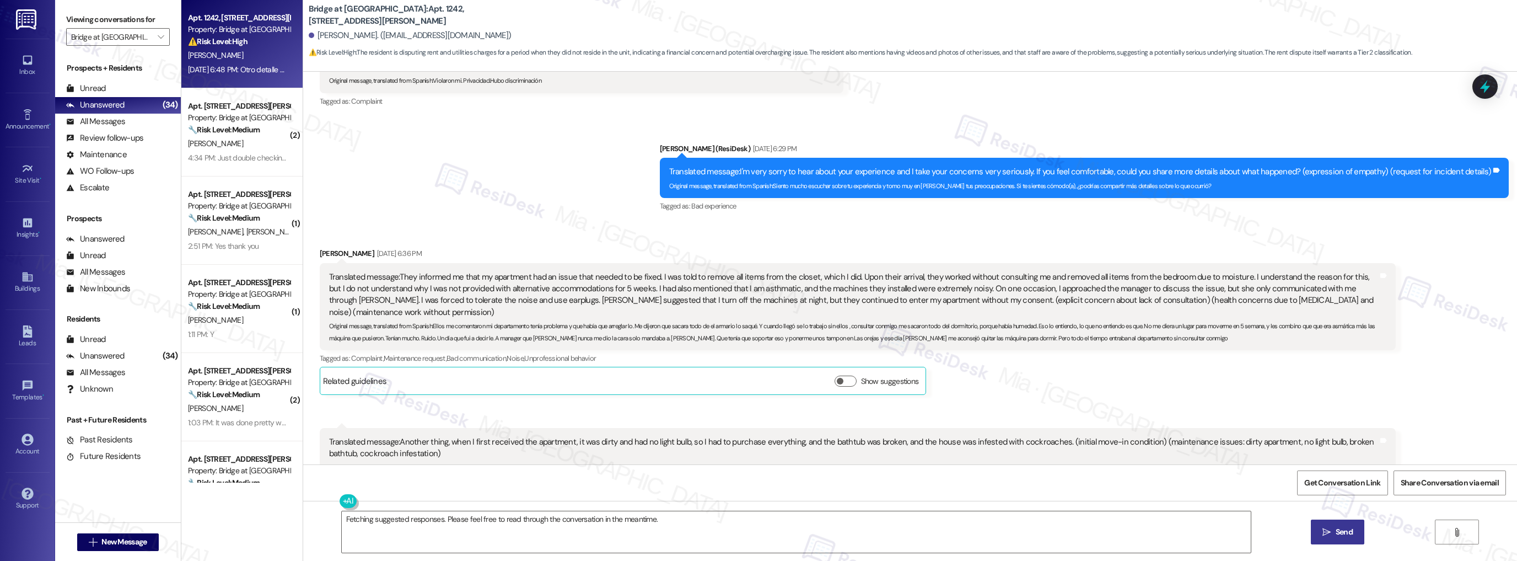
click at [320, 263] on div "Translated message: They informed me that my apartment had an issue that needed…" at bounding box center [858, 307] width 1076 height 88
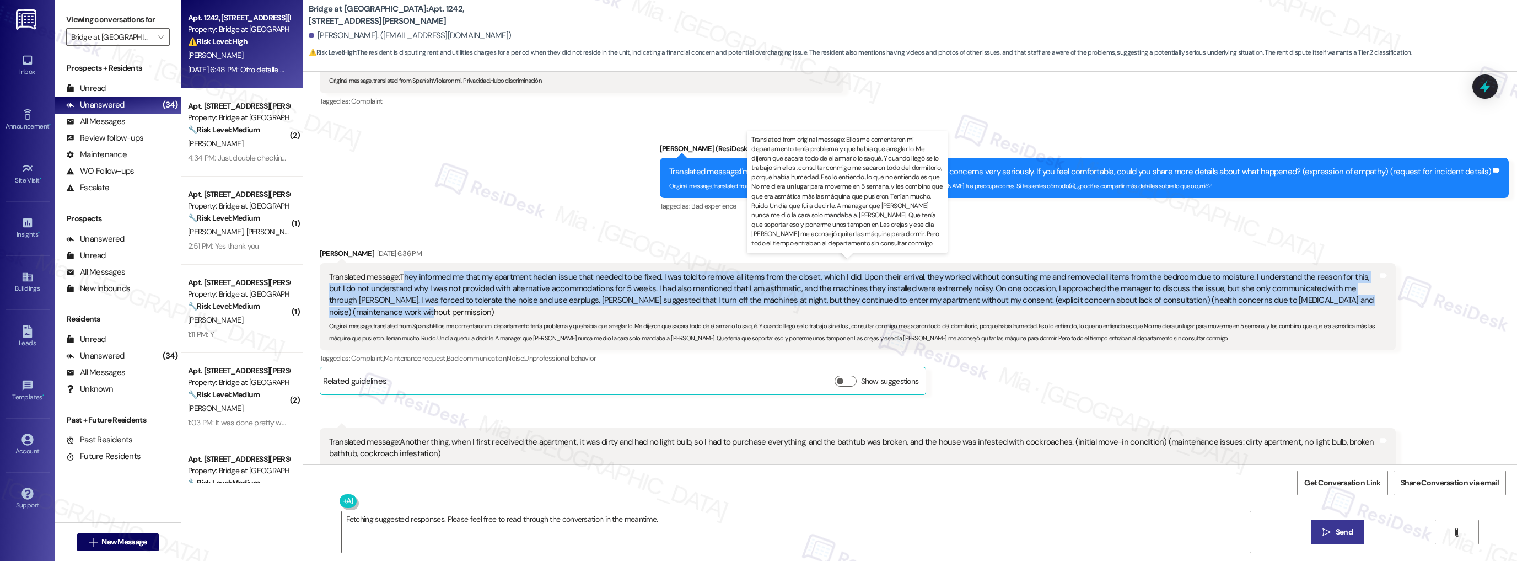
drag, startPoint x: 395, startPoint y: 264, endPoint x: 1349, endPoint y: 289, distance: 954.3
click at [1349, 289] on div "Translated message: They informed me that my apartment had an issue that needed…" at bounding box center [853, 294] width 1049 height 47
copy div "hey informed me that my apartment had an issue that needed to be fixed. I was t…"
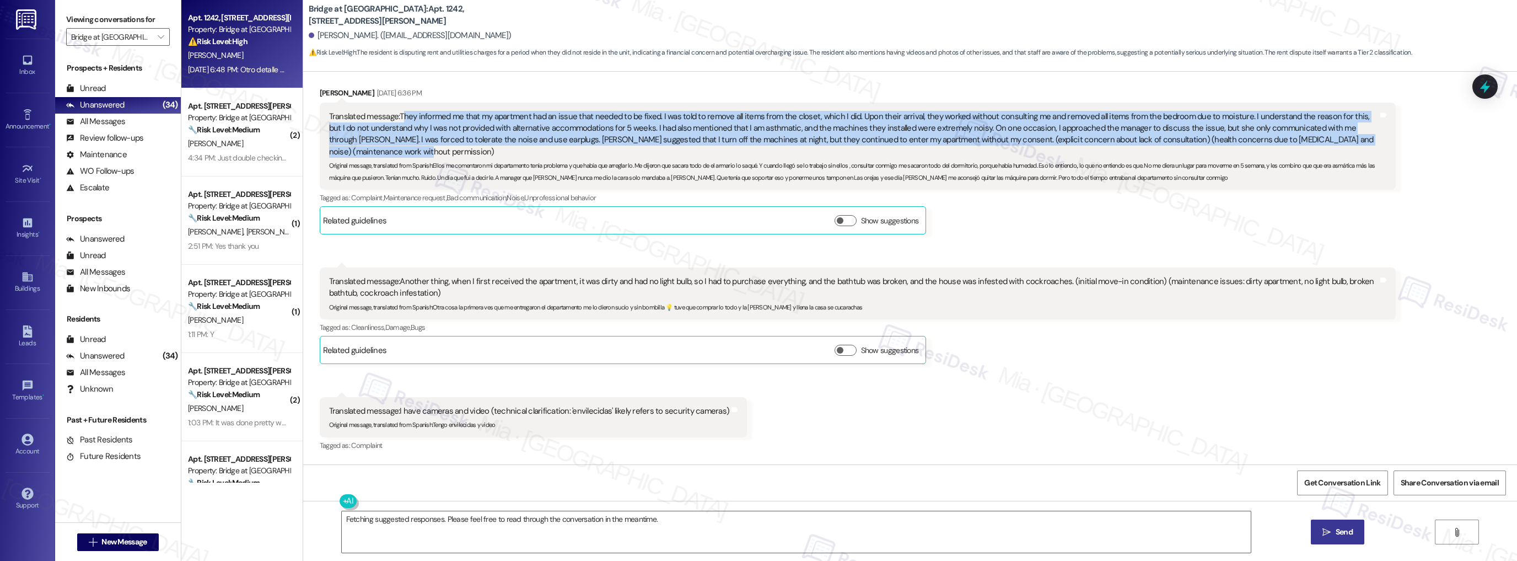
scroll to position [709, 0]
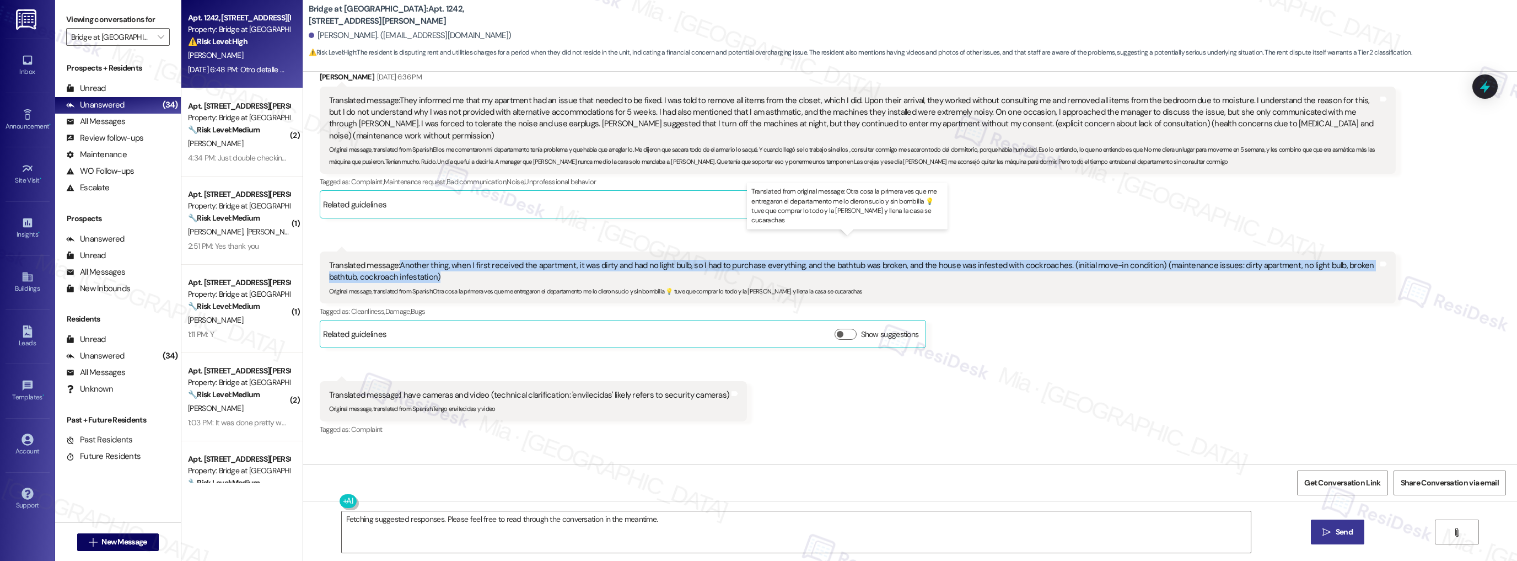
drag, startPoint x: 393, startPoint y: 244, endPoint x: 420, endPoint y: 248, distance: 27.8
click at [420, 260] on div "Translated message: Another thing, when I first received the apartment, it was …" at bounding box center [853, 272] width 1049 height 24
copy div "Another thing, when I first received the apartment, it was dirty and had no lig…"
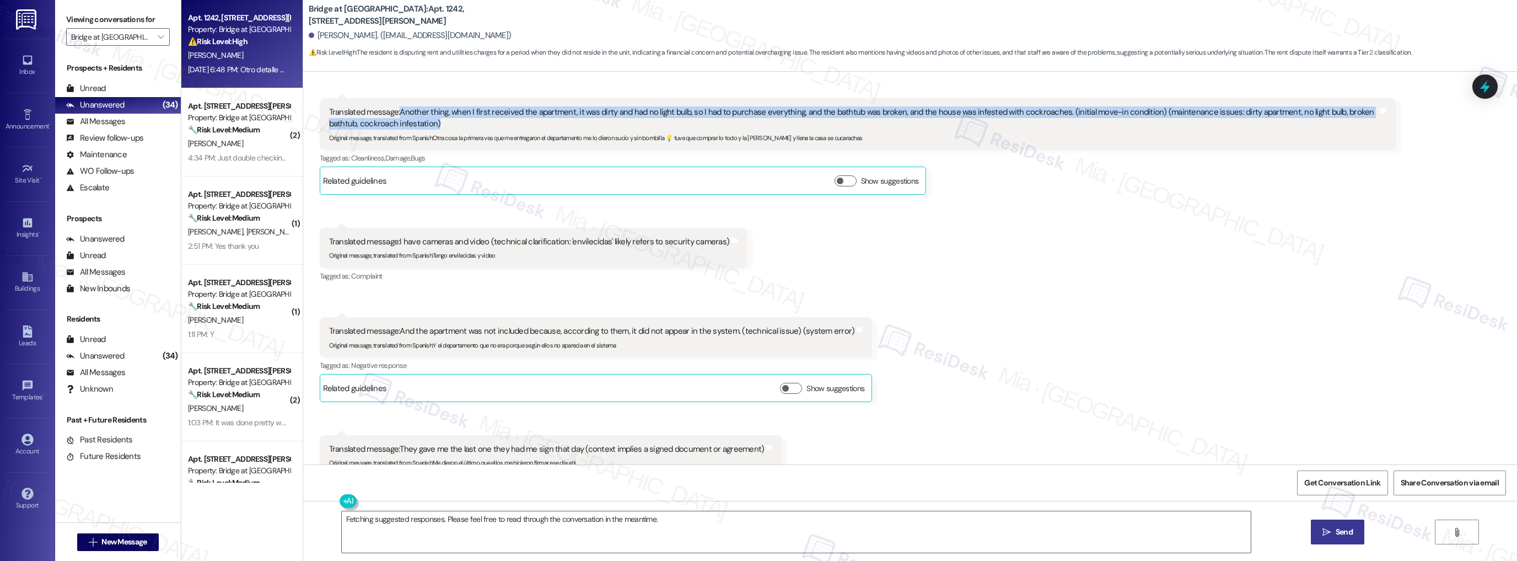
scroll to position [885, 0]
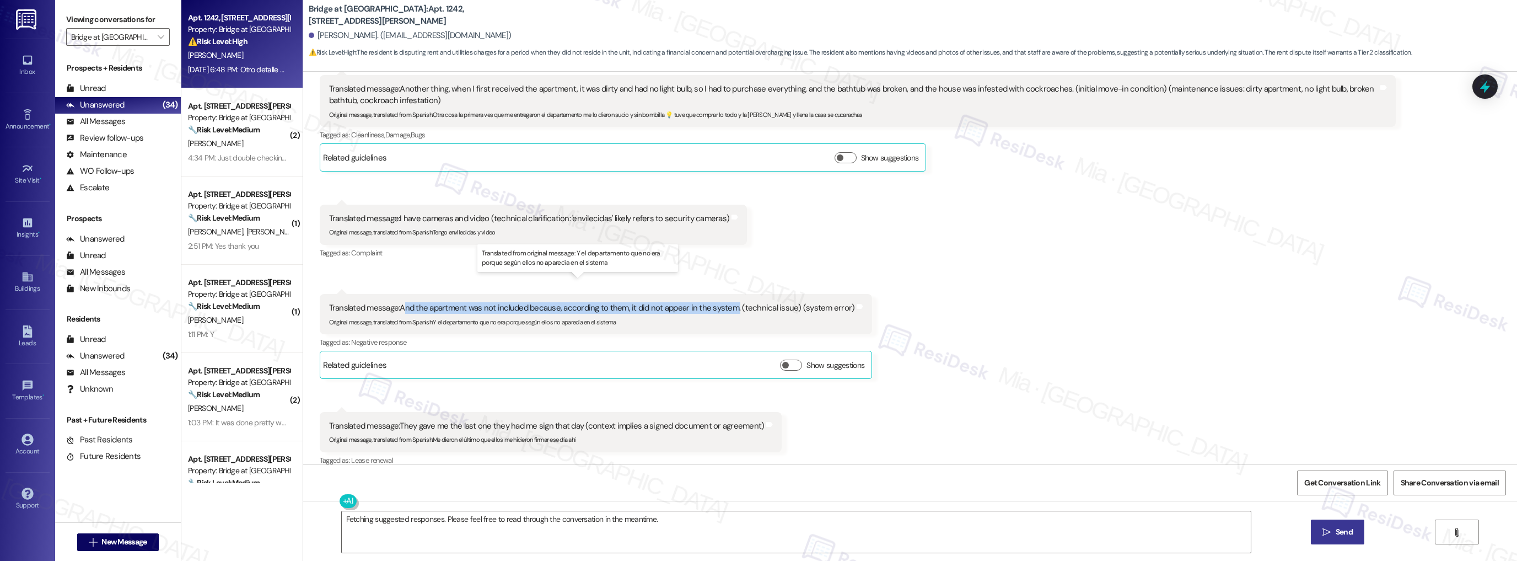
drag, startPoint x: 397, startPoint y: 282, endPoint x: 726, endPoint y: 287, distance: 328.7
click at [726, 302] on div "Translated message: And the apartment was not included because, according to th…" at bounding box center [592, 308] width 526 height 12
copy div "nd the apartment was not included because, according to them, it did not appear…"
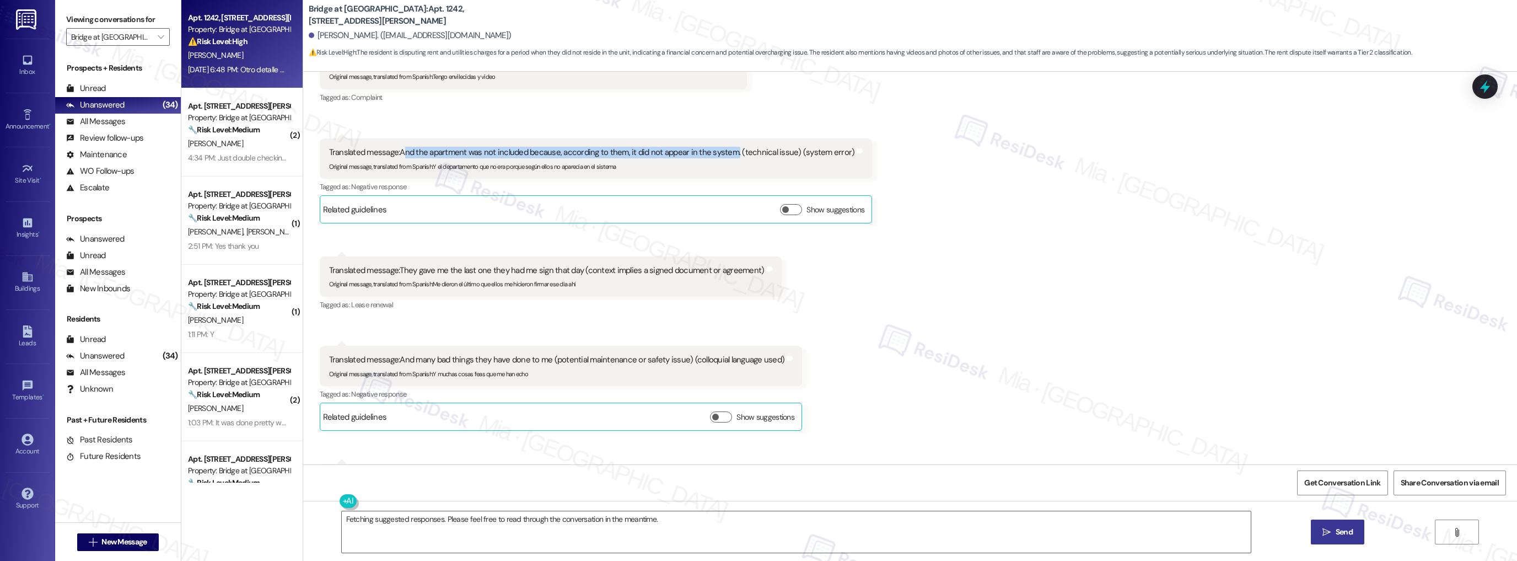
scroll to position [1061, 0]
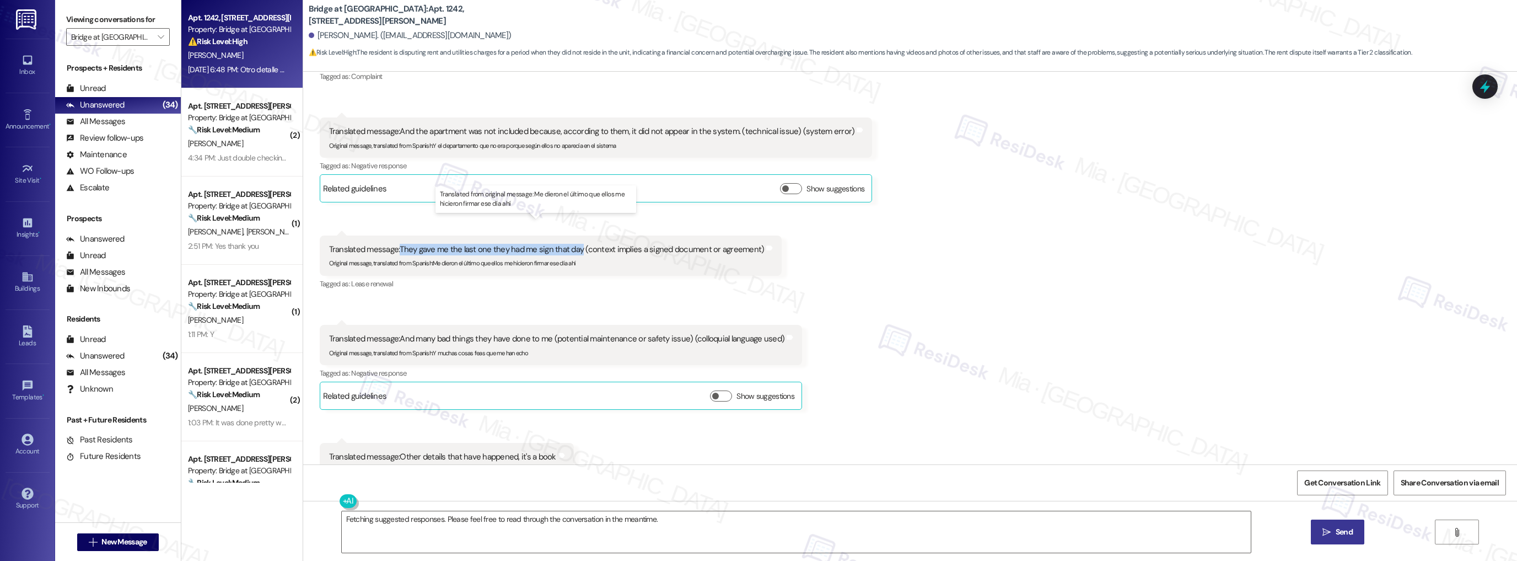
drag, startPoint x: 394, startPoint y: 223, endPoint x: 574, endPoint y: 229, distance: 180.4
click at [574, 244] on div "Translated message: They gave me the last one they had me sign that day (contex…" at bounding box center [547, 250] width 436 height 12
copy div "They gave me the last one they had me sign that day"
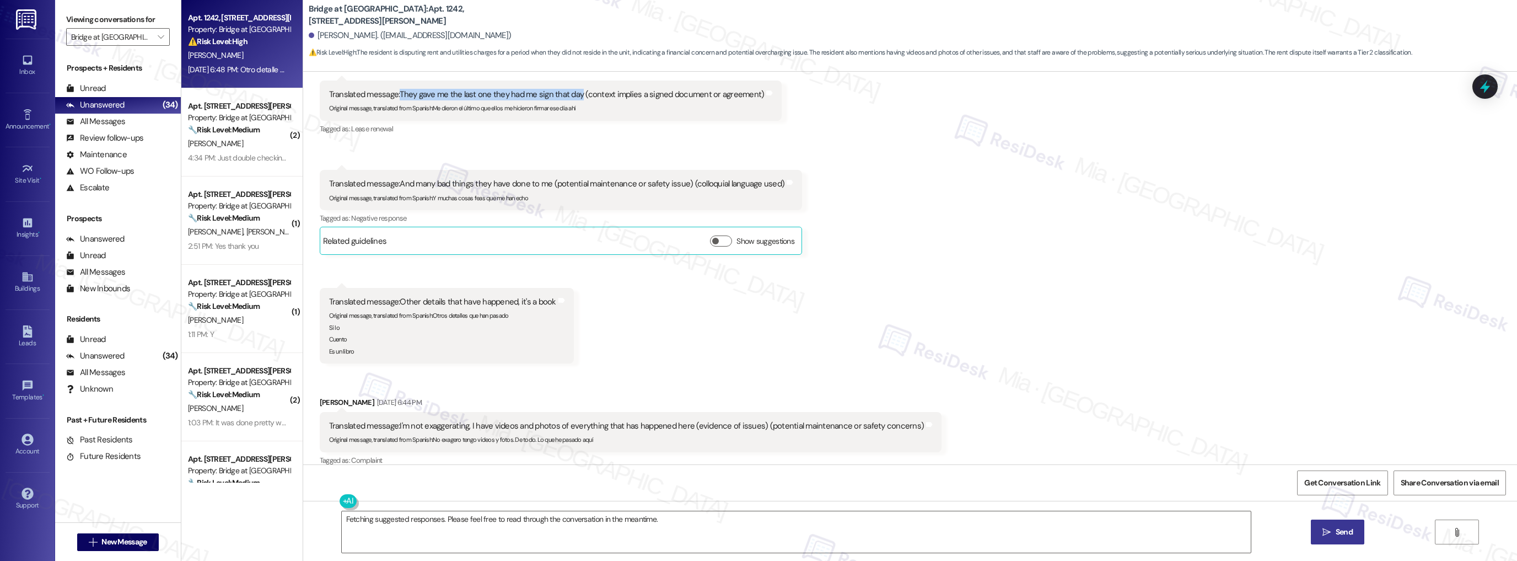
scroll to position [1238, 0]
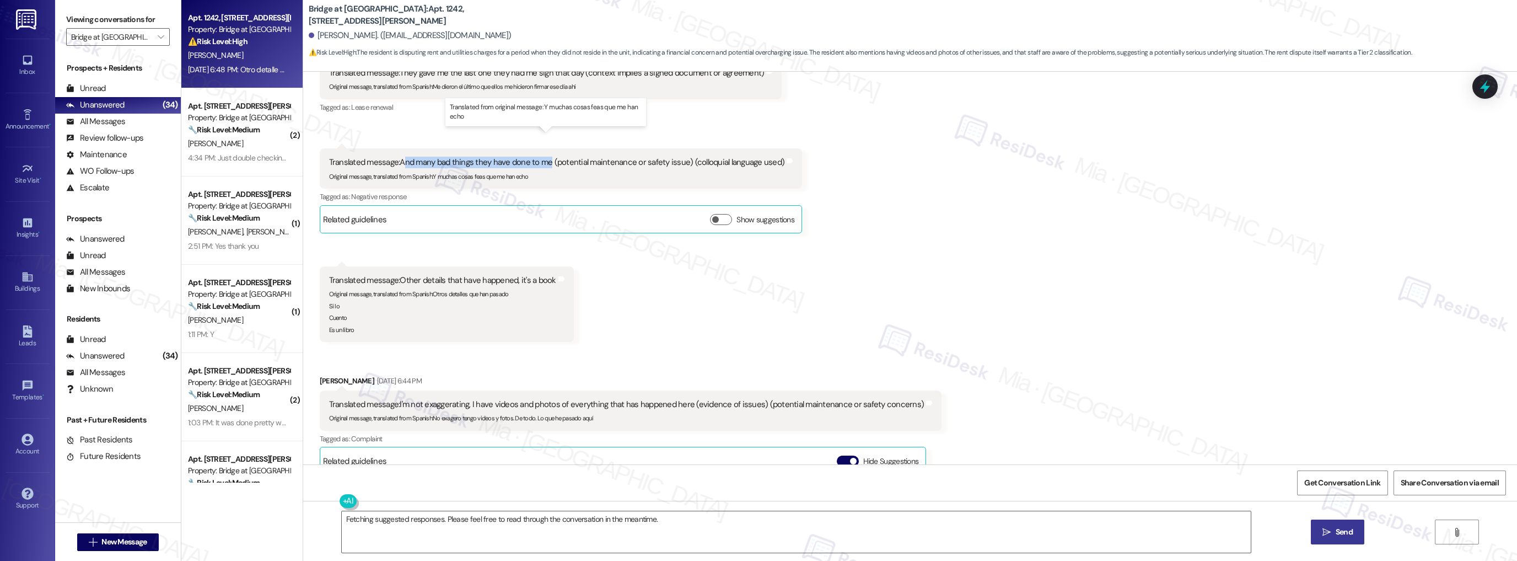
drag, startPoint x: 396, startPoint y: 137, endPoint x: 544, endPoint y: 141, distance: 147.8
click at [544, 157] on div "Translated message: And many bad things they have done to me (potential mainten…" at bounding box center [557, 163] width 456 height 12
drag, startPoint x: 391, startPoint y: 135, endPoint x: 542, endPoint y: 139, distance: 150.6
click at [542, 157] on div "Translated message: And many bad things they have done to me (potential mainten…" at bounding box center [557, 163] width 456 height 12
copy div "And many bad things they have done to me"
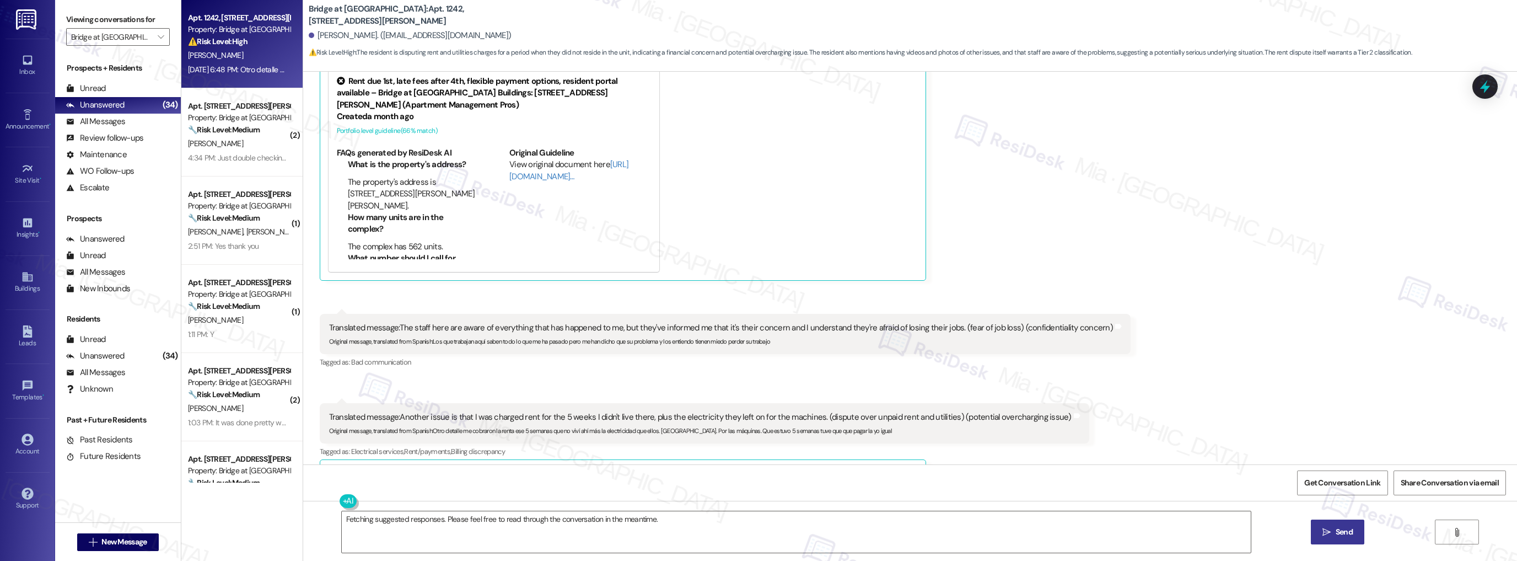
scroll to position [1653, 0]
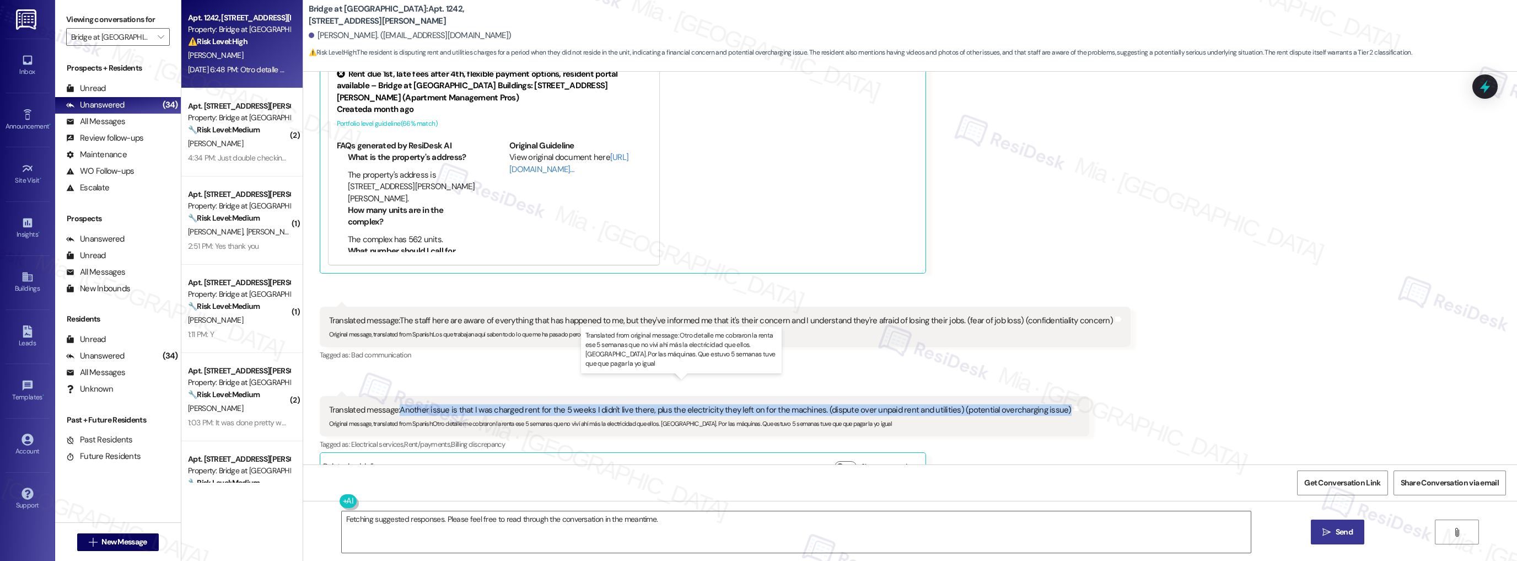
drag, startPoint x: 393, startPoint y: 385, endPoint x: 1041, endPoint y: 387, distance: 647.9
click at [1041, 404] on div "Translated message: Another issue is that I was charged rent for the 5 weeks I …" at bounding box center [700, 410] width 743 height 12
copy div "Another issue is that I was charged rent for the 5 weeks I didn't live there, p…"
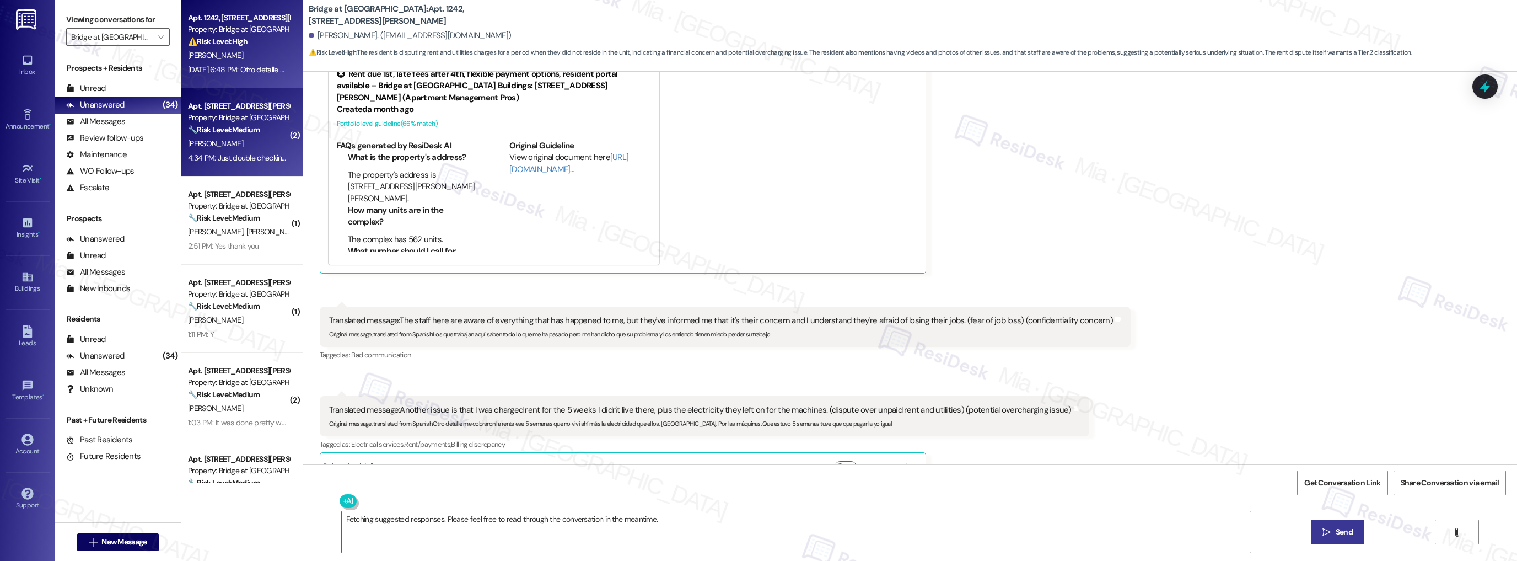
click at [232, 120] on div "Property: Bridge at [GEOGRAPHIC_DATA]" at bounding box center [239, 118] width 102 height 12
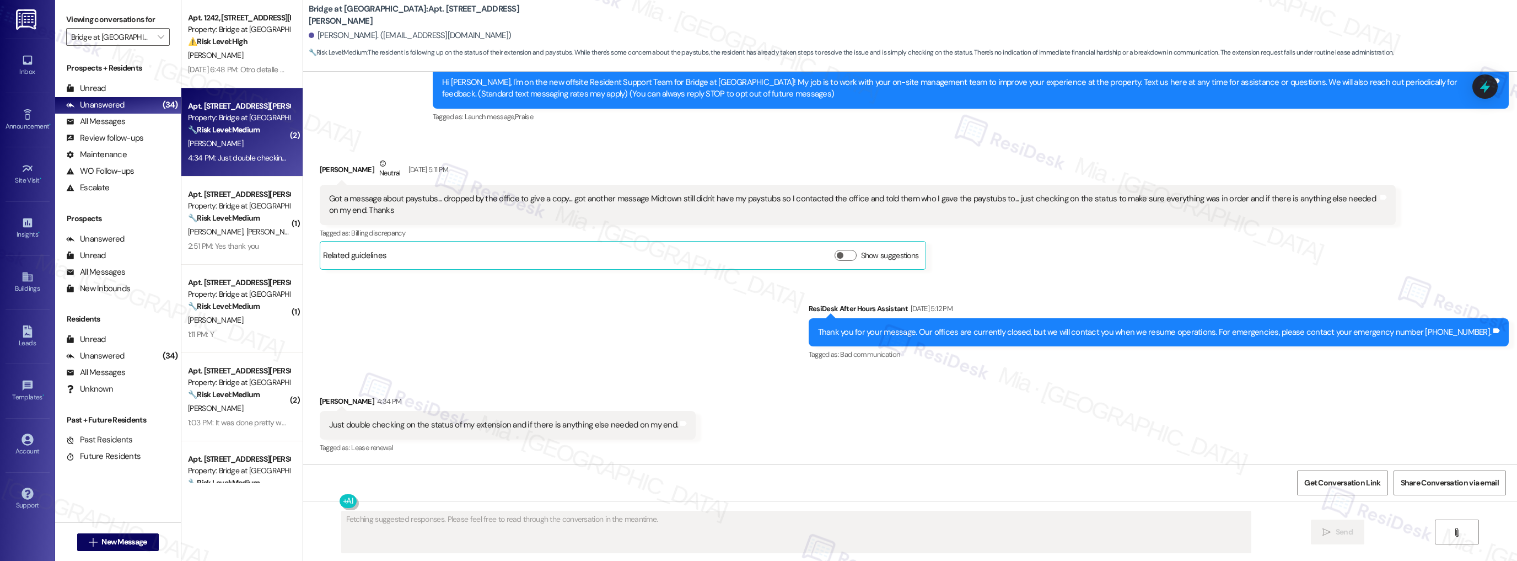
scroll to position [117, 0]
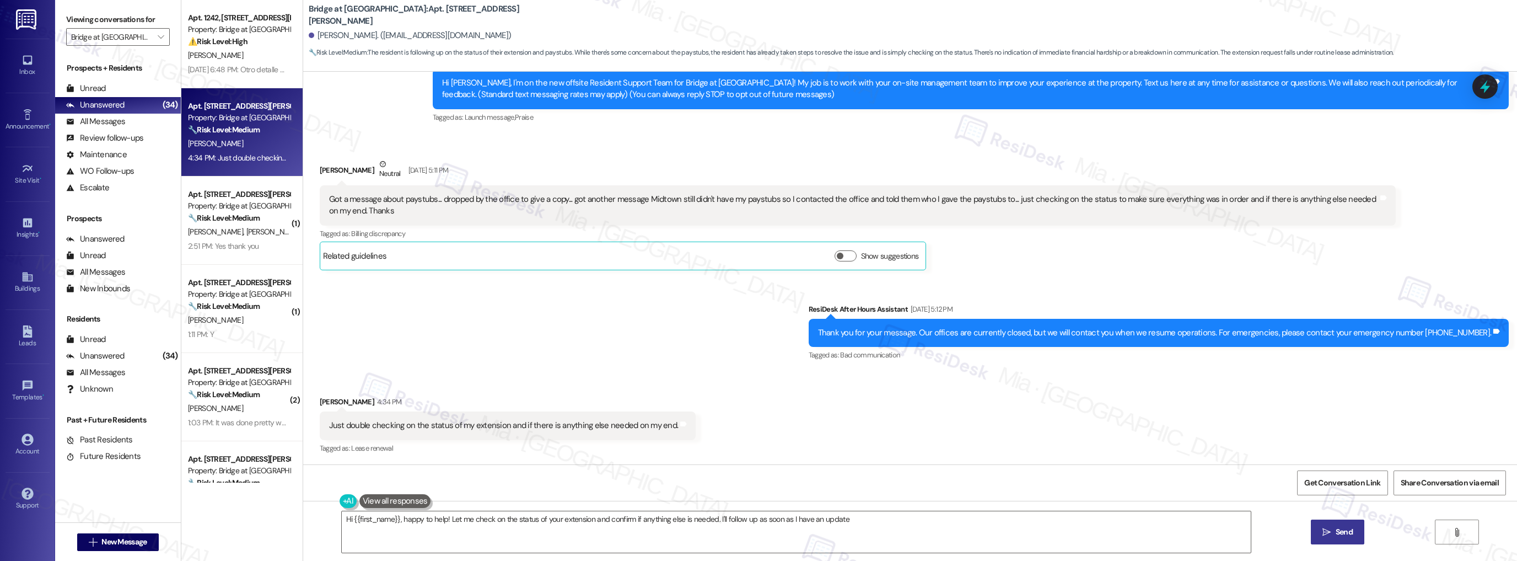
type textarea "Hi {{first_name}}, happy to help! Let me check on the status of your extension …"
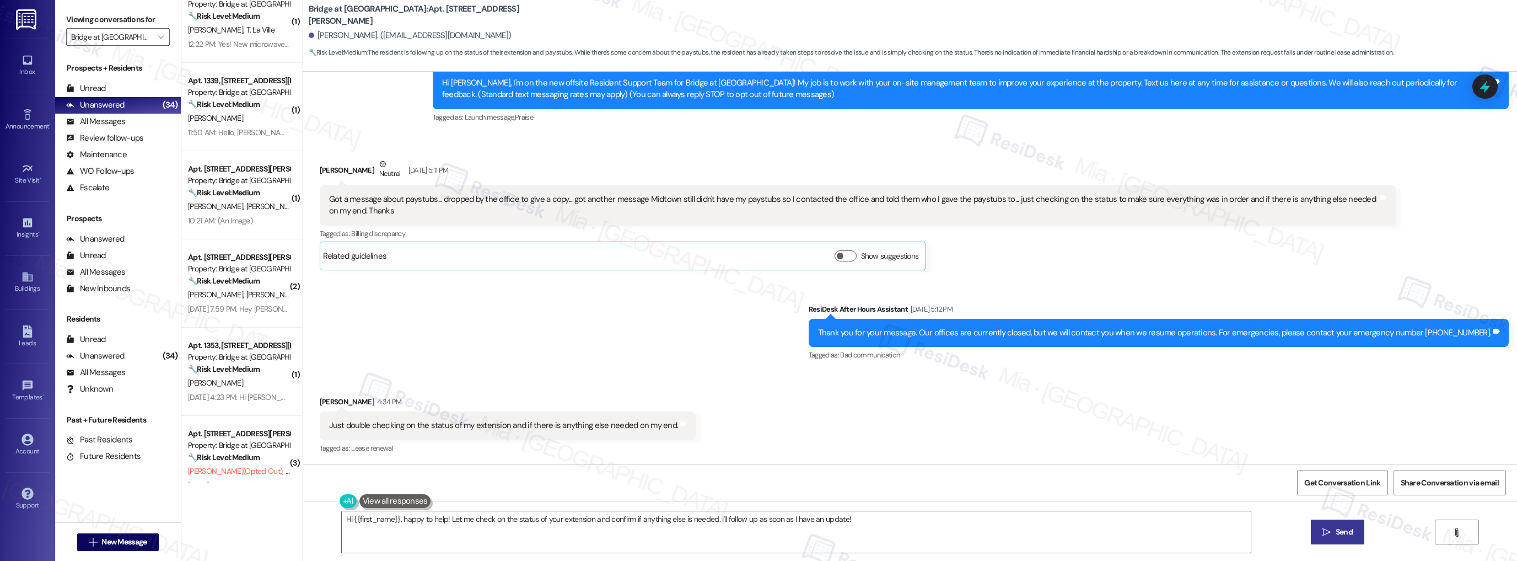
scroll to position [485, 0]
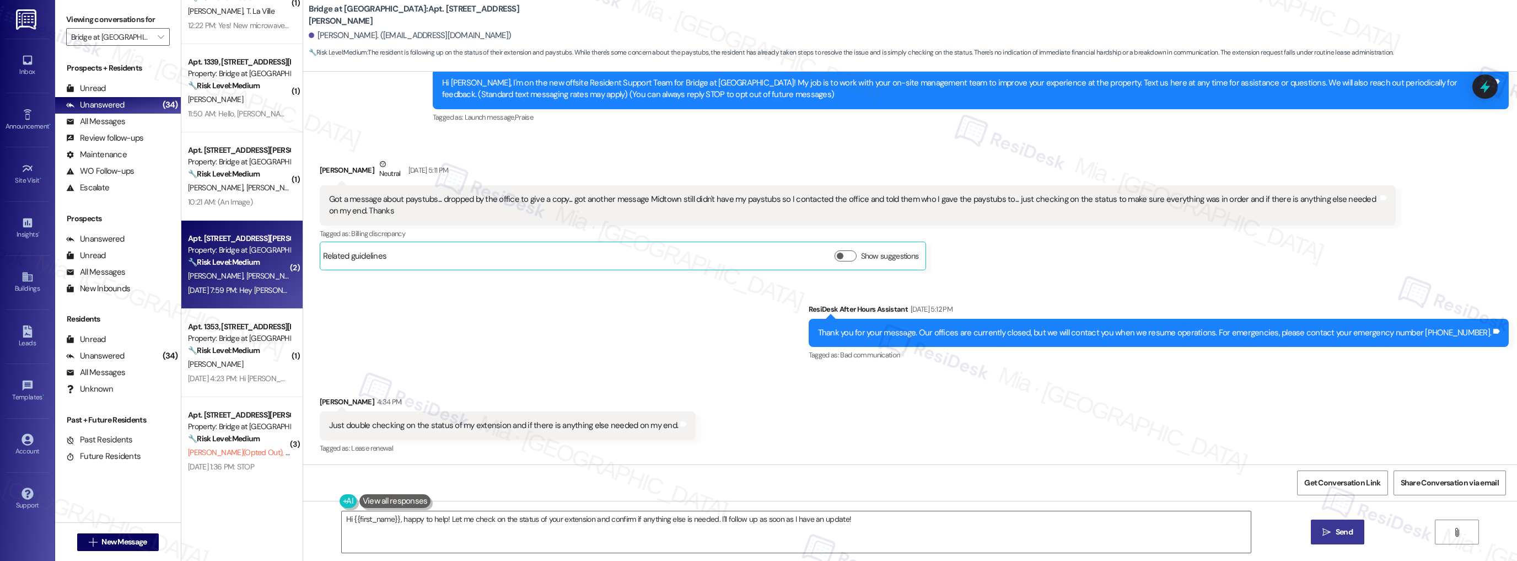
click at [246, 275] on span "[PERSON_NAME]" at bounding box center [273, 276] width 55 height 10
type textarea "Fetching suggested responses. Please feel free to read through the conversation…"
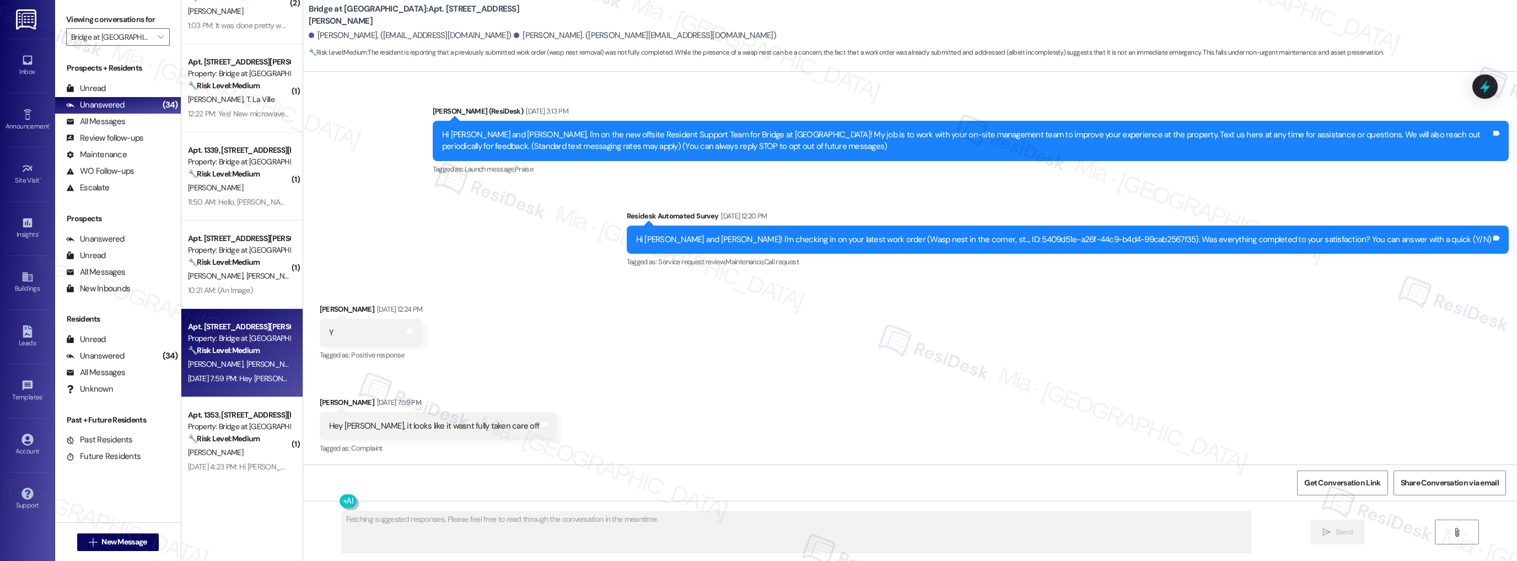
scroll to position [66, 0]
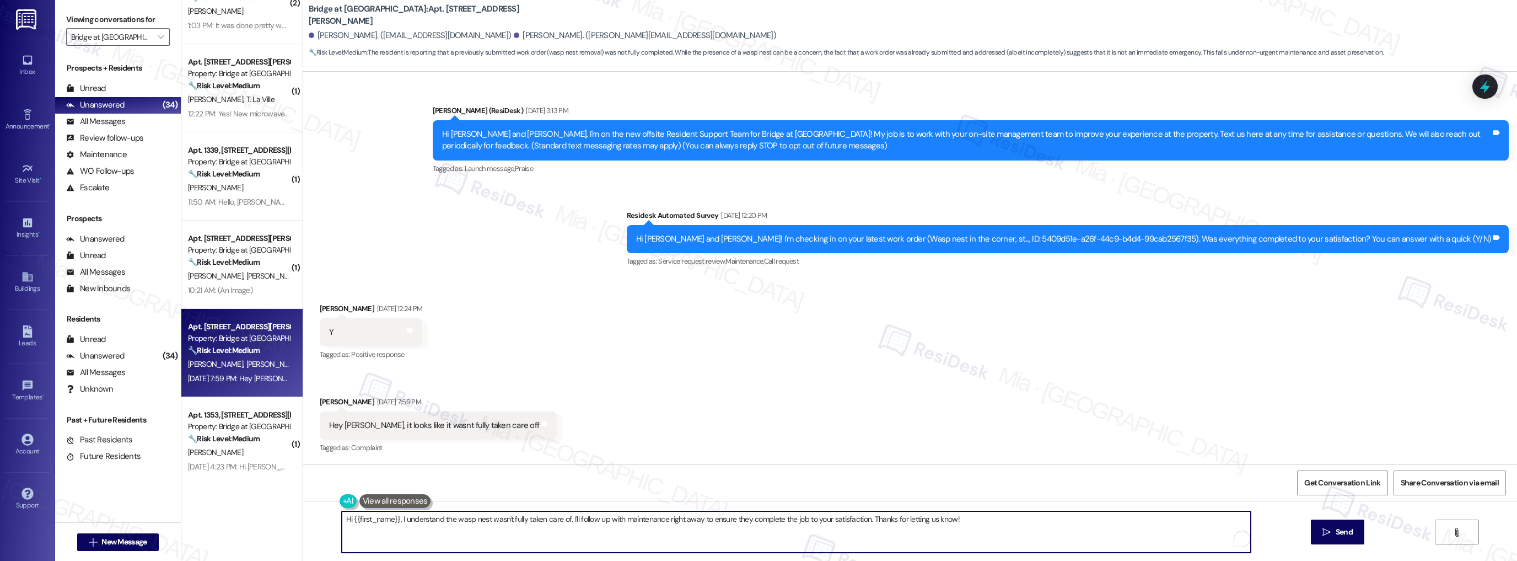
drag, startPoint x: 396, startPoint y: 521, endPoint x: 320, endPoint y: 519, distance: 75.6
click at [320, 519] on div "Hi {{first_name}}, I understand the wasp nest wasn't fully taken care of. I'll …" at bounding box center [910, 542] width 1214 height 83
drag, startPoint x: 954, startPoint y: 519, endPoint x: 339, endPoint y: 519, distance: 614.8
click at [342, 519] on textarea "Hi {{first_name}}, I understand the wasp nest wasn't fully taken care of. I'll …" at bounding box center [797, 531] width 910 height 41
paste textarea "understand that the work order was not completed to your satisfaction. I'm happ…"
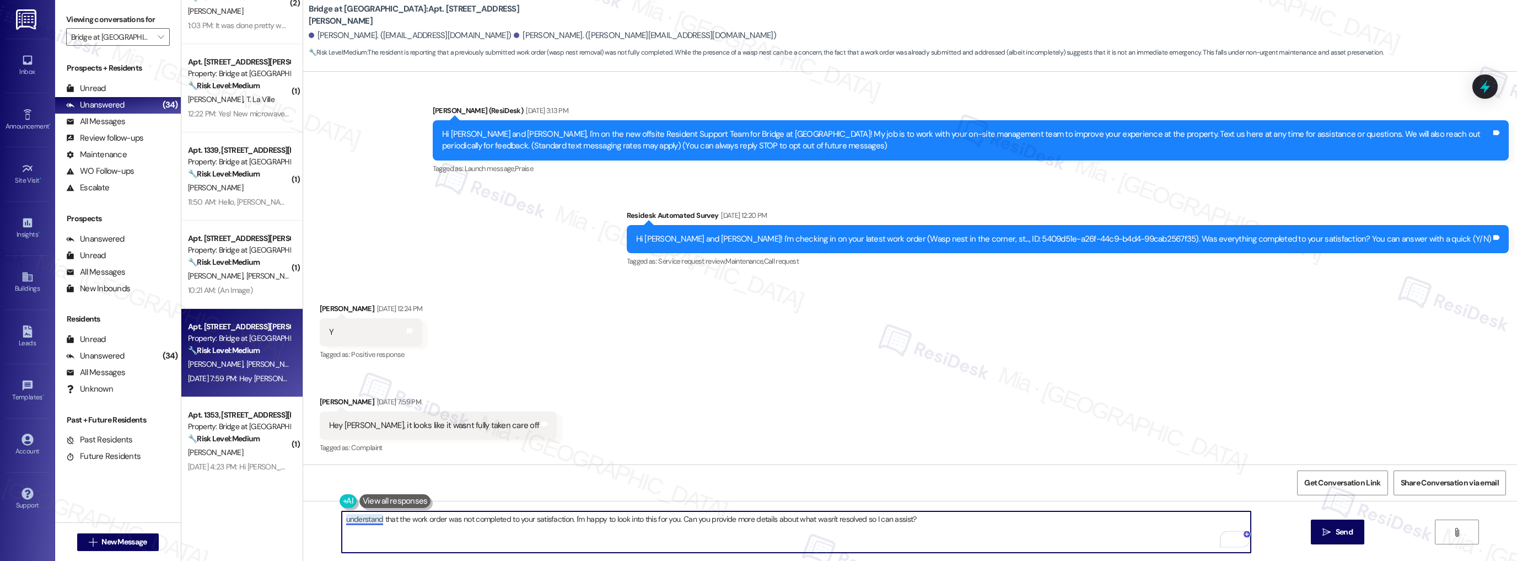
click at [342, 519] on textarea "understand that the work order was not completed to your satisfaction. I'm happ…" at bounding box center [797, 531] width 910 height 41
drag, startPoint x: 339, startPoint y: 519, endPoint x: 321, endPoint y: 519, distance: 17.6
click at [321, 519] on div "understand that the work order was not completed to your satisfaction. I'm happ…" at bounding box center [910, 542] width 1214 height 83
type textarea "I understand that the work order was not completed to your satisfaction. I'm ha…"
click at [1338, 530] on span "Send" at bounding box center [1344, 532] width 17 height 12
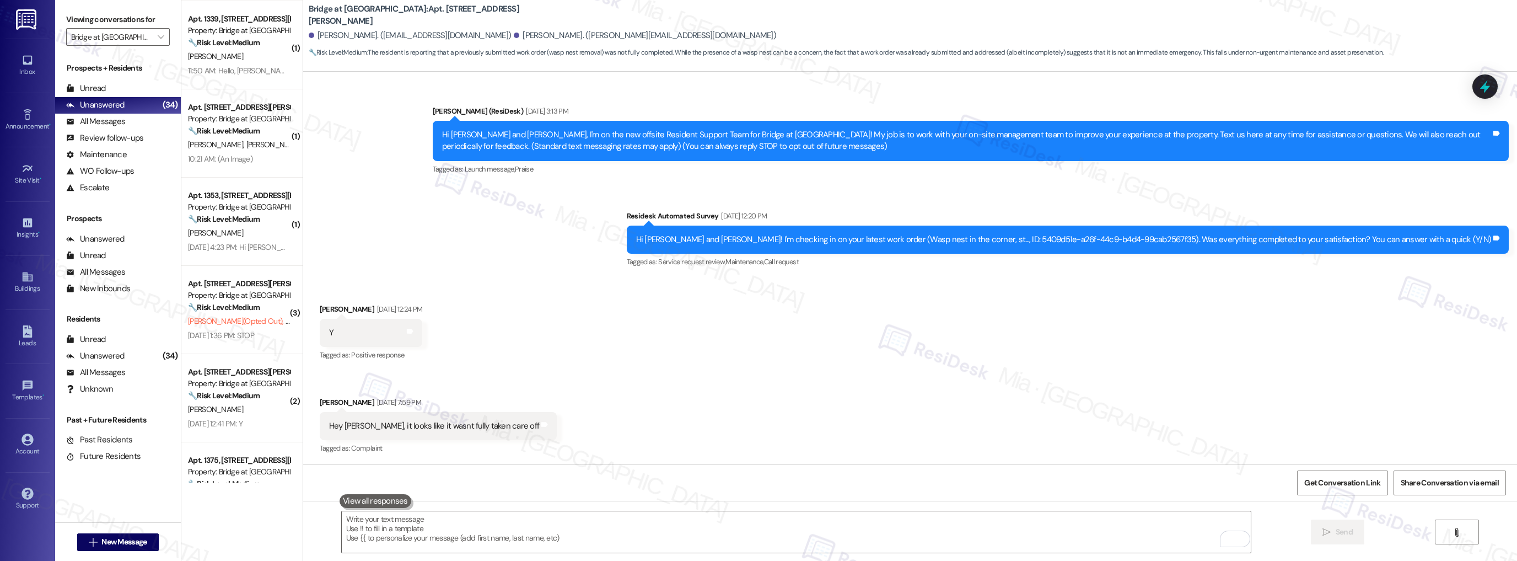
scroll to position [618, 0]
click at [254, 336] on div "[DATE] 1:36 PM: STOP [DATE] 1:36 PM: STOP" at bounding box center [221, 334] width 66 height 10
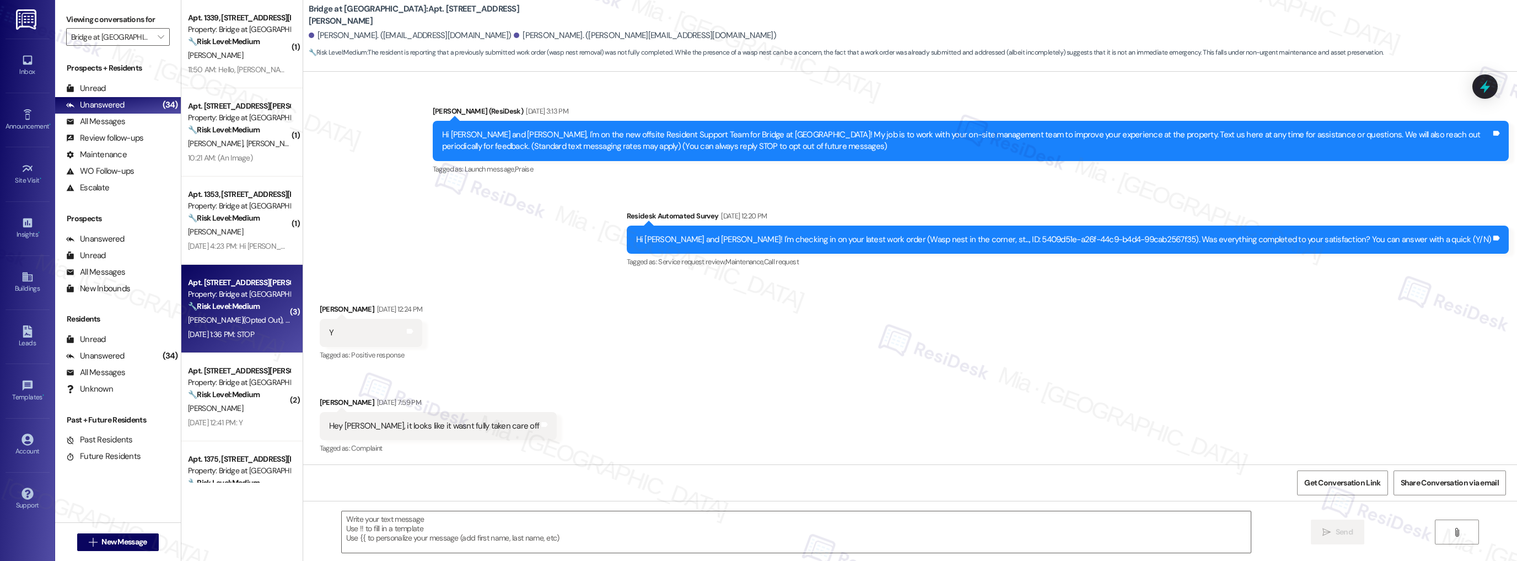
type textarea "Fetching suggested responses. Please feel free to read through the conversation…"
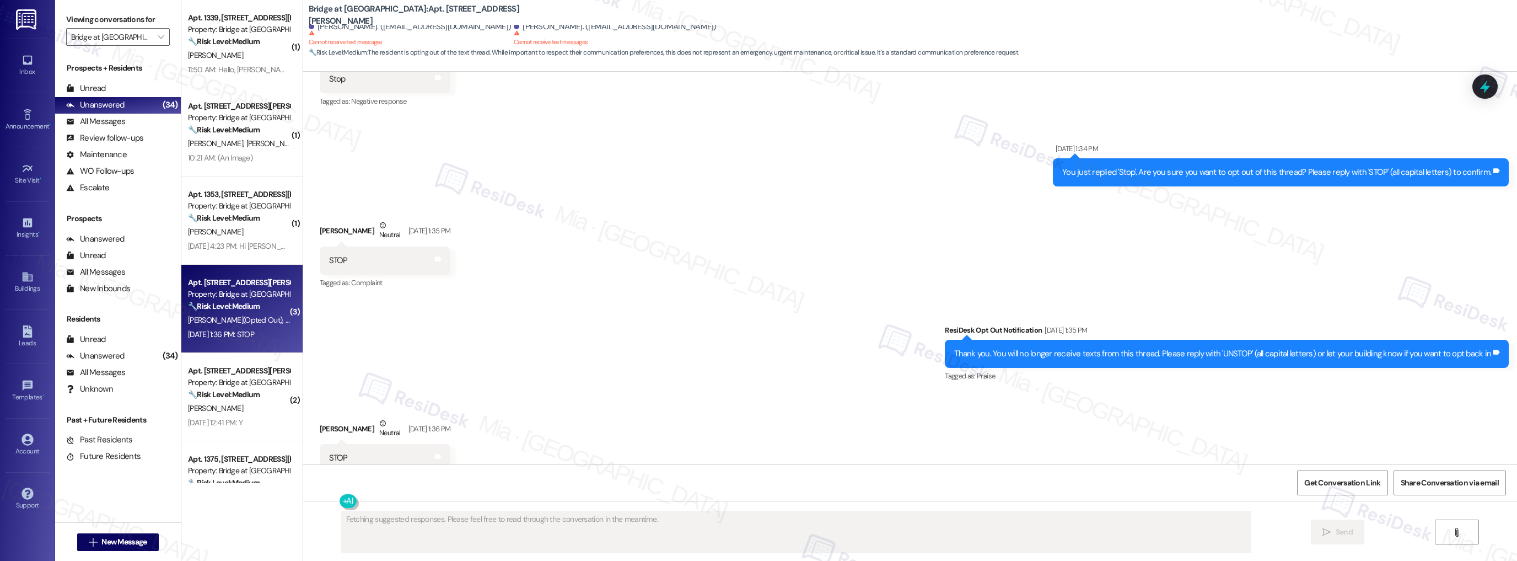
scroll to position [363, 0]
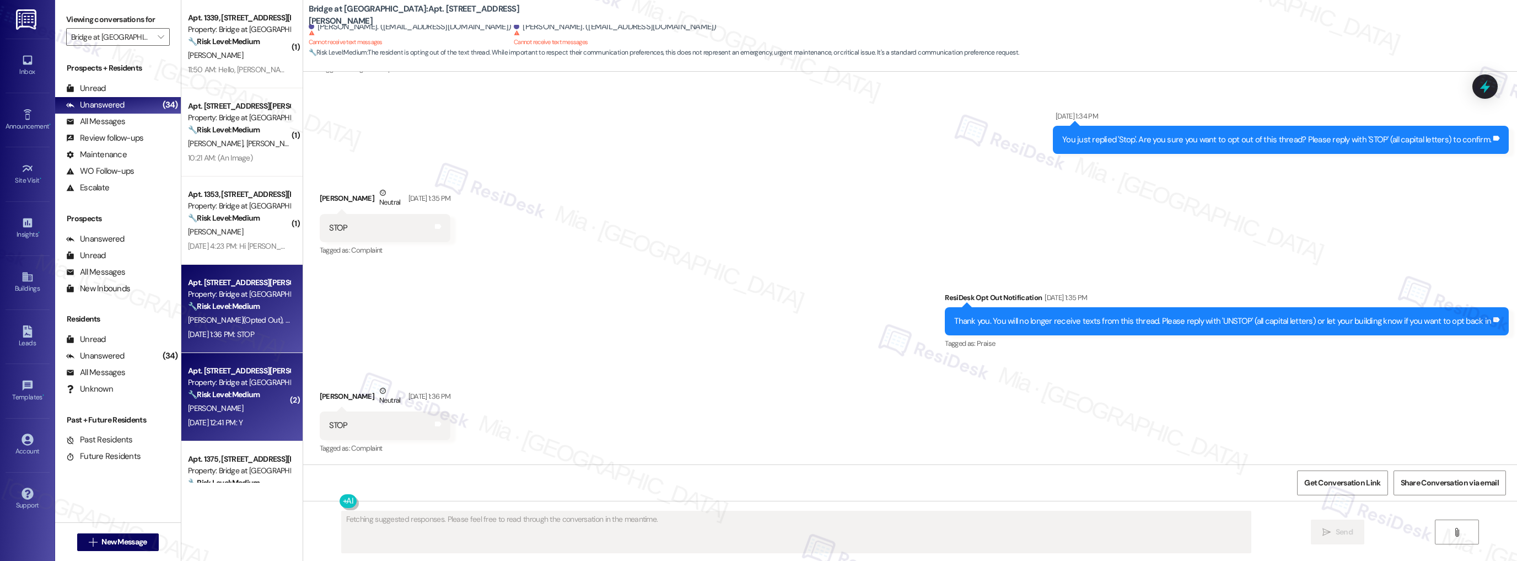
click at [245, 397] on strong "🔧 Risk Level: Medium" at bounding box center [224, 394] width 72 height 10
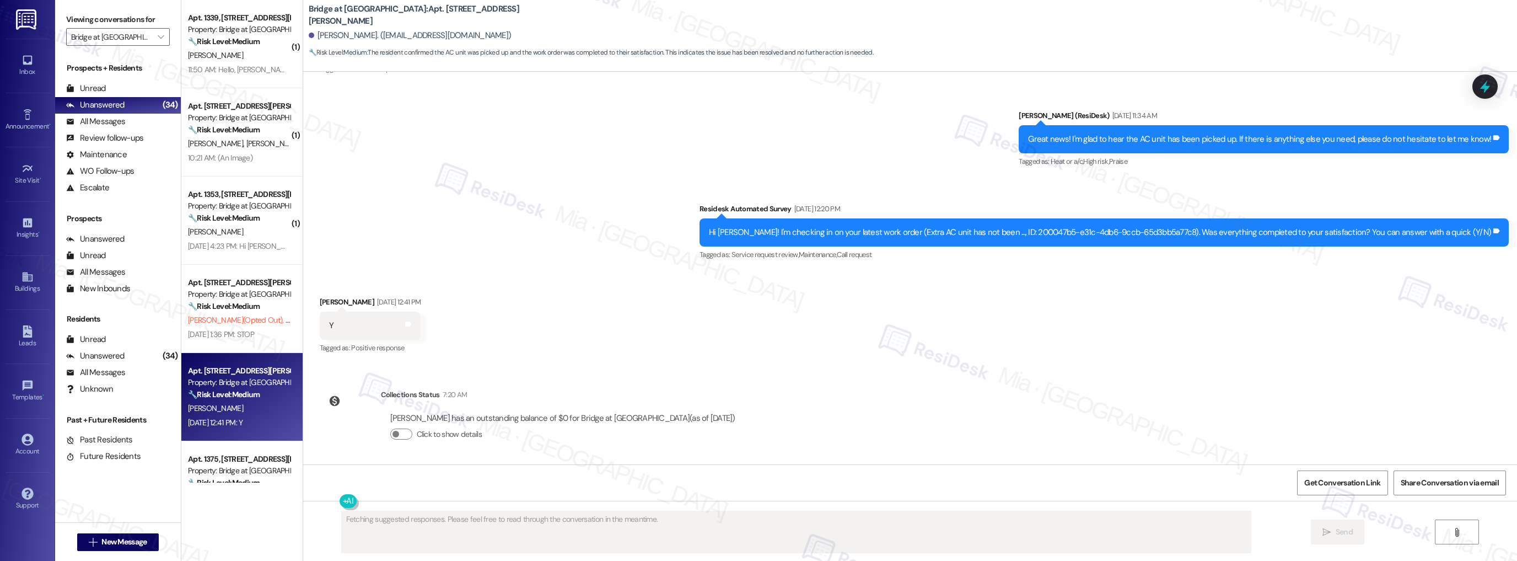
scroll to position [1019, 0]
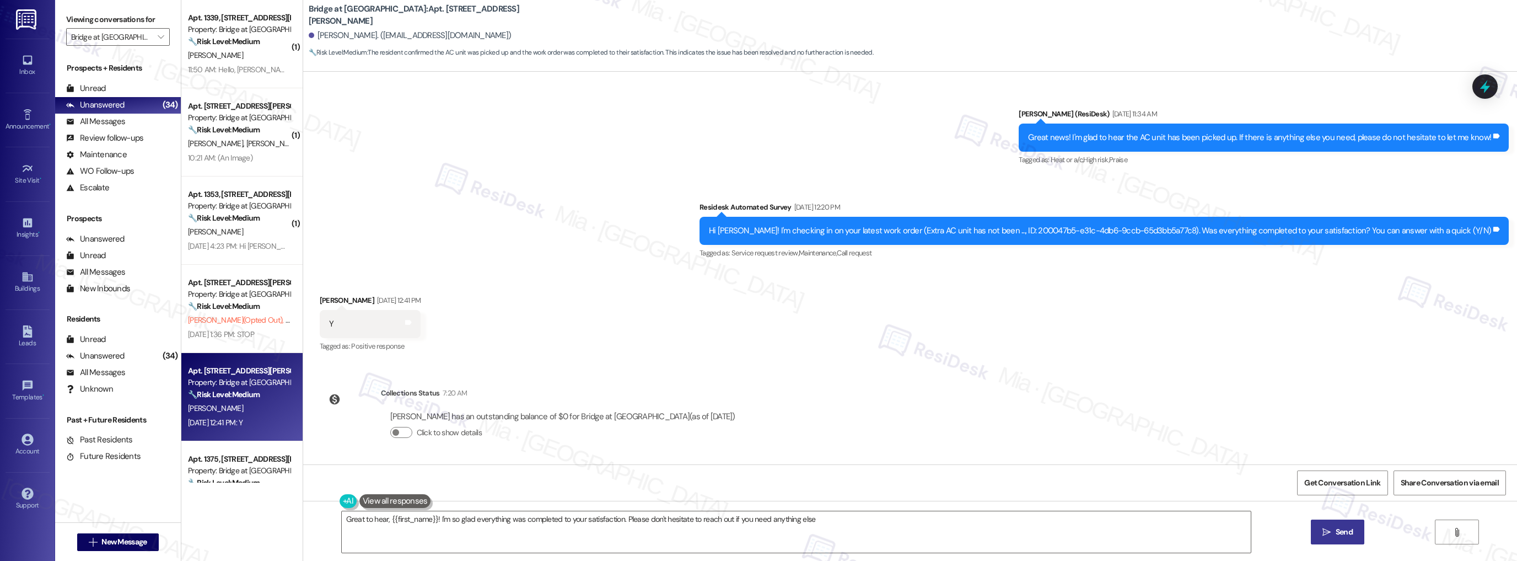
type textarea "Great to hear, {{first_name}}! I'm so glad everything was completed to your sat…"
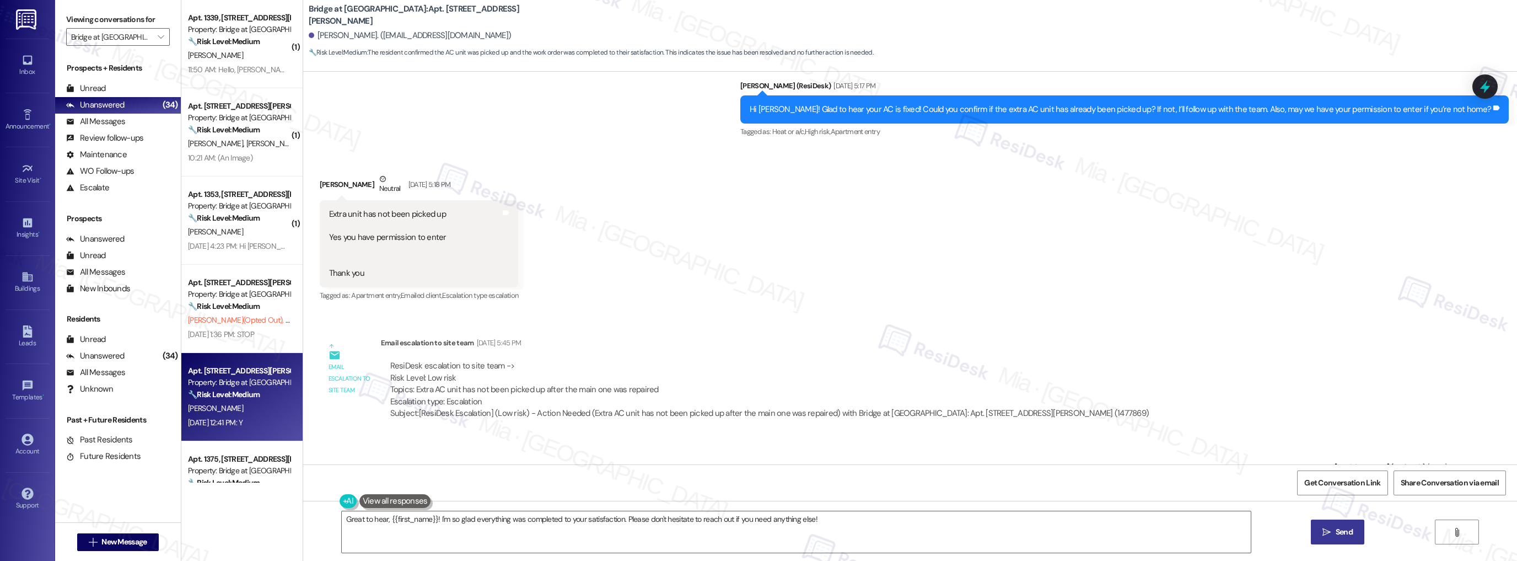
scroll to position [269, 0]
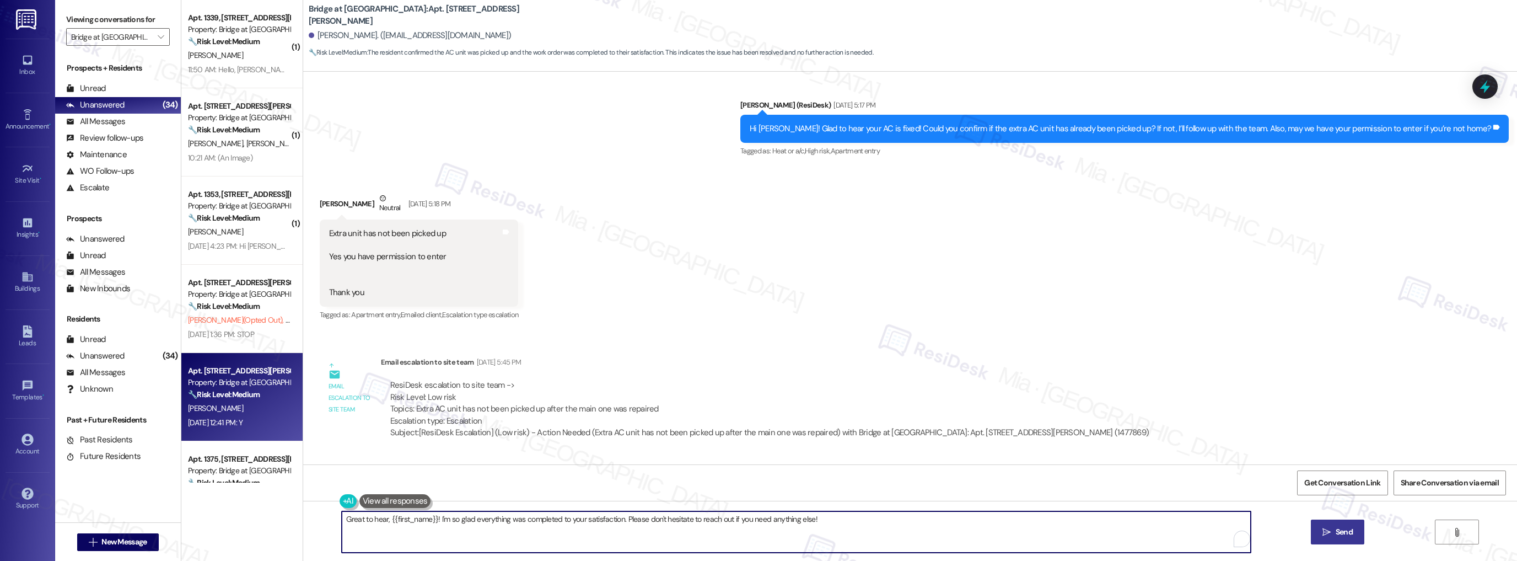
click at [822, 519] on textarea "Great to hear, {{first_name}}! I'm so glad everything was completed to your sat…" at bounding box center [797, 531] width 910 height 41
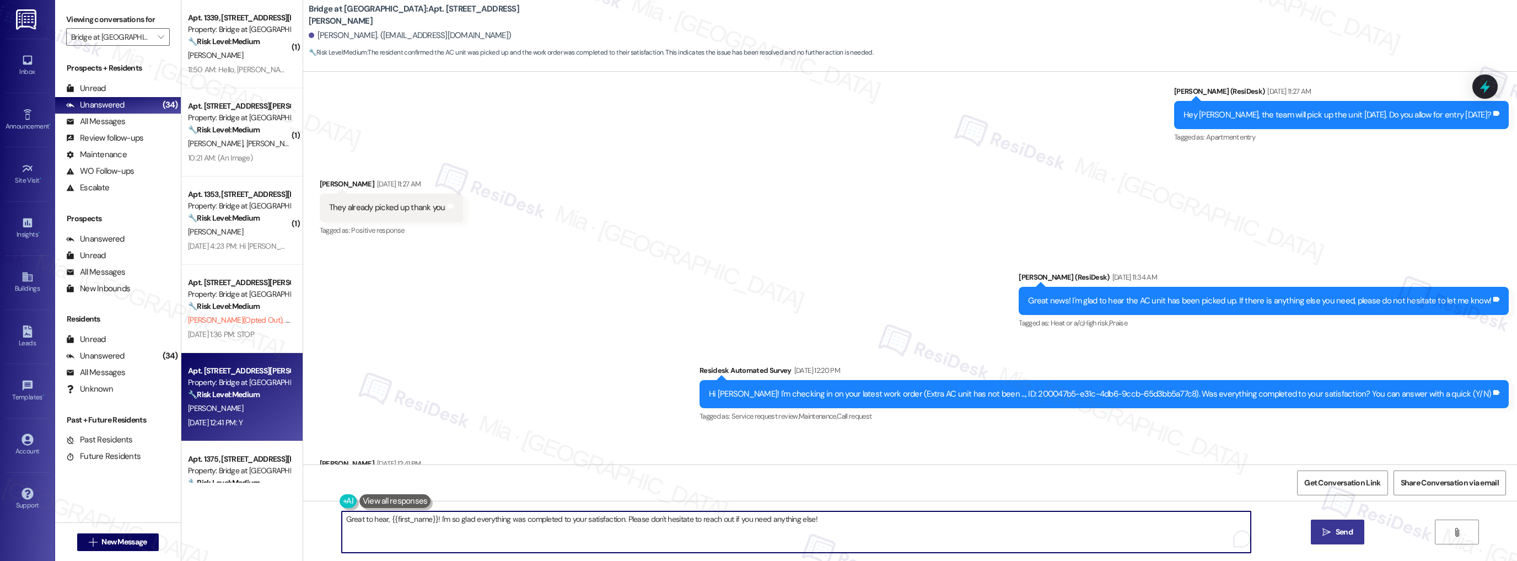
scroll to position [1019, 0]
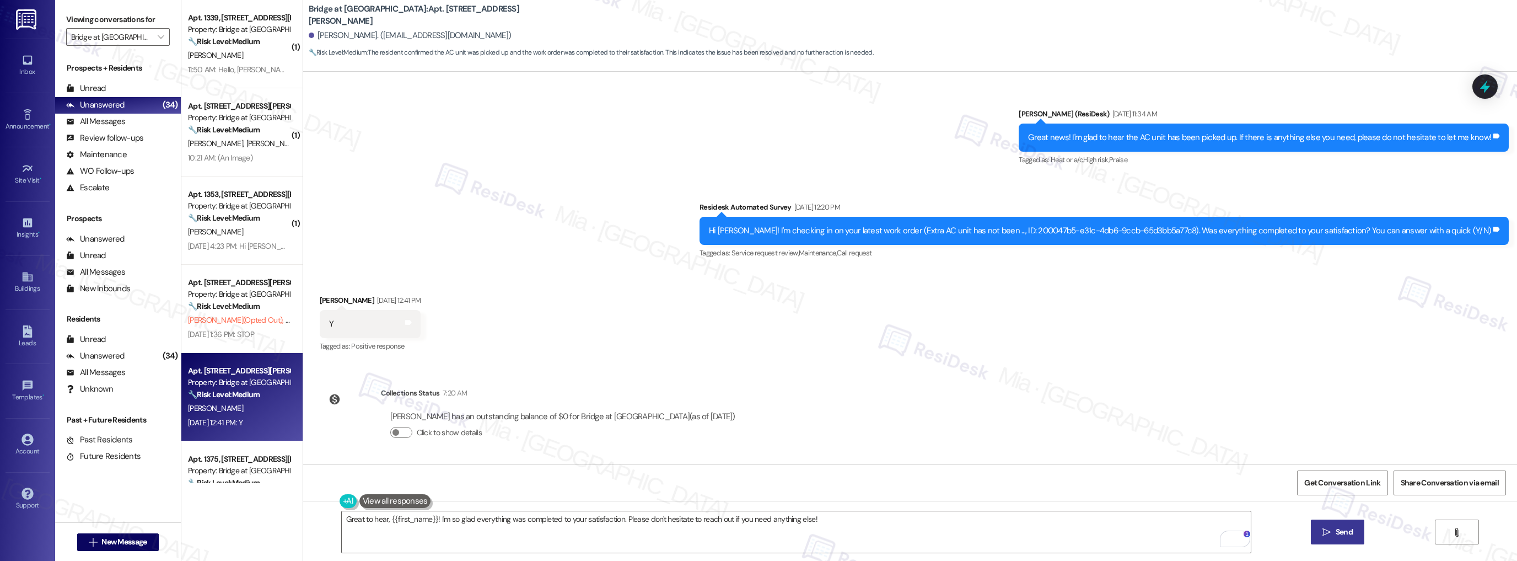
click at [1334, 527] on span "Send" at bounding box center [1345, 532] width 22 height 12
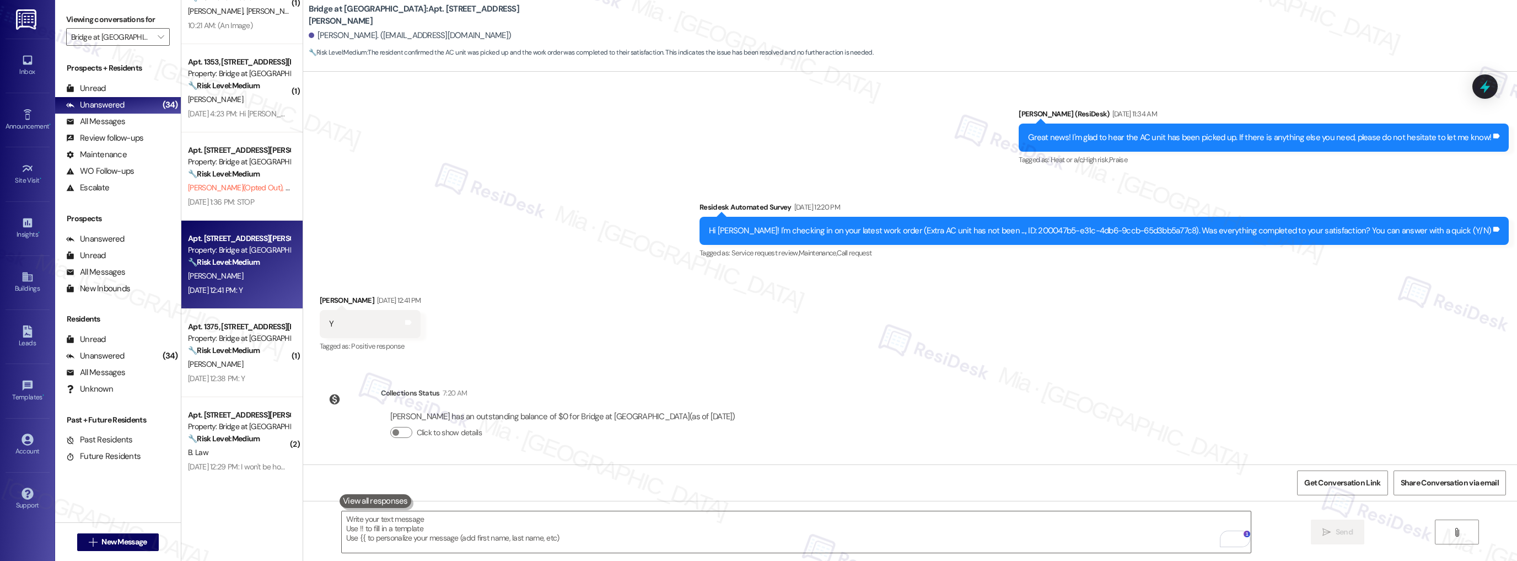
scroll to position [918, 0]
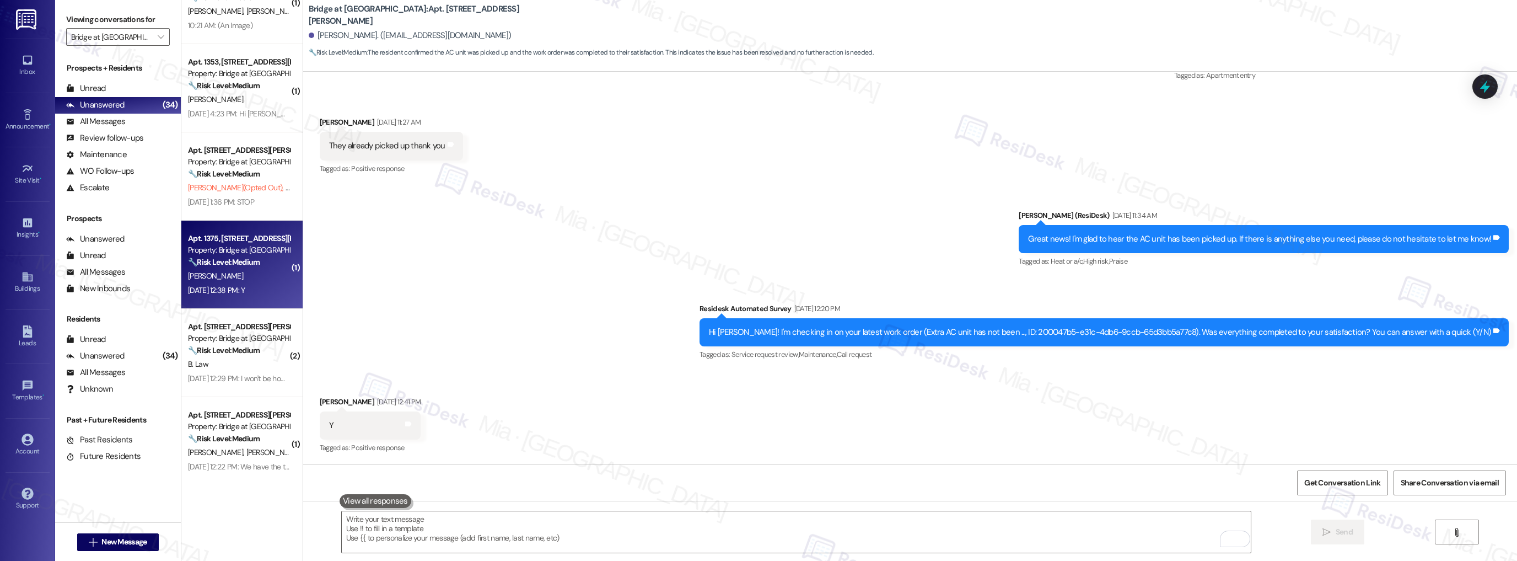
click at [264, 234] on div "Apt. 1375, [STREET_ADDRESS][PERSON_NAME]" at bounding box center [239, 239] width 102 height 12
type textarea "Fetching suggested responses. Please feel free to read through the conversation…"
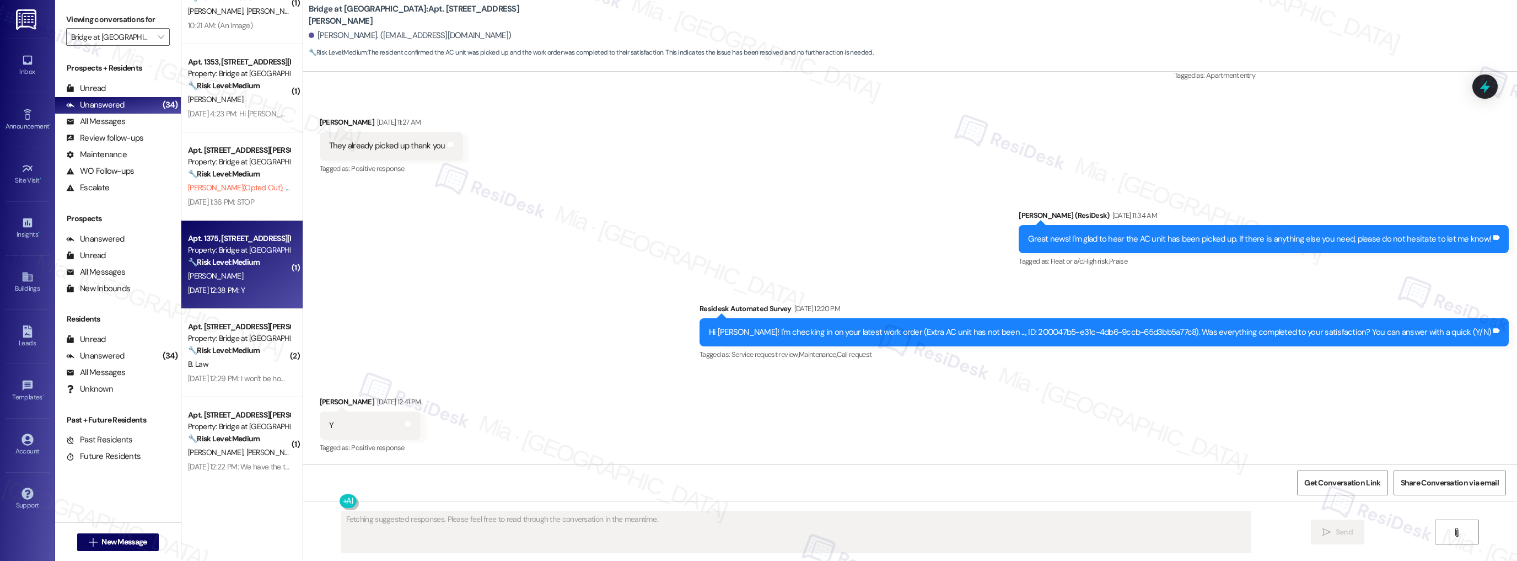
scroll to position [0, 0]
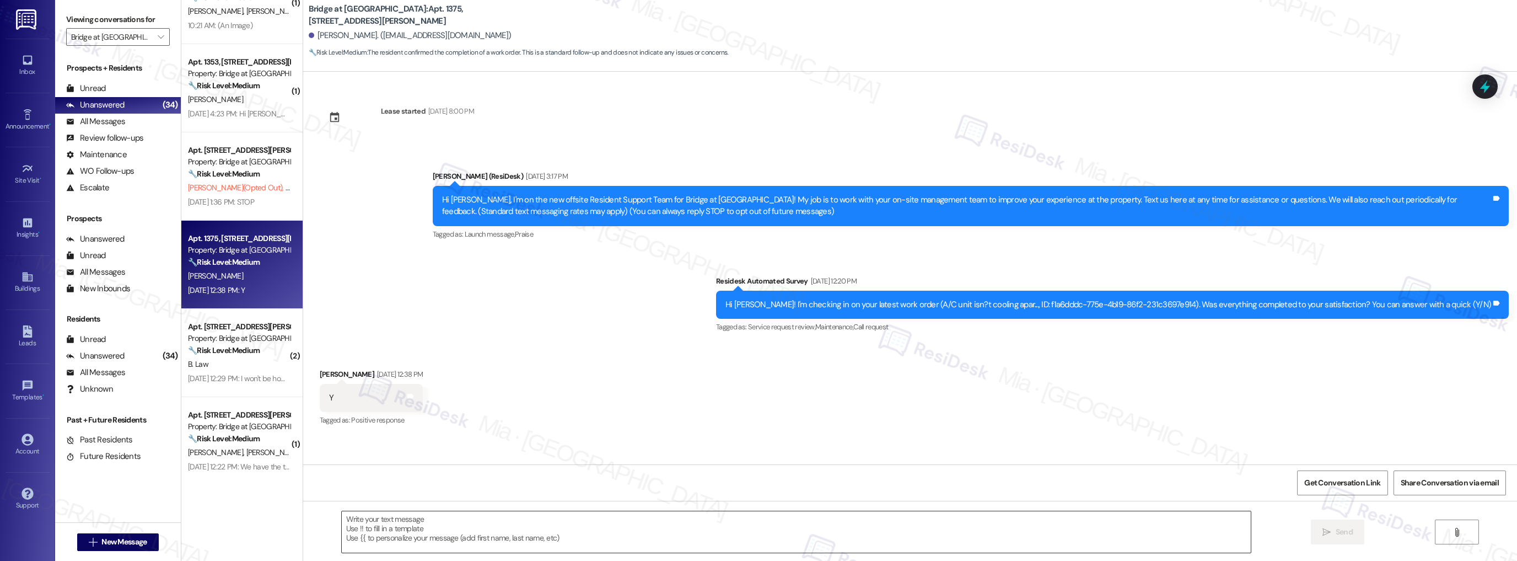
click at [403, 517] on textarea at bounding box center [797, 531] width 910 height 41
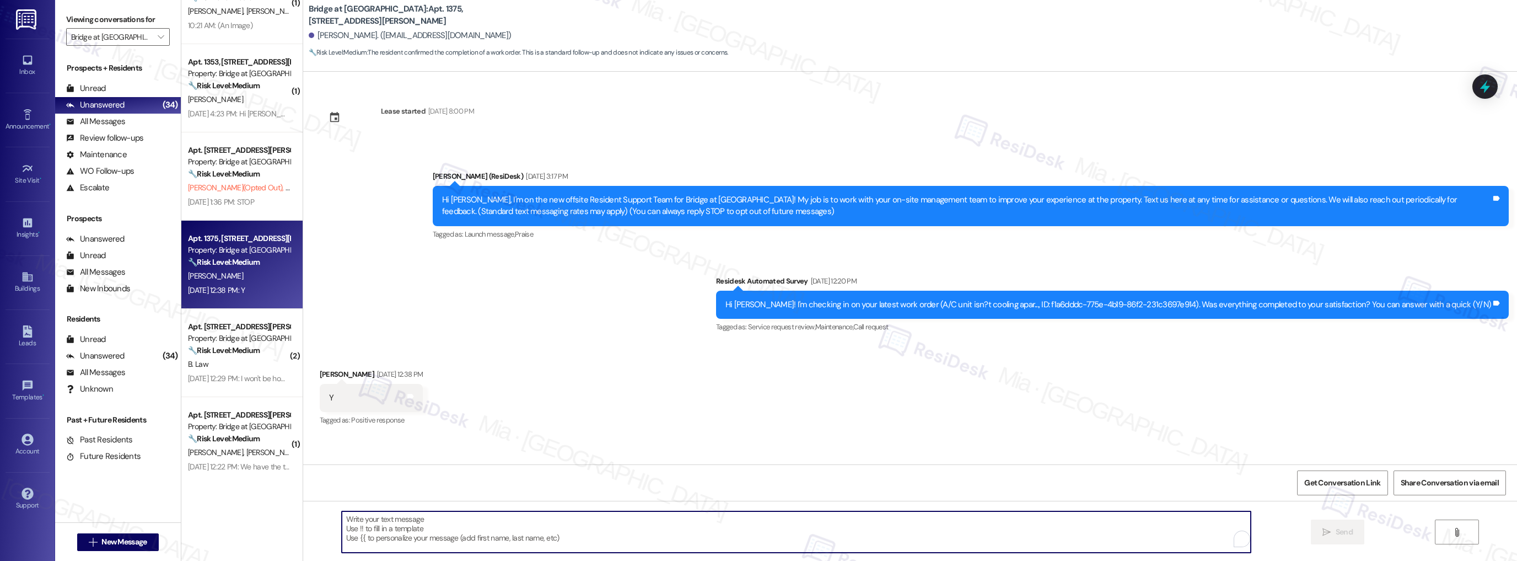
paste textarea "Thank you,, for your feedback. I'm so glad to hear you're satisfied with the re…"
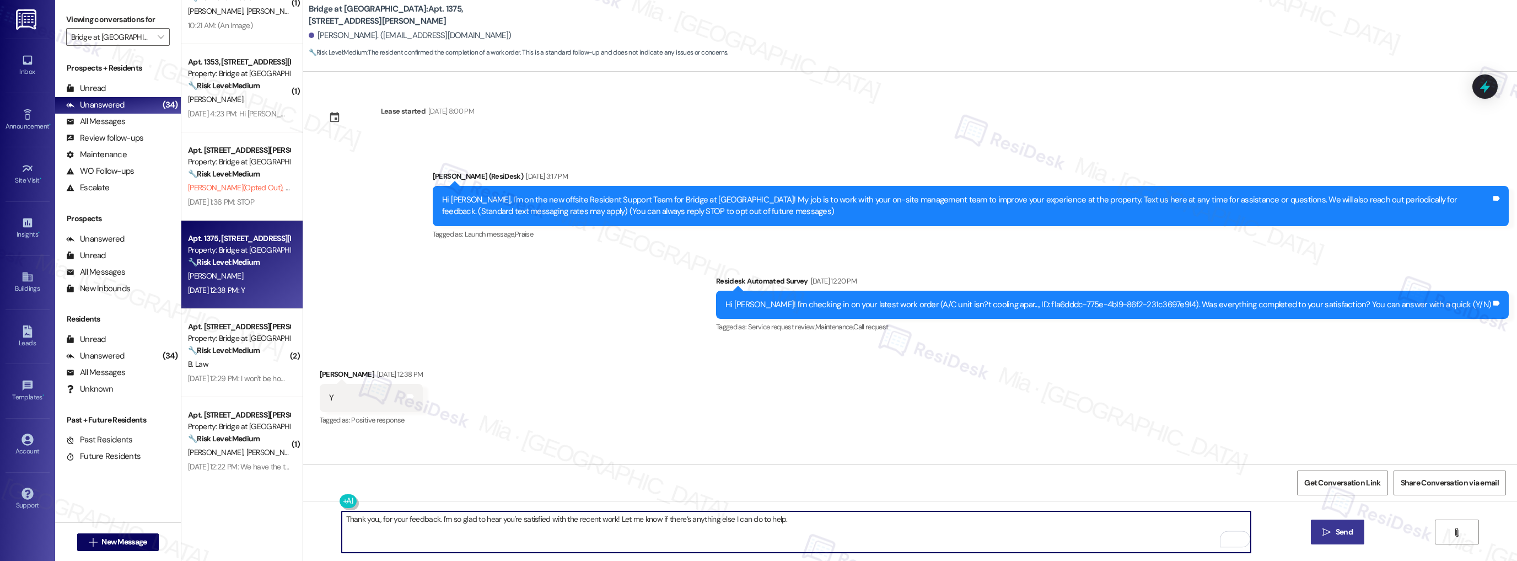
click at [374, 524] on textarea "Thank you,, for your feedback. I'm so glad to hear you're satisfied with the re…" at bounding box center [797, 531] width 910 height 41
click at [372, 520] on textarea "Thank you,, for your feedback. I'm so glad to hear you're satisfied with the re…" at bounding box center [797, 531] width 910 height 41
type textarea "Thank you, [PERSON_NAME], for your feedback. I'm so glad to hear you're satisfi…"
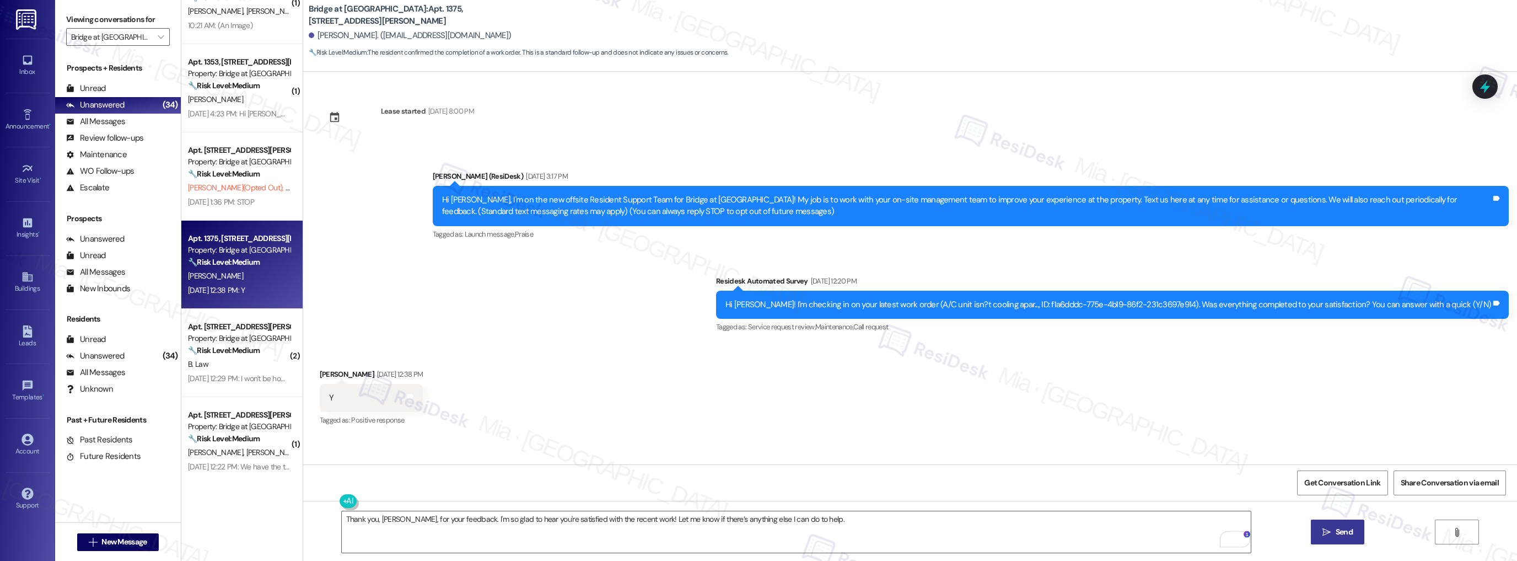
click at [1348, 533] on span "Send" at bounding box center [1344, 532] width 17 height 12
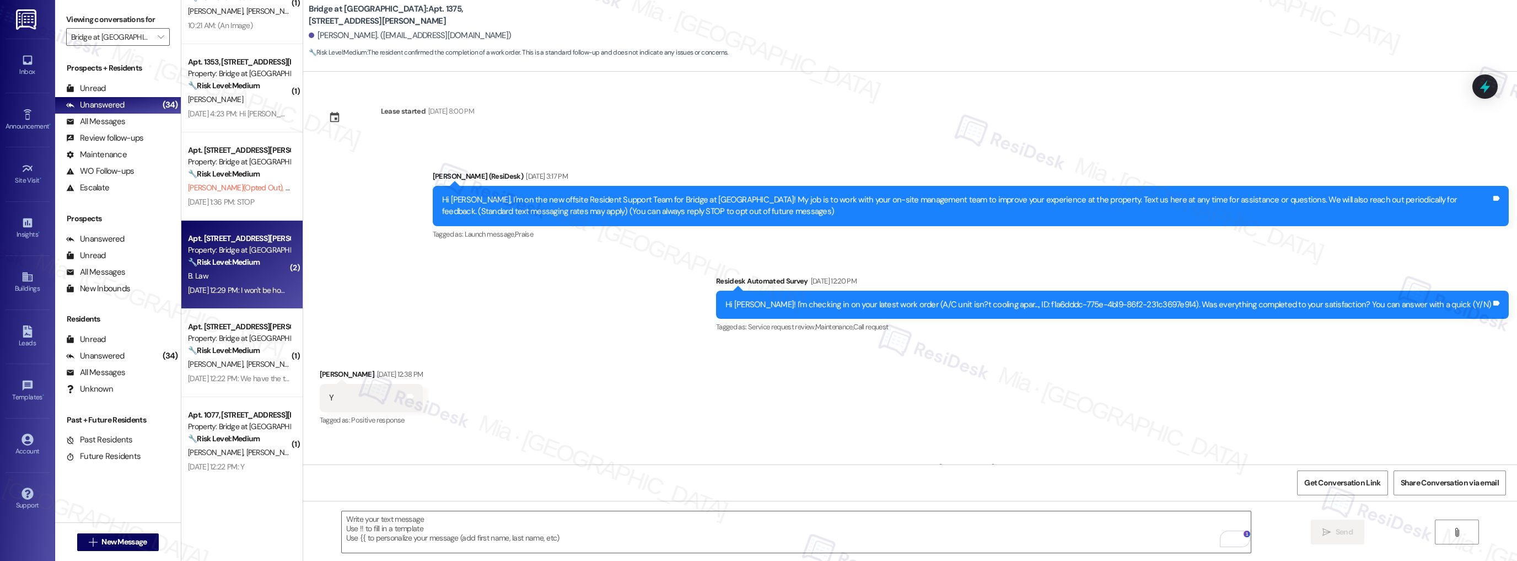
click at [254, 282] on div "B. Law" at bounding box center [239, 276] width 104 height 14
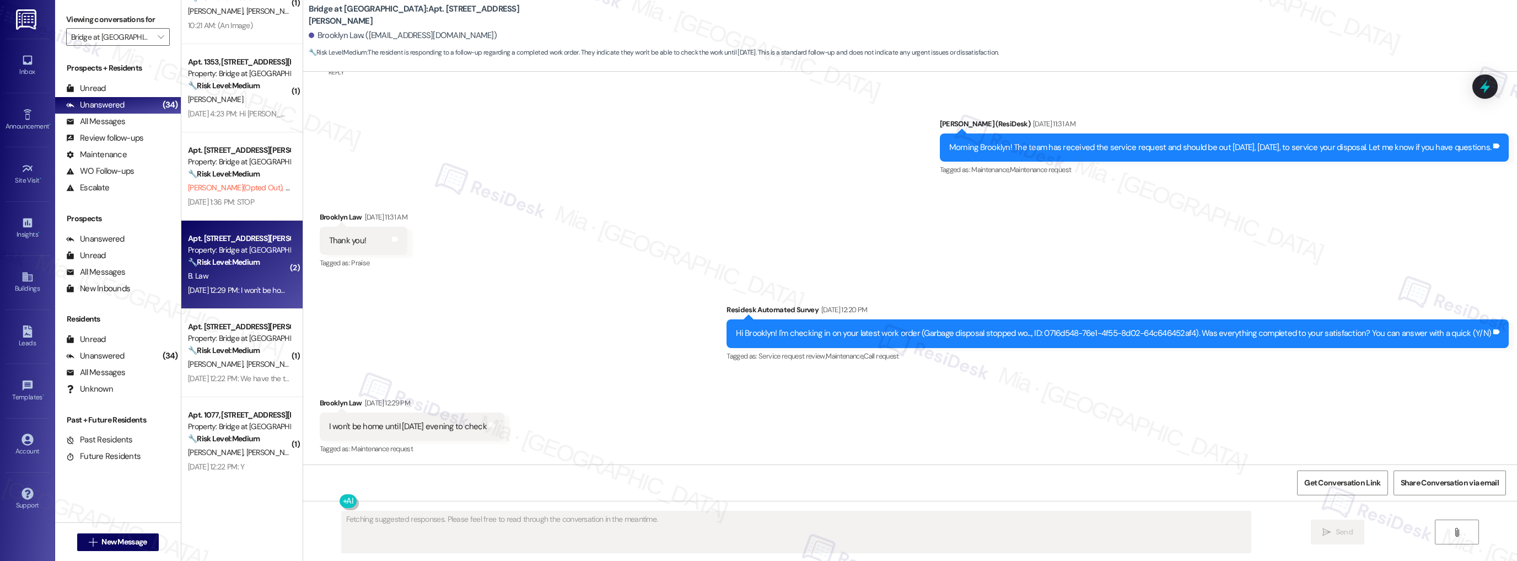
scroll to position [1020, 0]
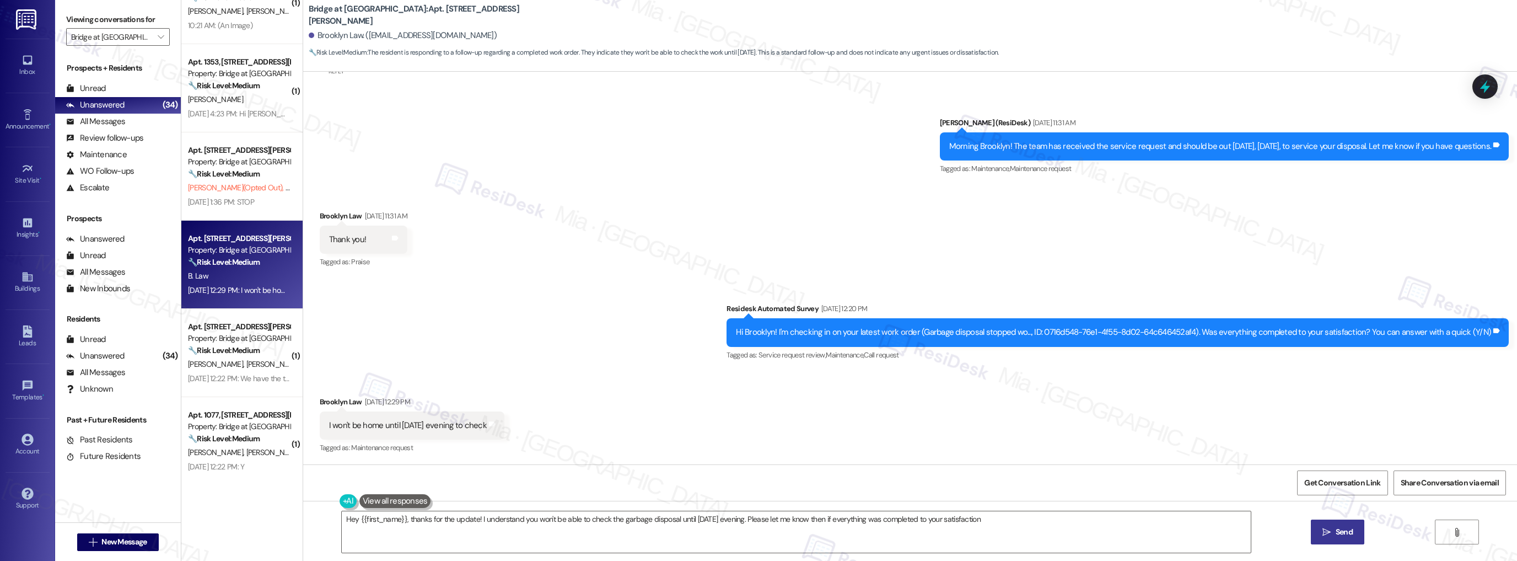
type textarea "Hey {{first_name}}, thanks for the update! I understand you won't be able to ch…"
click at [1335, 540] on button " Send" at bounding box center [1337, 531] width 53 height 25
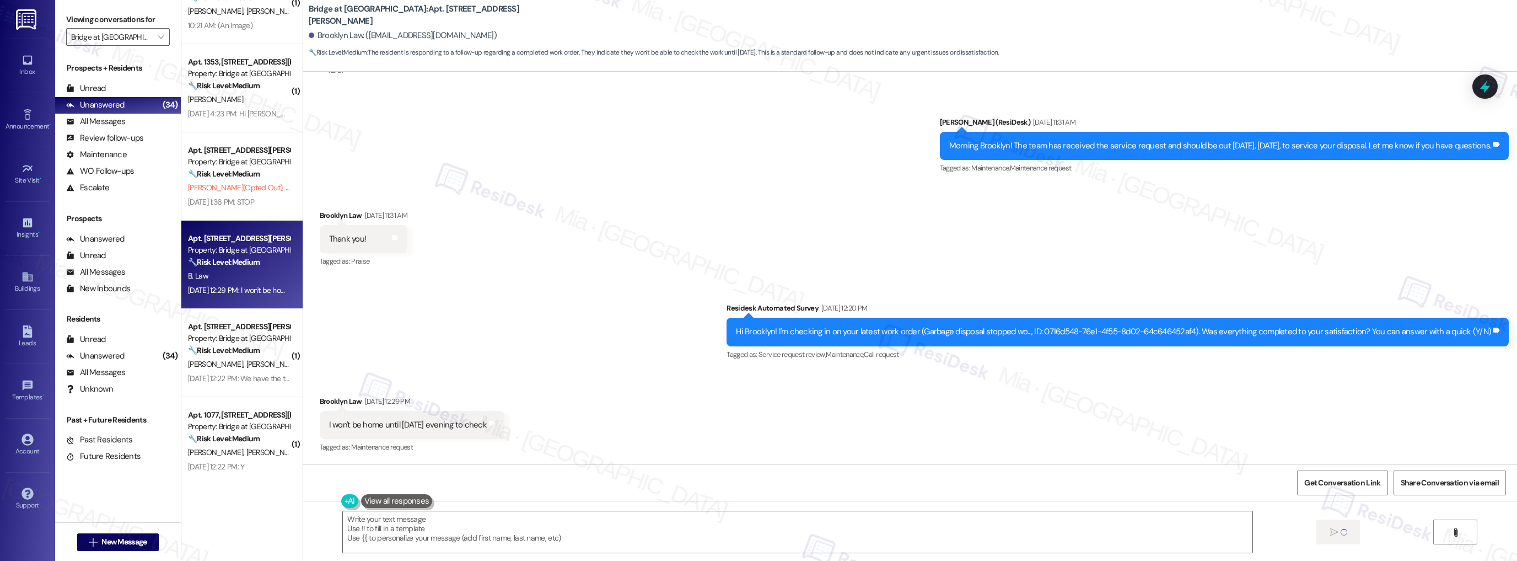
scroll to position [1020, 0]
click at [266, 293] on div "[DATE] 12:22 PM: We have the trash can now. Thank you! Do you want us to leave …" at bounding box center [356, 290] width 337 height 10
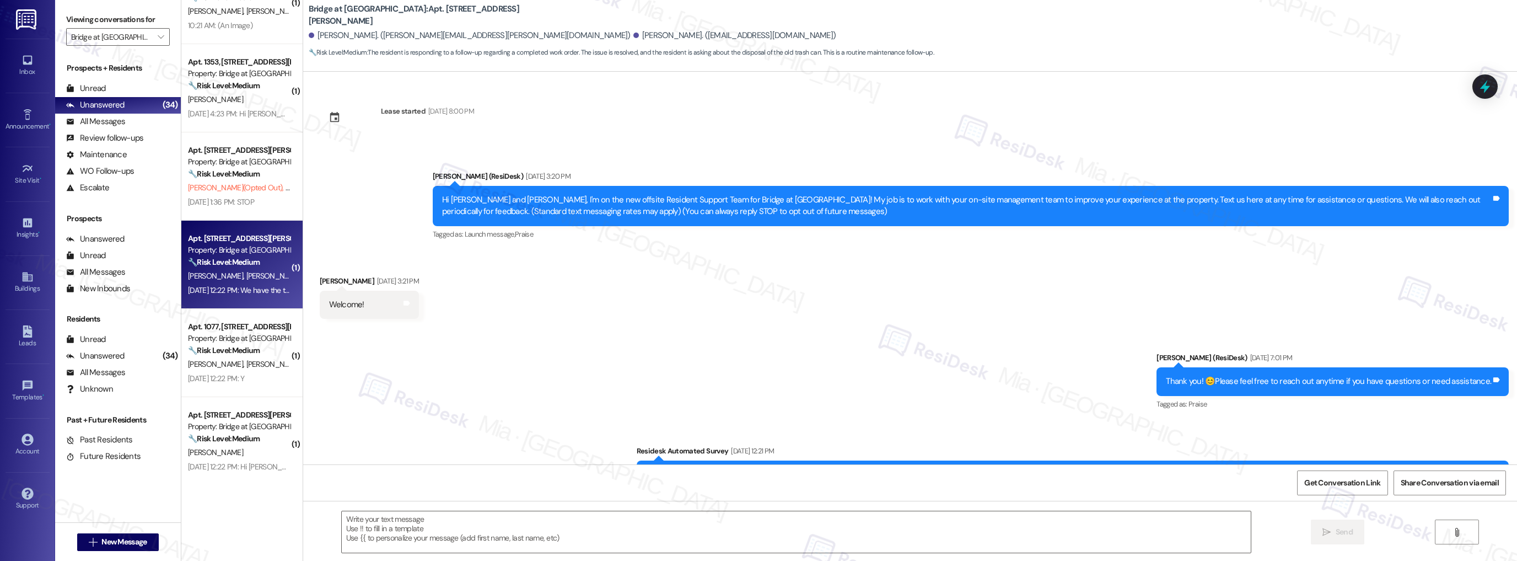
scroll to position [144, 0]
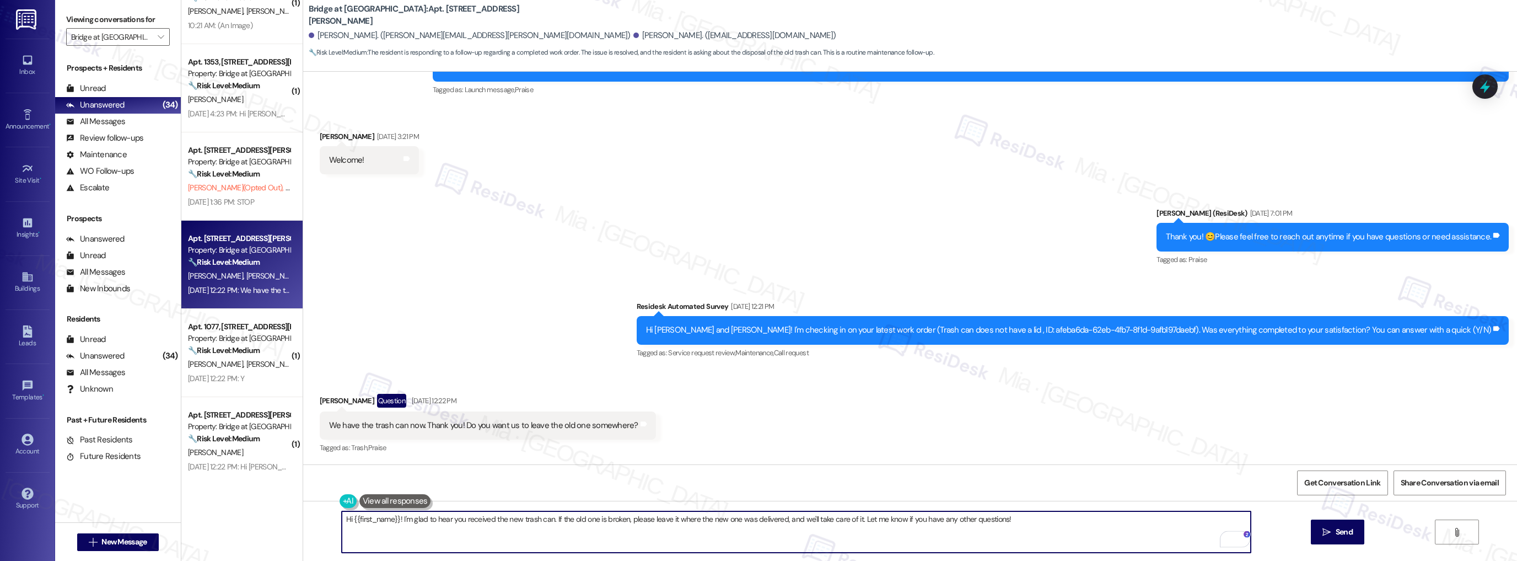
drag, startPoint x: 550, startPoint y: 518, endPoint x: 852, endPoint y: 518, distance: 302.7
click at [852, 518] on textarea "Hi {{first_name}}! I'm glad to hear you received the new trash can. If the old …" at bounding box center [797, 531] width 910 height 41
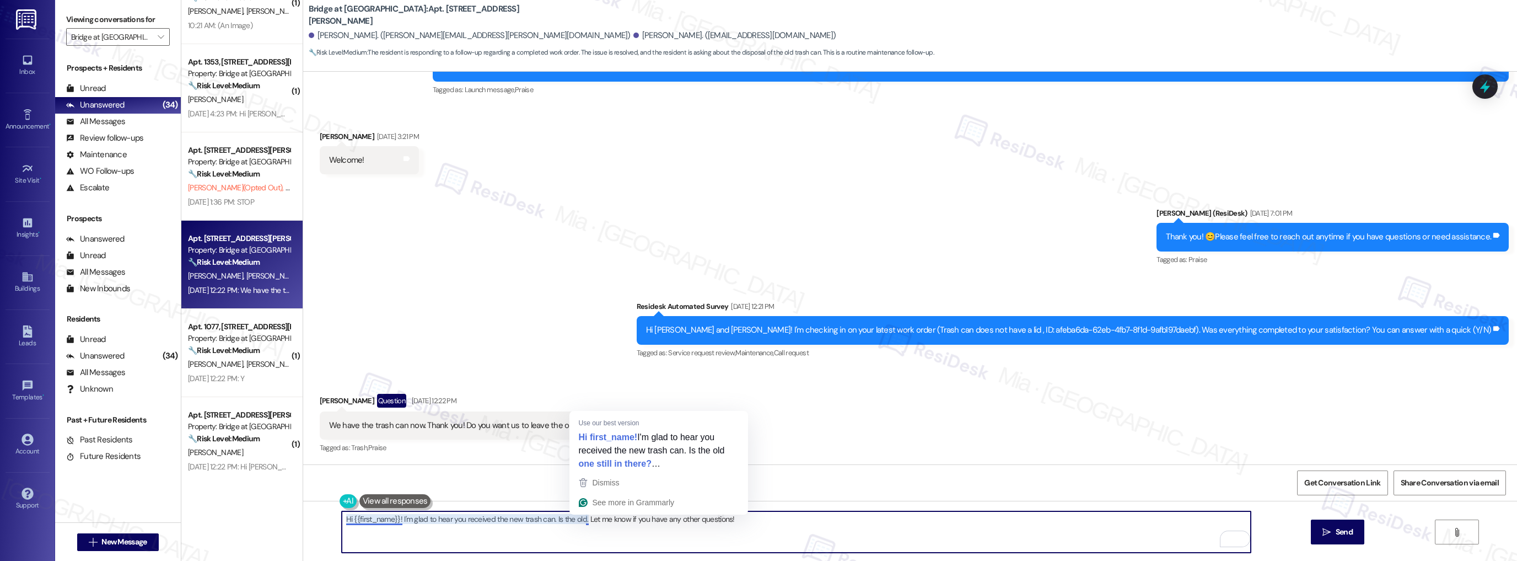
click at [579, 521] on textarea "Hi {{first_name}}! I'm glad to hear you received the new trash can. Is the old.…" at bounding box center [797, 531] width 910 height 41
type textarea "Hi {{first_name}}! I'm glad to hear you received the new trash can. Is the old …"
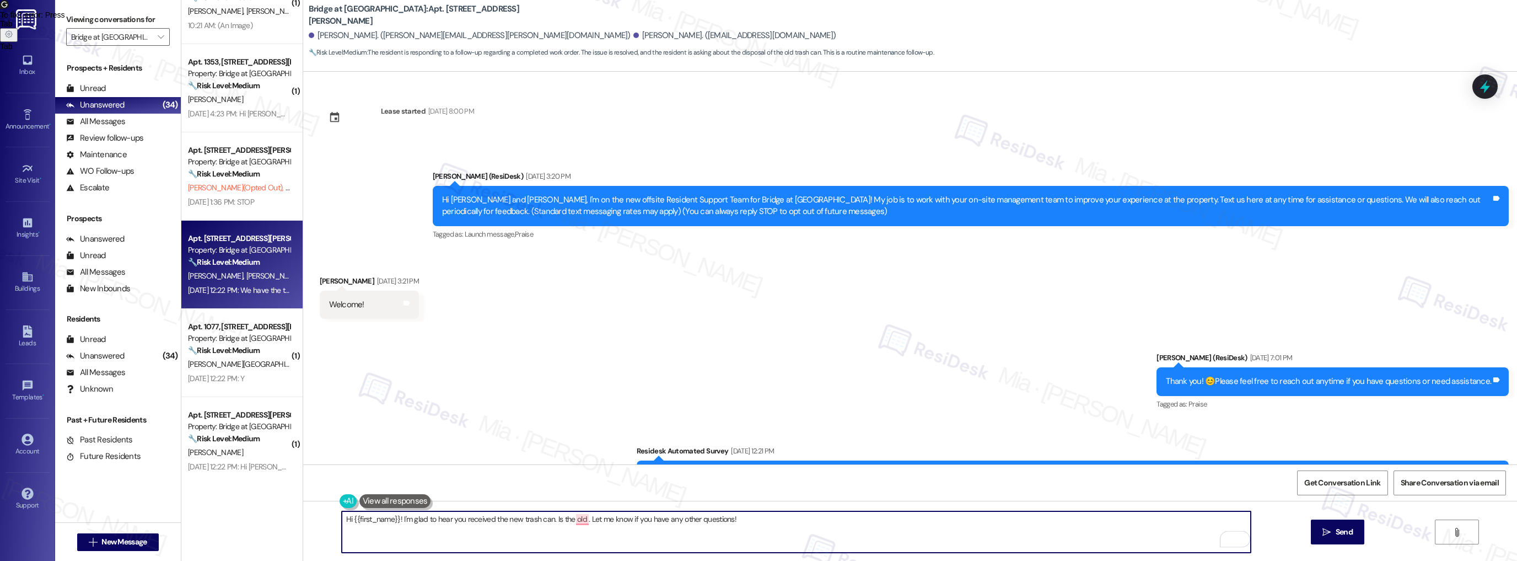
scroll to position [144, 0]
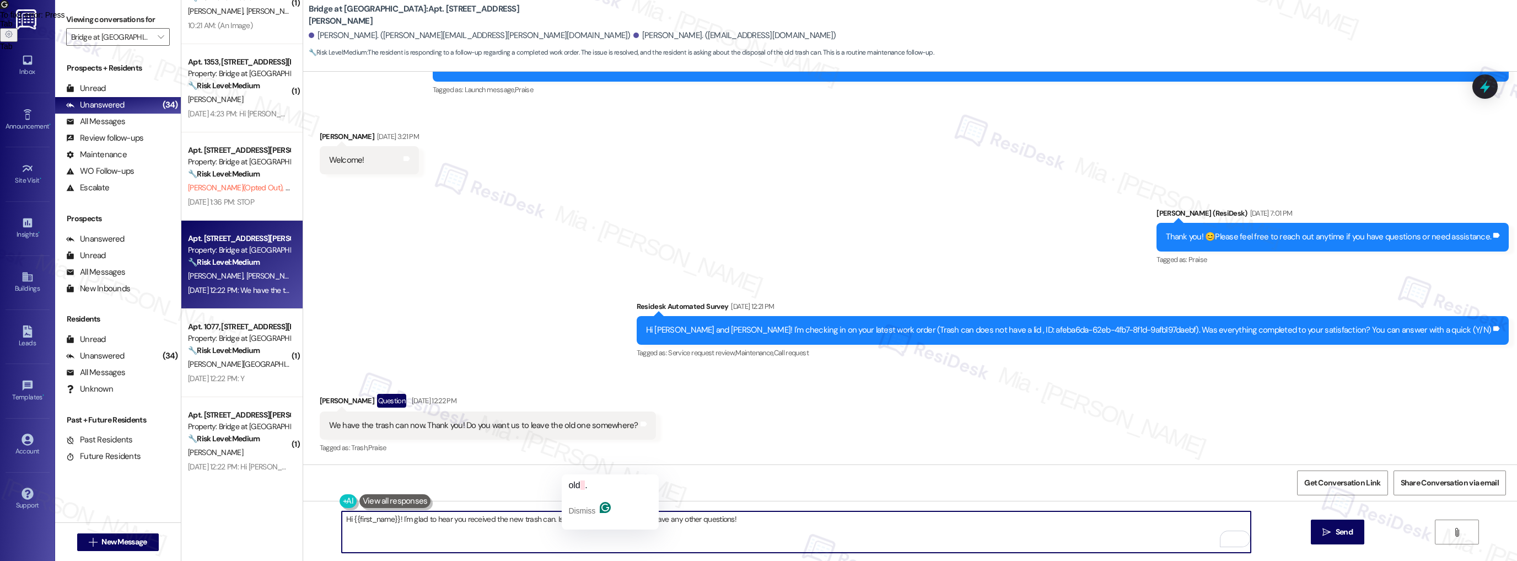
click at [580, 518] on textarea "Hi {{first_name}}! I'm glad to hear you received the new trash can. Is the old …" at bounding box center [797, 531] width 910 height 41
drag, startPoint x: 708, startPoint y: 518, endPoint x: 873, endPoint y: 517, distance: 164.9
click at [873, 517] on textarea "Hi {{first_name}}! I'm glad to hear you received the new trash can. Is the old …" at bounding box center [797, 531] width 910 height 41
type textarea "Hi {{first_name}}! I'm glad to hear you received the new trash can. Is the old …"
click at [1337, 534] on span "Send" at bounding box center [1344, 532] width 17 height 12
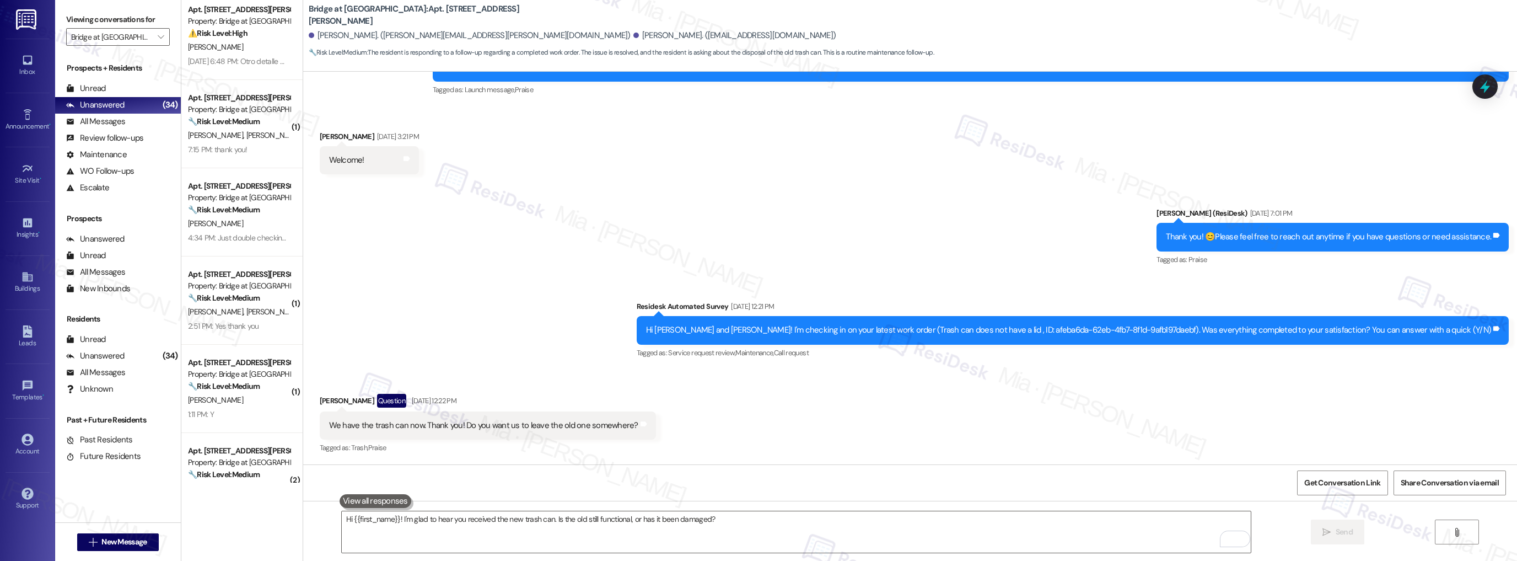
scroll to position [0, 0]
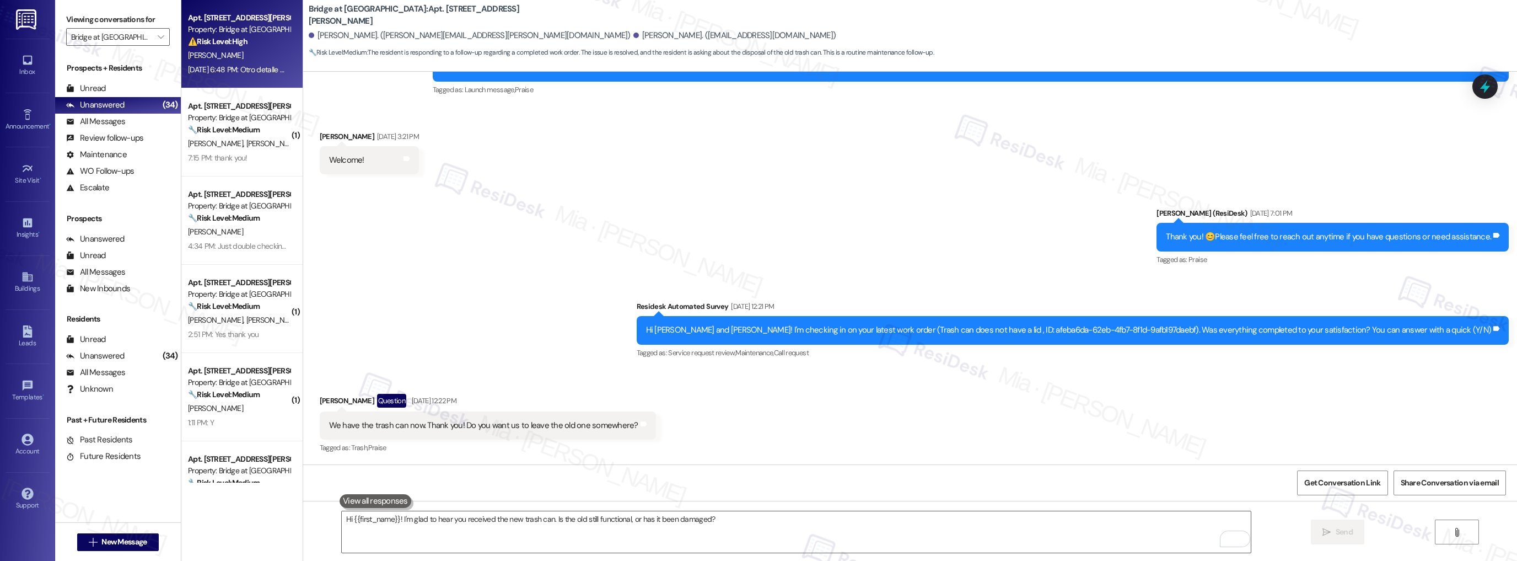
click at [252, 46] on div "⚠️ Risk Level: High The resident is disputing rent and utilities charges for a …" at bounding box center [239, 42] width 102 height 12
type textarea "Fetching suggested responses. Please feel free to read through the conversation…"
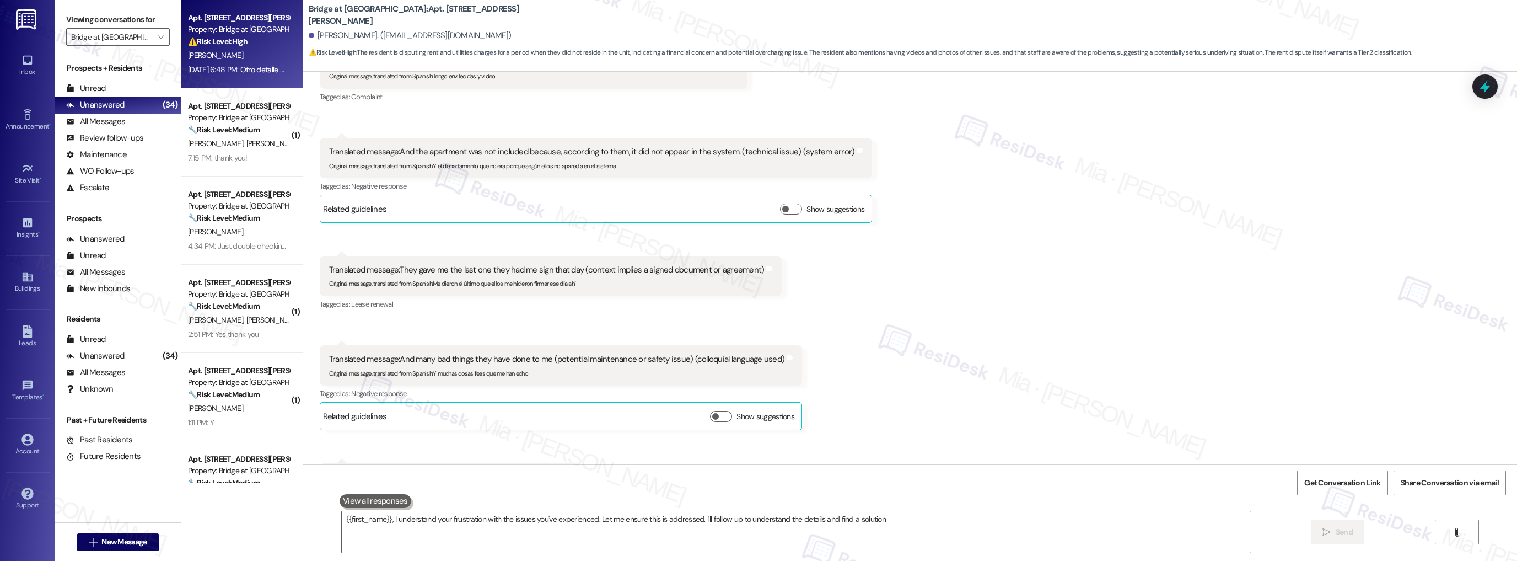
type textarea "{{first_name}}, I understand your frustration with the issues you've experience…"
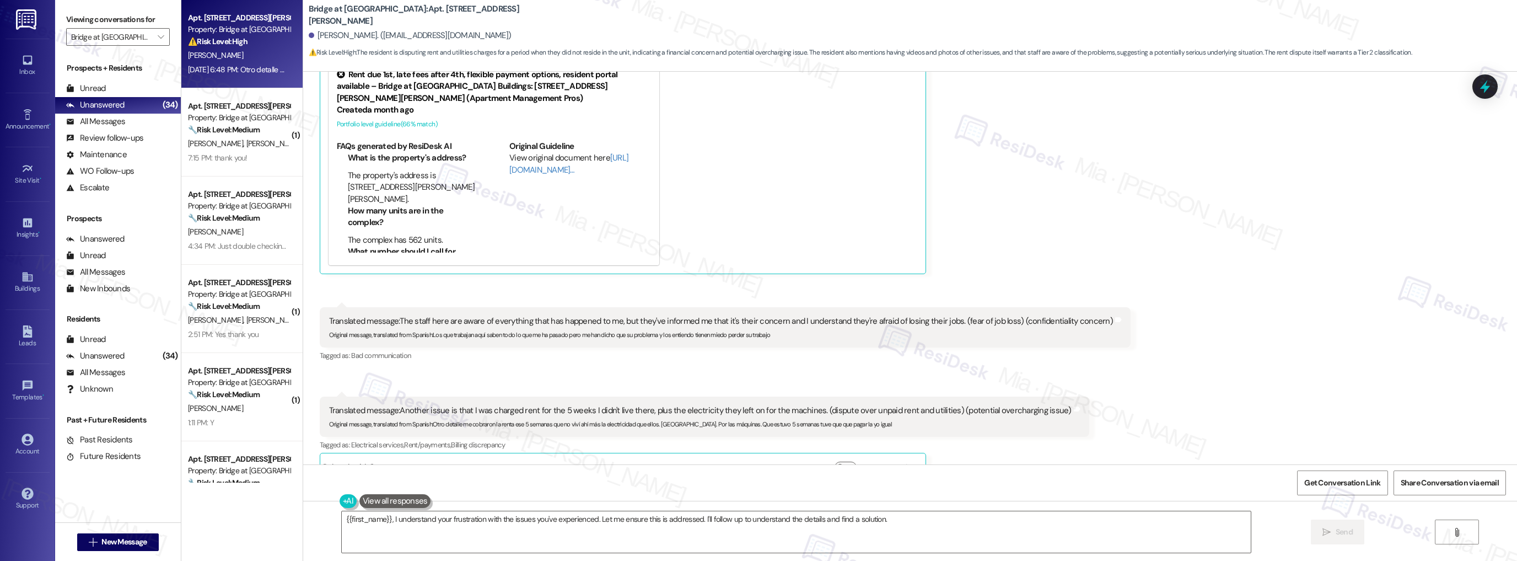
scroll to position [1653, 0]
click at [1490, 84] on icon at bounding box center [1485, 86] width 14 height 14
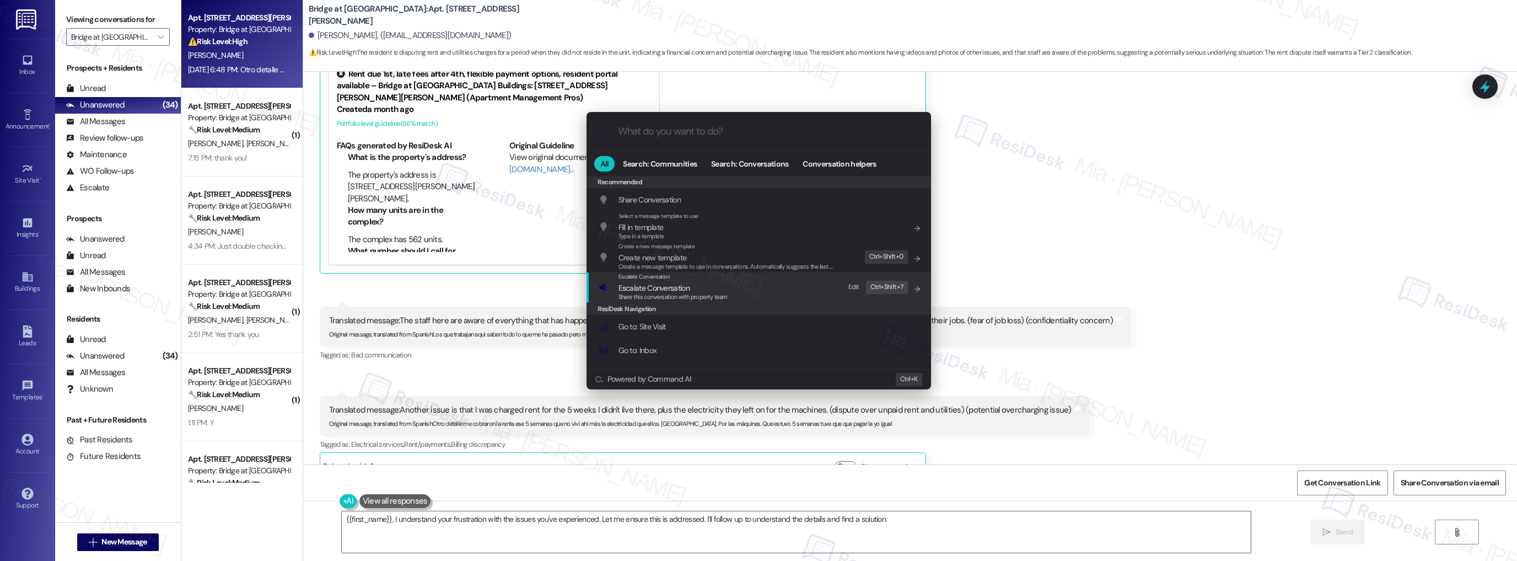
click at [706, 292] on div "Share this conversation with property team" at bounding box center [673, 297] width 109 height 10
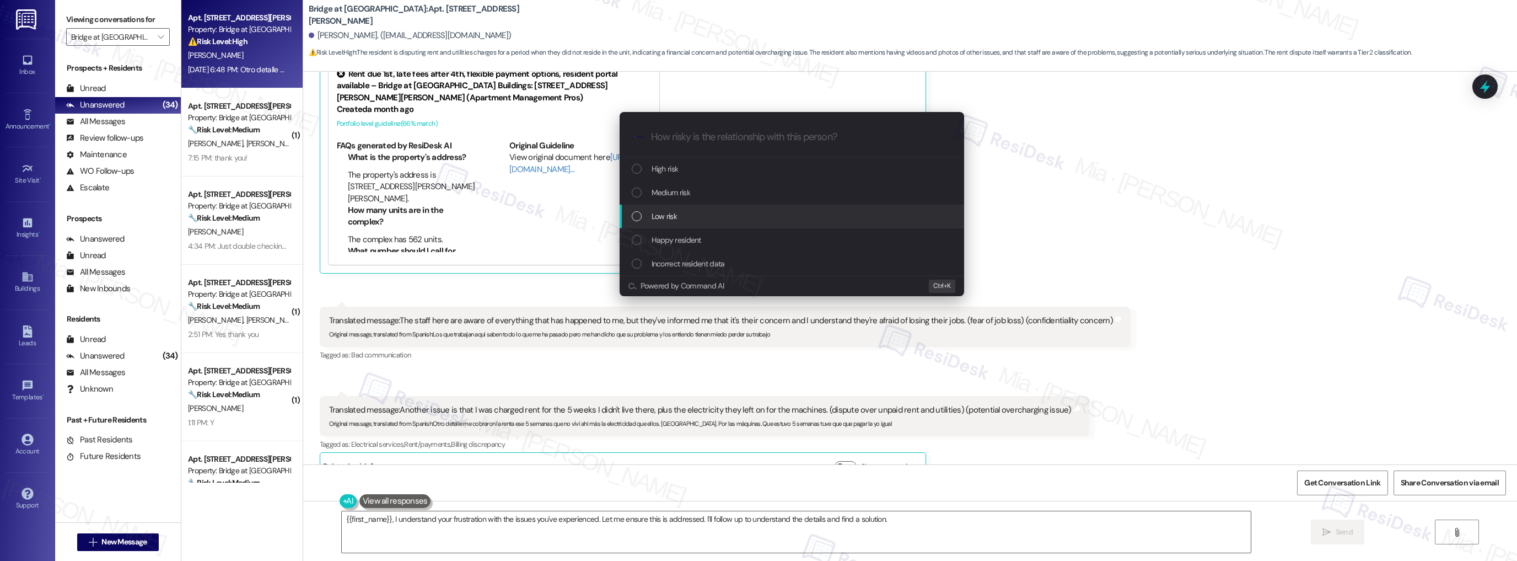
click at [686, 214] on div "Low risk" at bounding box center [793, 216] width 323 height 12
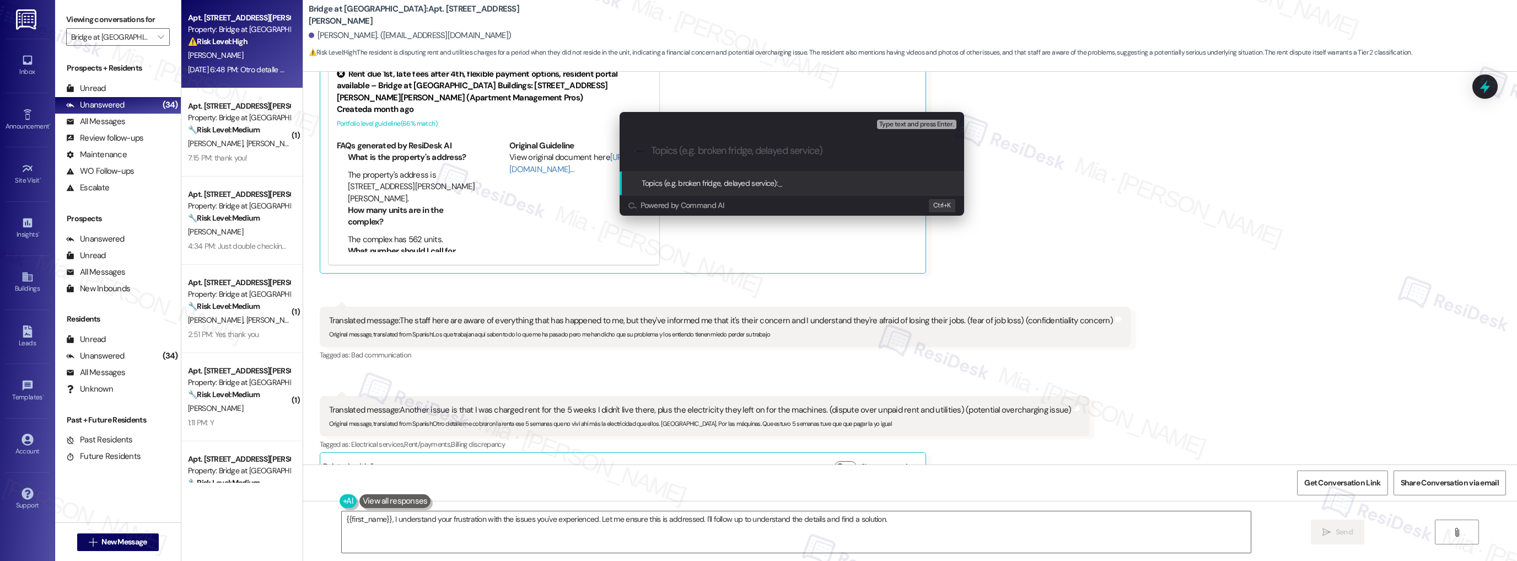
click at [709, 149] on input "Topics (e.g. broken fridge, delayed service)" at bounding box center [800, 151] width 299 height 12
type input "Resident Feeback"
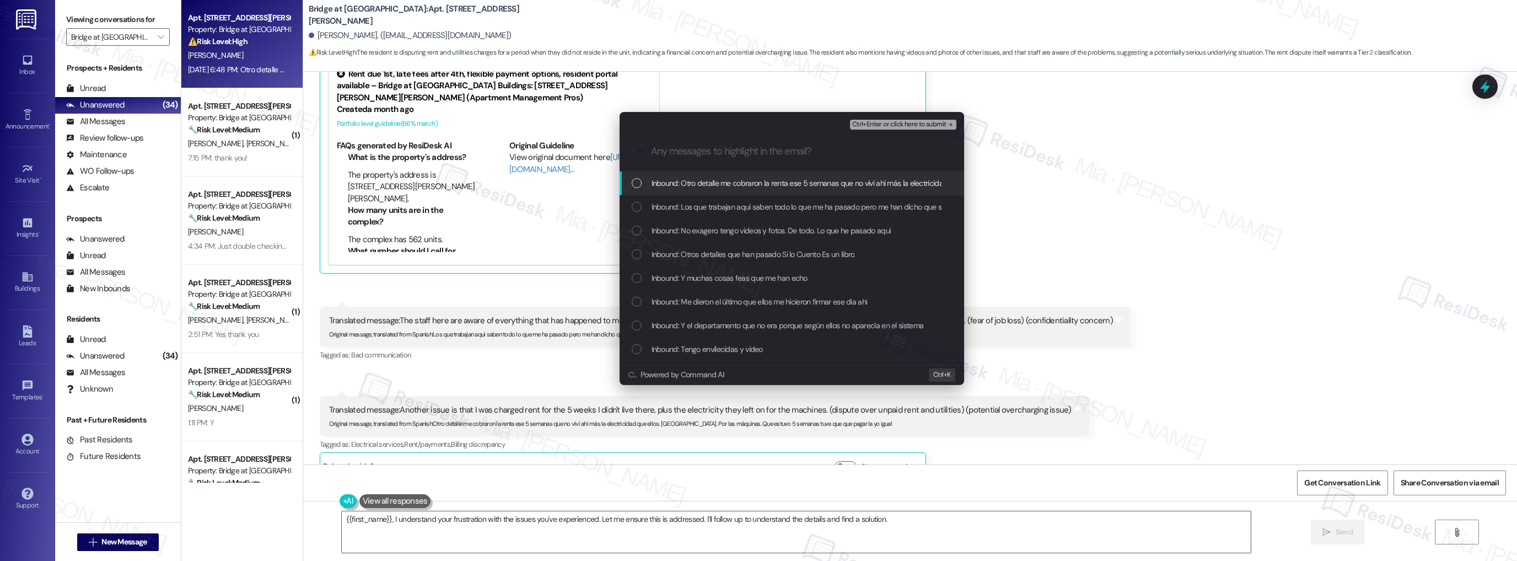
click at [845, 188] on span "Inbound: Otro detalle me cobraron la renta ese 5 semanas que no viví ahí más la…" at bounding box center [969, 183] width 634 height 12
click at [835, 206] on span "Inbound: Los que trabajan aquí saben todo lo que me ha pasado pero me han dicho…" at bounding box center [889, 207] width 475 height 12
click at [830, 228] on span "Inbound: No exagero tengo videos y fotos. De todo. Lo que he pasado aquí" at bounding box center [772, 230] width 240 height 12
click at [828, 249] on span "Inbound: Otros detalles que han pasado Si lo Cuento Es un libro" at bounding box center [753, 254] width 203 height 12
click at [794, 271] on div "Inbound: Y muchas cosas feas que me han echo" at bounding box center [792, 278] width 345 height 24
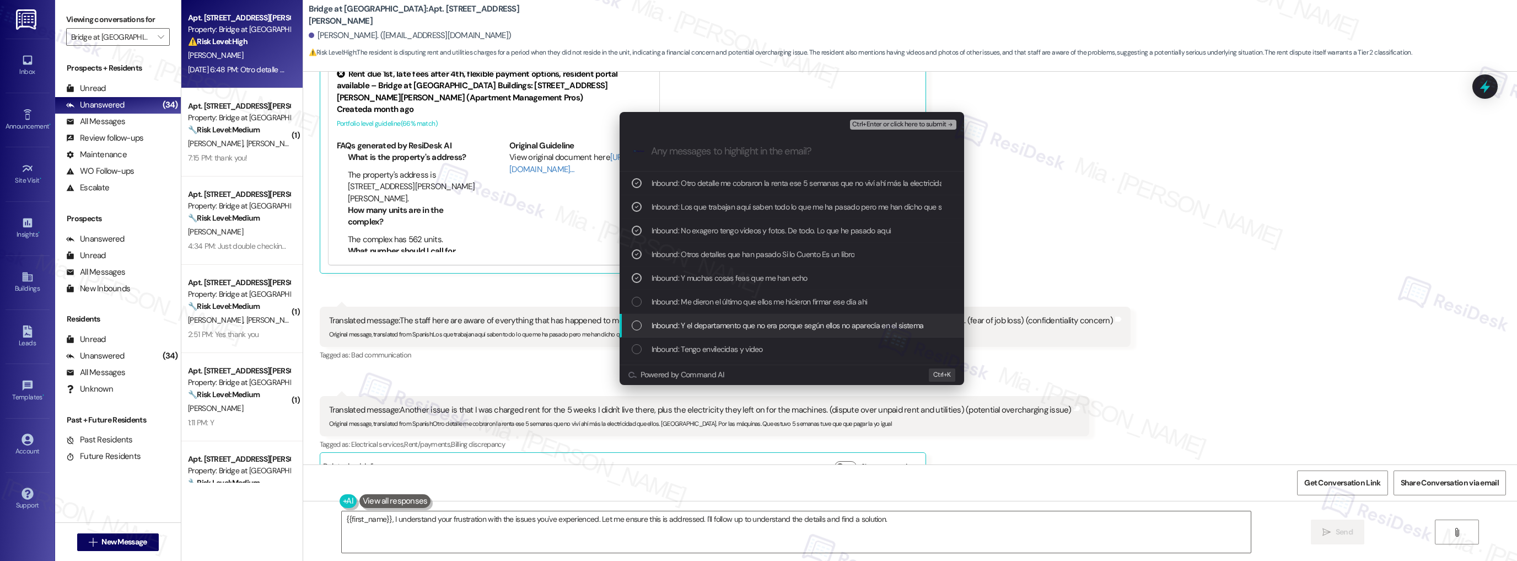
click at [641, 323] on div "List of options" at bounding box center [637, 325] width 10 height 10
click at [638, 300] on div "List of options" at bounding box center [637, 302] width 10 height 10
click at [637, 280] on icon "List of options" at bounding box center [637, 278] width 8 height 8
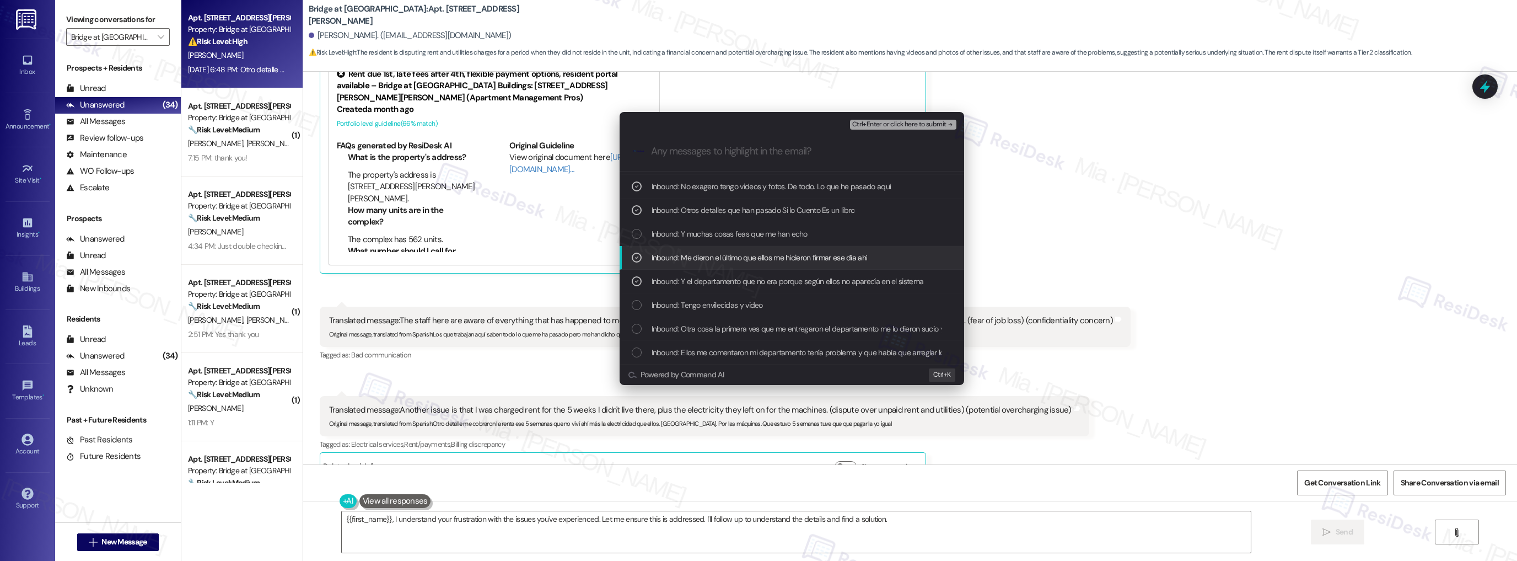
scroll to position [88, 0]
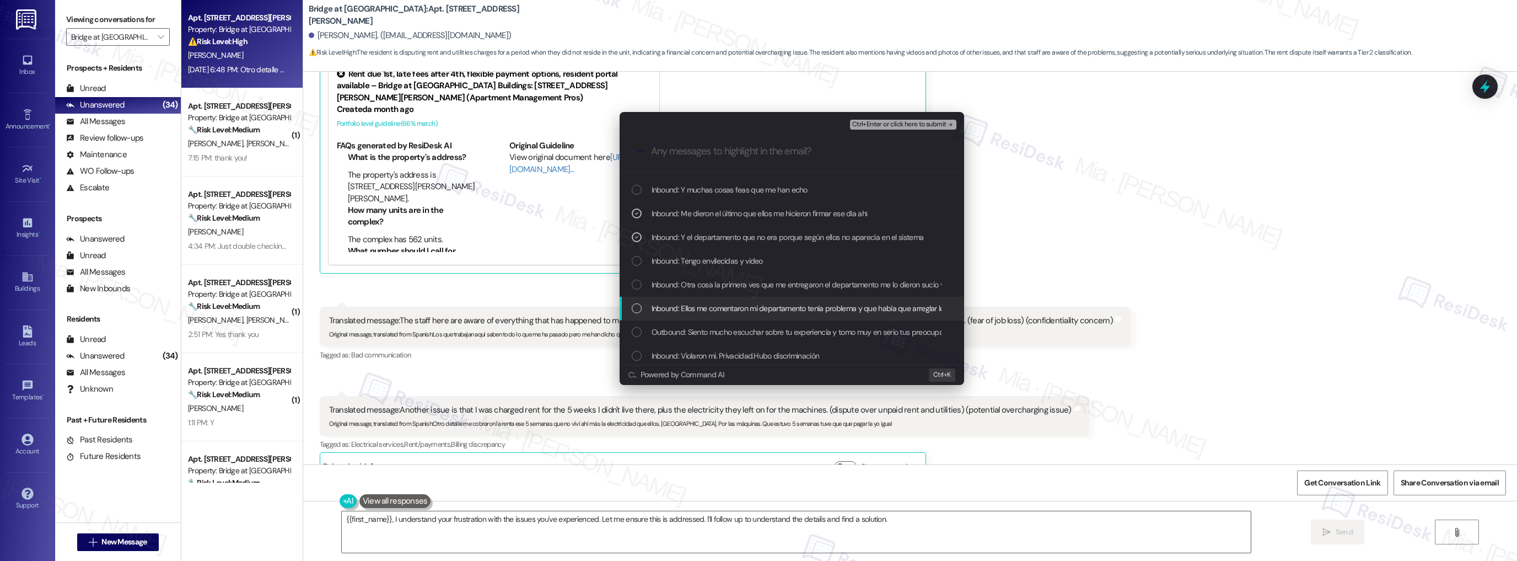
click at [634, 304] on div "List of options" at bounding box center [637, 308] width 10 height 10
click at [637, 285] on div "List of options" at bounding box center [637, 285] width 10 height 10
click at [637, 267] on div "Inbound: Tengo envilecidas y video" at bounding box center [793, 261] width 323 height 12
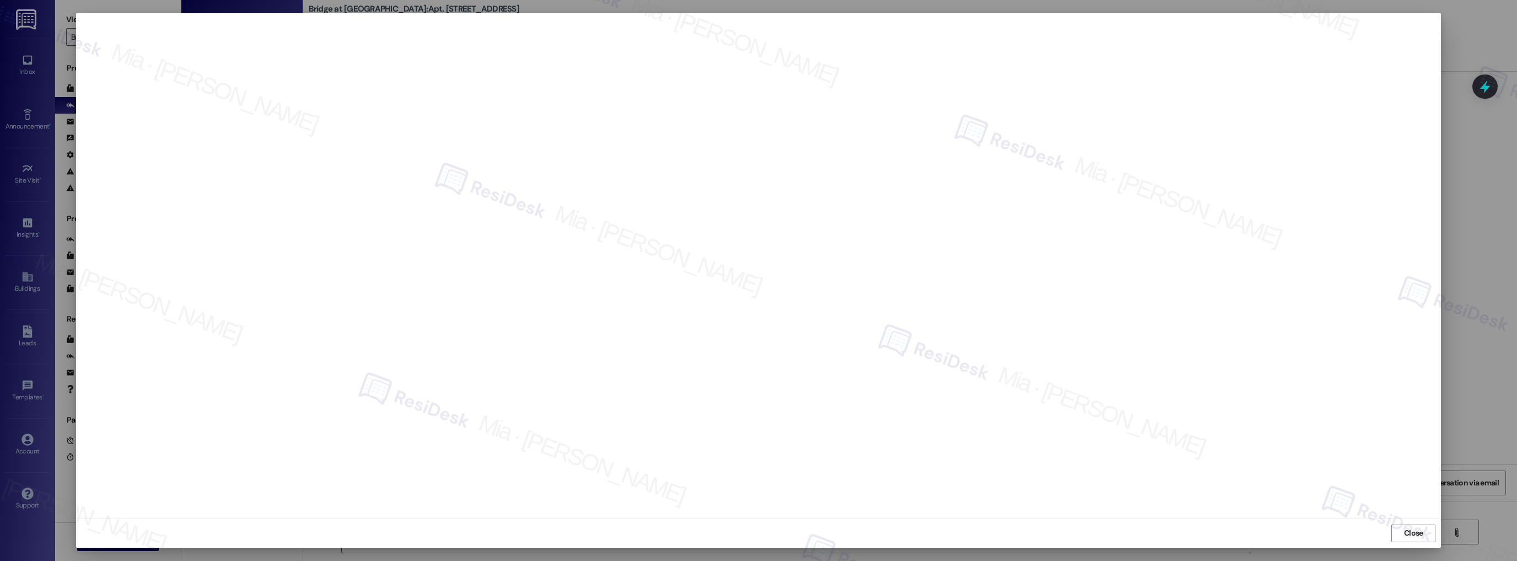
scroll to position [1653, 0]
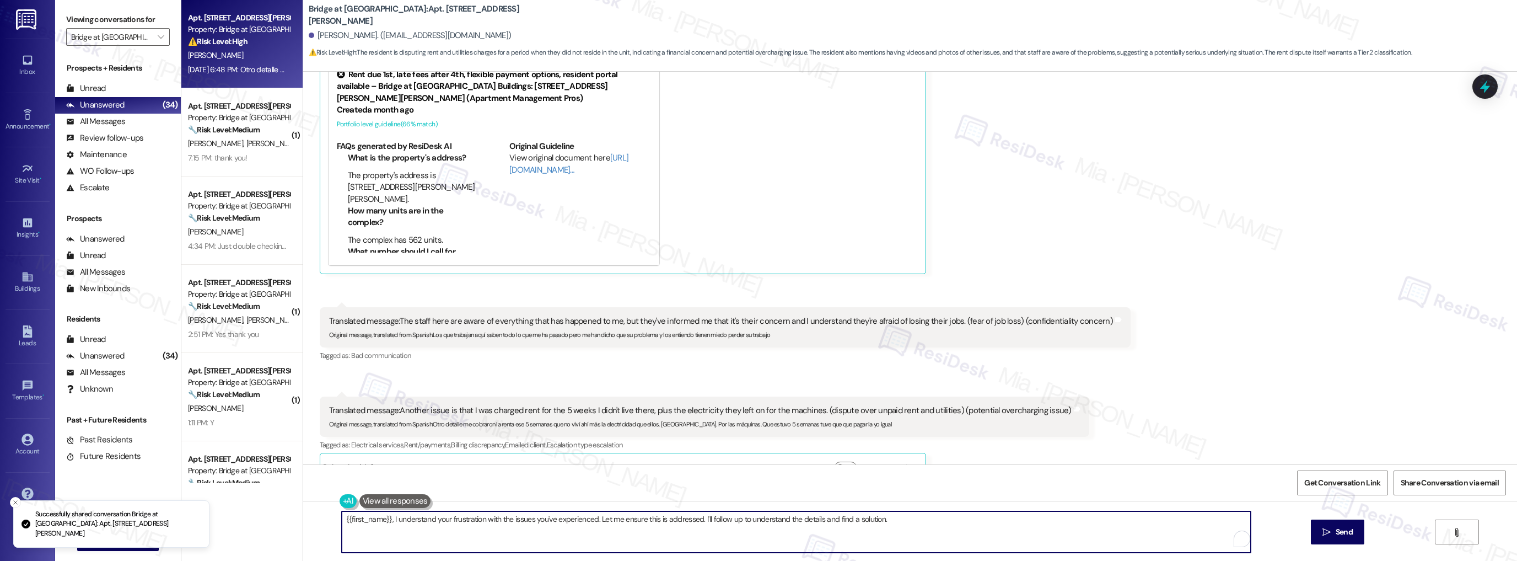
drag, startPoint x: 900, startPoint y: 522, endPoint x: 307, endPoint y: 522, distance: 593.3
click at [307, 522] on div "{{first_name}}, I understand your frustration with the issues you've experience…" at bounding box center [910, 542] width 1214 height 83
paste textarea "racias por tomarte el tiempo de compartir tu experiencia conmigo. Lamento mucho…"
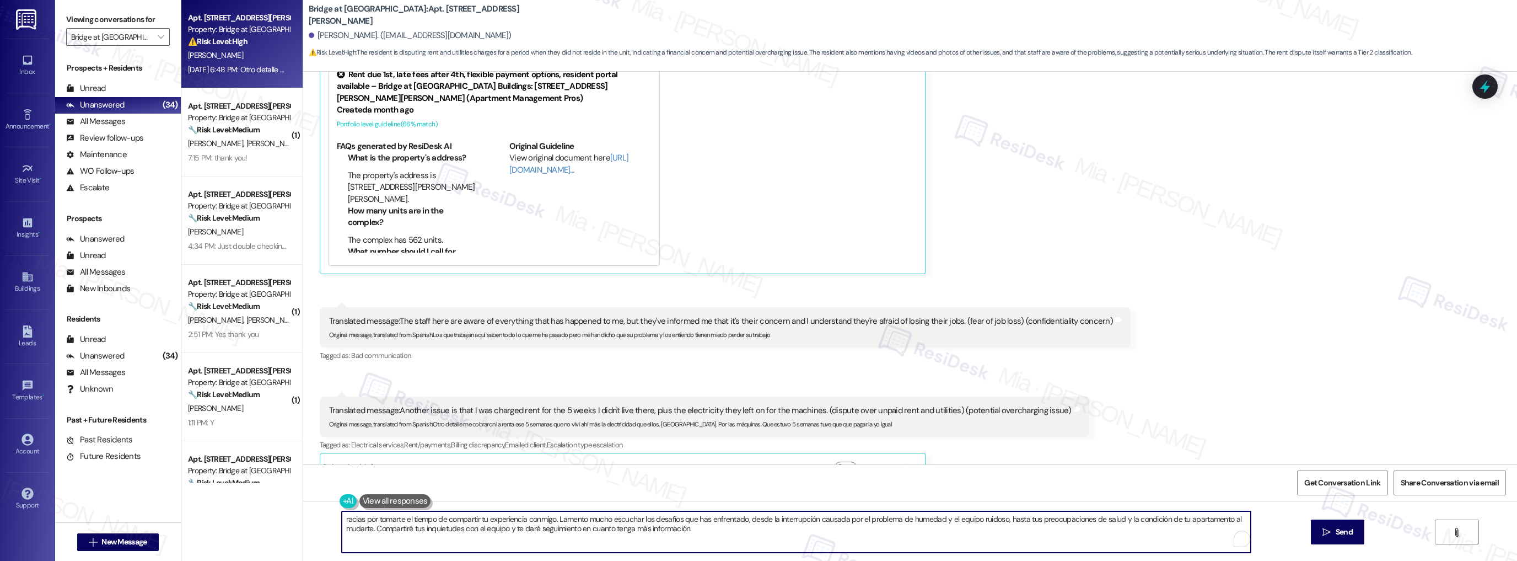
click at [342, 521] on textarea "racias por tomarte el tiempo de compartir tu experiencia conmigo. Lamento mucho…" at bounding box center [797, 531] width 910 height 41
type textarea "Gracias por tomarte el tiempo de compartir tu experiencia conmigo. Lamento much…"
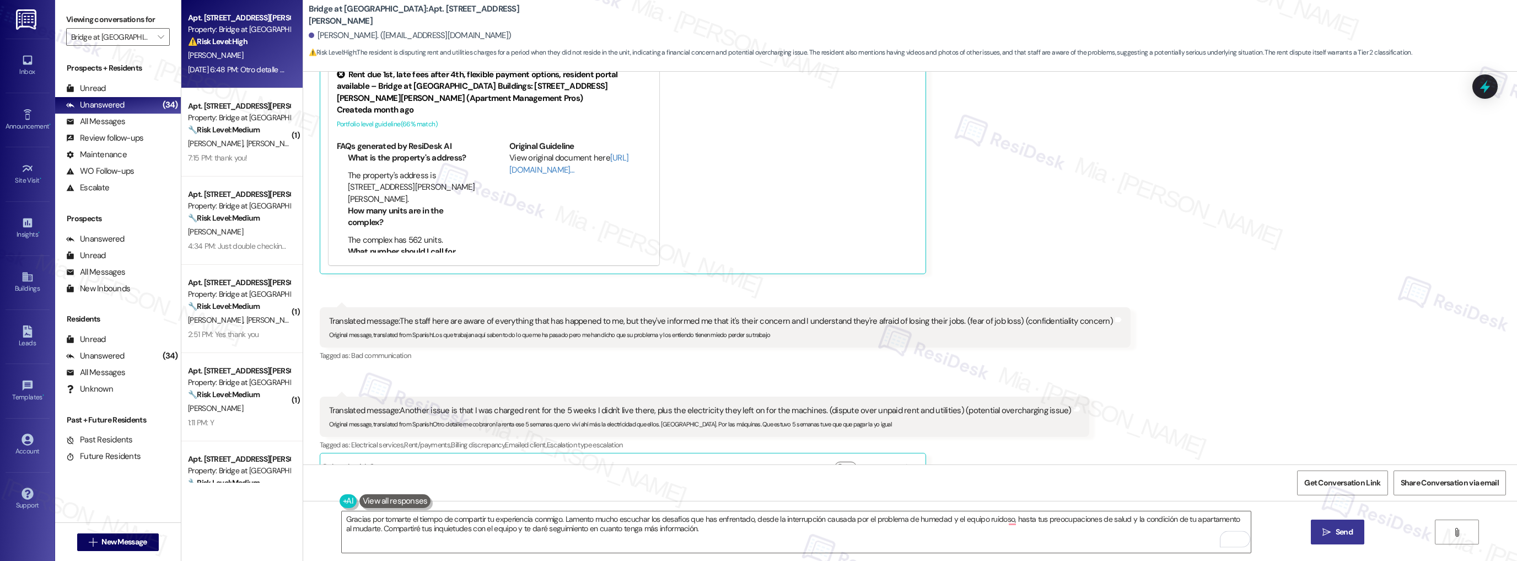
click at [1349, 530] on span "Send" at bounding box center [1344, 532] width 17 height 12
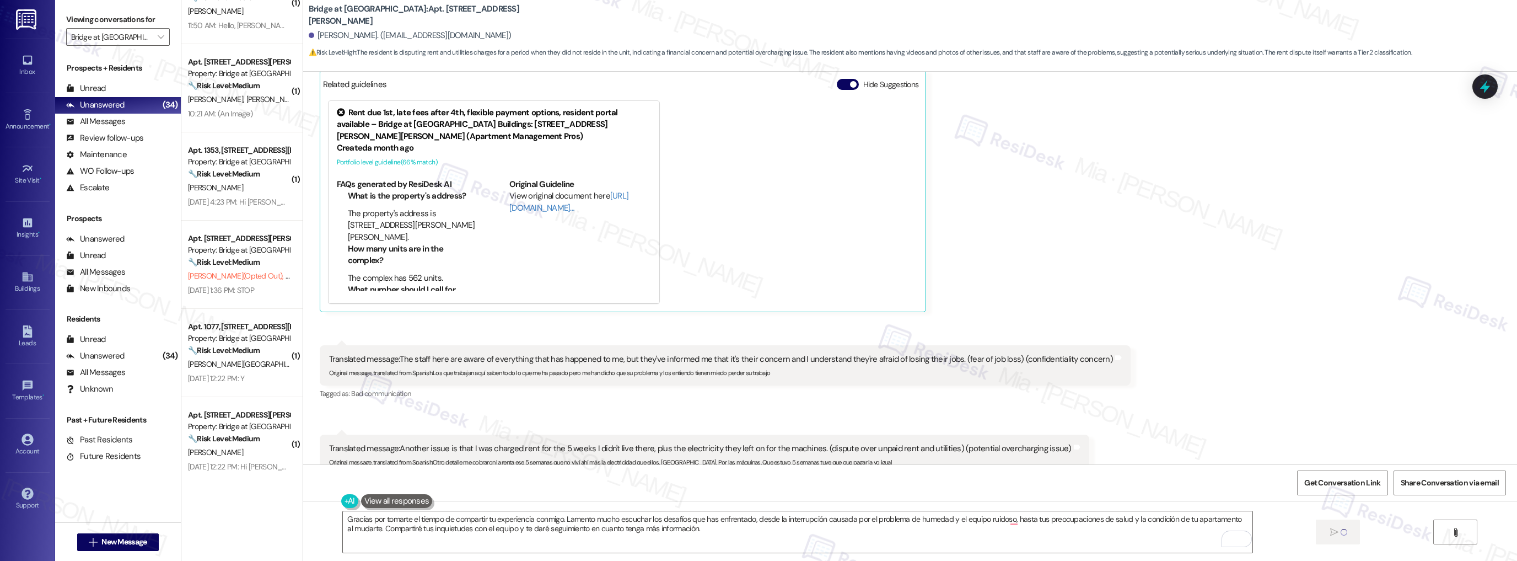
scroll to position [1653, 0]
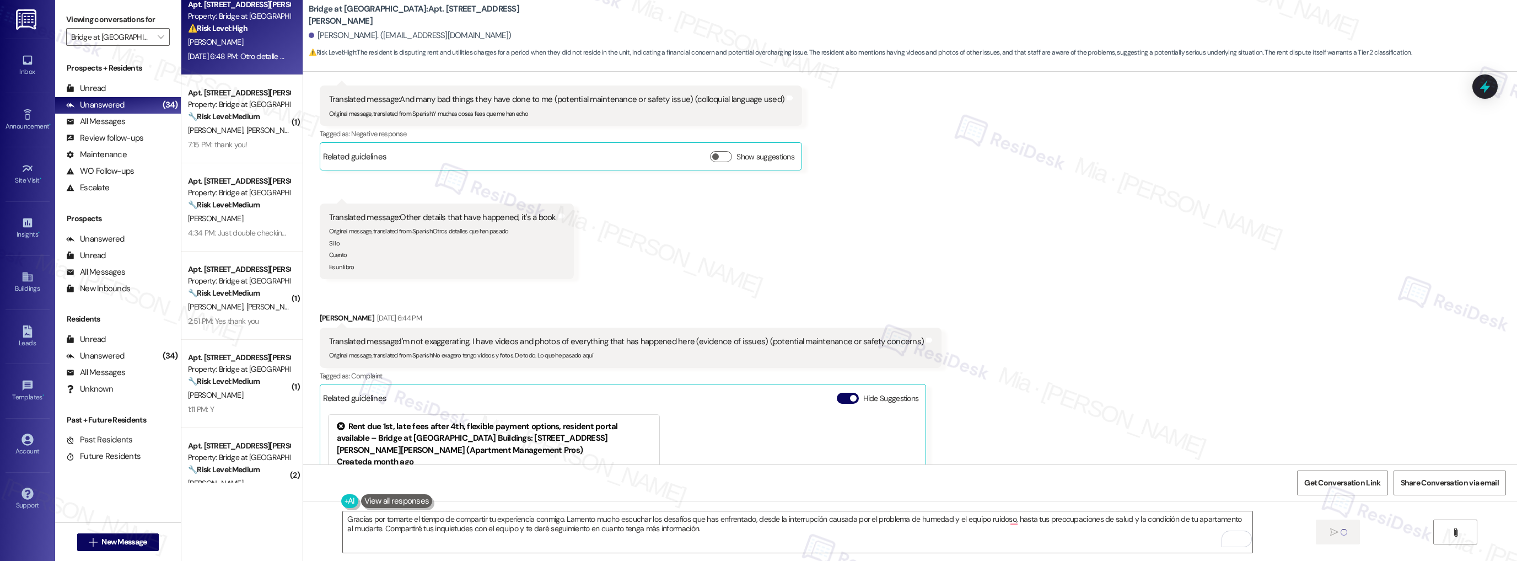
scroll to position [0, 0]
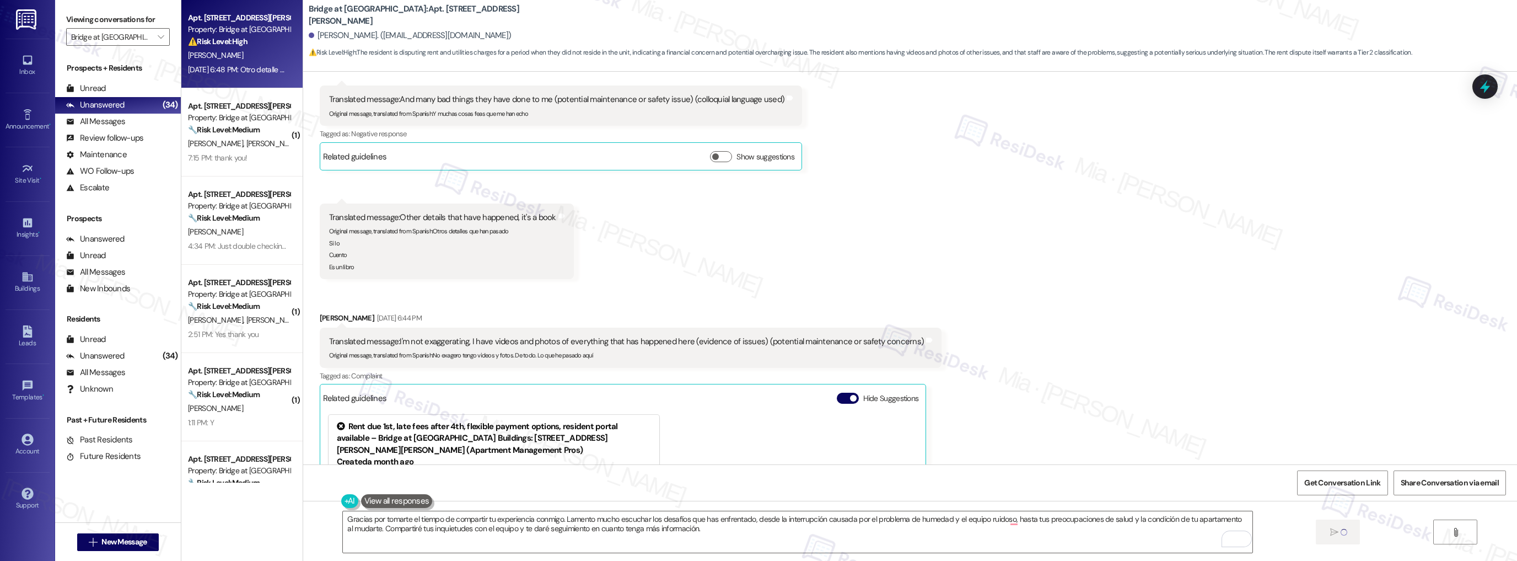
click at [232, 40] on strong "⚠️ Risk Level: High" at bounding box center [218, 41] width 60 height 10
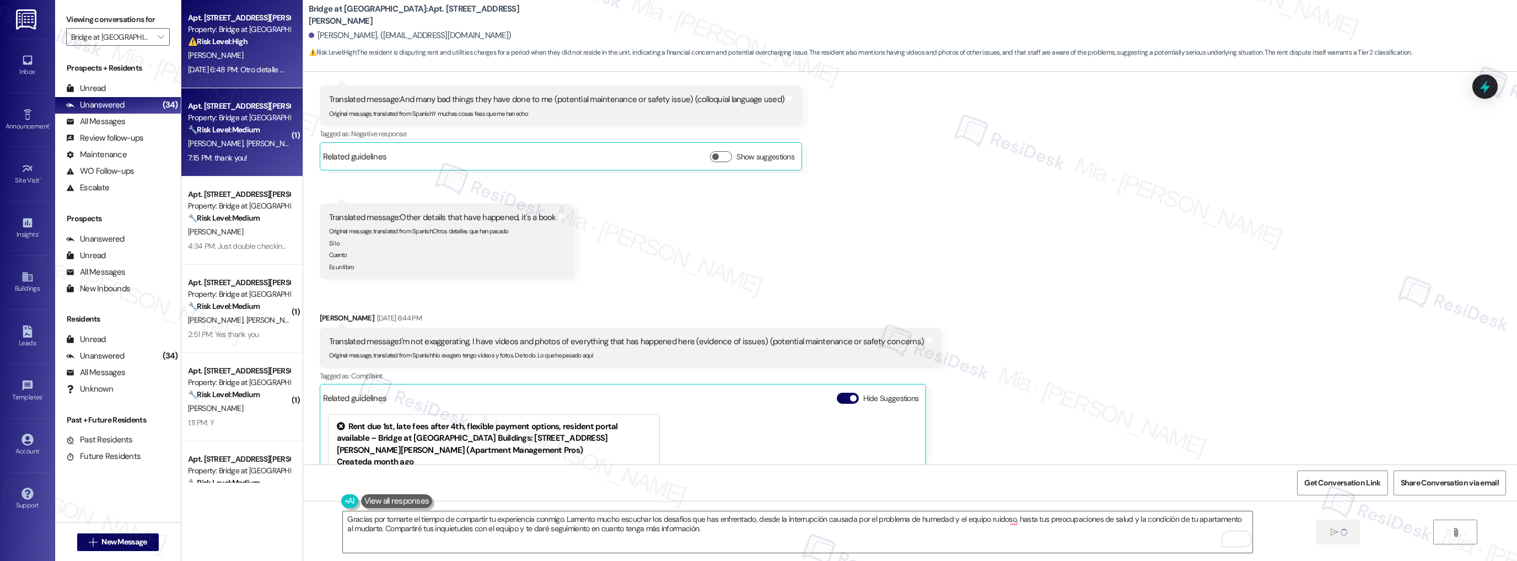
click at [238, 142] on div "N. Lin S. Hwang" at bounding box center [239, 144] width 104 height 14
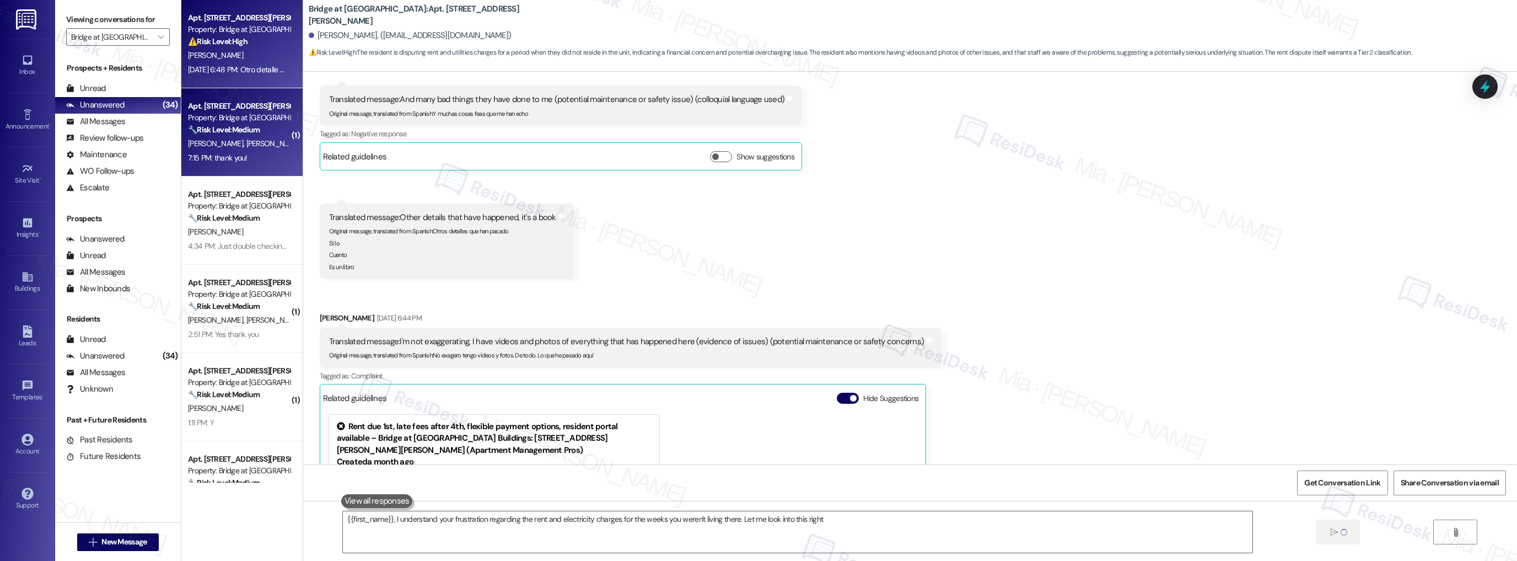
type textarea "{{first_name}}, I understand your frustration regarding the rent and electricit…"
click at [237, 63] on div "Sep 17, 2025 at 6:48 PM: Otro detalle me cobraron la renta ese 5 semanas que no…" at bounding box center [239, 70] width 104 height 14
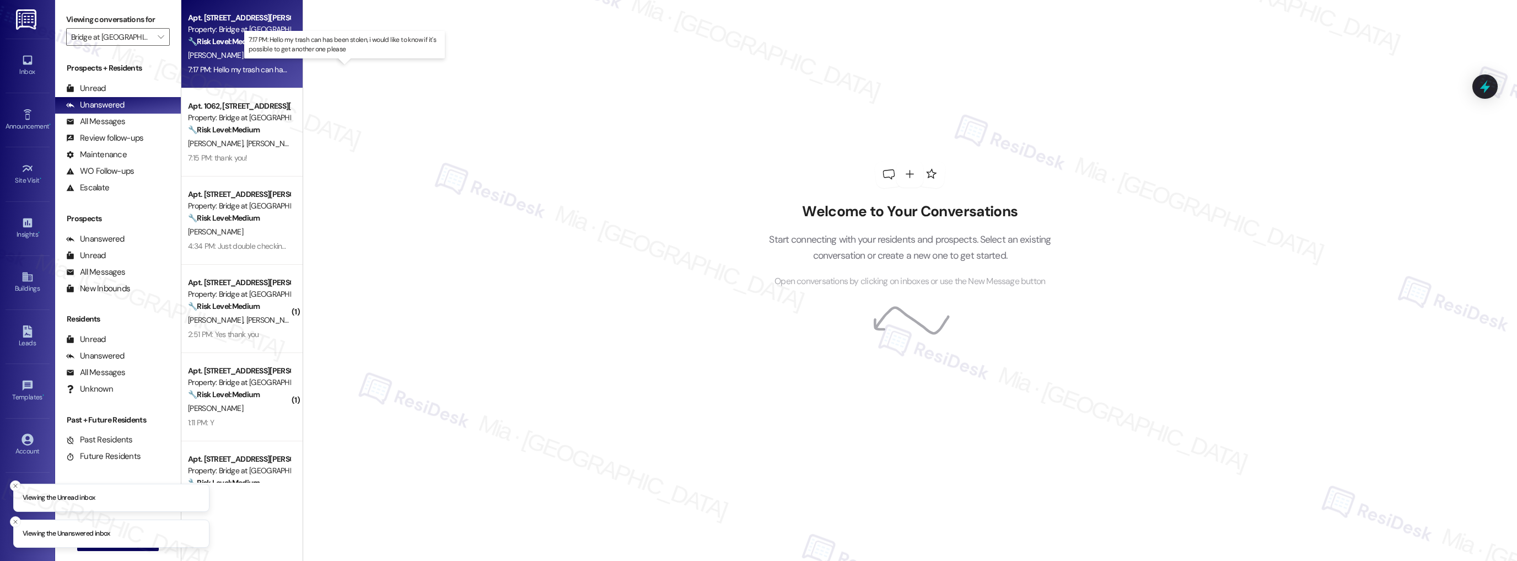
click at [253, 67] on div "7:17 PM: Hello my trash can has been stolen, i would like to know if it's possi…" at bounding box center [353, 70] width 330 height 10
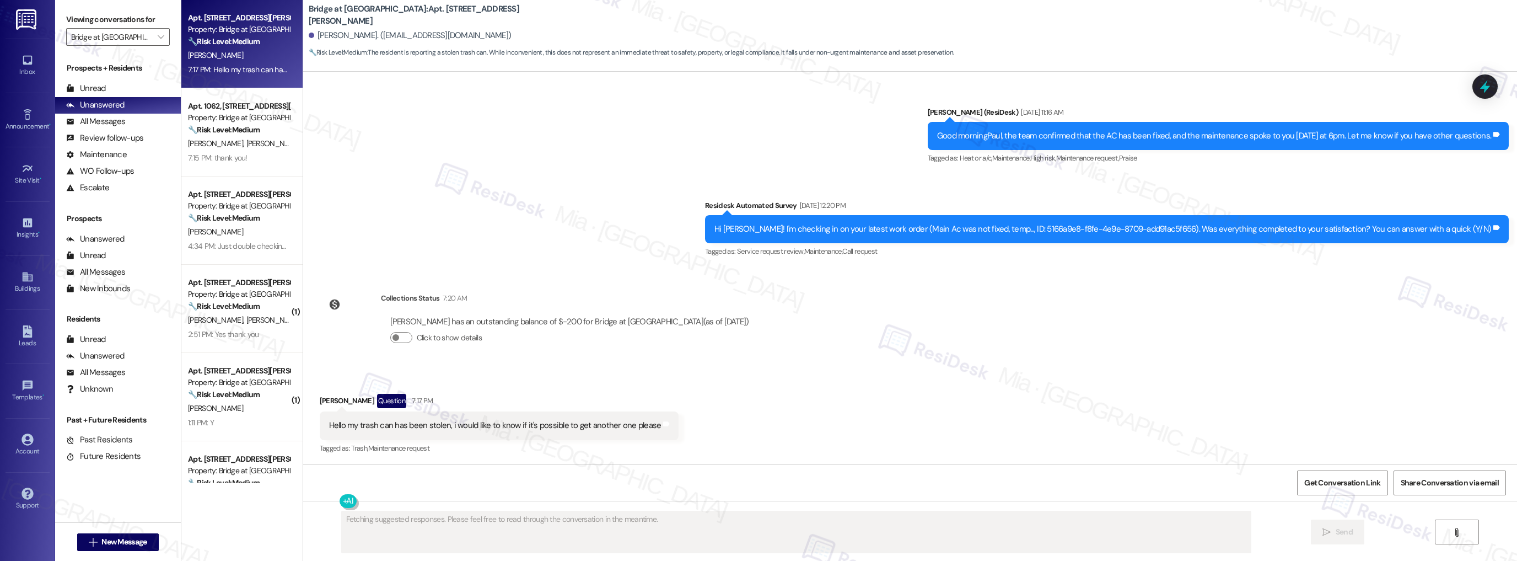
scroll to position [1393, 0]
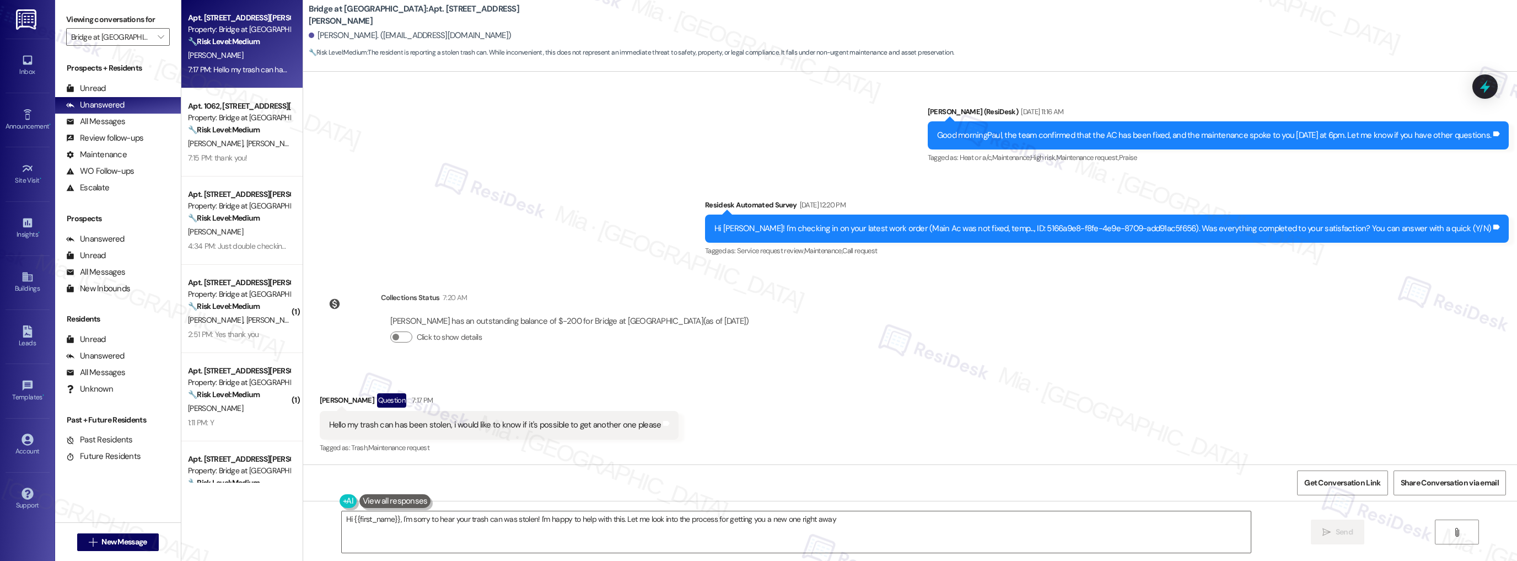
type textarea "Hi {{first_name}}, I'm sorry to hear your trash can was stolen! I'm happy to he…"
click at [111, 368] on div "All Messages" at bounding box center [95, 373] width 59 height 12
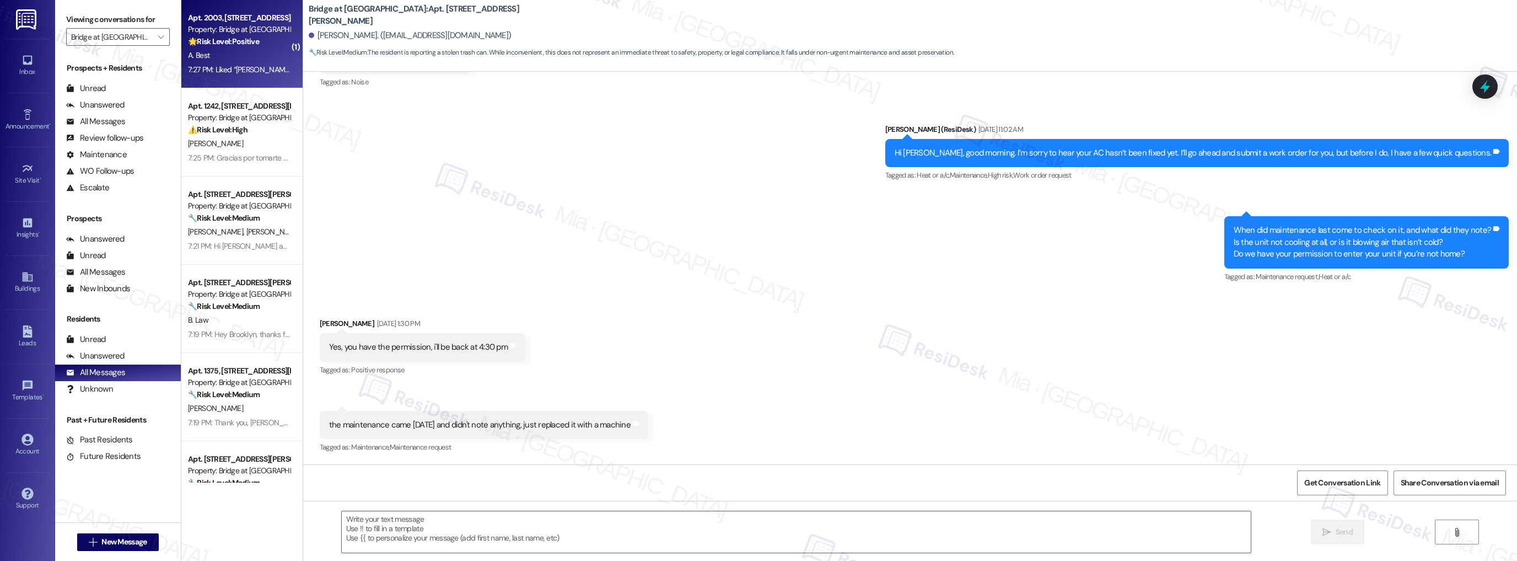
type textarea "Fetching suggested responses. Please feel free to read through the conversation…"
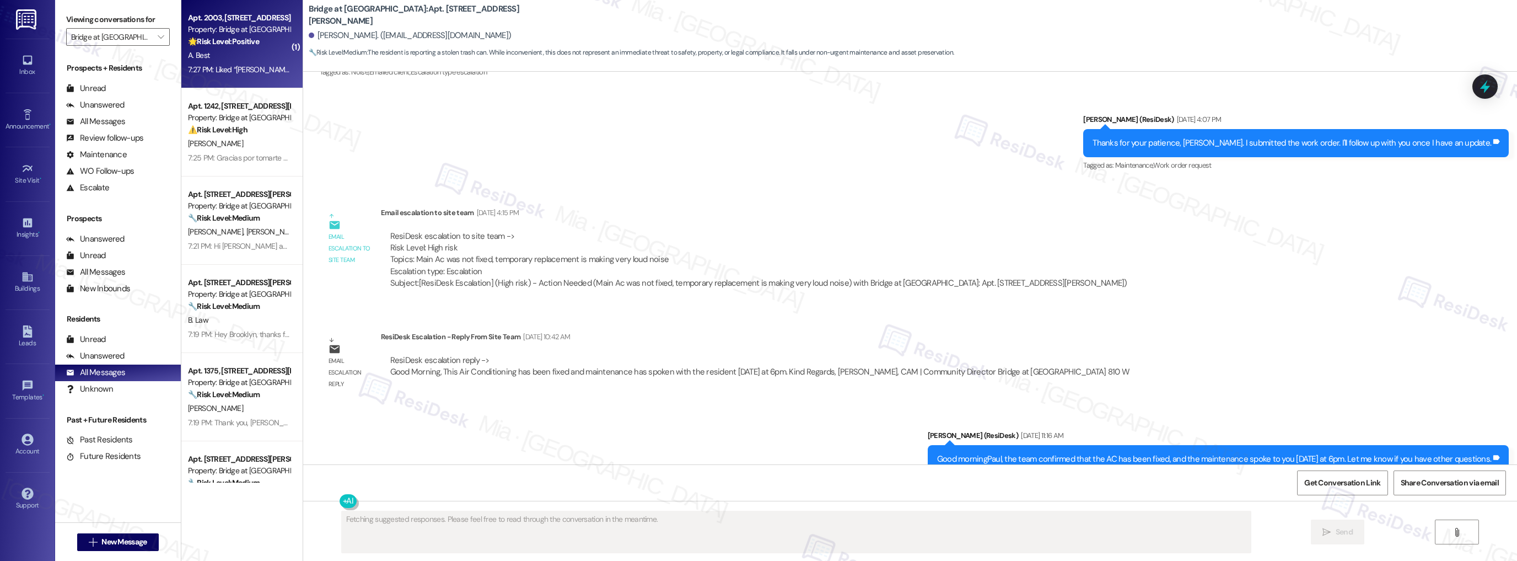
scroll to position [1393, 0]
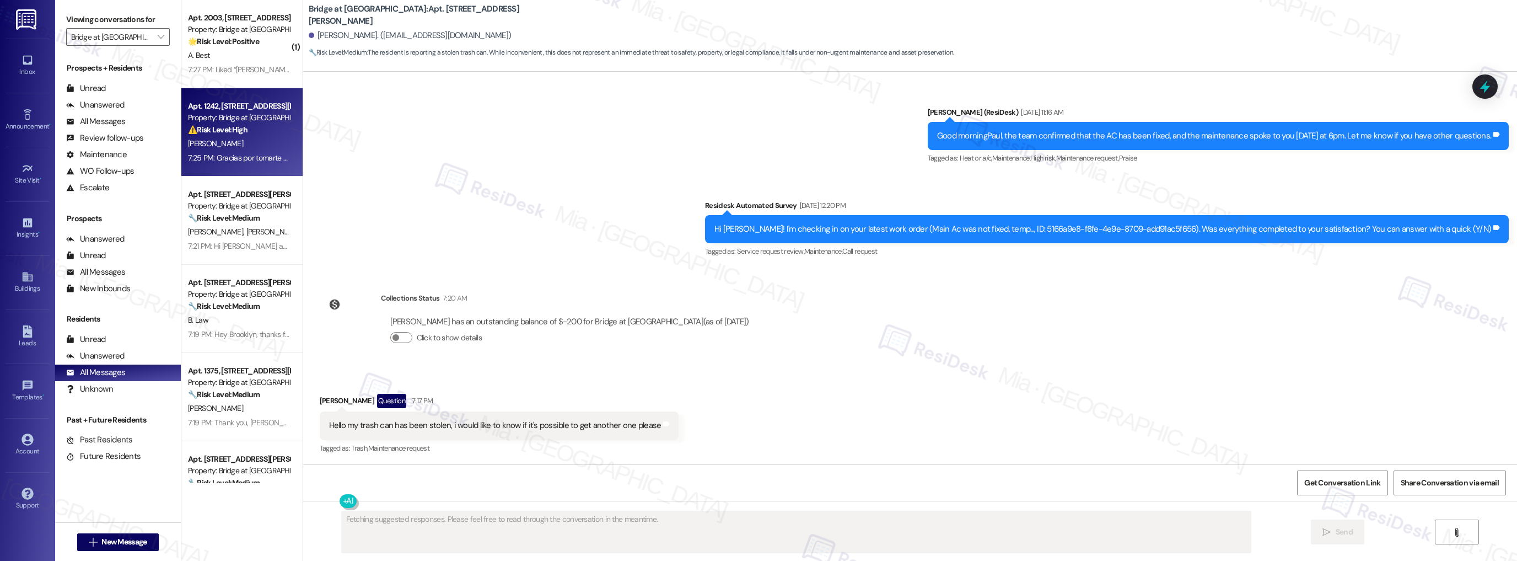
click at [260, 149] on div "[PERSON_NAME]" at bounding box center [239, 144] width 104 height 14
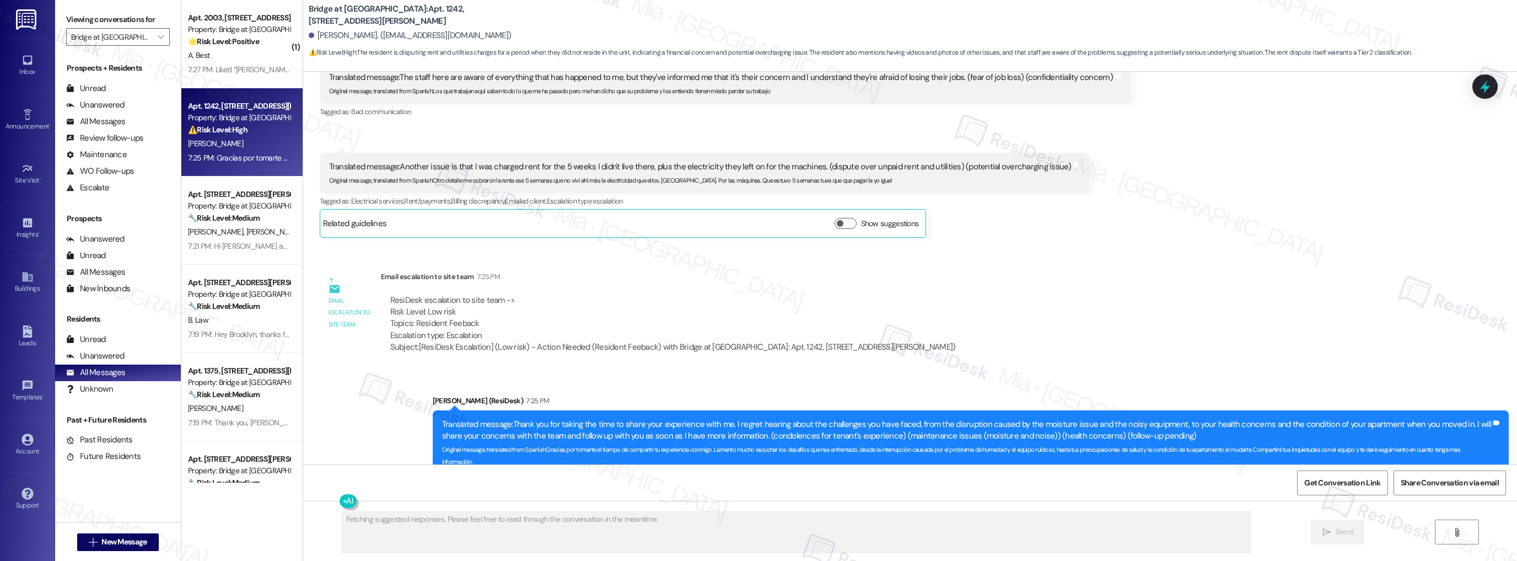
scroll to position [1906, 0]
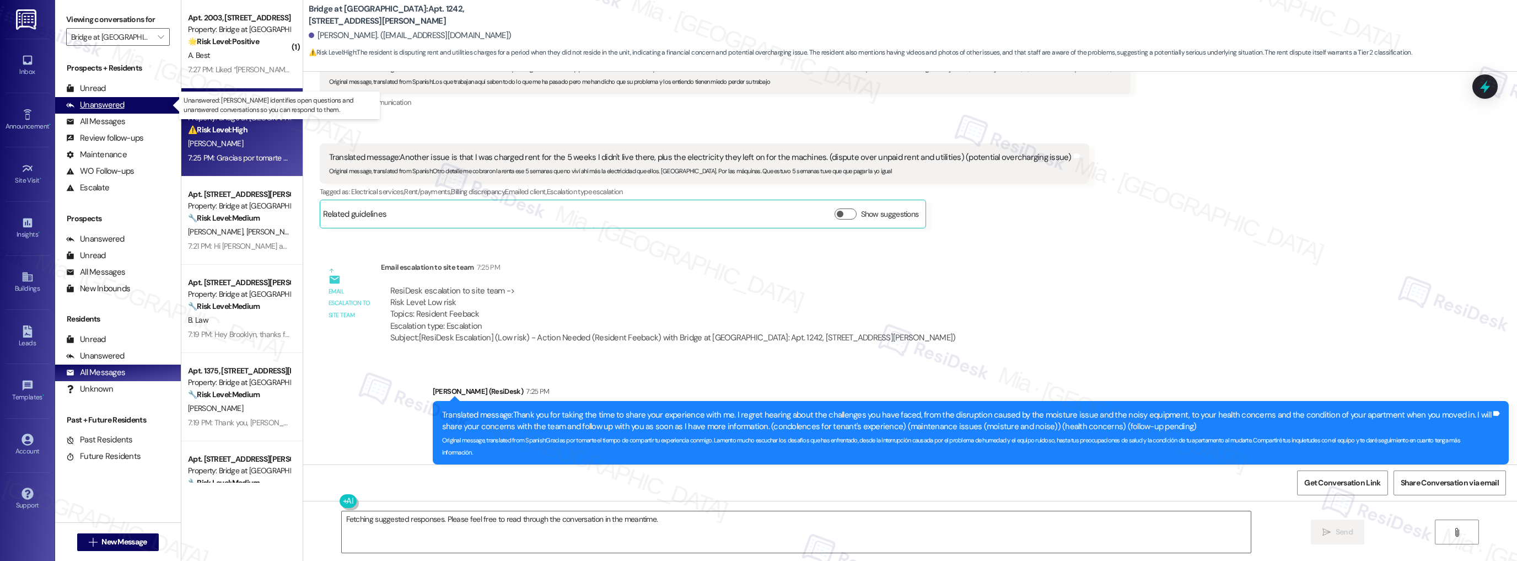
click at [121, 105] on div "Unanswered" at bounding box center [95, 105] width 58 height 12
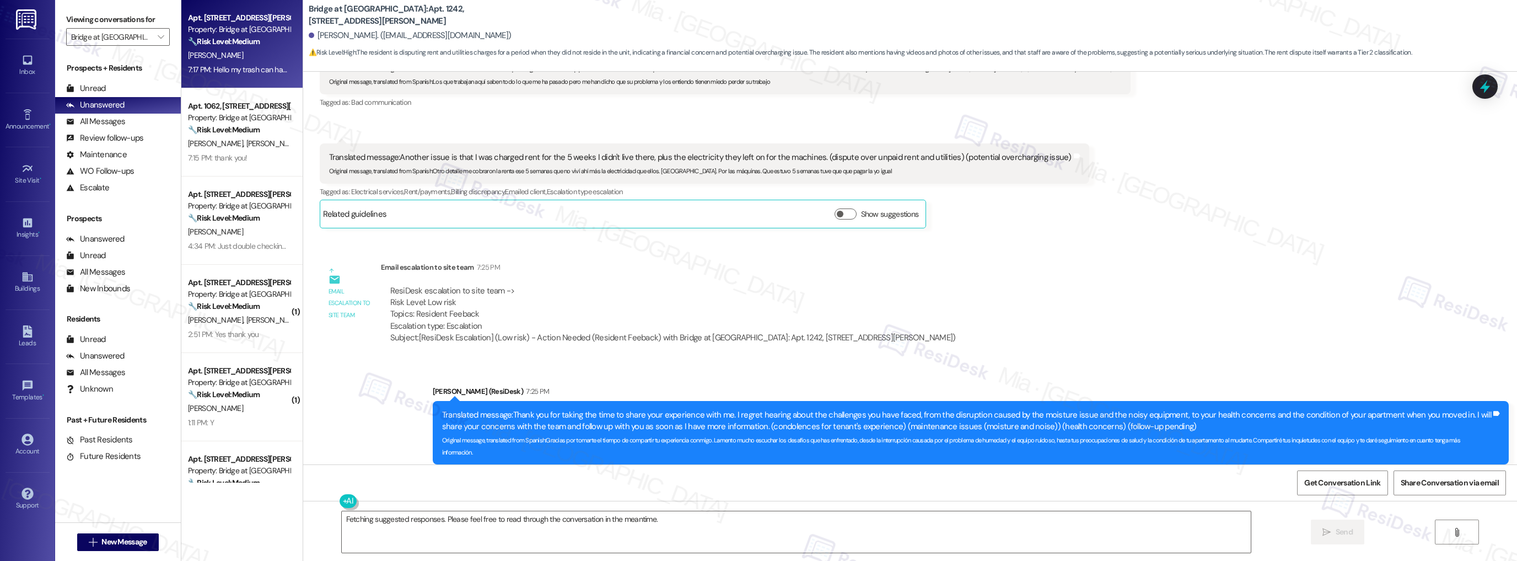
click at [199, 51] on span "[PERSON_NAME]" at bounding box center [215, 55] width 55 height 10
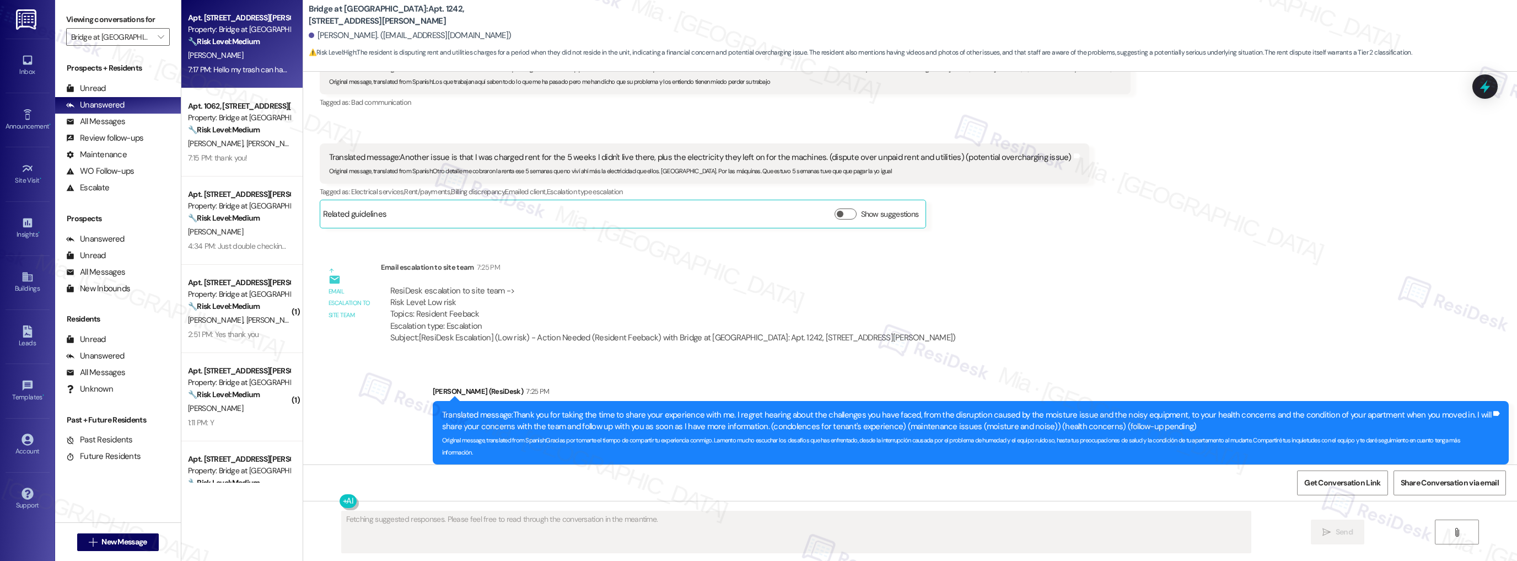
scroll to position [1393, 0]
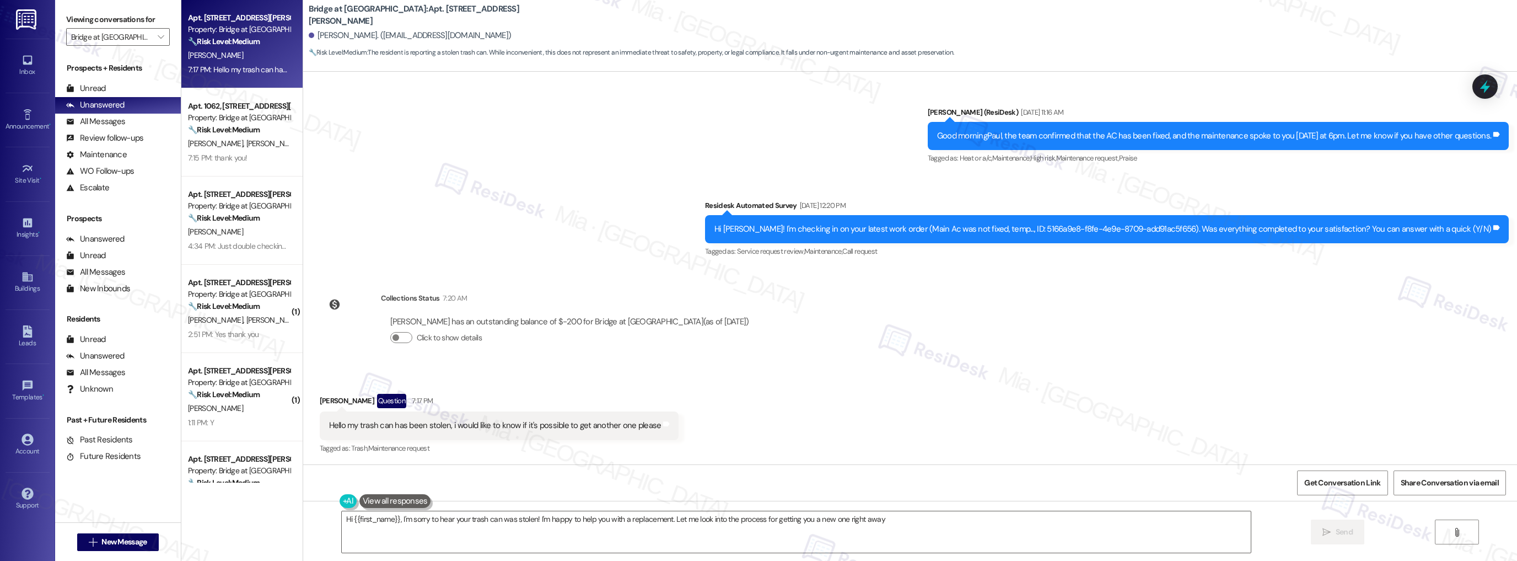
type textarea "Hi {{first_name}}, I'm sorry to hear your trash can was stolen! I'm happy to he…"
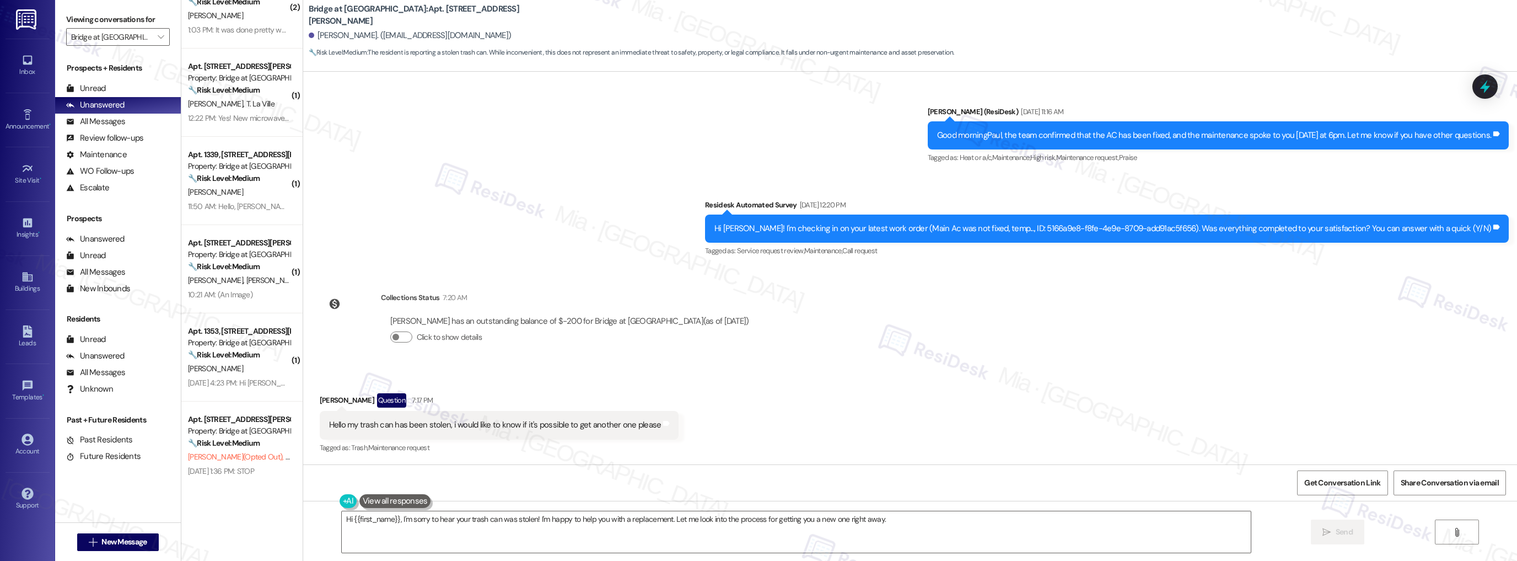
scroll to position [485, 0]
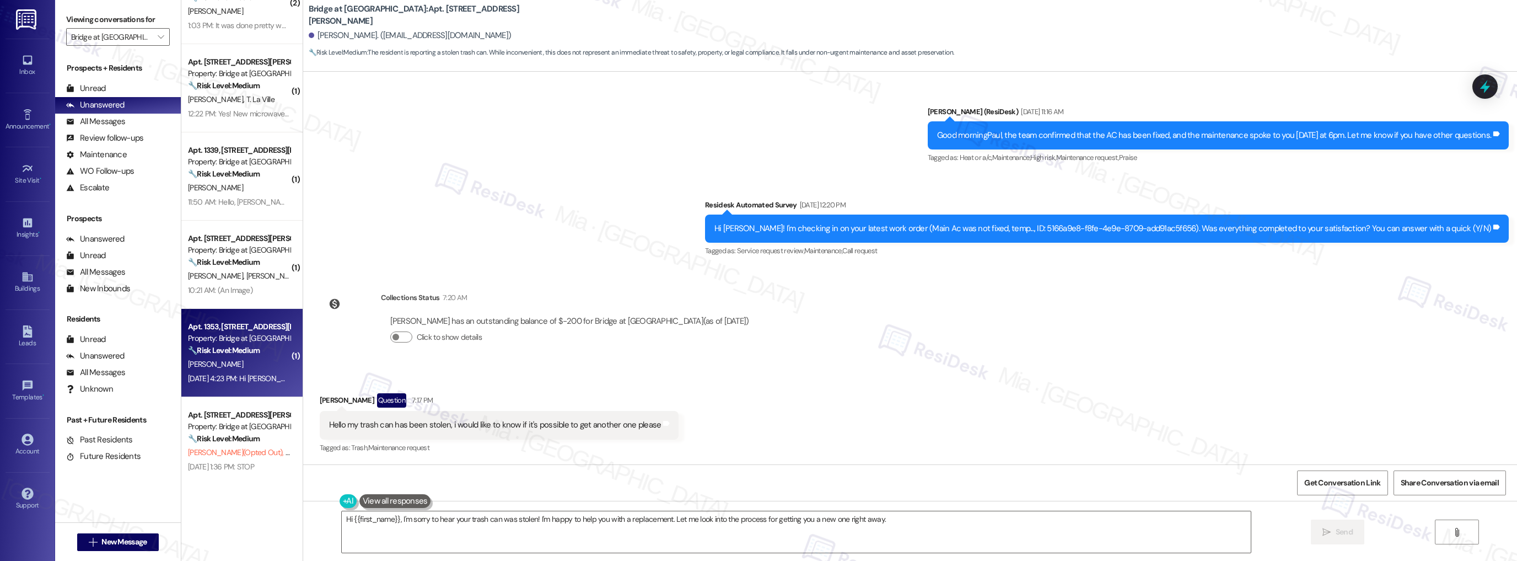
click at [255, 331] on div "Apt. 1353, [STREET_ADDRESS][PERSON_NAME]" at bounding box center [239, 327] width 102 height 12
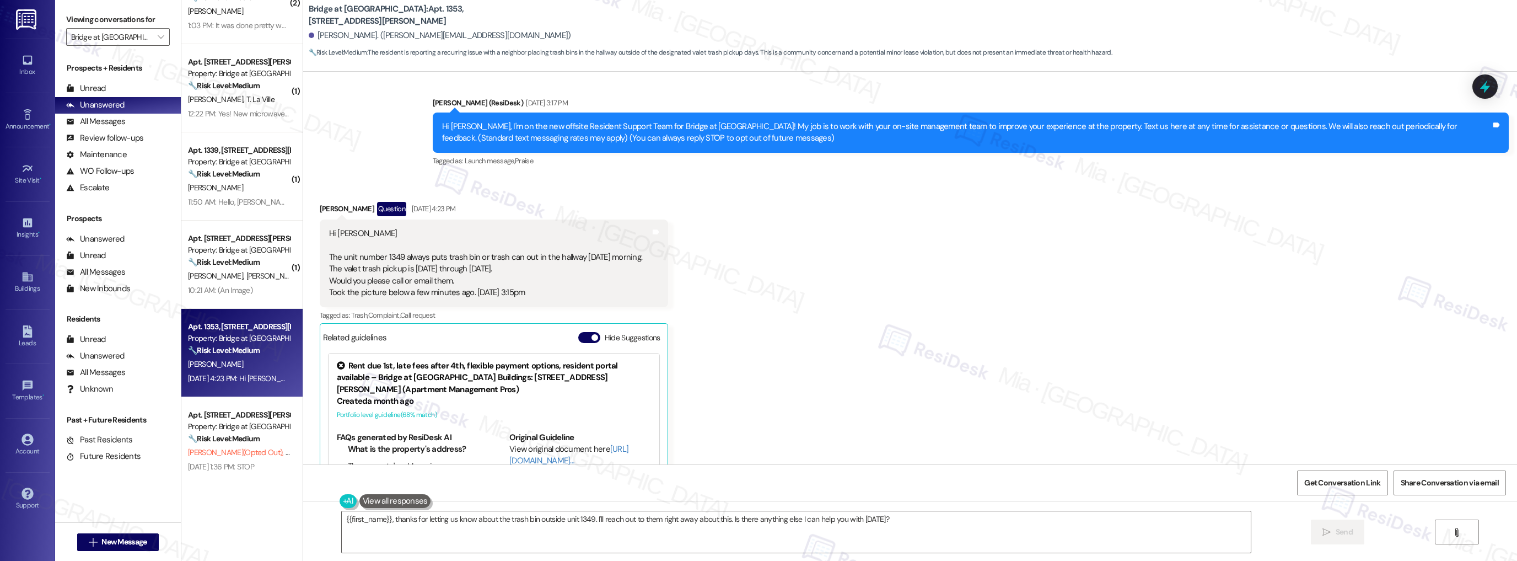
scroll to position [88, 0]
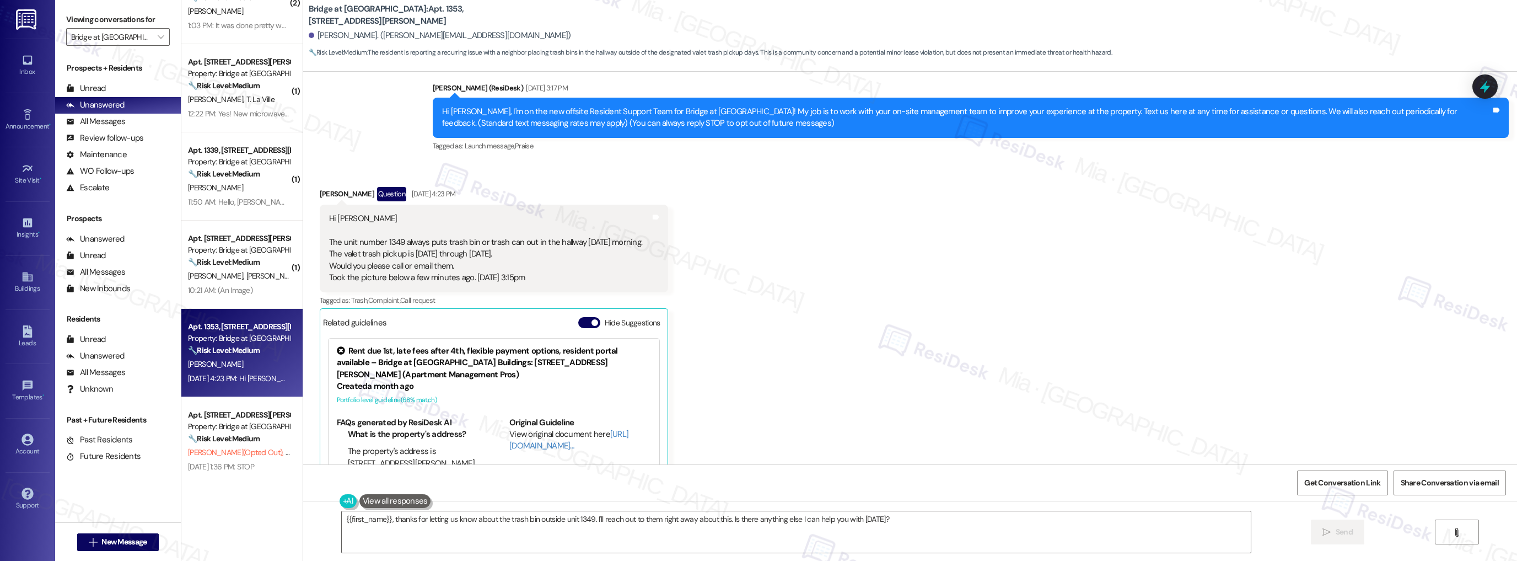
drag, startPoint x: 498, startPoint y: 256, endPoint x: 320, endPoint y: 243, distance: 179.1
click at [328, 243] on div "Hi [PERSON_NAME] The unit number 1349 always puts trash bin or trash can out in…" at bounding box center [486, 248] width 316 height 71
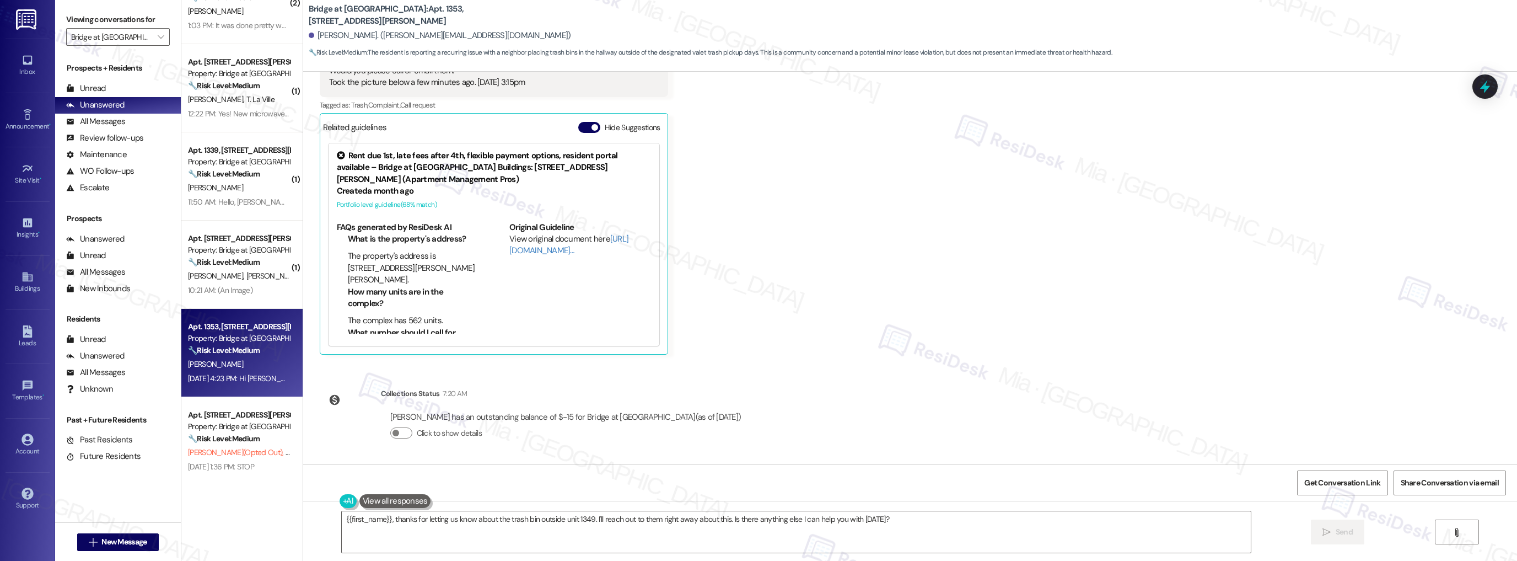
scroll to position [284, 0]
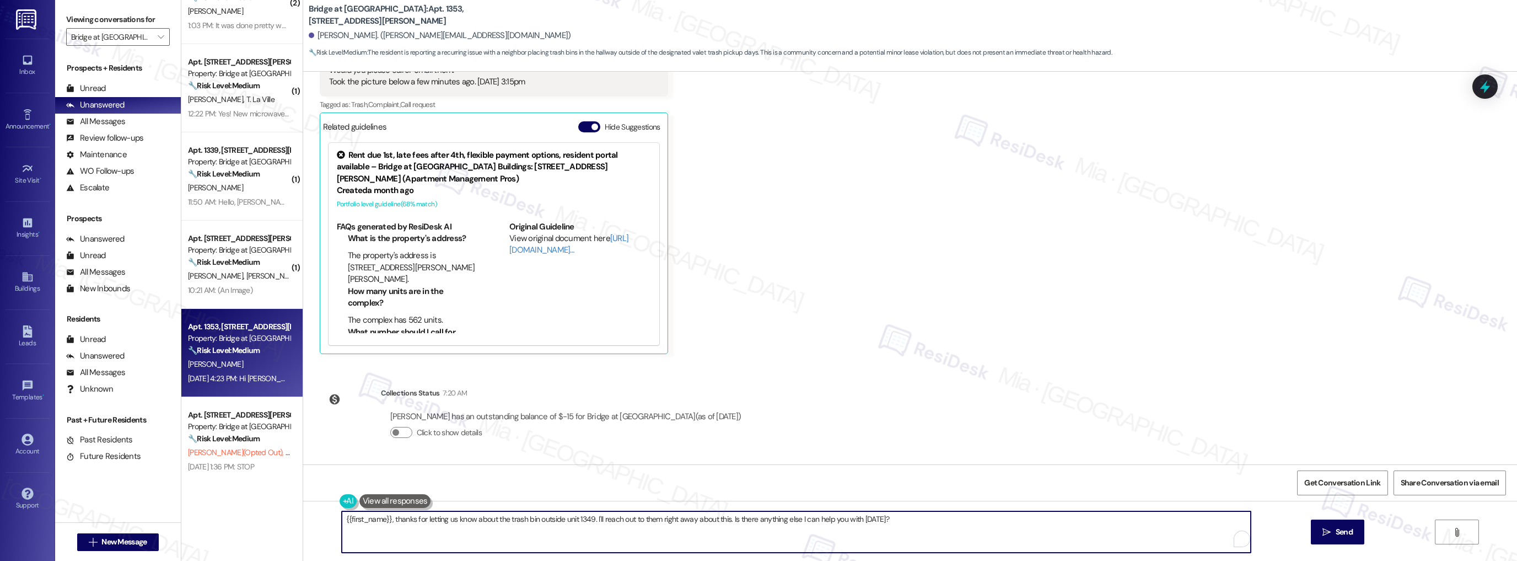
click at [390, 519] on textarea "{{first_name}}, thanks for letting us know about the trash bin outside unit 134…" at bounding box center [797, 531] width 910 height 41
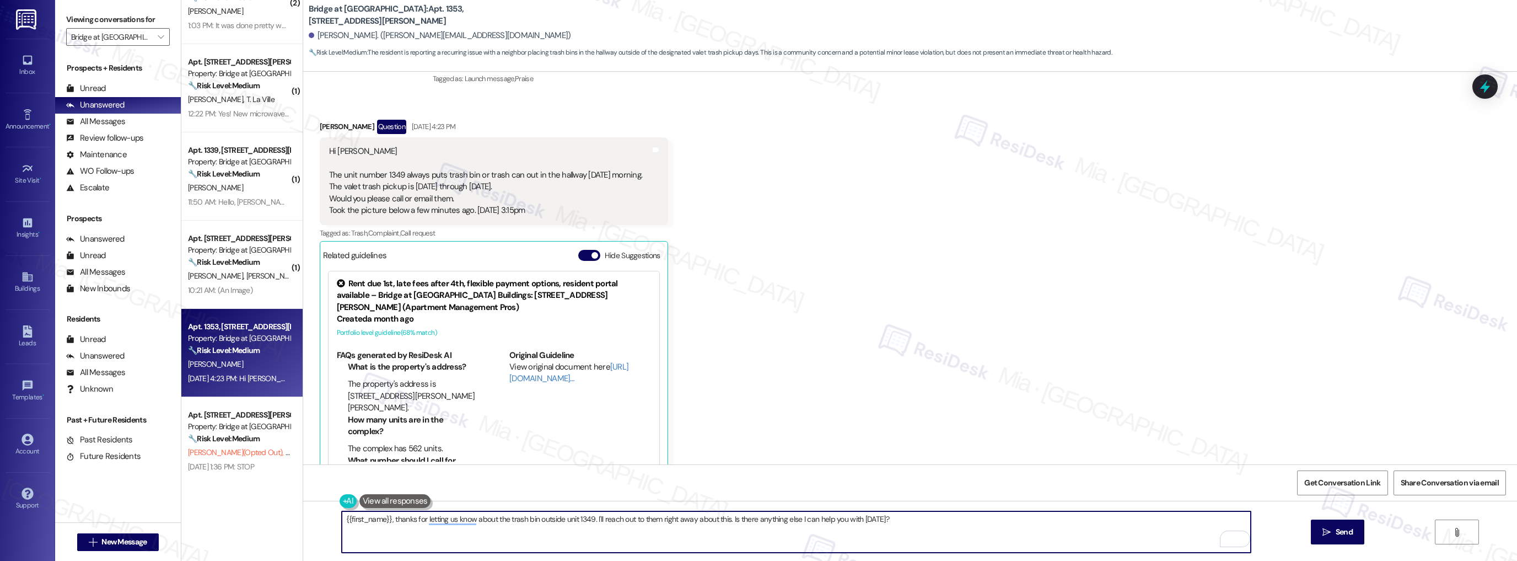
scroll to position [152, 0]
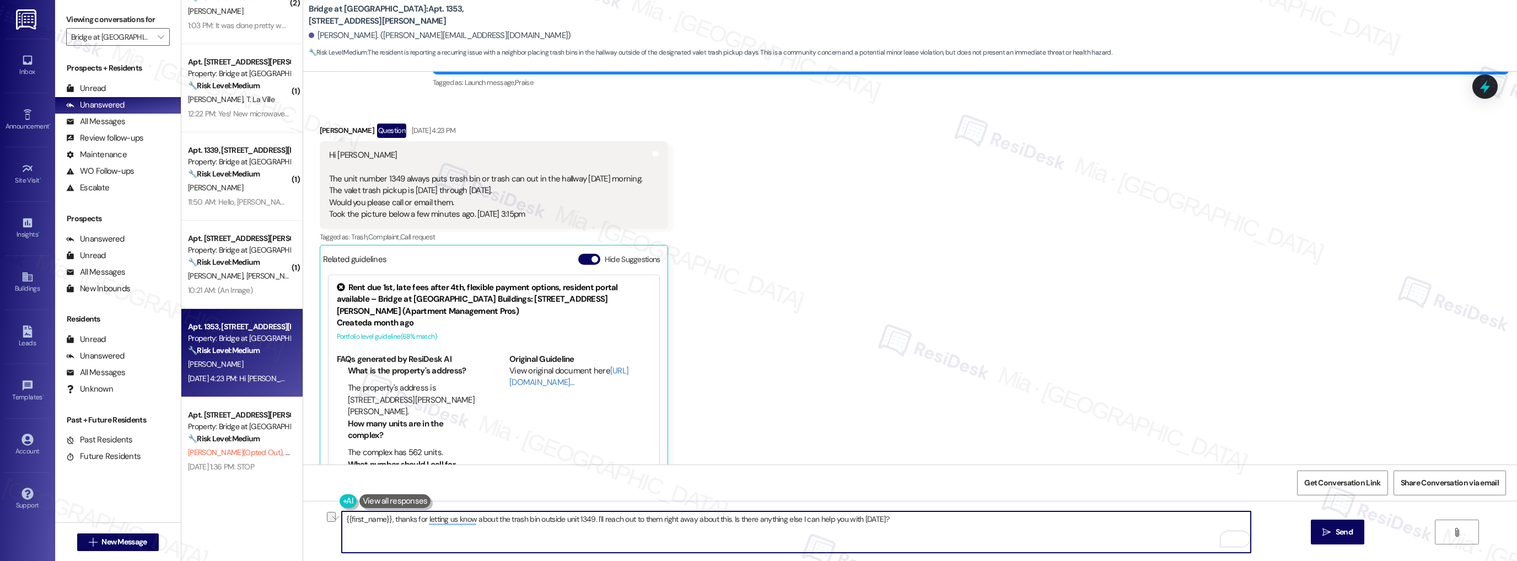
drag, startPoint x: 598, startPoint y: 518, endPoint x: 879, endPoint y: 514, distance: 281.8
click at [879, 514] on textarea "{{first_name}}, thanks for letting us know about the trash bin outside unit 134…" at bounding box center [797, 531] width 910 height 41
type textarea "{{first_name}}, thanks for informing us about the trash bin outside unit 1349. …"
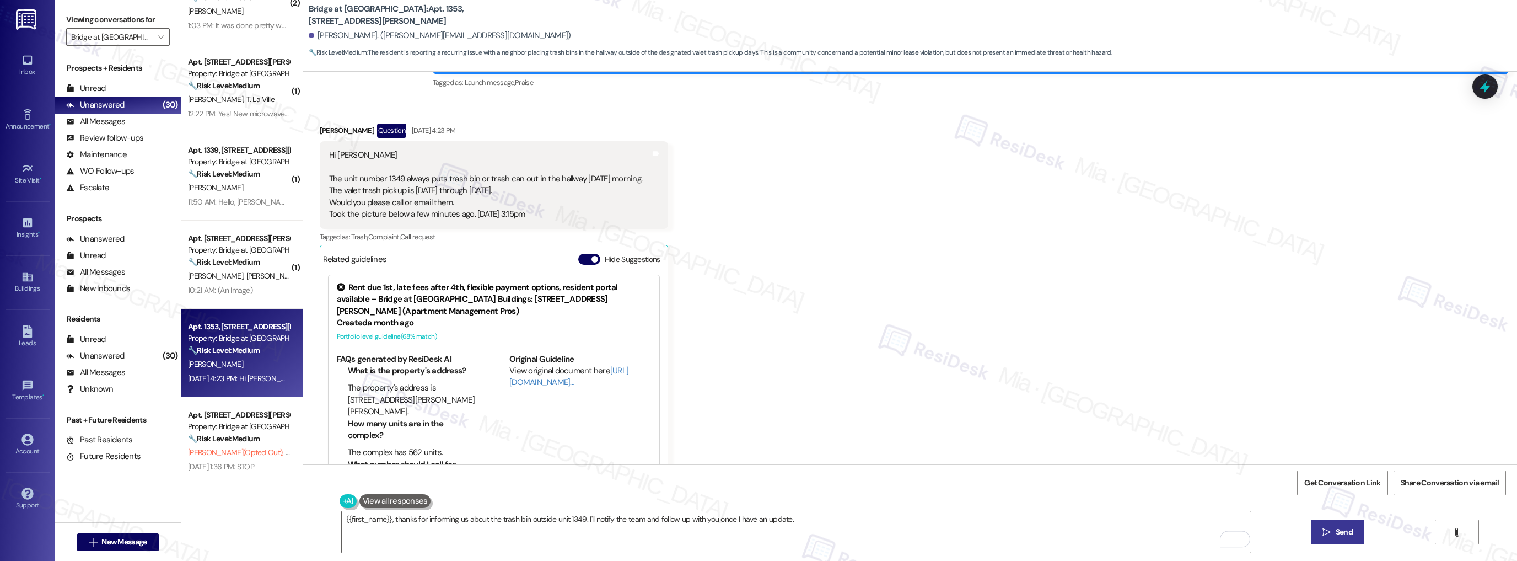
click at [1340, 530] on span "Send" at bounding box center [1344, 532] width 17 height 12
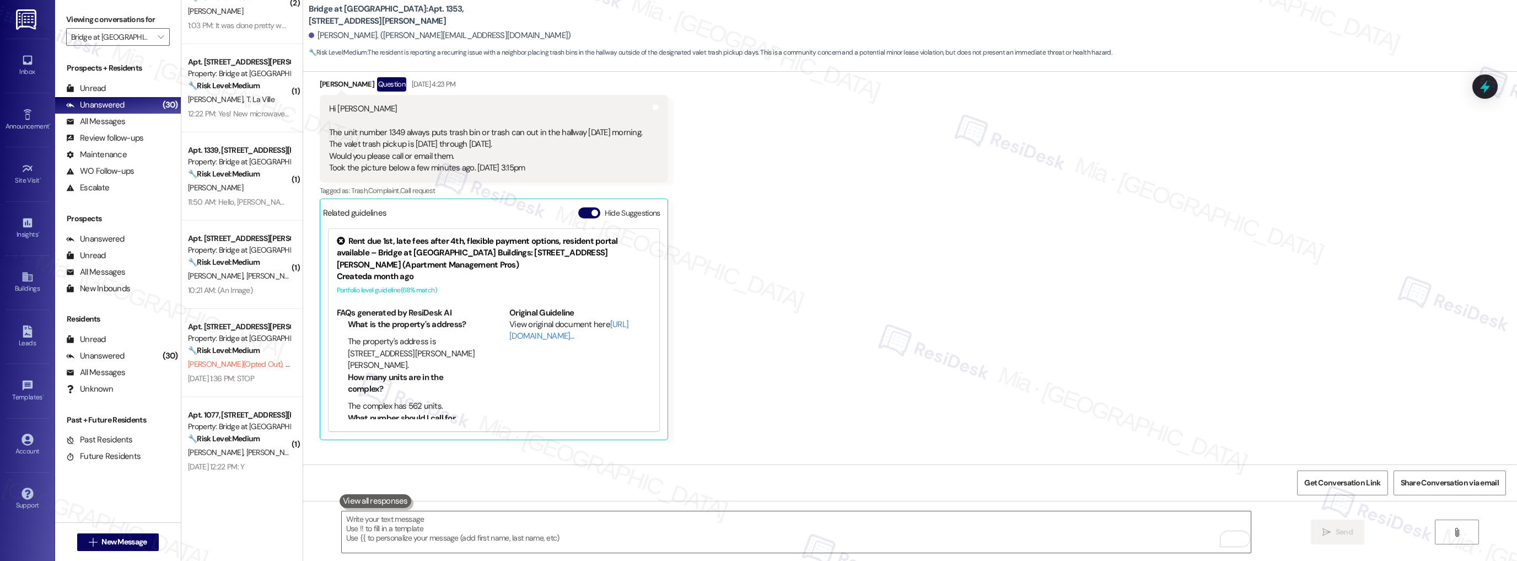
scroll to position [184, 0]
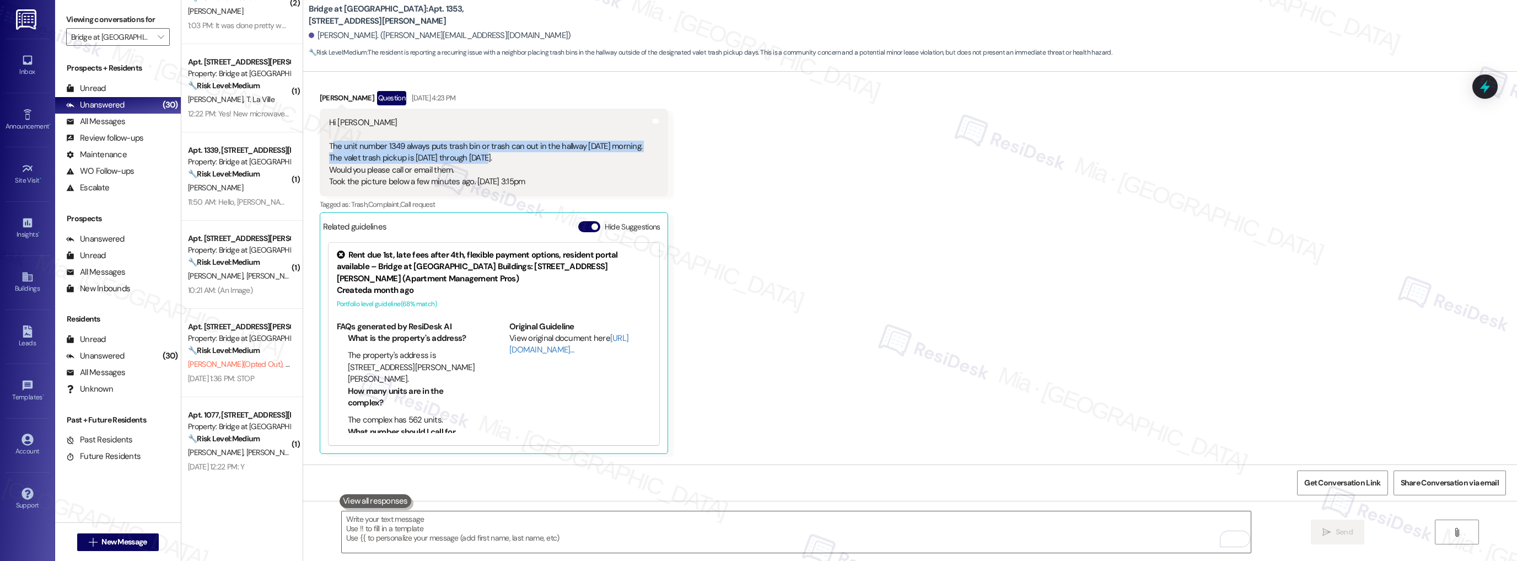
drag, startPoint x: 324, startPoint y: 145, endPoint x: 482, endPoint y: 160, distance: 159.0
click at [482, 160] on div "Hi [PERSON_NAME] The unit number 1349 always puts trash bin or trash can out in…" at bounding box center [486, 152] width 314 height 71
click at [391, 145] on div "Hi [PERSON_NAME] The unit number 1349 always puts trash bin or trash can out in…" at bounding box center [486, 152] width 314 height 71
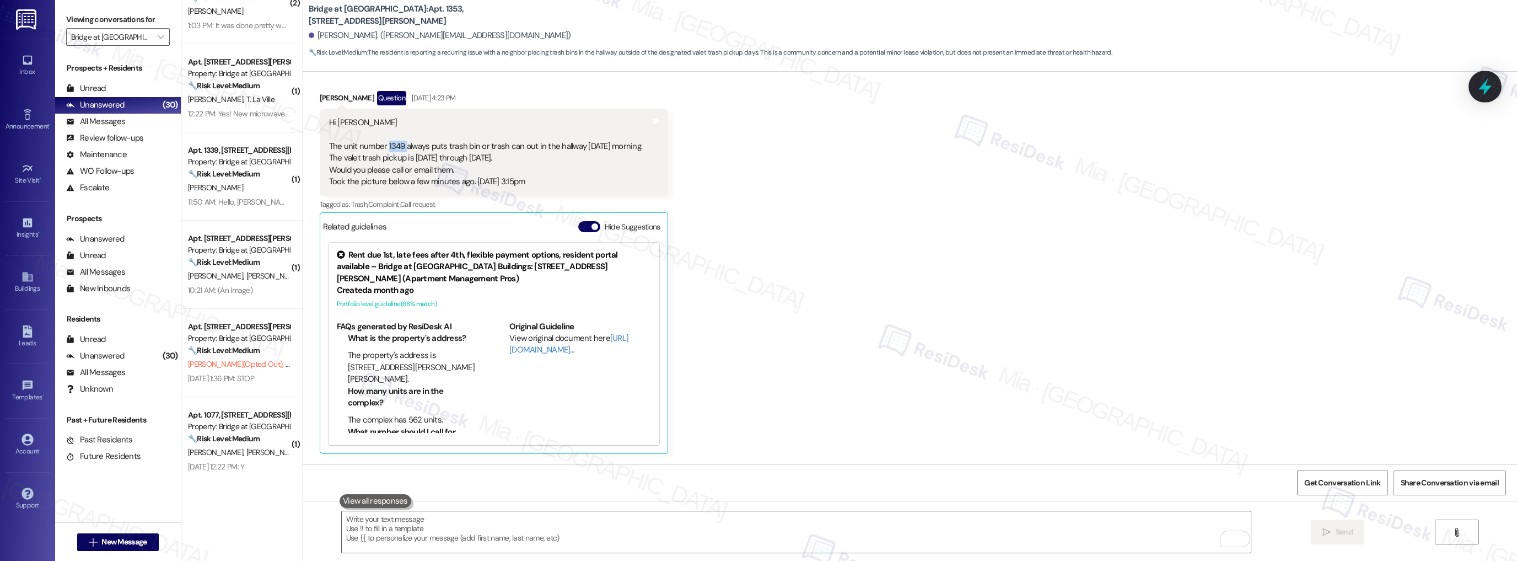
click at [1484, 87] on icon at bounding box center [1485, 86] width 13 height 17
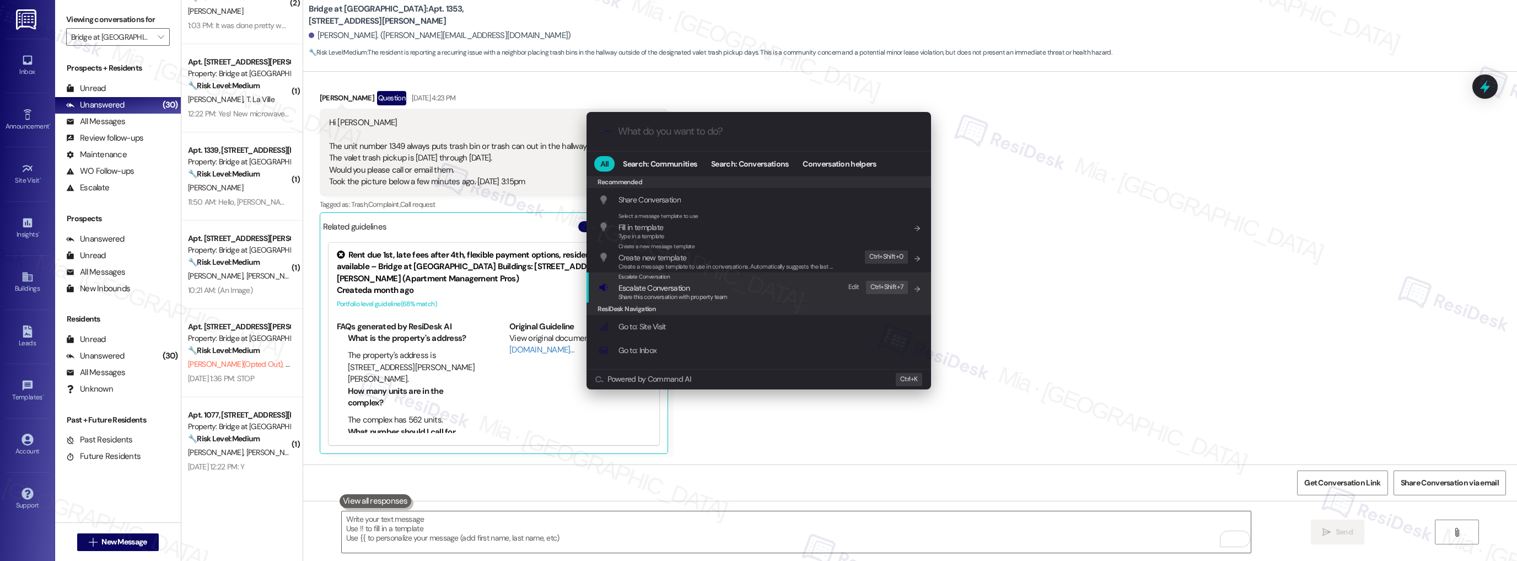
click at [663, 288] on span "Escalate Conversation" at bounding box center [654, 288] width 71 height 10
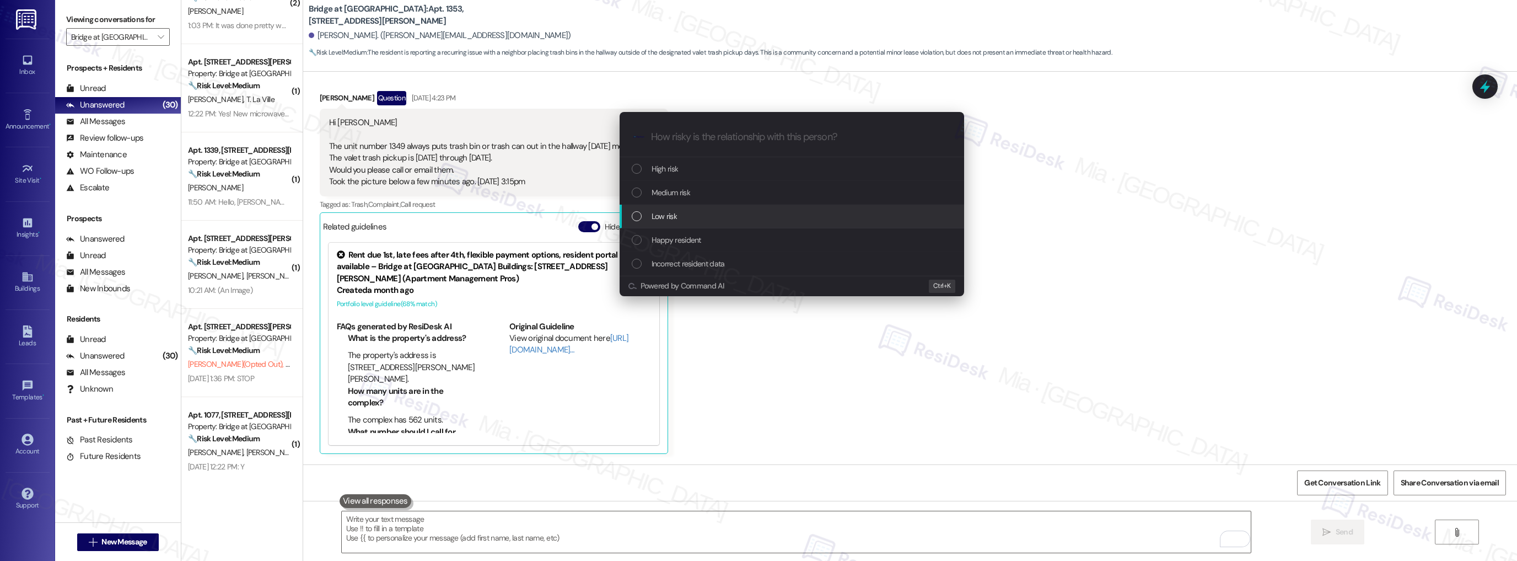
click at [672, 221] on span "Low risk" at bounding box center [664, 216] width 25 height 12
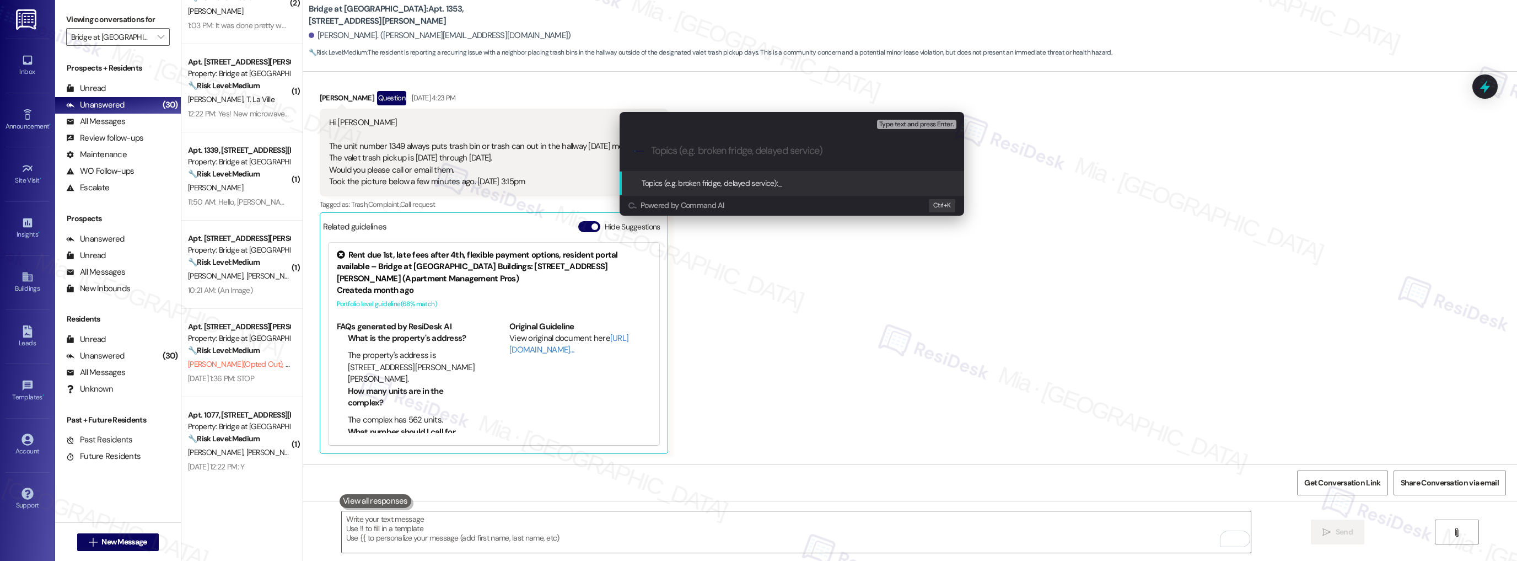
click at [684, 152] on input "Topics (e.g. broken fridge, delayed service)" at bounding box center [800, 151] width 299 height 12
type input "Resident complains about unit 1349 trash"
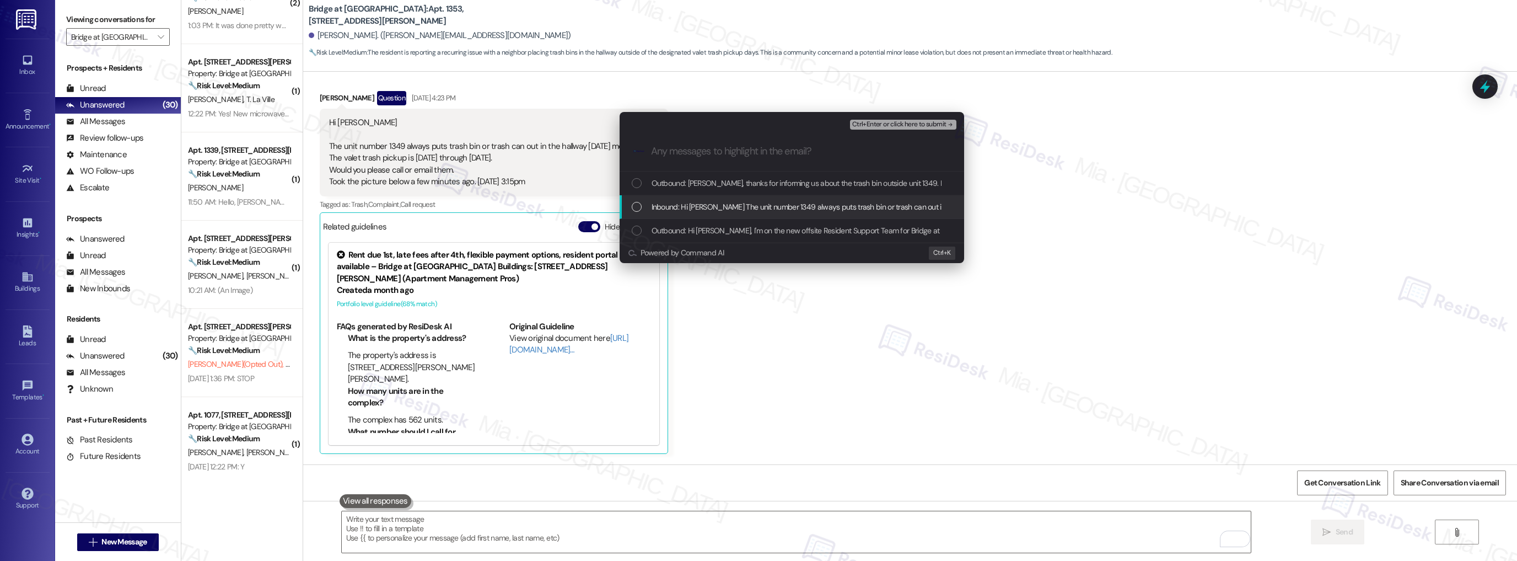
click at [691, 205] on span "Inbound: Hi [PERSON_NAME] The unit number 1349 always puts trash bin or trash c…" at bounding box center [1070, 207] width 836 height 12
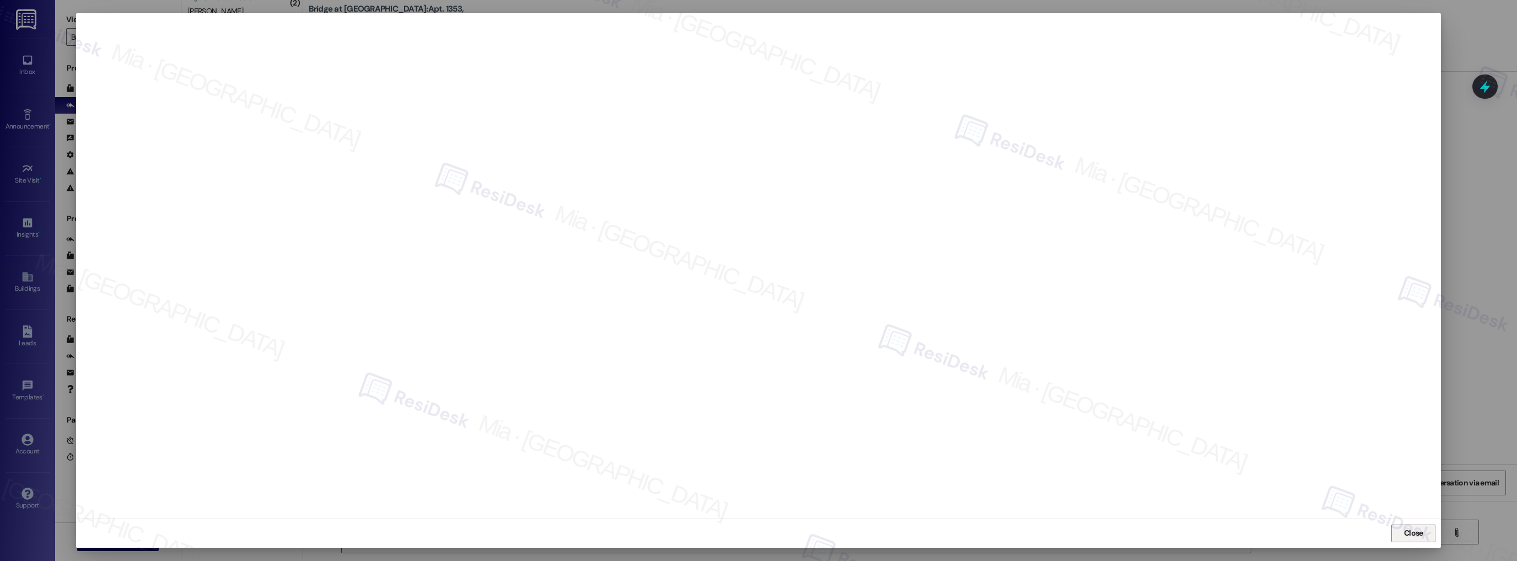
click at [1415, 535] on span "Close" at bounding box center [1413, 533] width 19 height 12
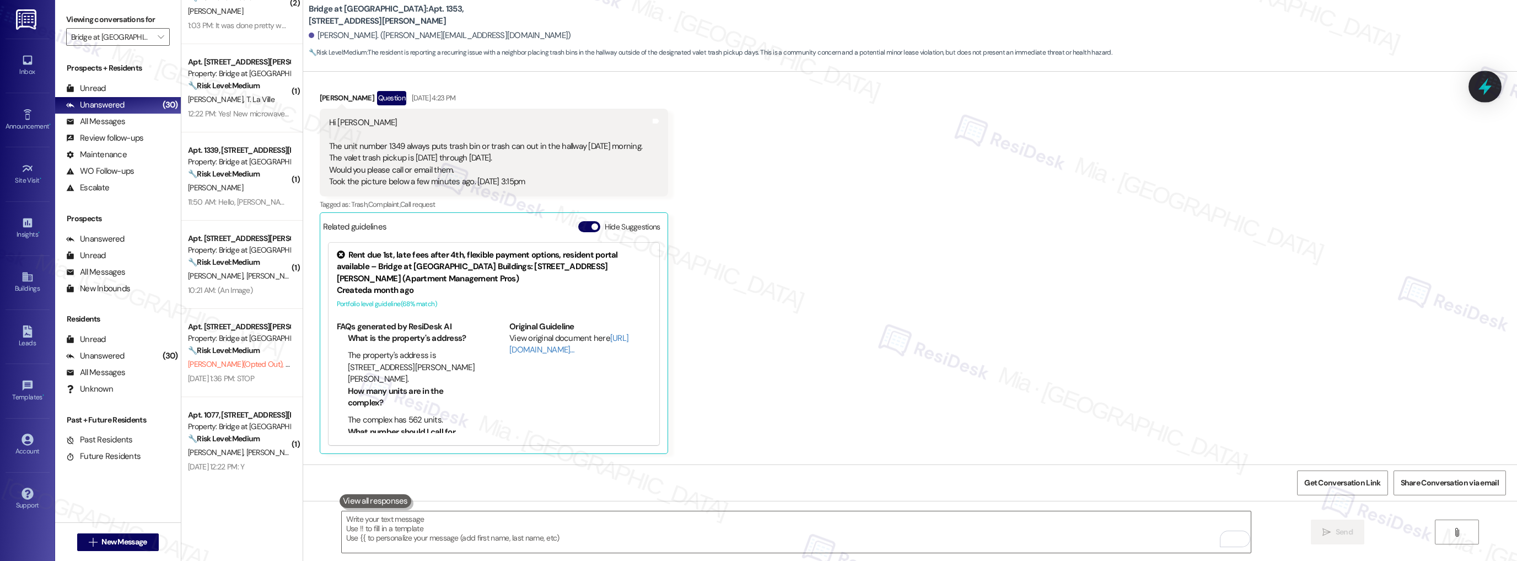
click at [1487, 89] on icon at bounding box center [1485, 86] width 13 height 17
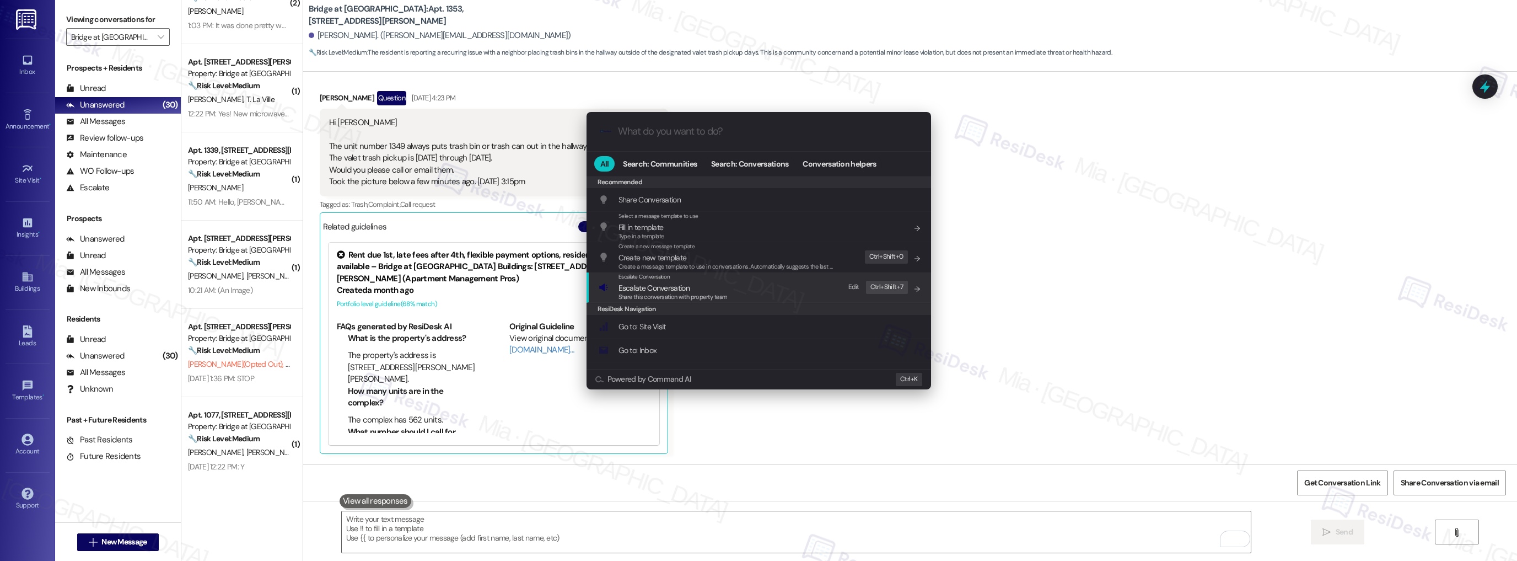
click at [690, 285] on span "Escalate Conversation" at bounding box center [673, 288] width 109 height 12
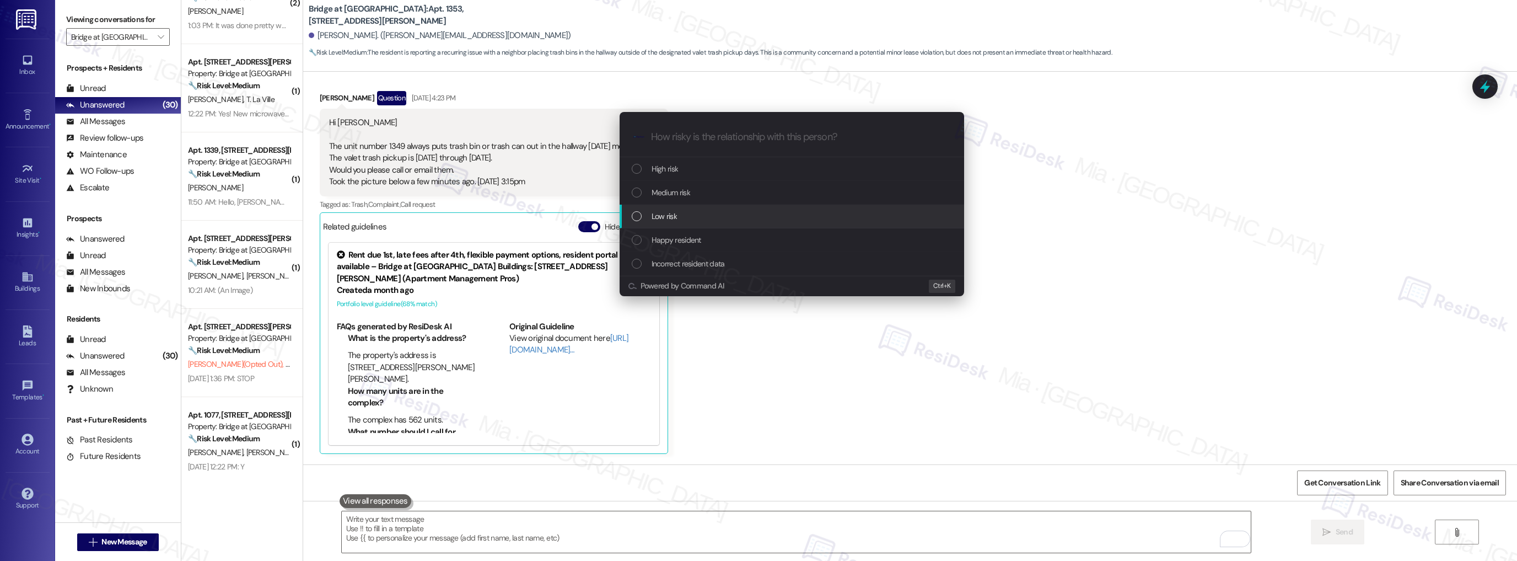
click at [699, 209] on div "Low risk" at bounding box center [792, 217] width 345 height 24
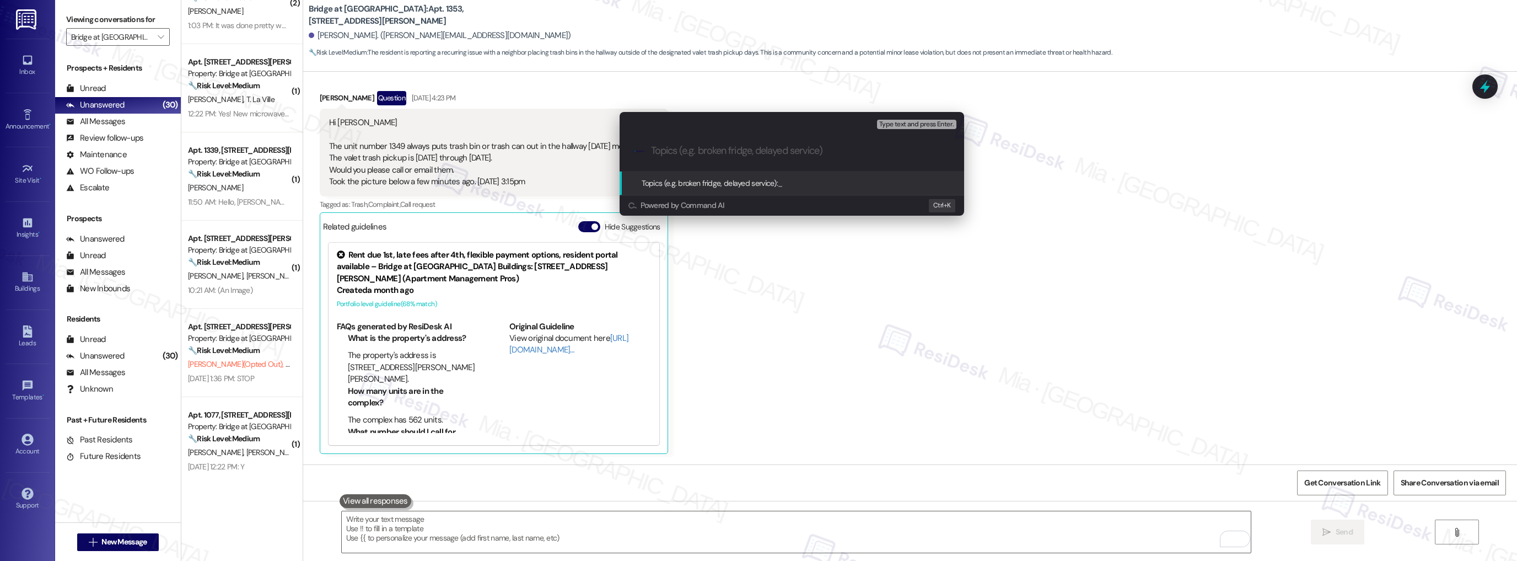
paste input "Resident complains about unit 1349 trash"
type input "Resident complains about unit 1349 trash schedule"
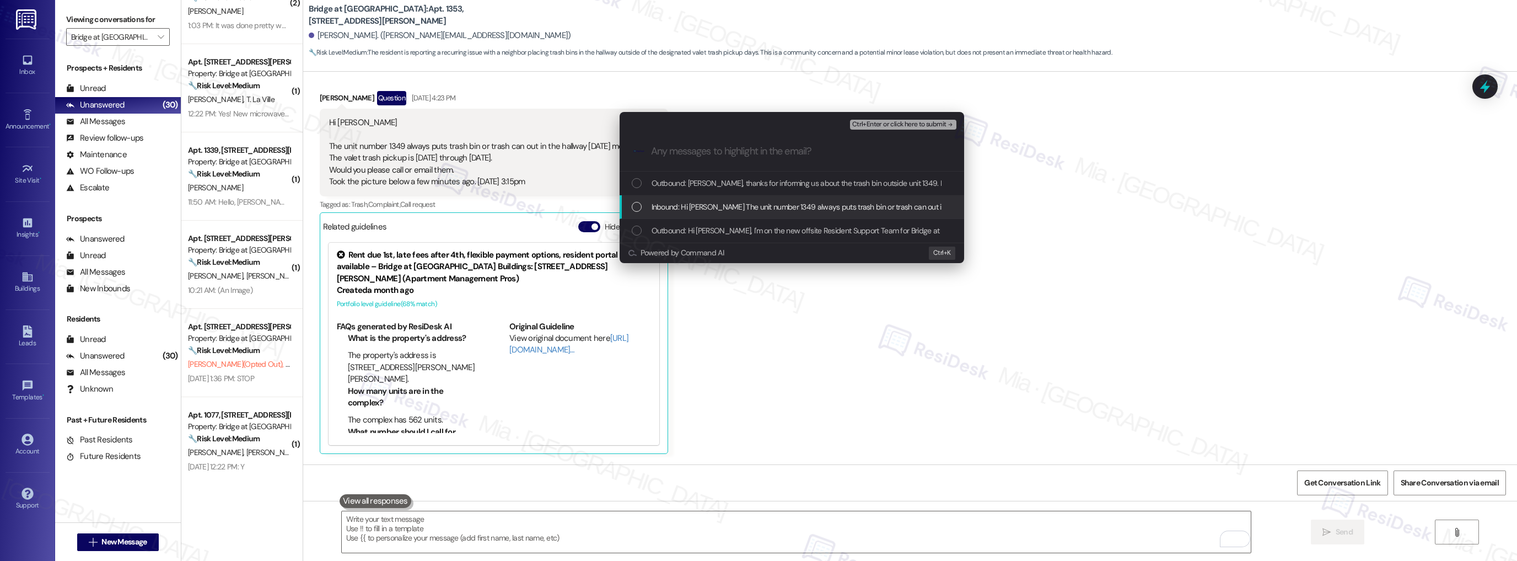
click at [743, 205] on span "Inbound: Hi [PERSON_NAME] The unit number 1349 always puts trash bin or trash c…" at bounding box center [1070, 207] width 836 height 12
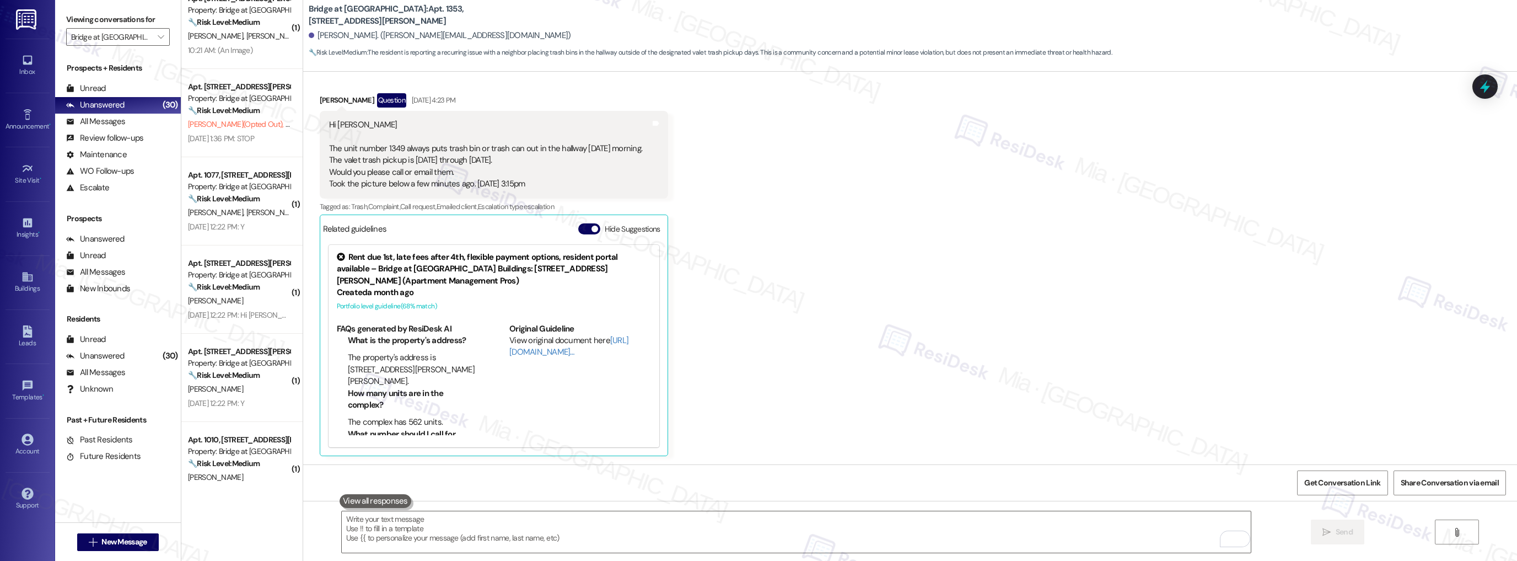
scroll to position [726, 0]
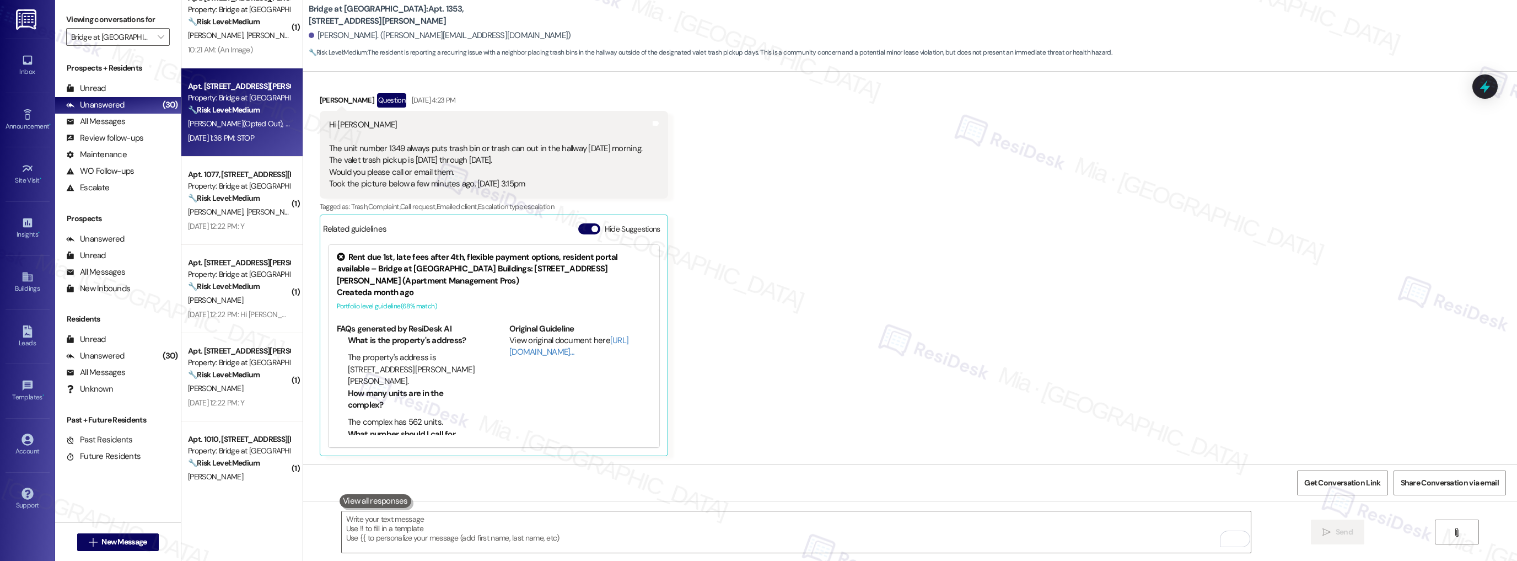
click at [264, 143] on div "[DATE] 1:36 PM: STOP [DATE] 1:36 PM: STOP" at bounding box center [239, 138] width 104 height 14
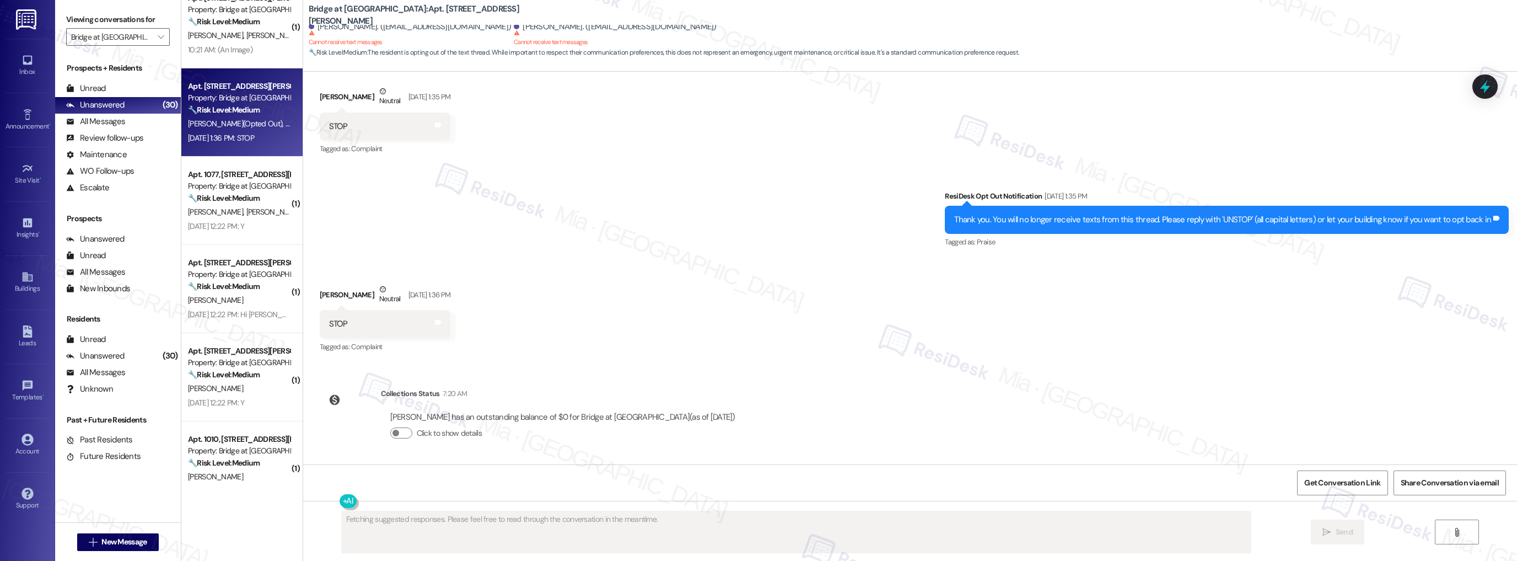
scroll to position [465, 0]
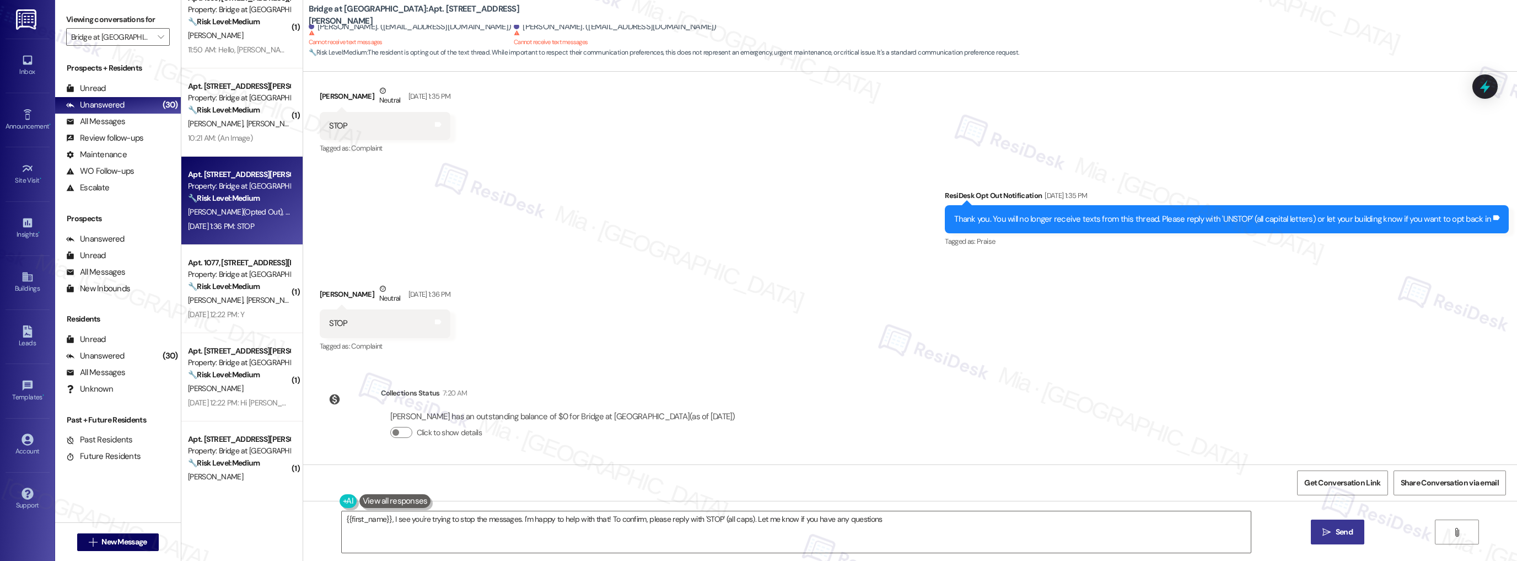
type textarea "{{first_name}}, I see you're trying to stop the messages. I'm happy to help wit…"
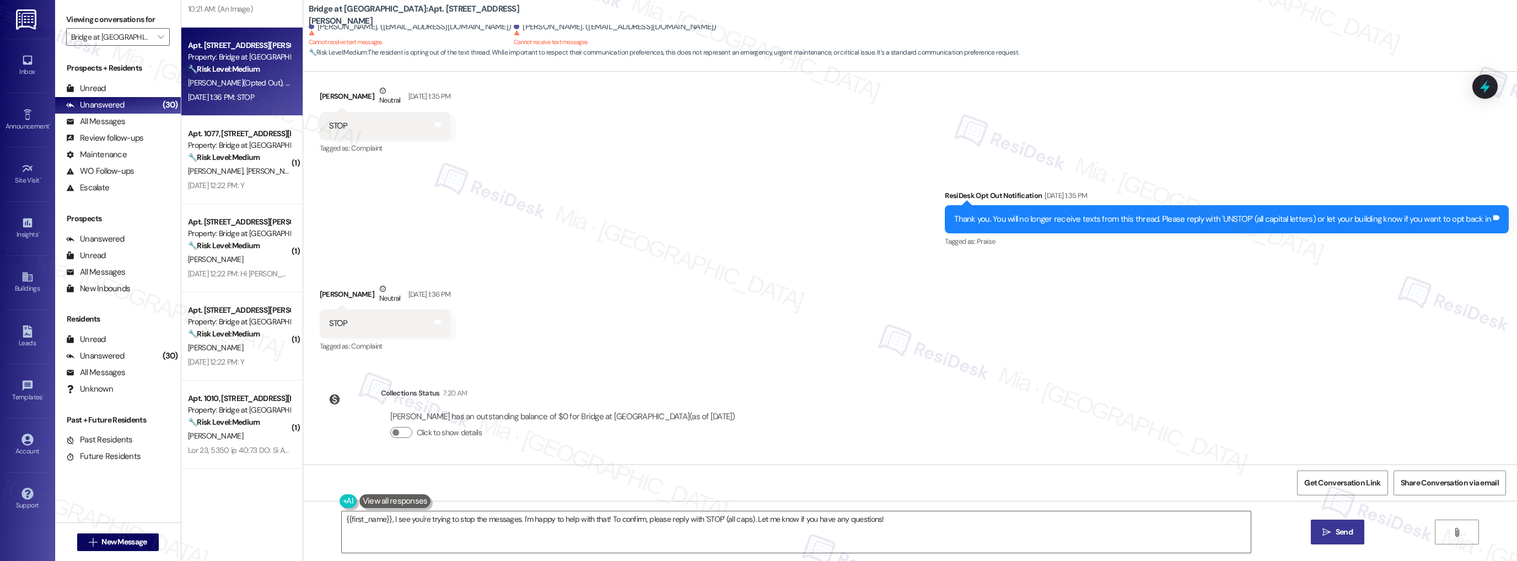
scroll to position [770, 0]
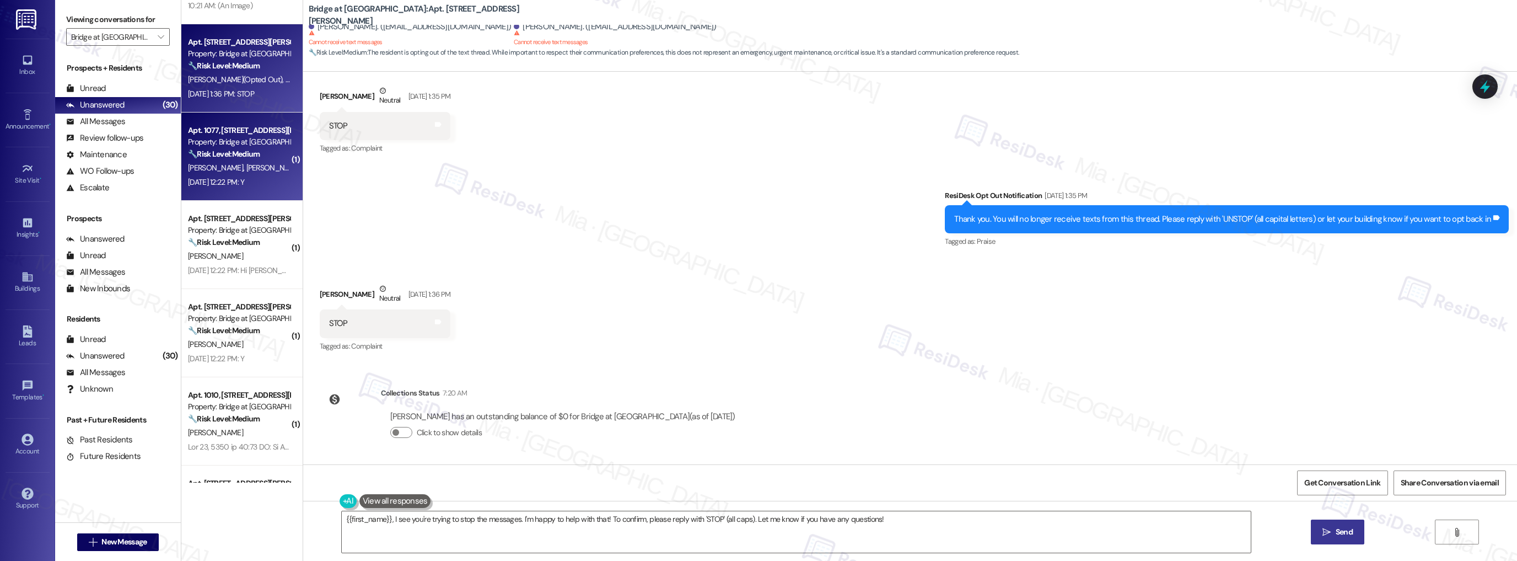
click at [252, 187] on div "[DATE] 12:22 PM: Y [DATE] 12:22 PM: Y" at bounding box center [239, 182] width 104 height 14
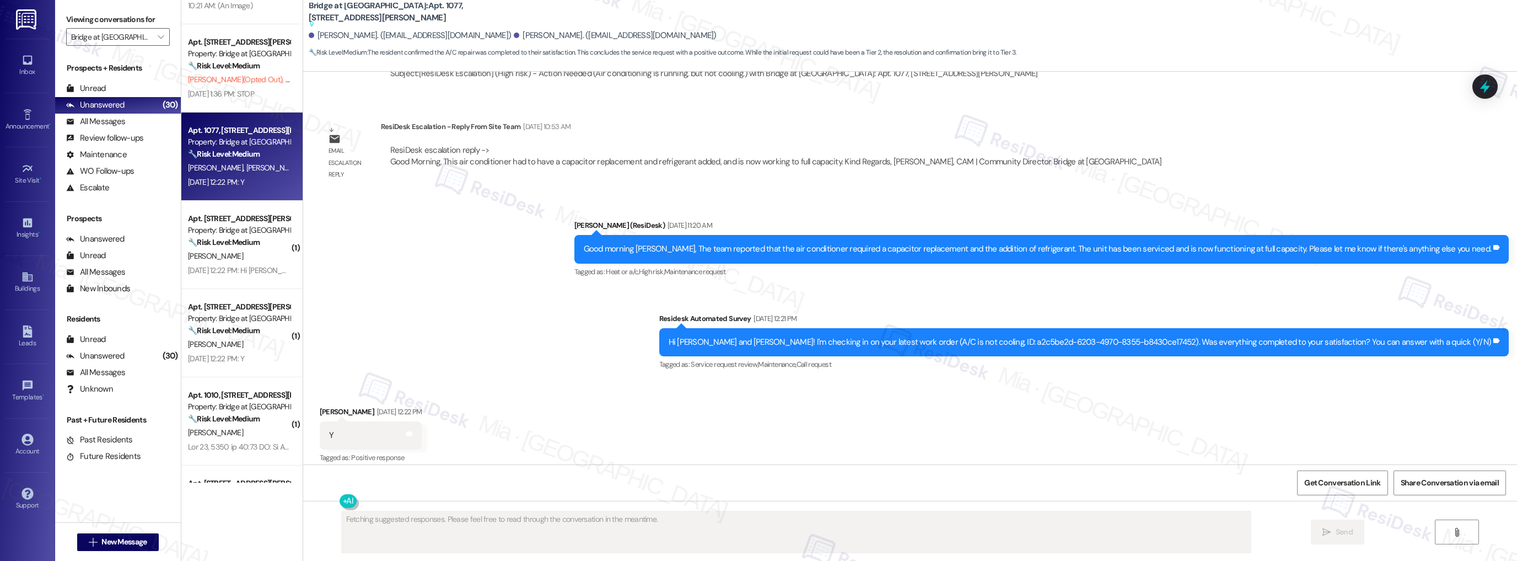
scroll to position [514, 0]
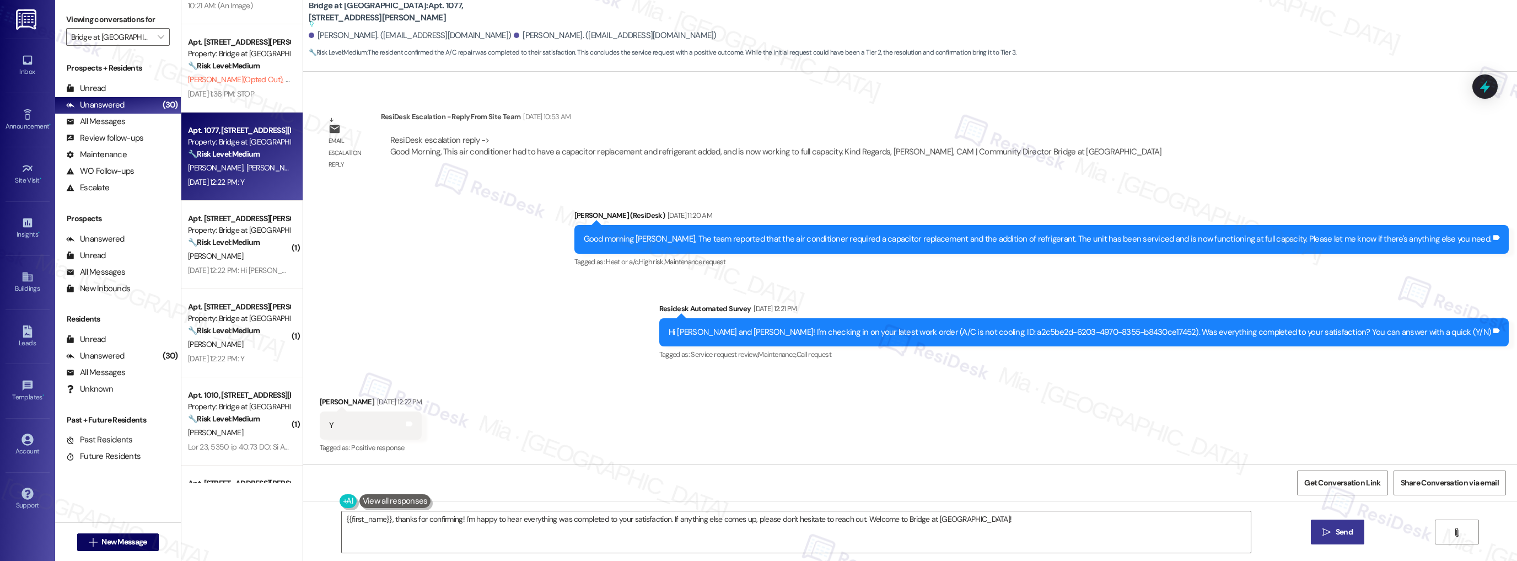
click at [556, 317] on div "Sent via SMS [PERSON_NAME] (ResiDesk) [DATE] 11:20 AM Good morning [PERSON_NAME…" at bounding box center [910, 278] width 1214 height 186
click at [577, 524] on textarea "{{first_name}}, thanks for confirming! I'm happy to hear everything was complet…" at bounding box center [797, 531] width 910 height 41
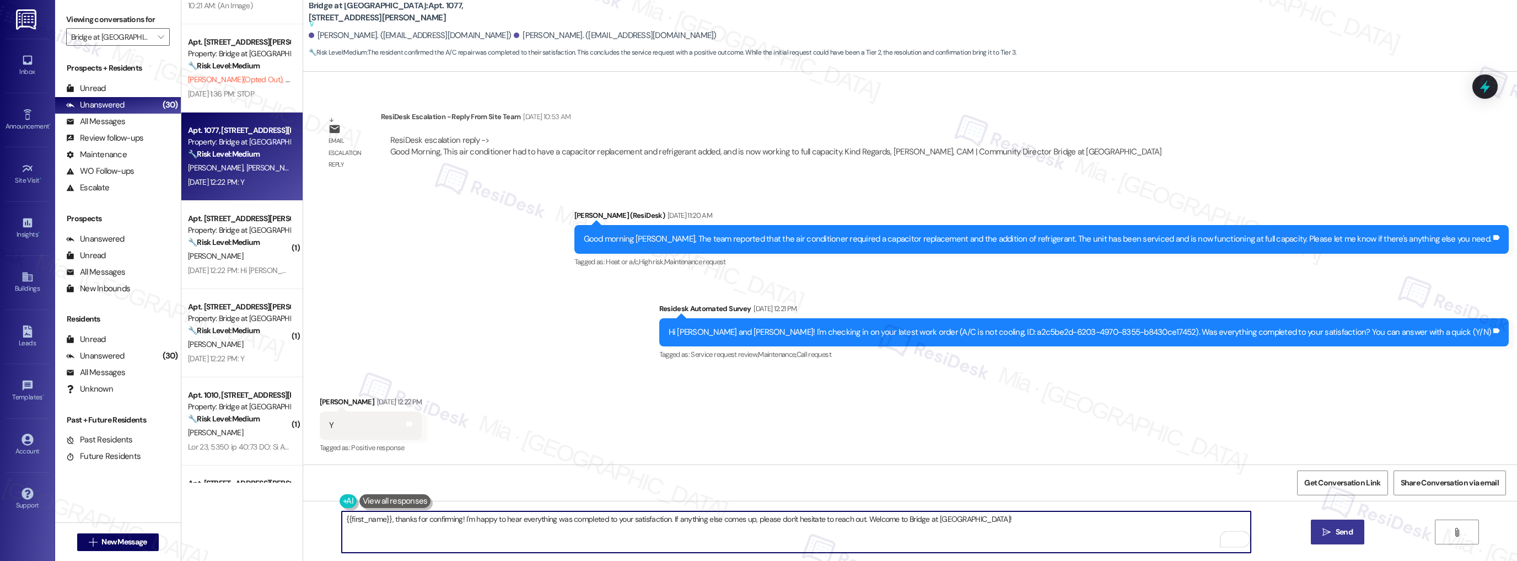
drag, startPoint x: 666, startPoint y: 519, endPoint x: 1027, endPoint y: 517, distance: 360.6
click at [1027, 517] on textarea "{{first_name}}, thanks for confirming! I'm happy to hear everything was complet…" at bounding box center [797, 531] width 910 height 41
paste textarea "If I may ask...has {{property}} lived up to your expectations?"
drag, startPoint x: 664, startPoint y: 519, endPoint x: 669, endPoint y: 526, distance: 8.7
click at [664, 519] on textarea "{{first_name}}, thanks for confirming! I'm happy to hear everything was complet…" at bounding box center [797, 531] width 910 height 41
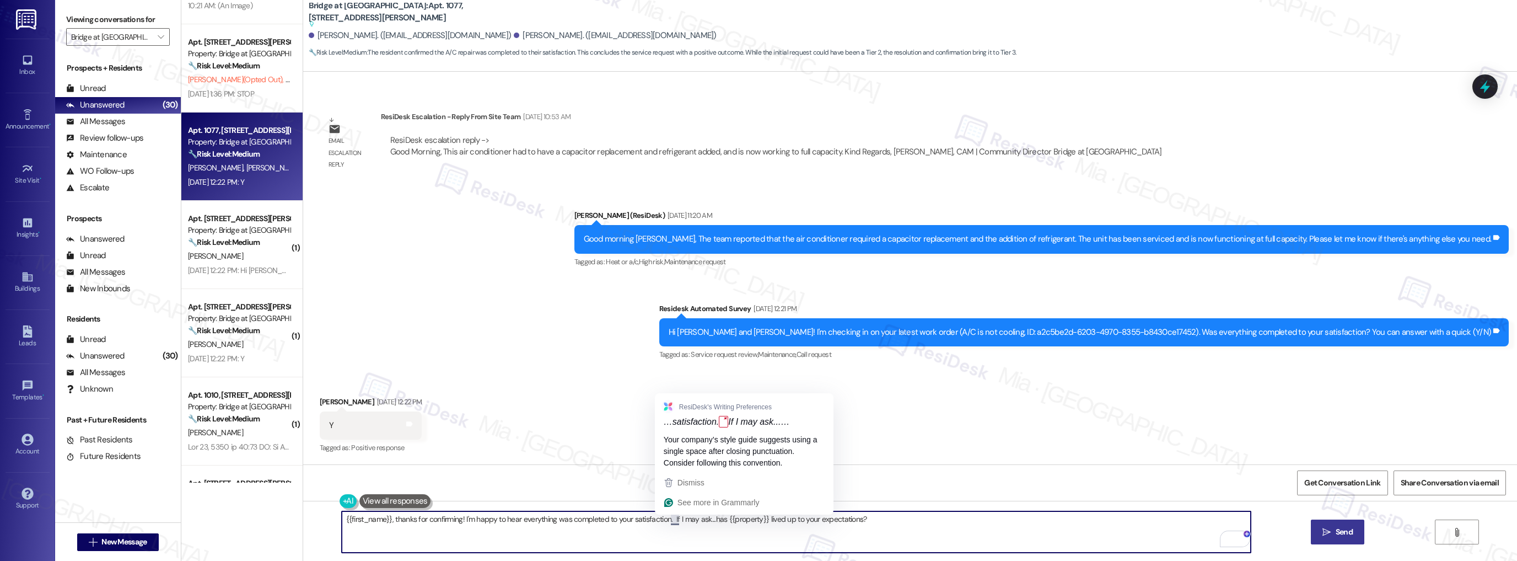
click at [668, 521] on textarea "{{first_name}}, thanks for confirming! I'm happy to hear everything was complet…" at bounding box center [797, 531] width 910 height 41
type textarea "{{first_name}}, thanks for confirming! I'm happy to hear everything was complet…"
click at [1350, 538] on button " Send" at bounding box center [1337, 531] width 53 height 25
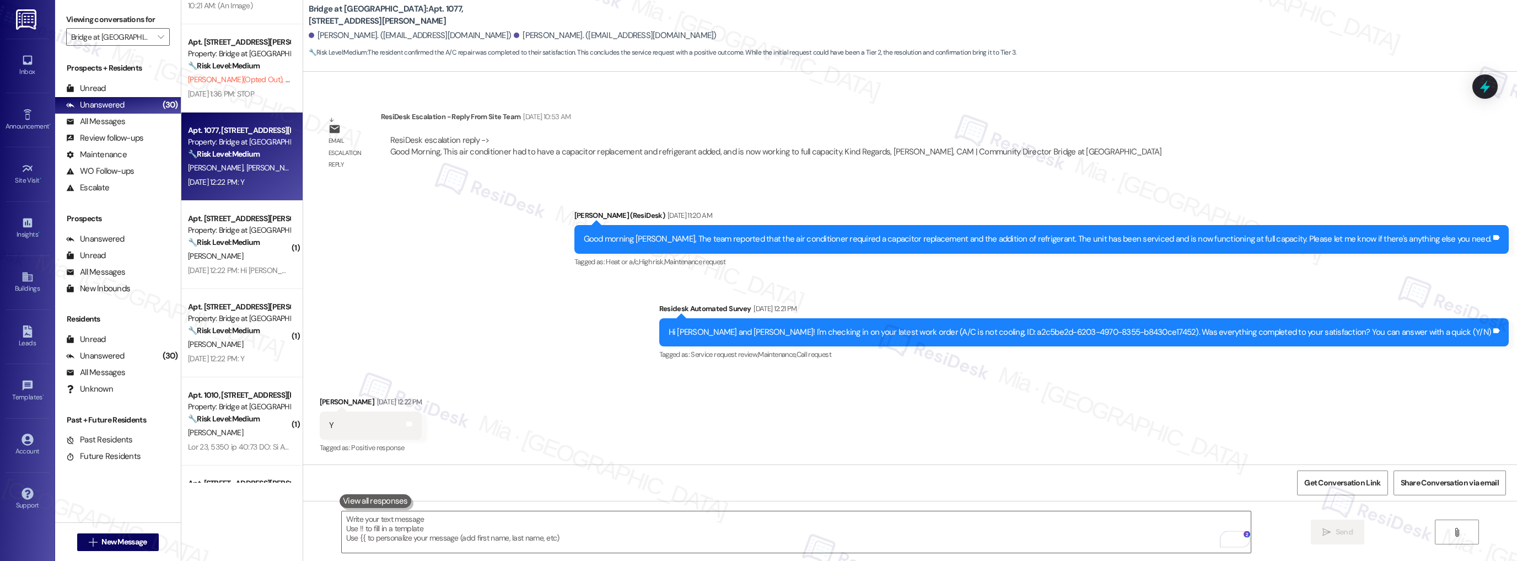
scroll to position [514, 0]
click at [237, 185] on div "[DATE] 12:22 PM: Hi [PERSON_NAME], overall yes, but I have some issues with pes…" at bounding box center [661, 182] width 946 height 10
type textarea "Fetching suggested responses. Please feel free to read through the conversation…"
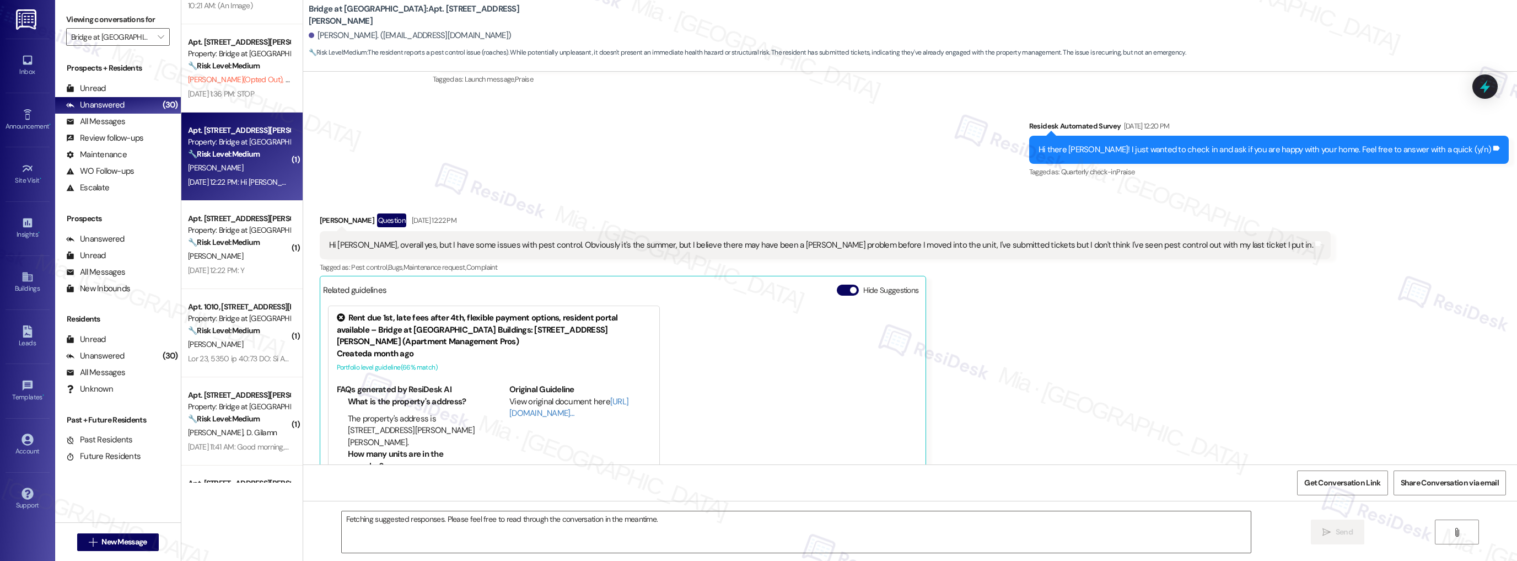
scroll to position [216, 0]
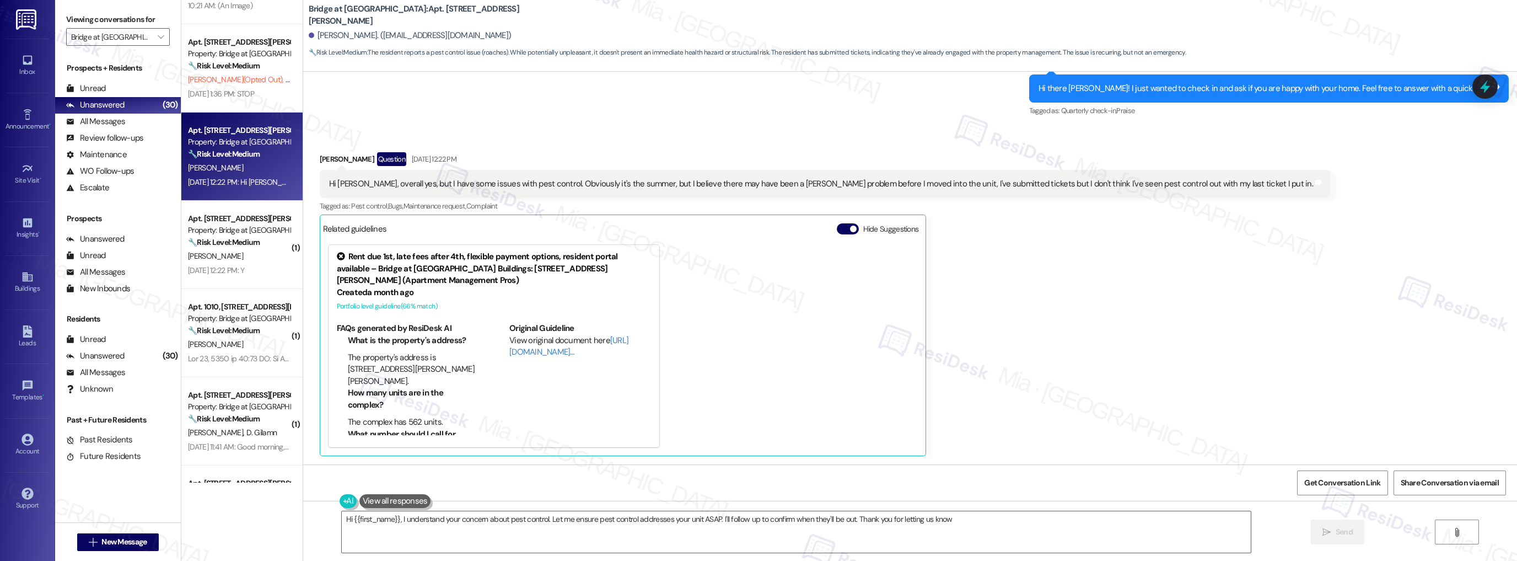
type textarea "Hi {{first_name}}, I understand your concern about pest control. Let me ensure …"
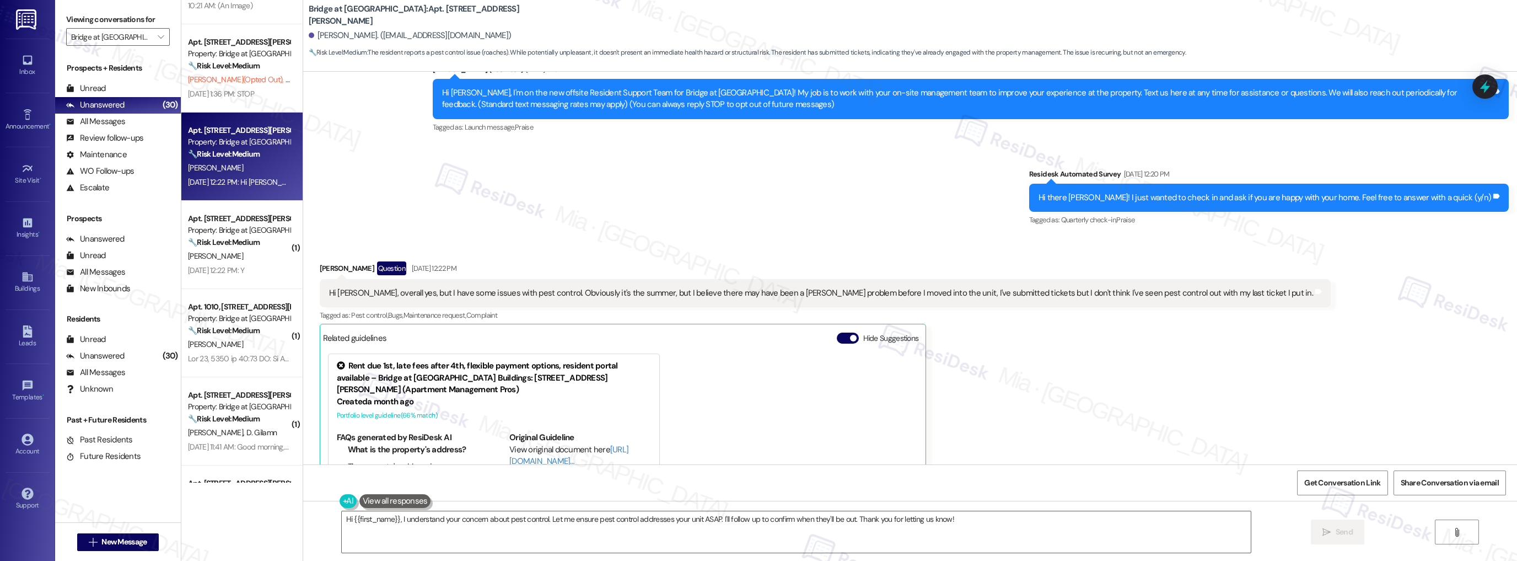
scroll to position [128, 0]
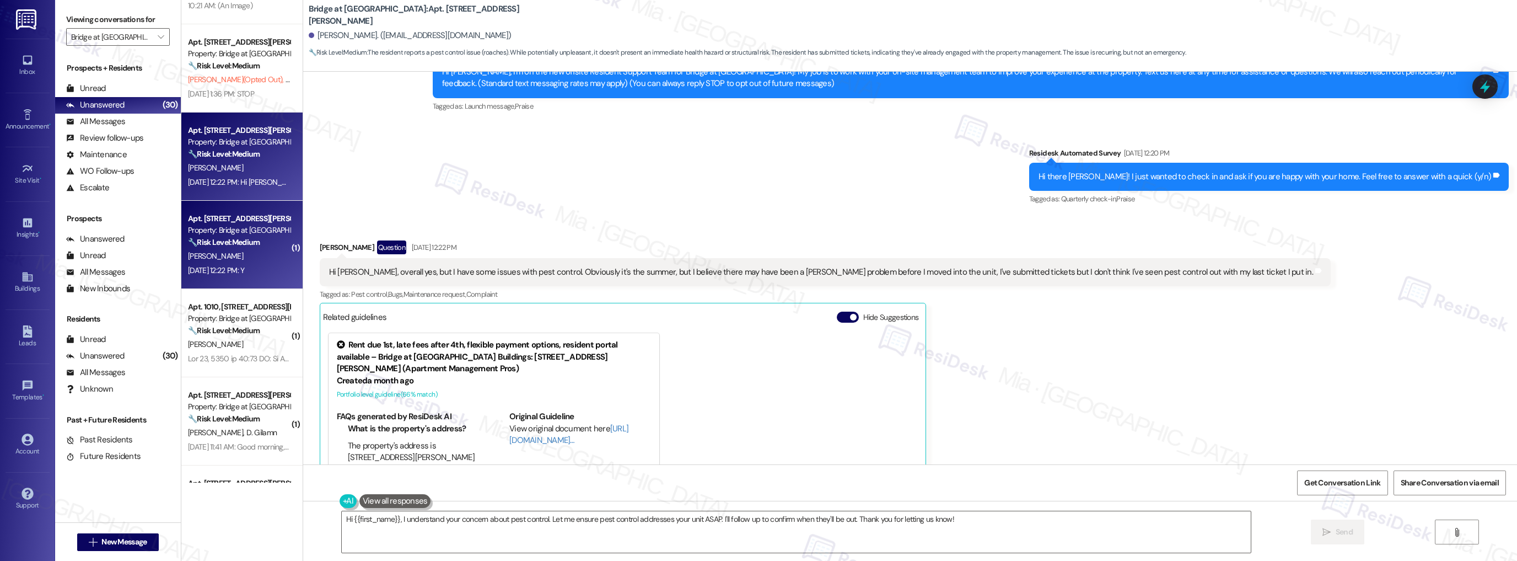
click at [267, 273] on div "[DATE] 12:22 PM: Y [DATE] 12:22 PM: Y" at bounding box center [239, 271] width 104 height 14
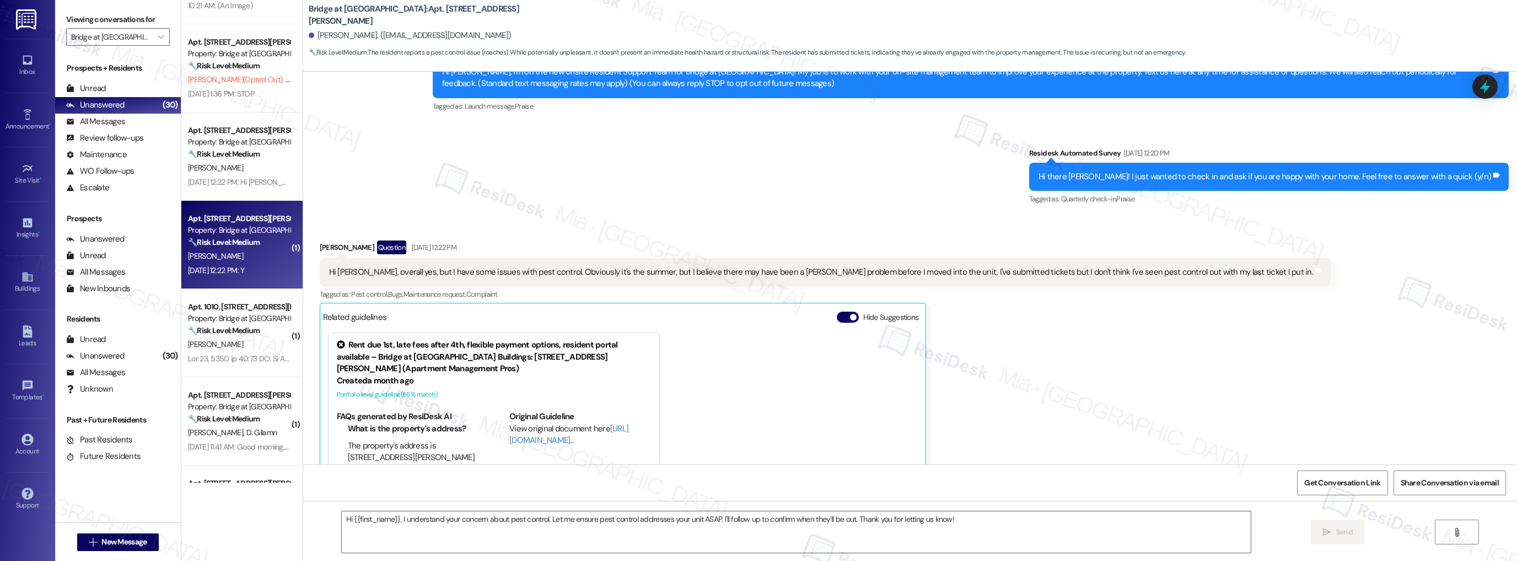
type textarea "Fetching suggested responses. Please feel free to read through the conversation…"
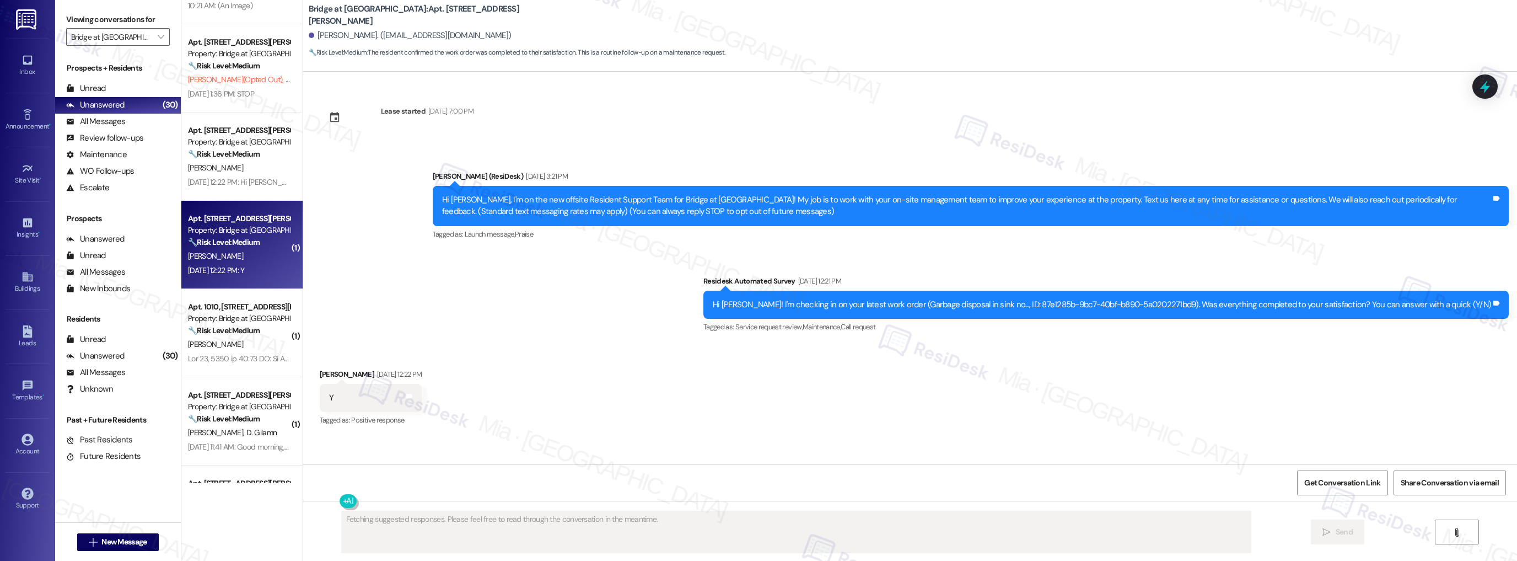
scroll to position [0, 0]
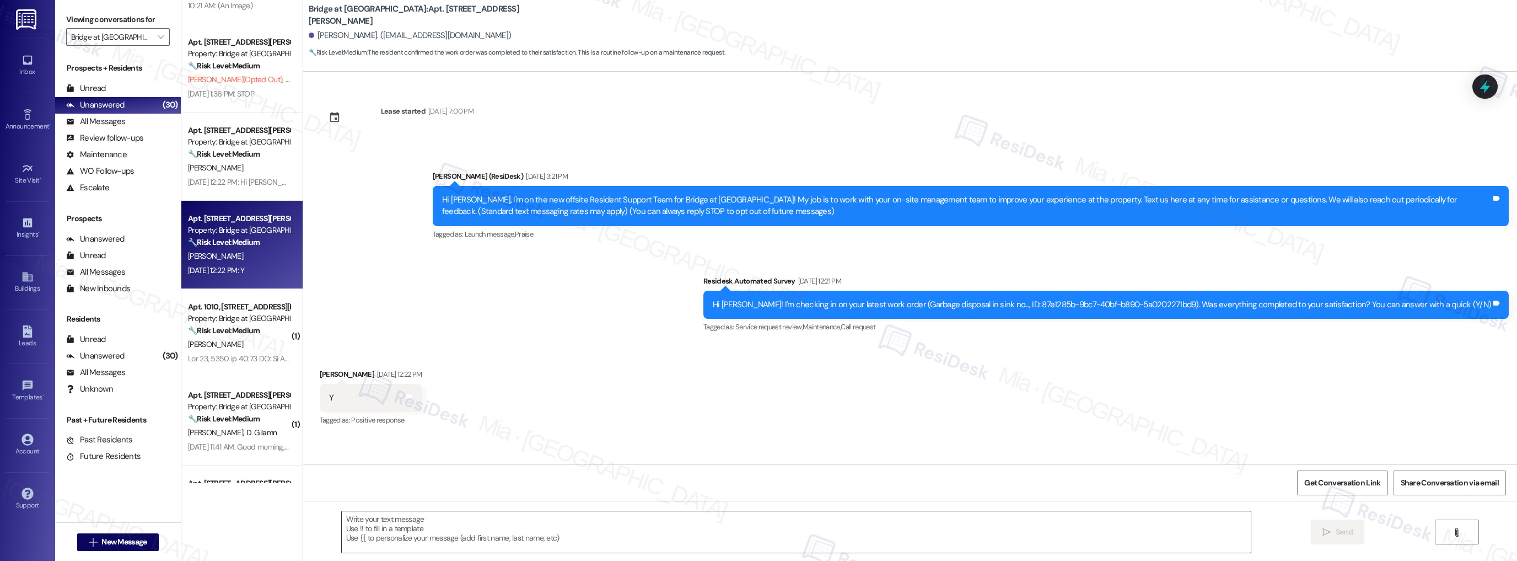
click at [464, 516] on textarea at bounding box center [797, 531] width 910 height 41
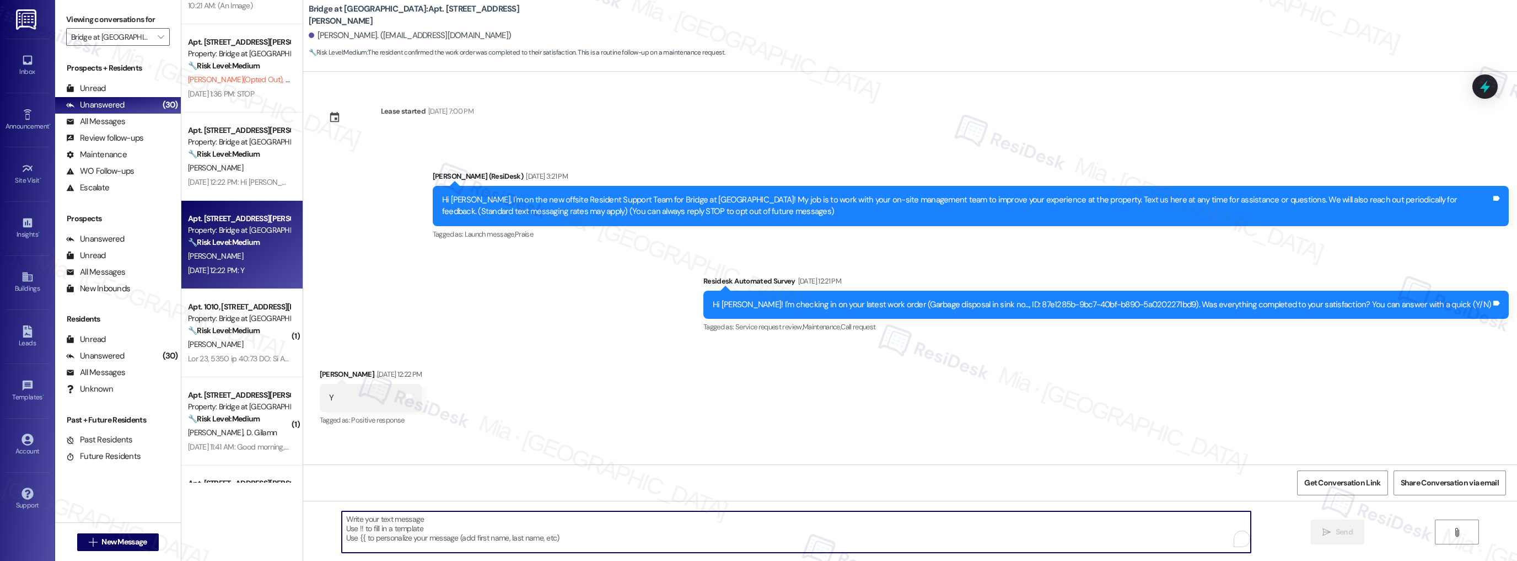
paste textarea "Thank you so much for sharing your feedback! I’m so glad to know you’re satisfi…"
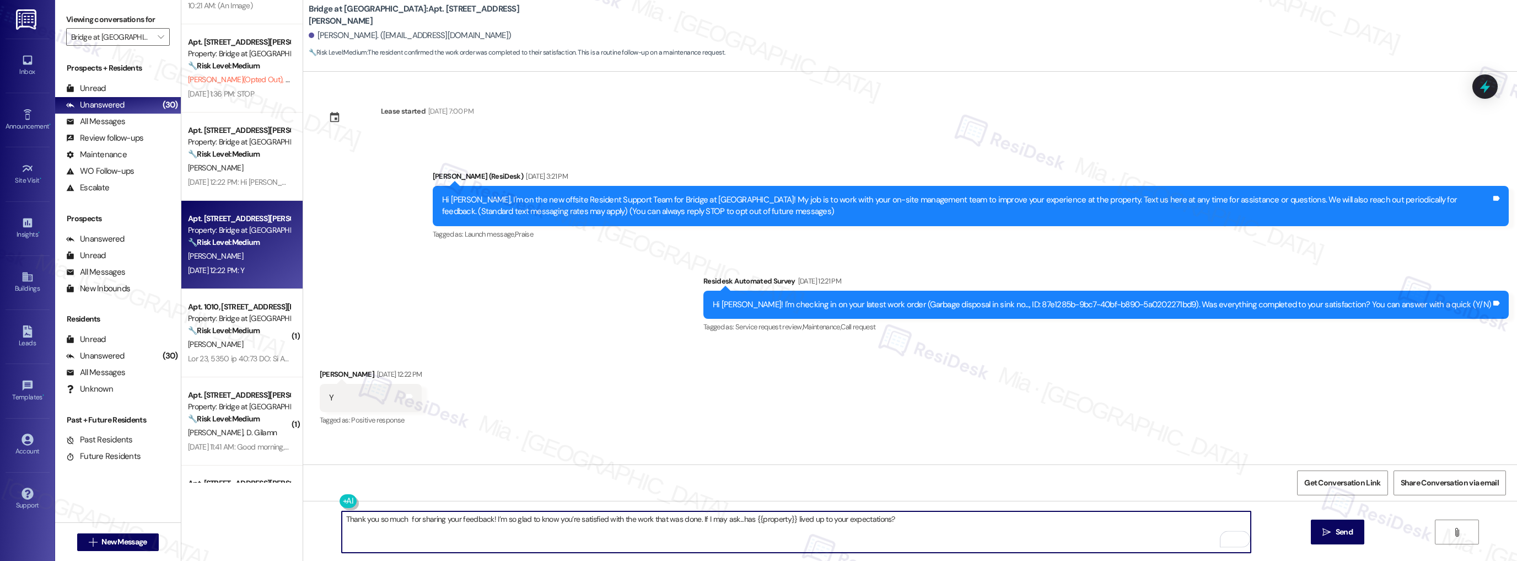
click at [397, 520] on textarea "Thank you so much for sharing your feedback! I’m so glad to know you’re satisfi…" at bounding box center [797, 531] width 910 height 41
click at [401, 521] on textarea "Thank you so much for sharing your feedback! I’m so glad to know you’re satisfi…" at bounding box center [797, 531] width 910 height 41
type textarea "Thank you so much, [PERSON_NAME], for sharing your feedback! I’m so glad to kno…"
click at [1323, 534] on icon "" at bounding box center [1327, 532] width 8 height 9
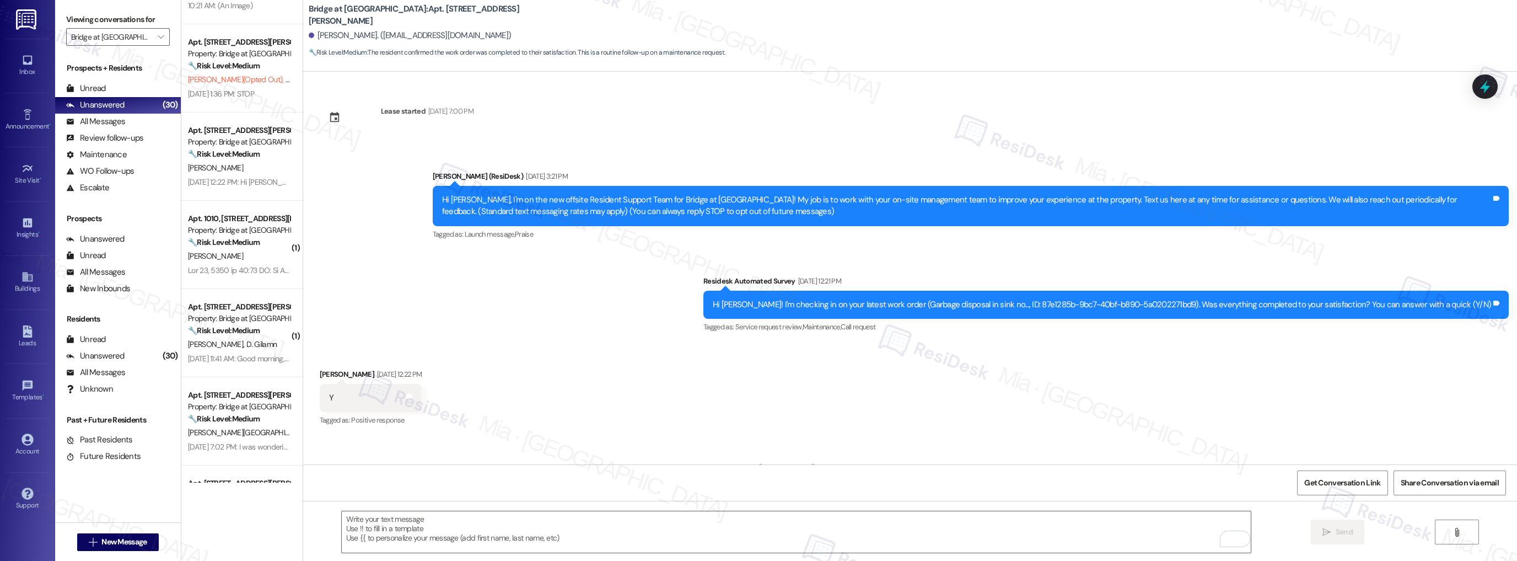
scroll to position [44, 0]
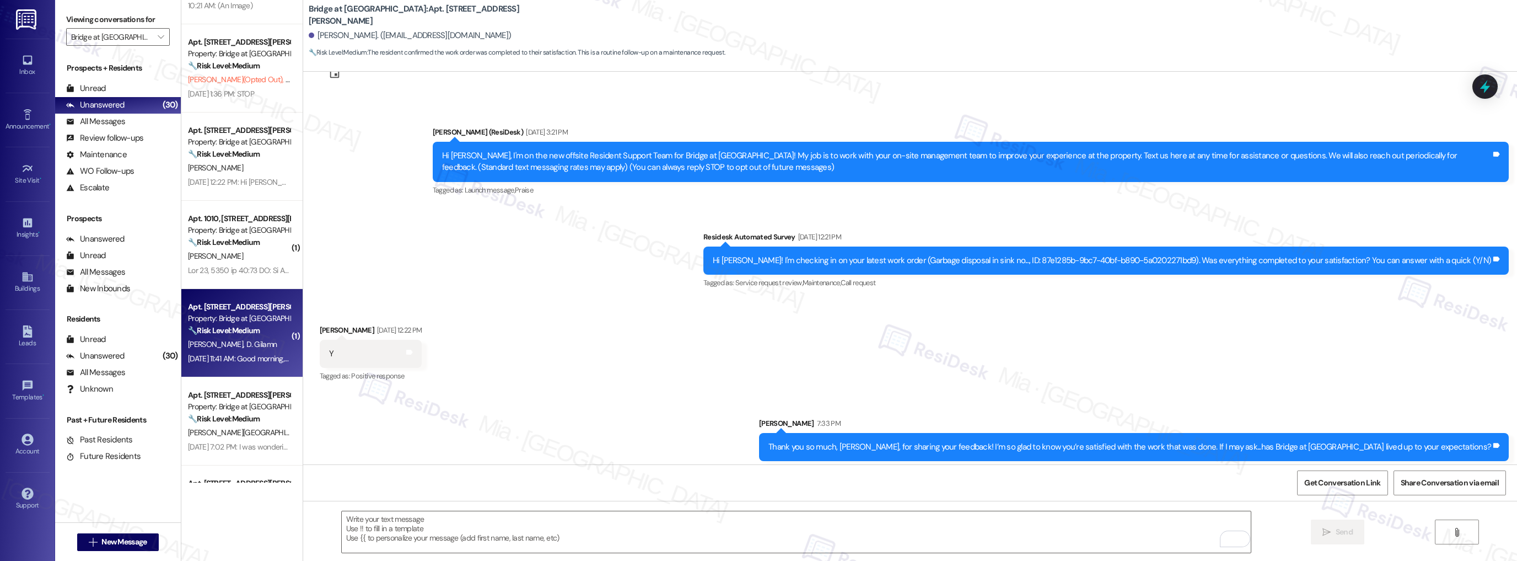
click at [248, 334] on strong "🔧 Risk Level: Medium" at bounding box center [224, 330] width 72 height 10
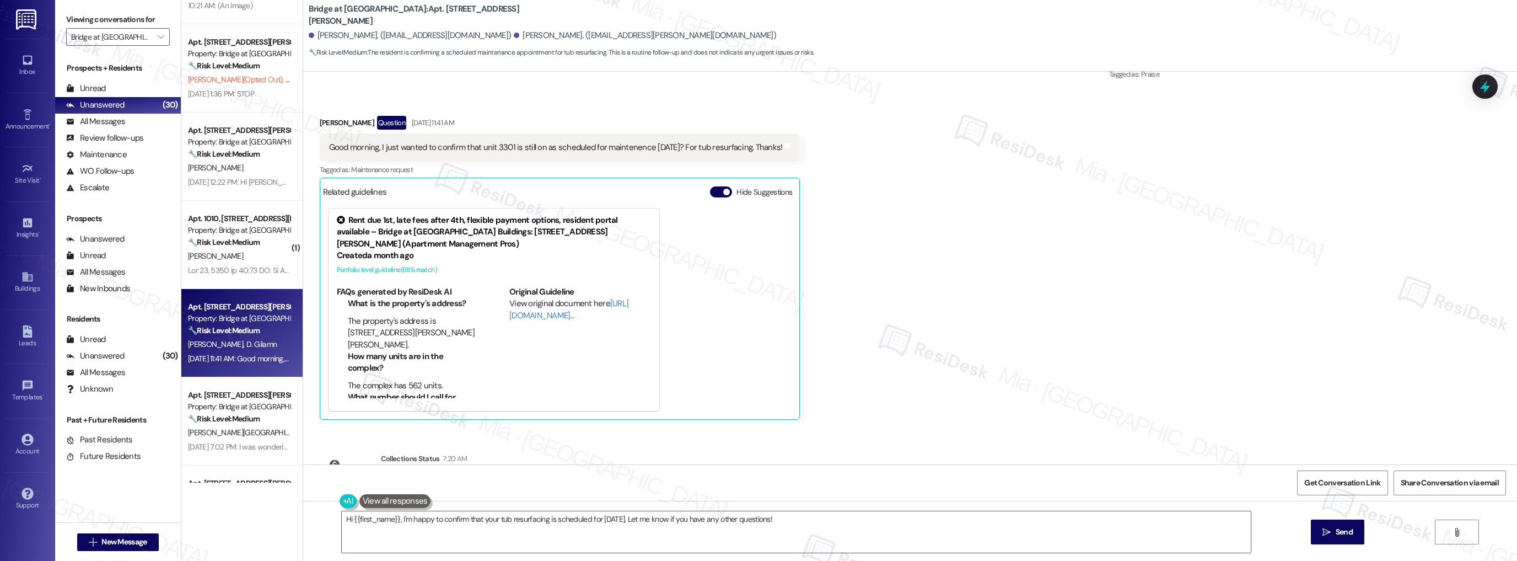
scroll to position [537, 0]
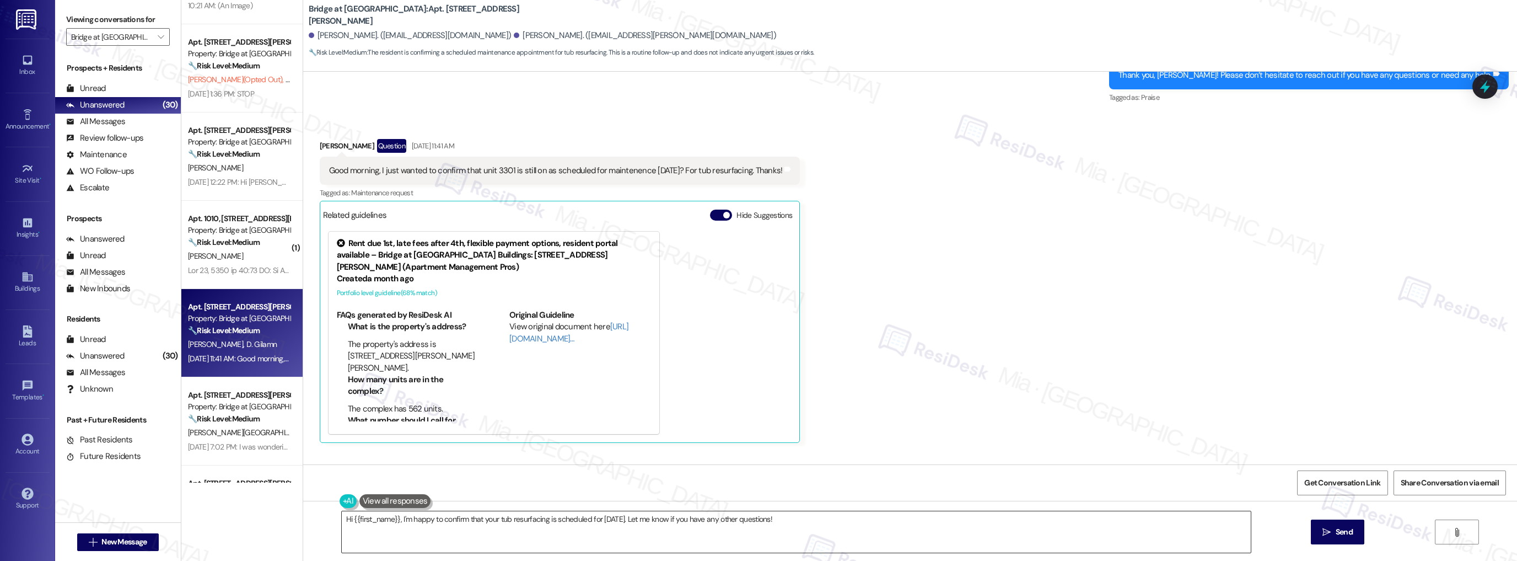
click at [395, 520] on textarea "Hi {{first_name}}, I'm happy to confirm that your tub resurfacing is scheduled …" at bounding box center [797, 531] width 910 height 41
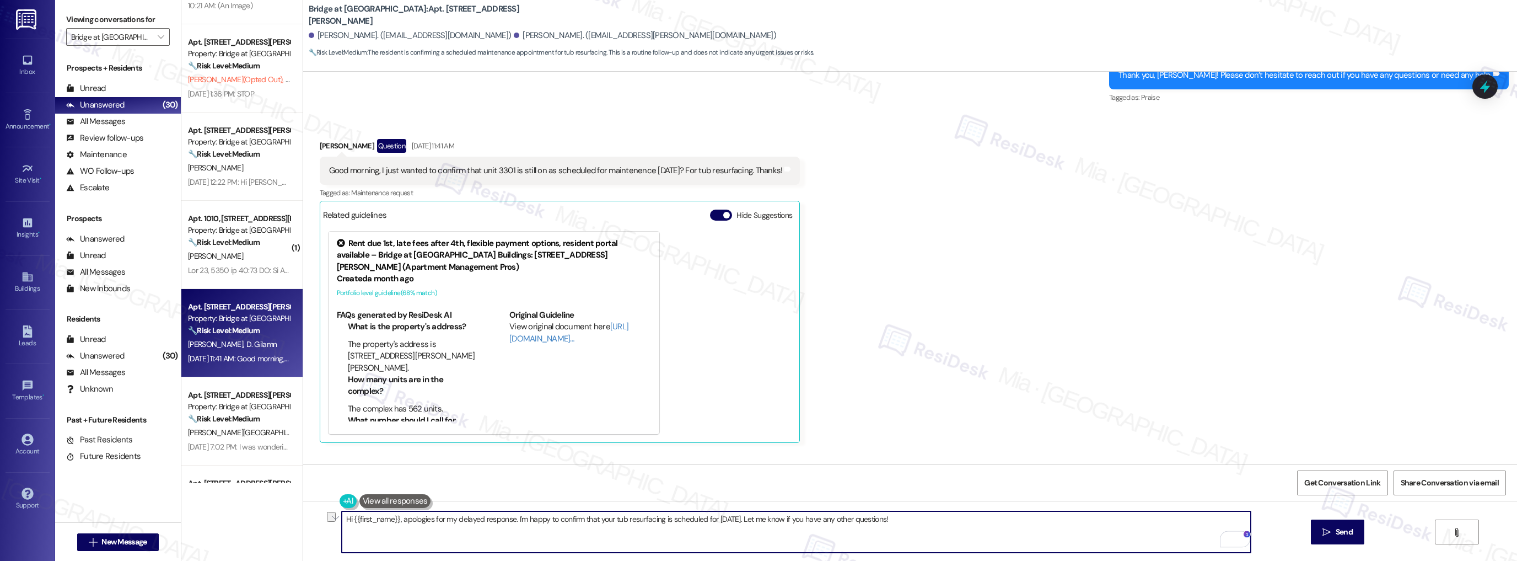
drag, startPoint x: 512, startPoint y: 518, endPoint x: 877, endPoint y: 518, distance: 365.6
click at [877, 518] on textarea "Hi {{first_name}}, apologies for my delayed response. I'm happy to confirm that…" at bounding box center [797, 531] width 910 height 41
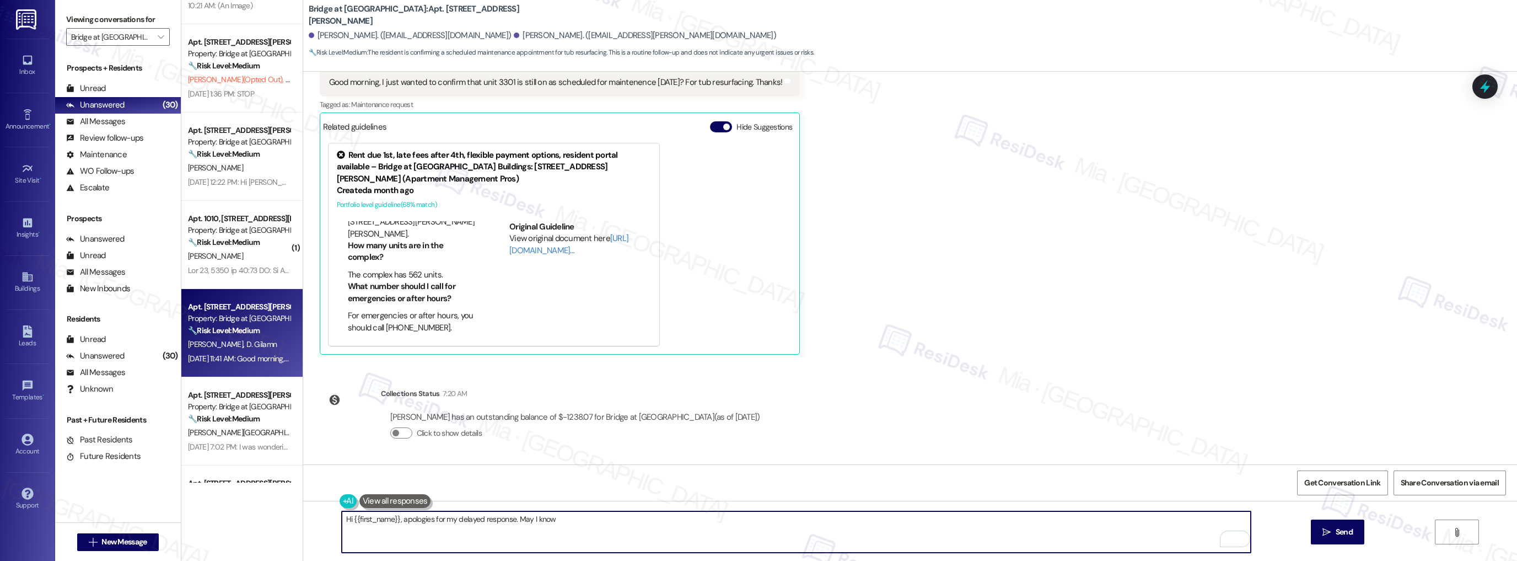
scroll to position [88, 0]
click at [512, 520] on textarea "Hi {{first_name}}, apologies for my delayed response. May I know" at bounding box center [797, 531] width 910 height 41
click at [843, 522] on textarea "Hi {{first_name}}, apologies for my delayed response. Although I dont have the …" at bounding box center [797, 531] width 910 height 41
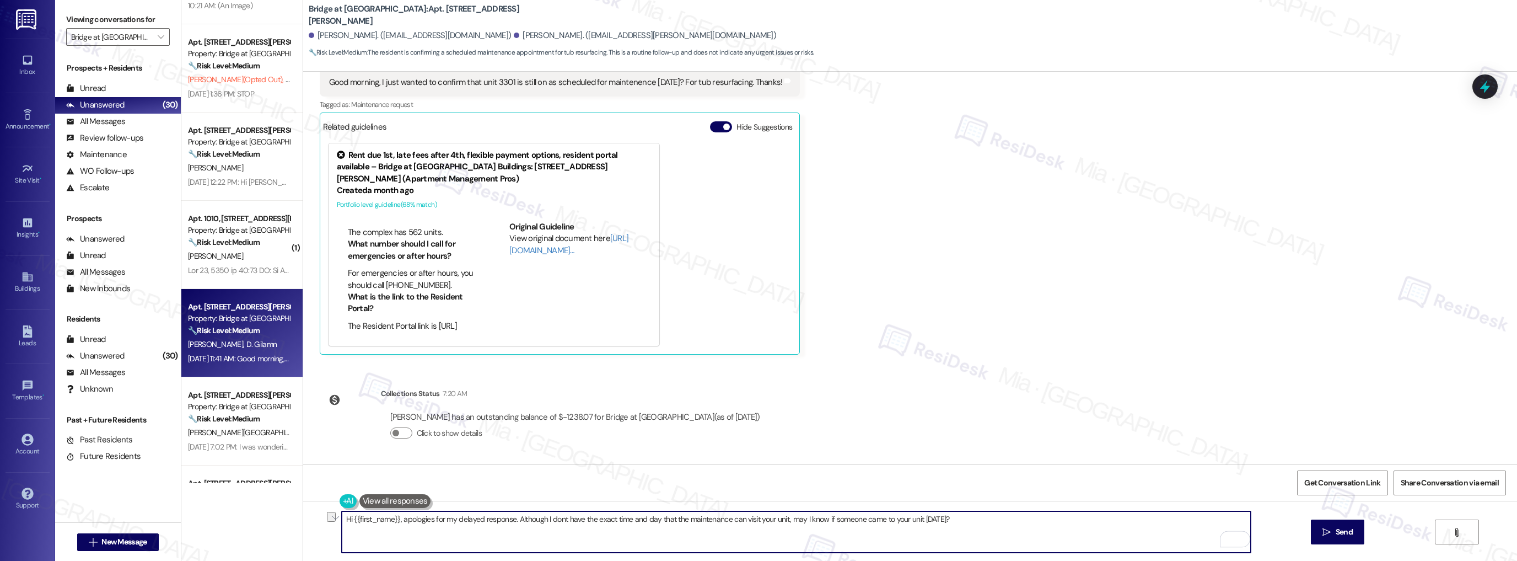
drag, startPoint x: 396, startPoint y: 519, endPoint x: 984, endPoint y: 519, distance: 587.8
click at [984, 519] on textarea "Hi {{first_name}}, apologies for my delayed response. Although I dont have the …" at bounding box center [797, 531] width 910 height 41
click at [395, 519] on textarea "Hi {{first_name}}, apologies for my delayed response. Although I dont have the …" at bounding box center [797, 531] width 910 height 41
drag, startPoint x: 396, startPoint y: 519, endPoint x: 973, endPoint y: 518, distance: 576.8
click at [973, 518] on textarea "Hi {{first_name}}, apologies for my delayed response. Although I dont have the …" at bounding box center [797, 531] width 910 height 41
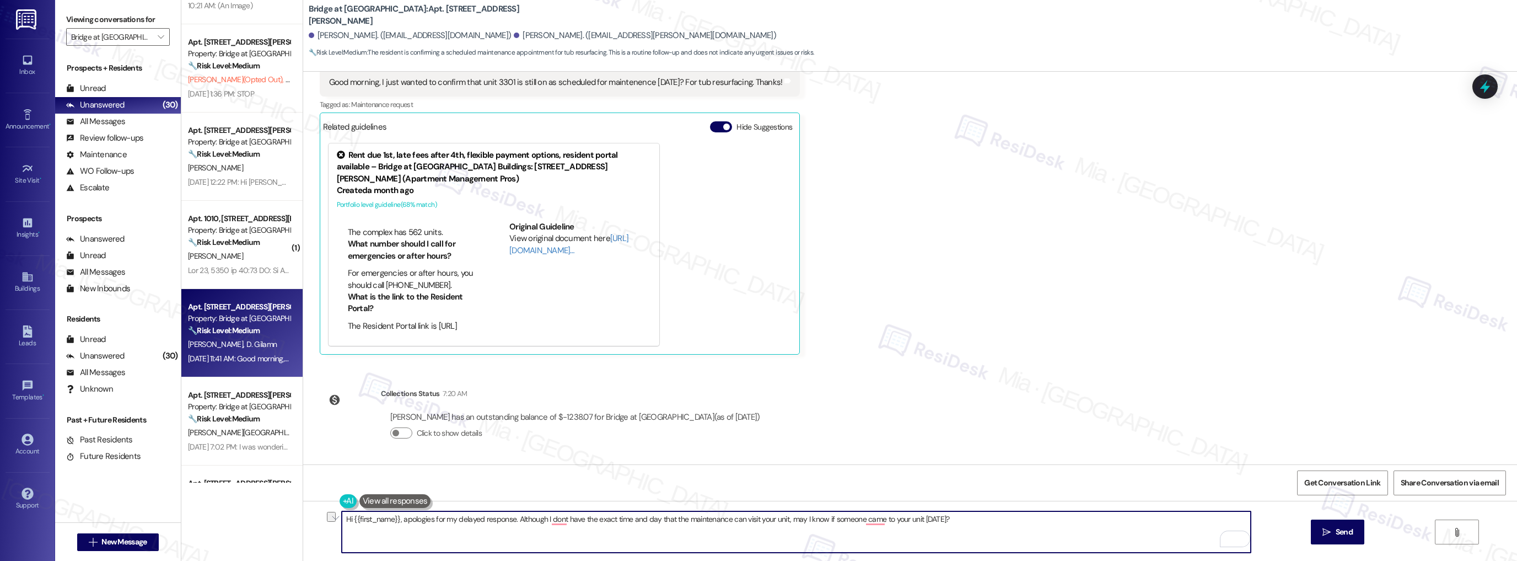
paste textarea "Apologies for my delayed response. While I don’t have the exact date and time m…"
click at [393, 518] on textarea "Hi {{first_name}}, Apologies for my delayed response. While I don’t have the ex…" at bounding box center [797, 531] width 910 height 41
click at [394, 519] on textarea "Hi {{first_name}}, Apologies for my delayed response. While I don’t have the ex…" at bounding box center [797, 531] width 910 height 41
drag, startPoint x: 393, startPoint y: 521, endPoint x: 348, endPoint y: 521, distance: 44.7
click at [348, 521] on textarea "Hi {{first_name}}, Apologies for my delayed response. While I don’t have the ex…" at bounding box center [797, 531] width 910 height 41
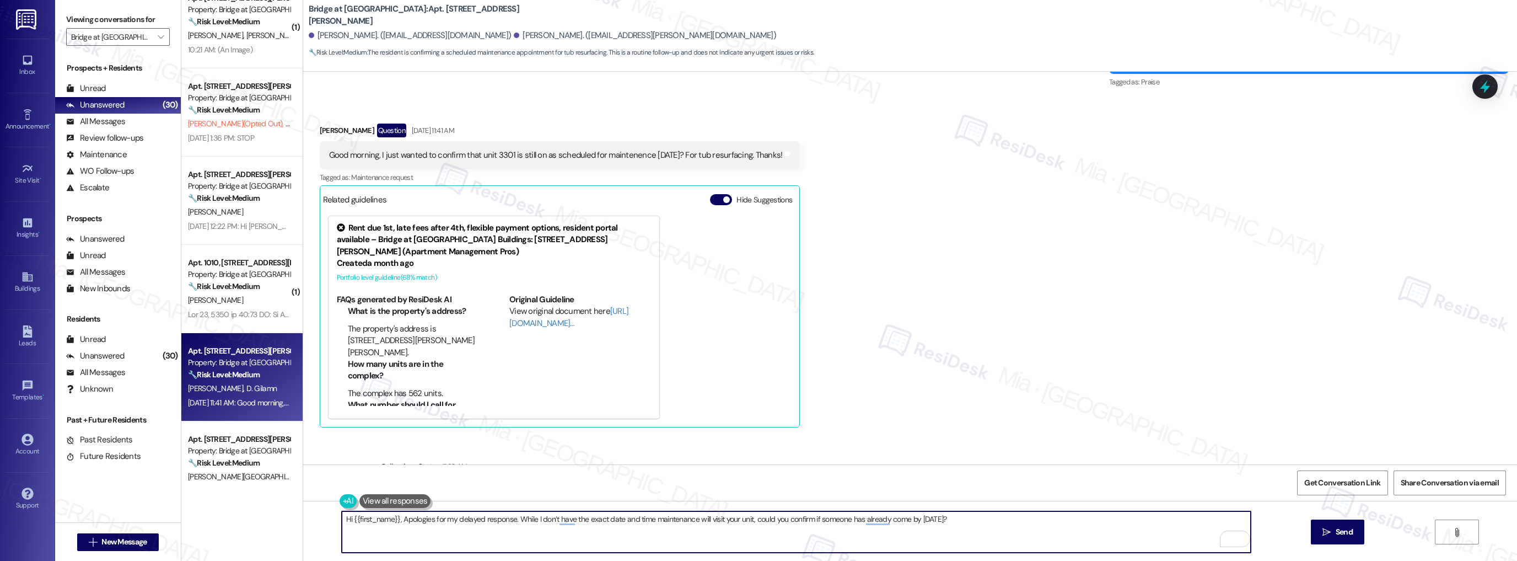
scroll to position [537, 0]
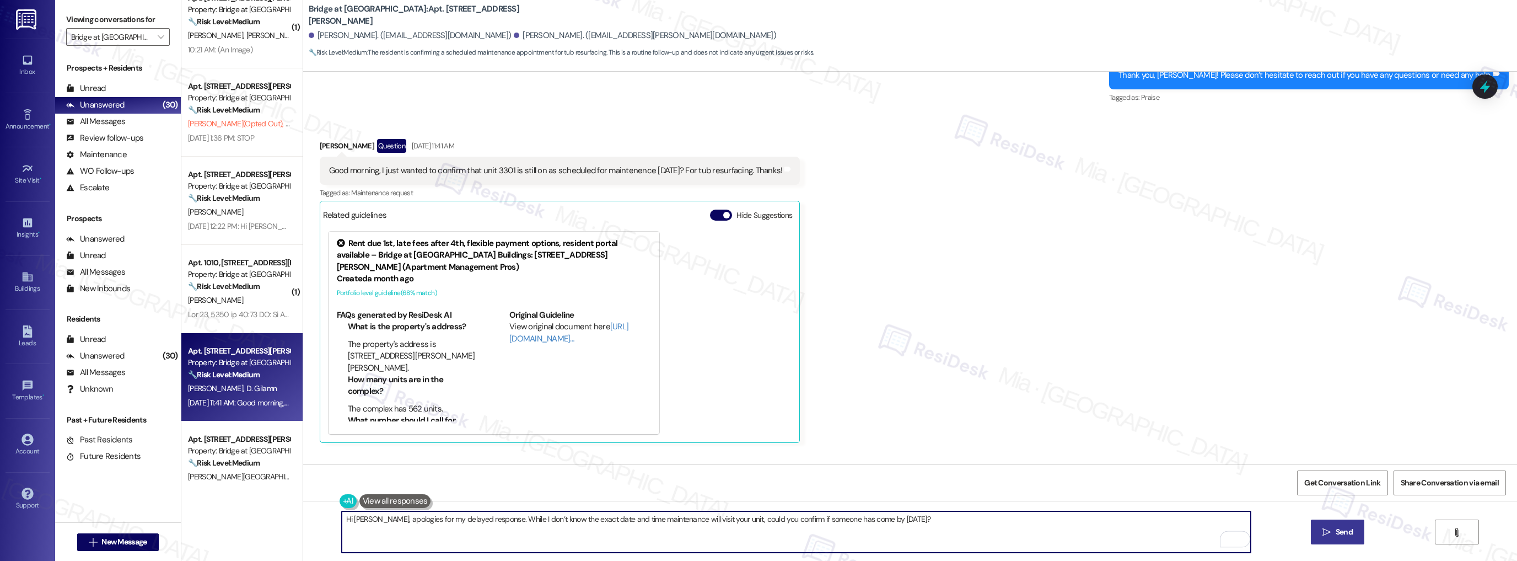
type textarea "Hi [PERSON_NAME], apologies for my delayed response. While I don’t know the exa…"
click at [1353, 534] on span "Send" at bounding box center [1345, 532] width 22 height 12
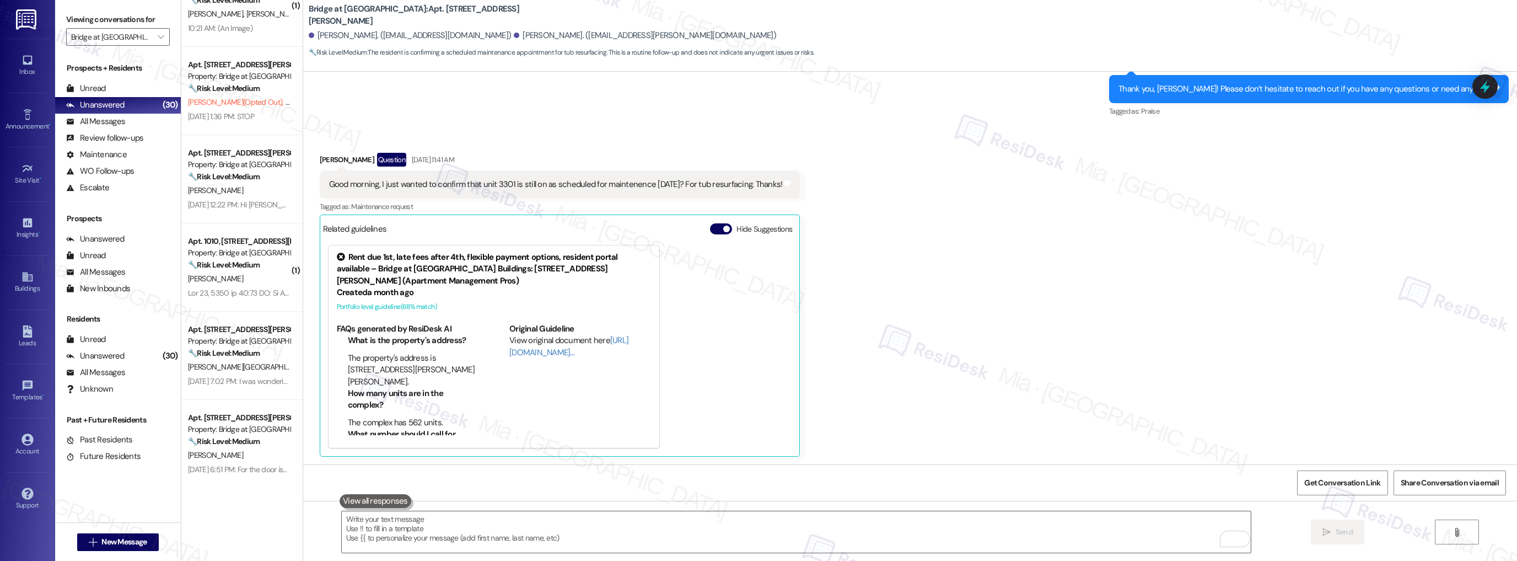
scroll to position [849, 0]
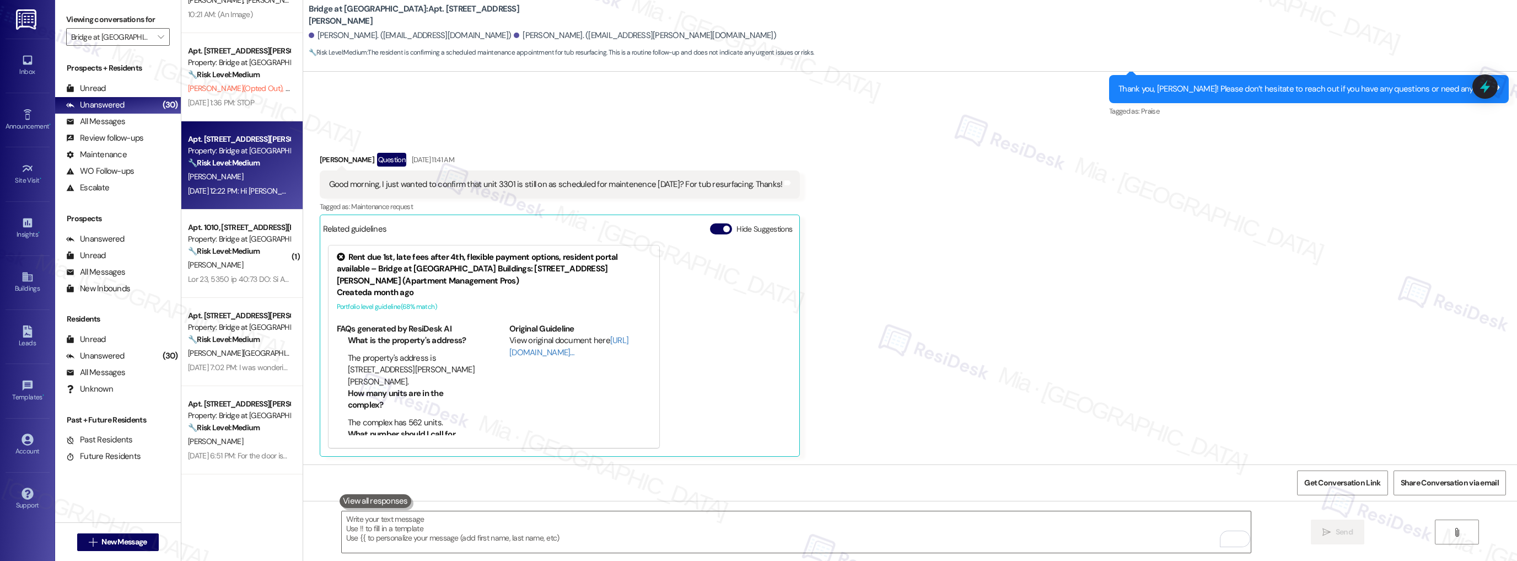
click at [254, 200] on div "Apt. [STREET_ADDRESS][PERSON_NAME] Property: Bridge at [GEOGRAPHIC_DATA] 🔧 Risk…" at bounding box center [241, 165] width 121 height 88
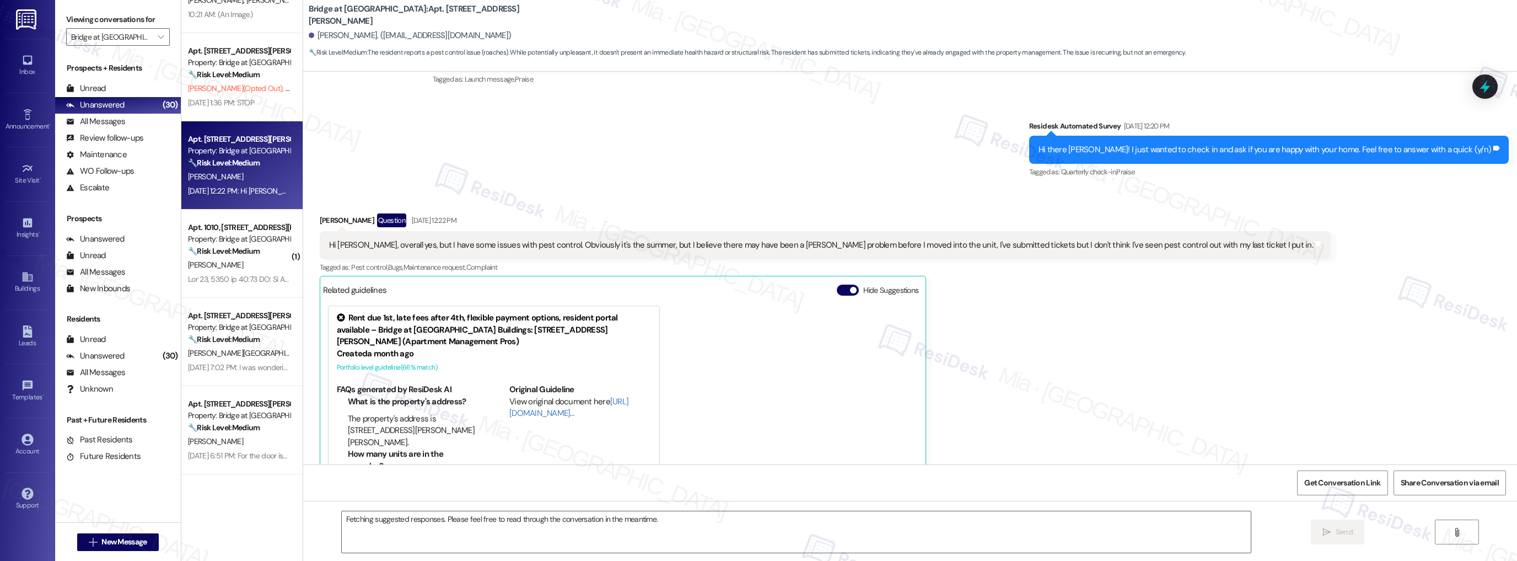
scroll to position [216, 0]
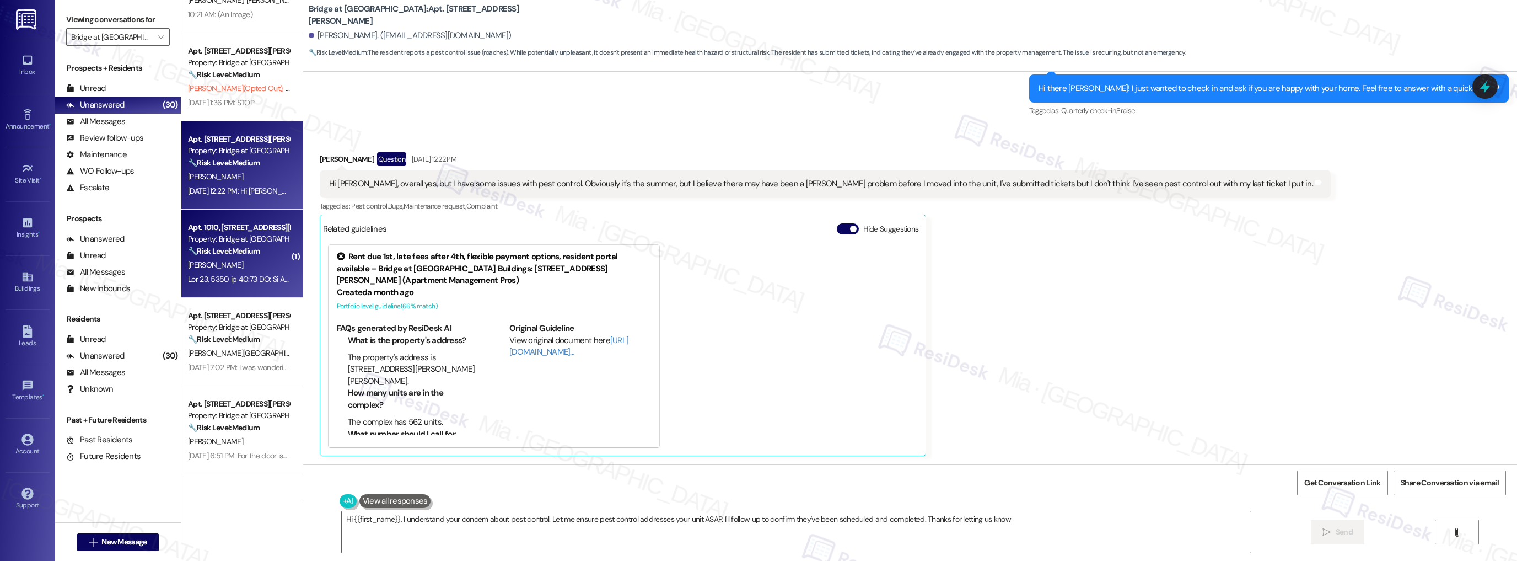
type textarea "Hi {{first_name}}, I understand your concern about pest control. Let me ensure …"
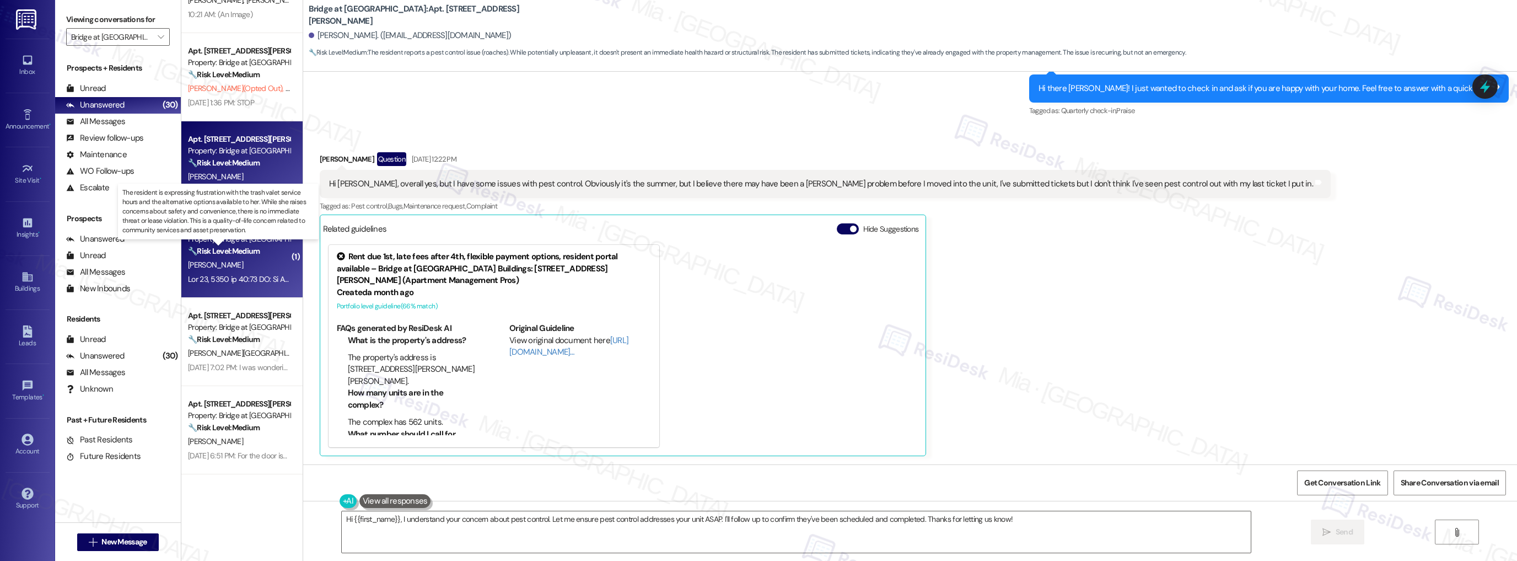
click at [250, 255] on strong "🔧 Risk Level: Medium" at bounding box center [224, 251] width 72 height 10
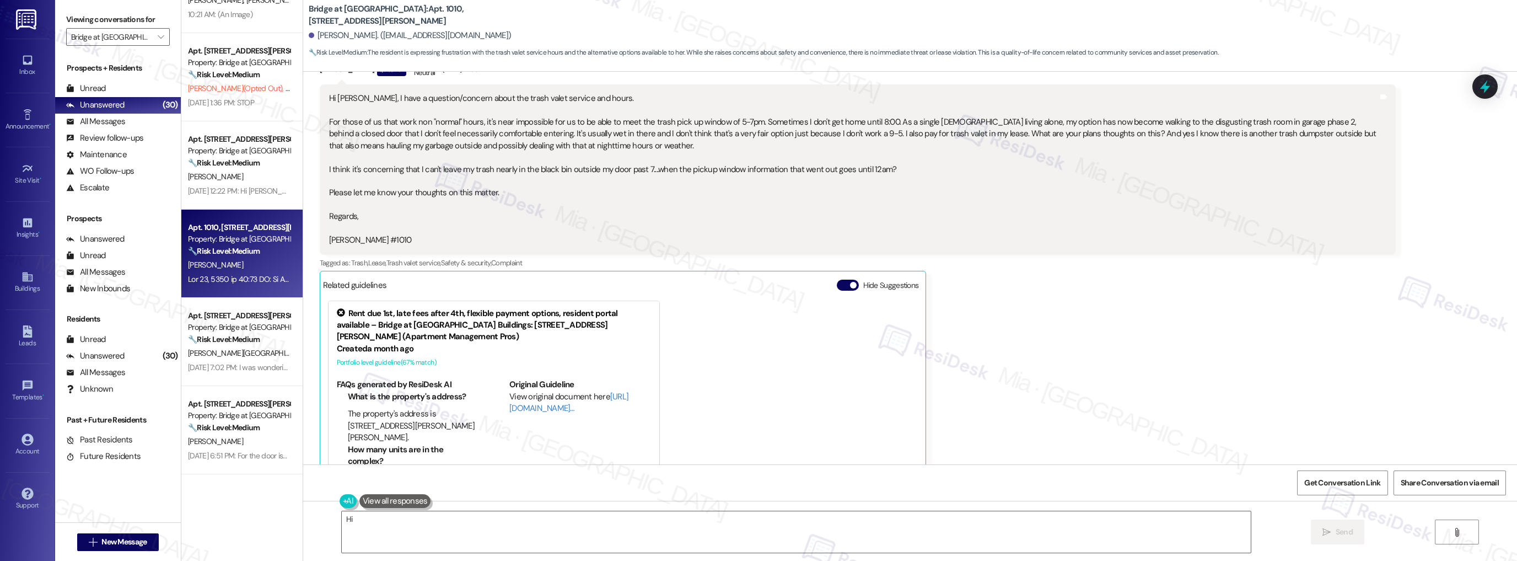
scroll to position [196, 0]
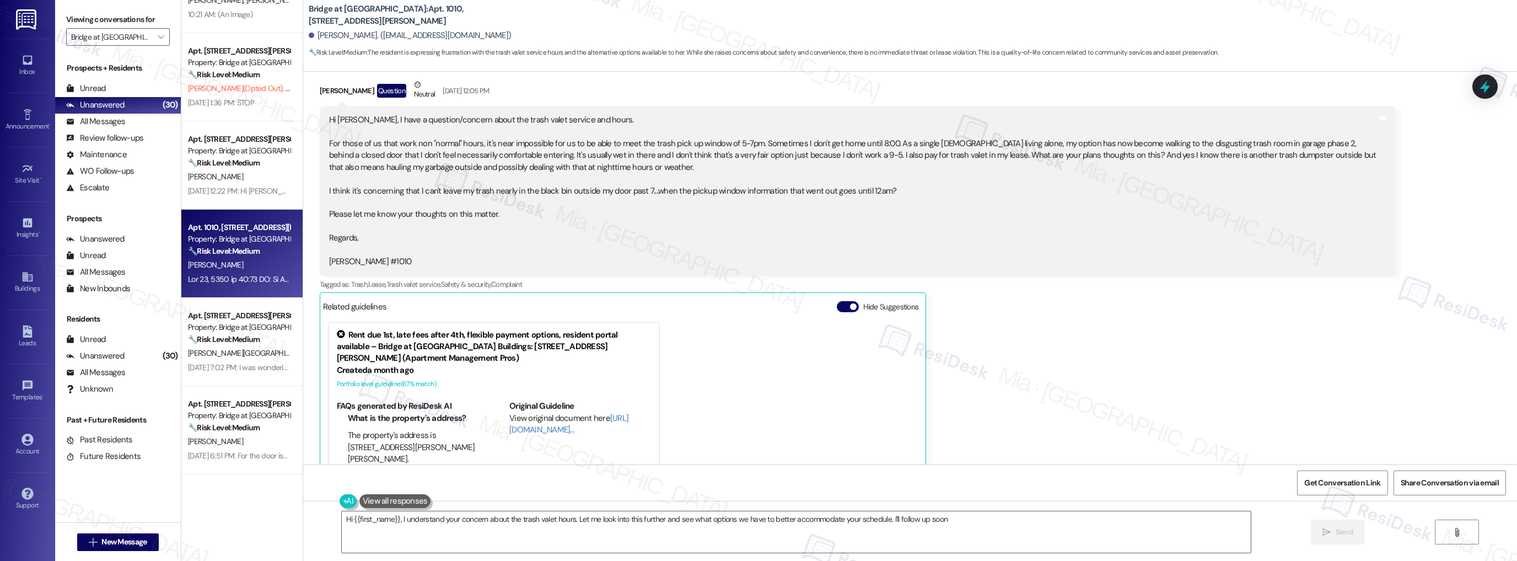
type textarea "Hi {{first_name}}, I understand your concern about the trash valet hours. Let m…"
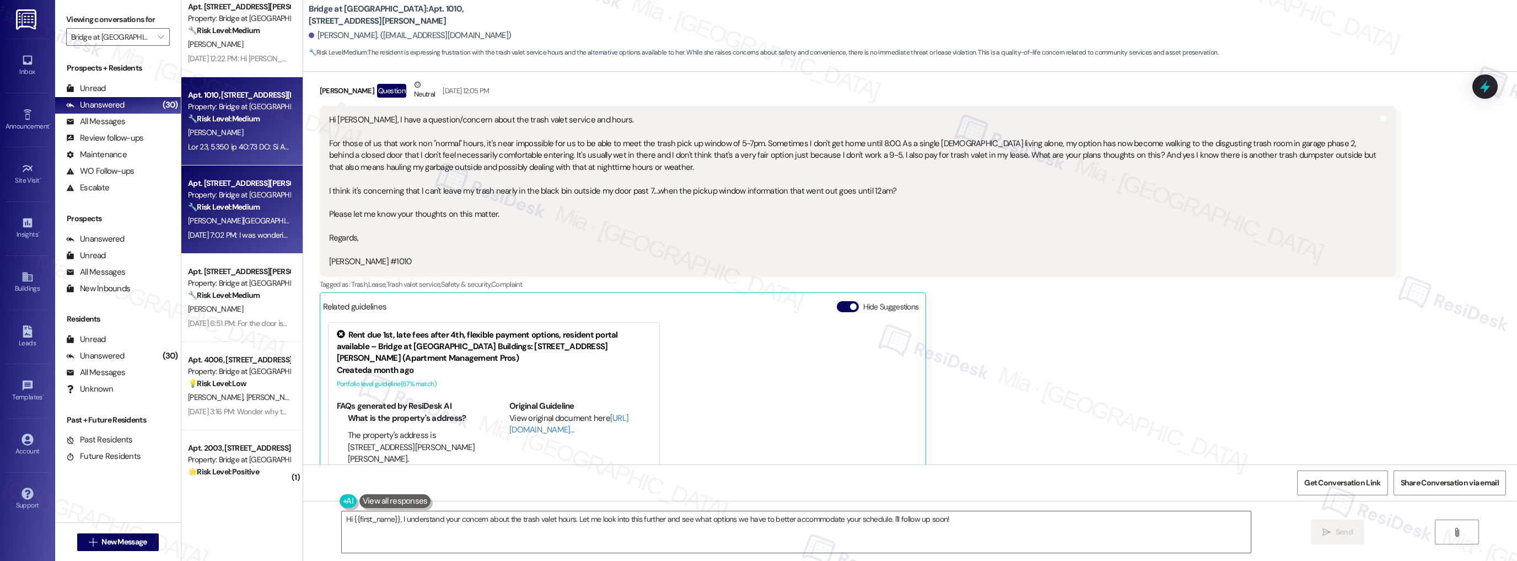
scroll to position [982, 0]
click at [259, 245] on div "Apt. [STREET_ADDRESS][PERSON_NAME] Property: Bridge at [GEOGRAPHIC_DATA] 🔧 Risk…" at bounding box center [241, 209] width 121 height 88
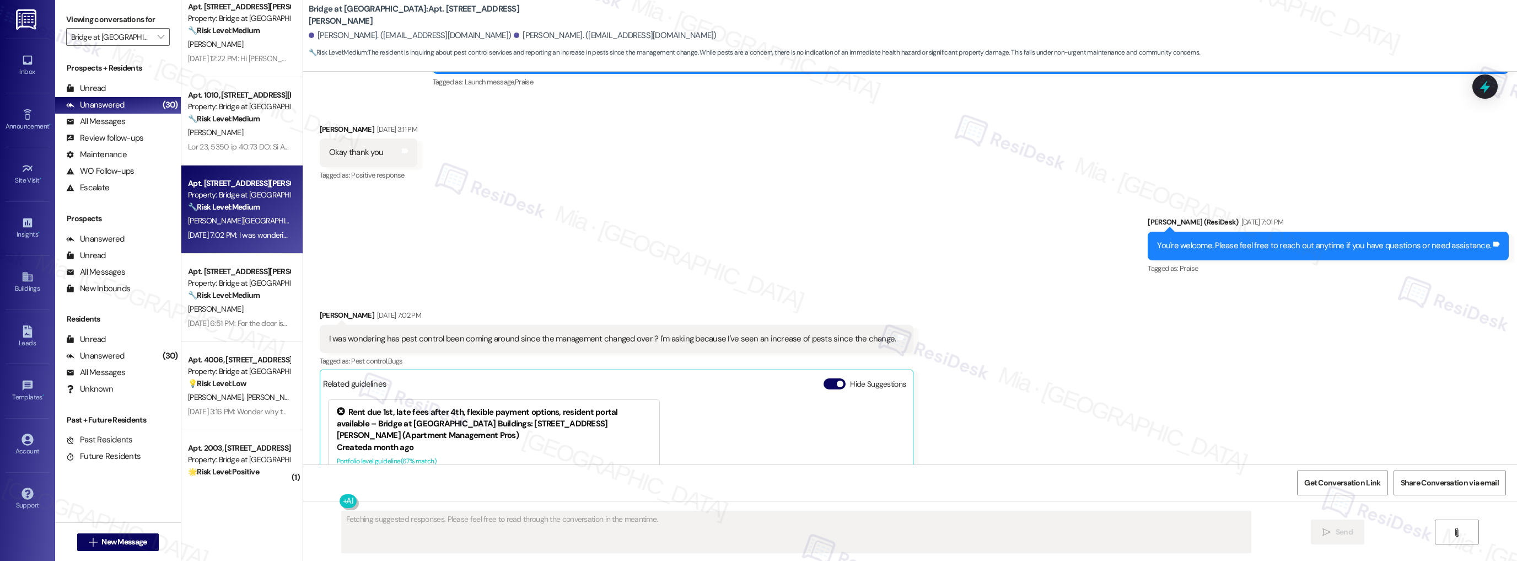
scroll to position [460, 0]
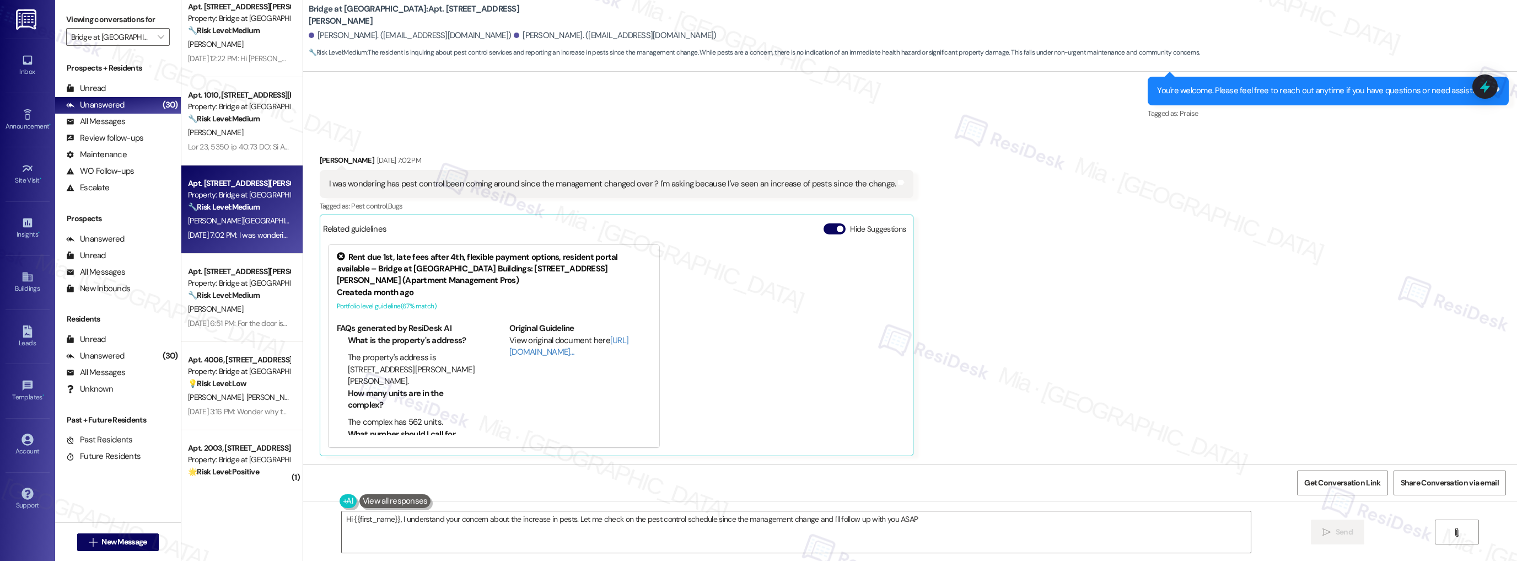
type textarea "Hi {{first_name}}, I understand your concern about the increase in pests. Let m…"
click at [523, 352] on link "[URL][DOMAIN_NAME]…" at bounding box center [568, 346] width 119 height 23
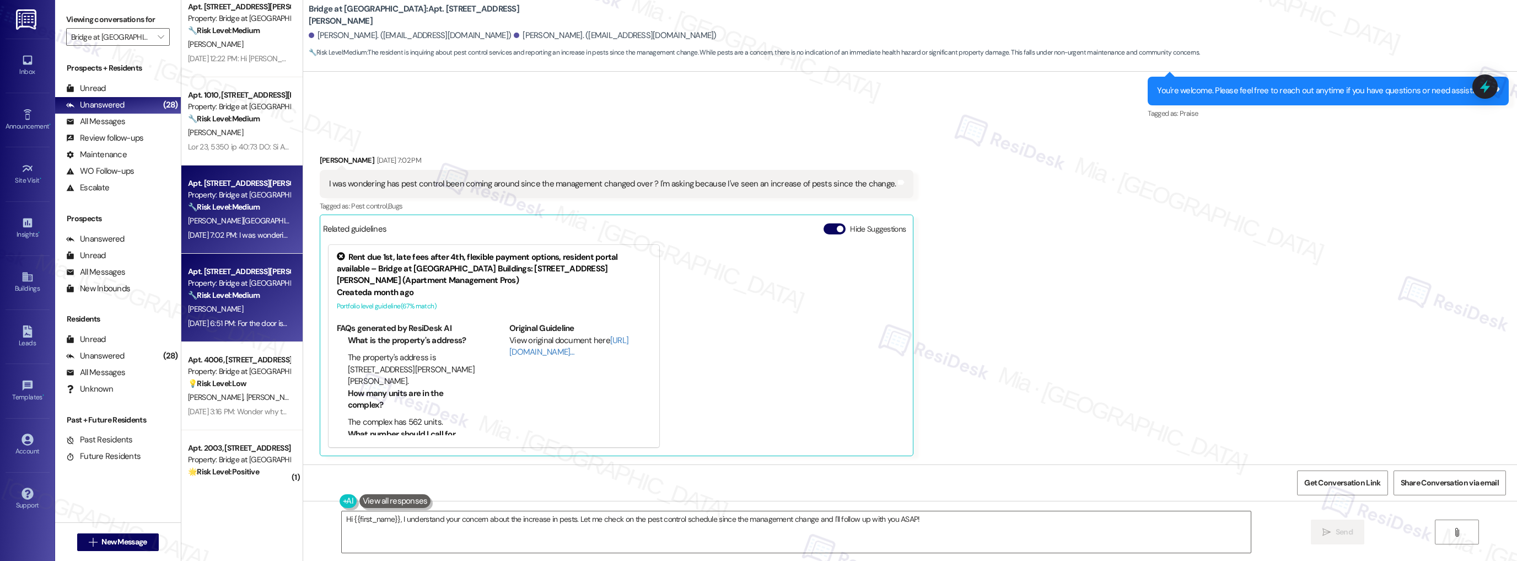
scroll to position [1026, 0]
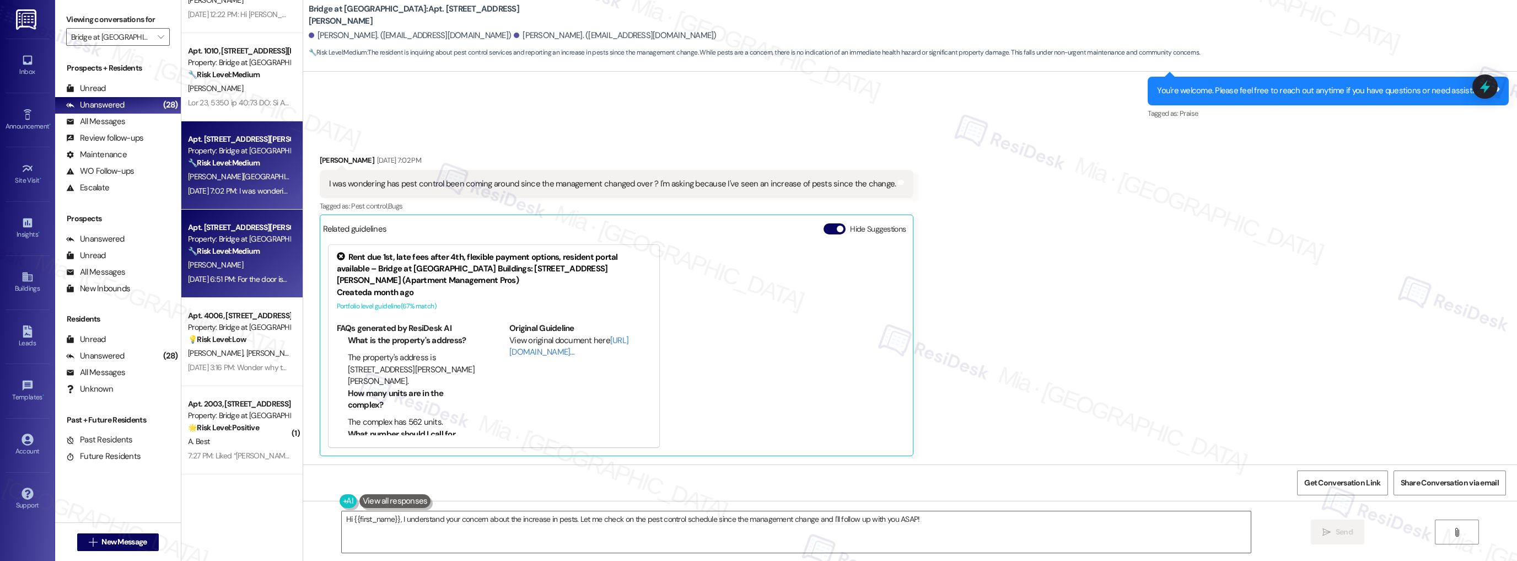
click at [255, 256] on div "🔧 Risk Level: Medium The resident is reporting a cosmetic issue with the sink a…" at bounding box center [239, 251] width 102 height 12
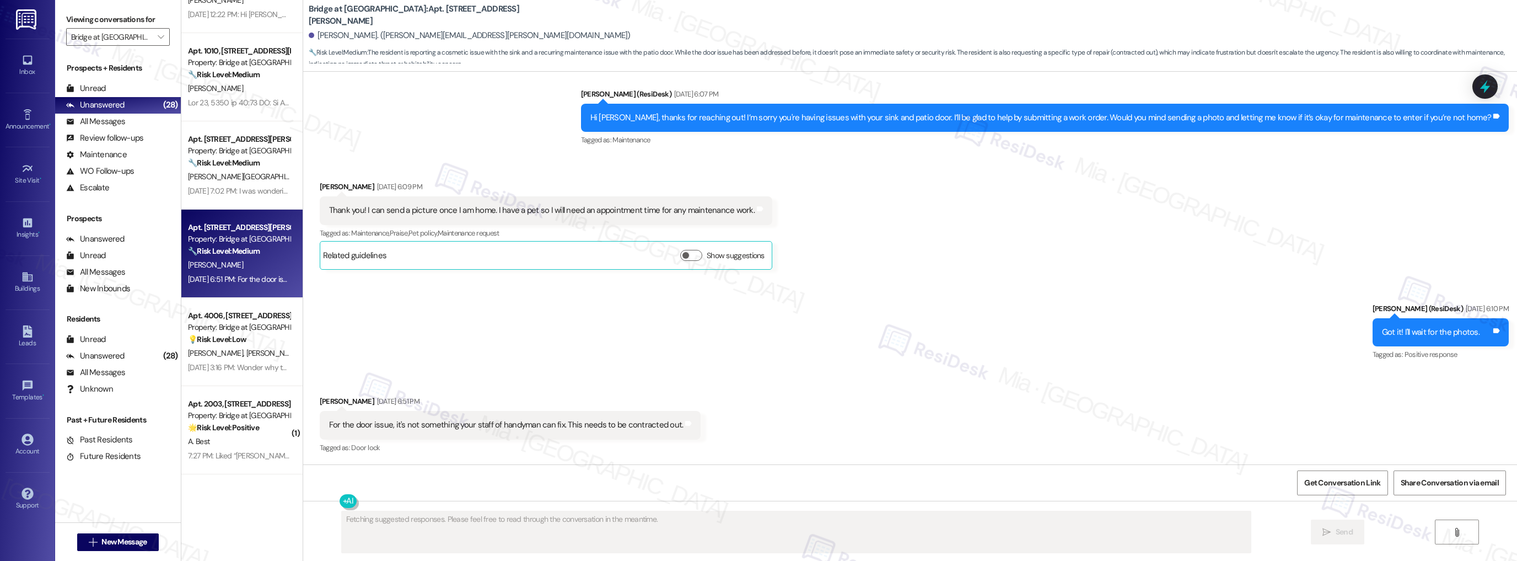
scroll to position [322, 0]
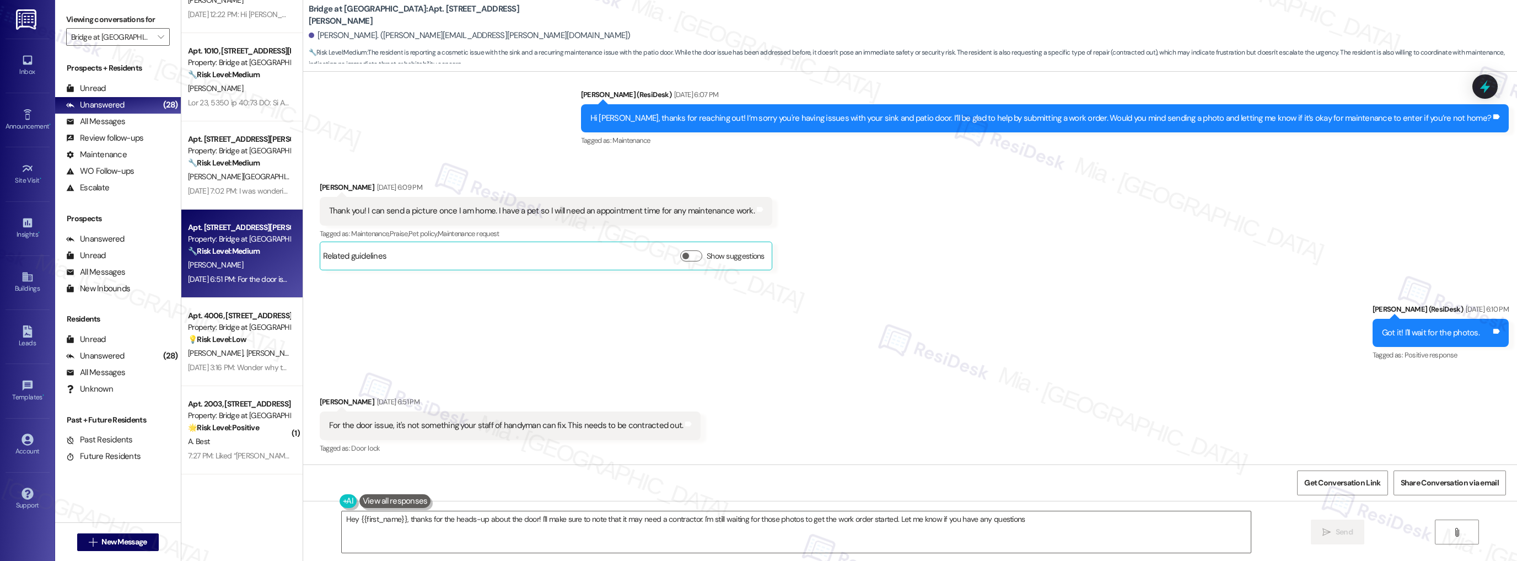
type textarea "Hey {{first_name}}, thanks for the heads-up about the door! I'll make sure to n…"
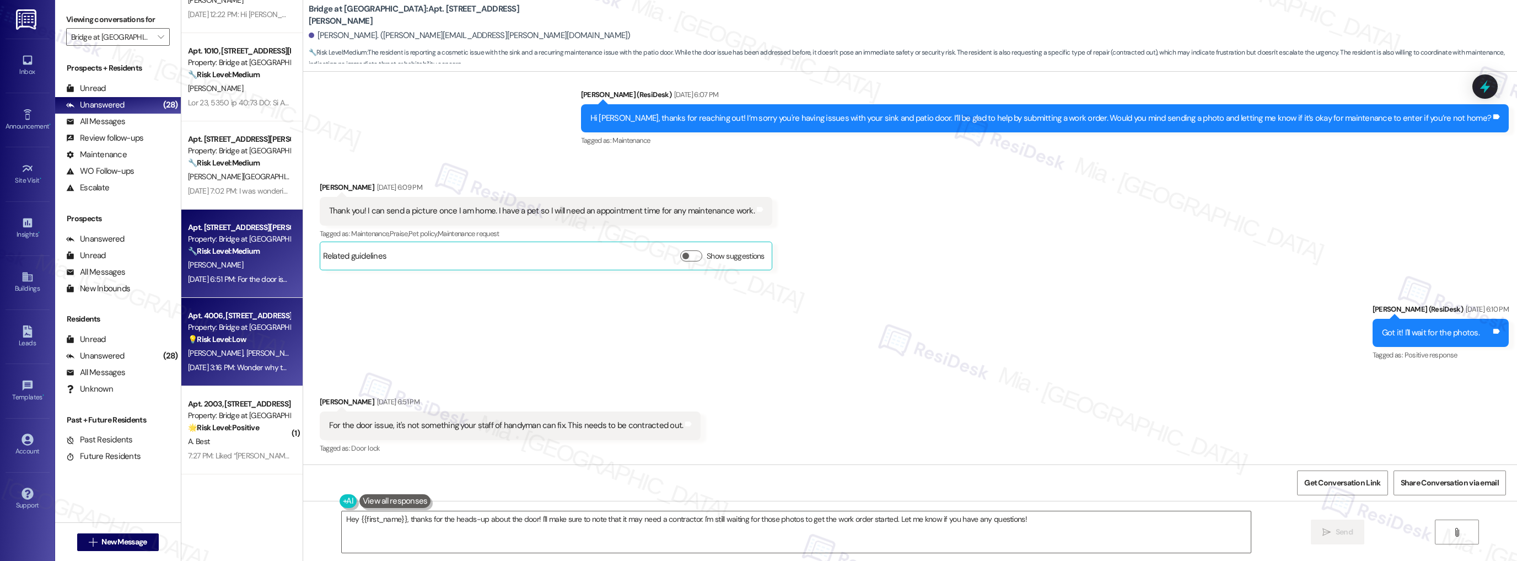
click at [244, 343] on div "💡 Risk Level: Low The resident is expressing a general opinion/question about m…" at bounding box center [239, 340] width 102 height 12
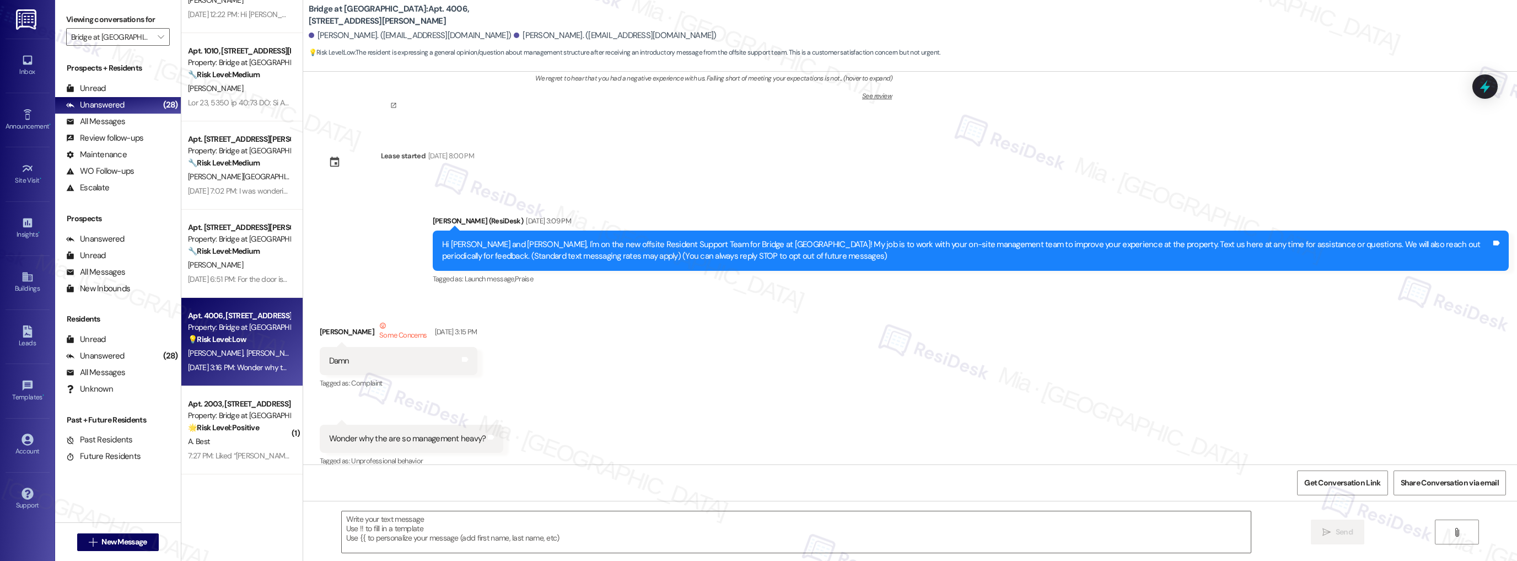
type textarea "Fetching suggested responses. Please feel free to read through the conversation…"
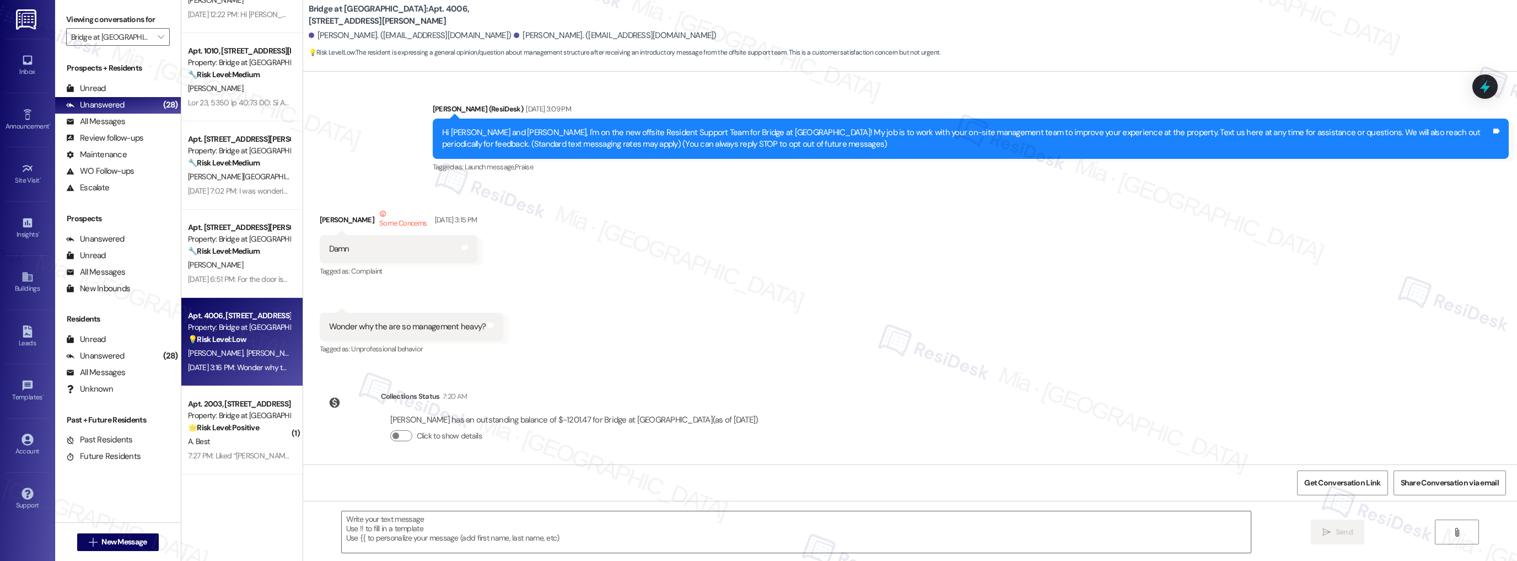
scroll to position [212, 0]
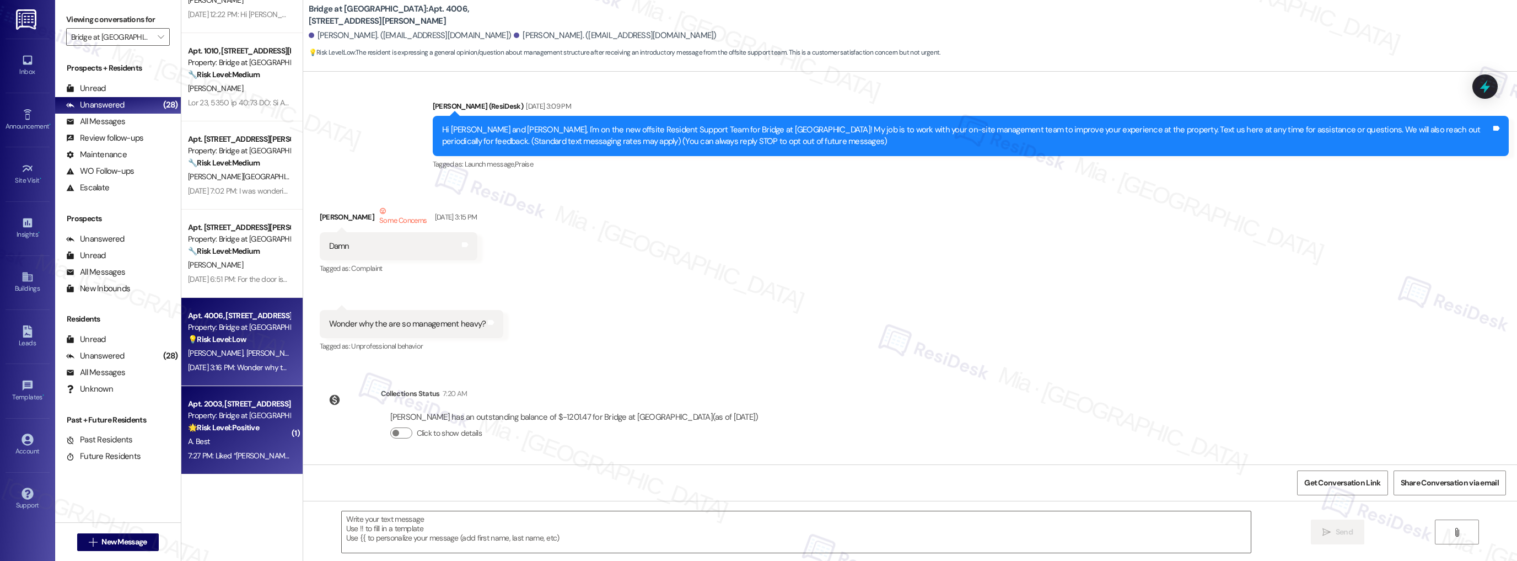
click at [226, 422] on div "🌟 Risk Level: Positive The resident liked a message from the property managemen…" at bounding box center [239, 428] width 102 height 12
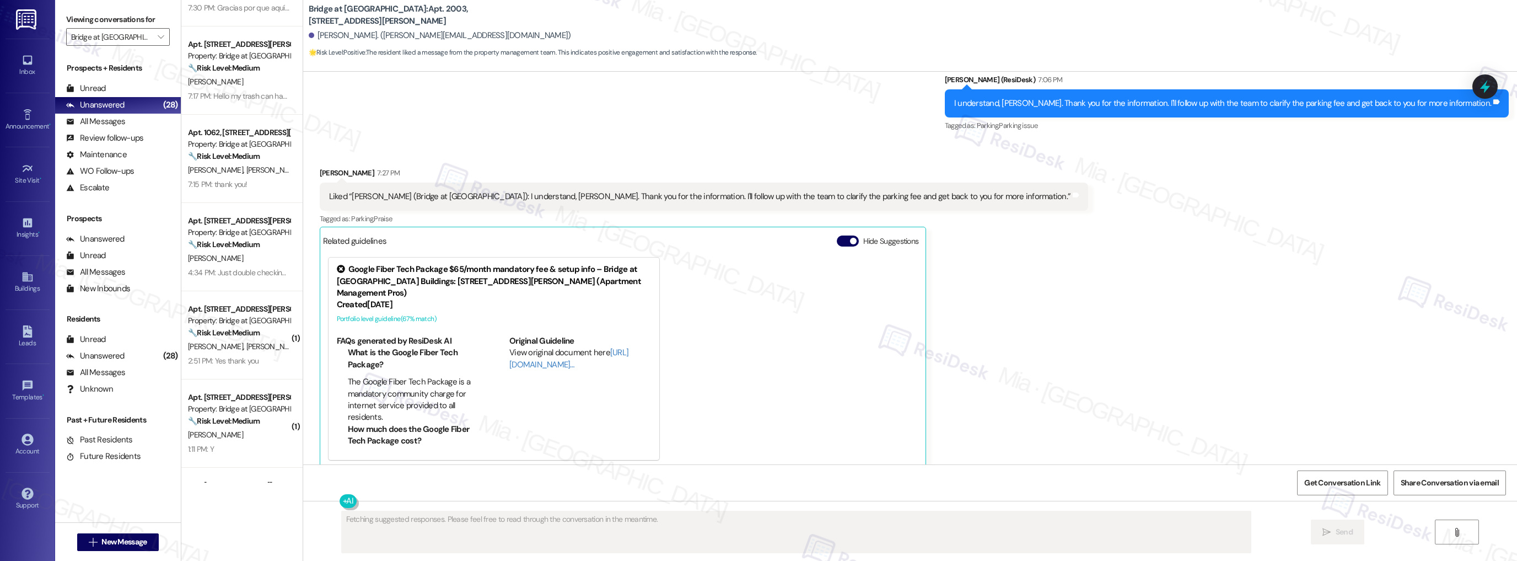
scroll to position [0, 0]
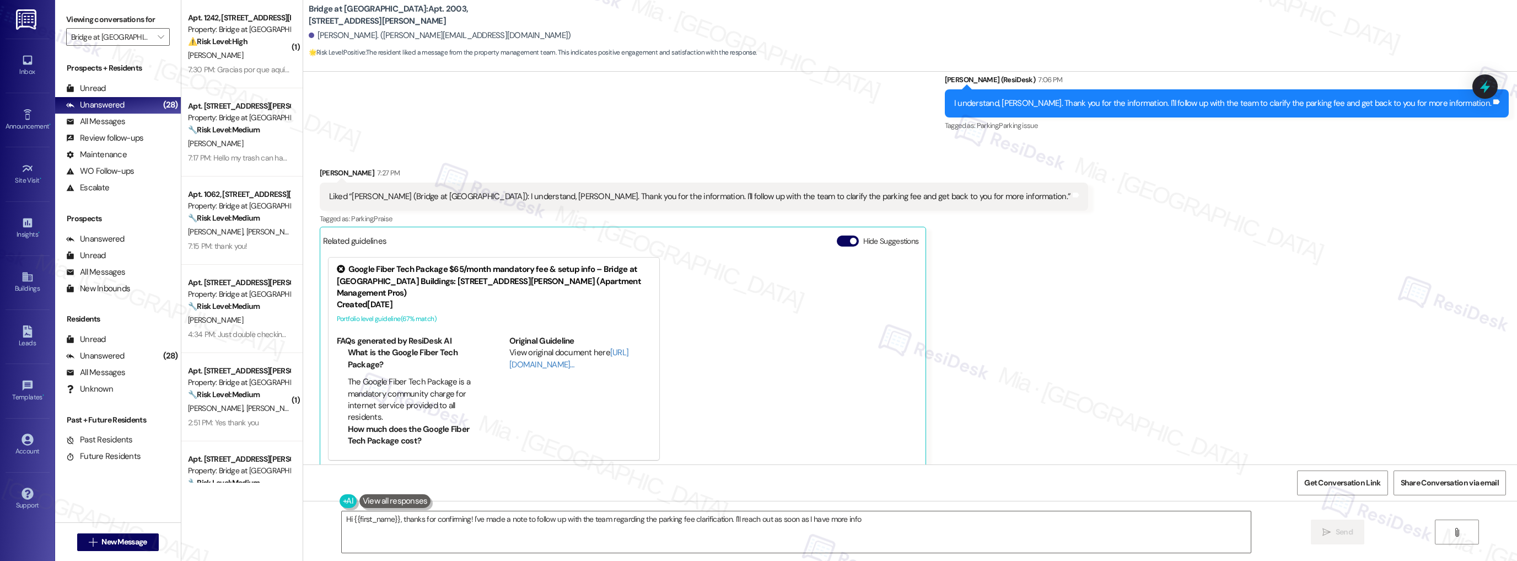
type textarea "Hi {{first_name}}, thanks for confirming! I've made a note to follow up with th…"
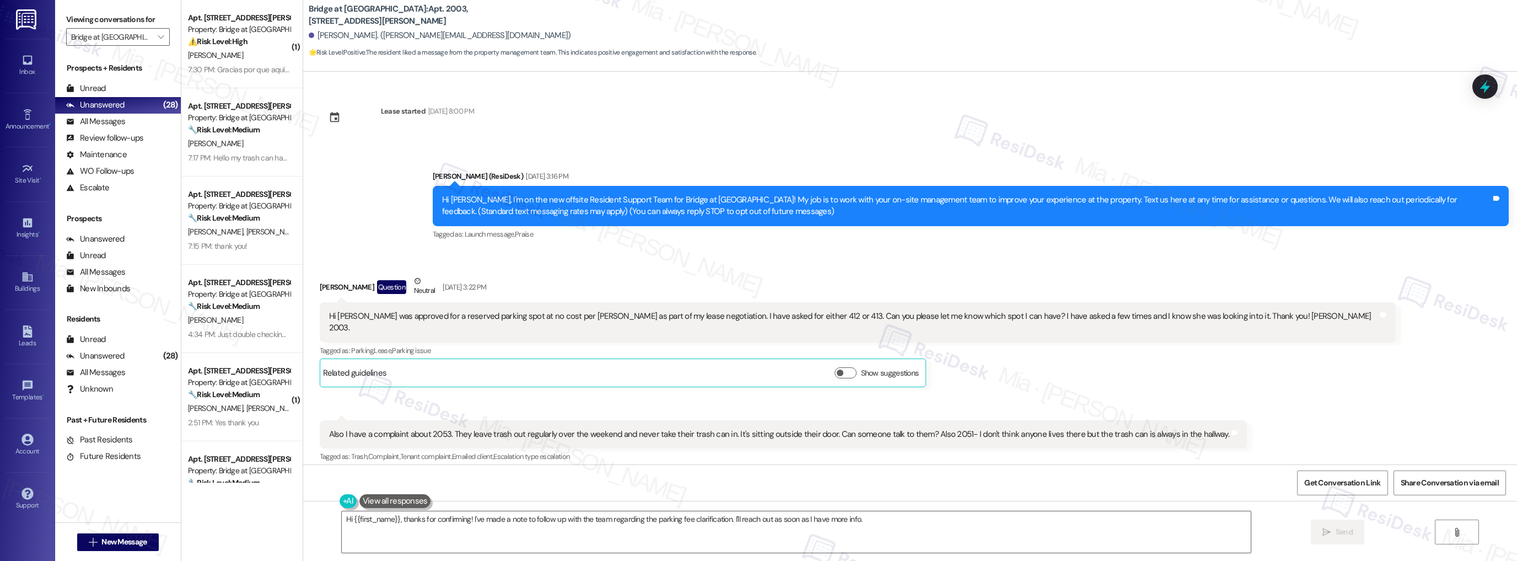
scroll to position [1245, 0]
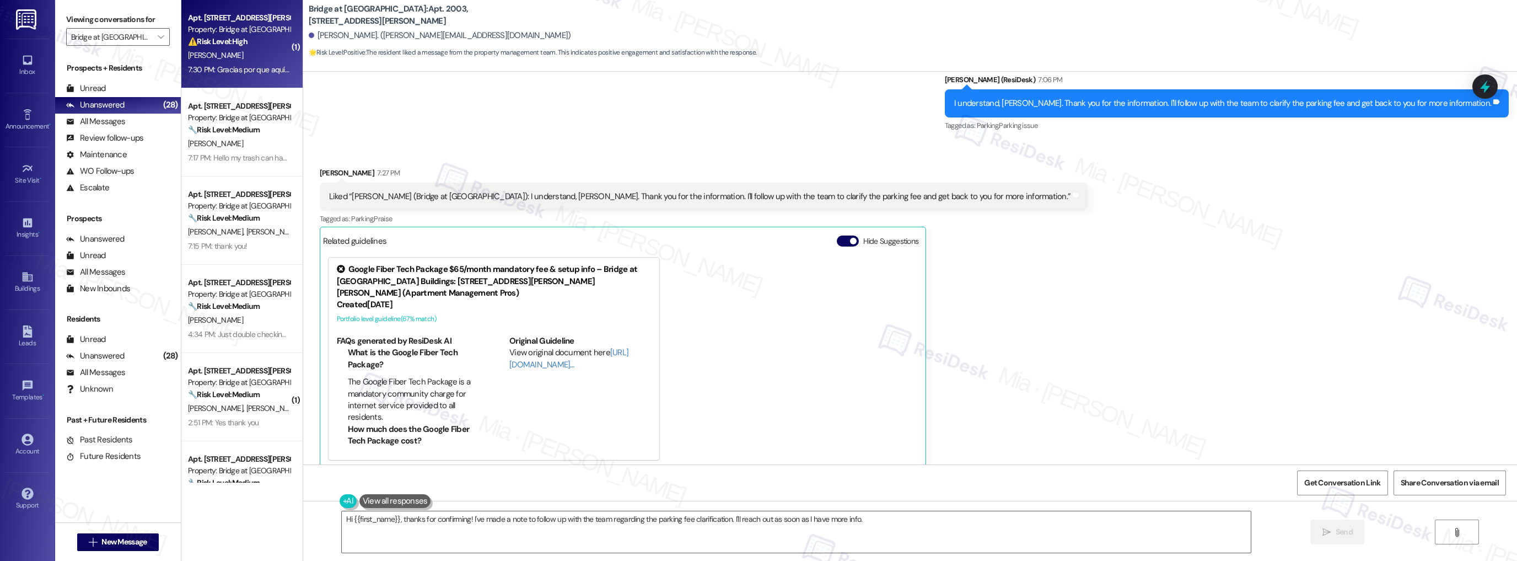
click at [266, 61] on div "[PERSON_NAME]" at bounding box center [239, 56] width 104 height 14
type textarea "Fetching suggested responses. Please feel free to read through the conversation…"
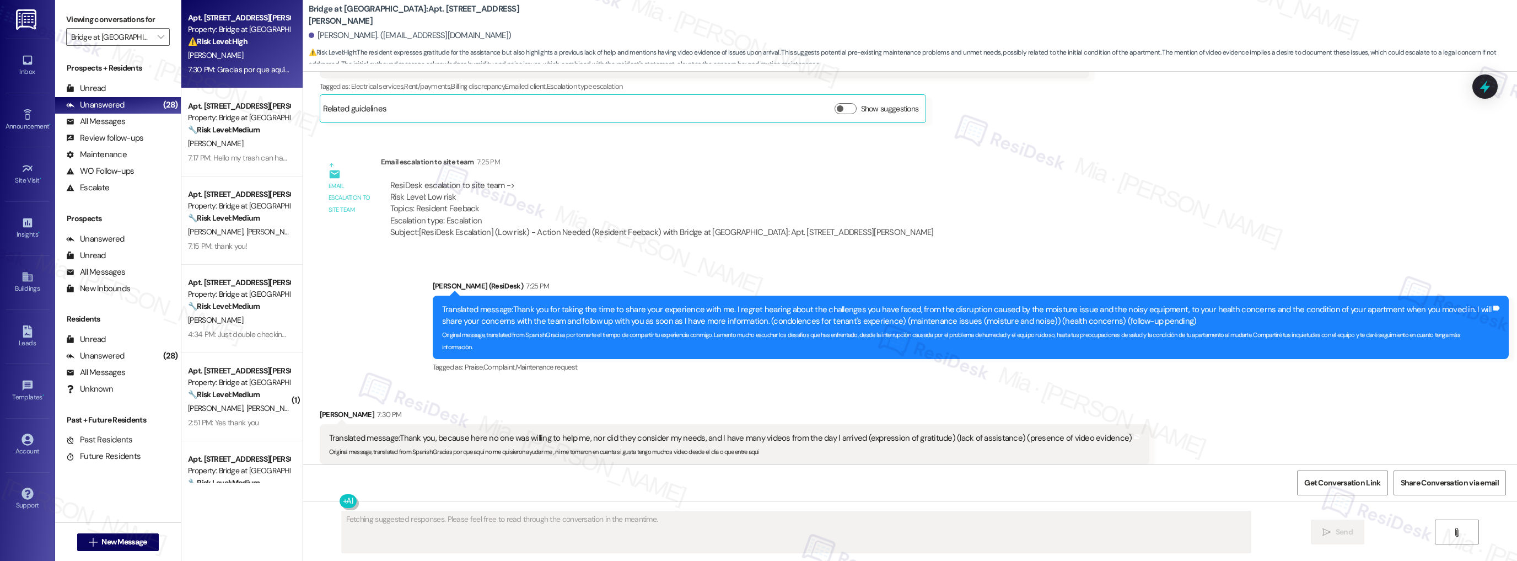
scroll to position [1798, 0]
